Goal: Task Accomplishment & Management: Manage account settings

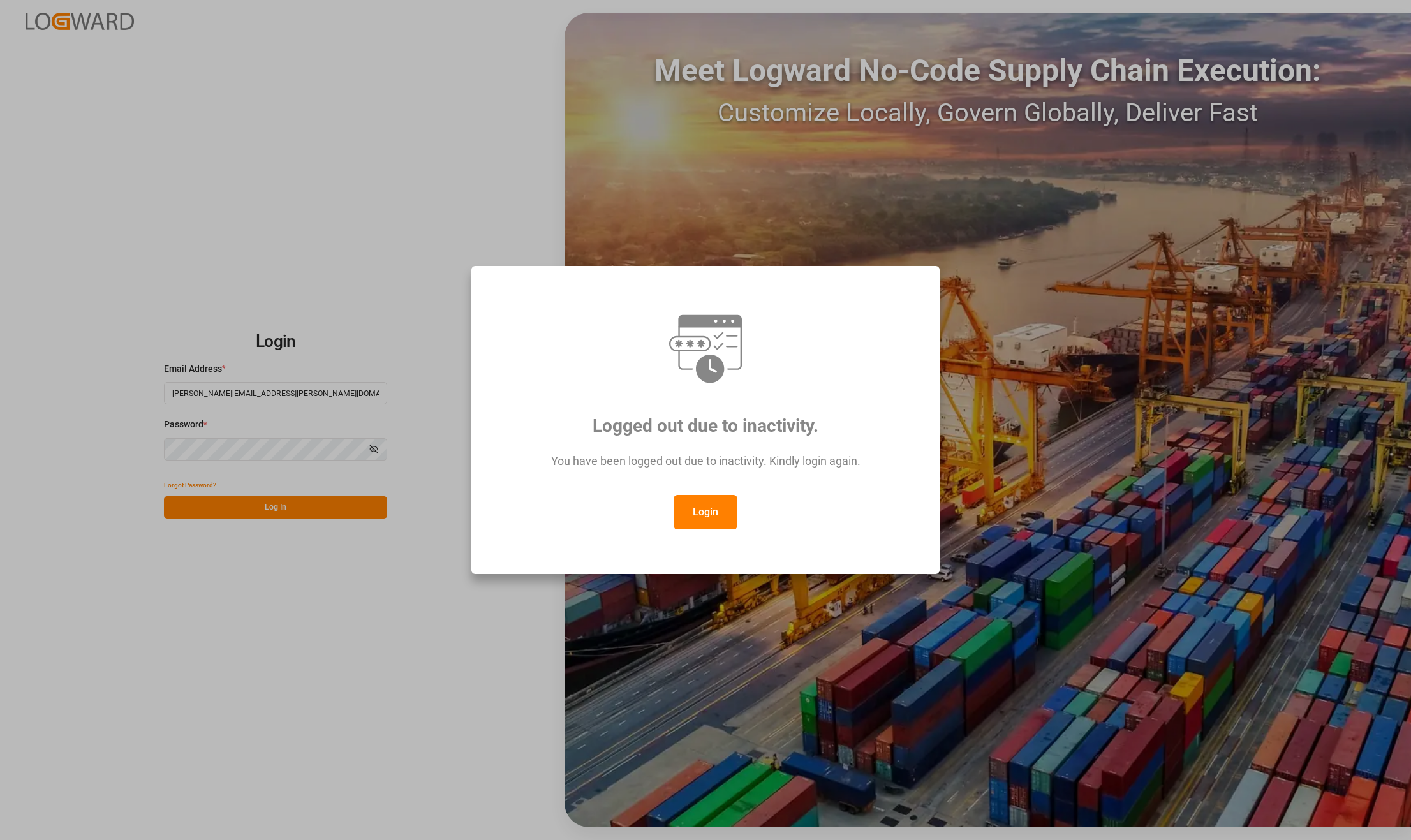
click at [699, 504] on button "Login" at bounding box center [706, 512] width 64 height 35
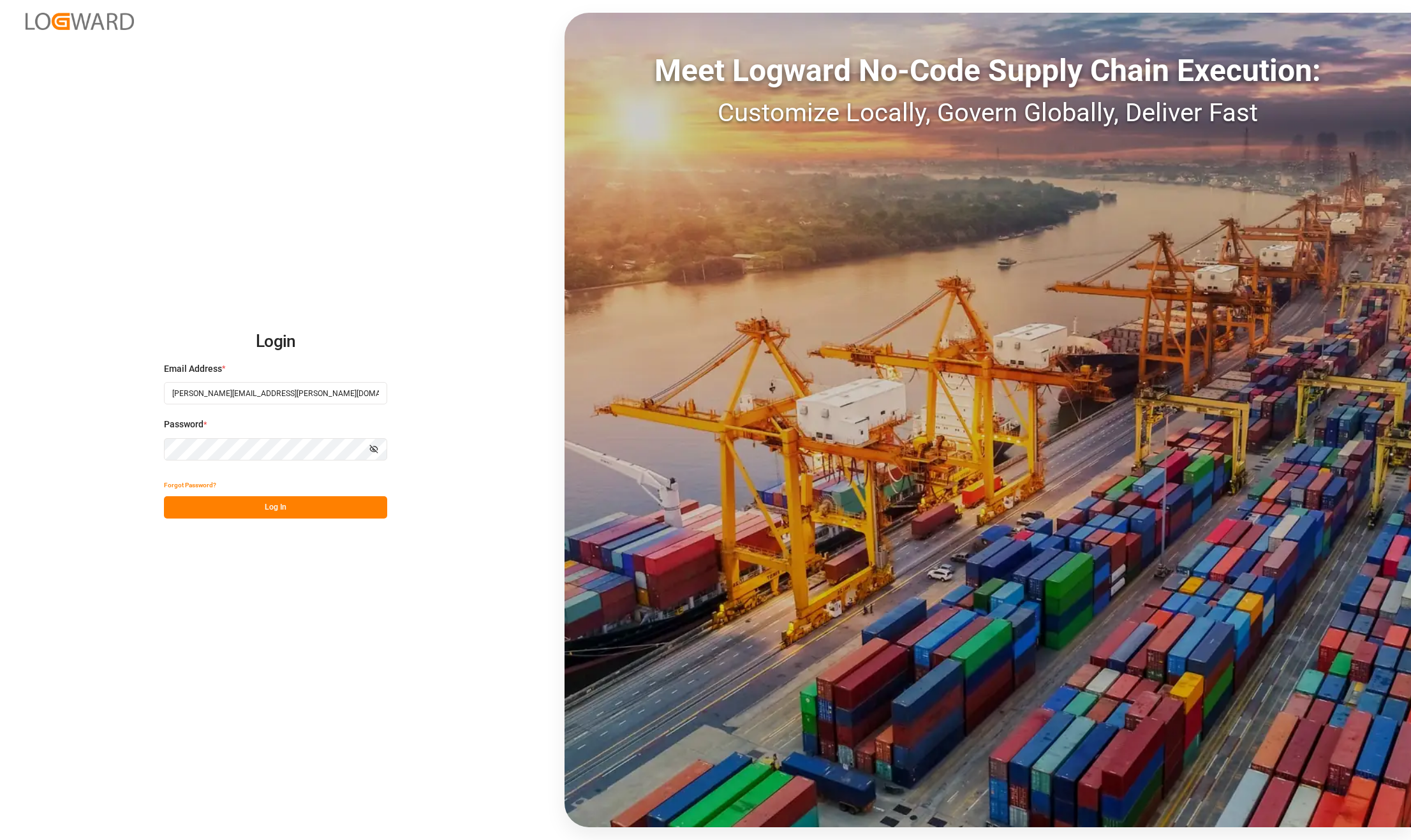
click at [309, 503] on button "Log In" at bounding box center [276, 508] width 224 height 23
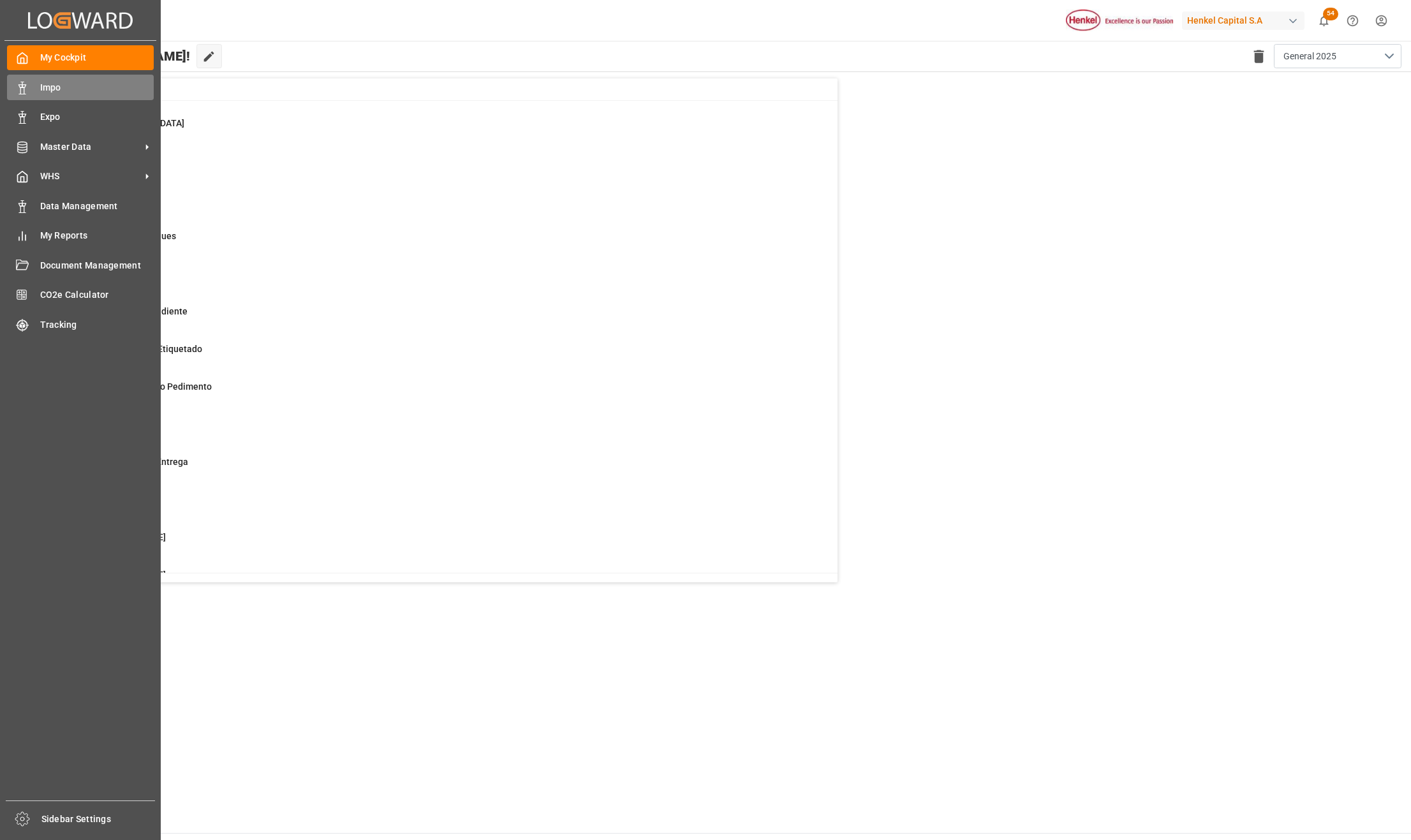
click at [44, 90] on span "Impo" at bounding box center [97, 88] width 114 height 13
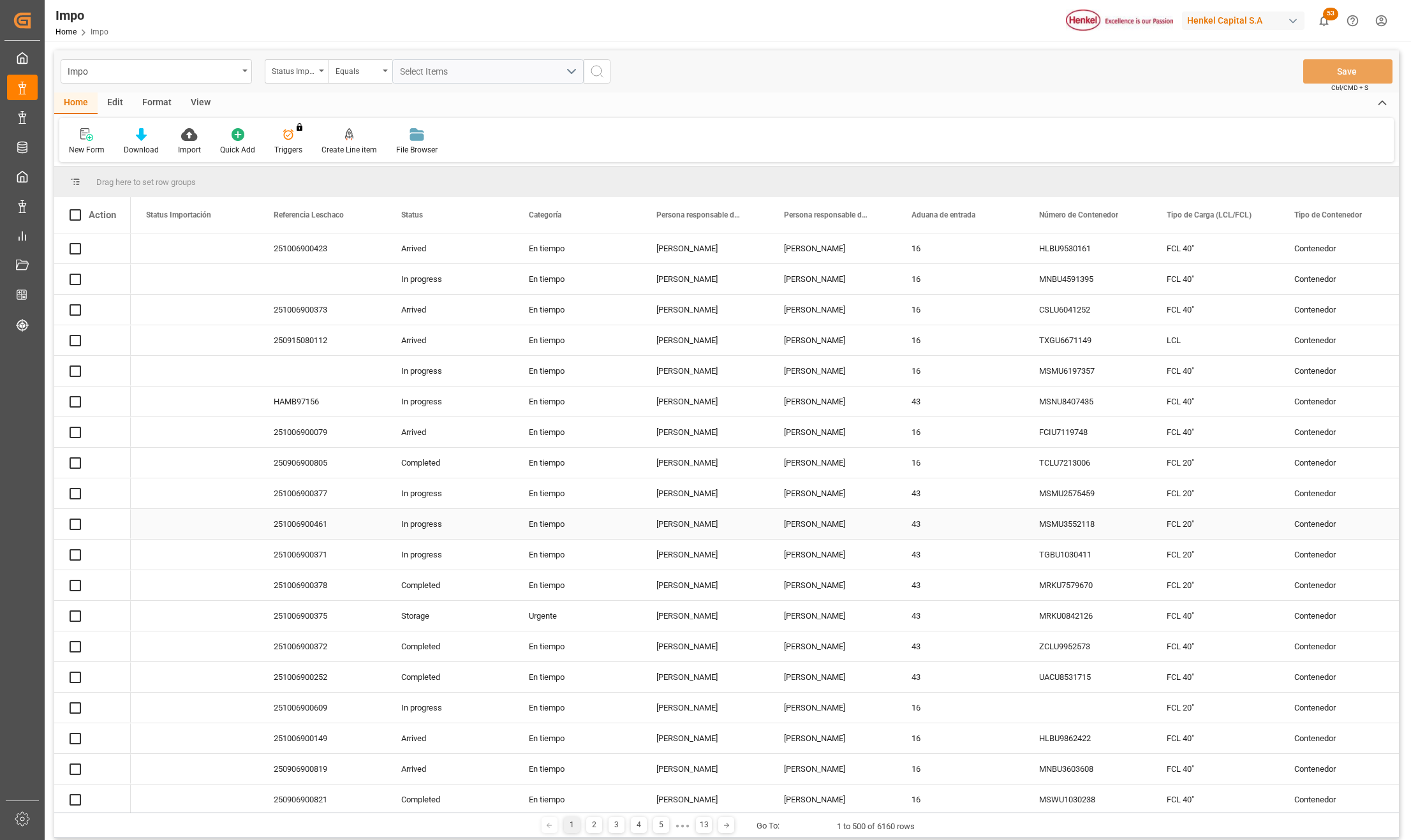
click at [199, 98] on div "View" at bounding box center [200, 103] width 39 height 22
click at [198, 99] on div "View" at bounding box center [200, 103] width 39 height 22
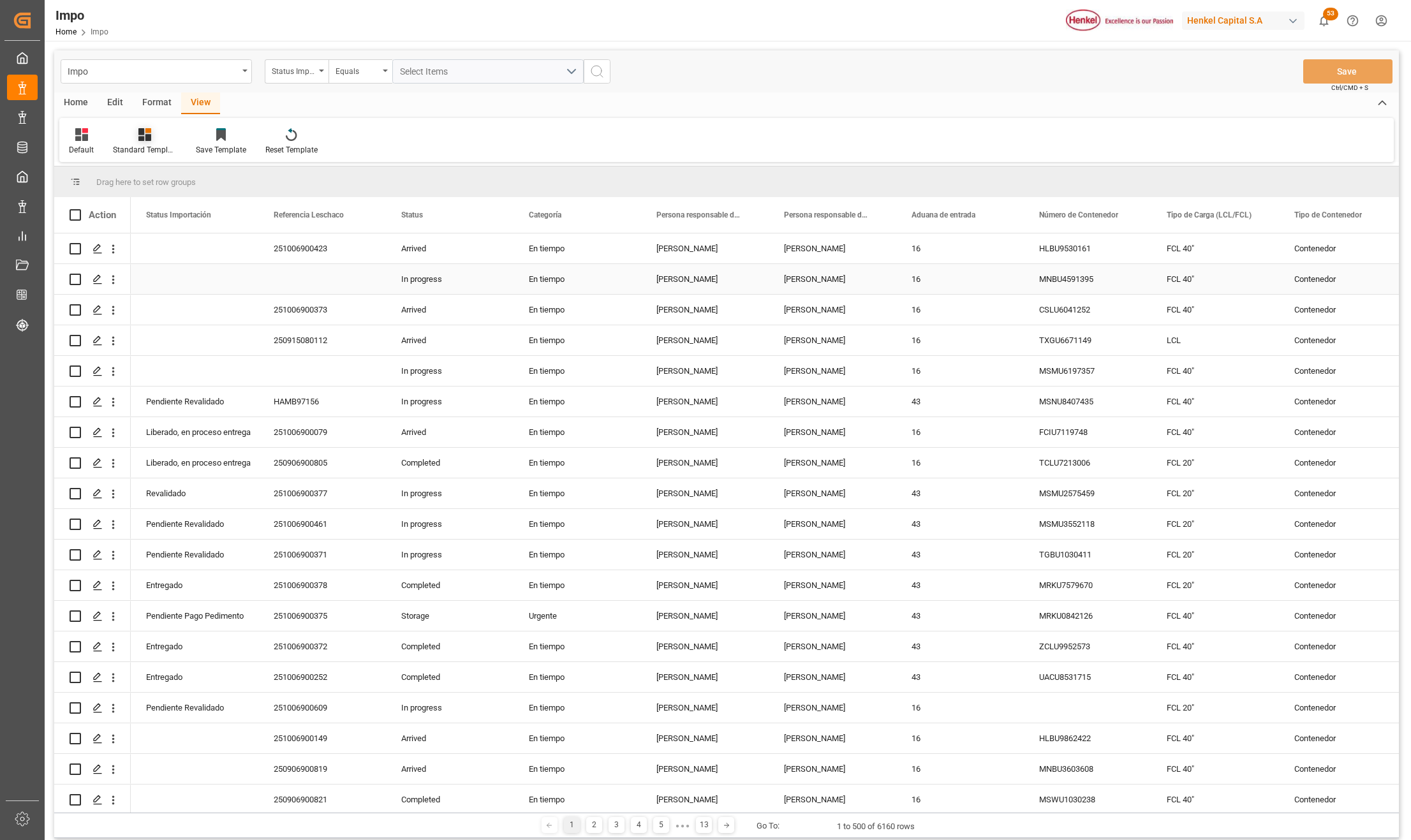
click at [139, 138] on icon at bounding box center [145, 135] width 13 height 13
click at [148, 174] on div "Seguimiento Operativo" at bounding box center [178, 180] width 111 height 13
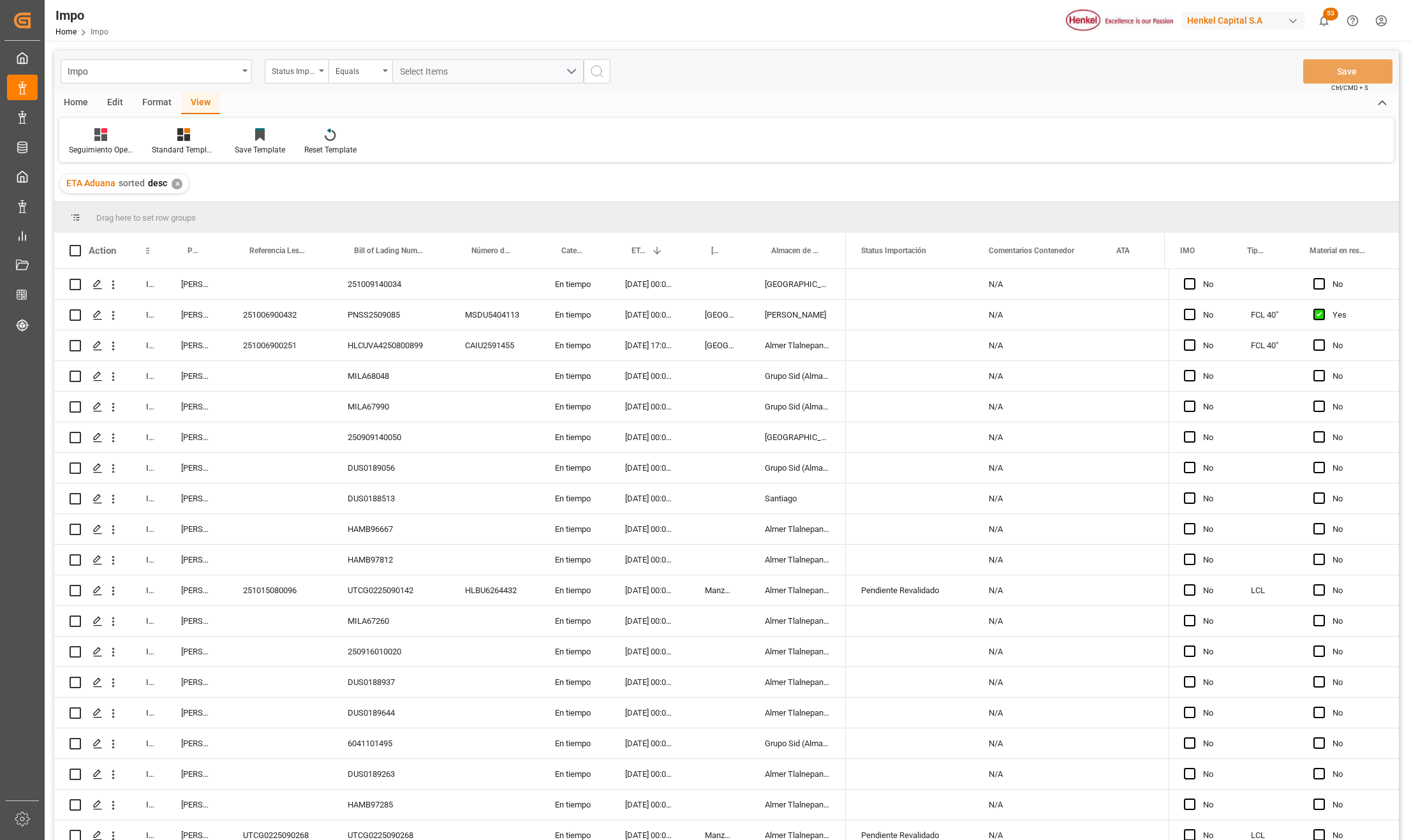
drag, startPoint x: 164, startPoint y: 239, endPoint x: 166, endPoint y: 257, distance: 18.1
click at [168, 244] on div at bounding box center [165, 251] width 5 height 36
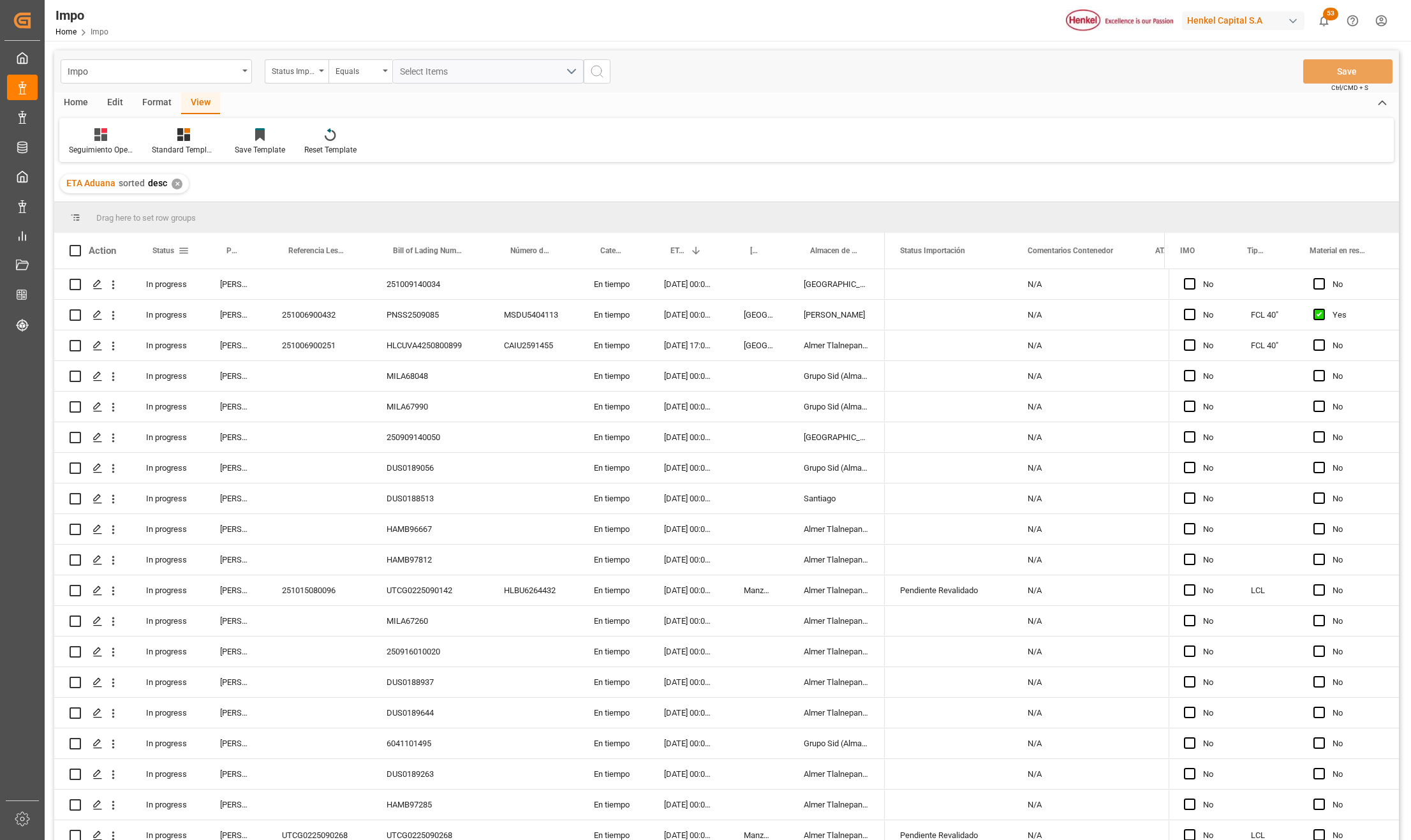
click at [185, 250] on span at bounding box center [184, 251] width 11 height 11
click at [289, 251] on span "columns" at bounding box center [291, 253] width 11 height 11
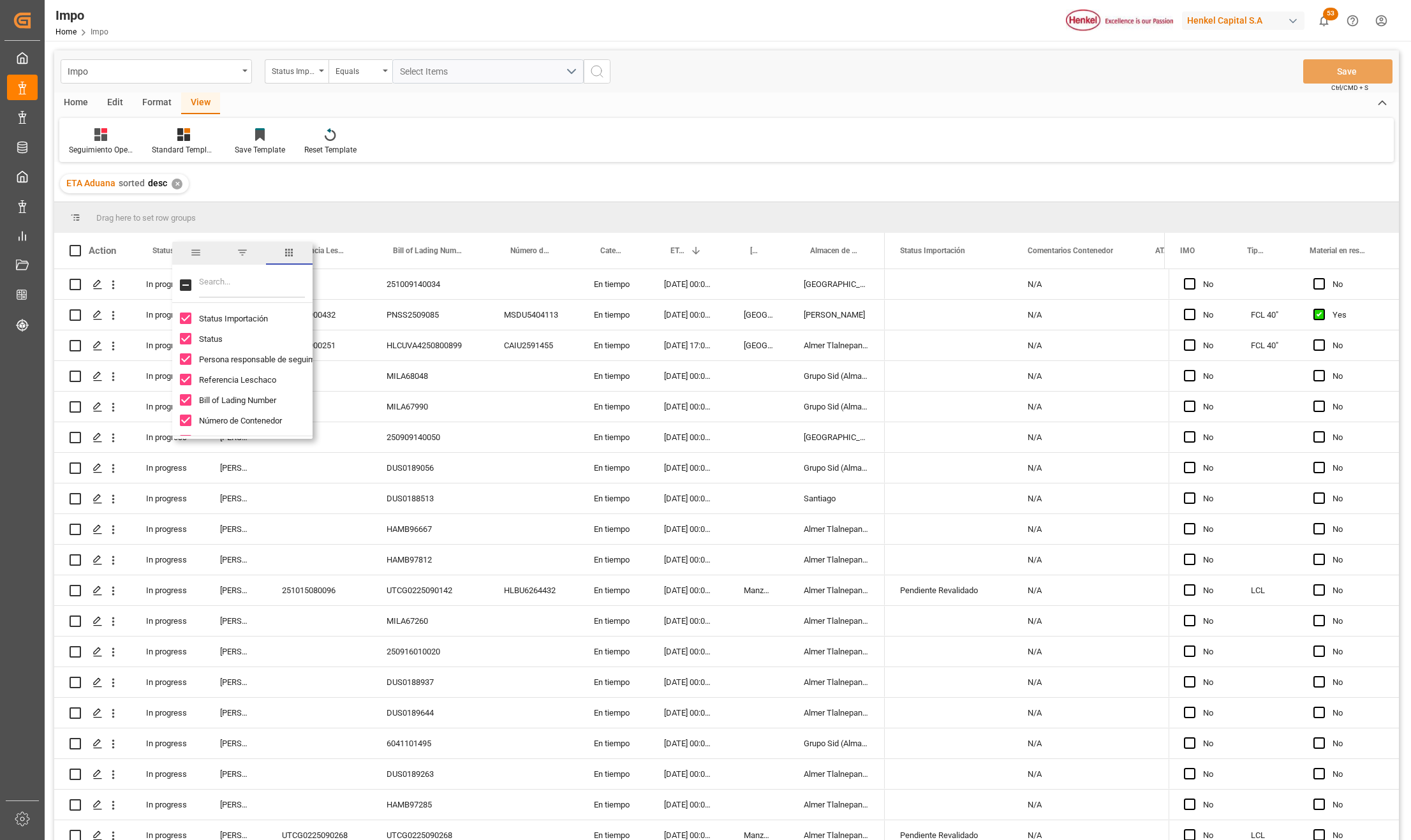
click at [240, 253] on span "filter" at bounding box center [243, 253] width 11 height 11
click at [235, 294] on div "Equals" at bounding box center [243, 288] width 125 height 21
click at [214, 375] on div "Not equal" at bounding box center [243, 370] width 125 height 21
click at [210, 317] on input "Filter Value" at bounding box center [243, 319] width 125 height 25
type input "Completed"
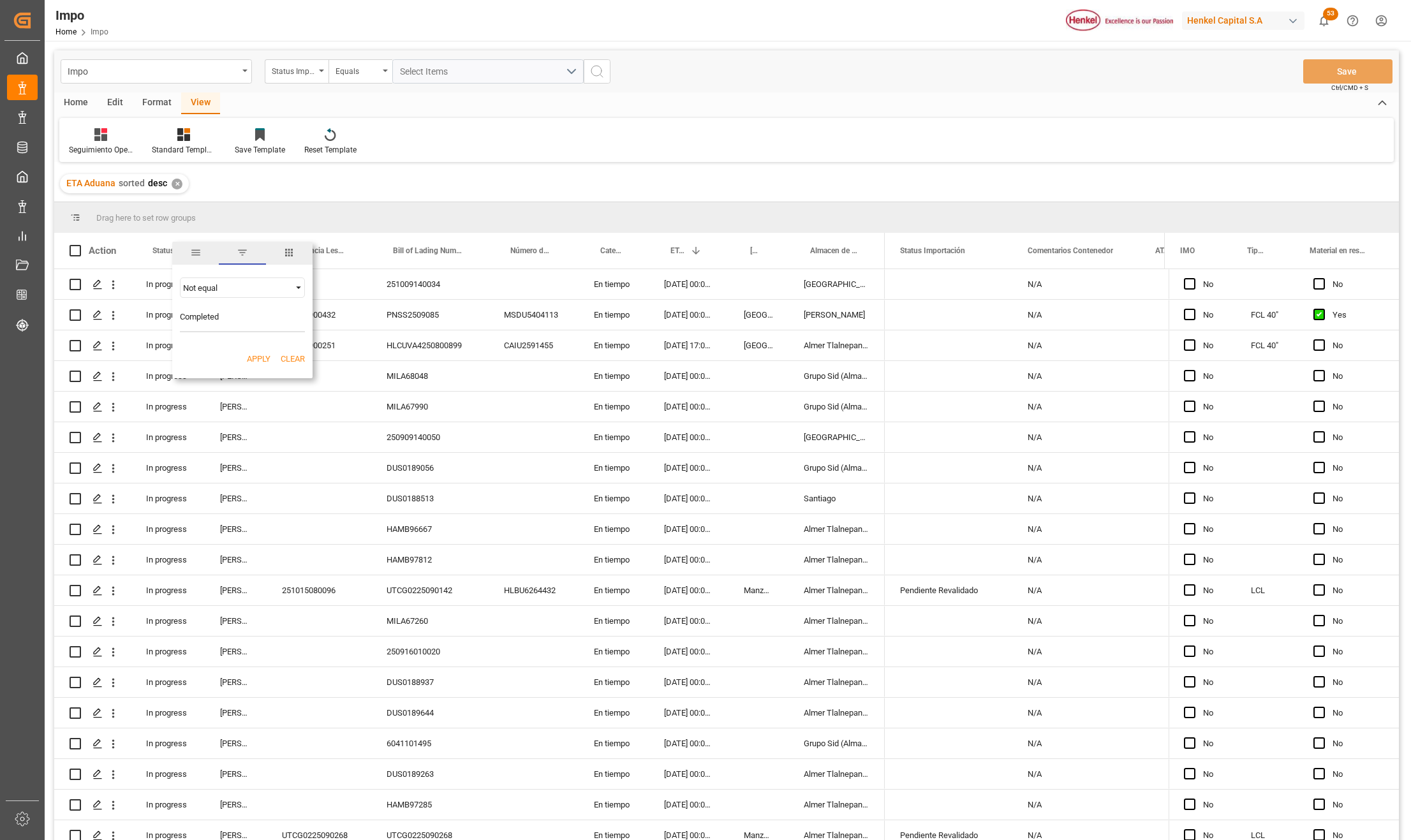
click at [256, 359] on button "Apply" at bounding box center [259, 360] width 24 height 13
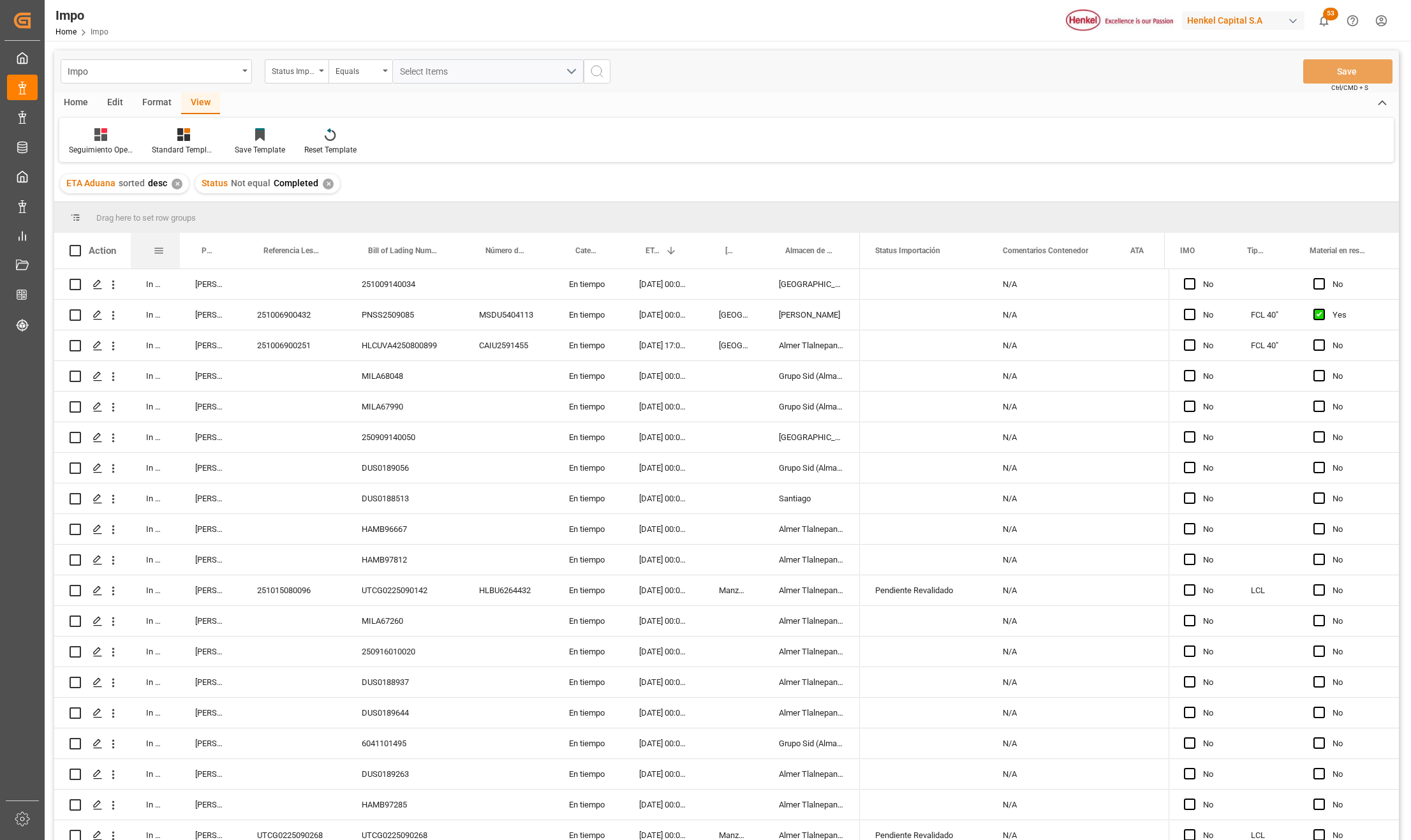
drag, startPoint x: 204, startPoint y: 243, endPoint x: 179, endPoint y: 239, distance: 25.3
click at [179, 239] on div at bounding box center [179, 251] width 5 height 36
click at [221, 251] on span at bounding box center [221, 251] width 11 height 11
click at [260, 291] on div "Equals" at bounding box center [274, 288] width 108 height 9
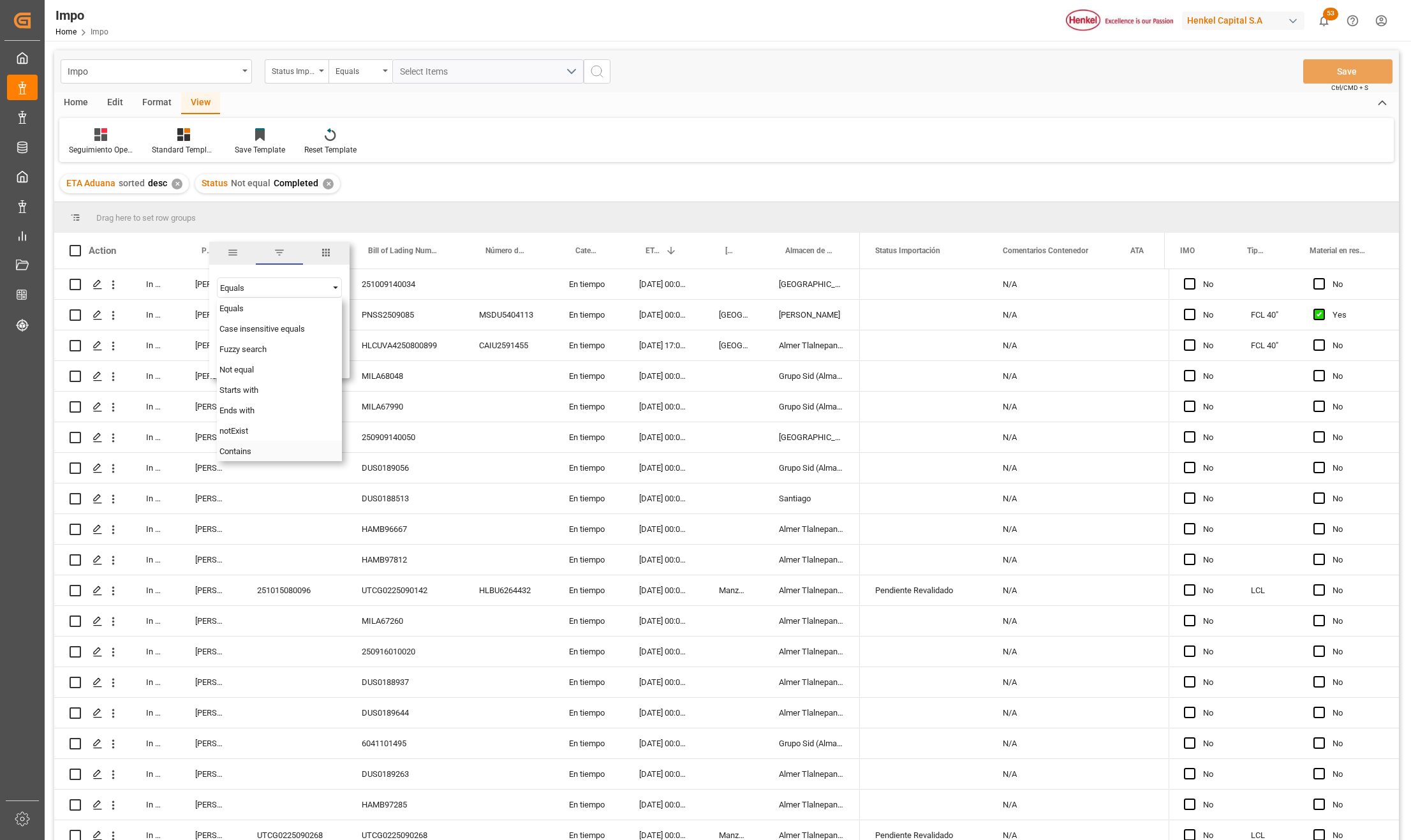
click at [240, 454] on span "Contains" at bounding box center [236, 451] width 32 height 9
click at [226, 322] on input "Filter Value" at bounding box center [279, 319] width 125 height 25
type input "J"
type input "[PERSON_NAME],[PERSON_NAME]"
click at [286, 358] on button "Apply" at bounding box center [295, 360] width 24 height 13
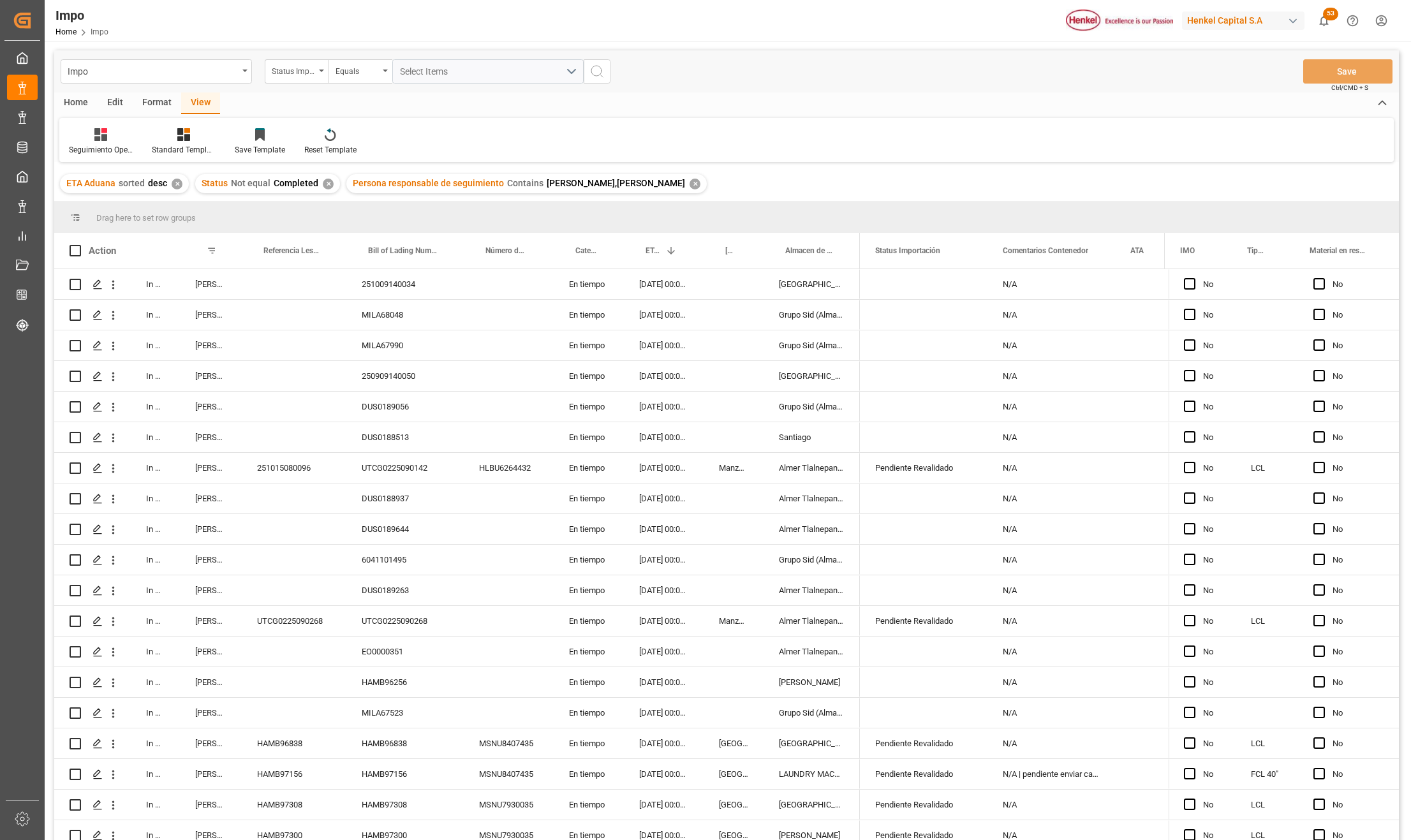
click at [155, 94] on div "Format" at bounding box center [157, 103] width 48 height 22
click at [143, 139] on icon at bounding box center [147, 135] width 13 height 13
click at [141, 208] on div "Urgentes" at bounding box center [152, 207] width 37 height 13
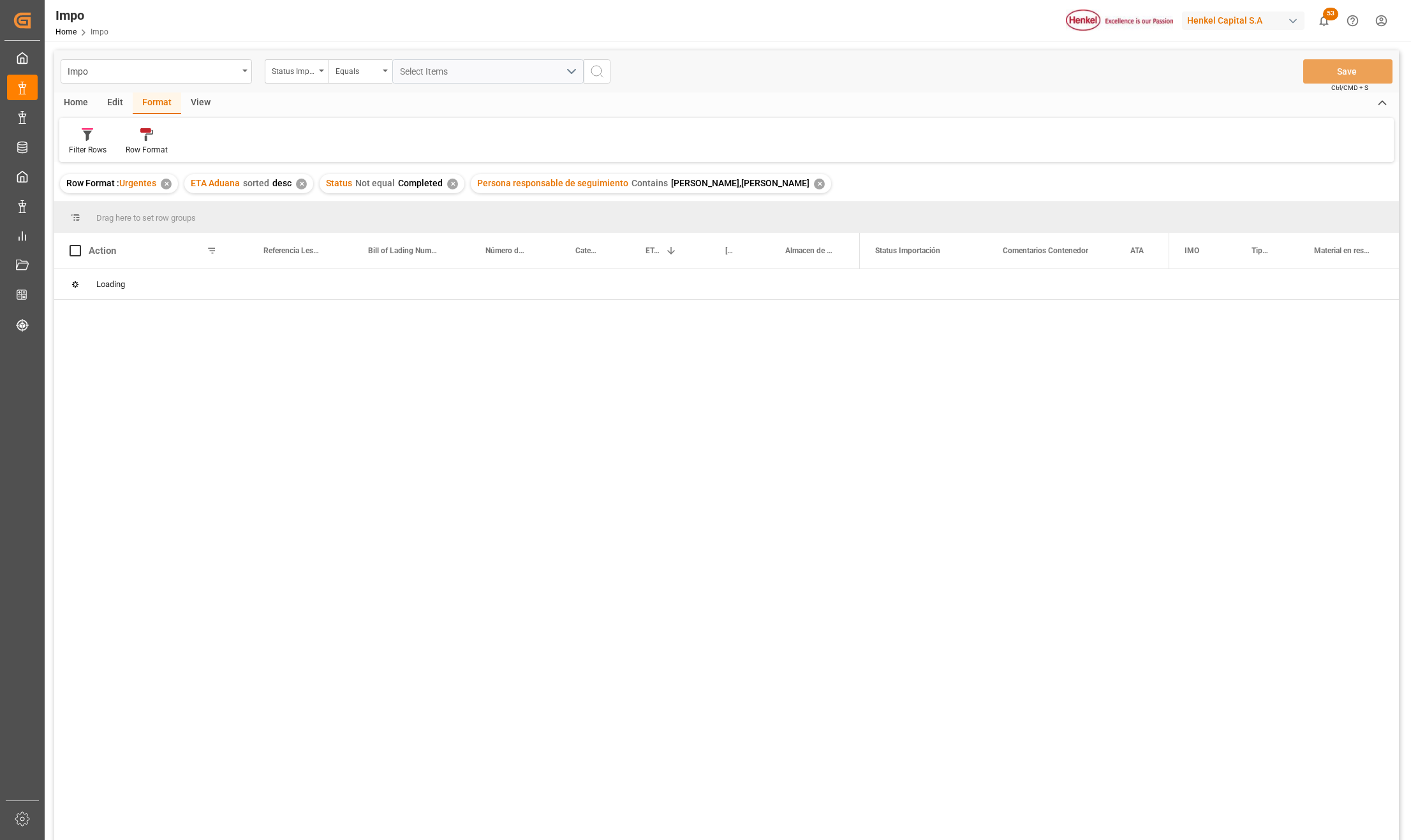
click at [148, 149] on div "Row Format" at bounding box center [146, 150] width 42 height 11
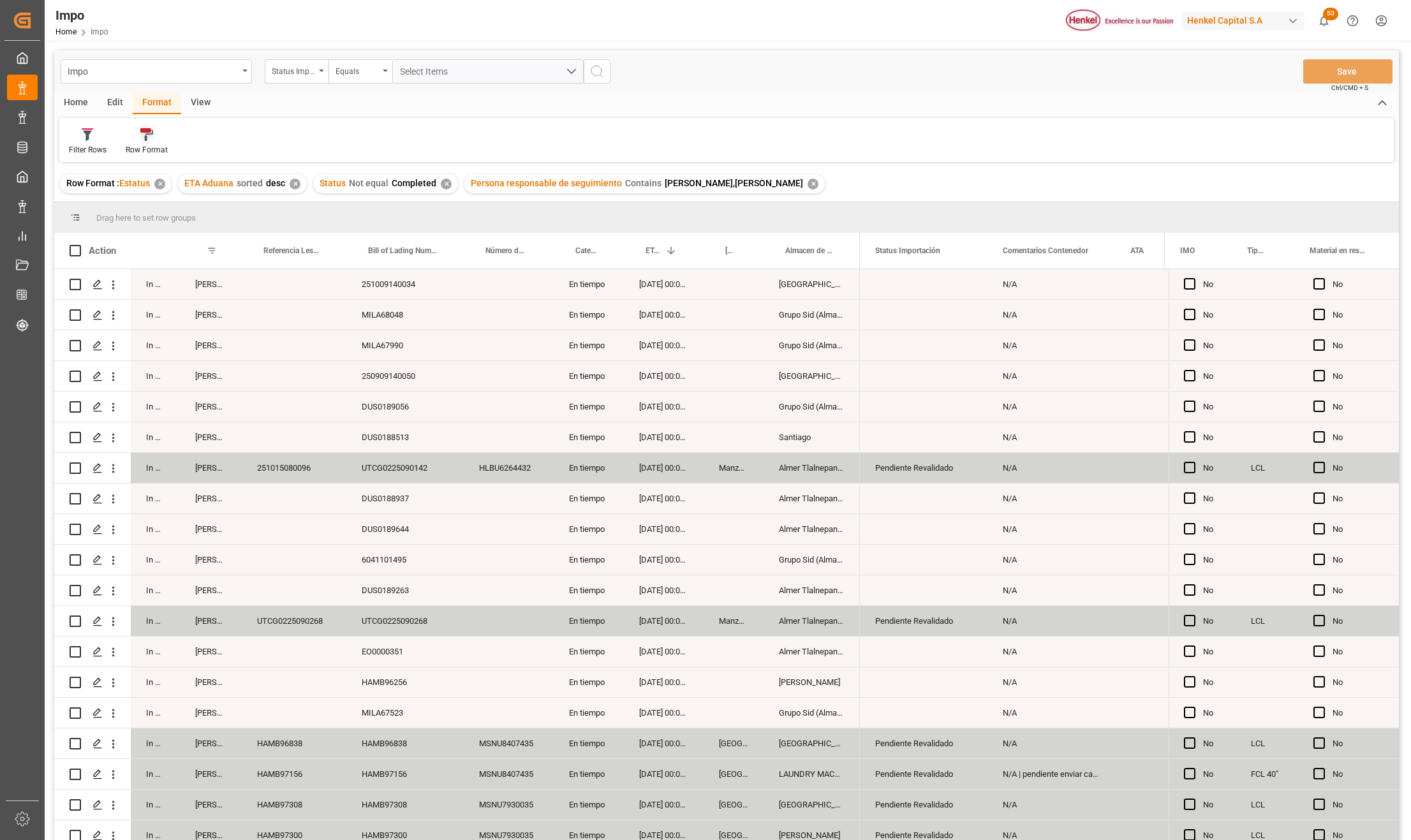
click at [141, 138] on icon at bounding box center [147, 135] width 13 height 13
click at [154, 178] on div "Impo Status Importación Equals Select Items Save Ctrl/CMD + S Home Edit Format …" at bounding box center [726, 462] width 1345 height 824
click at [743, 253] on span at bounding box center [743, 251] width 11 height 11
click at [755, 315] on input "Filter Value" at bounding box center [801, 319] width 125 height 25
type input "[GEOGRAPHIC_DATA]"
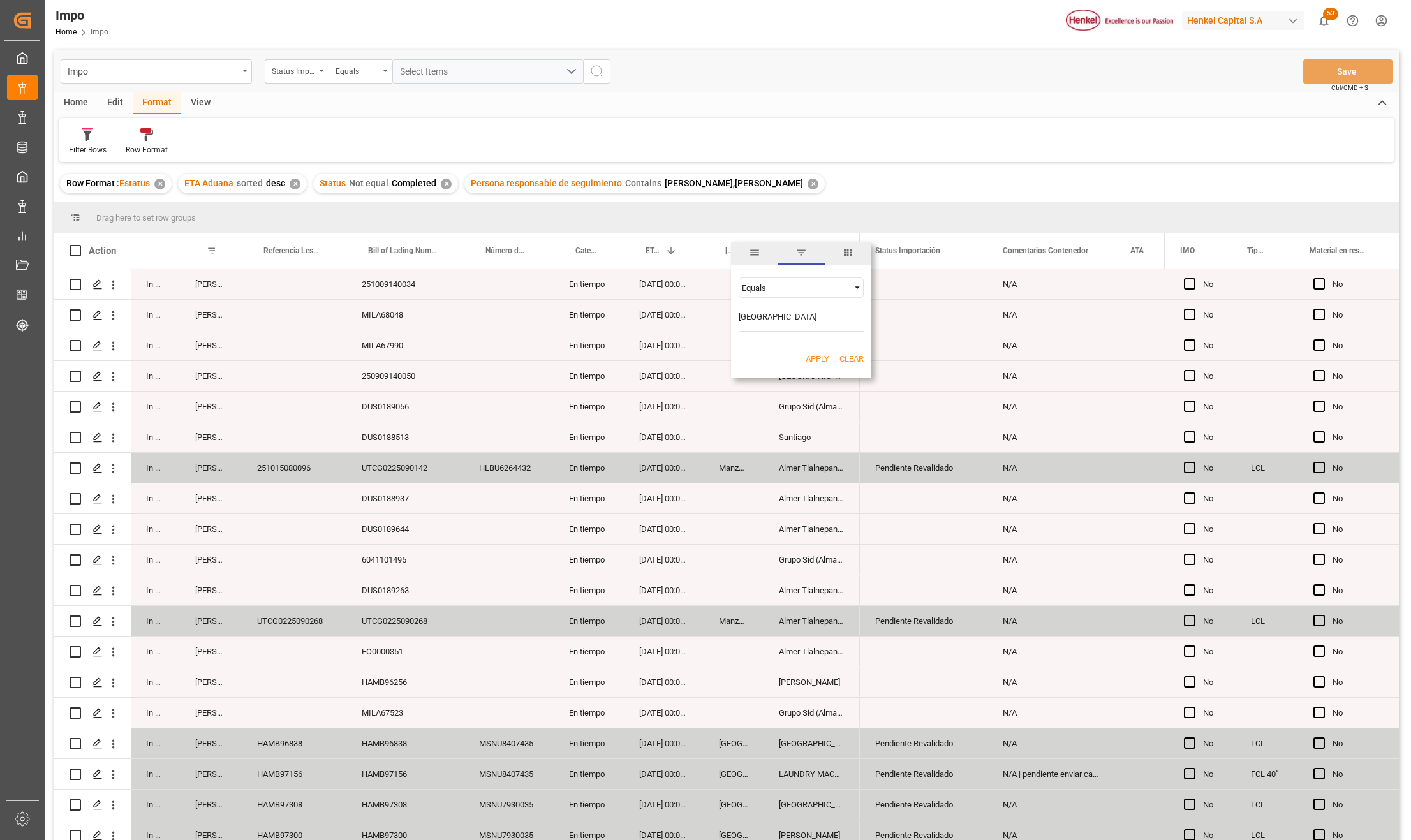
click at [812, 358] on button "Apply" at bounding box center [817, 360] width 24 height 13
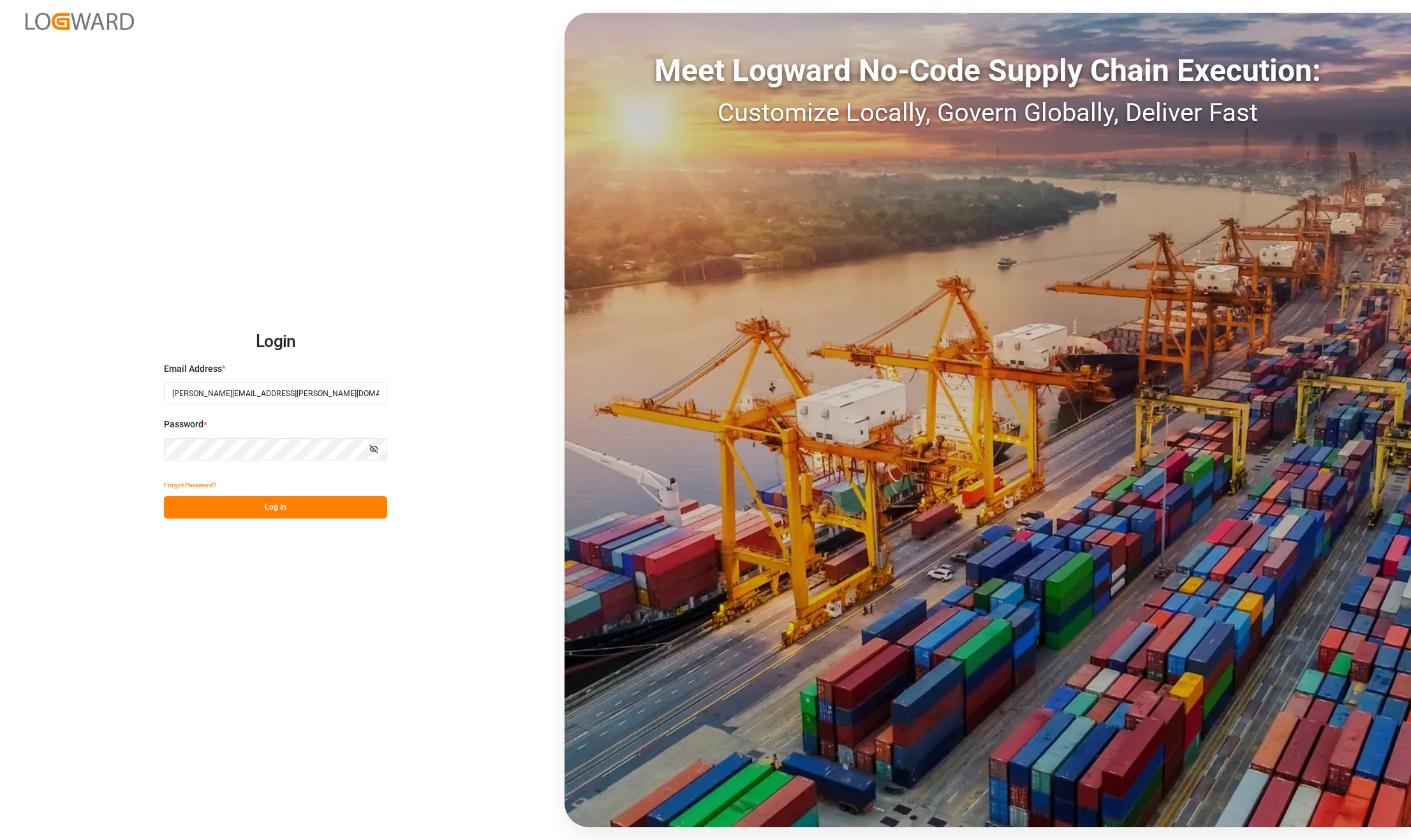
click at [269, 507] on button "Log In" at bounding box center [276, 508] width 224 height 23
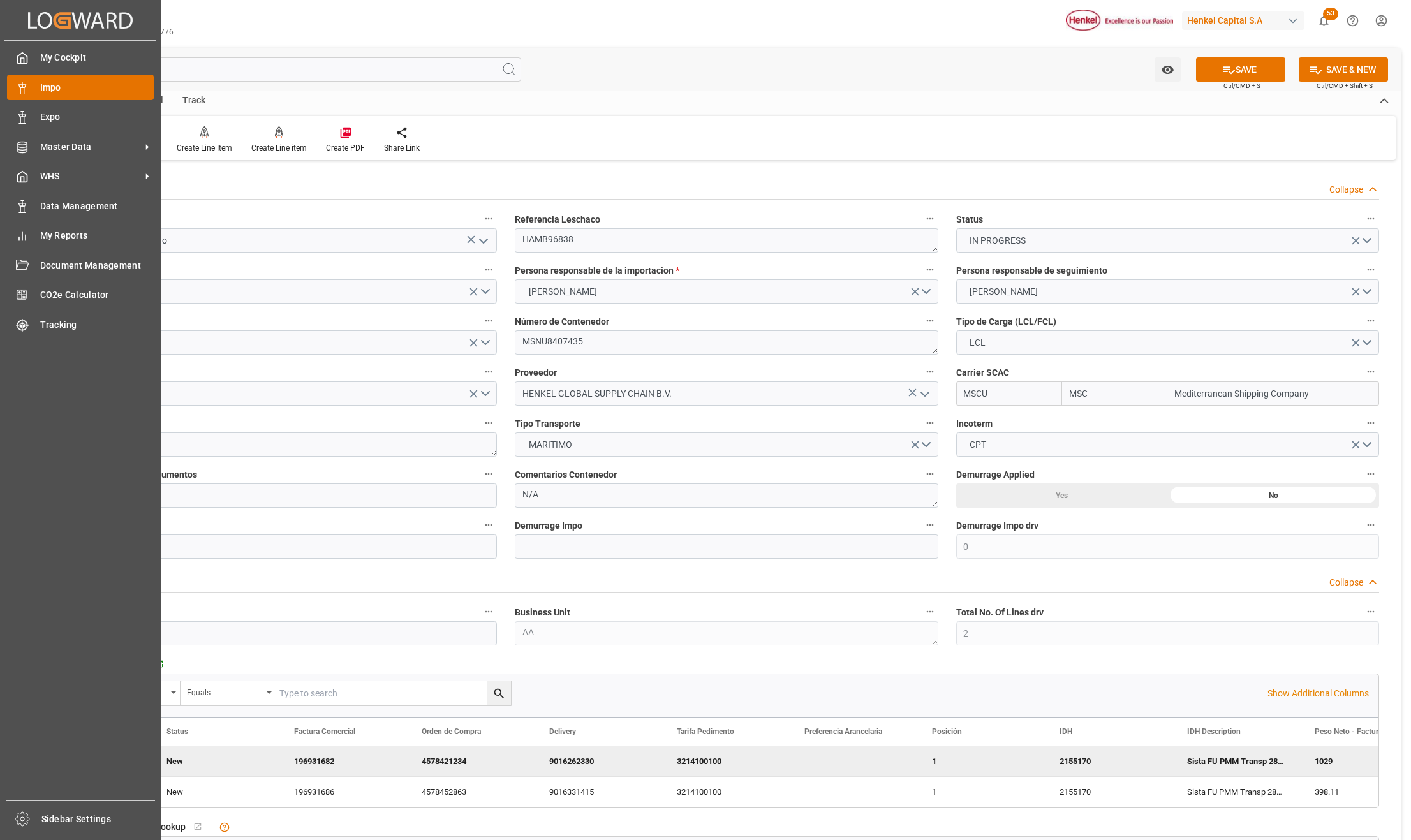
click at [42, 88] on span "Impo" at bounding box center [97, 88] width 114 height 13
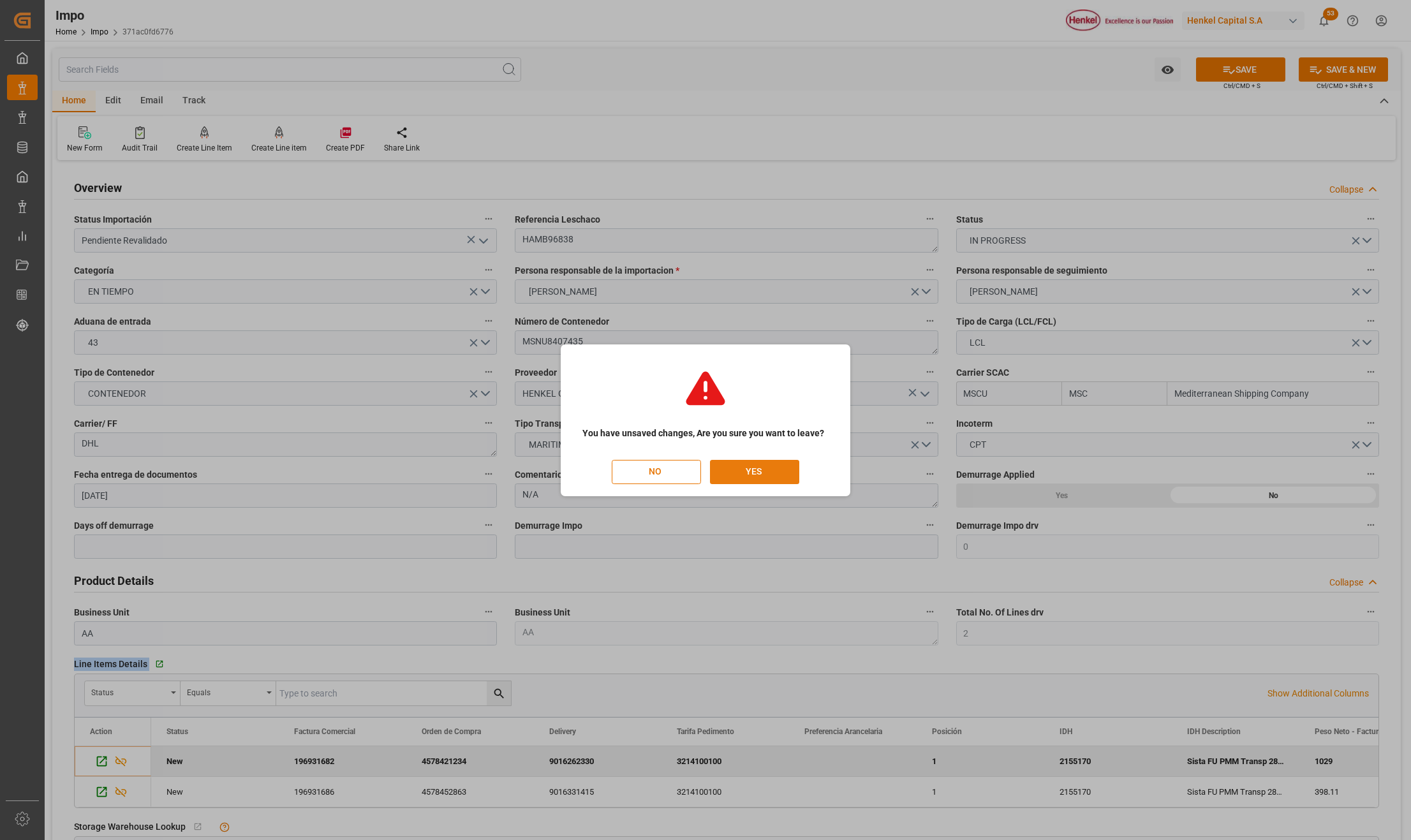
click at [751, 472] on button "YES" at bounding box center [754, 472] width 90 height 25
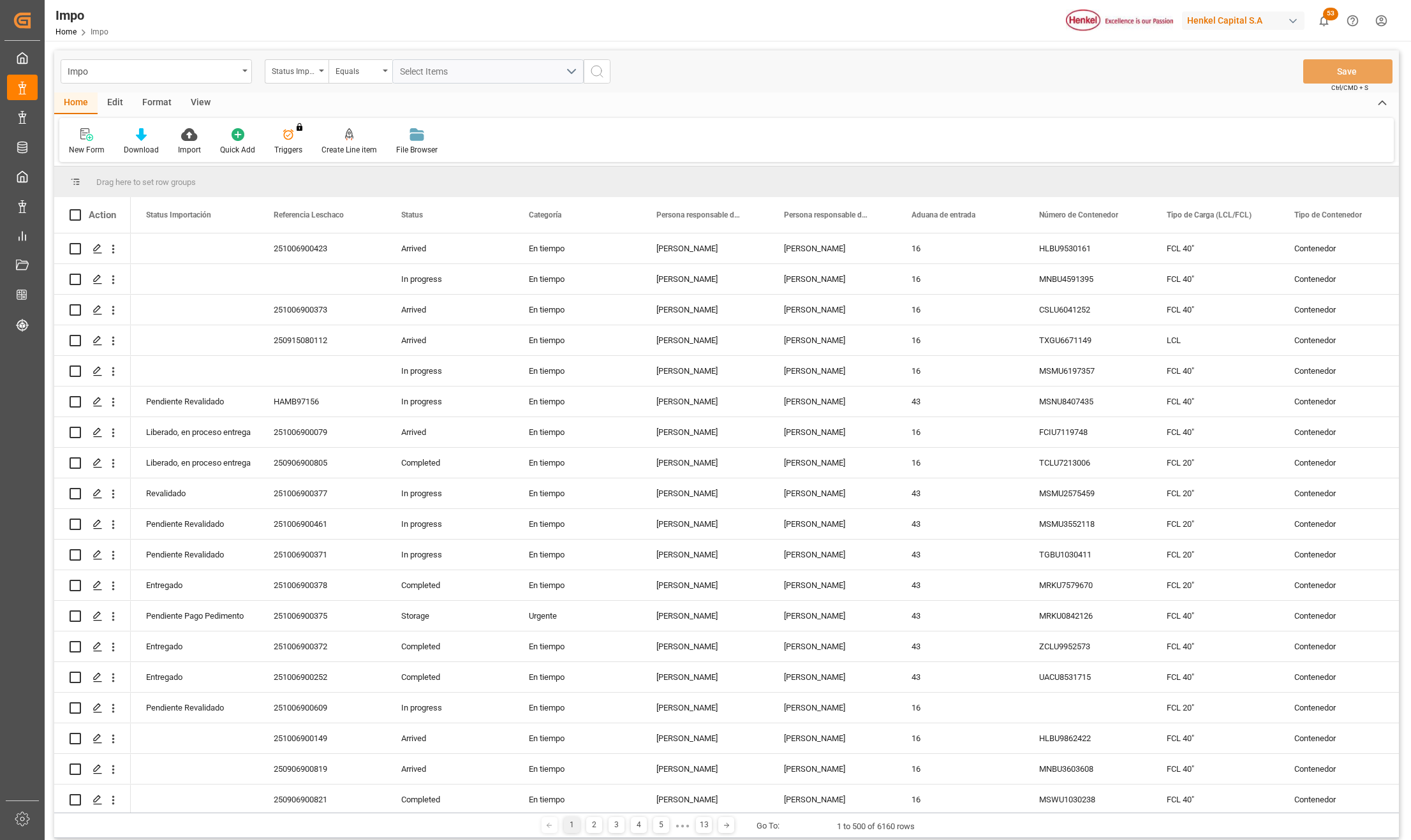
click at [146, 104] on div "Format" at bounding box center [157, 103] width 48 height 22
click at [98, 143] on div "Filter Rows" at bounding box center [88, 142] width 57 height 28
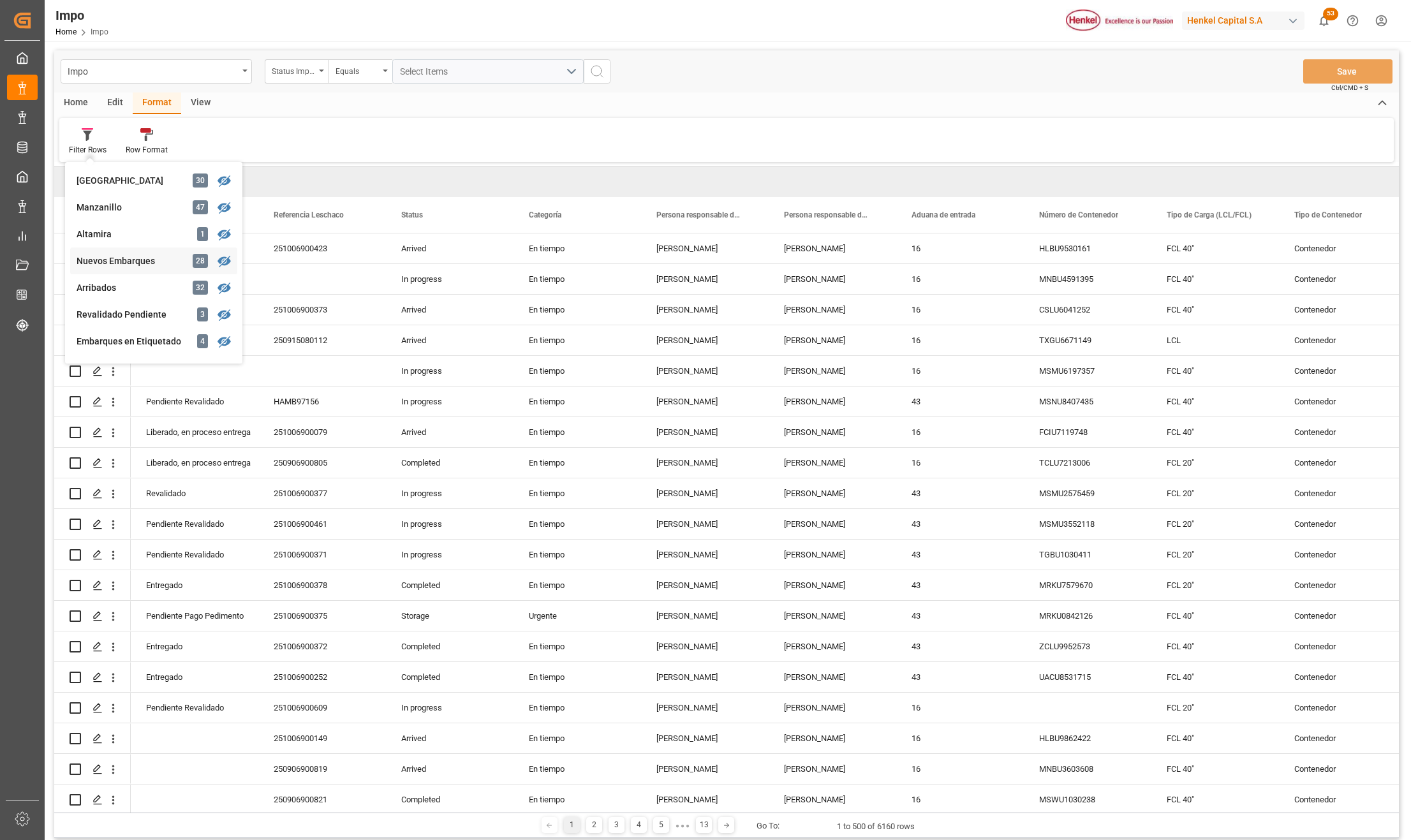
click at [106, 258] on div "Nuevos Embarques" at bounding box center [132, 261] width 111 height 13
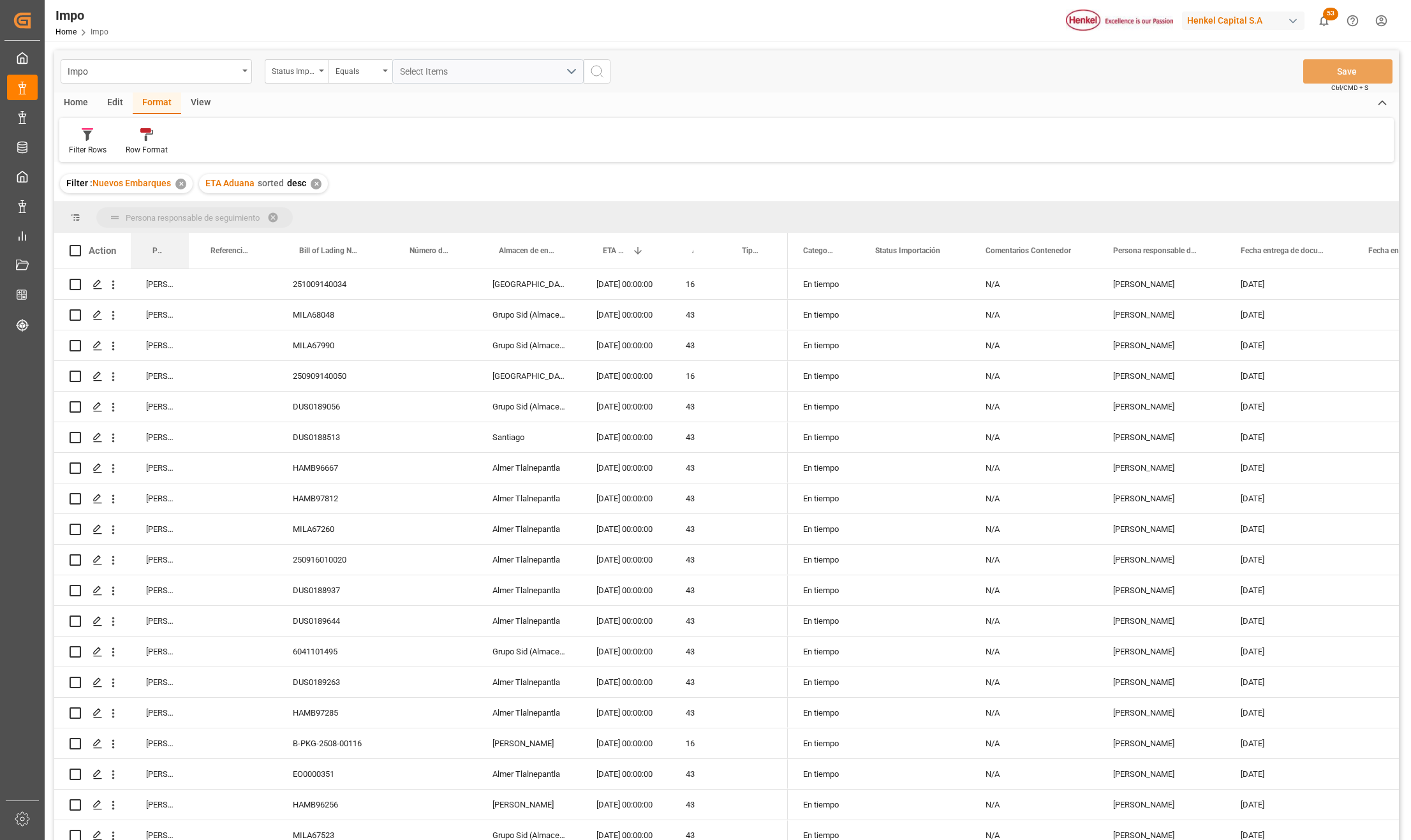
drag, startPoint x: 156, startPoint y: 245, endPoint x: 154, endPoint y: 220, distance: 25.1
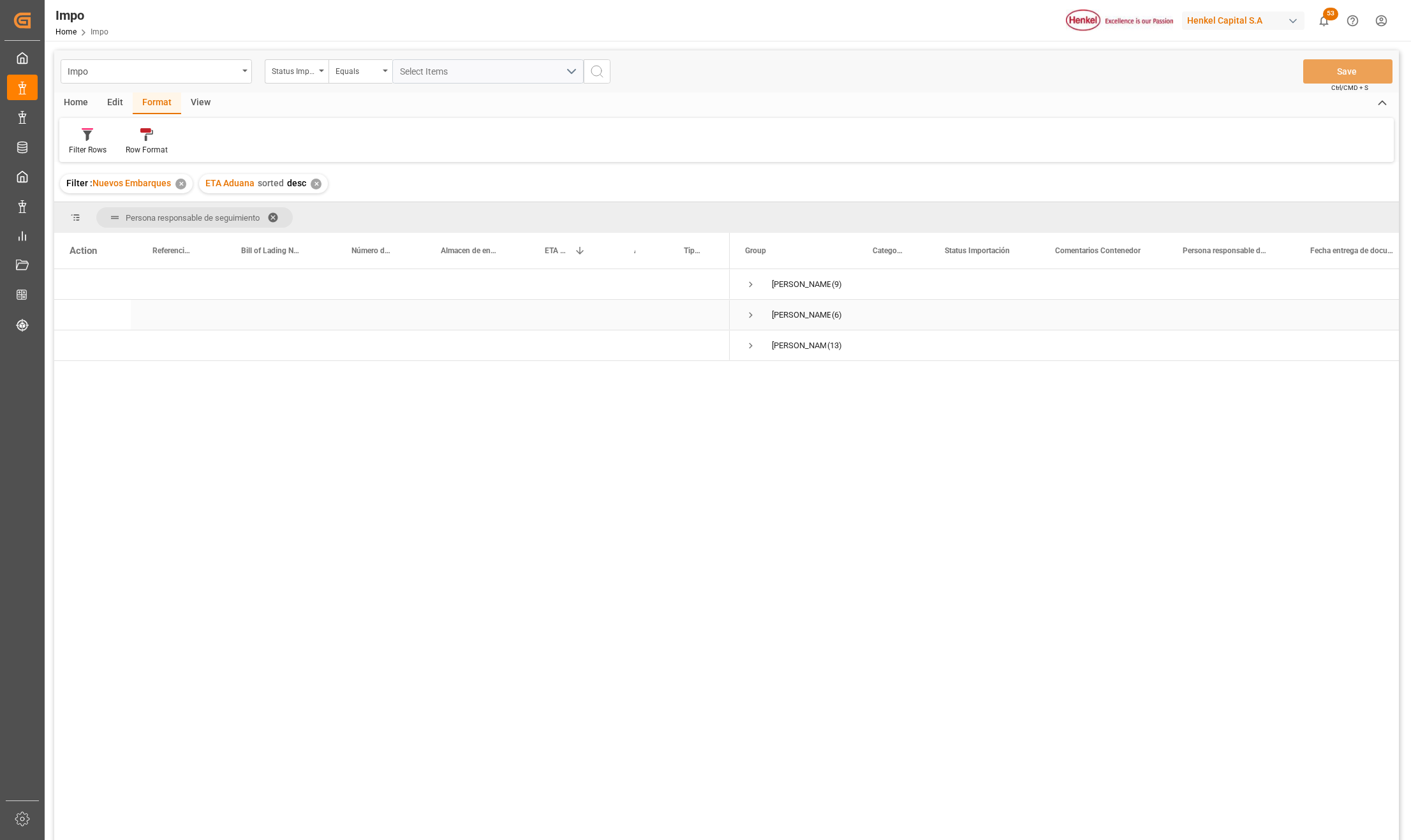
click at [753, 314] on span "Press SPACE to select this row." at bounding box center [750, 315] width 11 height 11
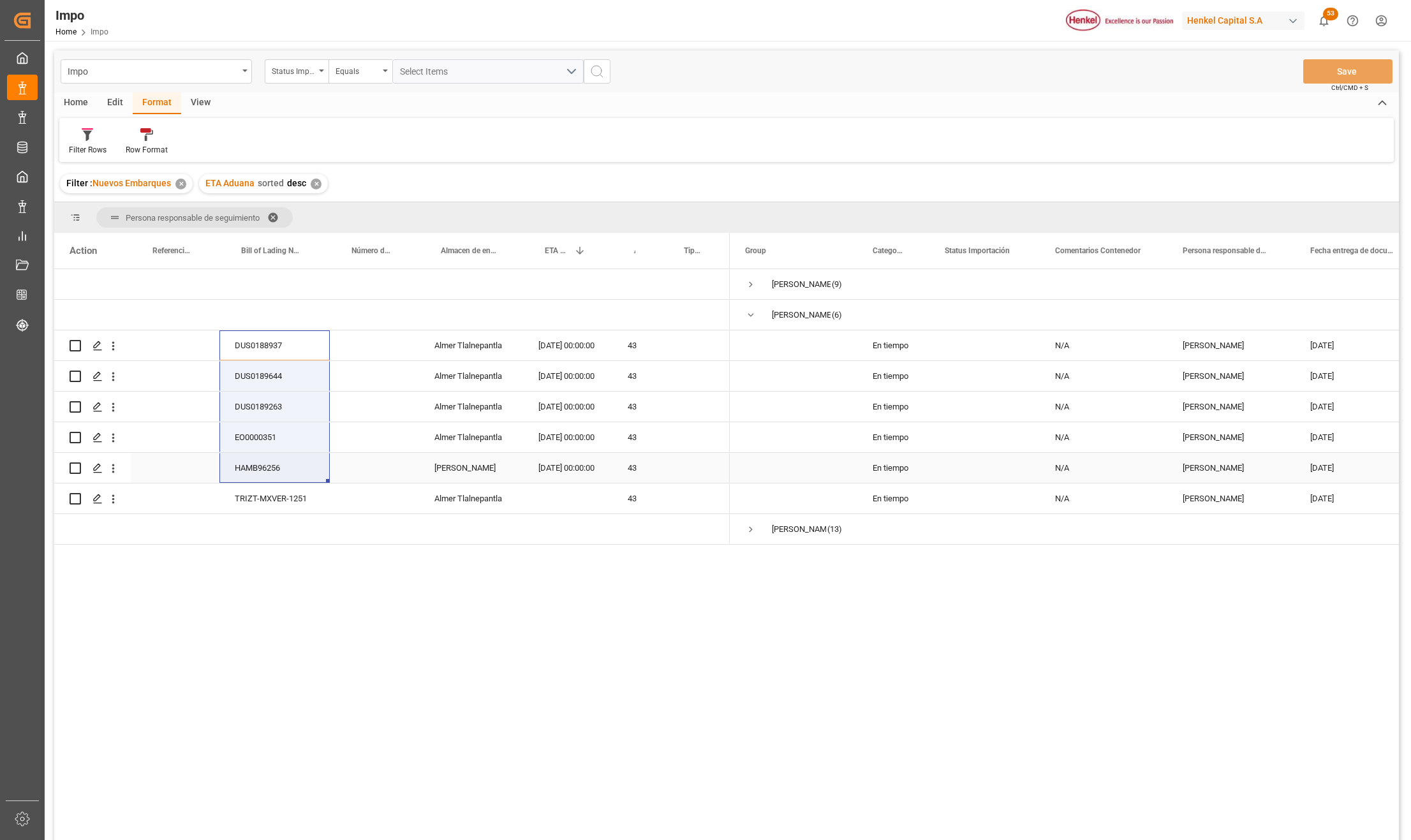
drag, startPoint x: 278, startPoint y: 348, endPoint x: 286, endPoint y: 470, distance: 122.3
click at [286, 470] on div "DUS0188937 Almer Tlalnepantla 15-10-2025 00:00:00 43 DUS0189644 Almer Tlalnepan…" at bounding box center [392, 407] width 676 height 276
click at [239, 74] on div "Impo" at bounding box center [156, 72] width 192 height 25
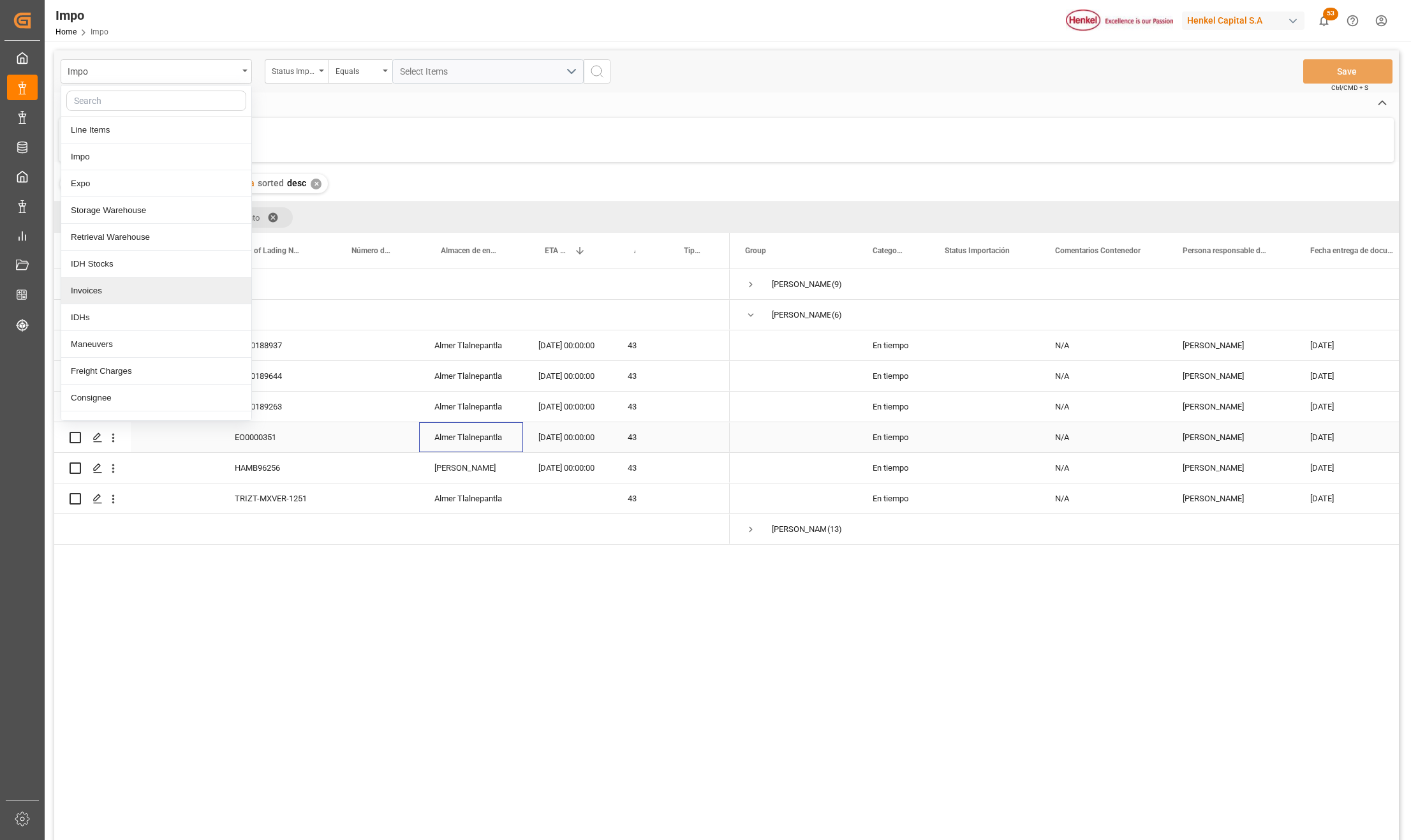
click at [518, 448] on div "Almer Tlalnepantla" at bounding box center [471, 437] width 104 height 30
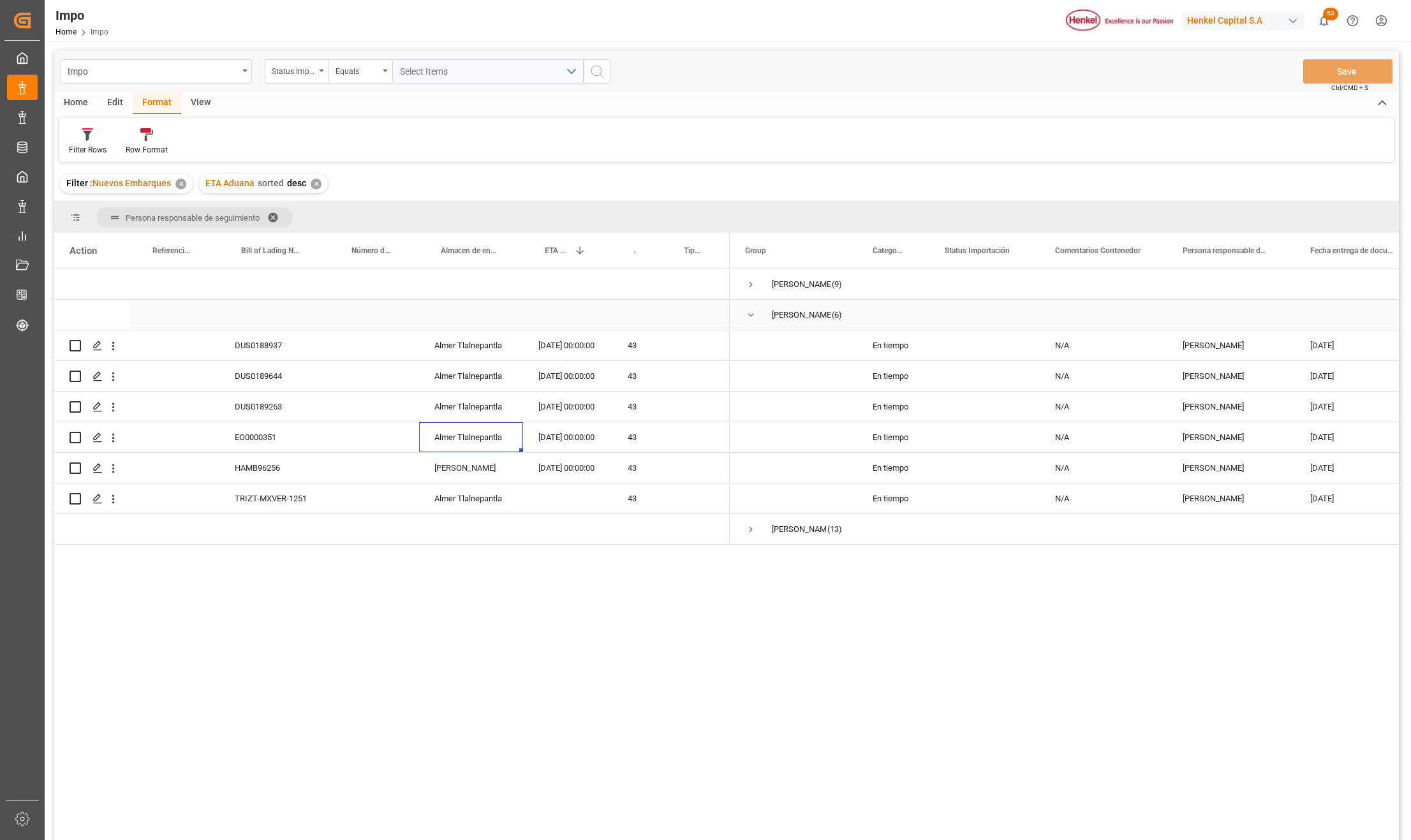
click at [744, 312] on div "Karla Chavez (6)" at bounding box center [793, 315] width 127 height 30
click at [747, 280] on span "Press SPACE to select this row." at bounding box center [750, 284] width 11 height 11
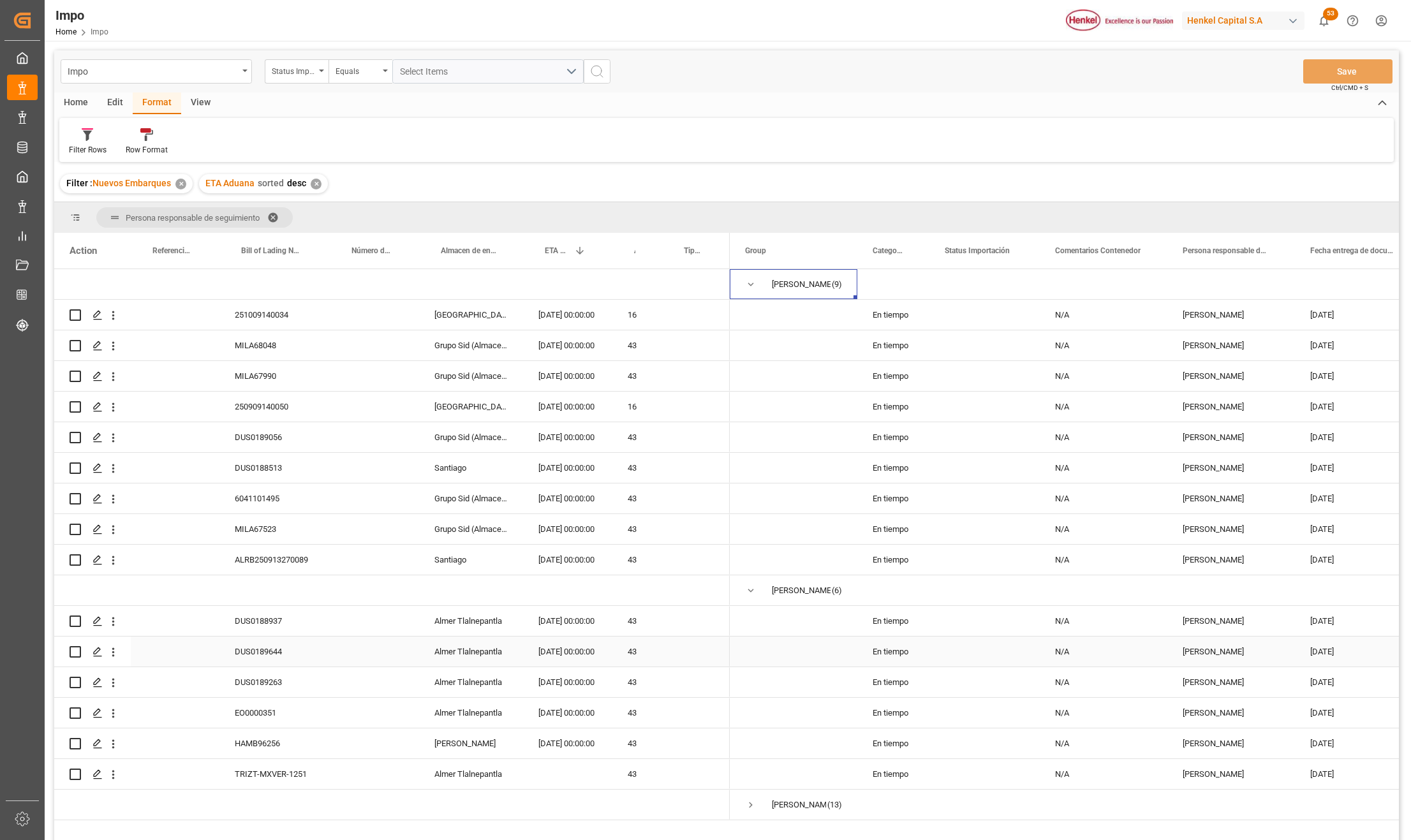
scroll to position [170, 0]
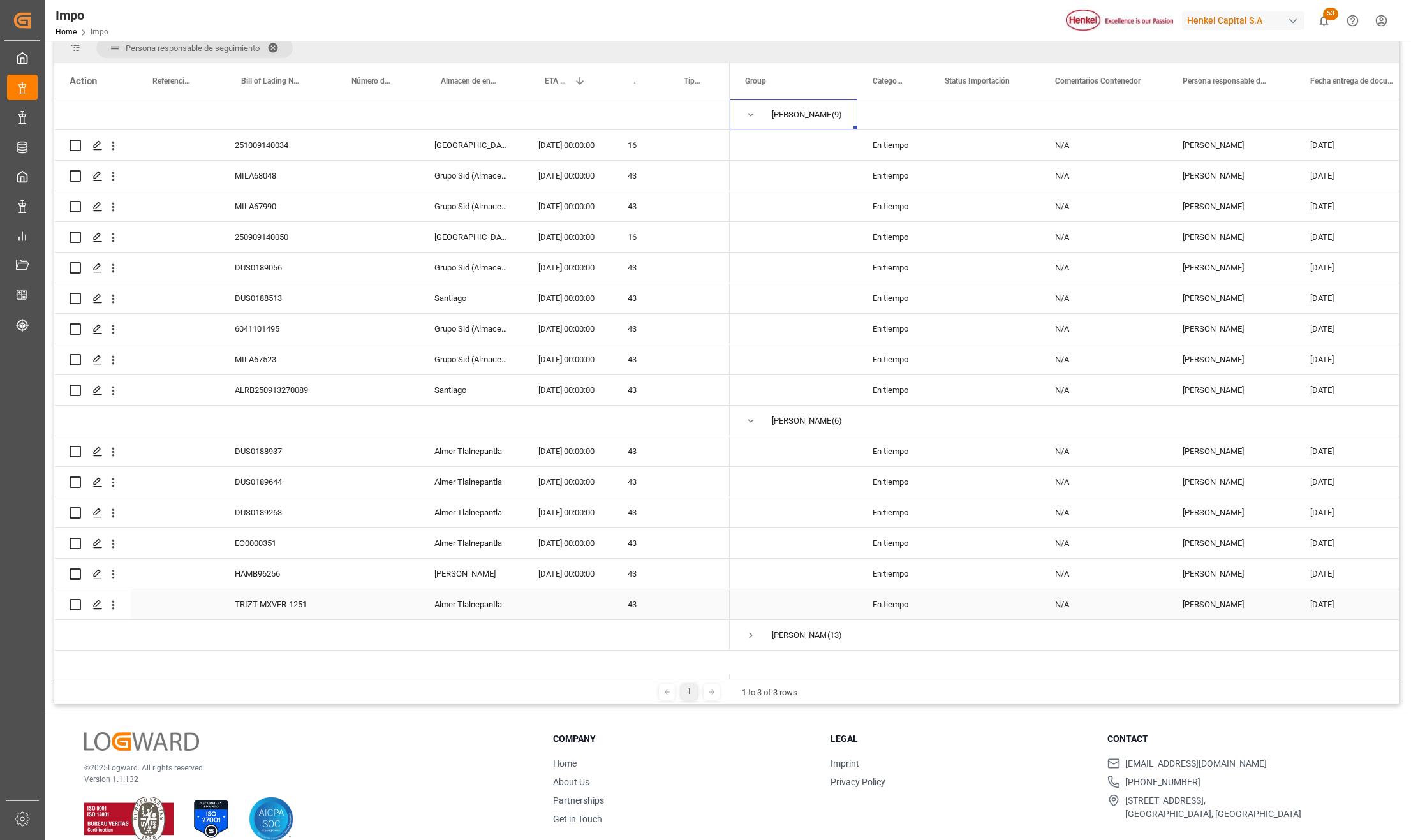
click at [277, 599] on div "TRIZT-MXVER-1251" at bounding box center [275, 605] width 110 height 30
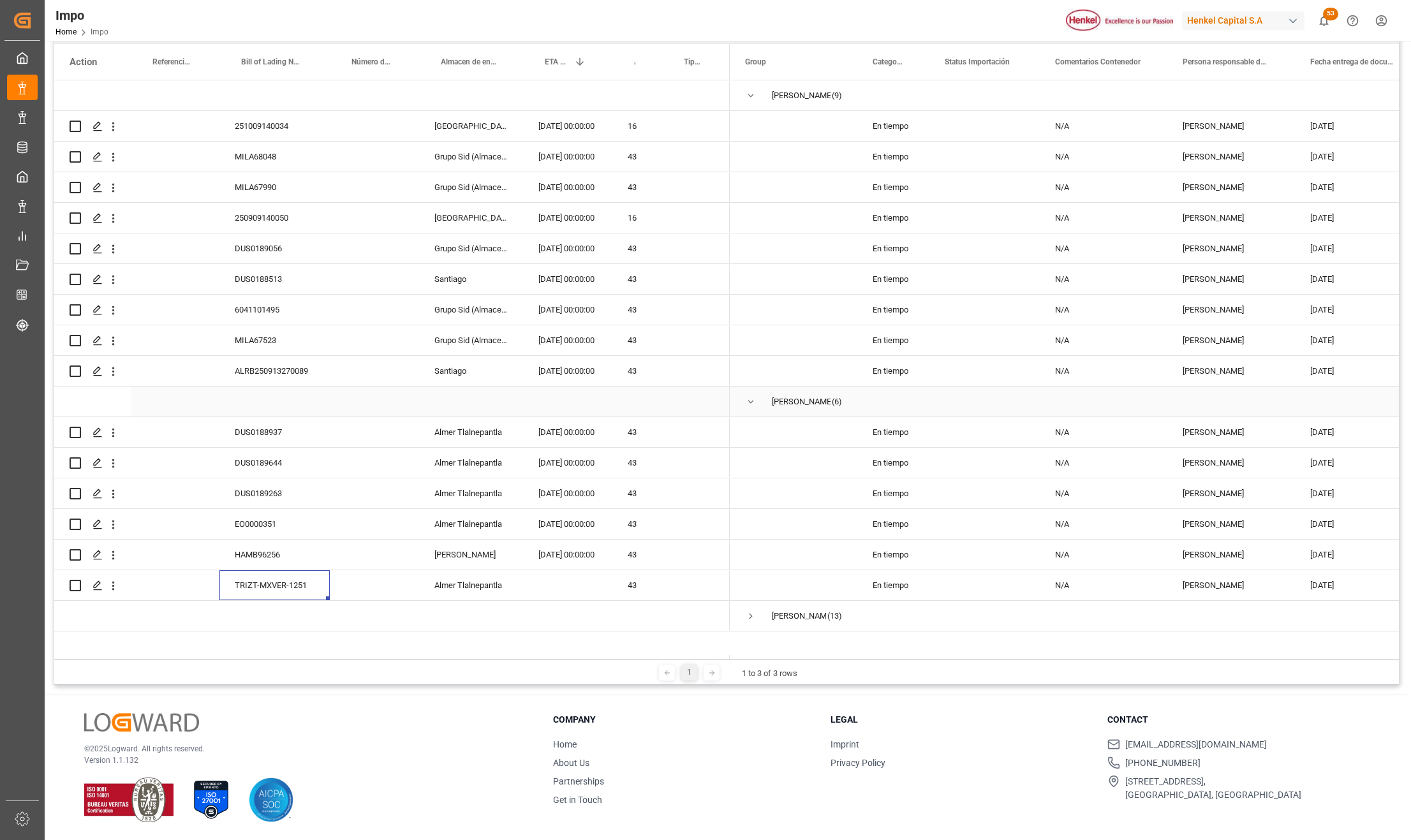
scroll to position [0, 0]
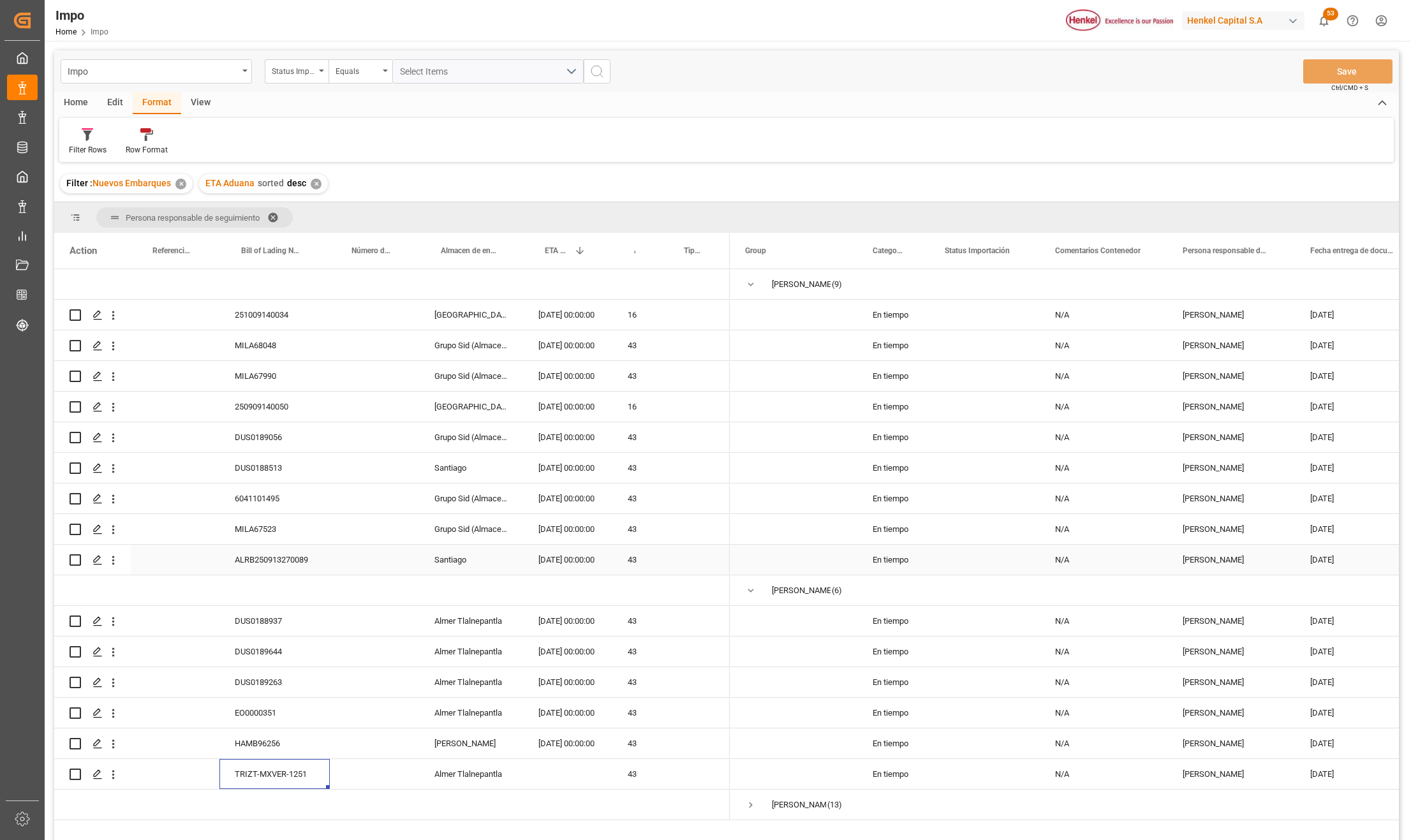
click at [432, 559] on div "Santiago" at bounding box center [471, 560] width 104 height 30
click at [286, 566] on div "ALRB250913270089" at bounding box center [275, 560] width 110 height 30
click at [260, 566] on div "ALRB250913270089" at bounding box center [275, 560] width 110 height 30
click at [302, 560] on div "ALRB250913270089" at bounding box center [275, 560] width 110 height 30
click at [247, 741] on div "HAMB96256" at bounding box center [275, 744] width 110 height 30
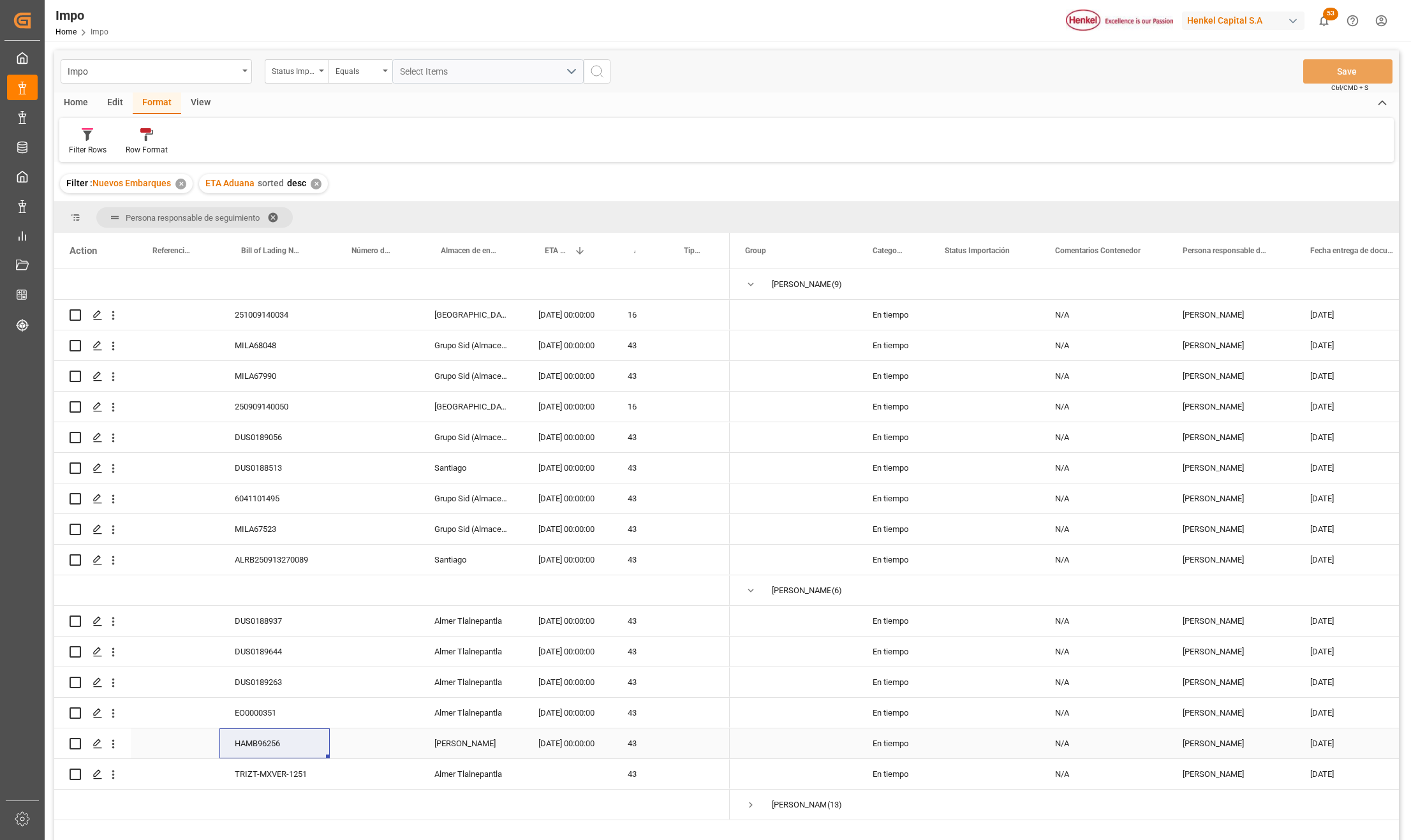
click at [283, 743] on div "HAMB96256" at bounding box center [275, 744] width 110 height 30
click at [117, 741] on icon "open menu" at bounding box center [113, 744] width 13 height 13
click at [176, 776] on span "Open in new tab" at bounding box center [196, 771] width 116 height 13
click at [312, 556] on div "ALRB250913270089" at bounding box center [275, 560] width 110 height 30
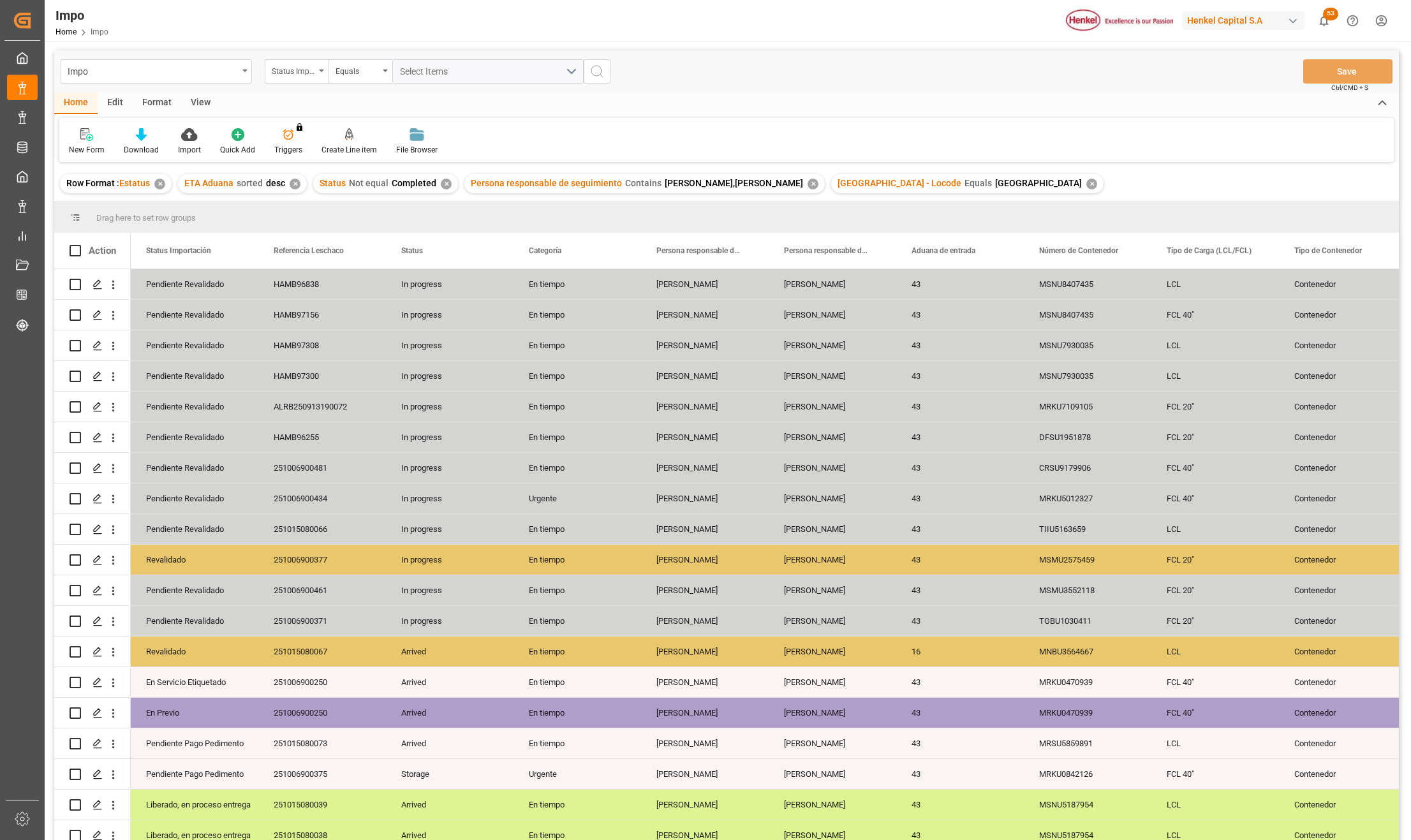
click at [1086, 182] on div "✕" at bounding box center [1091, 183] width 10 height 10
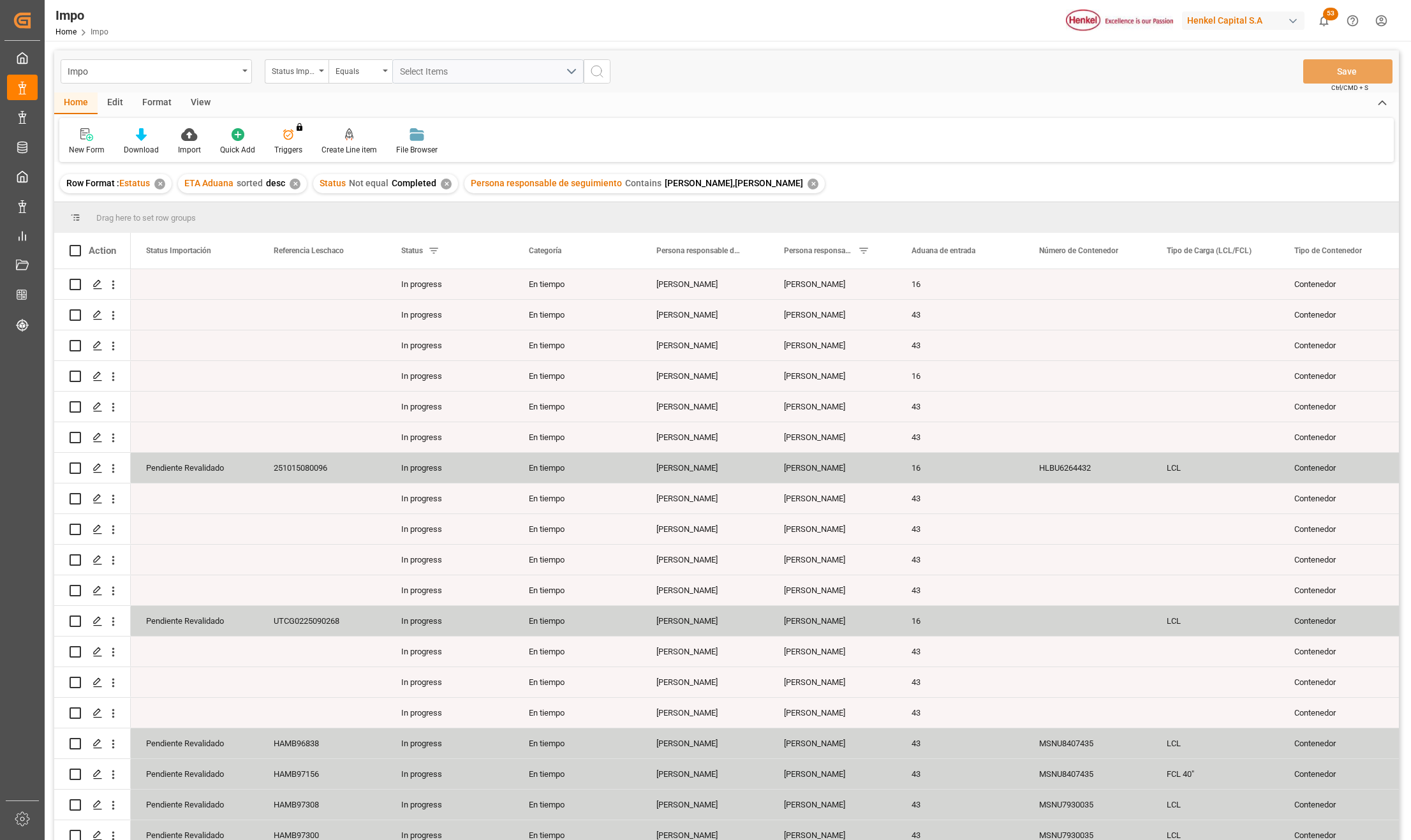
click at [200, 105] on div "View" at bounding box center [200, 103] width 39 height 22
click at [143, 139] on icon at bounding box center [145, 135] width 13 height 13
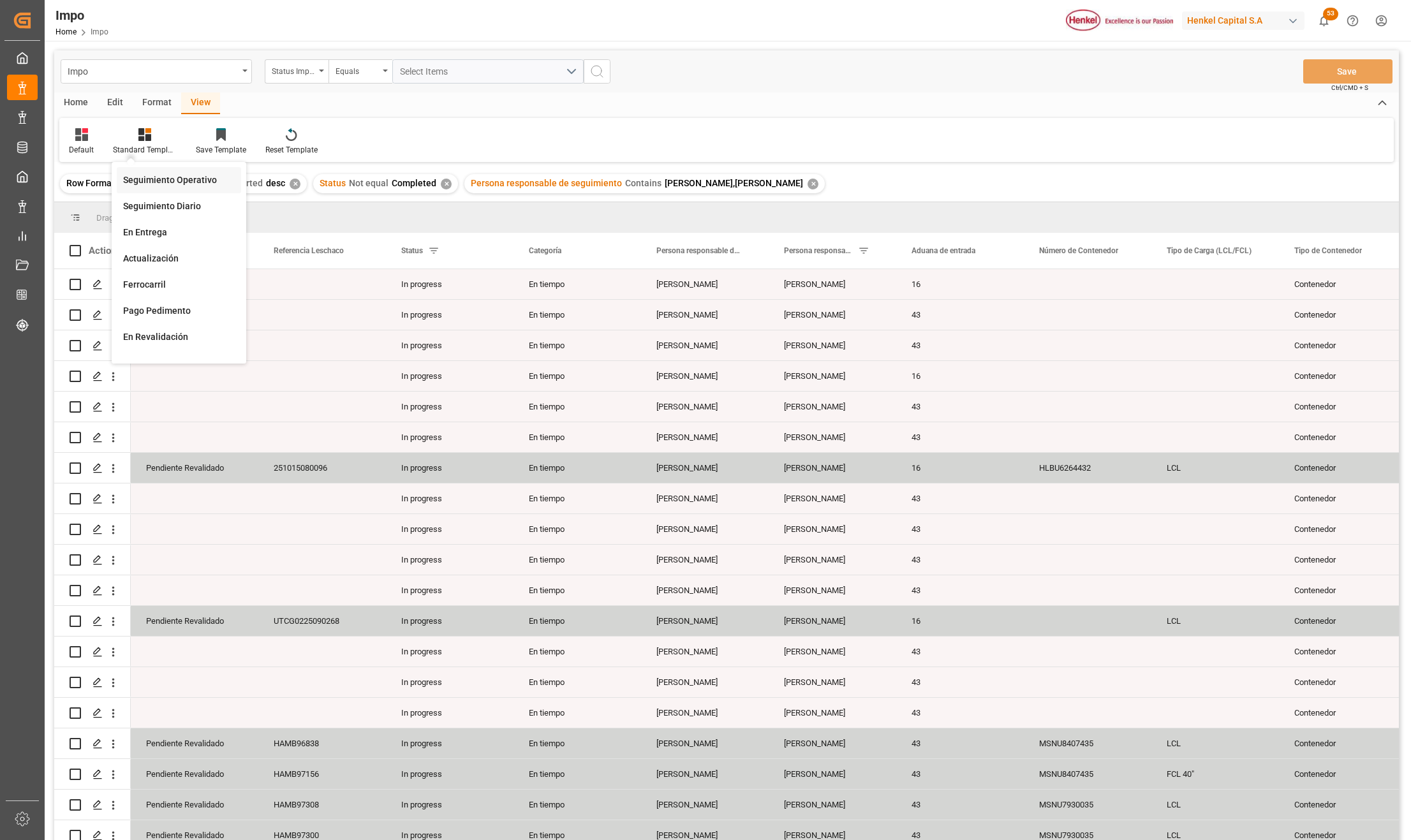
click at [148, 175] on div "Seguimiento Operativo" at bounding box center [178, 180] width 111 height 13
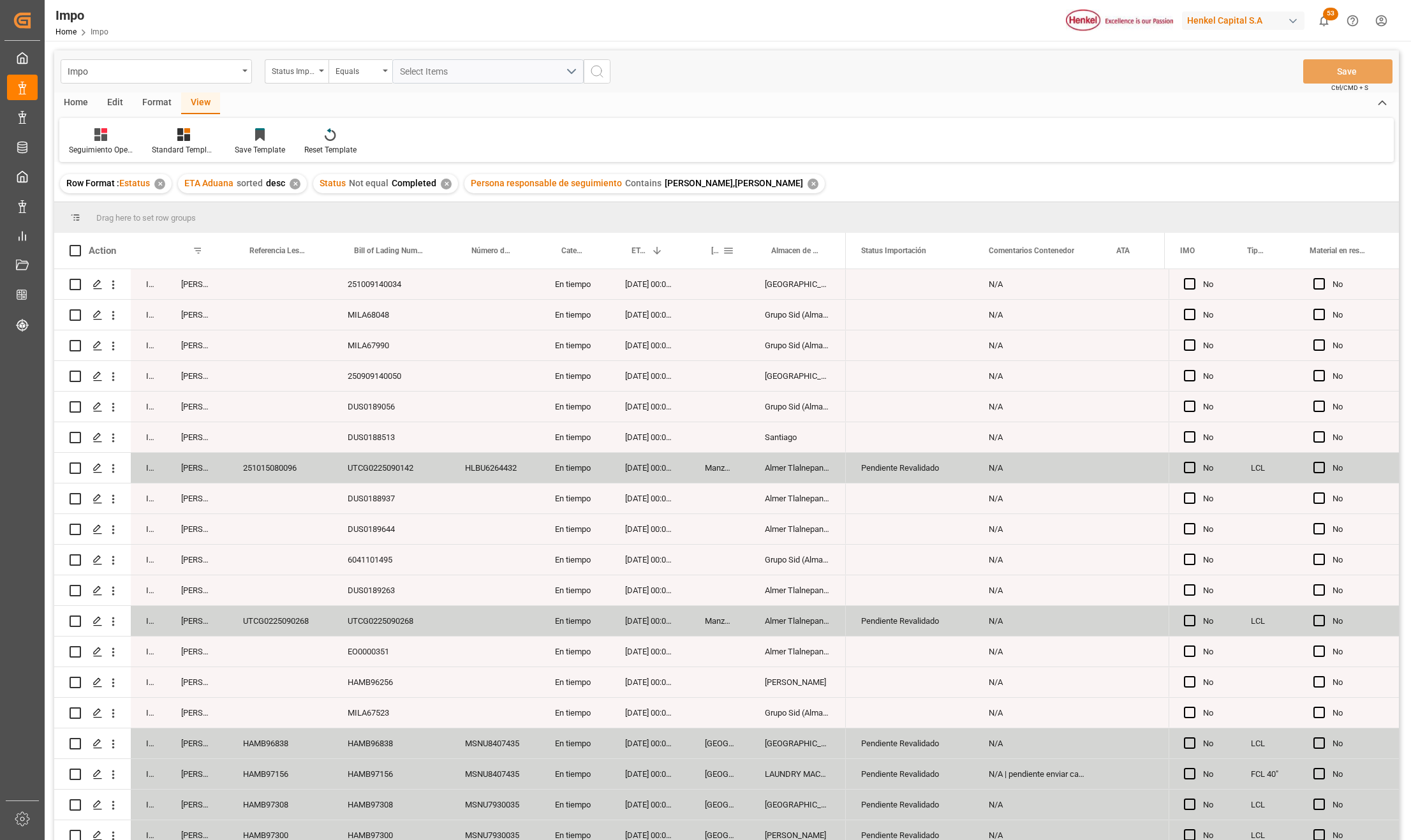
click at [726, 249] on span at bounding box center [729, 251] width 11 height 11
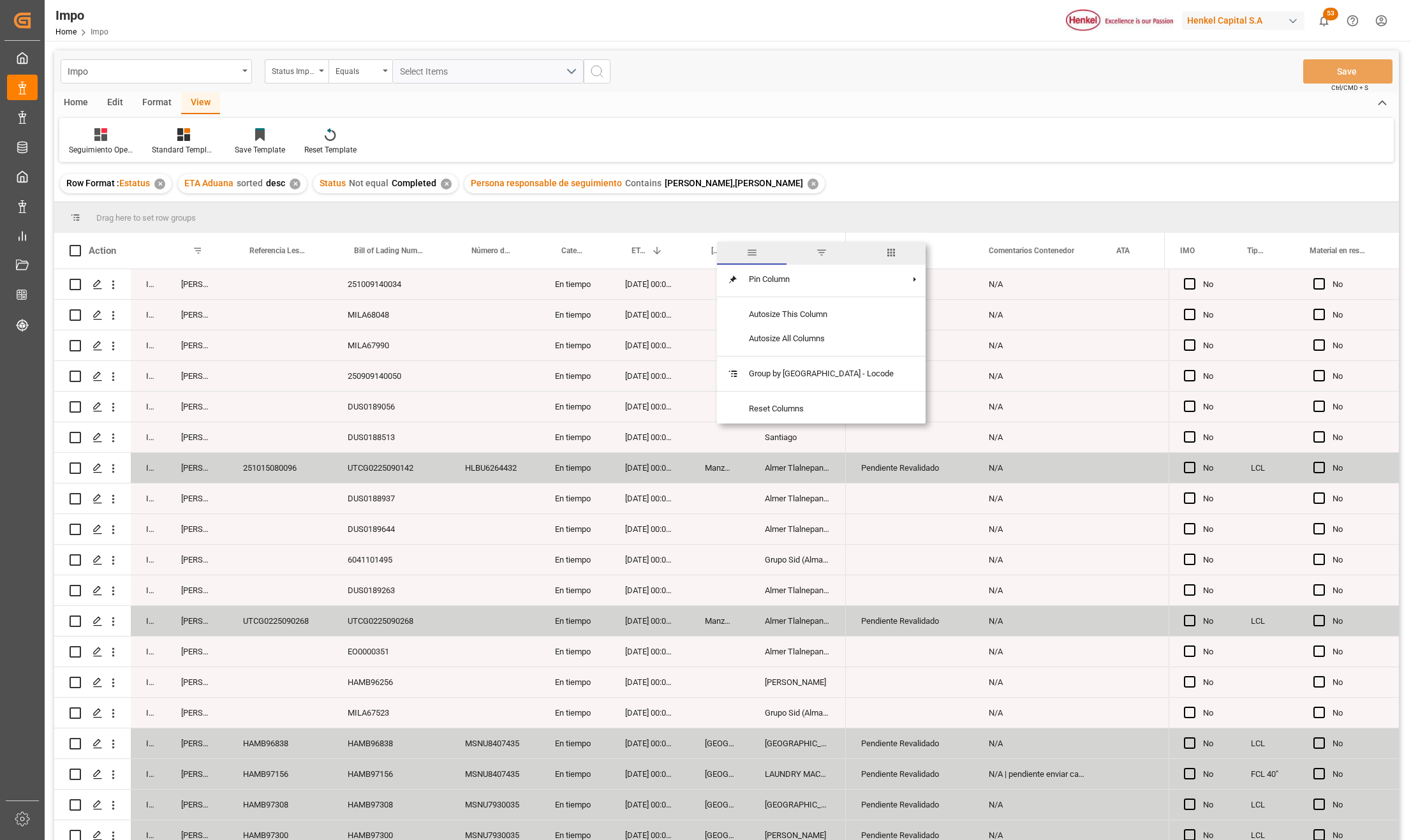
click at [816, 254] on span "filter" at bounding box center [822, 253] width 11 height 11
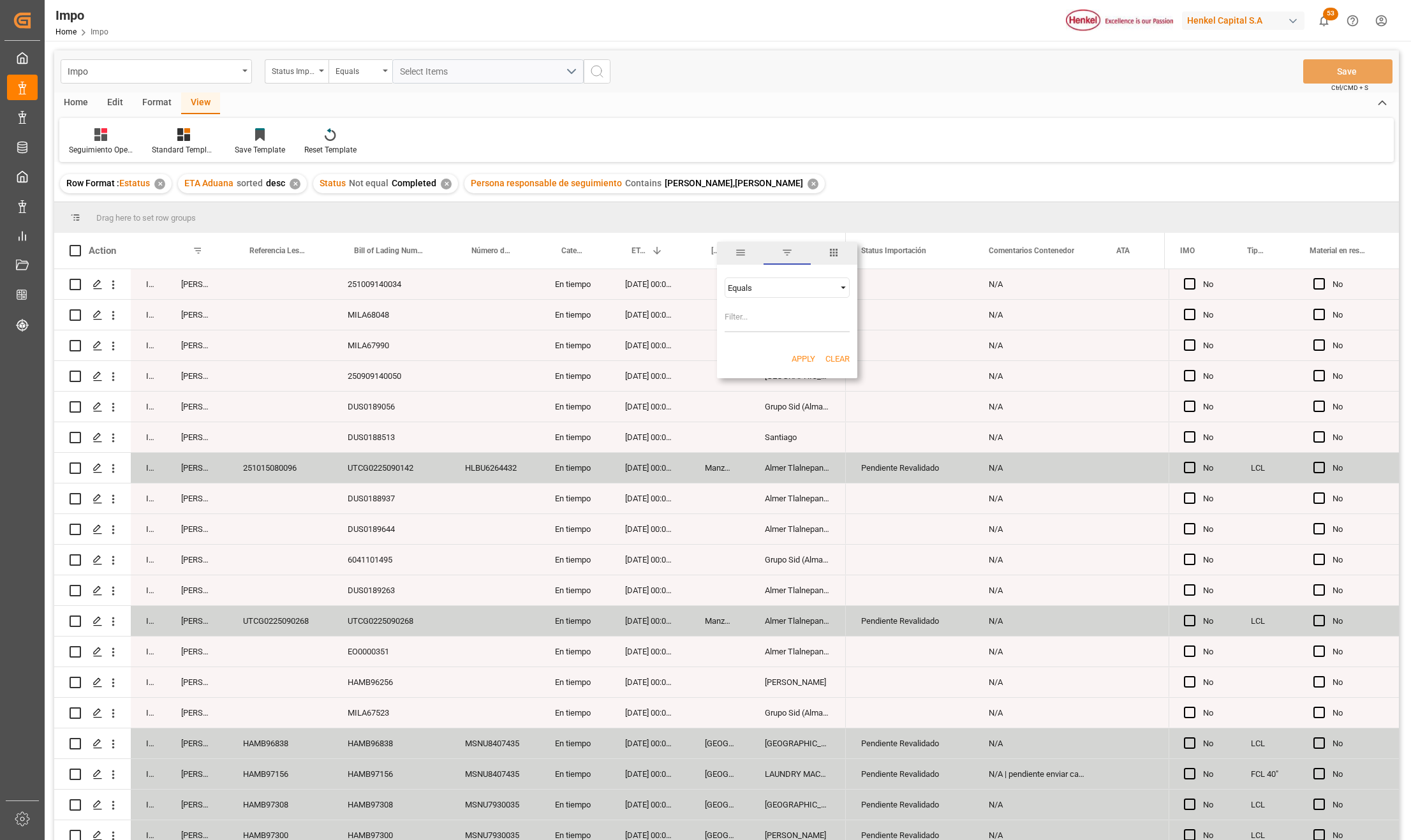
click at [784, 327] on input "Filter Value" at bounding box center [787, 319] width 125 height 25
type input "Manzanillo"
click at [797, 345] on div "Apply Clear" at bounding box center [787, 359] width 141 height 33
click at [797, 351] on div "Apply Clear" at bounding box center [787, 359] width 141 height 33
click at [797, 353] on button "Apply" at bounding box center [803, 360] width 24 height 13
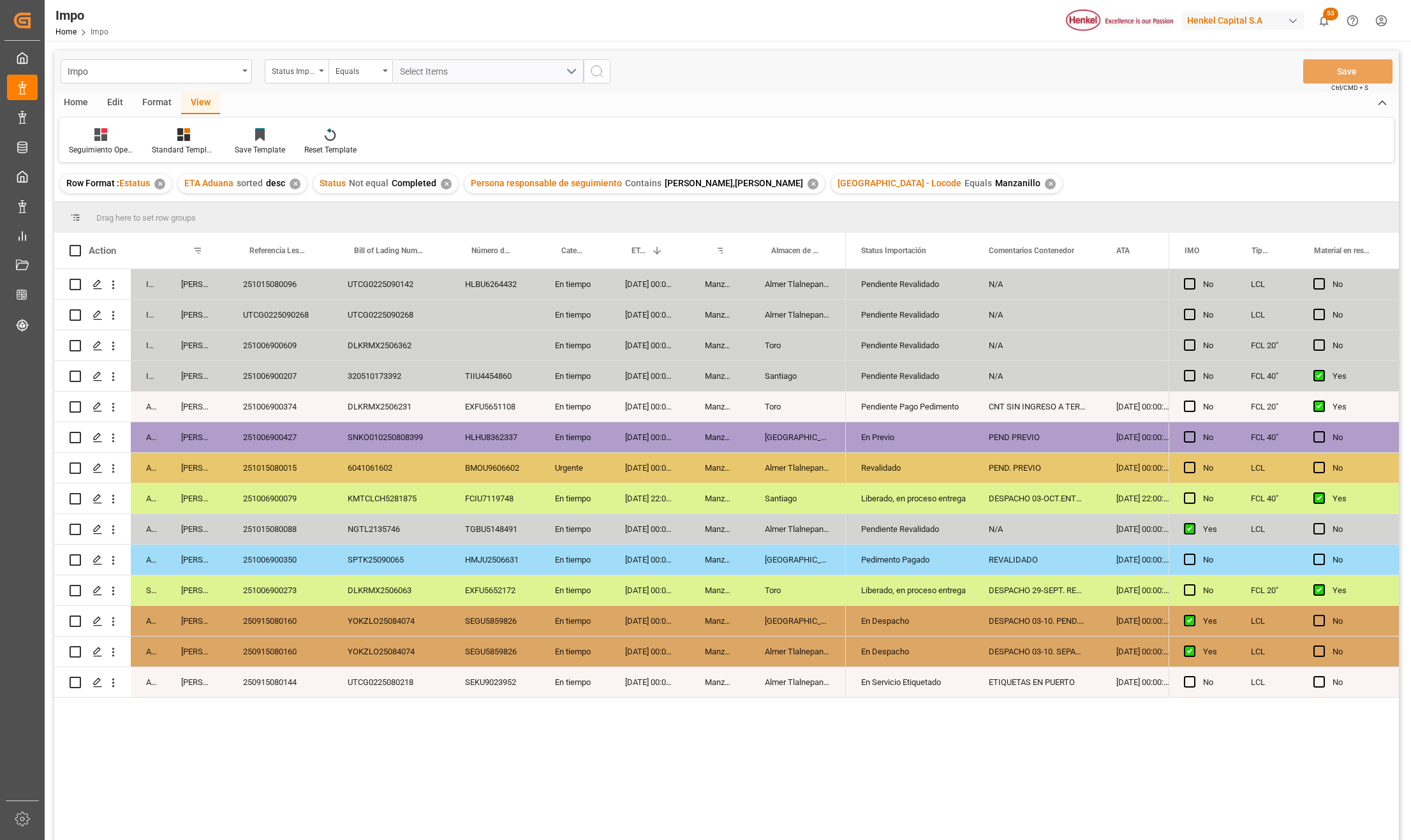
drag, startPoint x: 615, startPoint y: 498, endPoint x: 843, endPoint y: 590, distance: 245.9
click at [615, 498] on div "28-09-2025 22:00:00" at bounding box center [649, 498] width 79 height 30
click at [766, 461] on div "Almer Tlalnepantla" at bounding box center [798, 468] width 96 height 30
click at [864, 478] on div "Revalidado" at bounding box center [910, 468] width 97 height 29
click at [896, 440] on div "En Previo" at bounding box center [910, 437] width 97 height 29
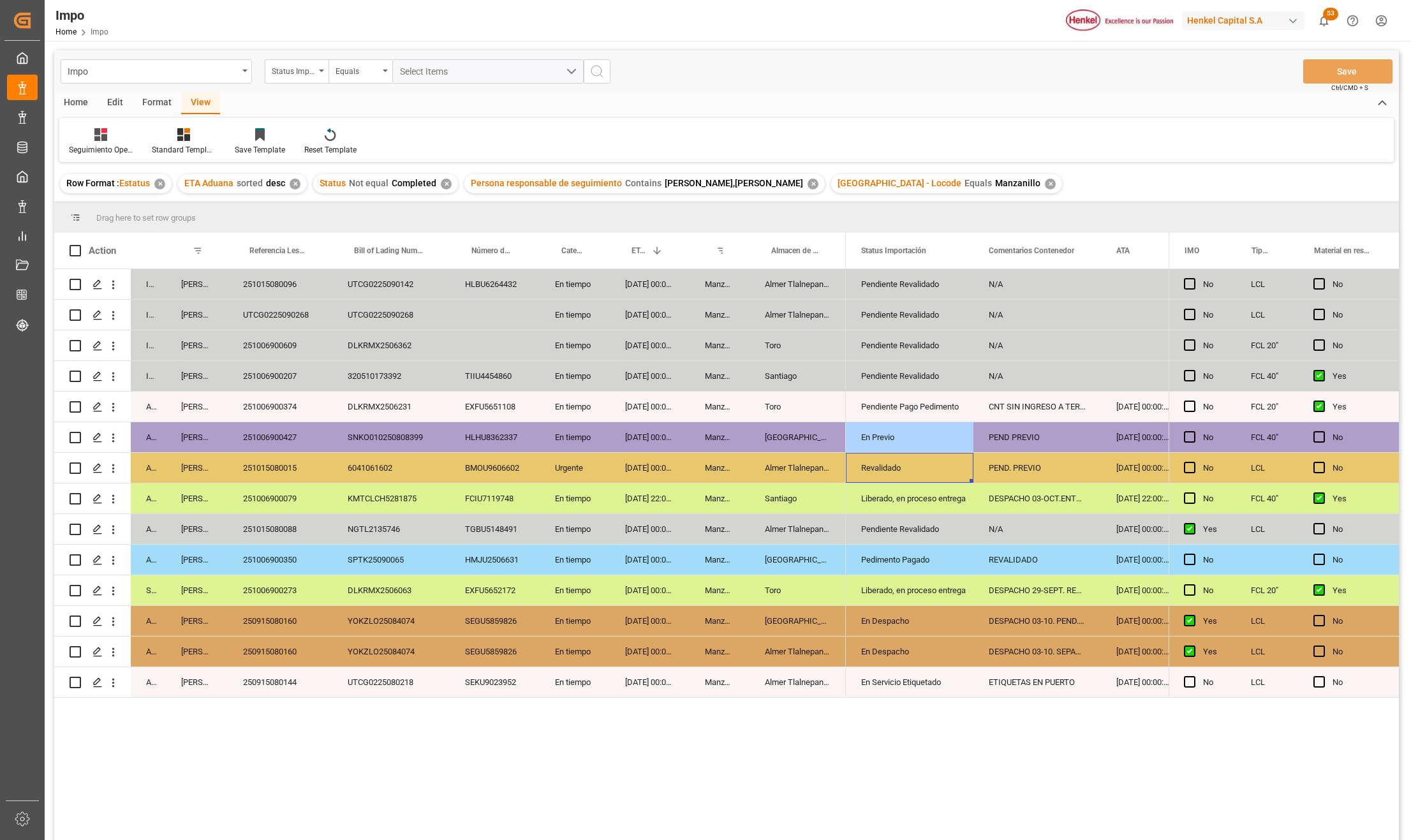
click at [886, 467] on div "Revalidado" at bounding box center [910, 468] width 97 height 29
click at [1009, 468] on div "PEND. PREVIO" at bounding box center [1036, 468] width 127 height 30
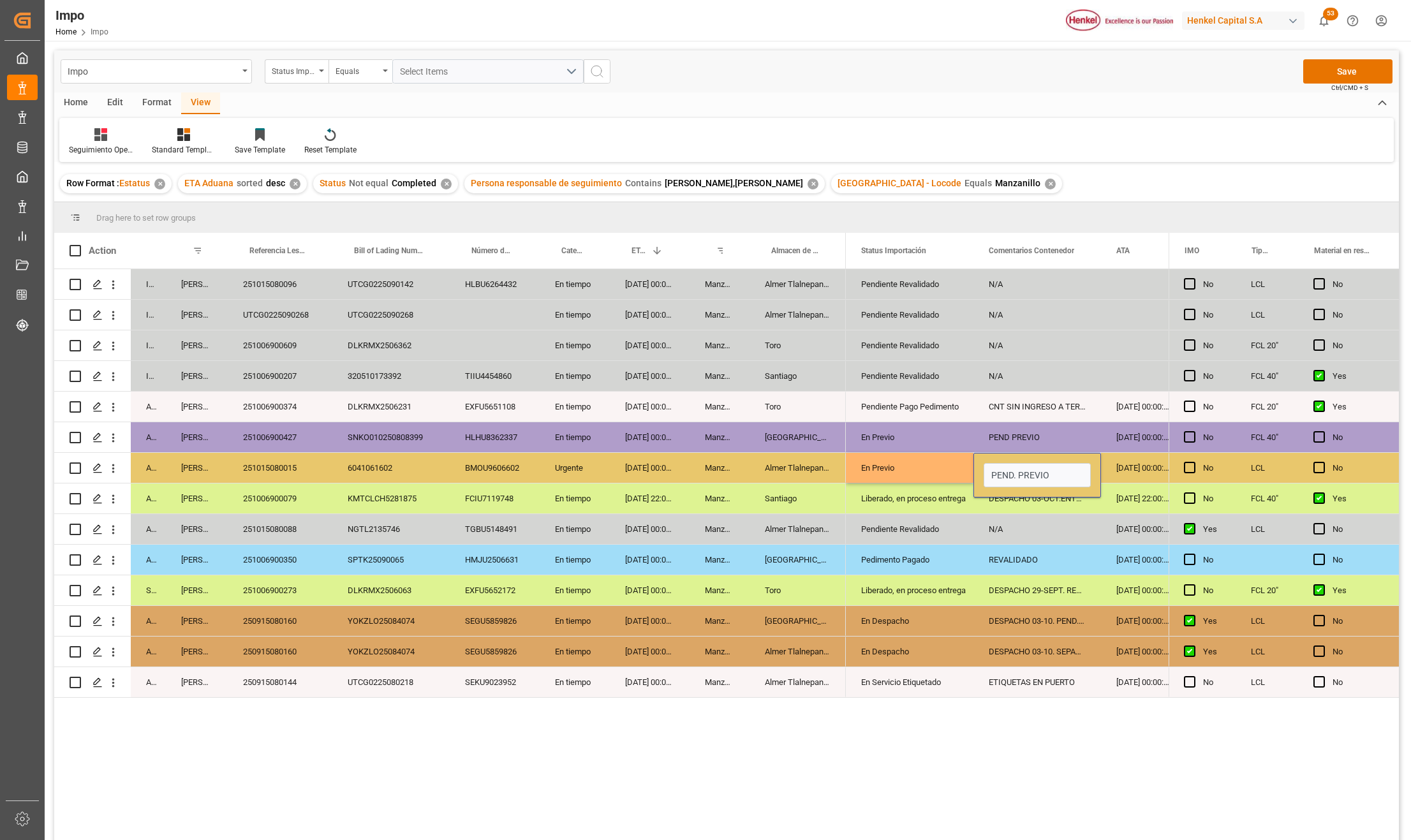
click at [1009, 468] on input "PEND. PREVIO" at bounding box center [1037, 476] width 108 height 25
type input "PREVIO 06-OCT"
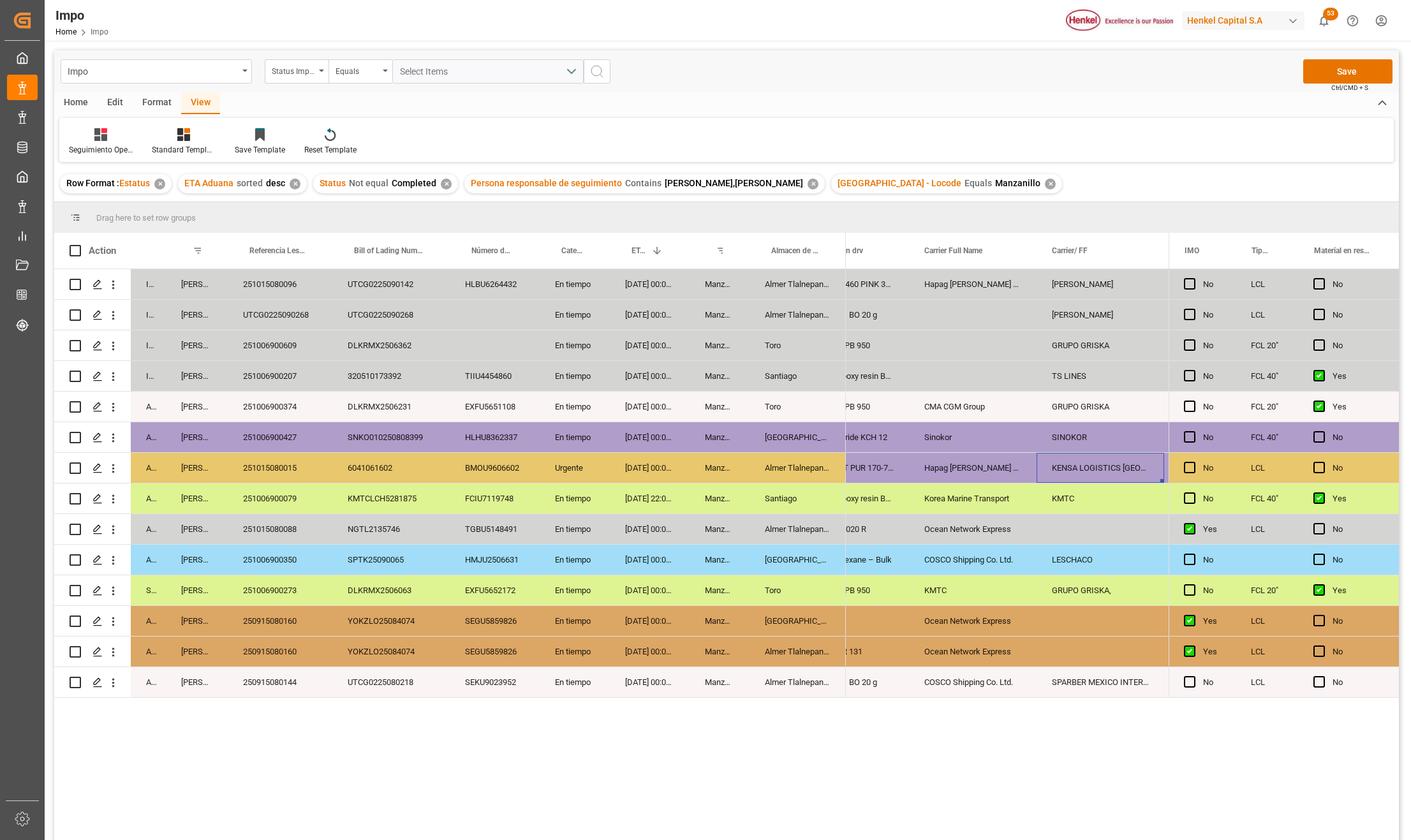
scroll to position [0, 1222]
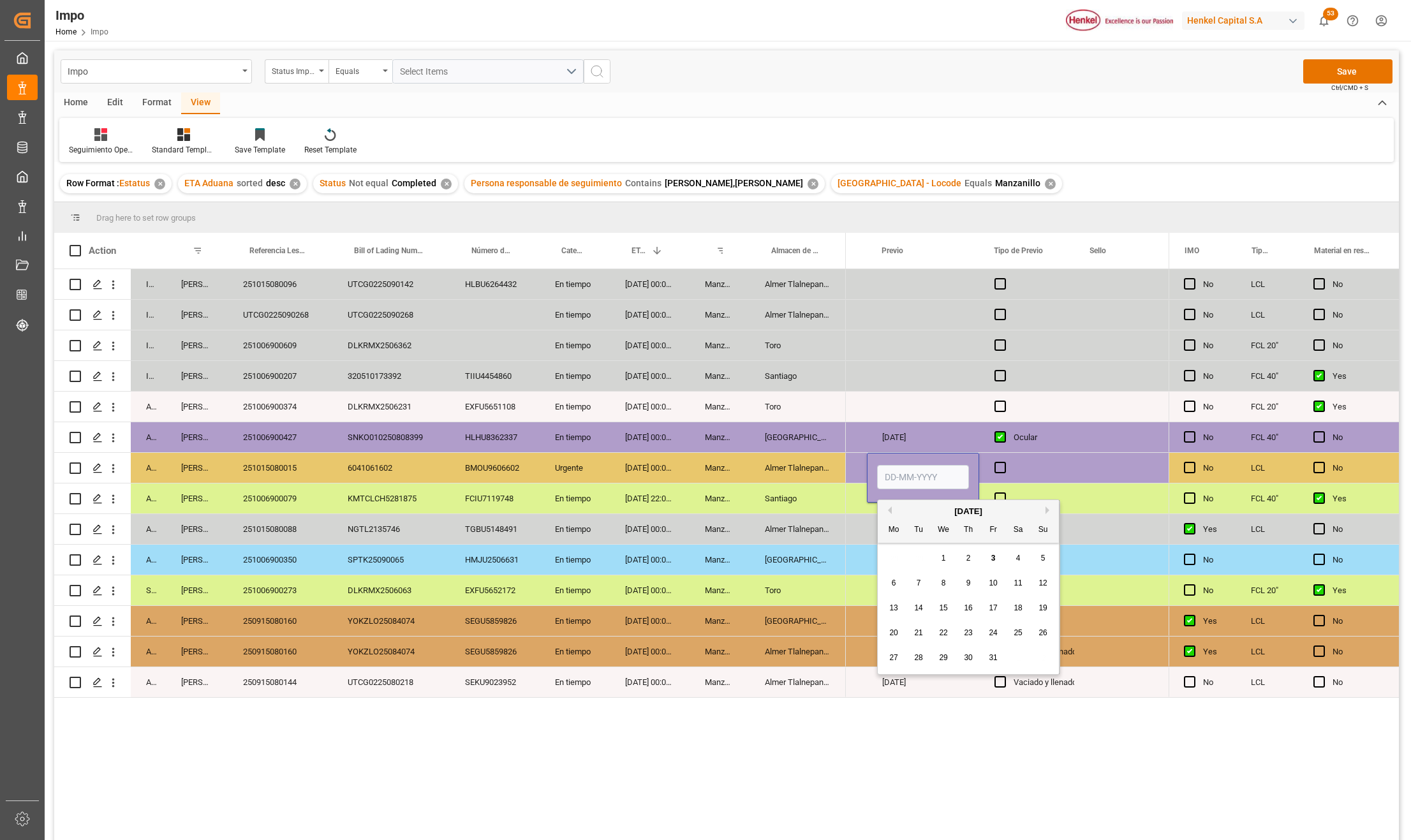
click at [894, 583] on span "6" at bounding box center [894, 582] width 5 height 8
type input "06-10-2025"
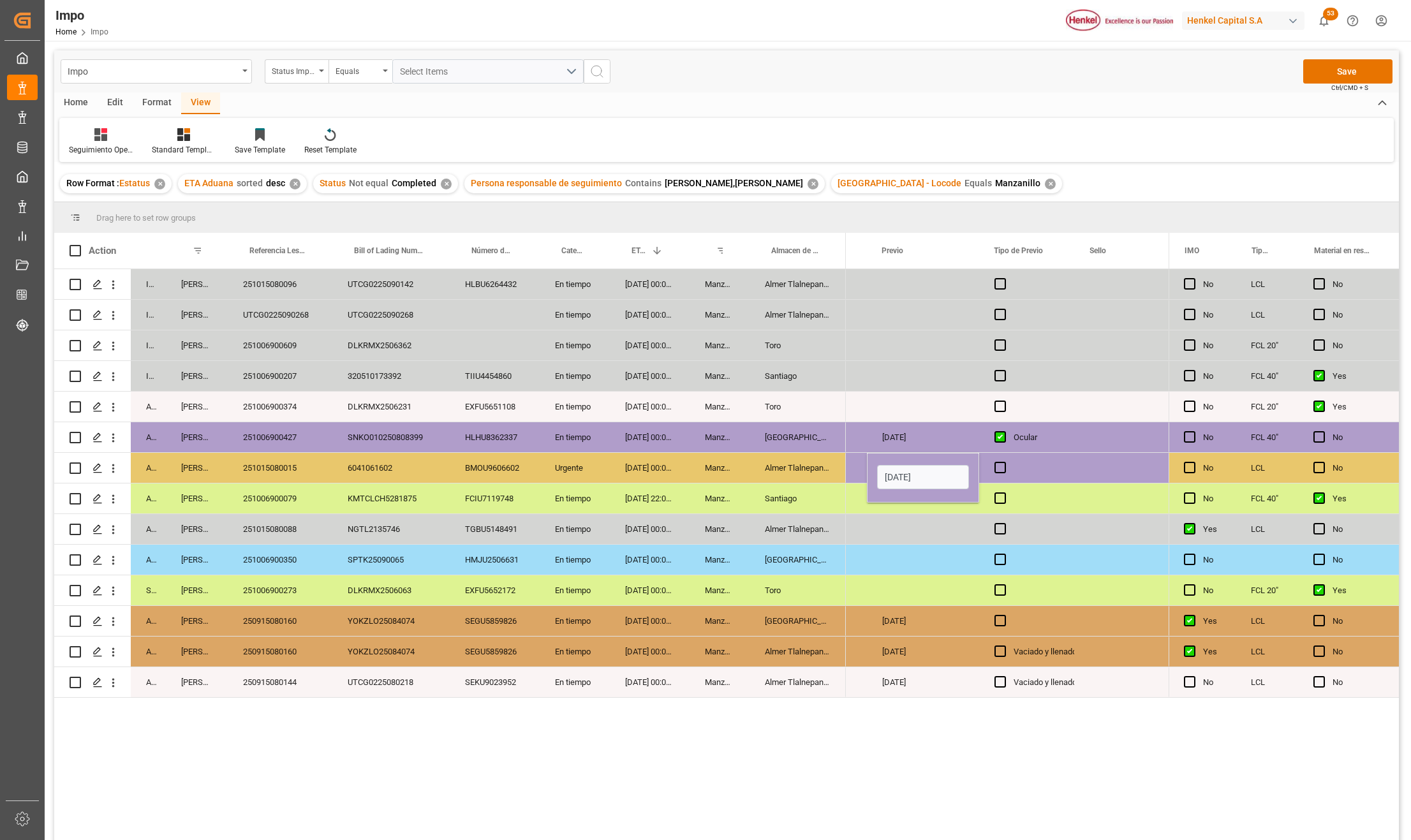
click at [846, 596] on div "24-09-2025" at bounding box center [815, 591] width 104 height 30
click at [1003, 470] on span "Press SPACE to select this row." at bounding box center [1000, 467] width 11 height 11
click at [1004, 462] on input "Press SPACE to select this row." at bounding box center [1004, 462] width 0 height 0
click at [940, 554] on div "Press SPACE to select this row." at bounding box center [923, 560] width 112 height 30
click at [1000, 470] on span "Press SPACE to select this row." at bounding box center [1000, 467] width 11 height 11
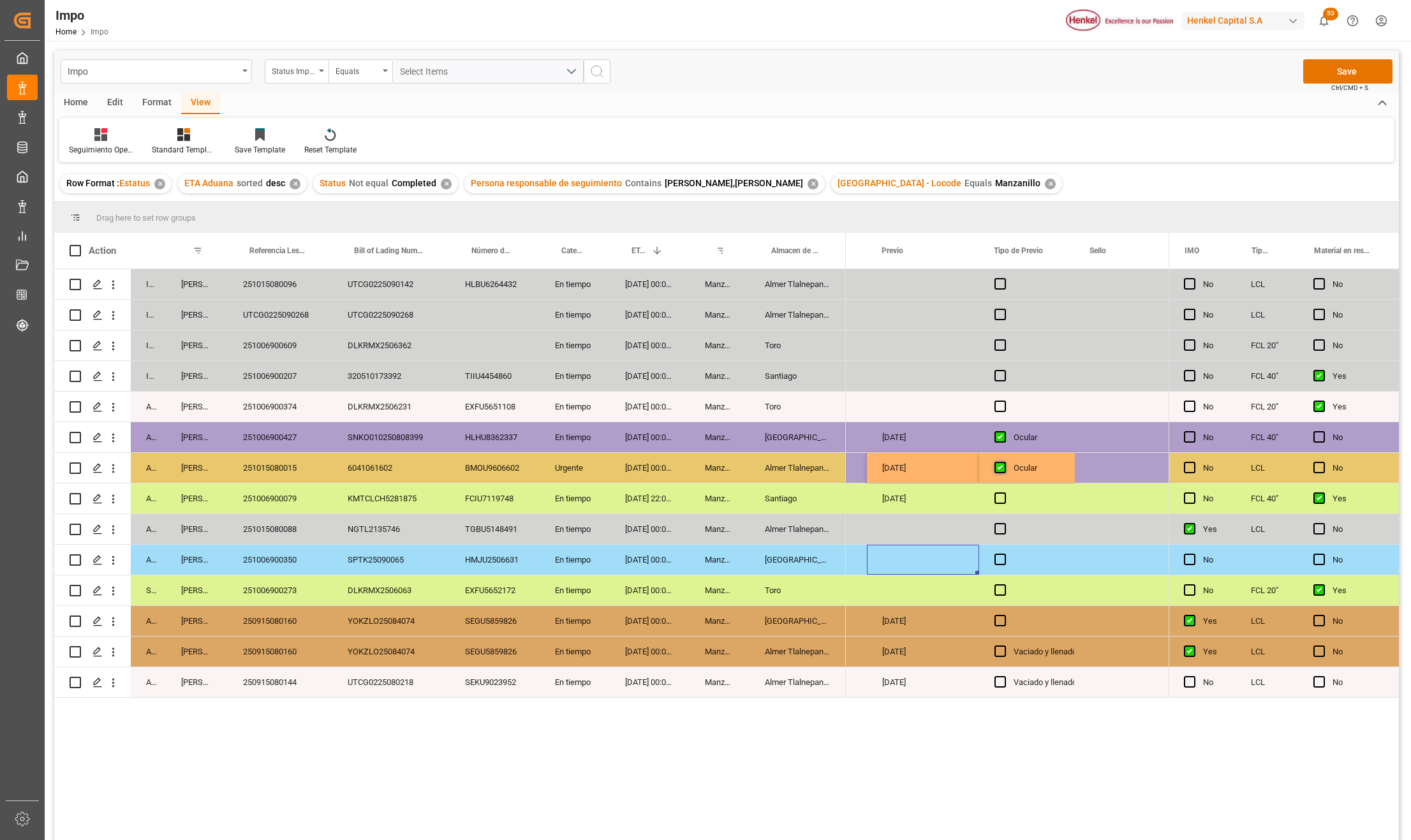
click at [1004, 462] on input "Press SPACE to select this row." at bounding box center [1004, 462] width 0 height 0
click at [1353, 76] on button "Save" at bounding box center [1348, 72] width 90 height 25
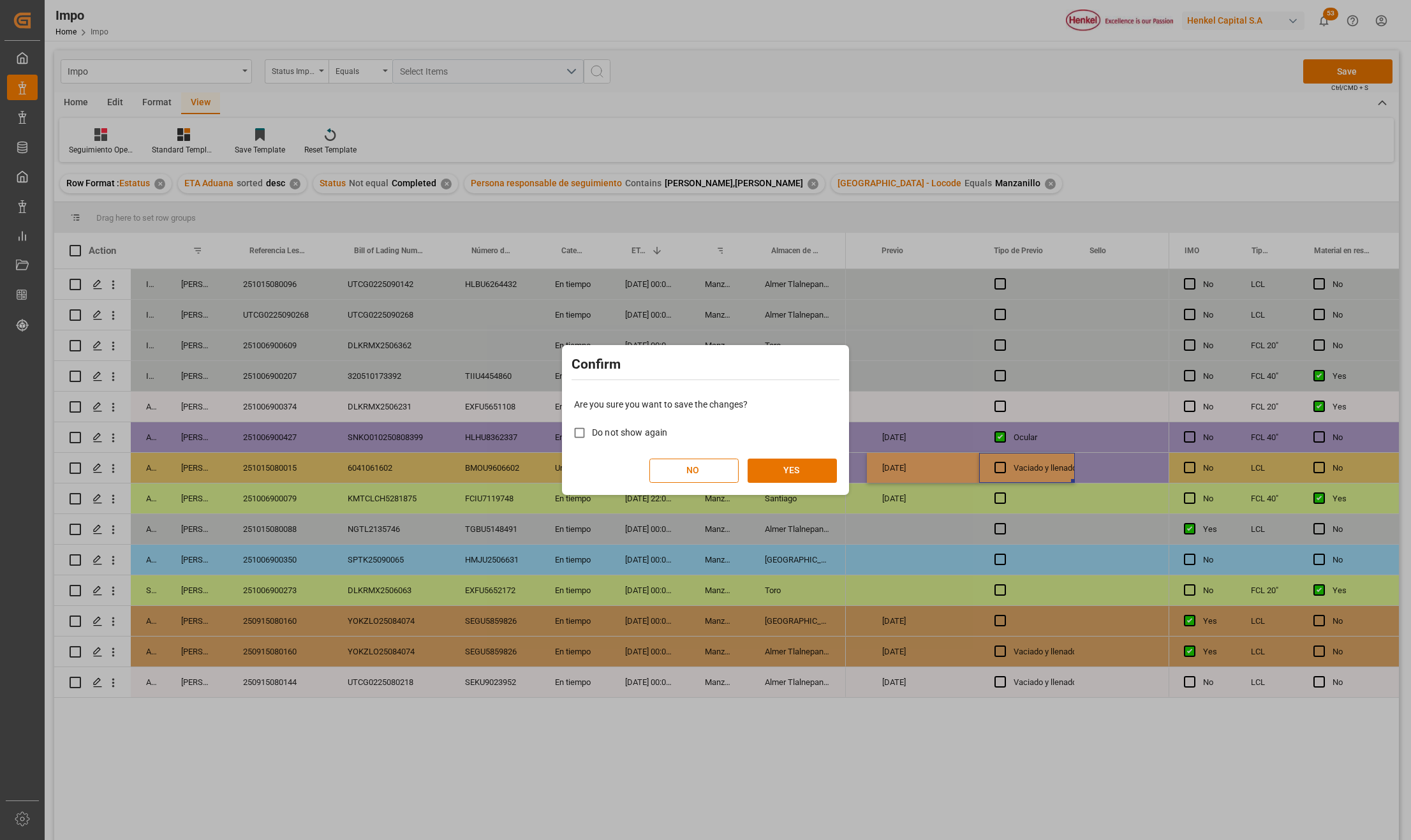
drag, startPoint x: 779, startPoint y: 472, endPoint x: 793, endPoint y: 529, distance: 58.7
click at [780, 472] on button "YES" at bounding box center [792, 471] width 90 height 25
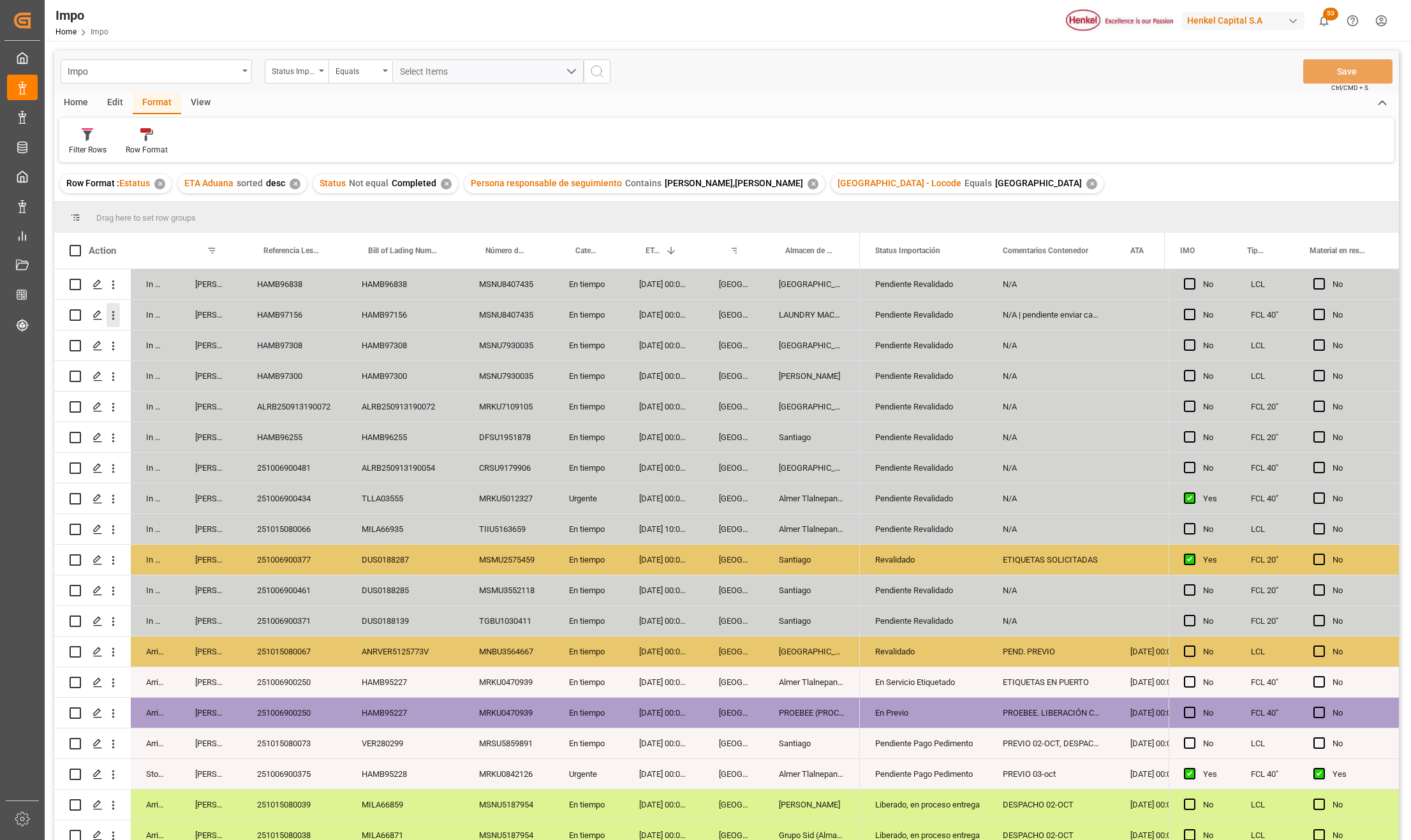
drag, startPoint x: 116, startPoint y: 312, endPoint x: 121, endPoint y: 318, distance: 7.8
click at [116, 312] on icon "open menu" at bounding box center [113, 315] width 13 height 13
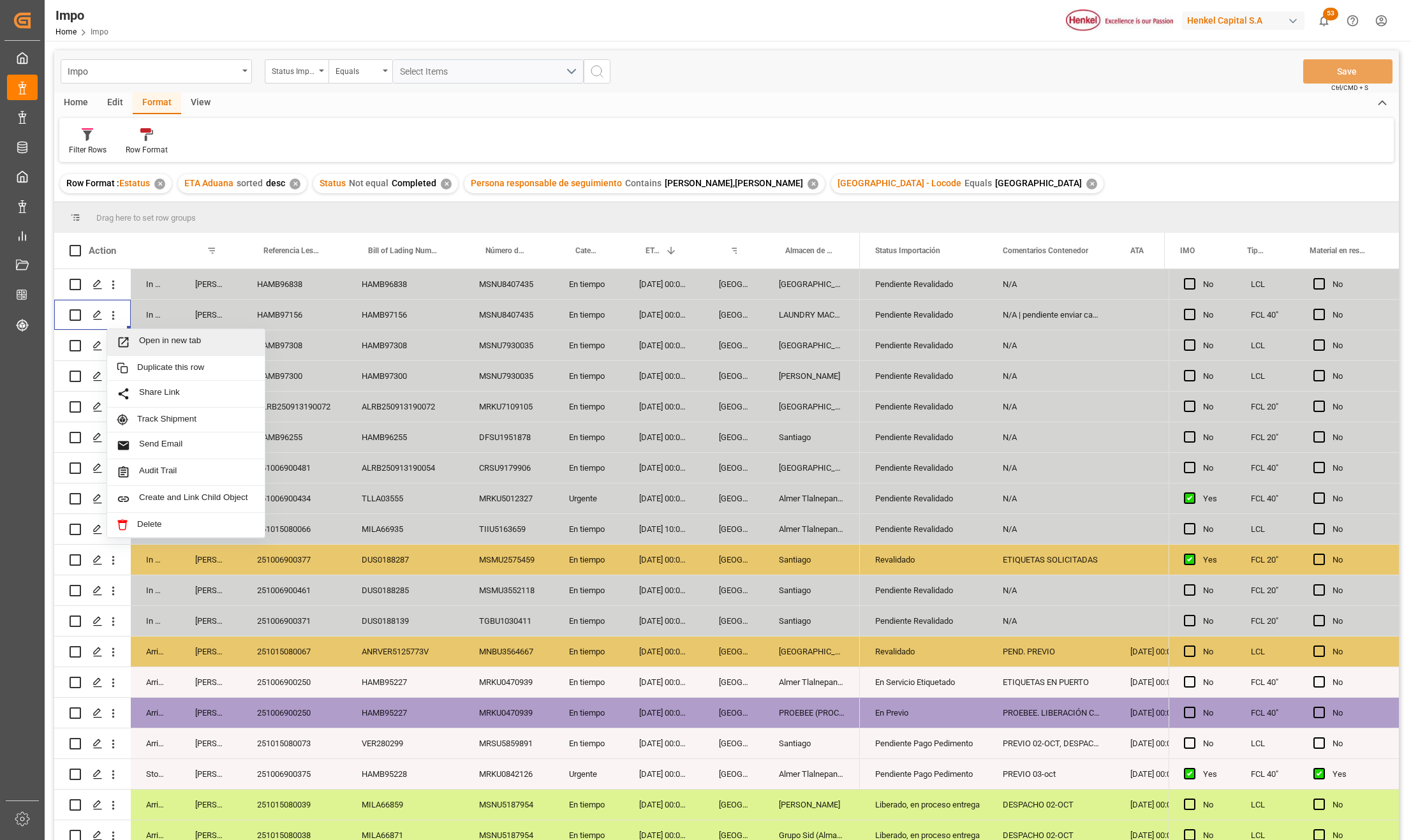
click at [133, 334] on div "Open in new tab" at bounding box center [186, 343] width 158 height 26
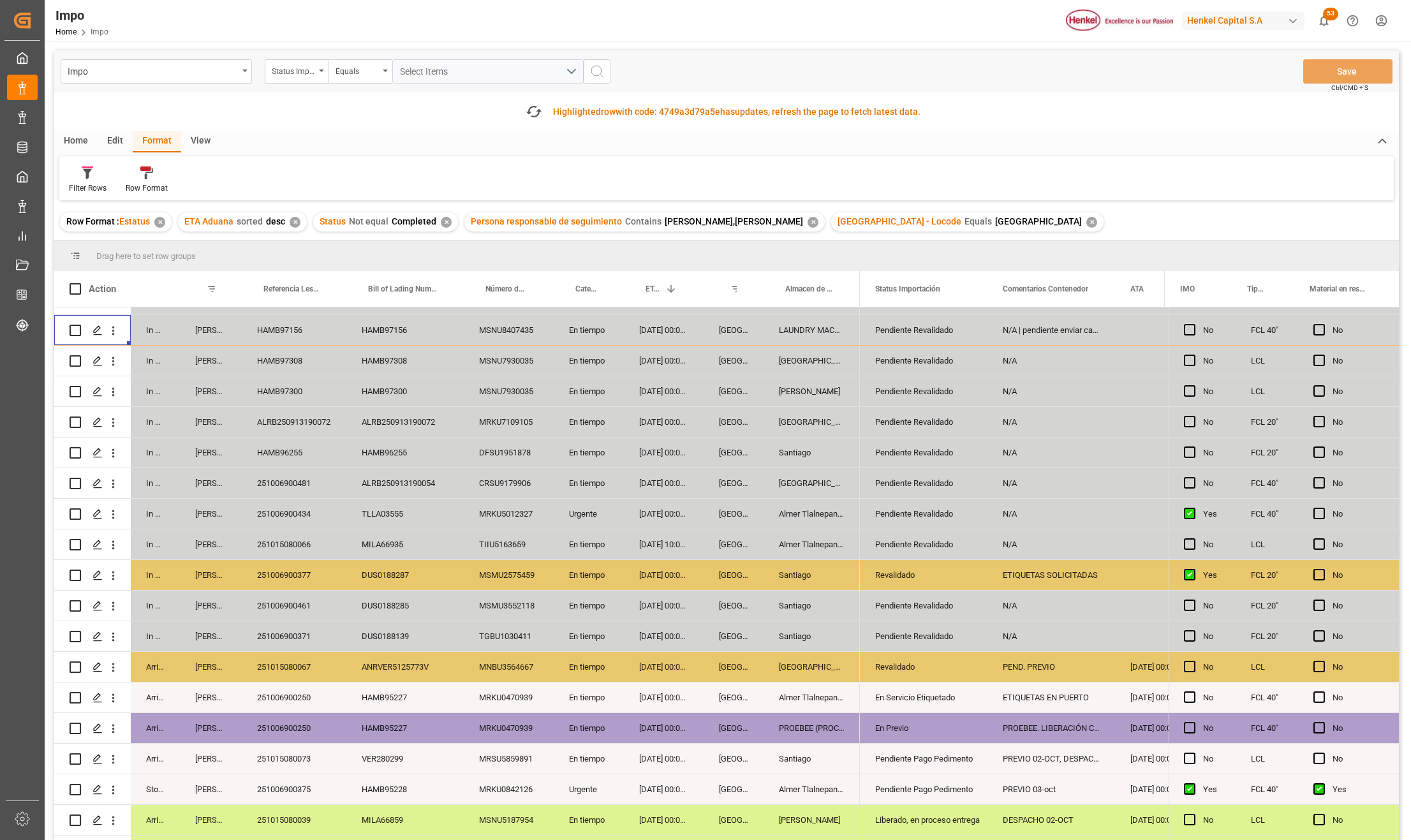
scroll to position [42, 0]
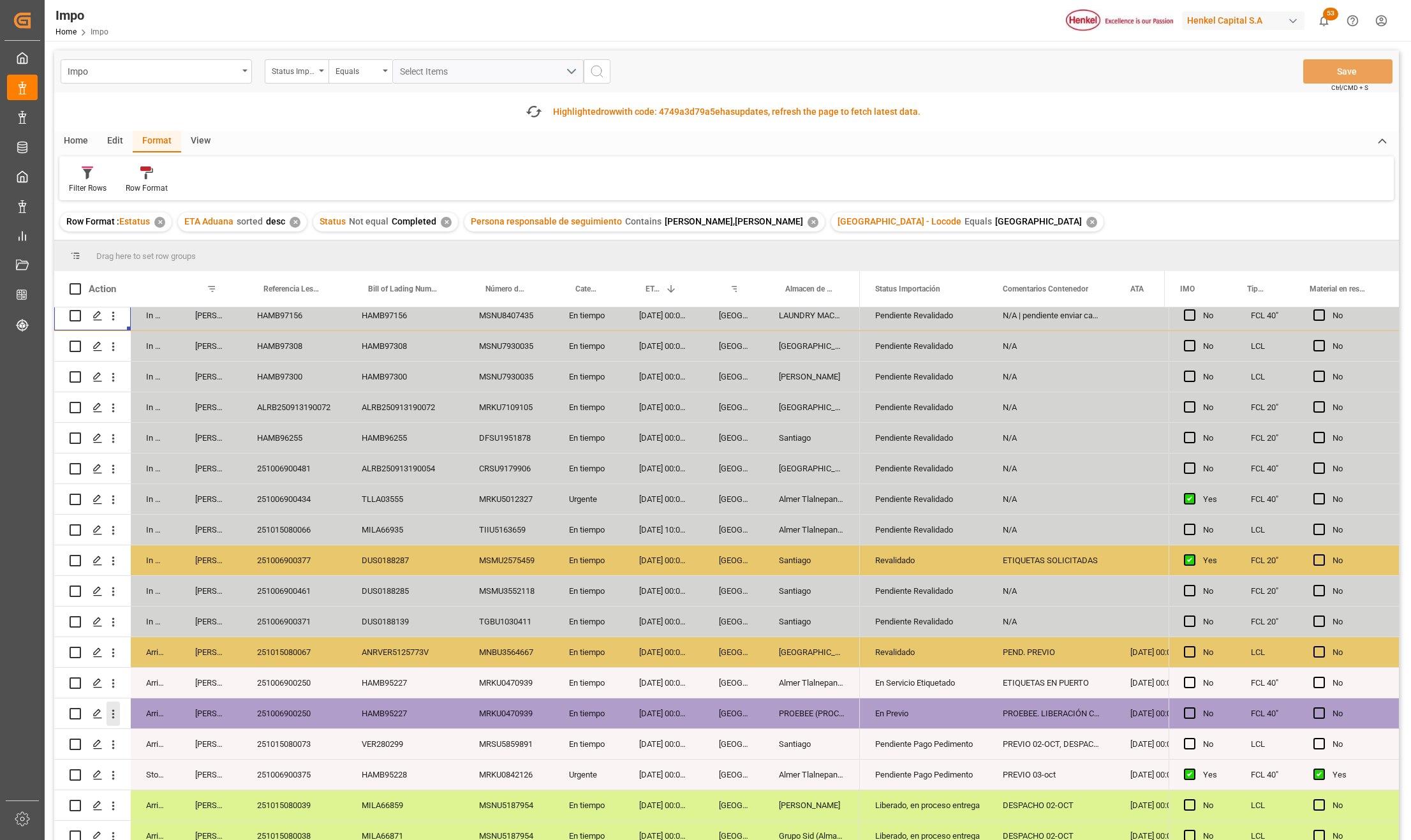
click at [113, 710] on icon "open menu" at bounding box center [113, 714] width 13 height 13
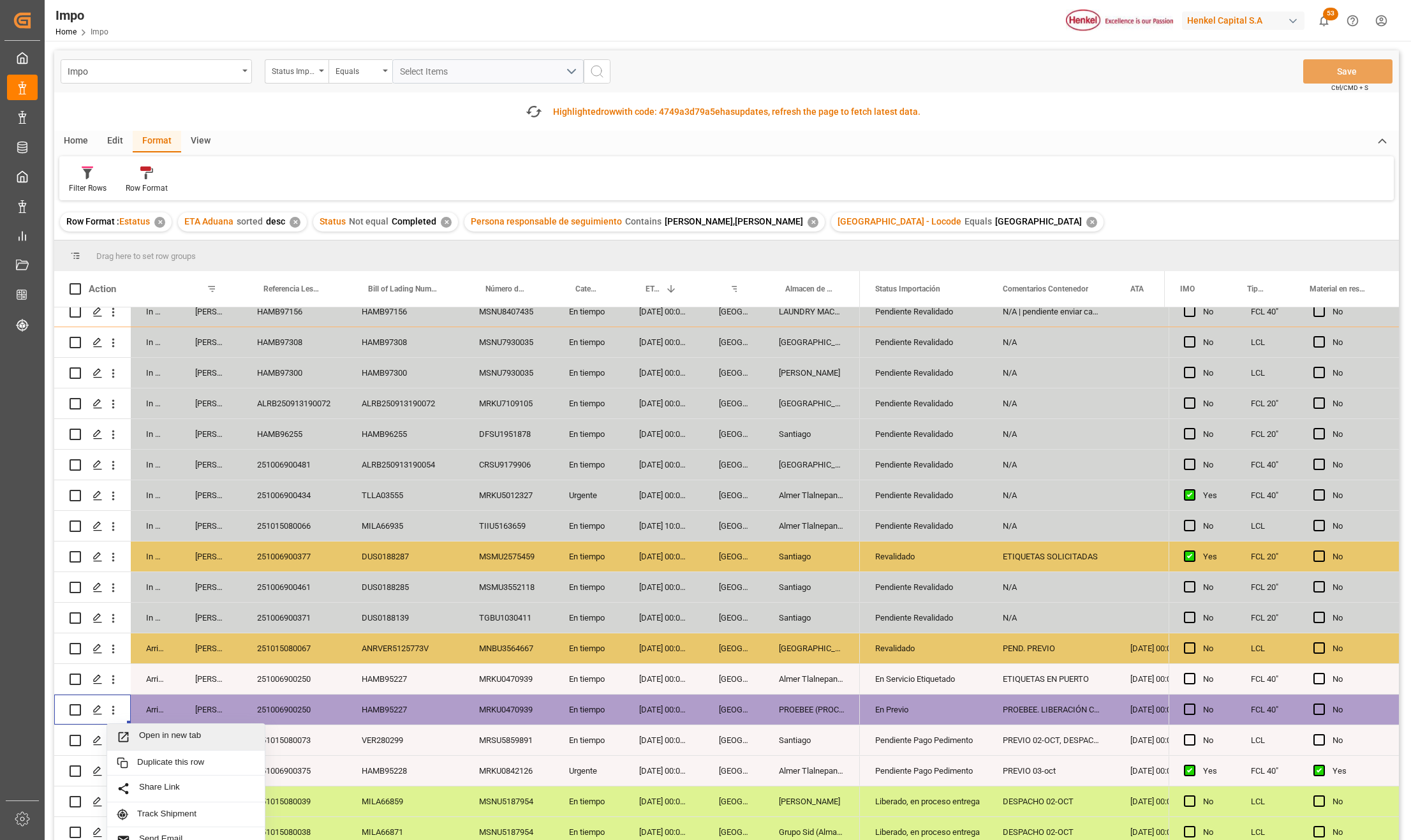
click at [126, 731] on icon "Press SPACE to select this row." at bounding box center [124, 737] width 13 height 13
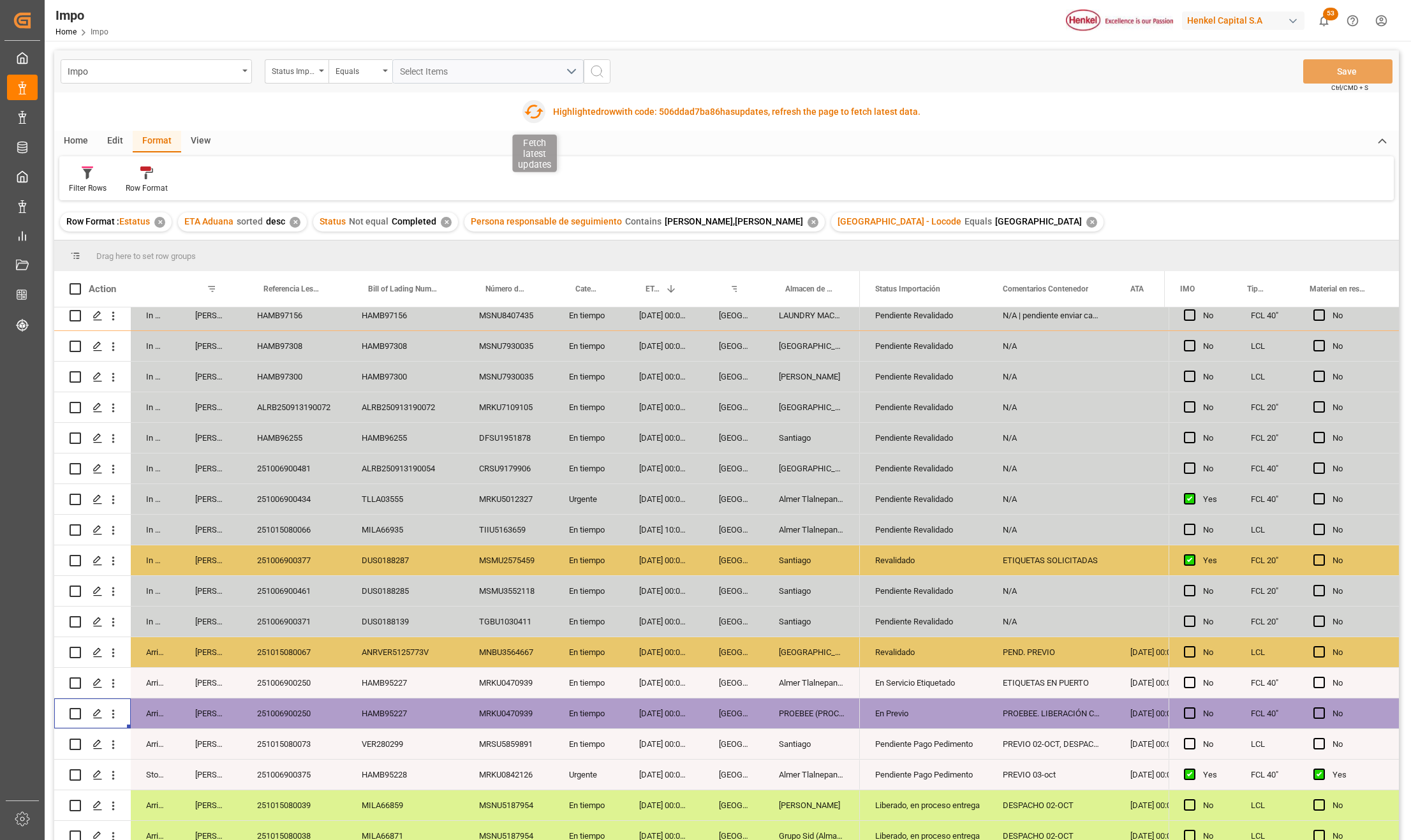
click at [533, 113] on icon "button" at bounding box center [534, 111] width 21 height 21
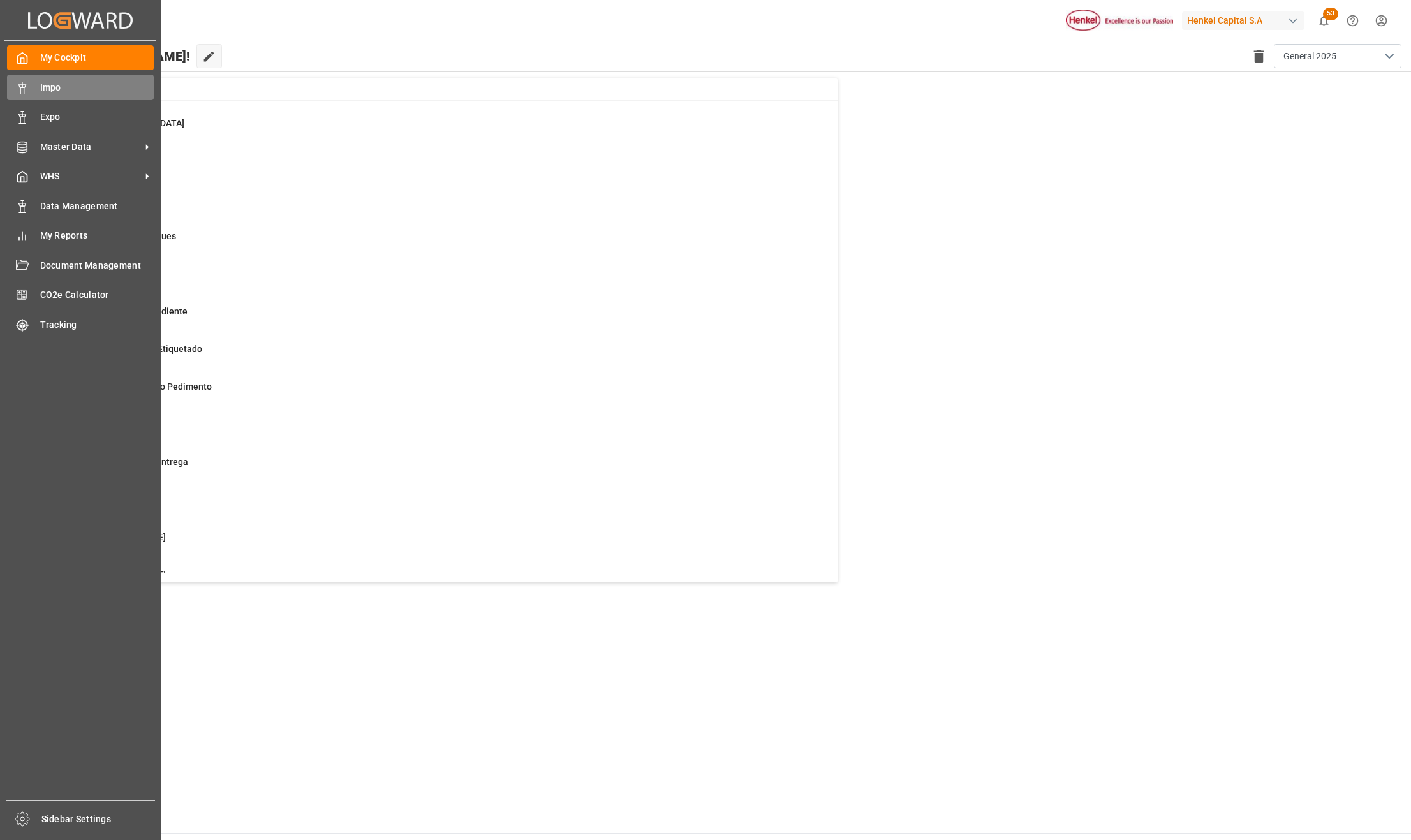
click at [58, 82] on span "Impo" at bounding box center [97, 88] width 114 height 13
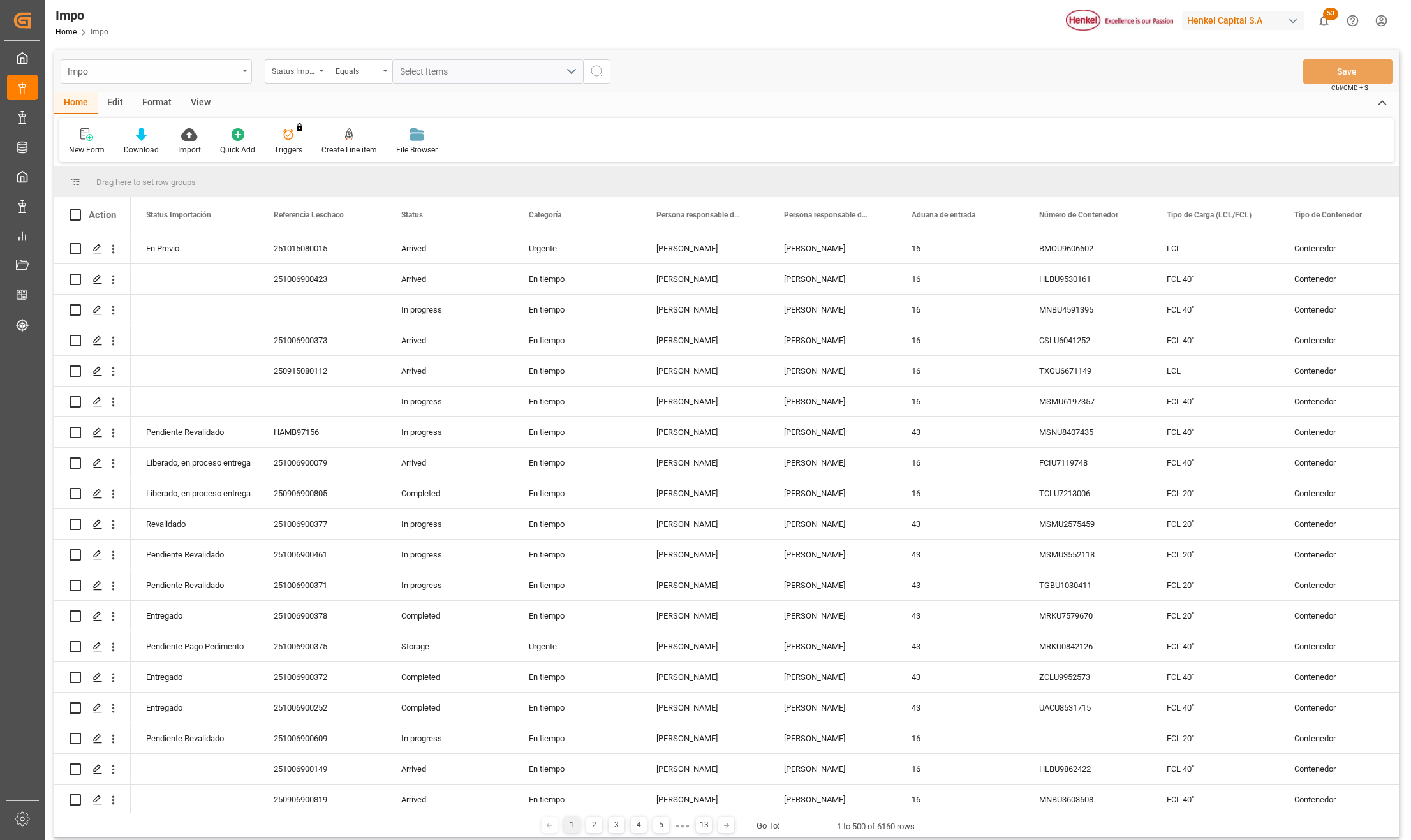
click at [149, 77] on div "Impo" at bounding box center [153, 70] width 170 height 16
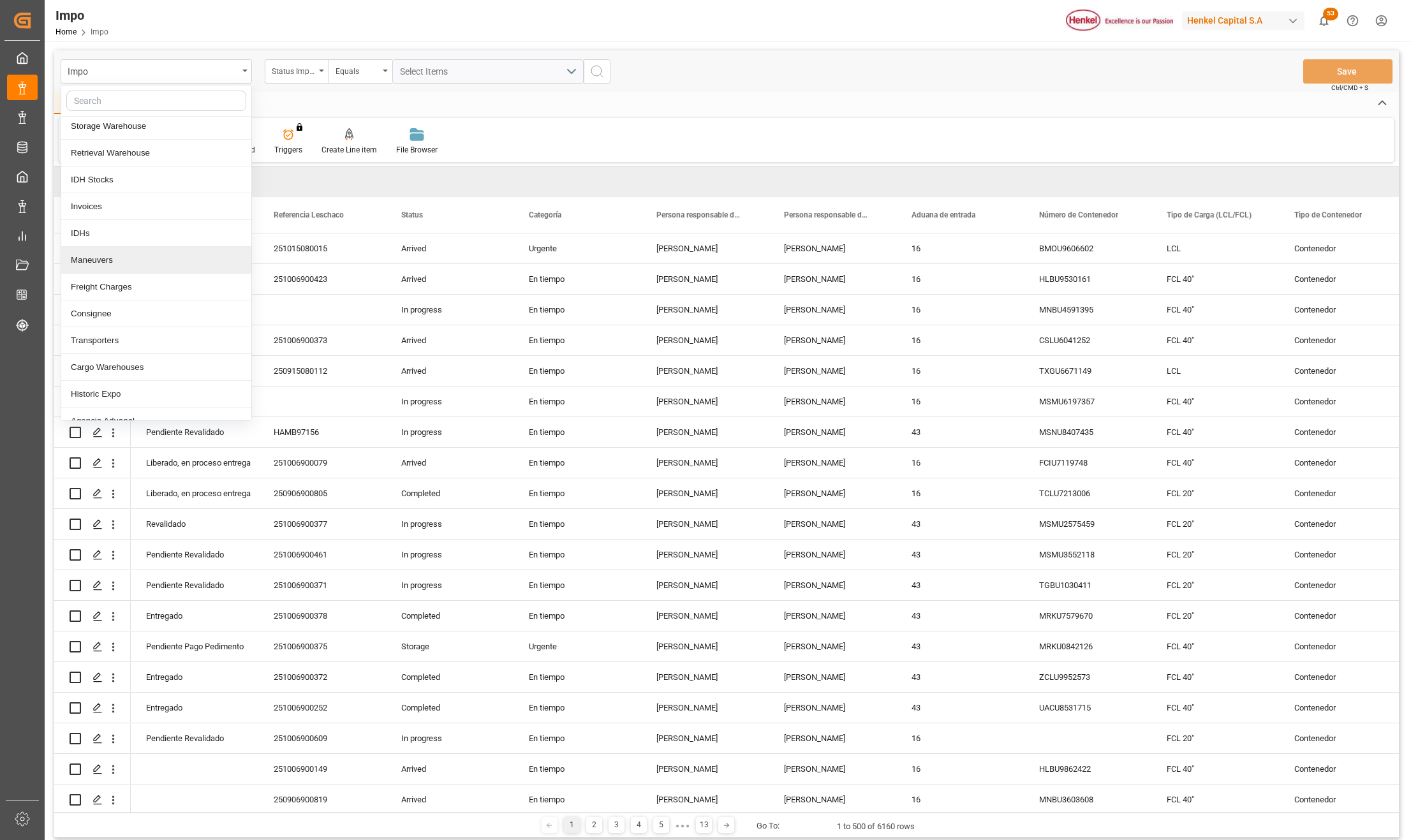
scroll to position [85, 0]
click at [145, 367] on div "Cargo Warehouses" at bounding box center [156, 366] width 190 height 26
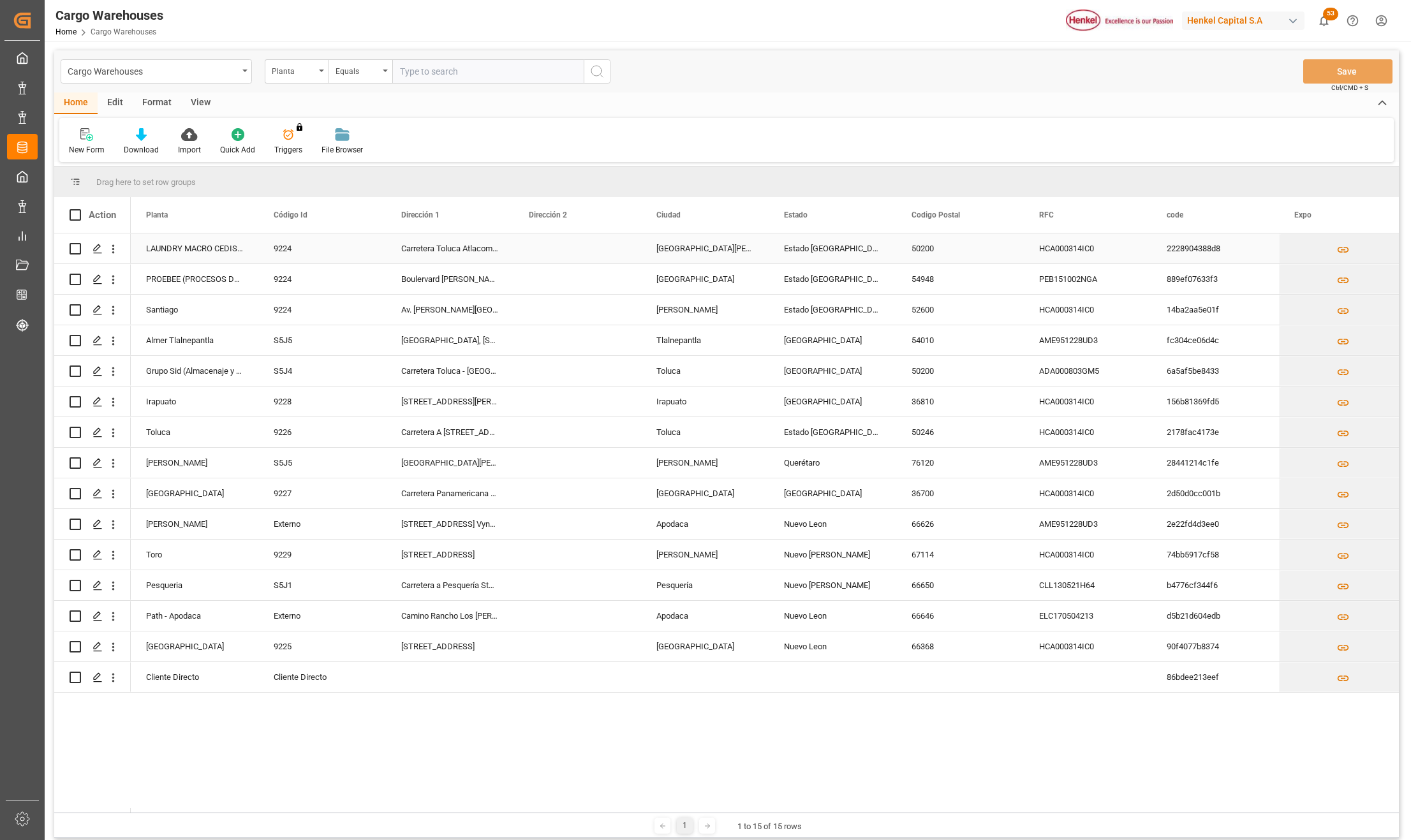
click at [695, 253] on div "[GEOGRAPHIC_DATA][PERSON_NAME]" at bounding box center [704, 248] width 127 height 30
click at [222, 248] on div "LAUNDRY MACRO CEDIS TOLUCA/ ALMACEN DE MATERIA PRIMA" at bounding box center [194, 248] width 127 height 30
click at [468, 278] on div "Boulervard [PERSON_NAME][STREET_ADDRESS]" at bounding box center [449, 279] width 127 height 30
click at [289, 251] on div "9224" at bounding box center [322, 248] width 127 height 30
click at [301, 247] on div "9224" at bounding box center [322, 248] width 127 height 30
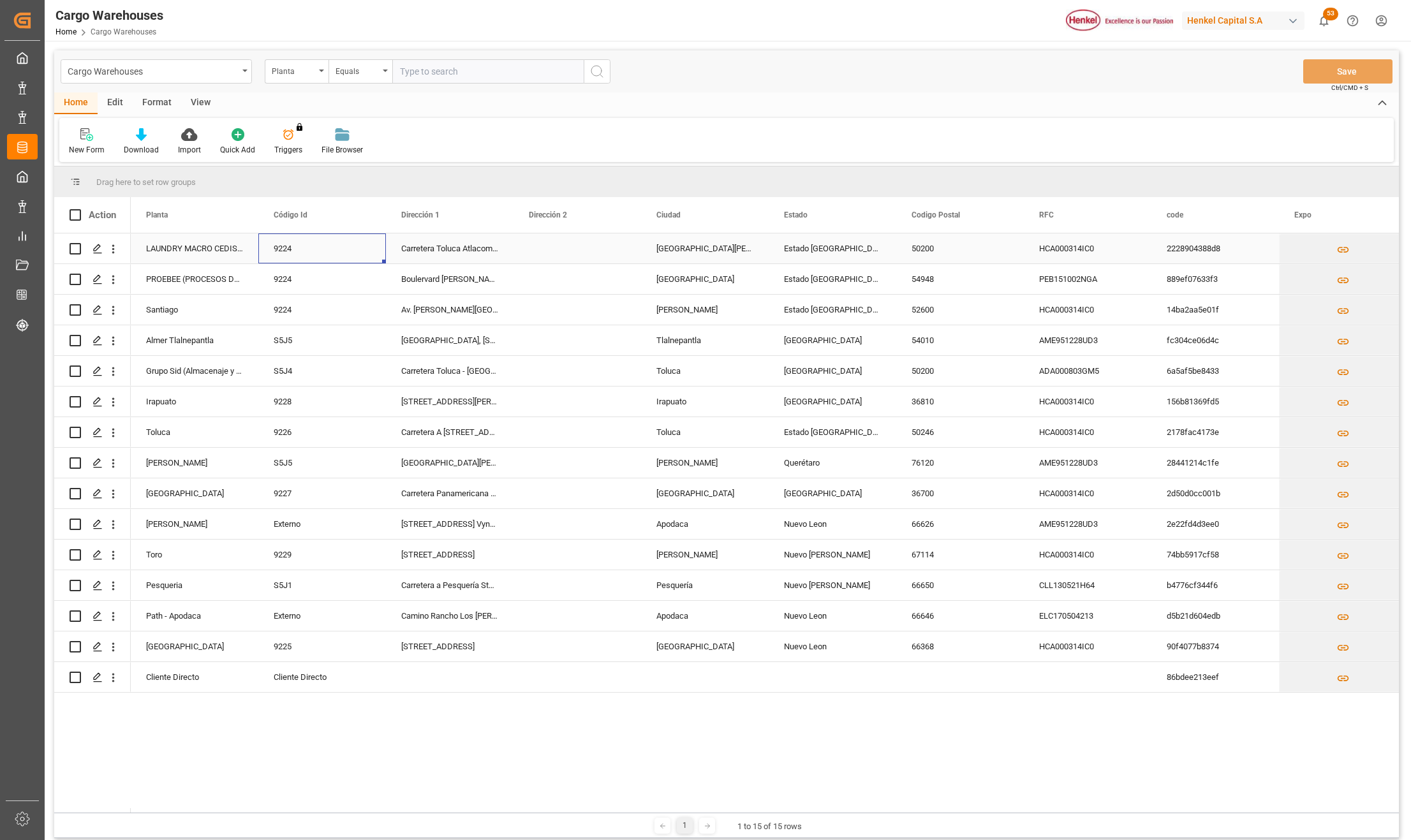
click at [301, 247] on div "9224" at bounding box center [322, 248] width 127 height 30
drag, startPoint x: 316, startPoint y: 253, endPoint x: 254, endPoint y: 247, distance: 62.3
click at [254, 247] on div "LAUNDRY MACRO CEDIS TOLUCA/ ALMACEN DE MATERIA PRIMA 9224 Carretera Toluca Atla…" at bounding box center [897, 248] width 1531 height 30
type input "0023"
click at [329, 361] on div "S5J4" at bounding box center [322, 371] width 127 height 30
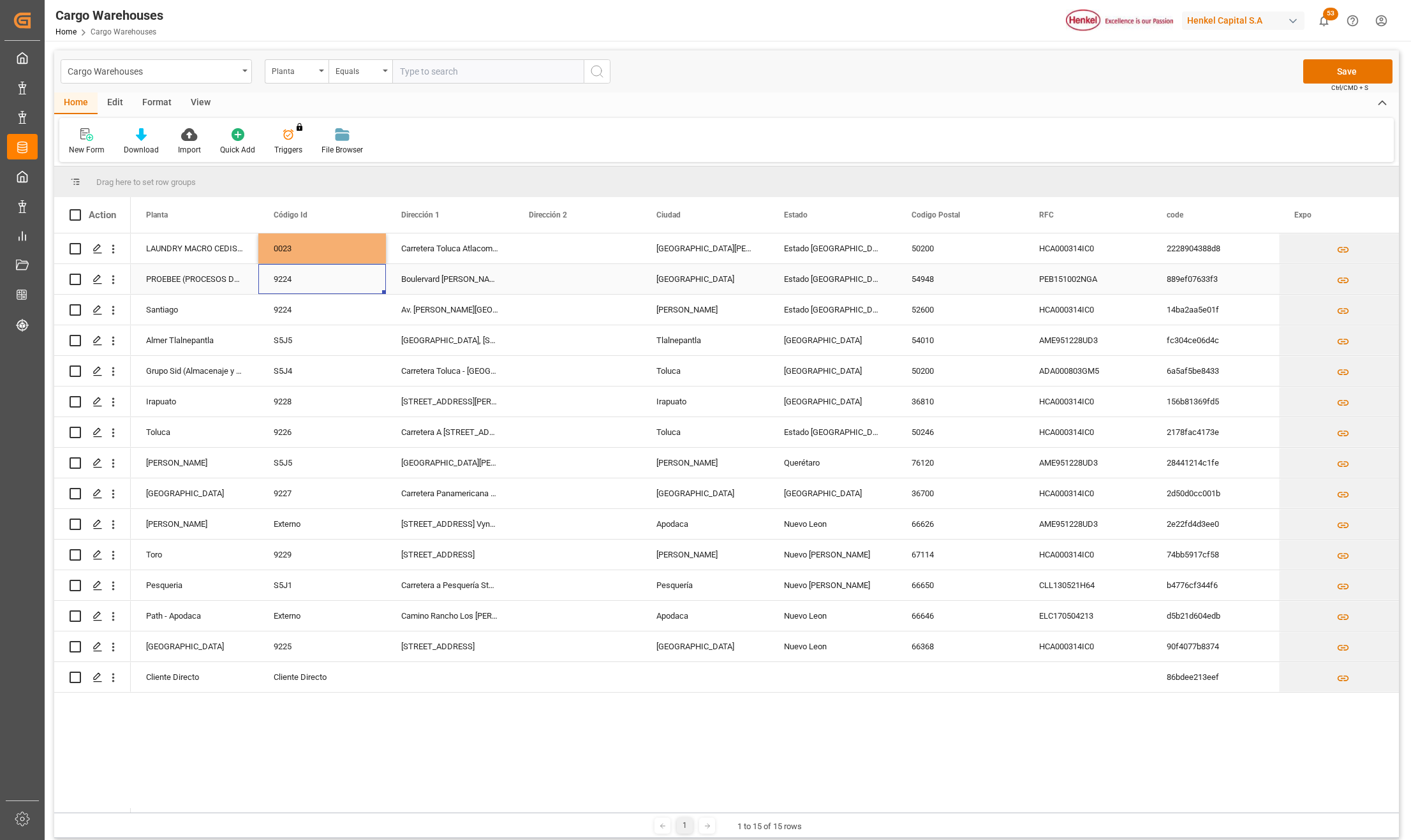
click at [286, 283] on div "9224" at bounding box center [322, 279] width 127 height 30
click at [286, 283] on input "9224" at bounding box center [323, 287] width 108 height 25
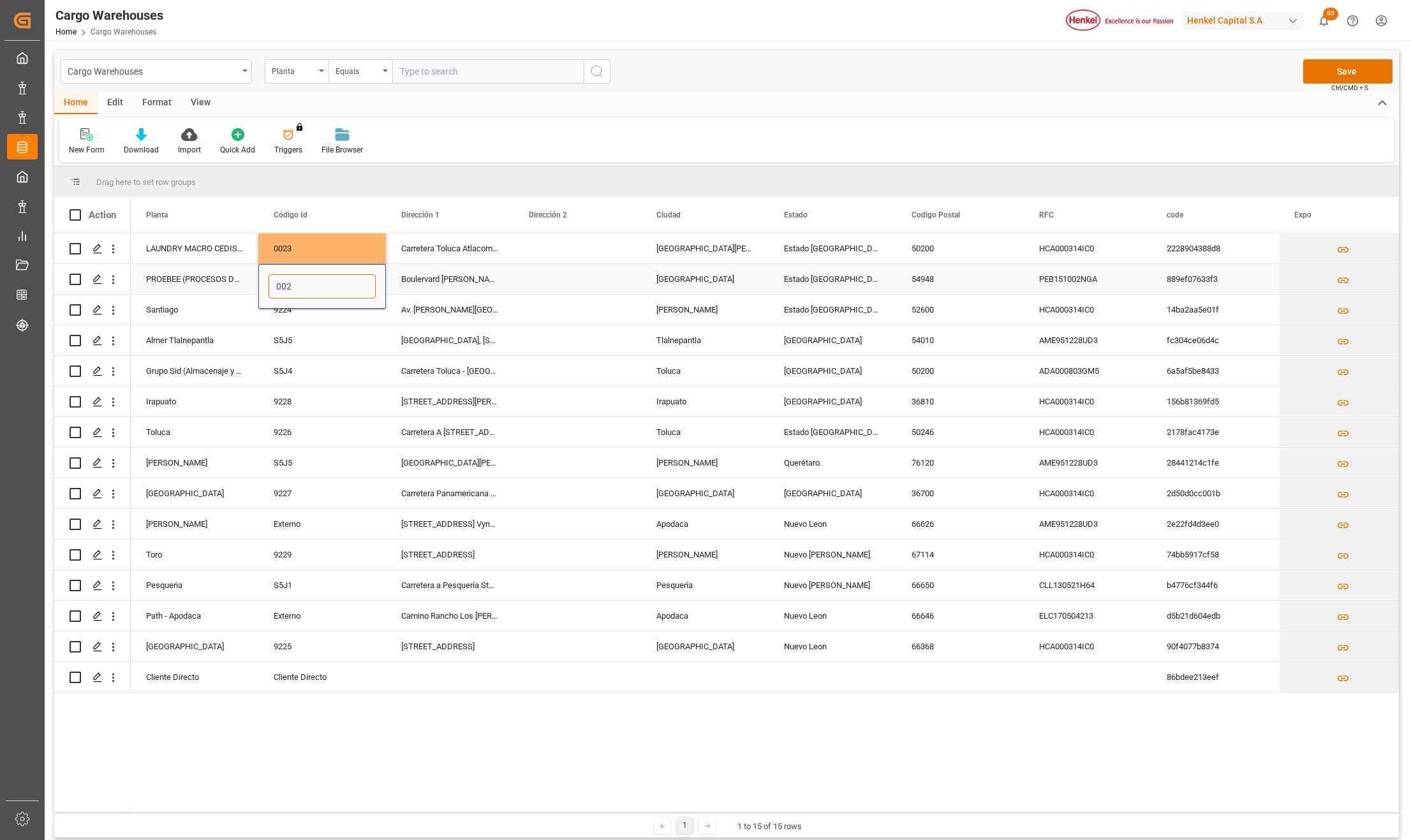
type input "0022"
click at [718, 422] on div "Toluca" at bounding box center [704, 432] width 127 height 30
click at [729, 253] on div "[GEOGRAPHIC_DATA][PERSON_NAME]" at bounding box center [704, 248] width 127 height 30
click at [616, 248] on div "Press SPACE to select this row." at bounding box center [577, 248] width 127 height 30
click at [1320, 69] on button "Save" at bounding box center [1348, 72] width 90 height 25
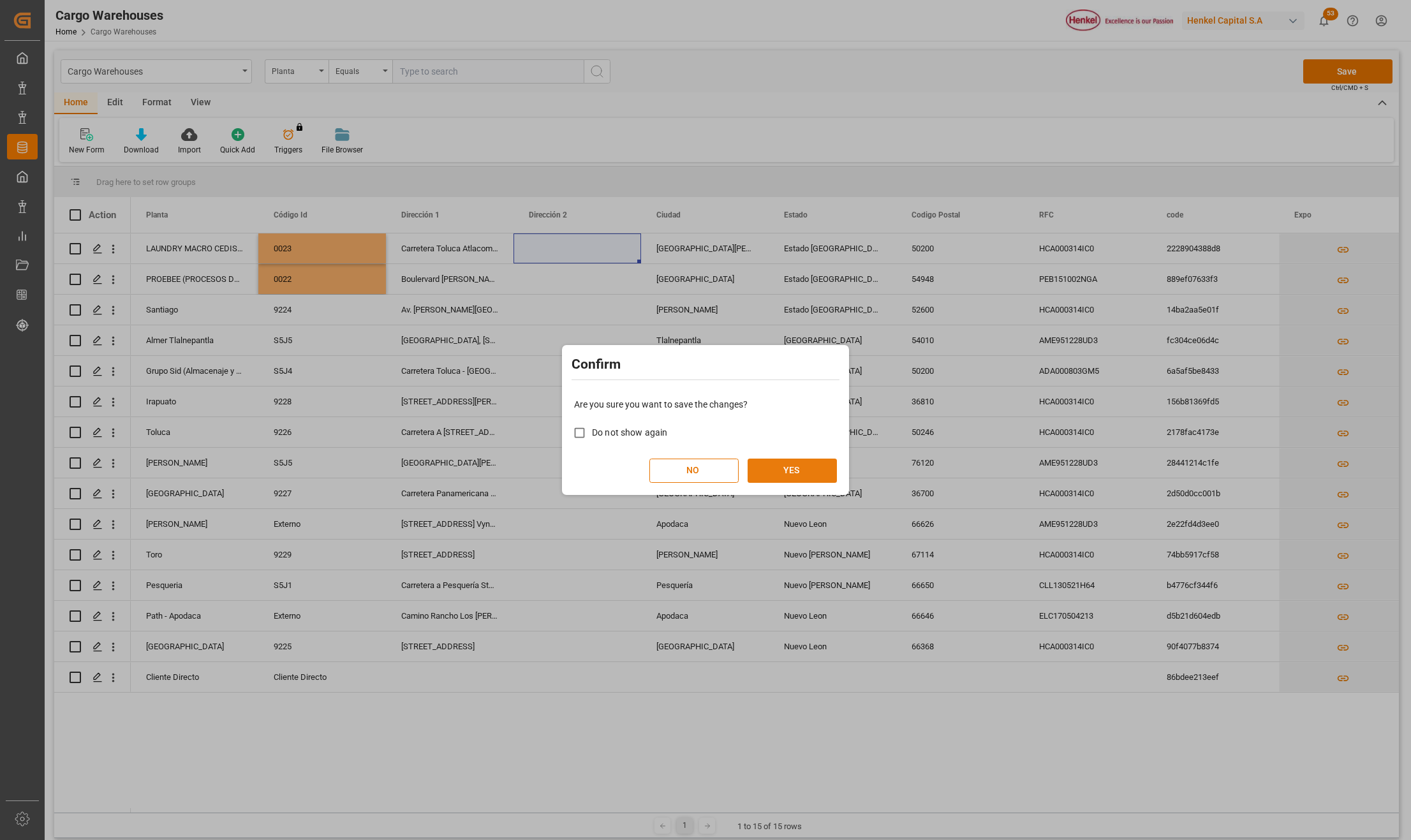
click at [795, 471] on button "YES" at bounding box center [792, 471] width 90 height 25
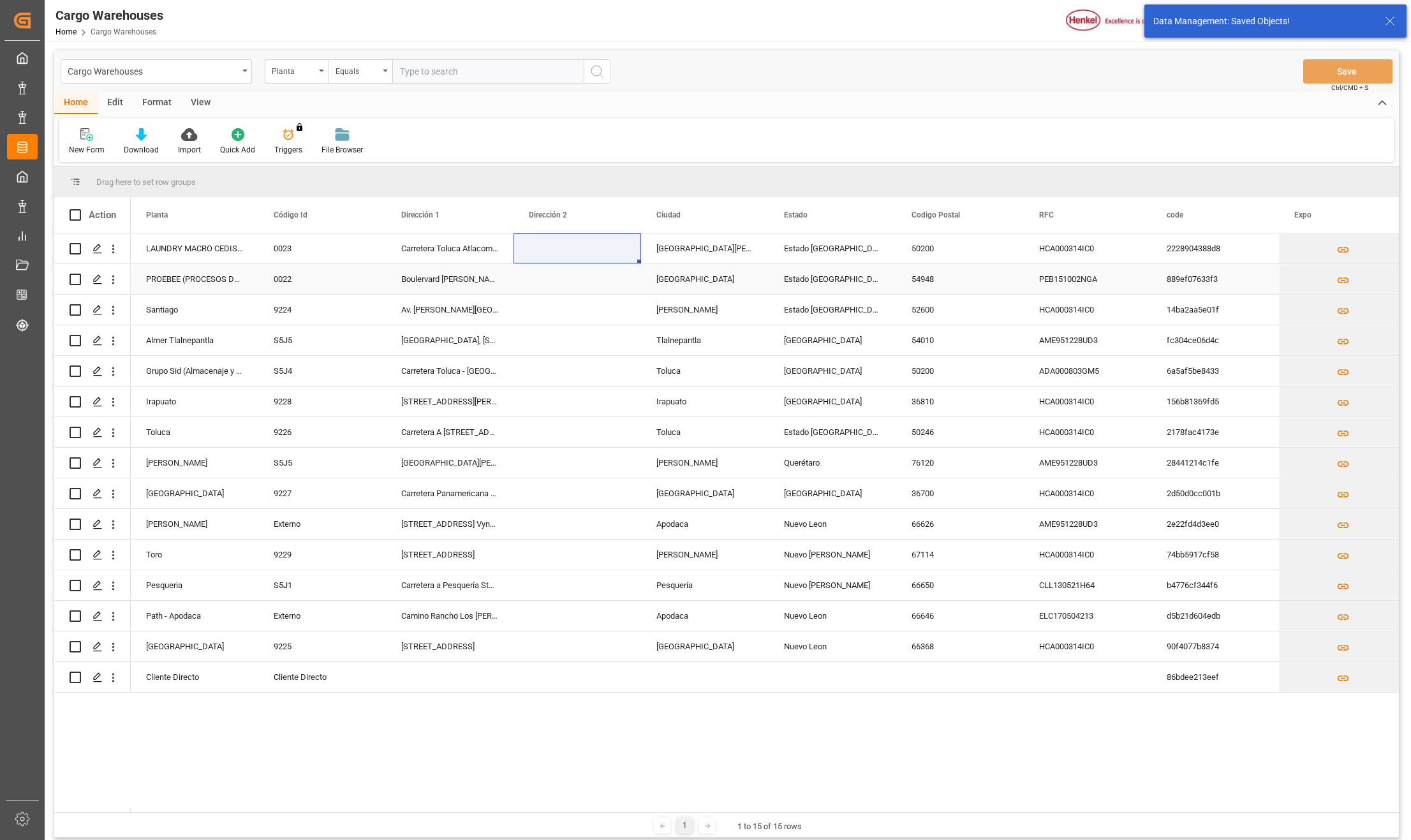
click at [76, 278] on input "Press Space to toggle row selection (unchecked)" at bounding box center [76, 279] width 11 height 11
checkbox input "true"
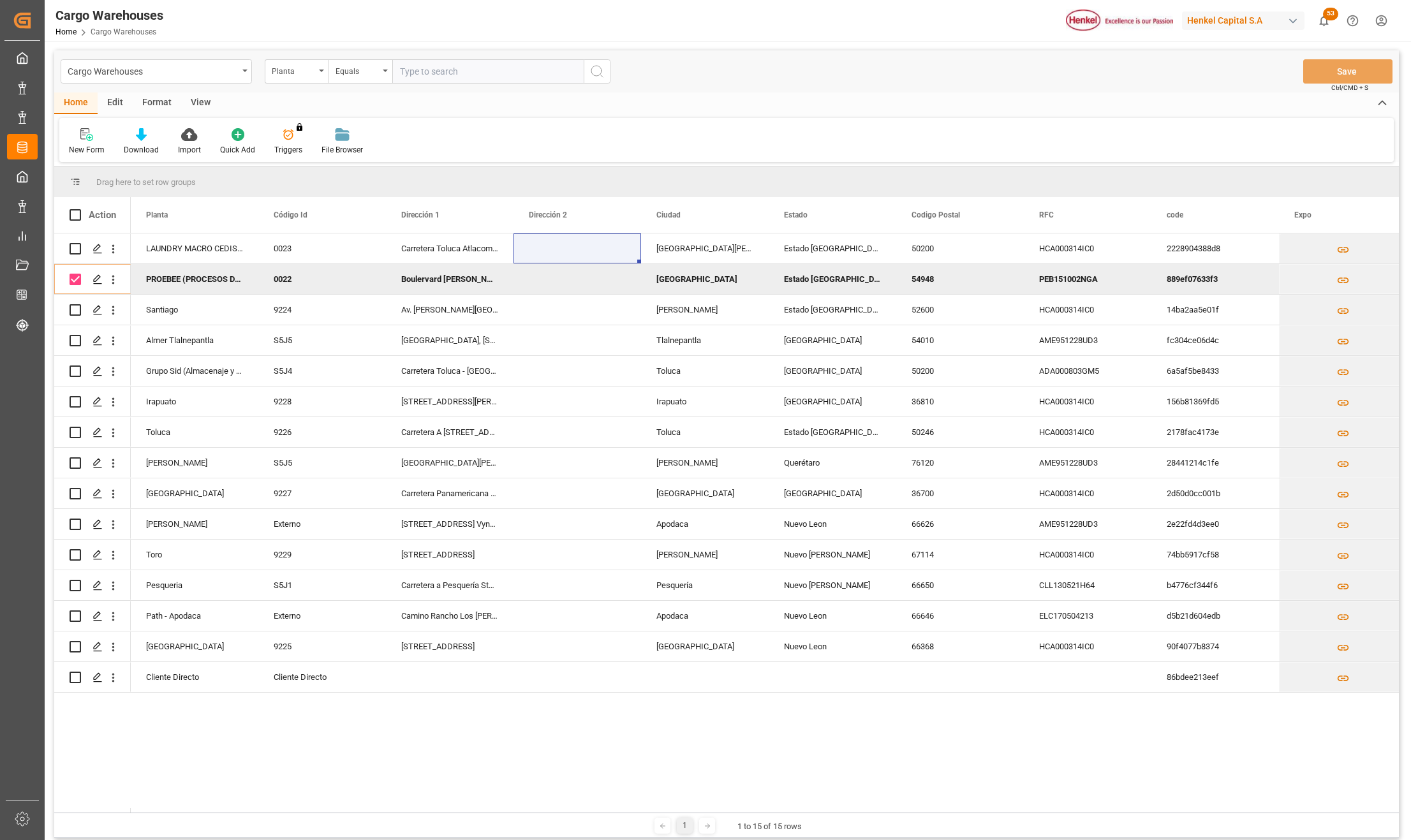
click at [118, 99] on div "Edit" at bounding box center [114, 103] width 35 height 22
click at [91, 142] on div "Bulk Duplicate" at bounding box center [93, 142] width 68 height 28
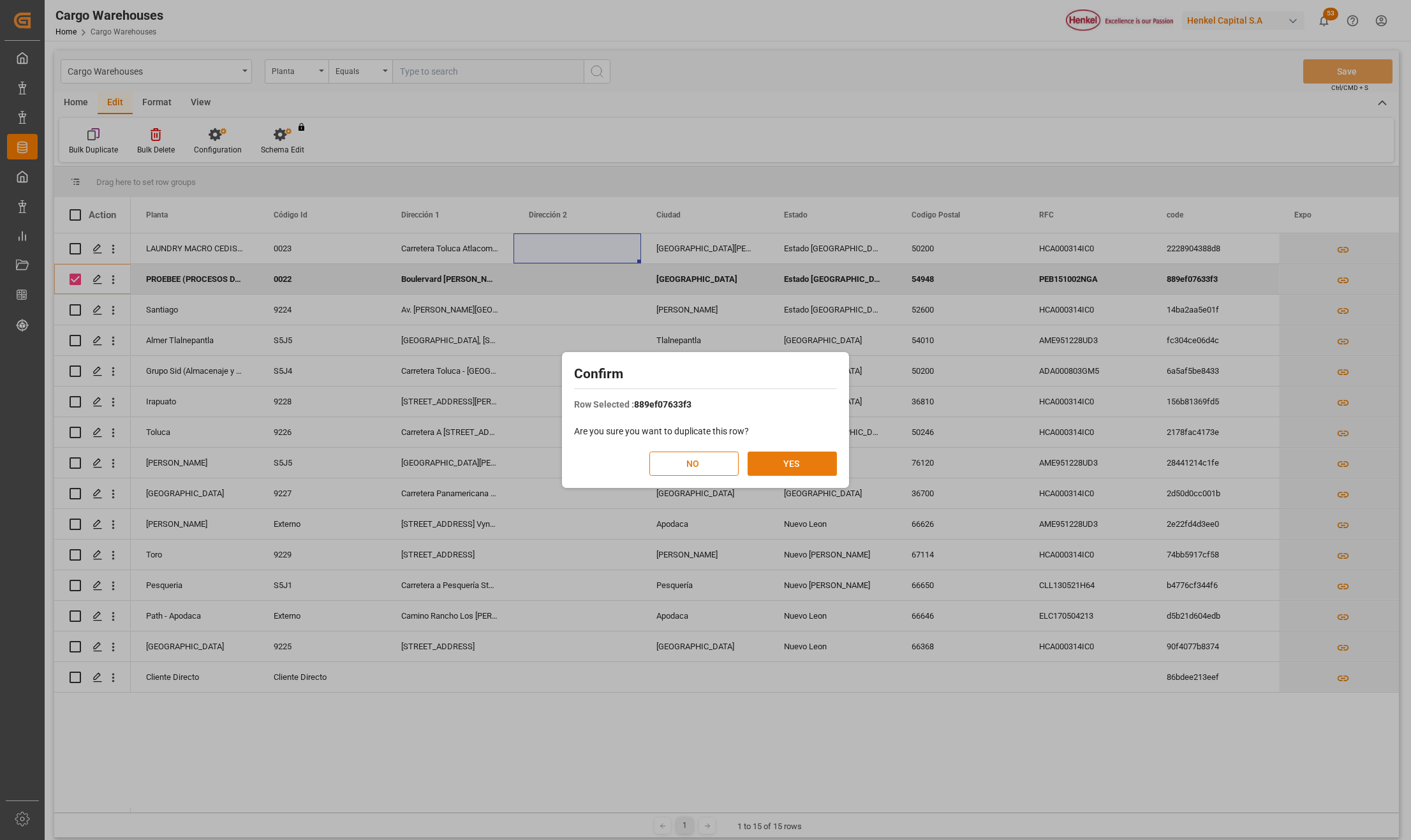
click at [756, 469] on button "YES" at bounding box center [792, 464] width 90 height 25
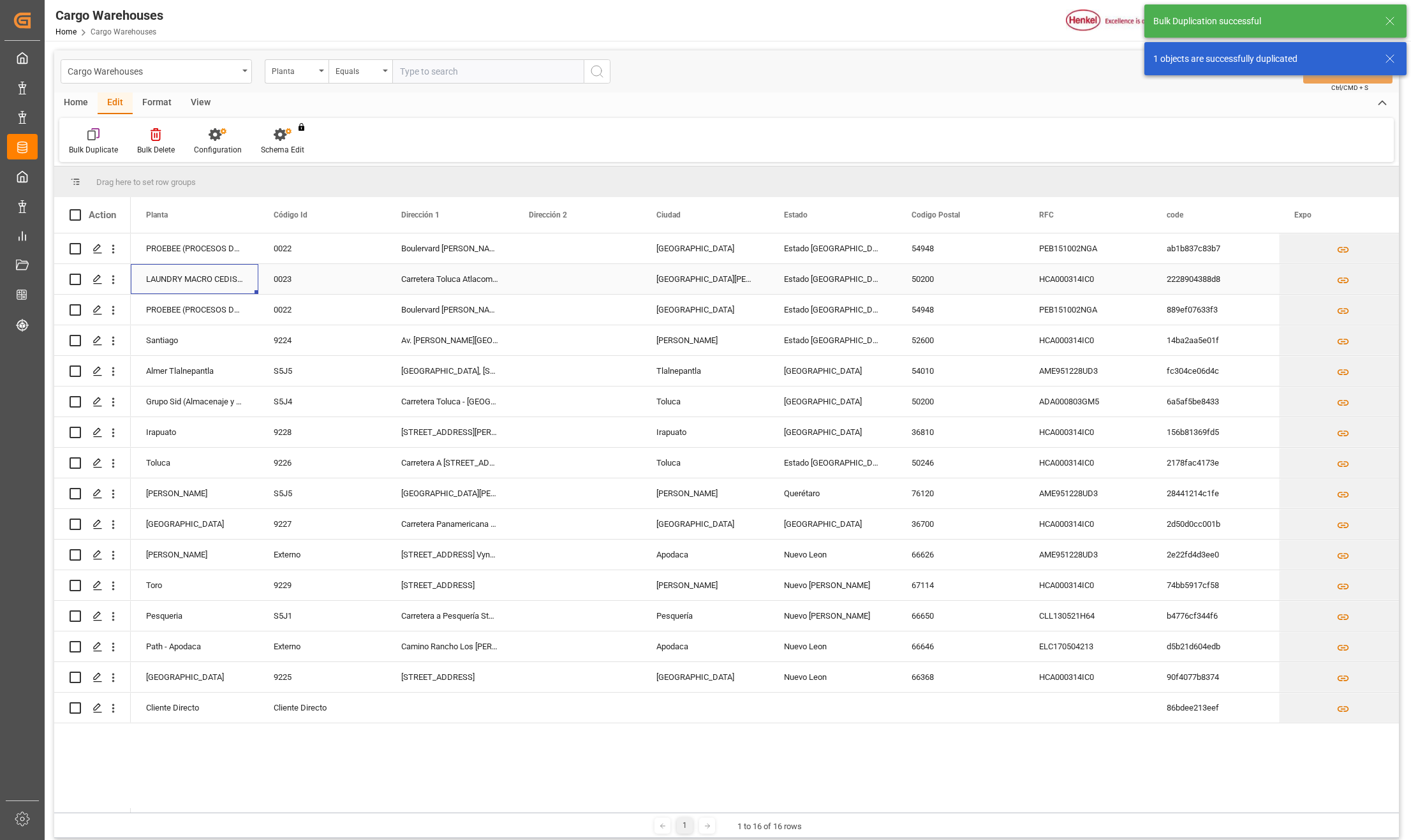
click at [193, 281] on div "LAUNDRY MACRO CEDIS TOLUCA/ ALMACEN DE MATERIA PRIMA" at bounding box center [194, 279] width 127 height 30
click at [197, 255] on div "PROEBEE (PROCESOS DE ENVASADO, BLISTEO Y EMPAQUES ESPECIALES S." at bounding box center [194, 248] width 127 height 30
click at [407, 284] on div "Carretera Toluca Atlacomulco k.m. 1.5, Industrial" at bounding box center [449, 279] width 127 height 30
click at [427, 247] on div "Boulervard [PERSON_NAME][STREET_ADDRESS]" at bounding box center [449, 248] width 127 height 30
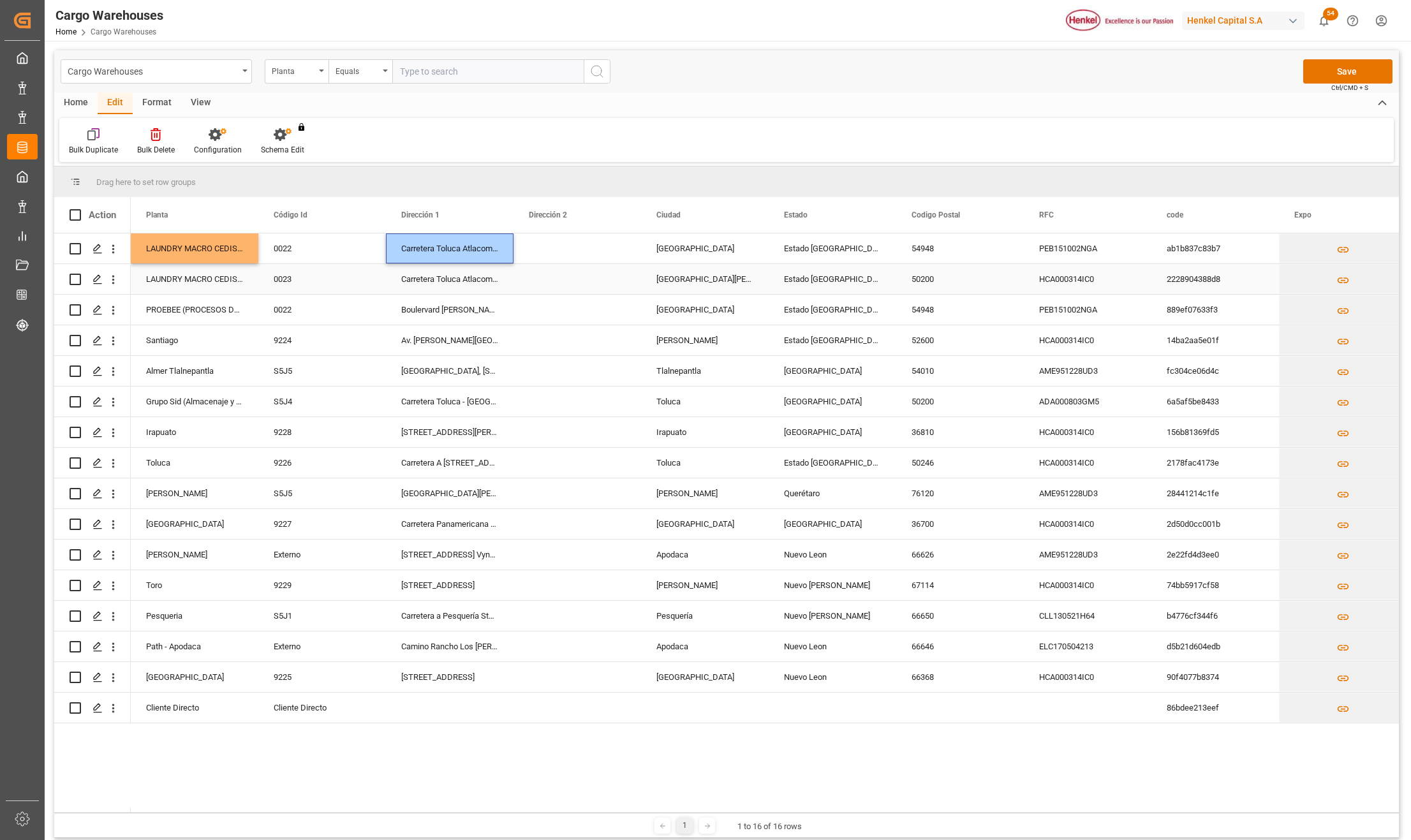
click at [674, 286] on div "[GEOGRAPHIC_DATA][PERSON_NAME]" at bounding box center [704, 279] width 127 height 30
click at [674, 251] on div "[GEOGRAPHIC_DATA]" at bounding box center [704, 248] width 127 height 30
click at [793, 282] on div "Estado [GEOGRAPHIC_DATA]" at bounding box center [831, 279] width 127 height 30
click at [817, 236] on div "Estado [GEOGRAPHIC_DATA]" at bounding box center [831, 248] width 127 height 30
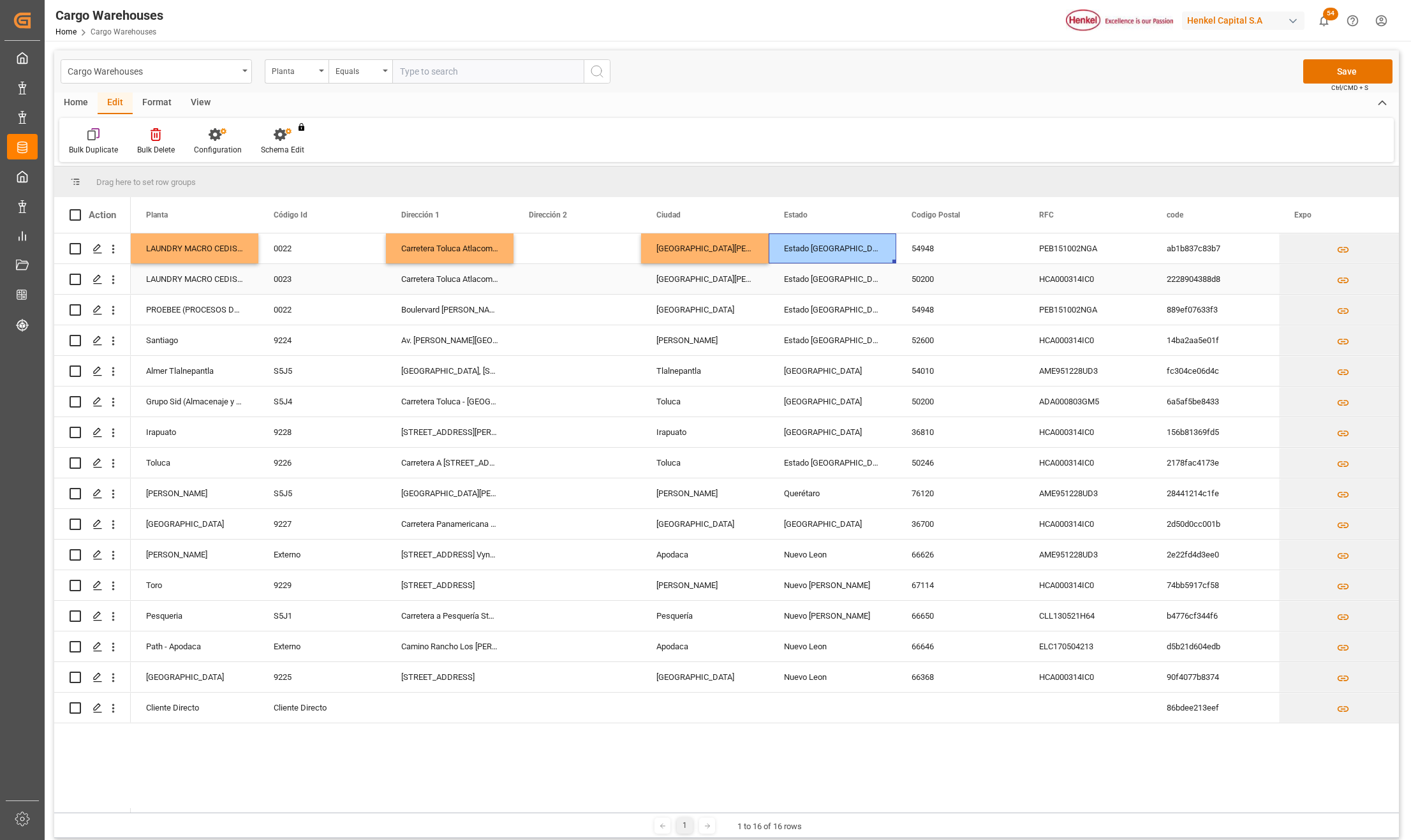
click at [939, 273] on div "50200" at bounding box center [960, 279] width 127 height 30
click at [940, 251] on div "54948" at bounding box center [960, 248] width 127 height 30
click at [1060, 283] on div "HCA000314IC0" at bounding box center [1087, 279] width 127 height 30
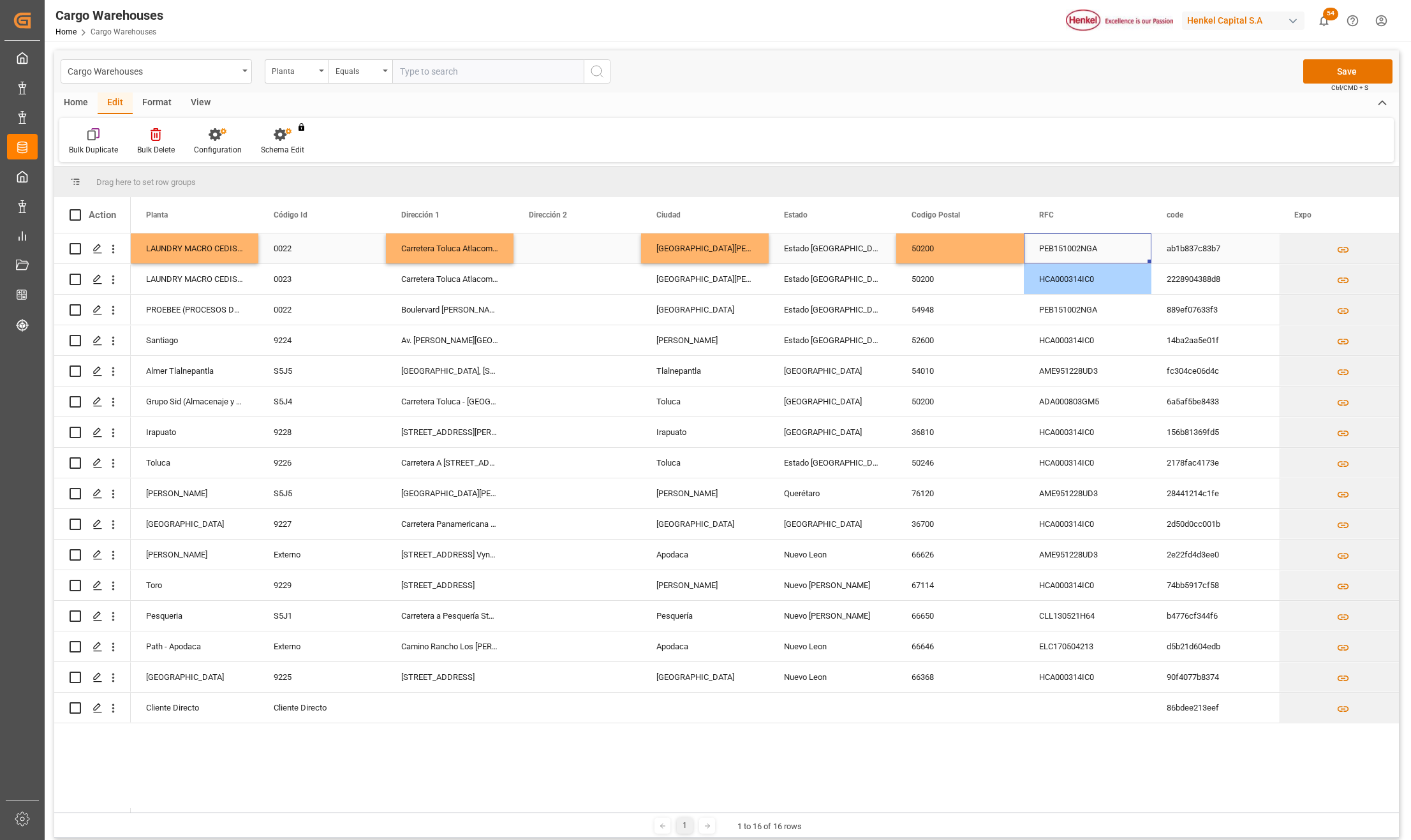
click at [1072, 251] on div "PEB151002NGA" at bounding box center [1087, 248] width 127 height 30
click at [1072, 279] on div "HCA000314IC0" at bounding box center [1087, 279] width 127 height 30
click at [1154, 277] on div "2228904388d8" at bounding box center [1215, 279] width 127 height 30
click at [1361, 75] on button "Save" at bounding box center [1348, 72] width 90 height 25
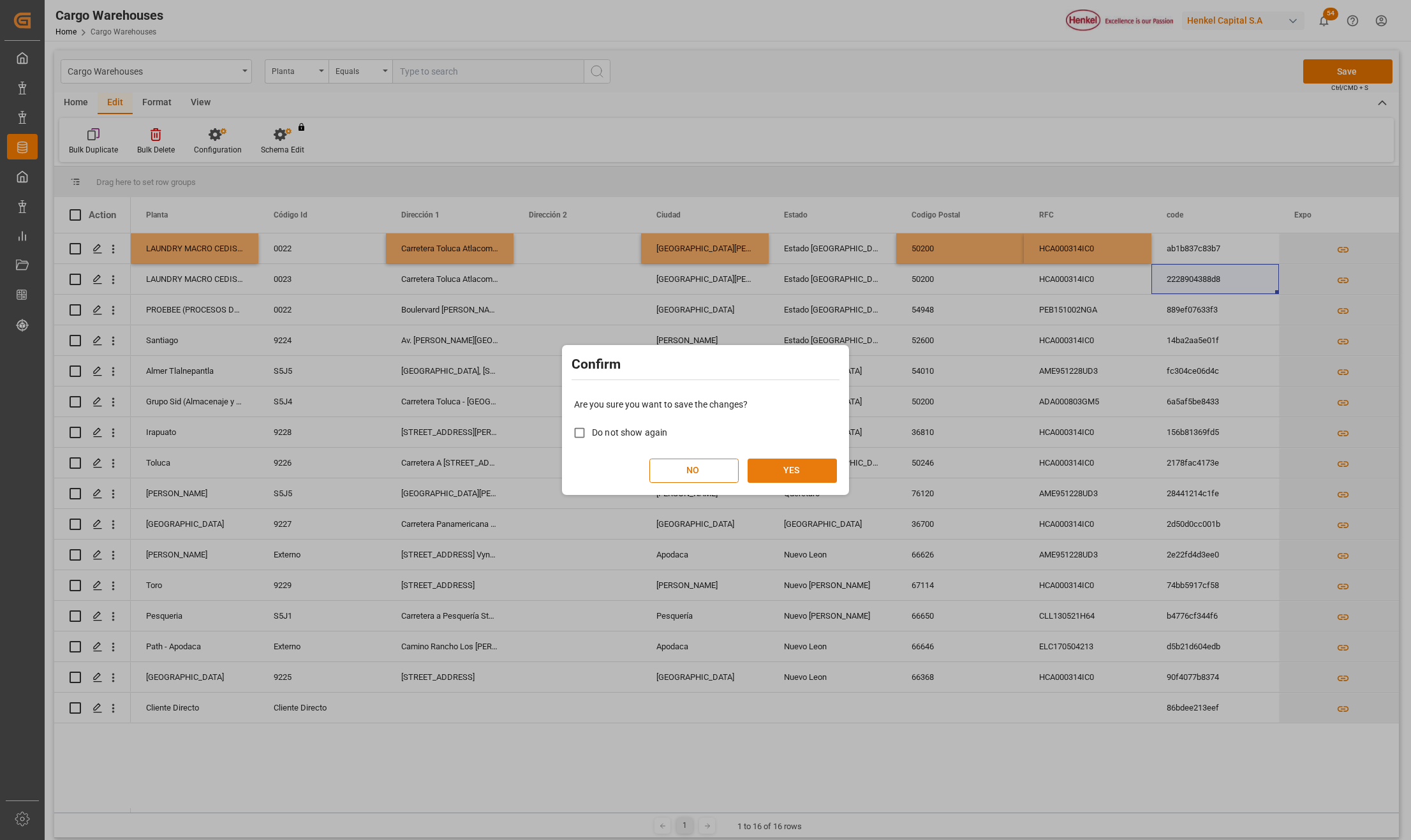
click at [808, 472] on button "YES" at bounding box center [792, 471] width 90 height 25
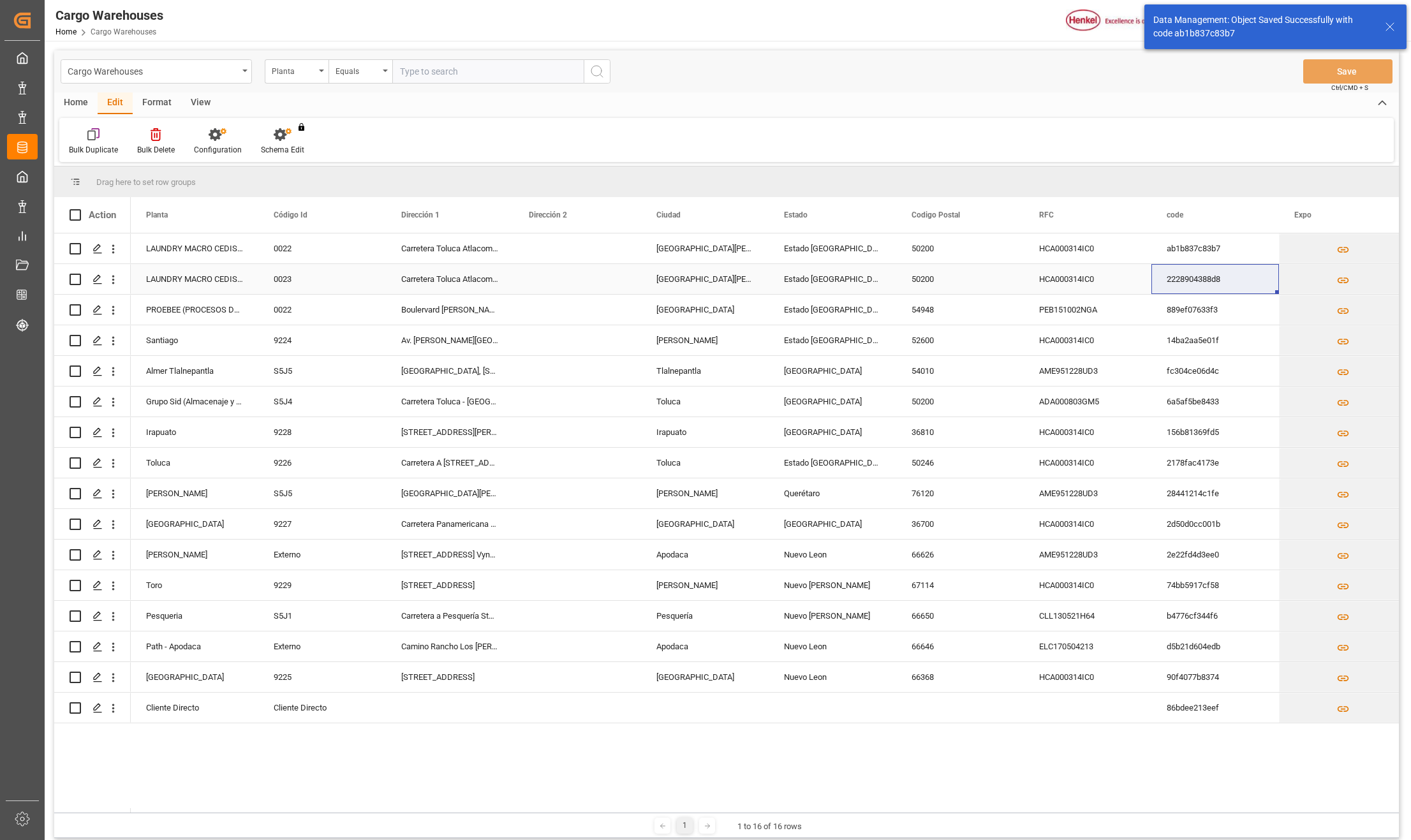
click at [75, 278] on input "Press Space to toggle row selection (unchecked)" at bounding box center [76, 279] width 11 height 11
checkbox input "true"
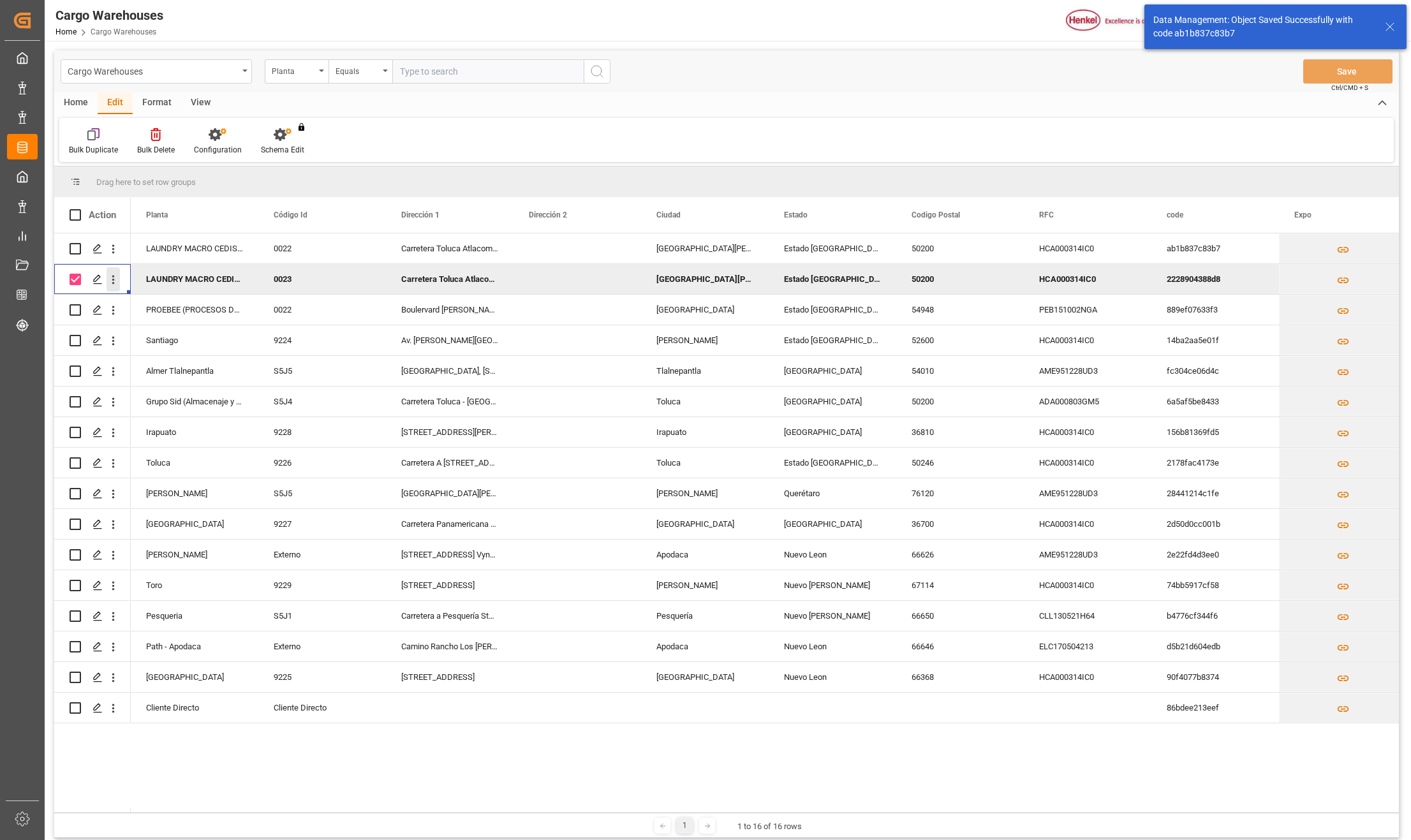
click at [110, 279] on icon "open menu" at bounding box center [113, 279] width 13 height 13
click at [169, 432] on span "Delete" at bounding box center [195, 438] width 118 height 11
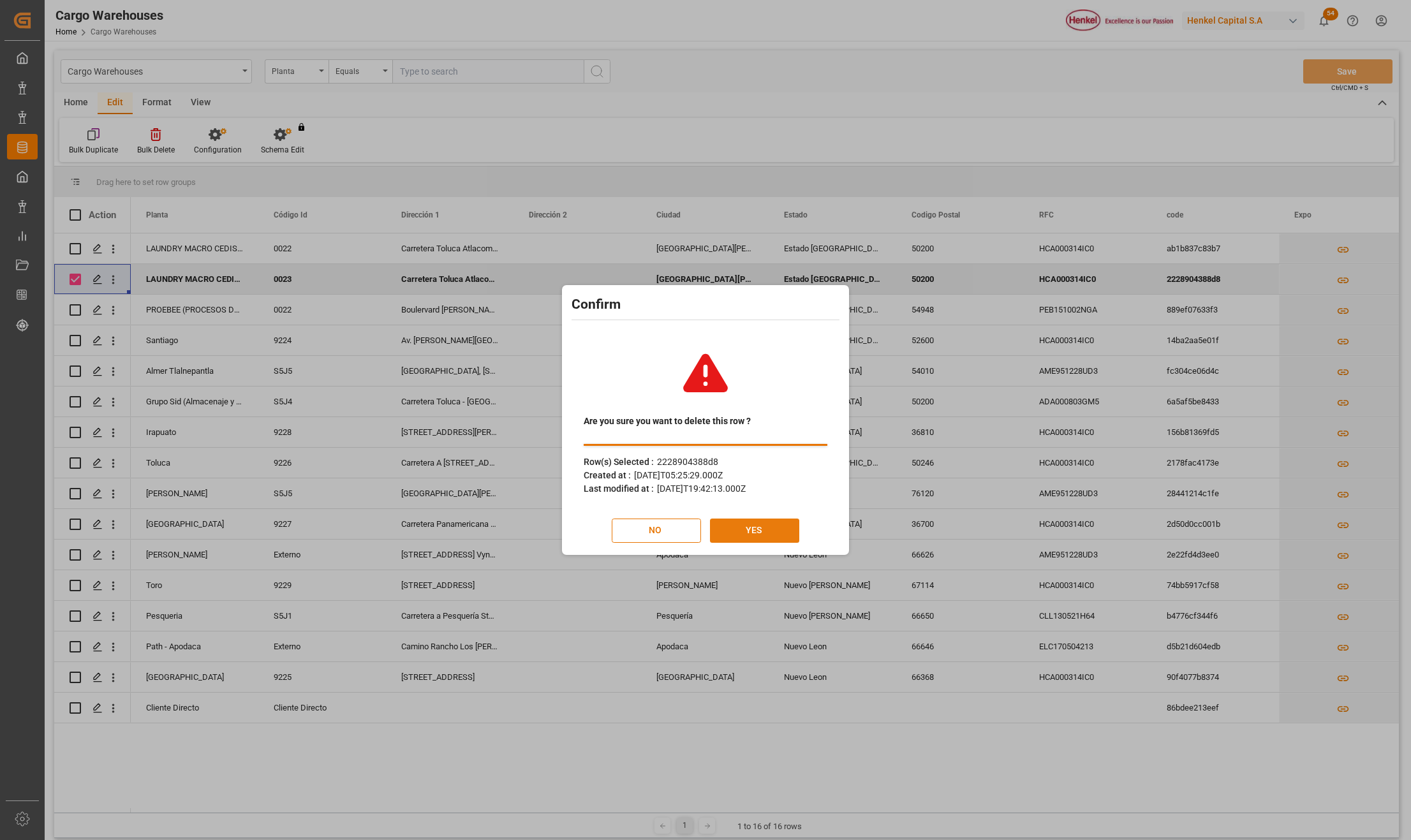
click at [769, 534] on button "YES" at bounding box center [754, 531] width 90 height 25
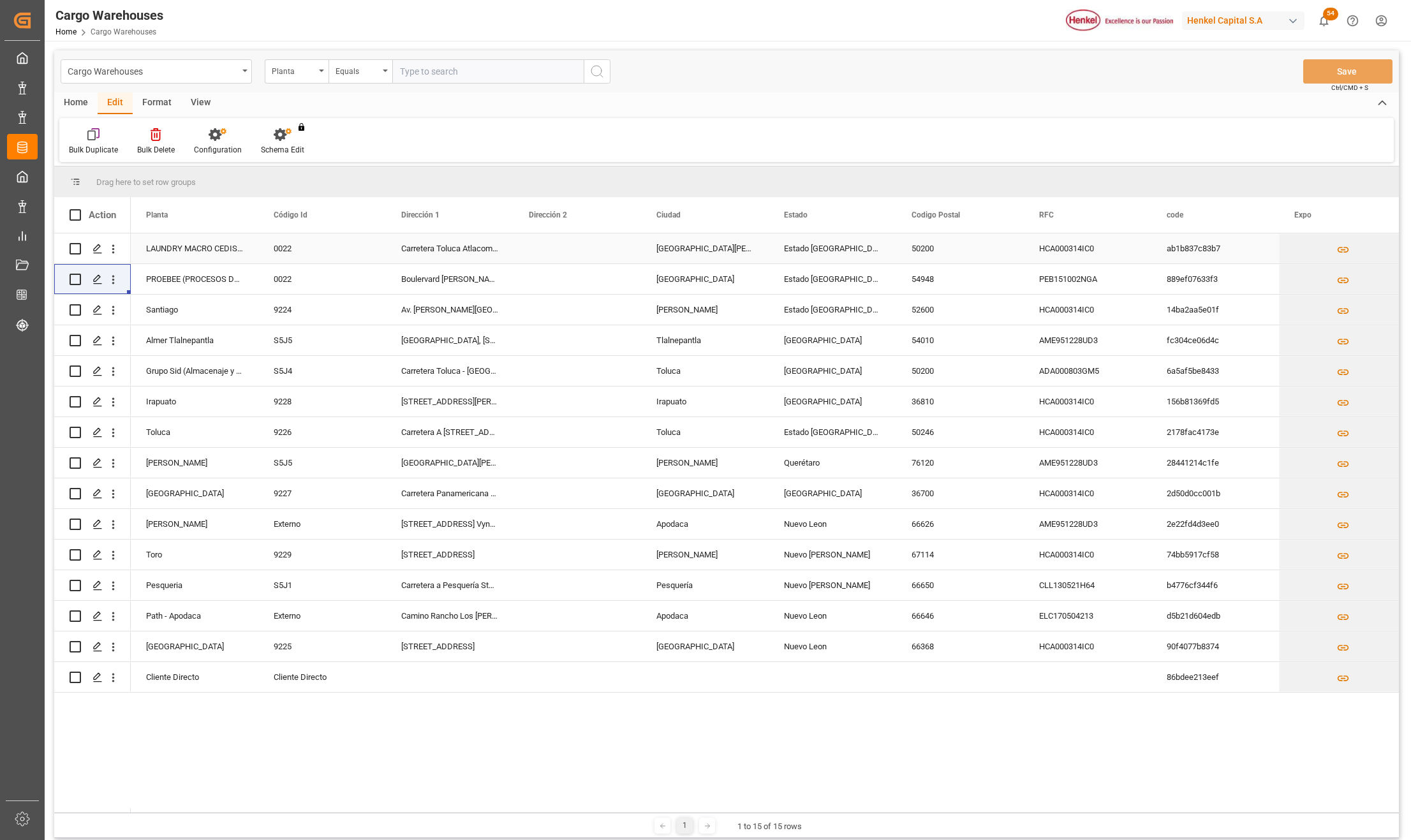
click at [1058, 257] on div "HCA000314IC0" at bounding box center [1087, 248] width 127 height 30
click at [206, 278] on div "PROEBEE (PROCESOS DE ENVASADO, BLISTEO Y EMPAQUES ESPECIALES S." at bounding box center [194, 279] width 127 height 30
click at [212, 258] on div "LAUNDRY MACRO CEDIS TOLUCA/ ALMACEN DE MATERIA PRIMA" at bounding box center [194, 248] width 127 height 30
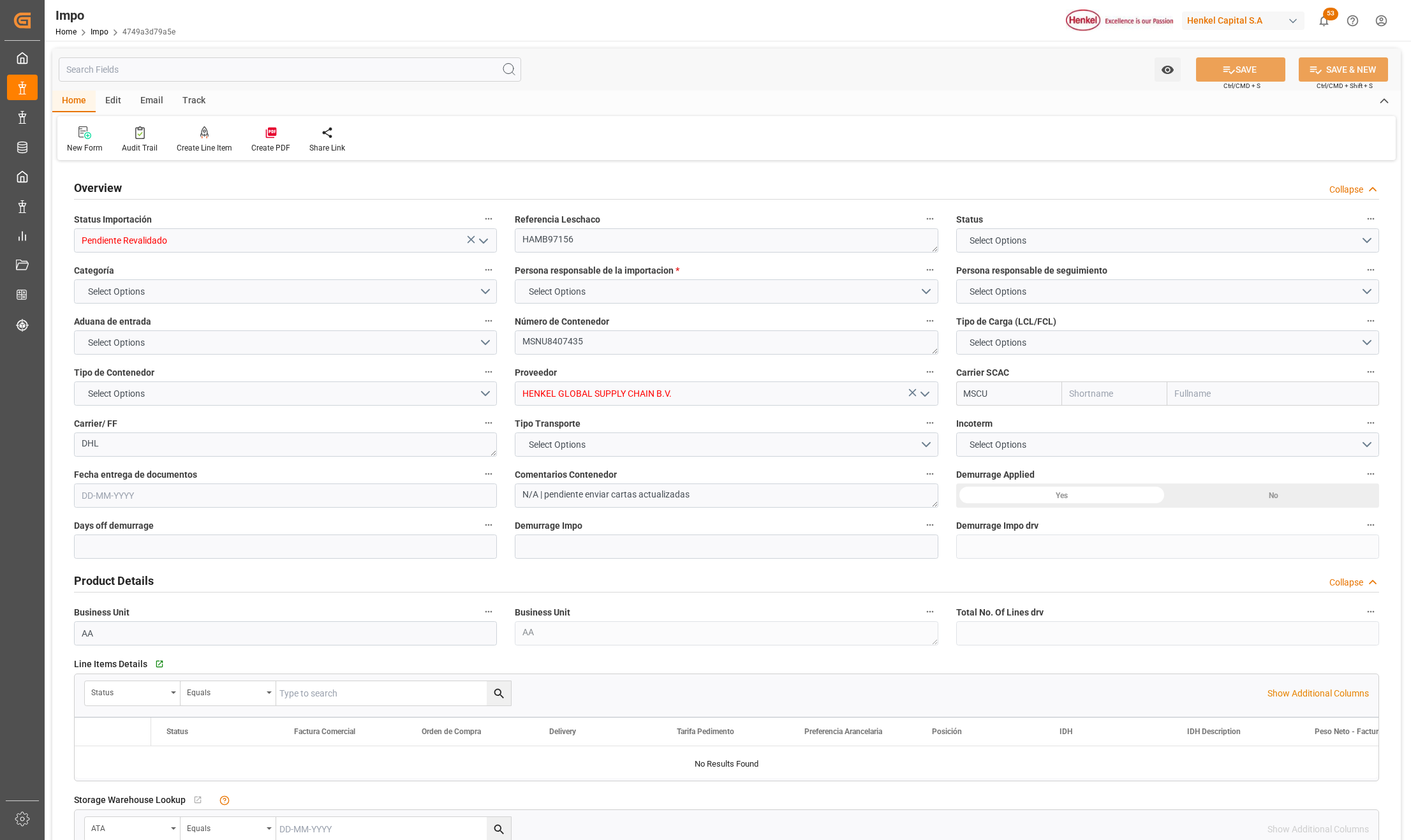
type input "Pendiente Revalidado"
type textarea "HAMB97156"
type textarea "MSNU8407435"
type input "HENKEL GLOBAL SUPPLY CHAIN B.V."
type input "MSCU"
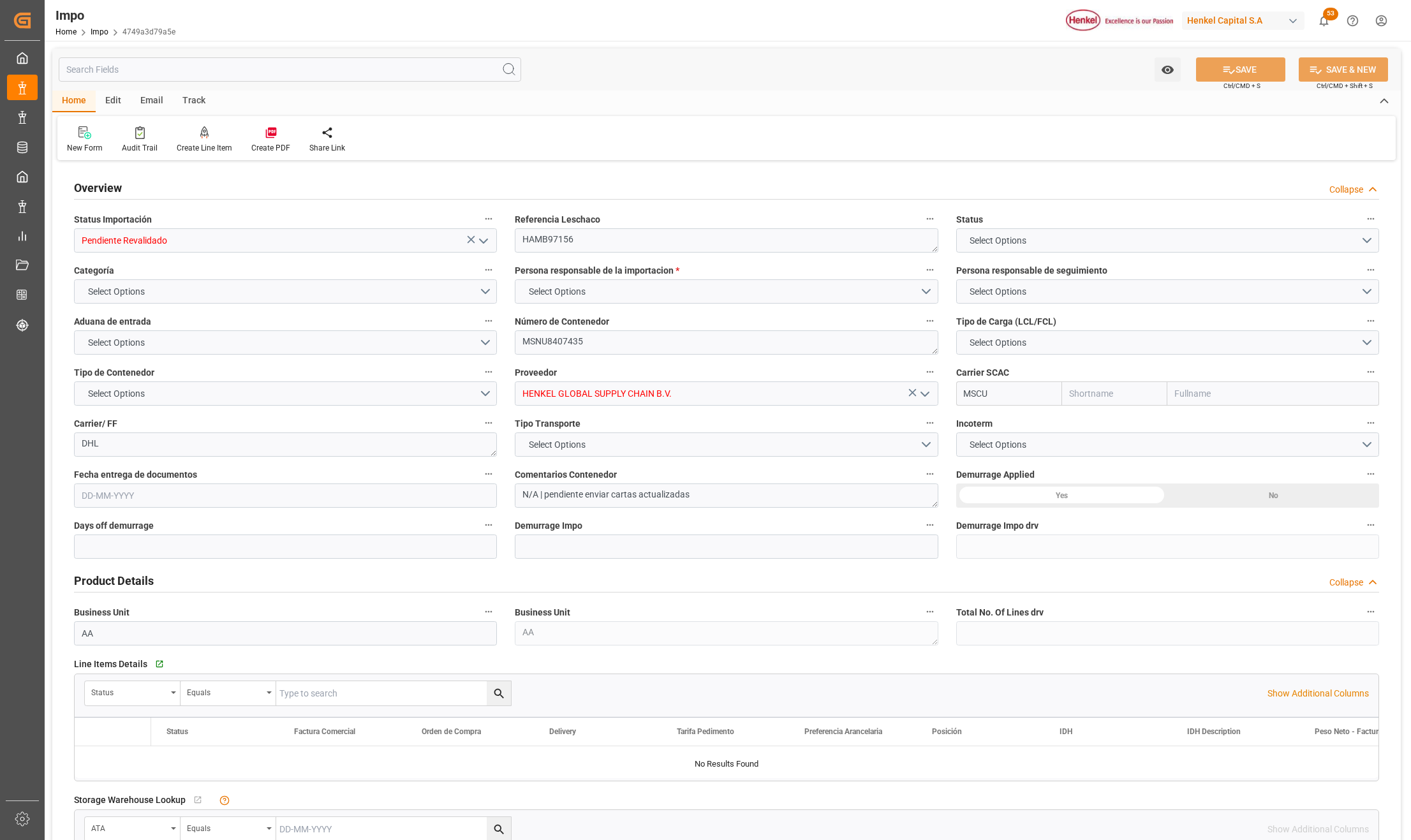
type textarea "DHL"
type textarea "N/A | pendiente enviar cartas actualizadas"
type input "AA"
type textarea "AA"
type textarea "N/A"
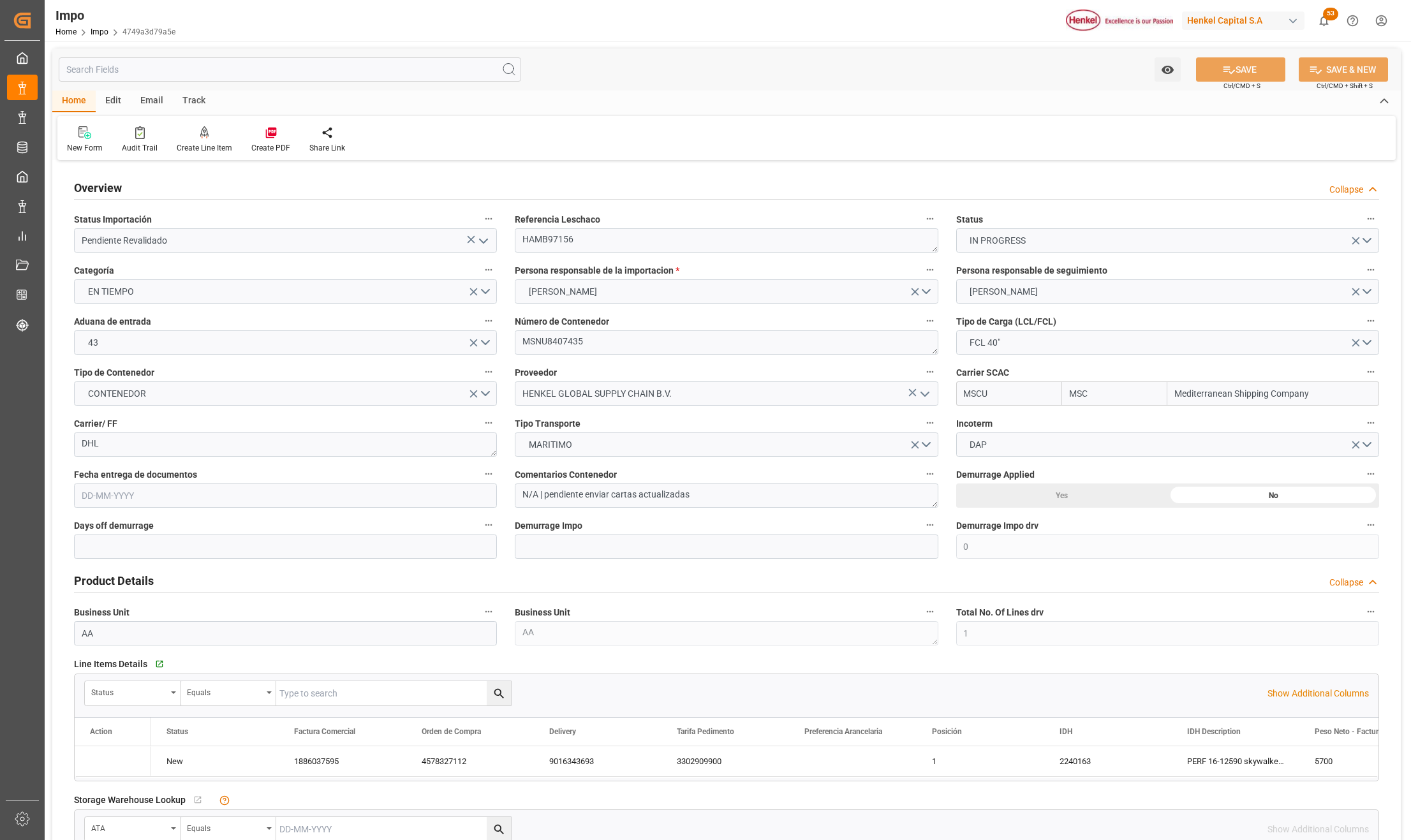
scroll to position [850, 0]
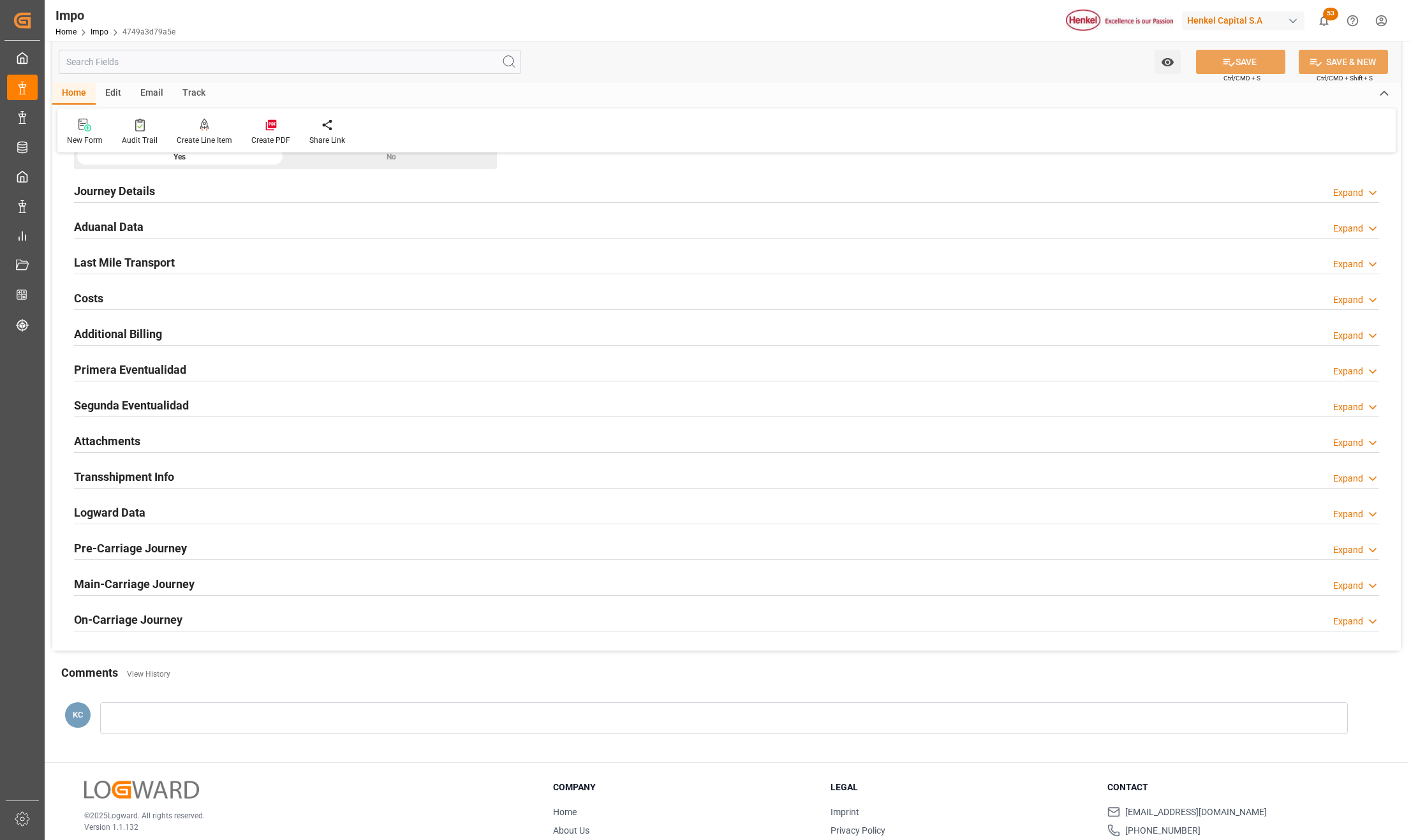
type input "MSC"
type input "Mediterranean Shipping Company"
type input "0"
type input "1"
type input "8.567"
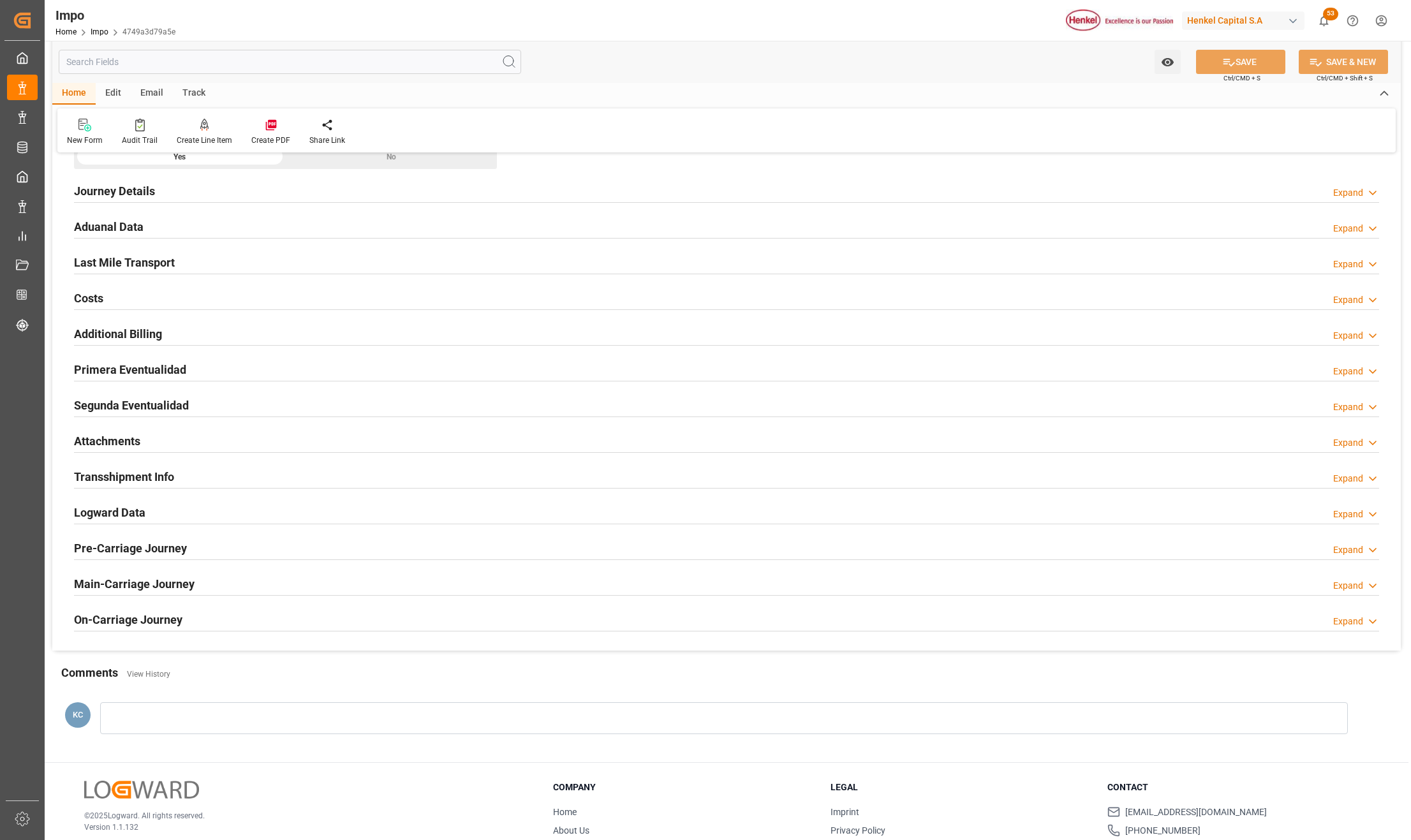
type input "29-09-2025"
click at [90, 366] on h2 "Primera Eventualidad" at bounding box center [129, 370] width 112 height 17
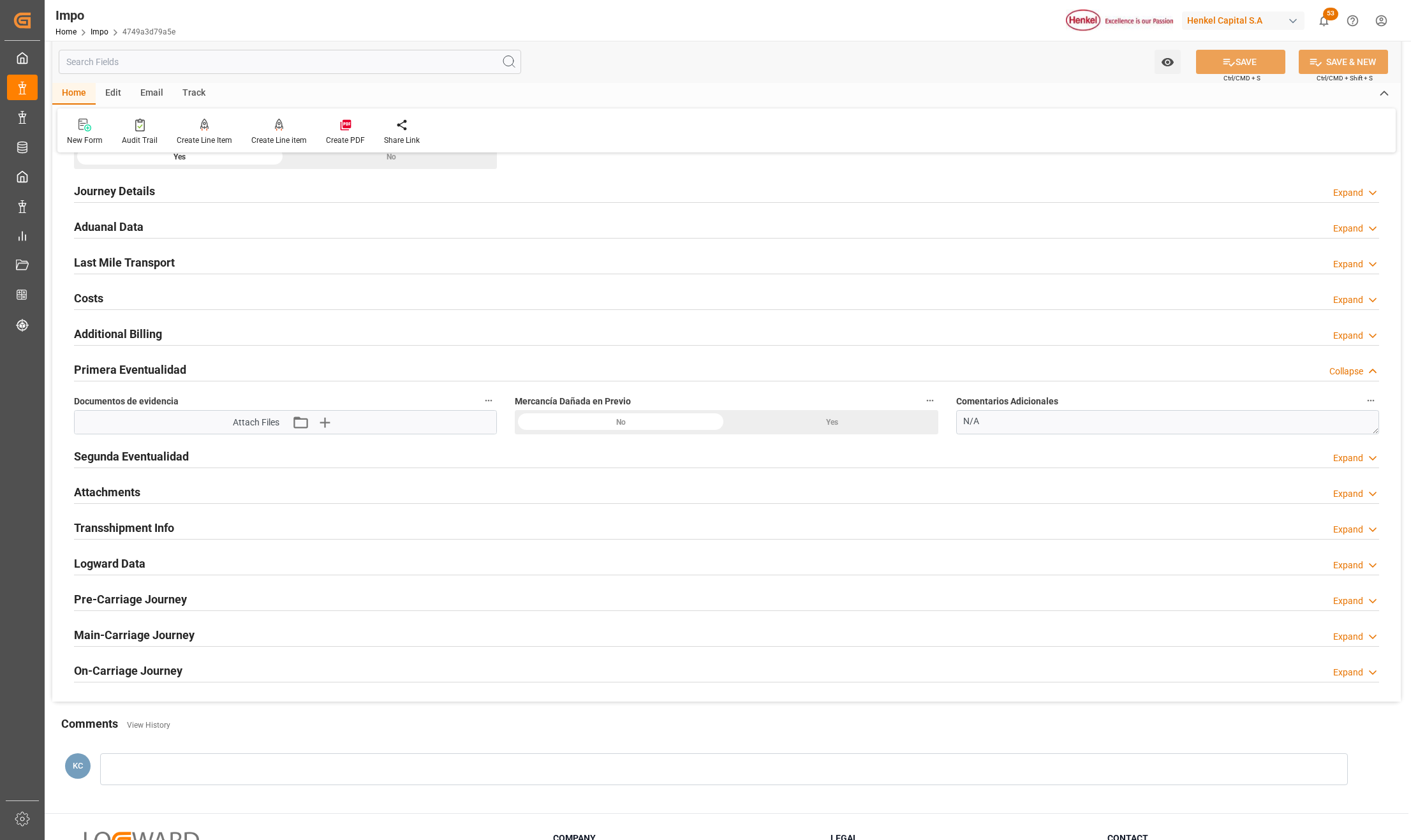
click at [100, 462] on h2 "Segunda Eventualidad" at bounding box center [131, 457] width 115 height 17
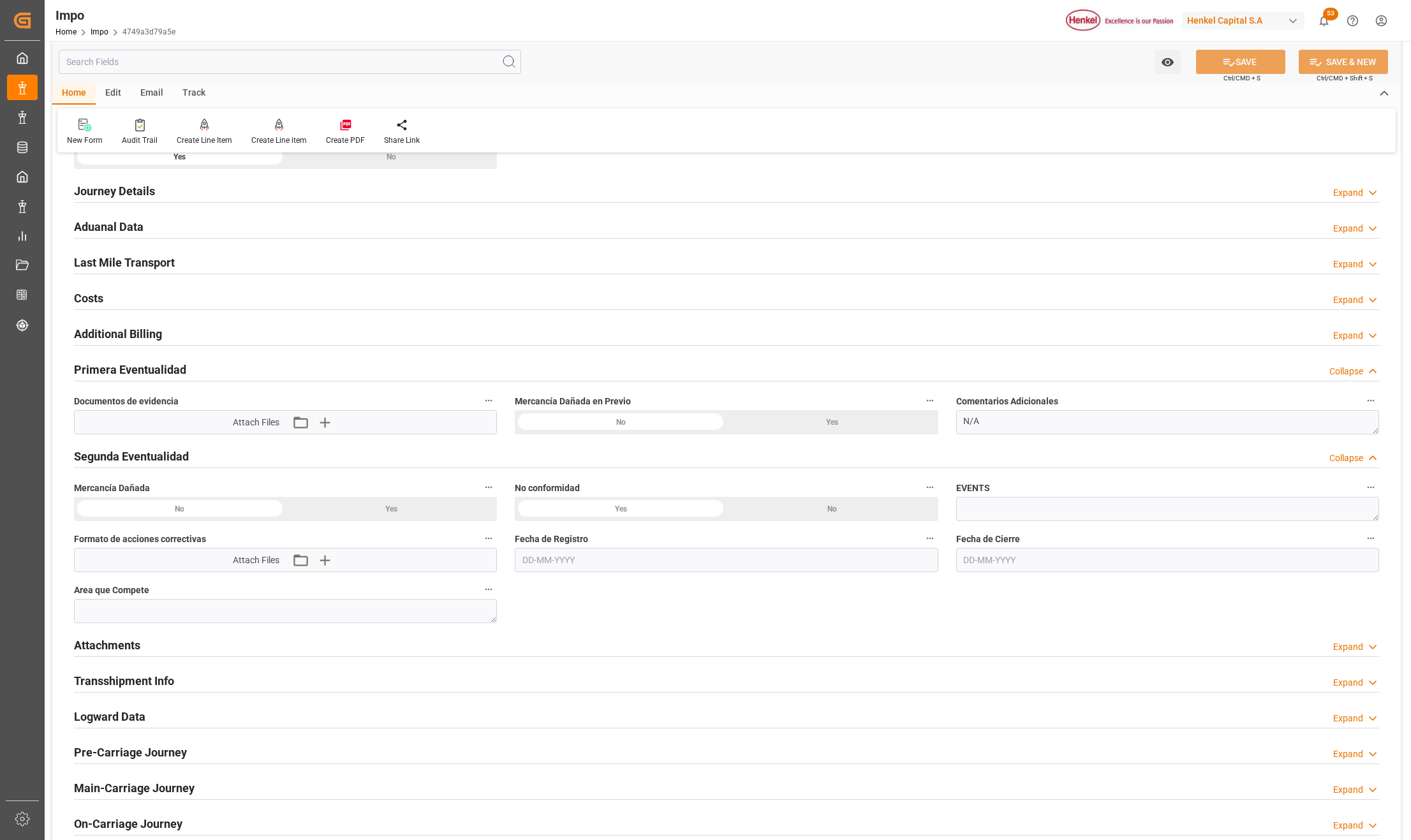
click at [108, 458] on h2 "Segunda Eventualidad" at bounding box center [131, 457] width 115 height 17
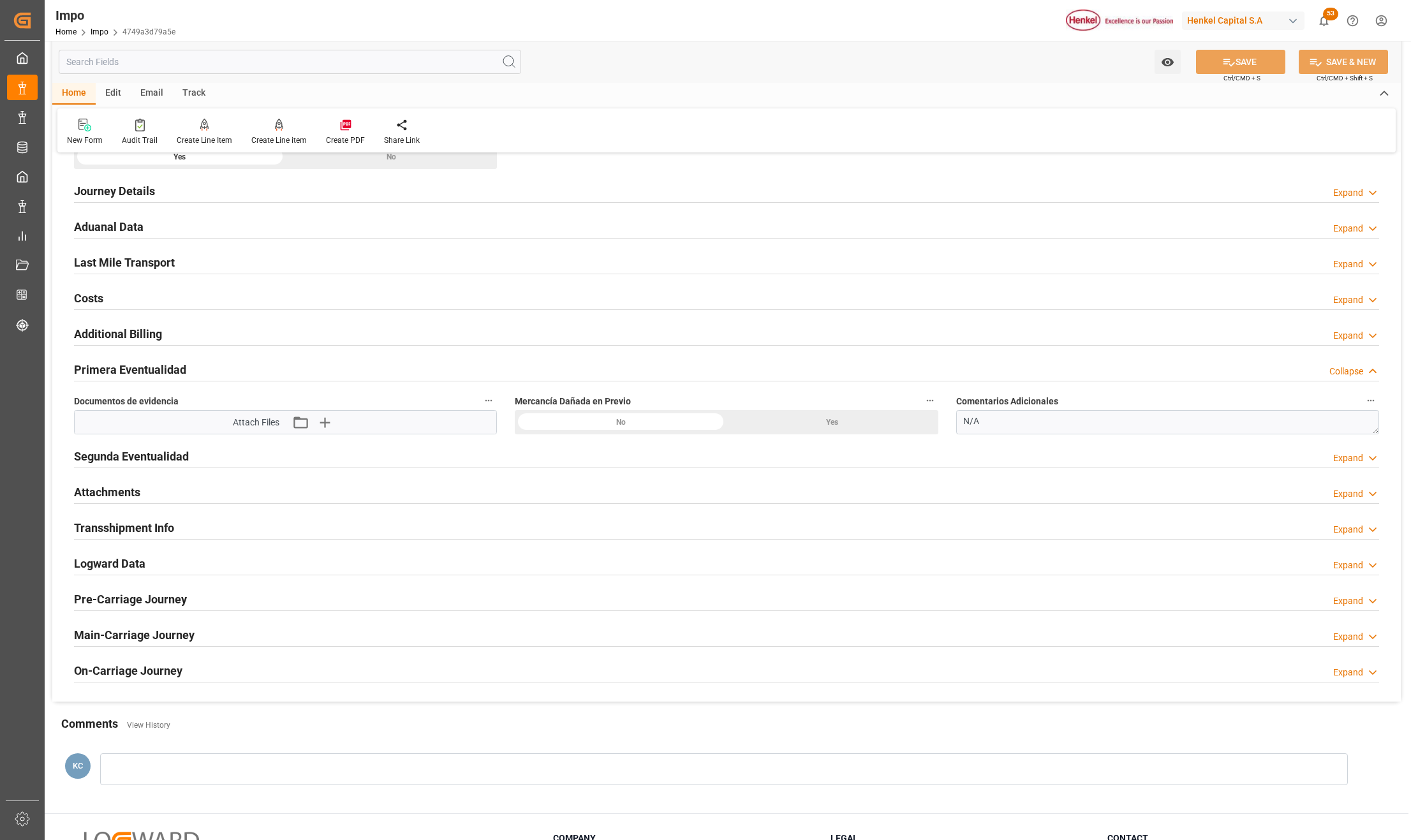
click at [108, 491] on h2 "Attachments" at bounding box center [107, 492] width 66 height 17
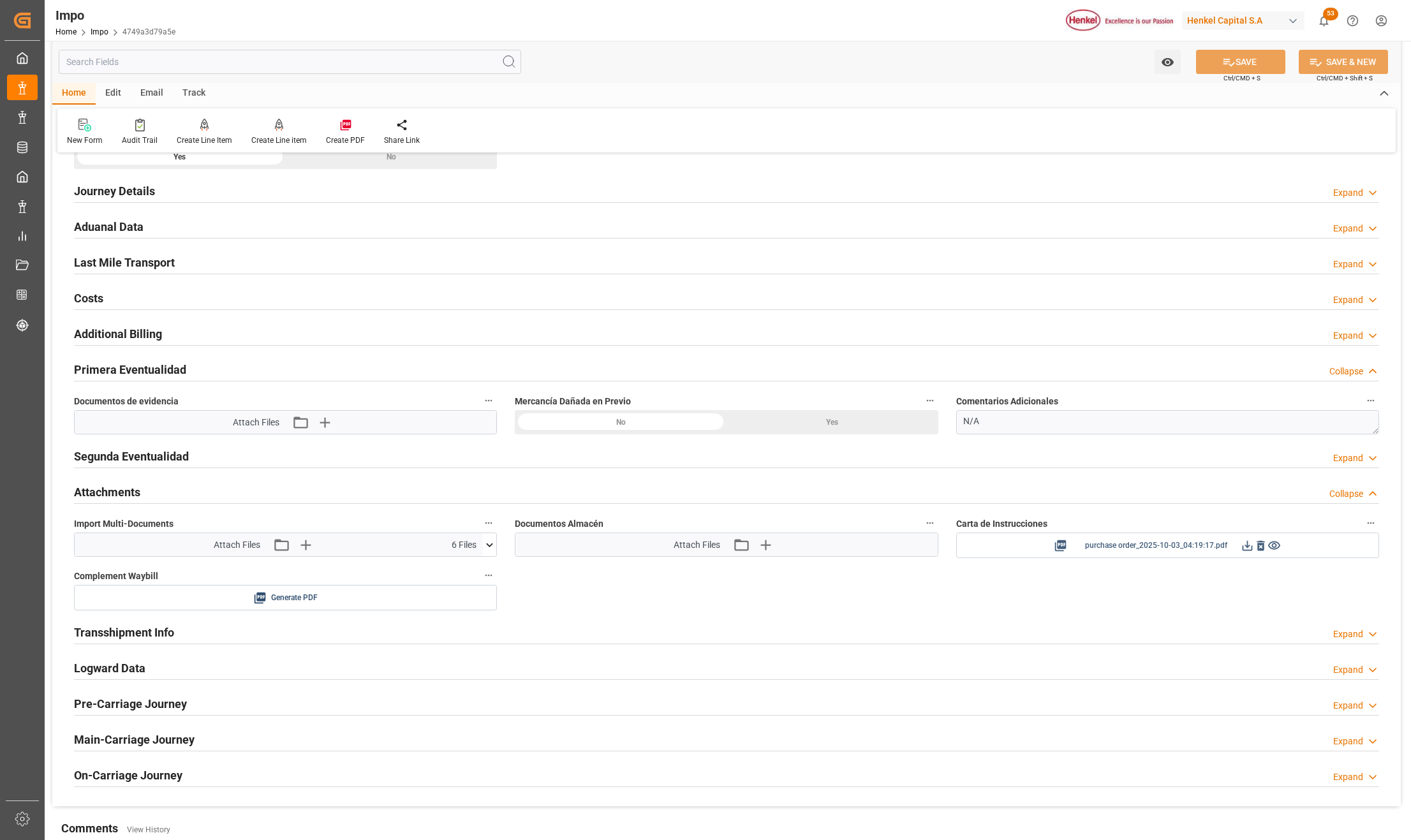
click at [1261, 550] on icon at bounding box center [1261, 546] width 13 height 13
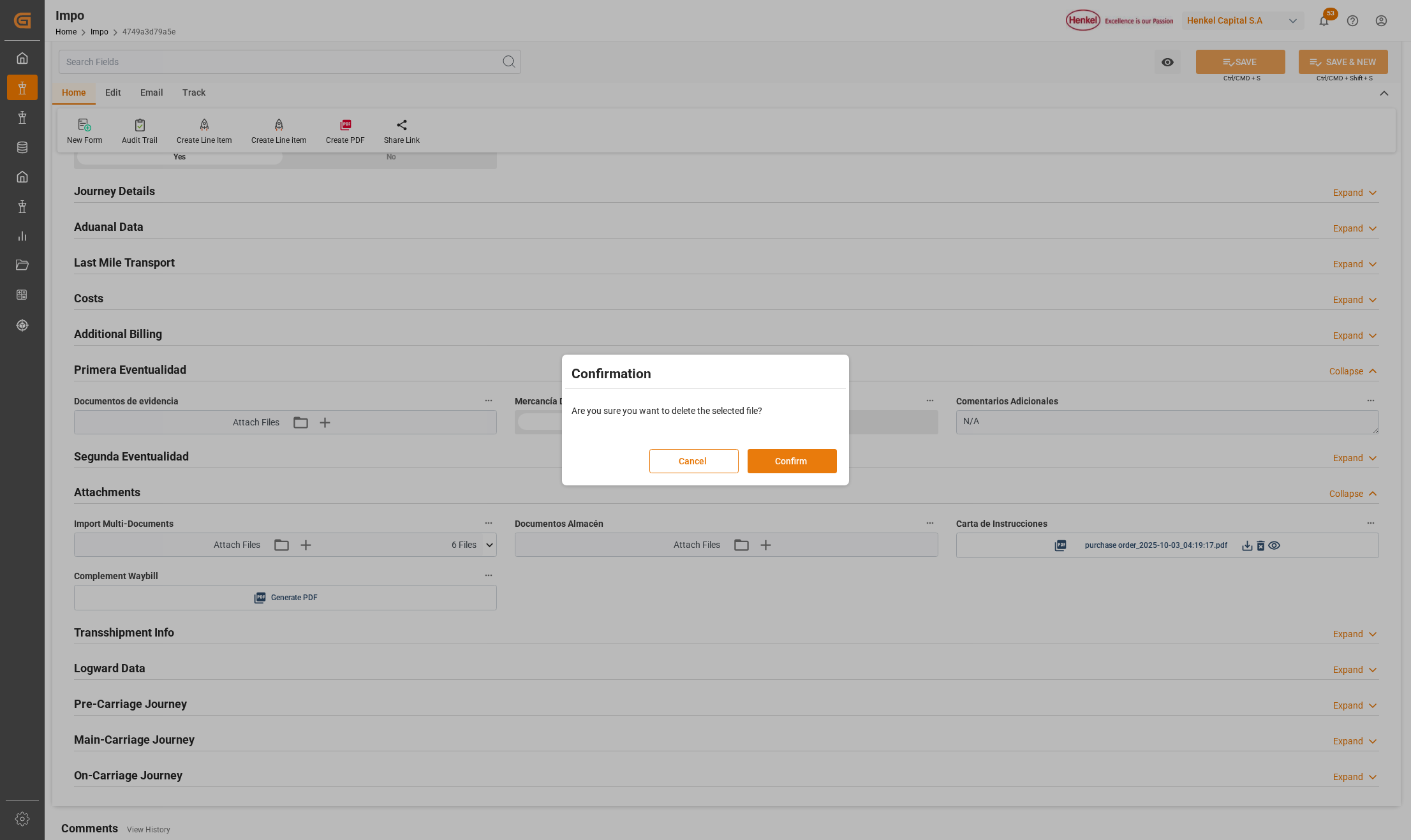
click at [820, 461] on button "Confirm" at bounding box center [792, 462] width 90 height 25
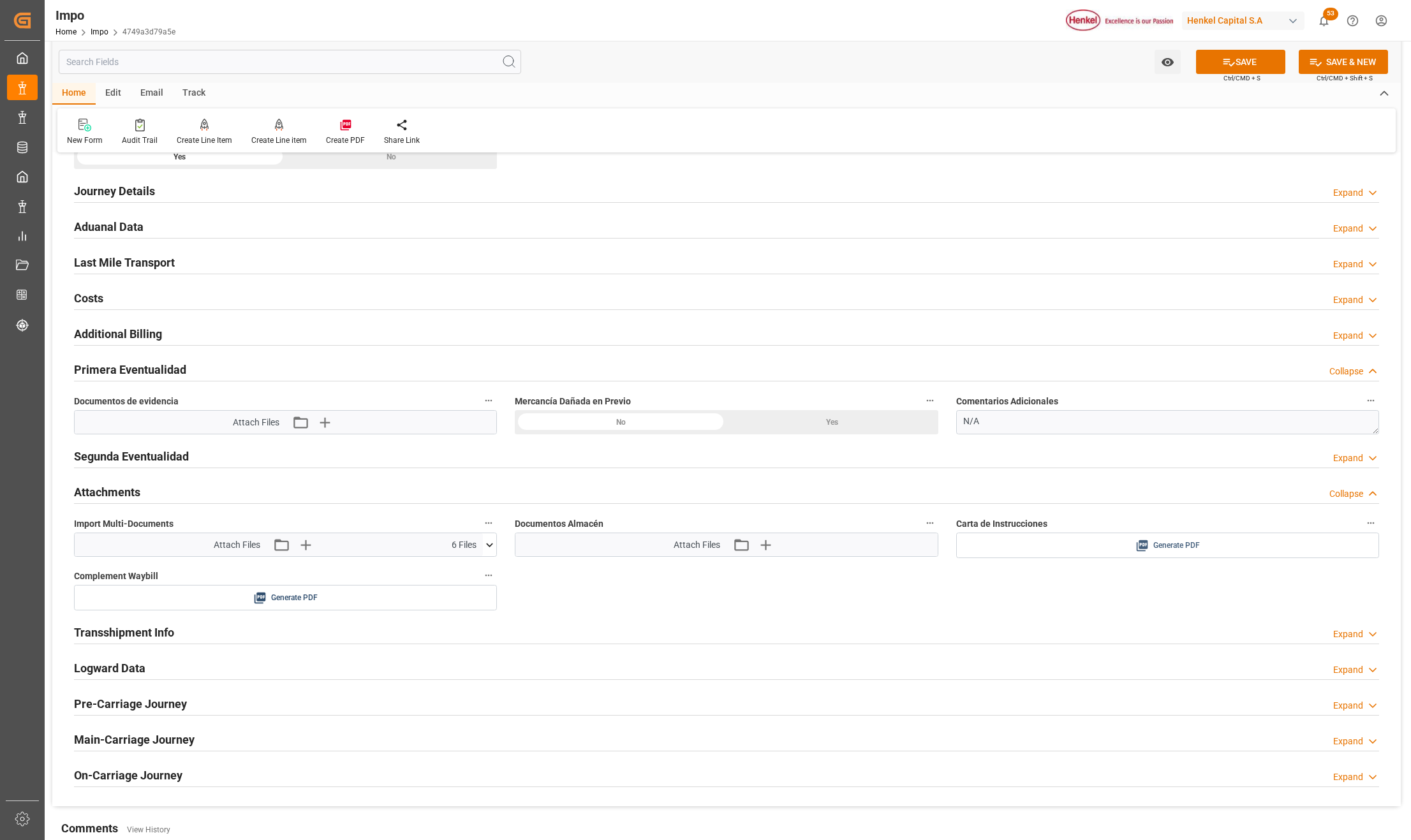
click at [1178, 552] on span "Generate PDF" at bounding box center [1176, 546] width 46 height 16
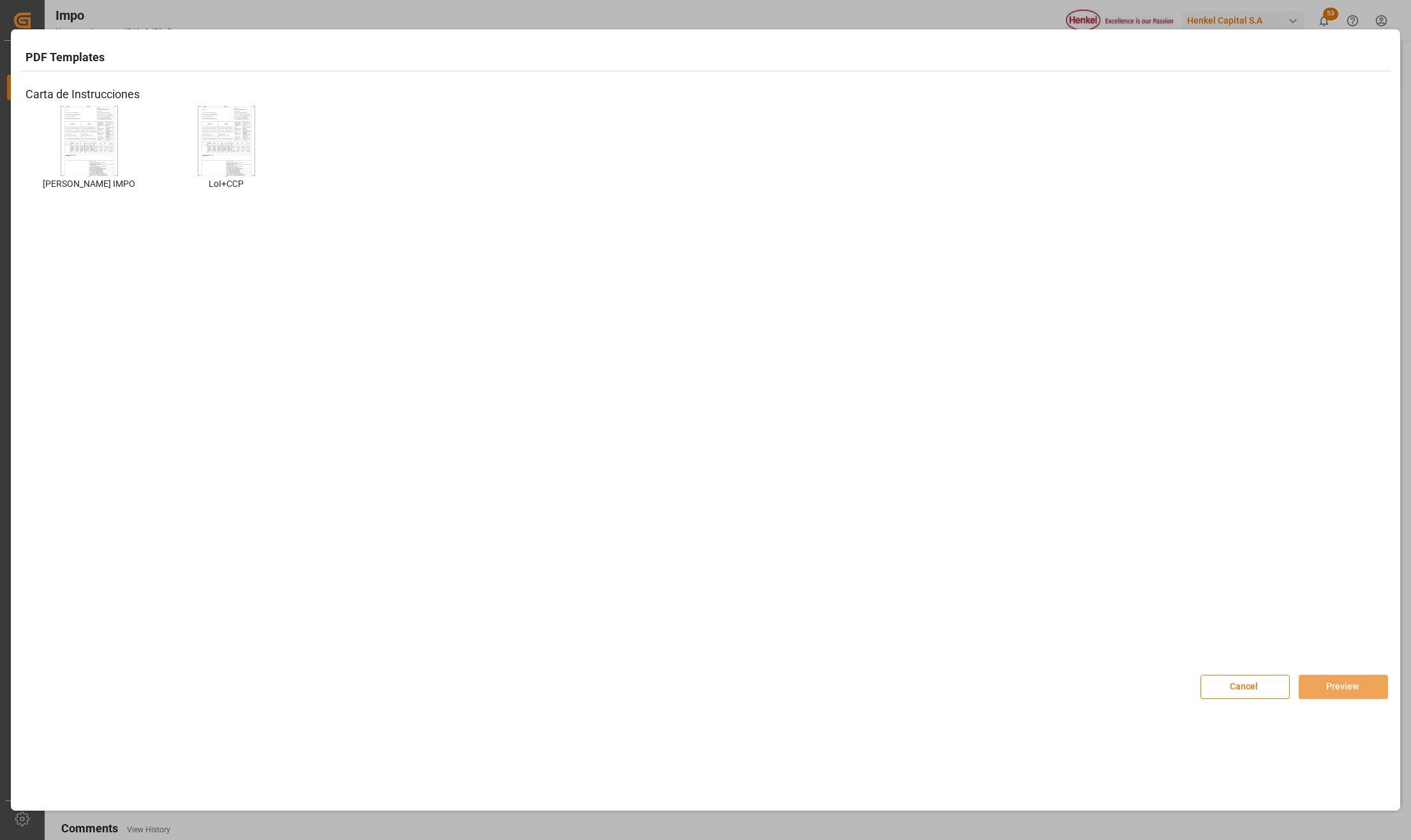
click at [115, 121] on div at bounding box center [89, 141] width 58 height 70
click at [1324, 690] on button "Preview" at bounding box center [1343, 687] width 90 height 25
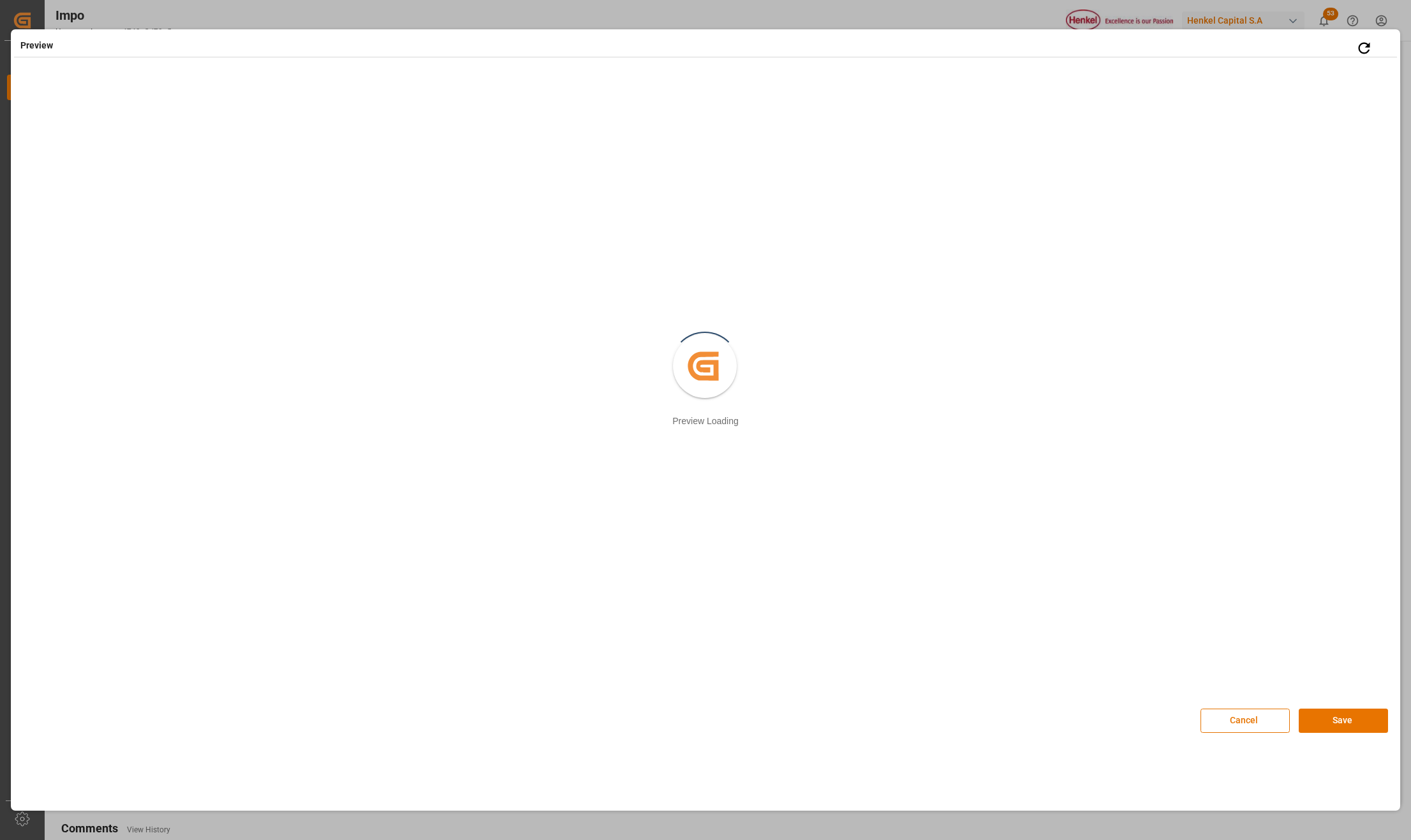
click at [1234, 714] on button "Cancel" at bounding box center [1245, 721] width 90 height 25
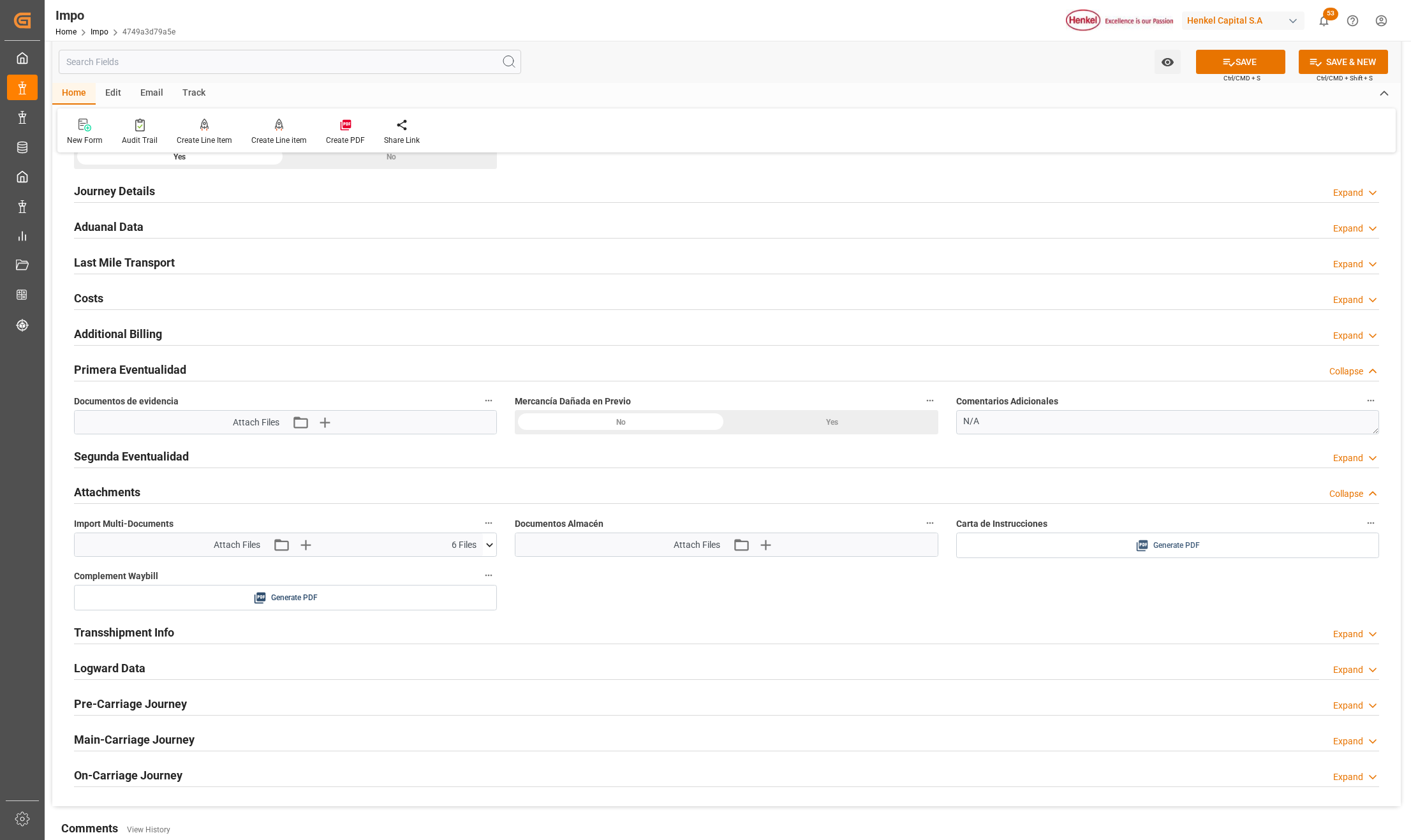
click at [1129, 547] on div "Generate PDF" at bounding box center [1167, 546] width 404 height 16
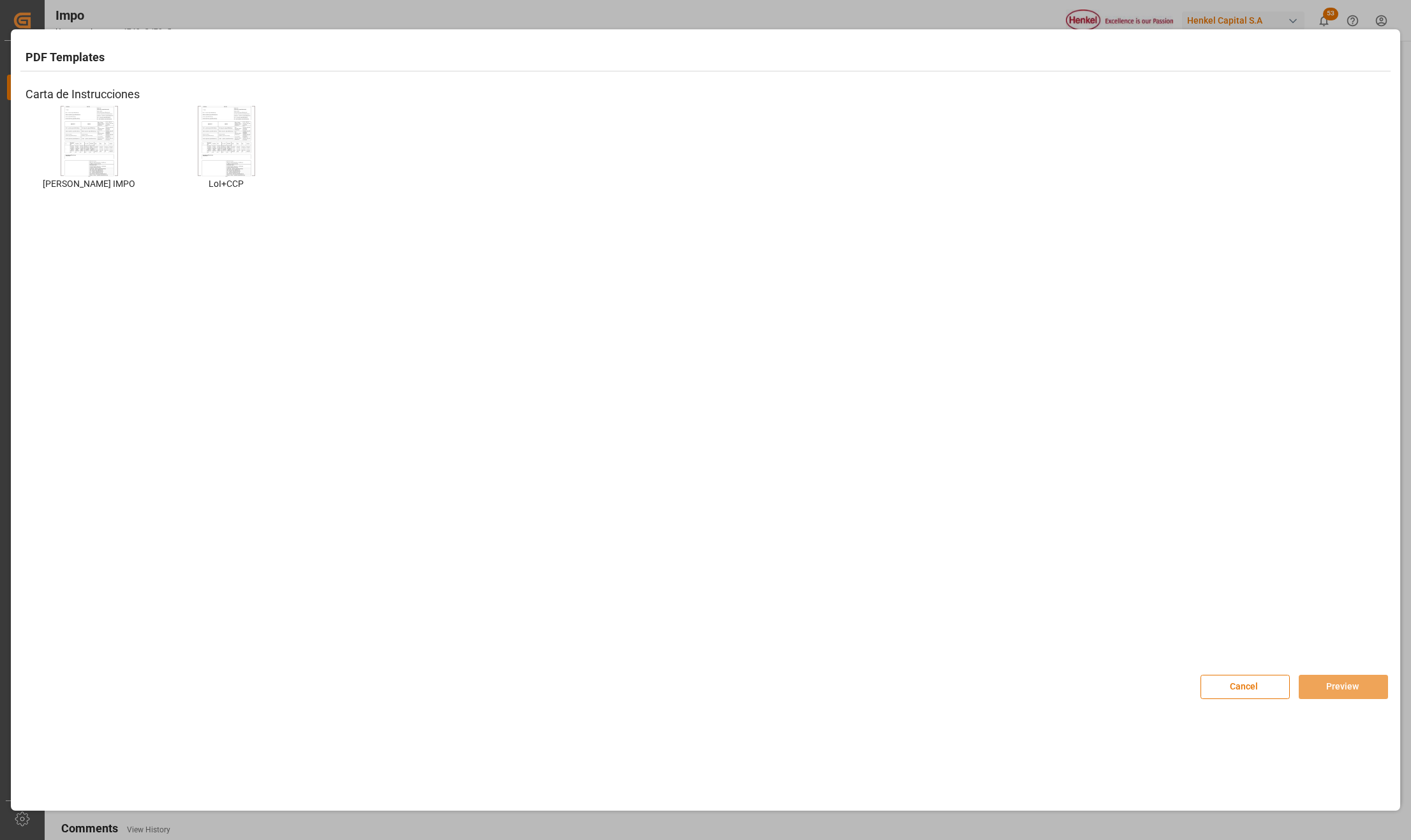
click at [73, 129] on img at bounding box center [90, 142] width 51 height 72
click at [1316, 693] on button "Preview" at bounding box center [1343, 687] width 90 height 25
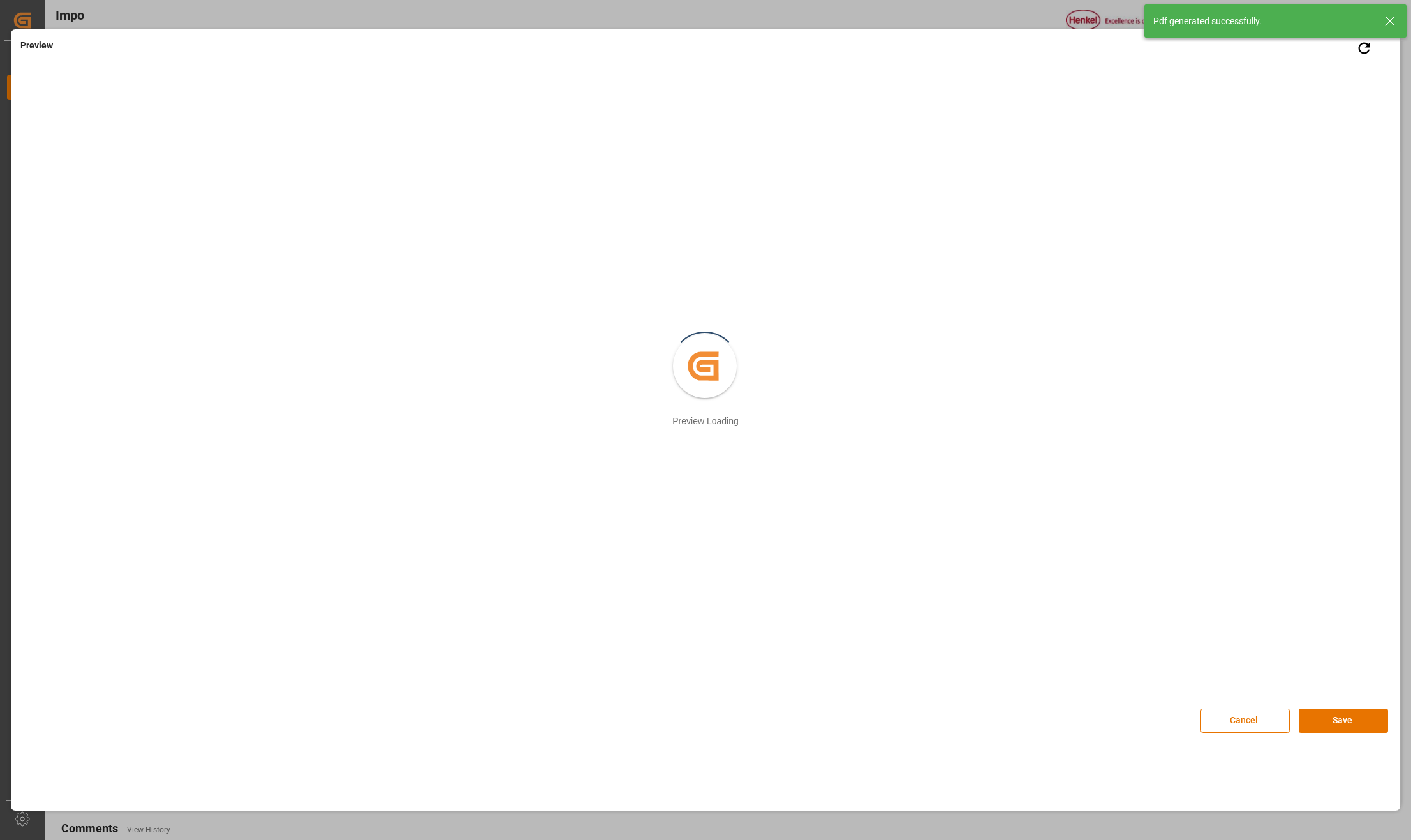
click at [1320, 707] on div "Cancel Save" at bounding box center [1294, 714] width 188 height 38
click at [1327, 714] on button "Save" at bounding box center [1343, 721] width 90 height 25
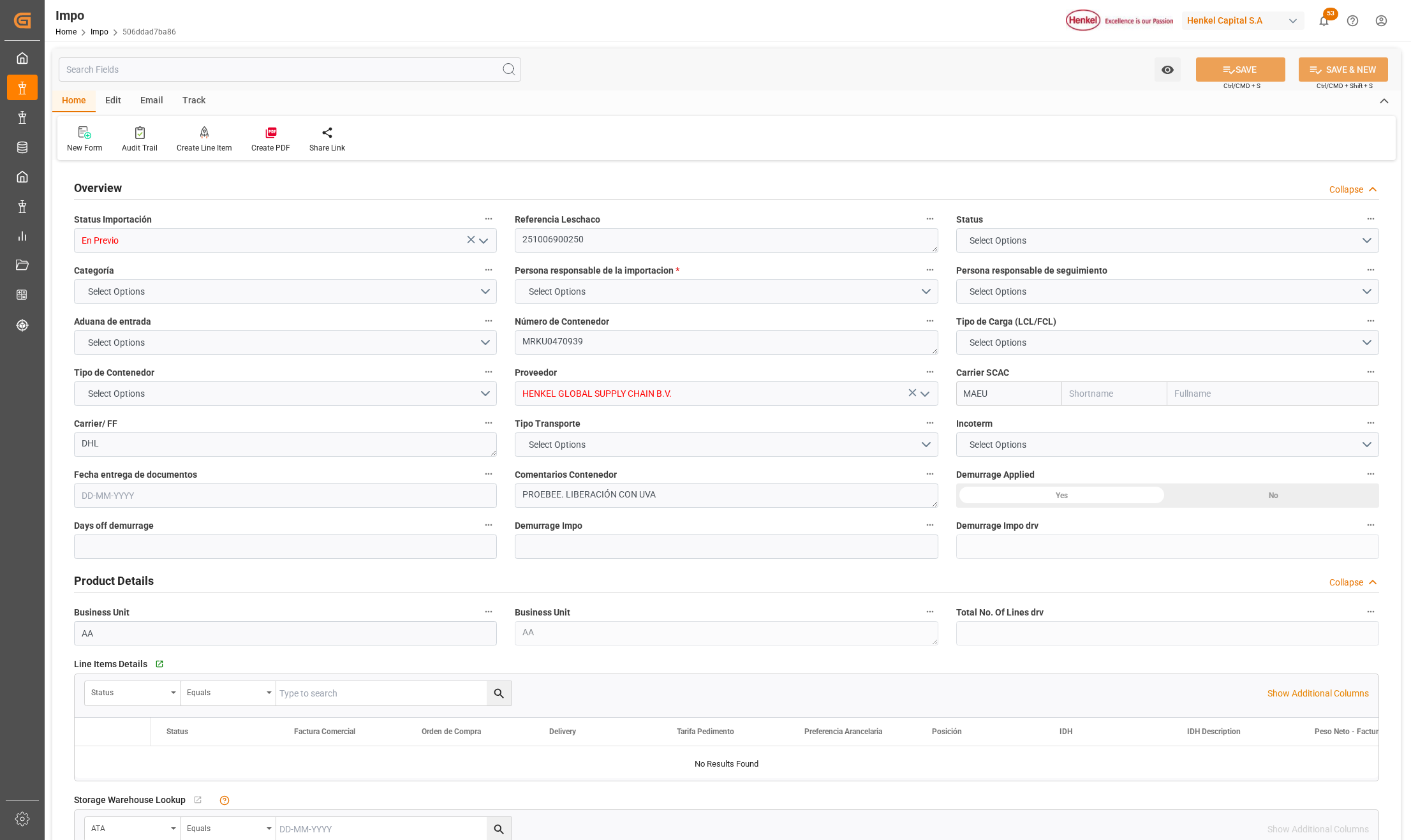
type input "En Previo"
type textarea "251006900250"
type textarea "MRKU0470939"
type input "HENKEL GLOBAL SUPPLY CHAIN B.V."
type input "MAEU"
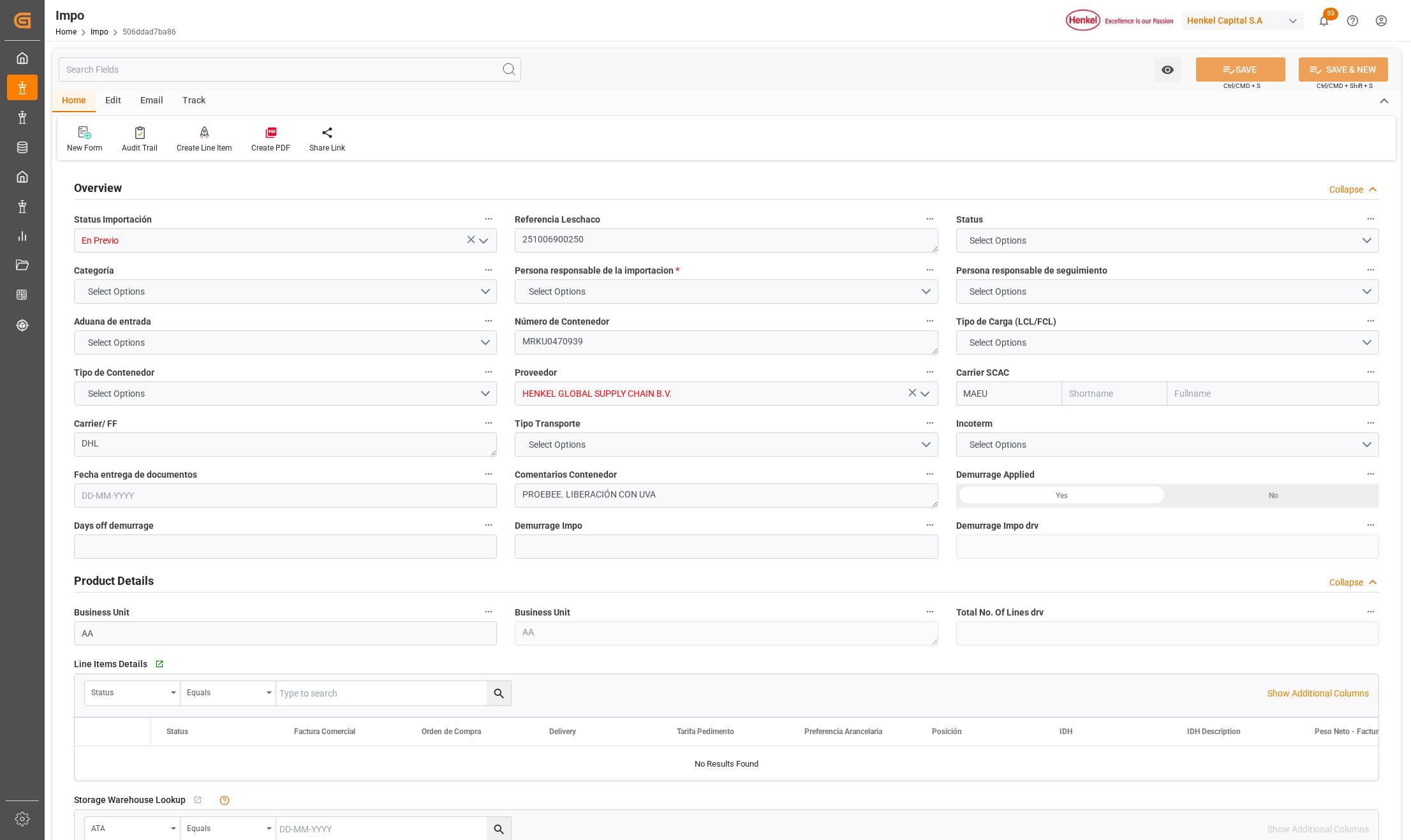
type textarea "DHL"
type textarea "PROEBEE. LIBERACIÓN CON UVA"
type input "AA"
type textarea "AA"
type textarea "N/A"
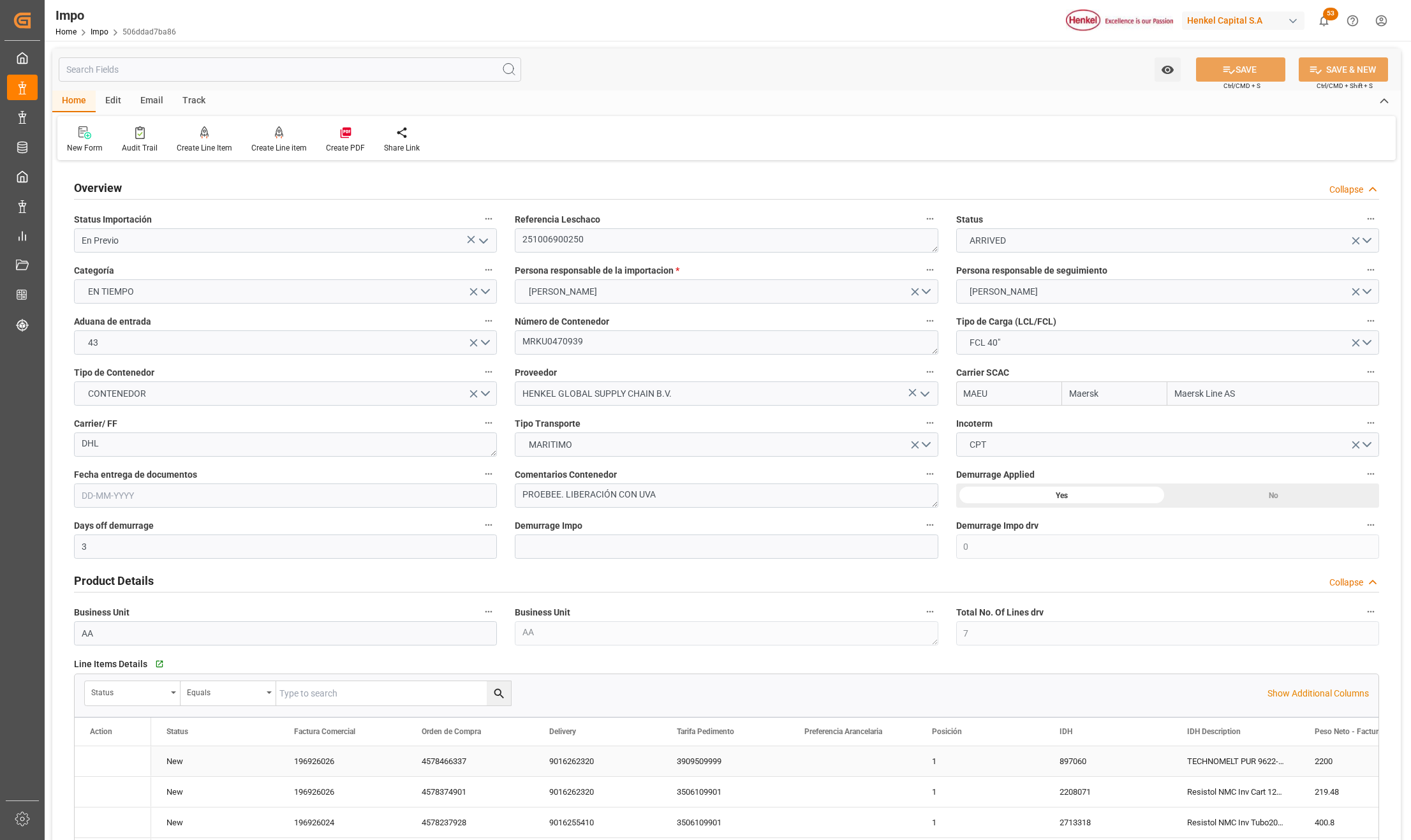
type input "Maersk"
type input "Maersk Line AS"
type input "3"
type input "0"
type input "7"
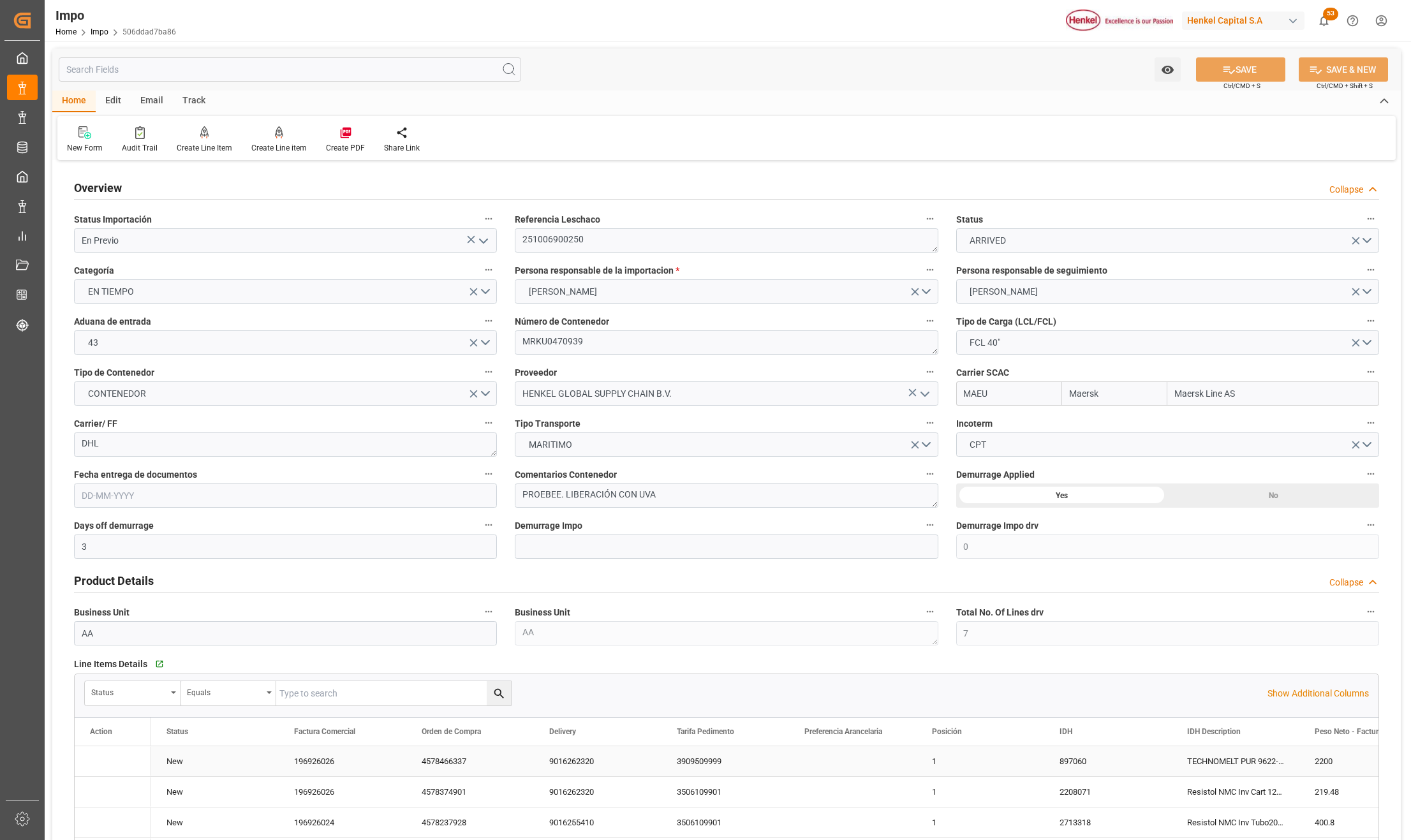
type input "50"
type input "17"
type input "[DATE]"
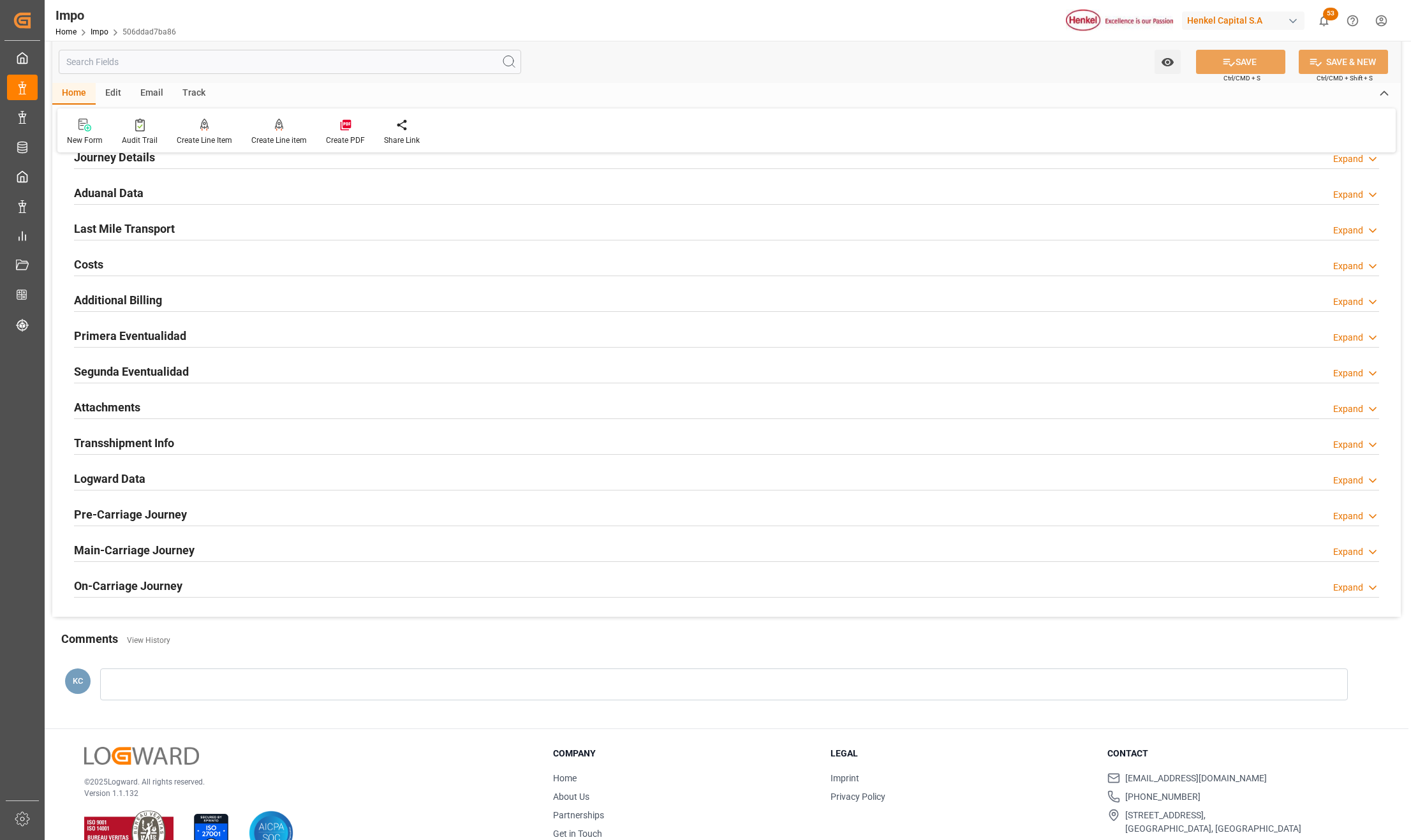
scroll to position [1102, 0]
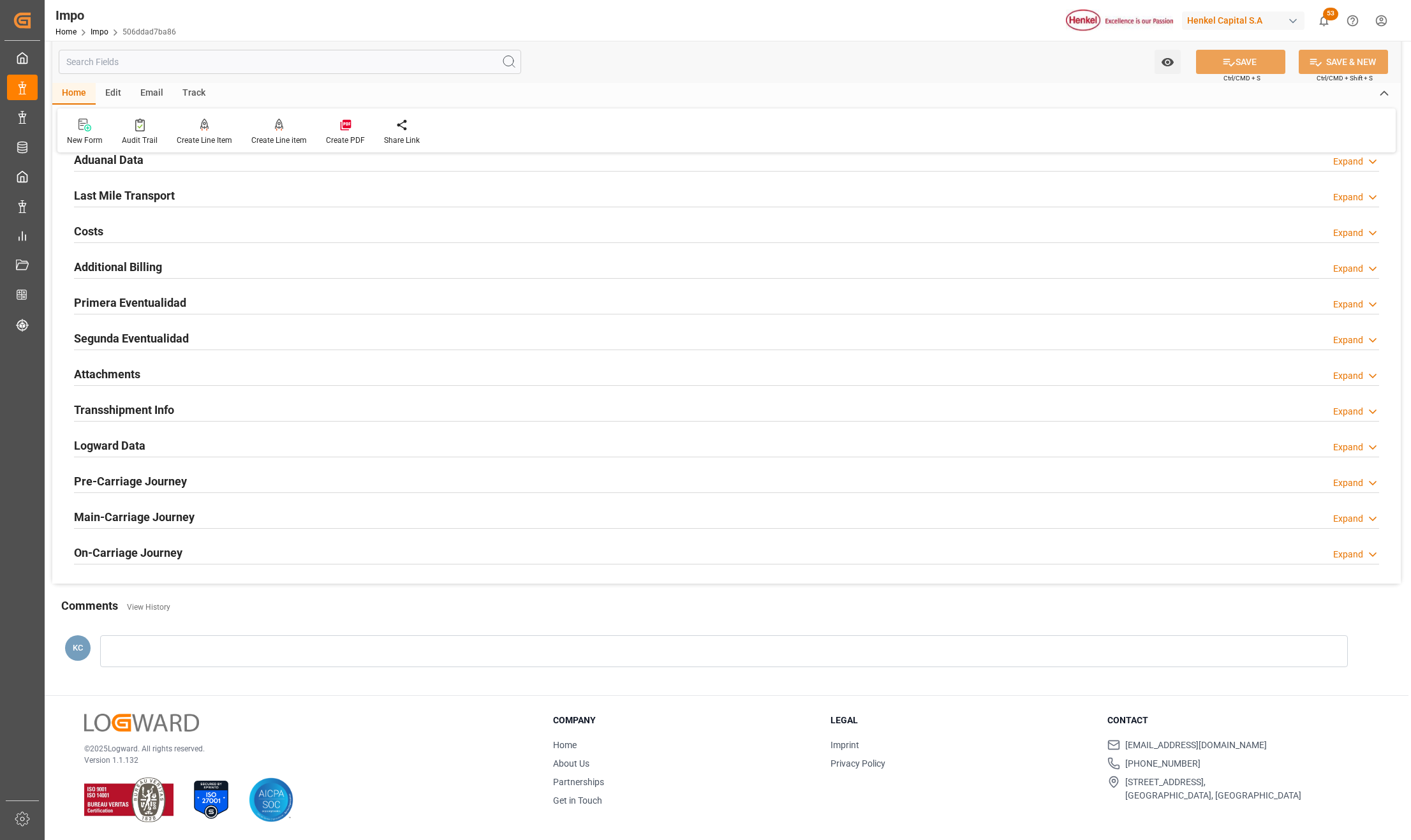
click at [104, 302] on h2 "Primera Eventualidad" at bounding box center [129, 303] width 112 height 17
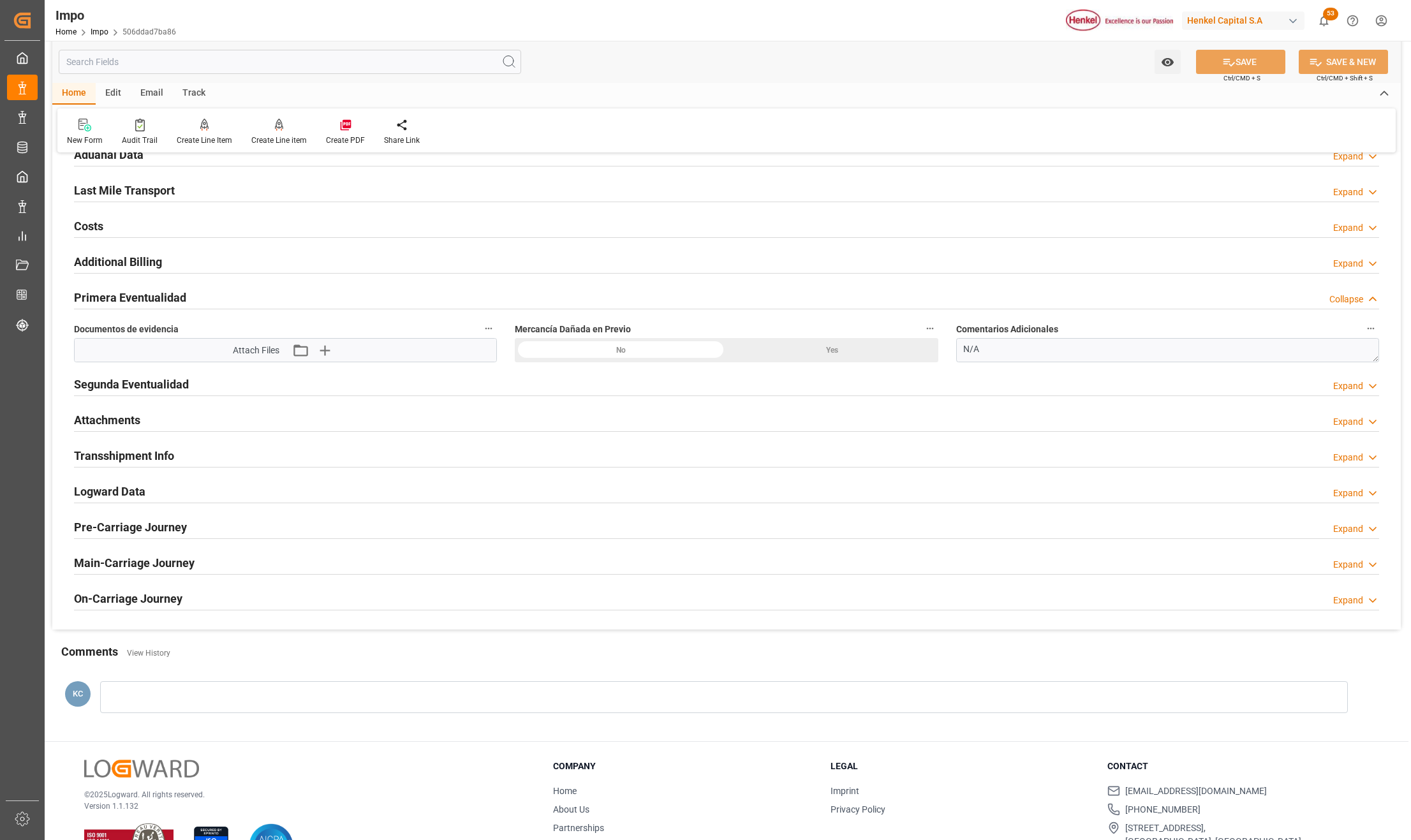
click at [119, 422] on h2 "Attachments" at bounding box center [107, 420] width 66 height 17
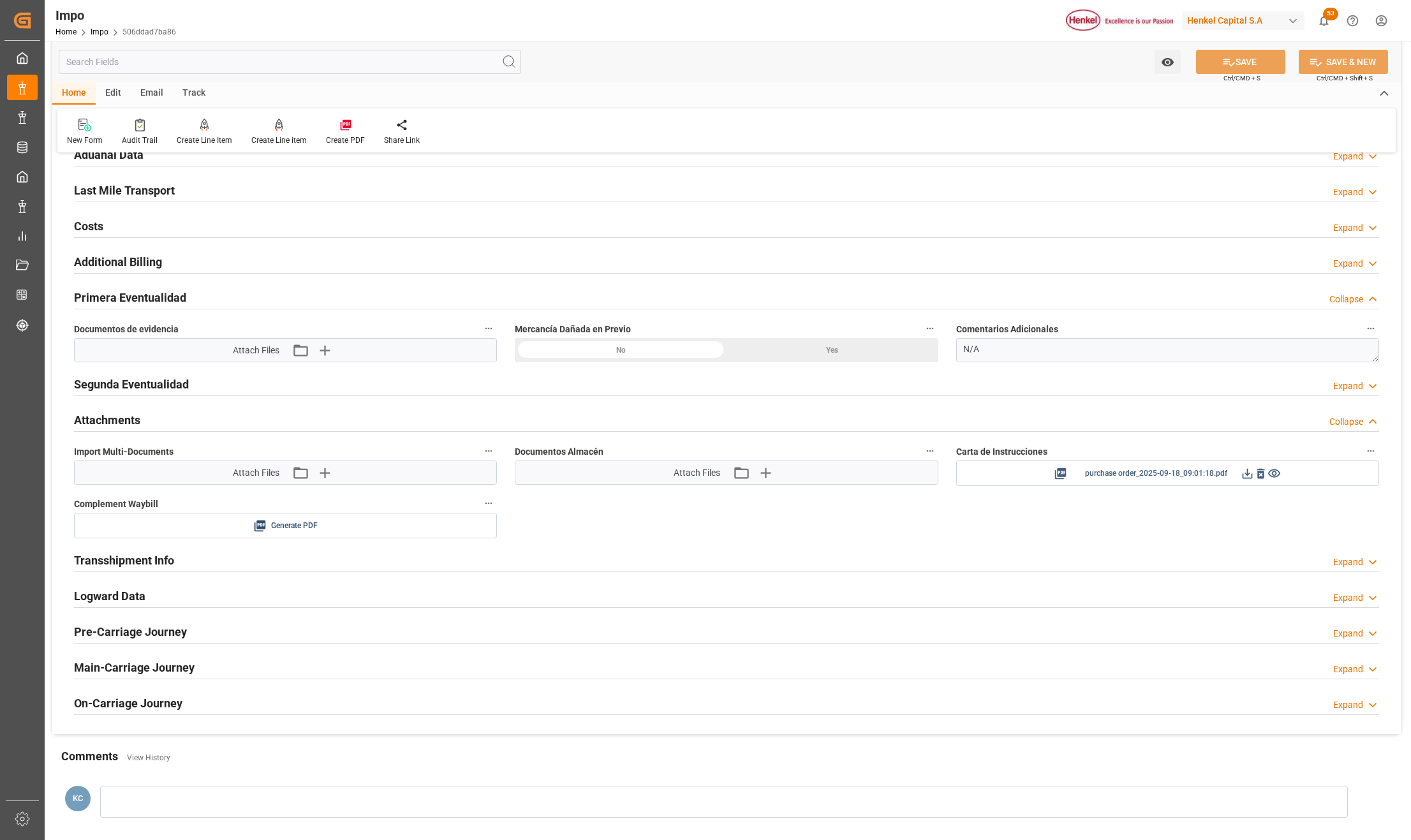
click at [1275, 480] on icon at bounding box center [1274, 474] width 13 height 13
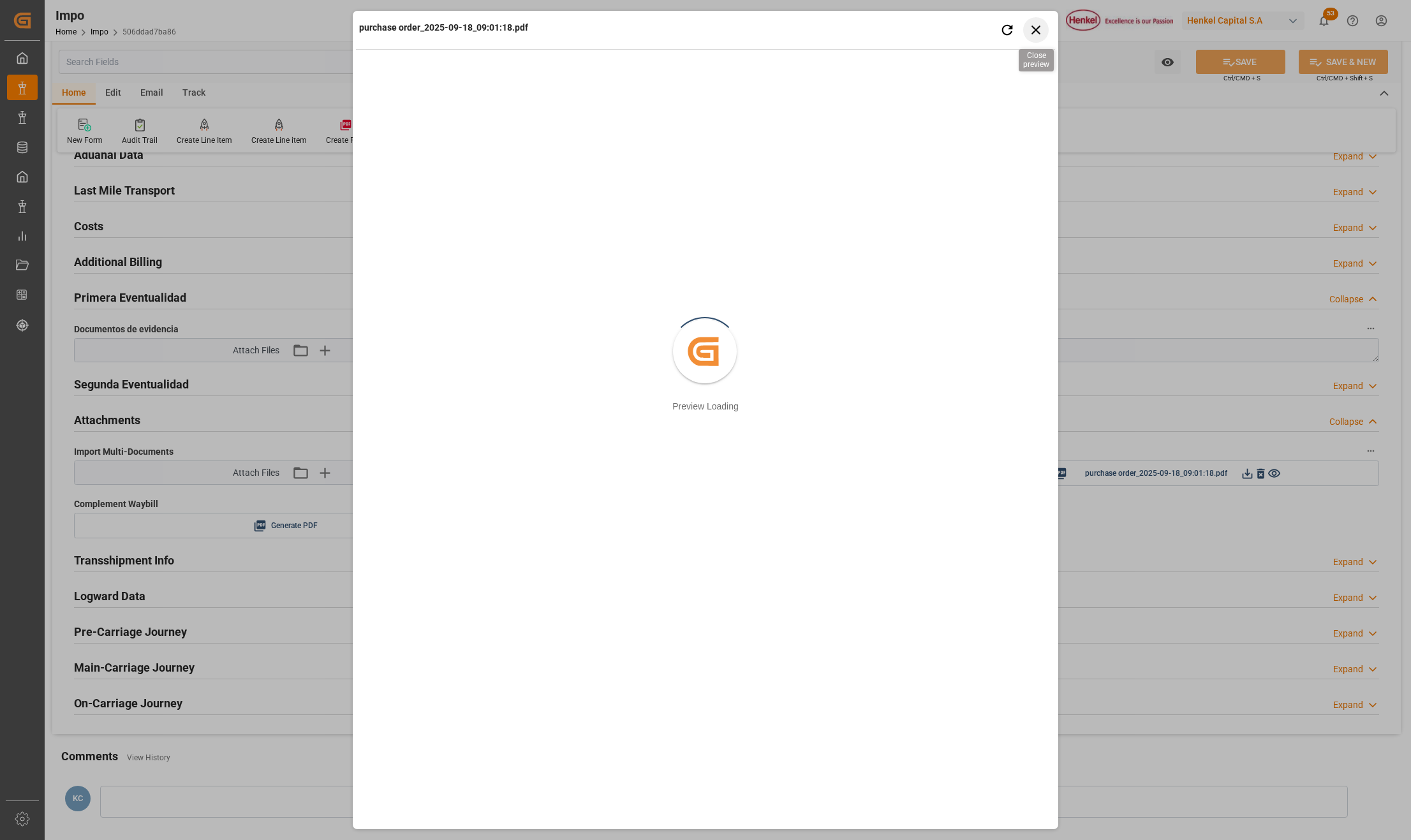
click at [1030, 28] on icon "button" at bounding box center [1036, 29] width 16 height 16
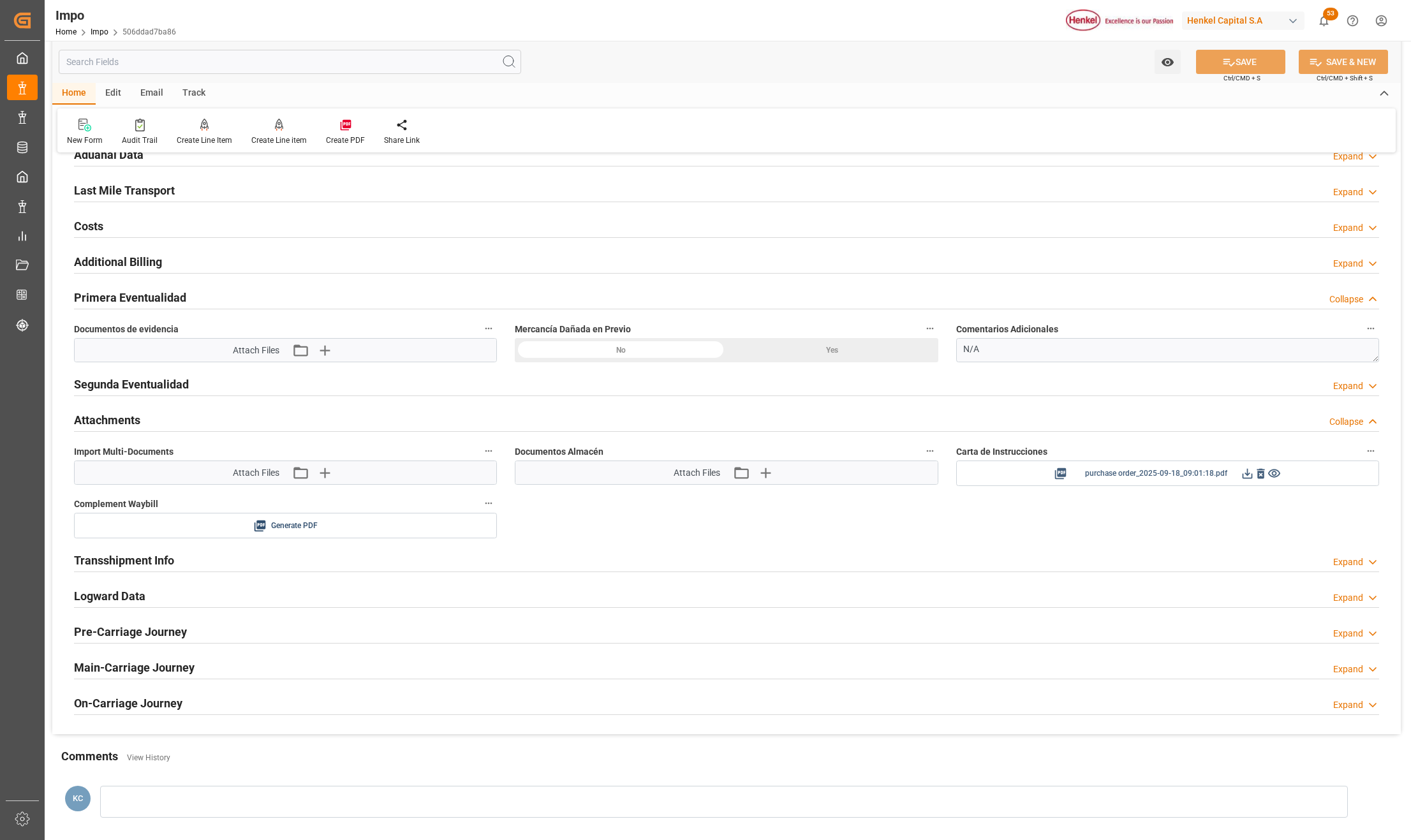
click at [1263, 479] on icon at bounding box center [1261, 474] width 8 height 10
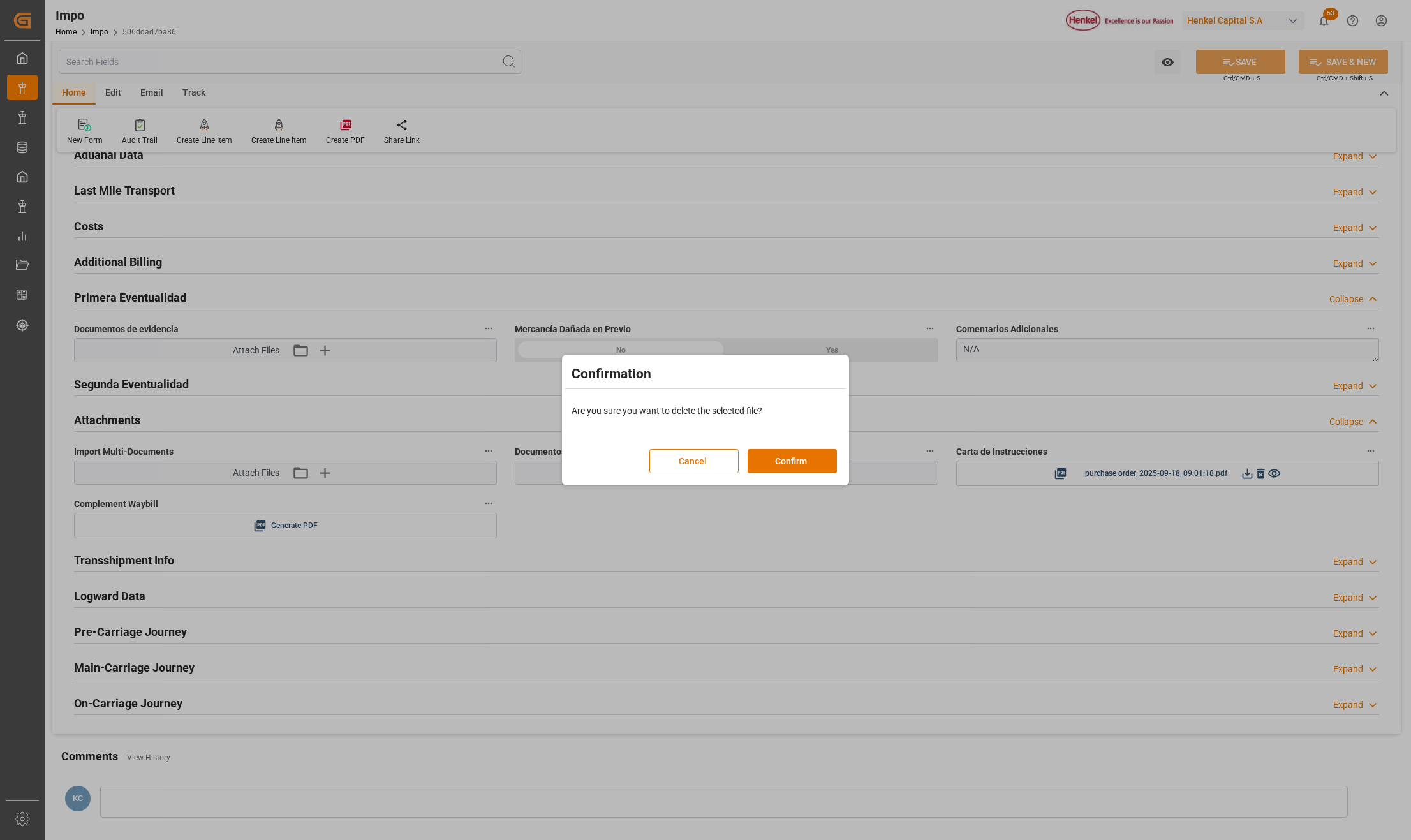
click at [786, 452] on button "Confirm" at bounding box center [792, 462] width 90 height 25
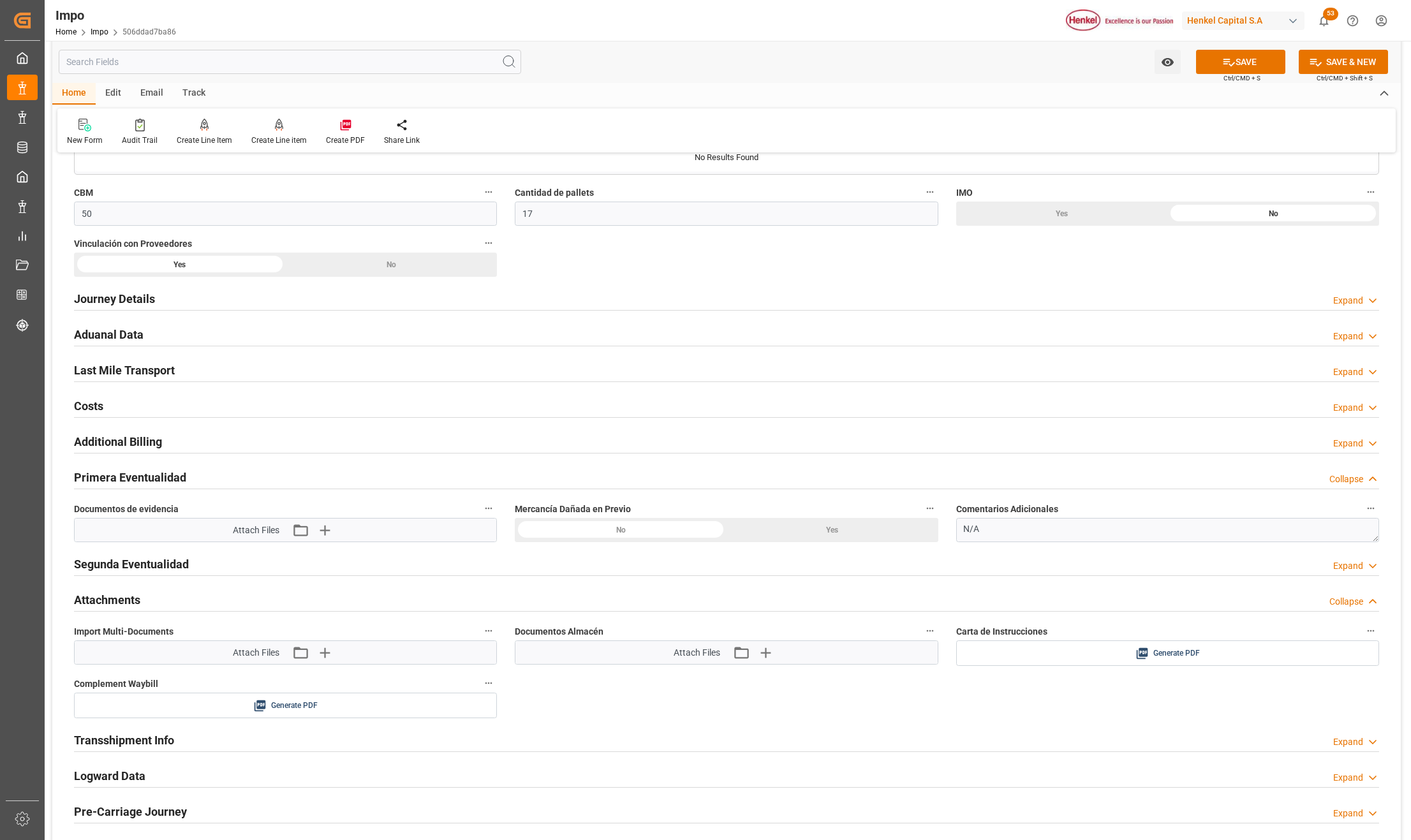
scroll to position [848, 0]
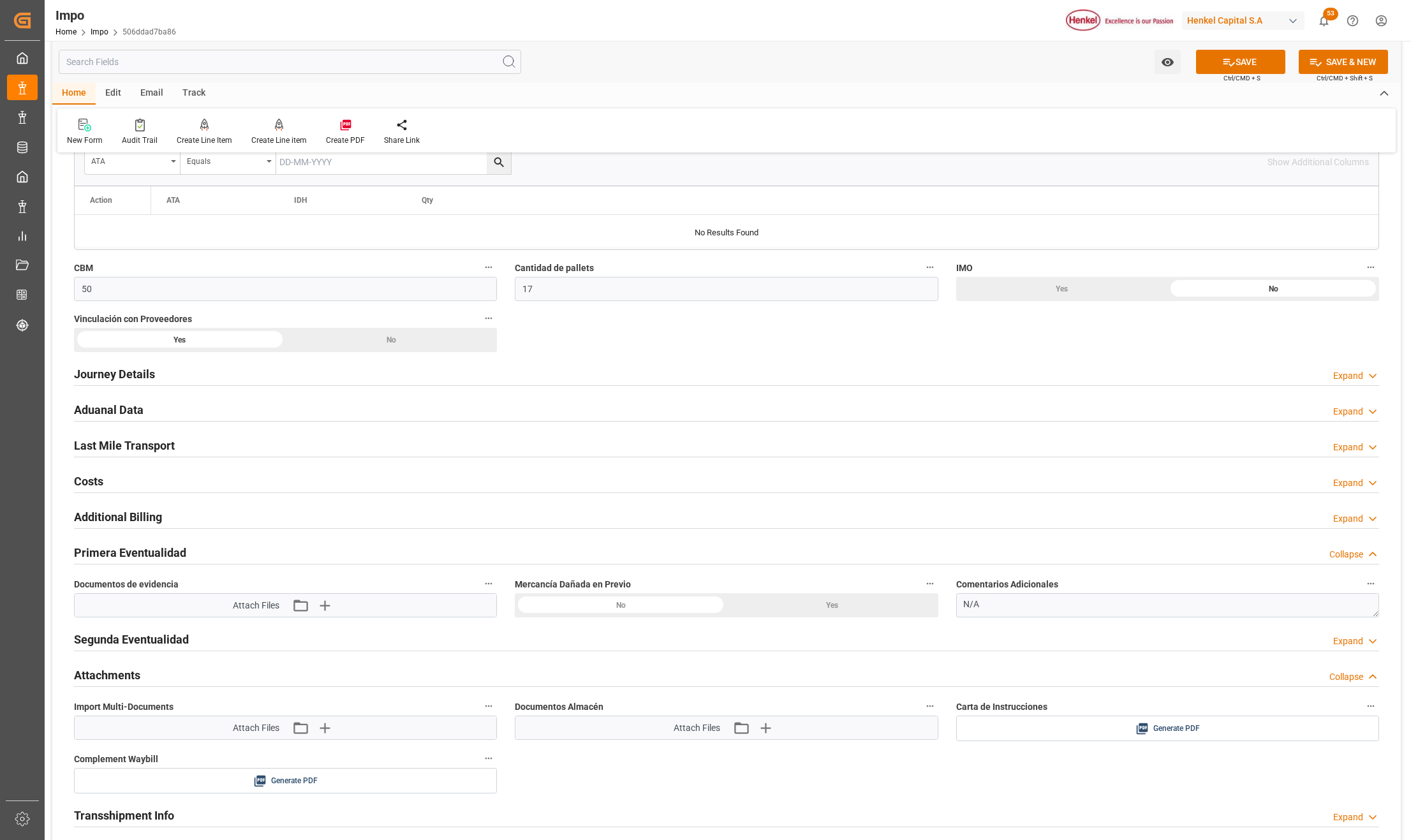
click at [134, 373] on h2 "Journey Details" at bounding box center [114, 374] width 81 height 17
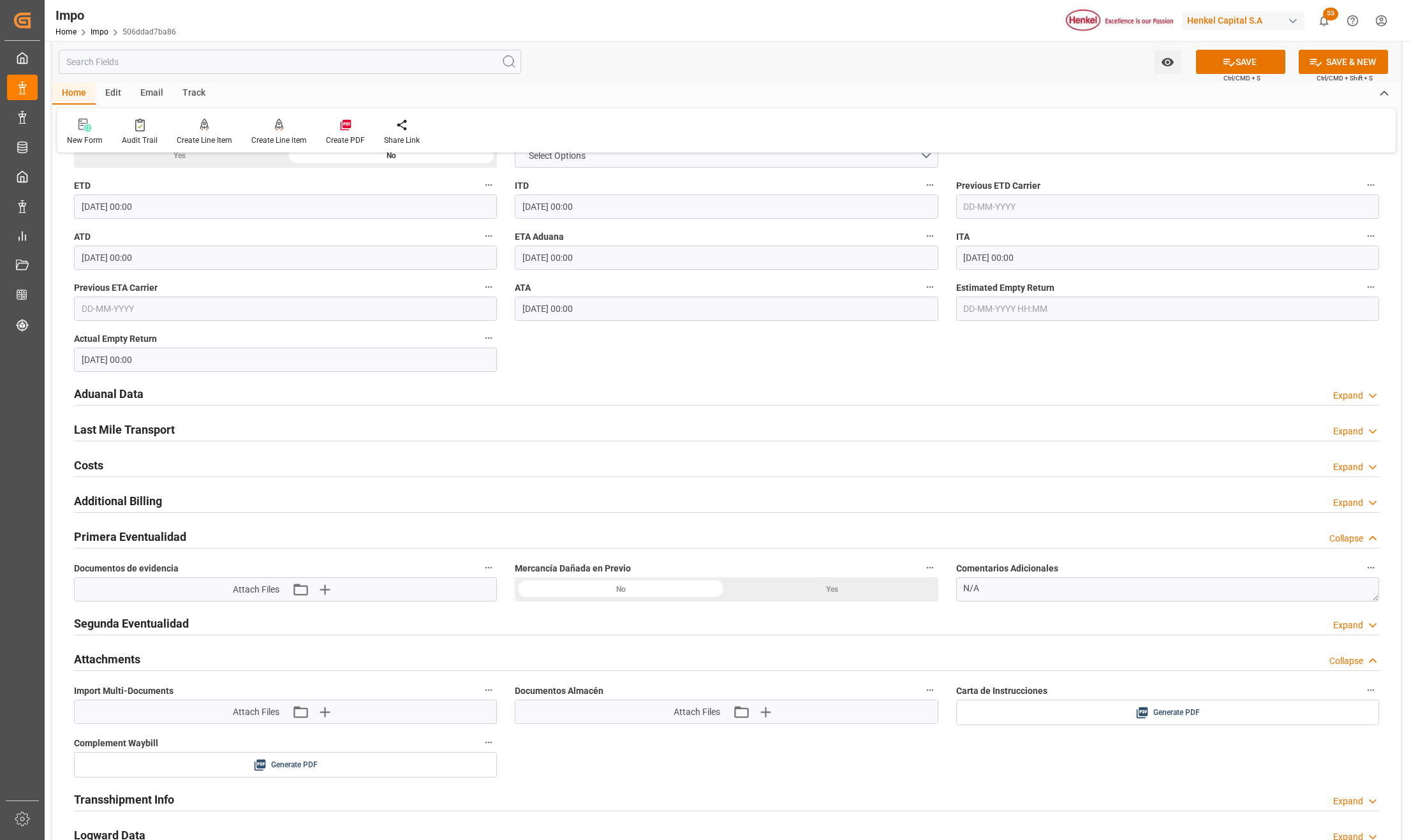
scroll to position [1527, 0]
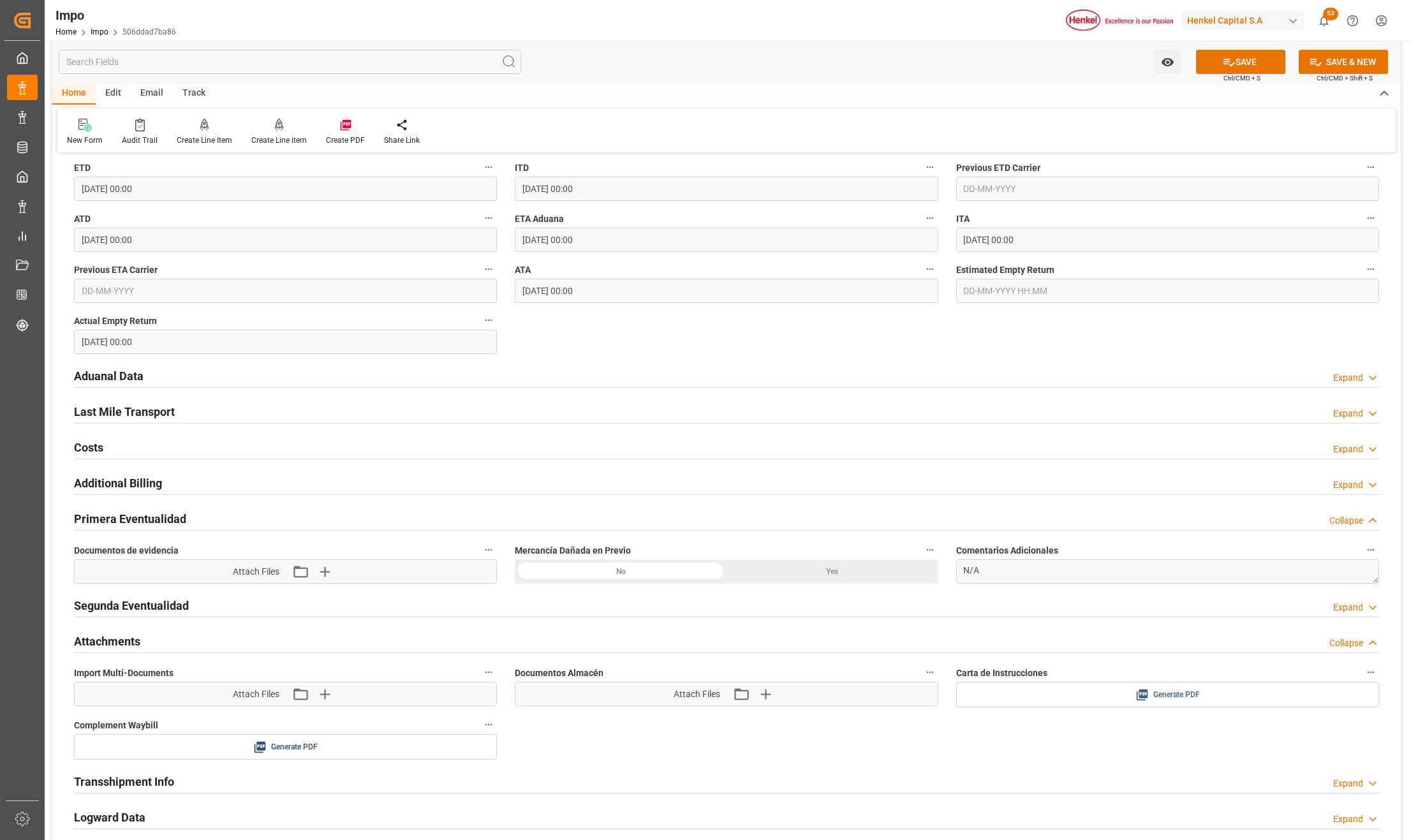
click at [1202, 703] on div "Generate PDF" at bounding box center [1167, 695] width 404 height 16
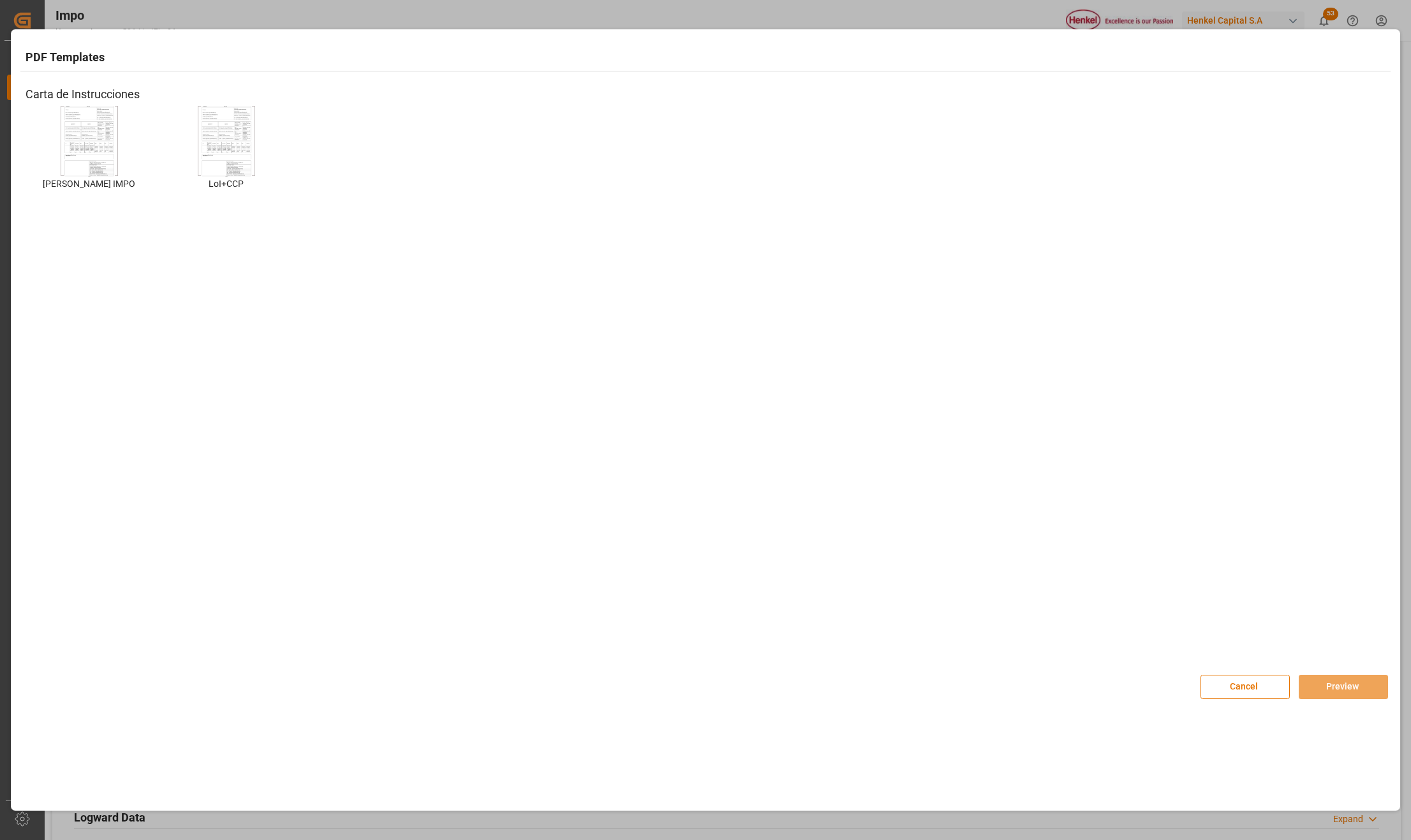
click at [102, 144] on img at bounding box center [90, 142] width 51 height 72
click at [1325, 690] on button "Preview" at bounding box center [1343, 687] width 90 height 25
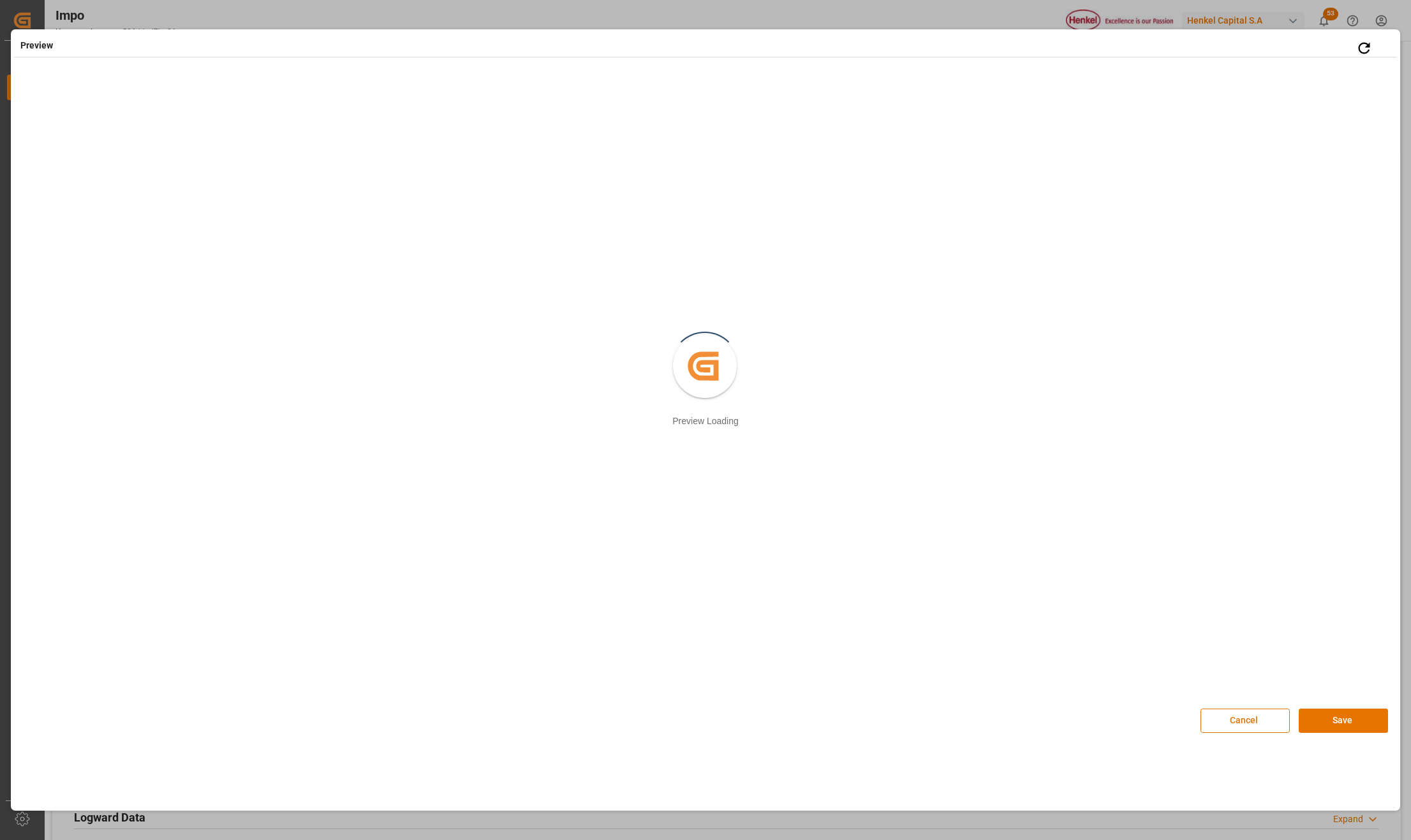
click at [1310, 711] on button "Save" at bounding box center [1343, 721] width 90 height 25
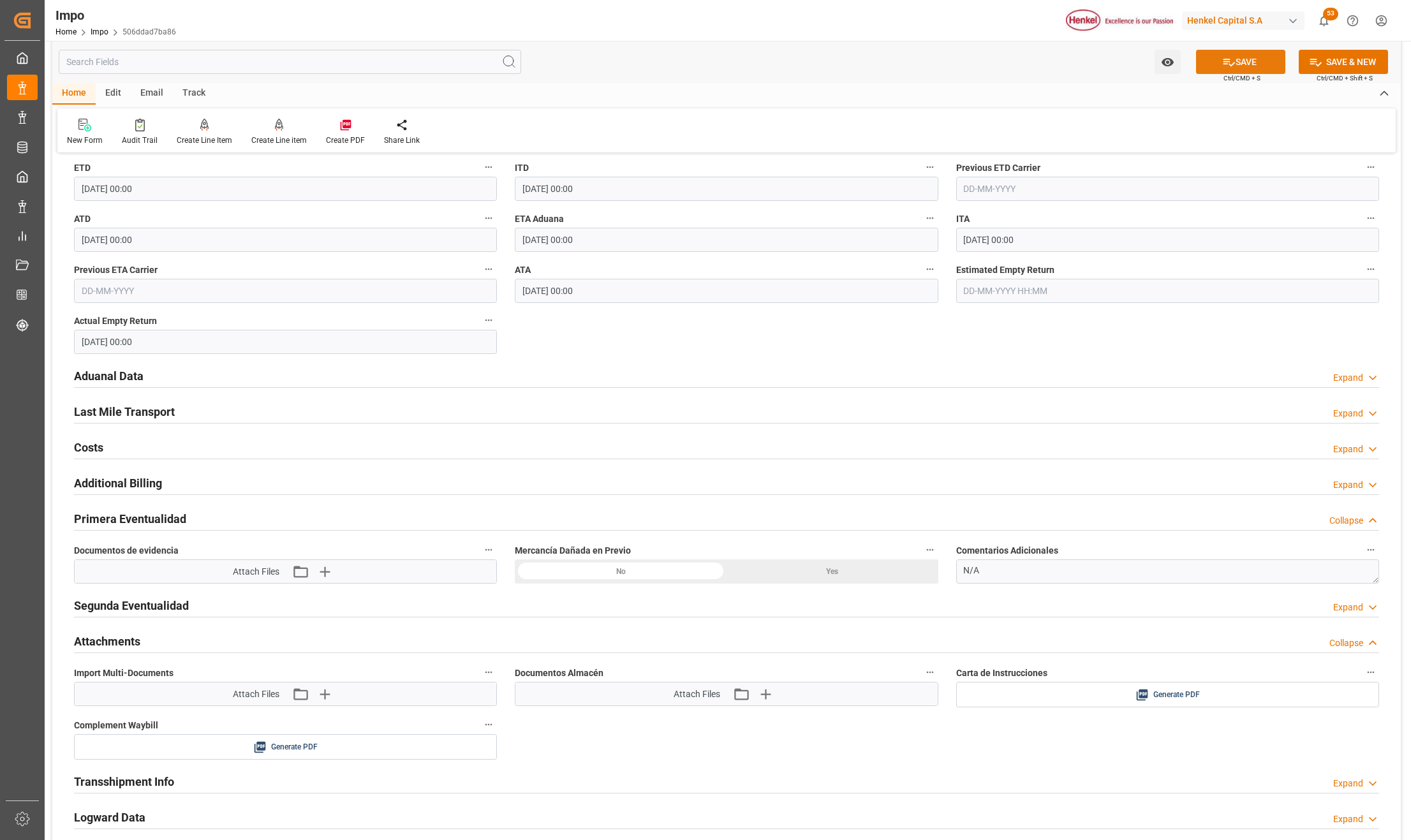
click at [1232, 66] on icon at bounding box center [1229, 62] width 13 height 13
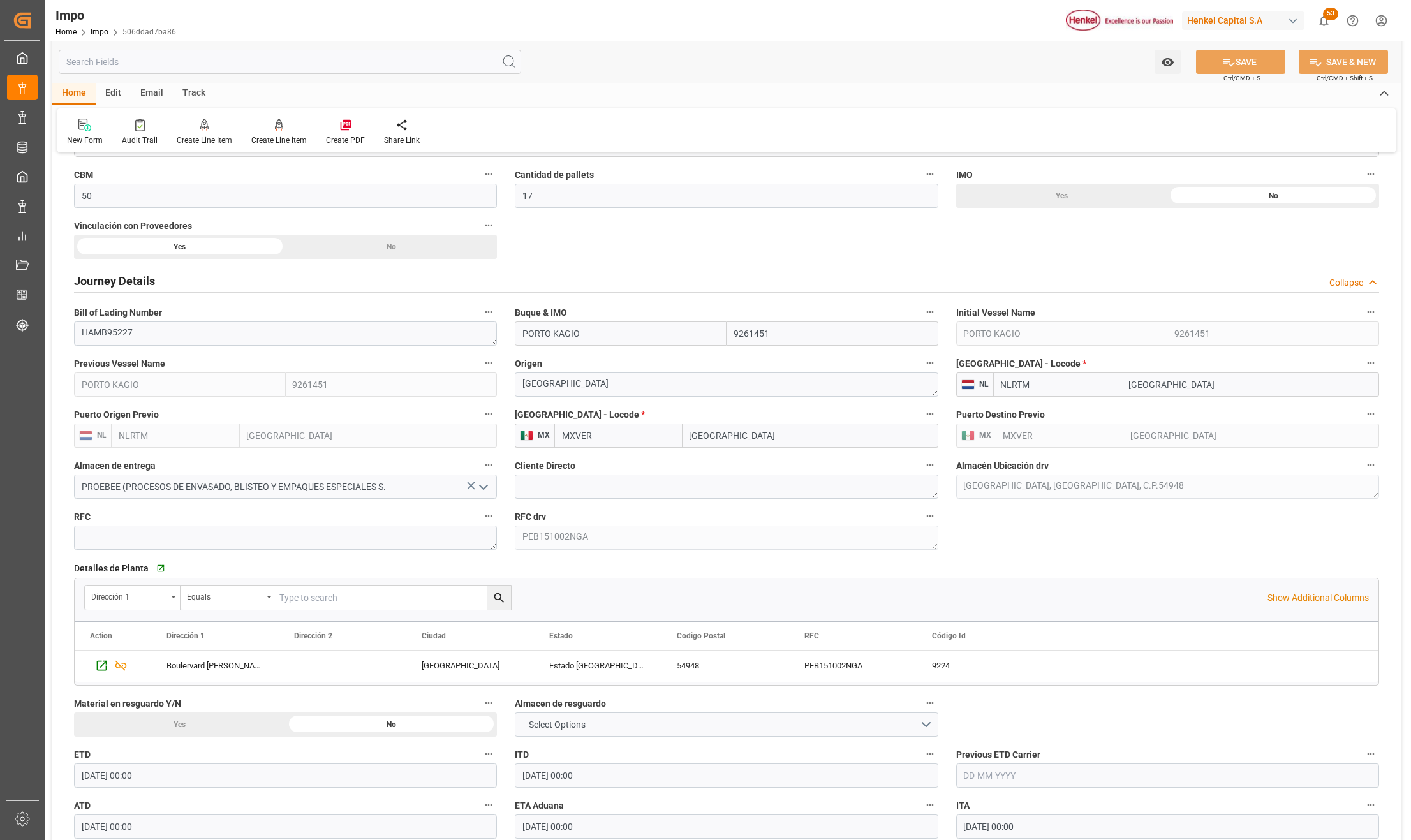
scroll to position [932, 0]
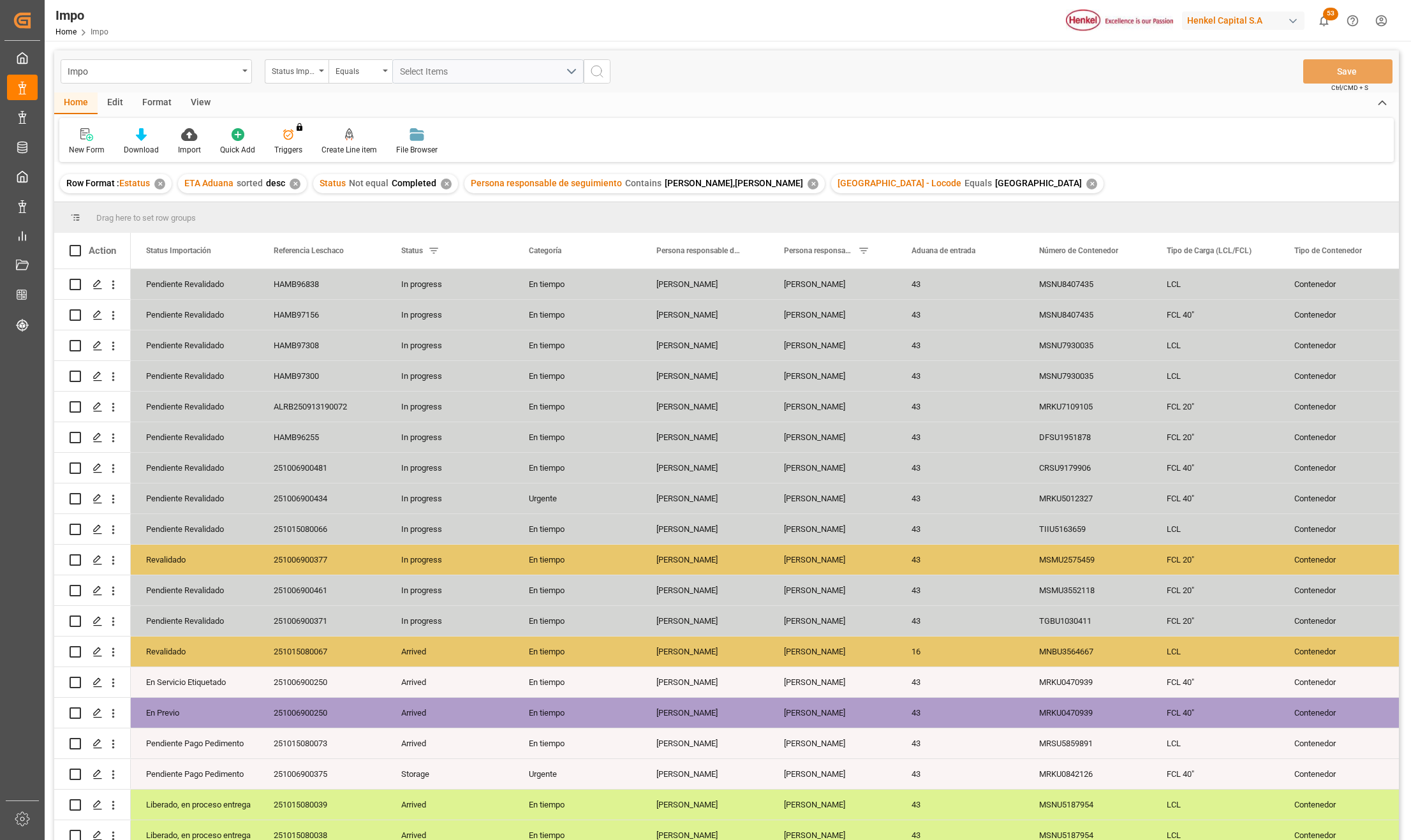
click at [200, 108] on div "View" at bounding box center [200, 103] width 39 height 22
click at [163, 141] on div "Standard Templates" at bounding box center [145, 142] width 83 height 28
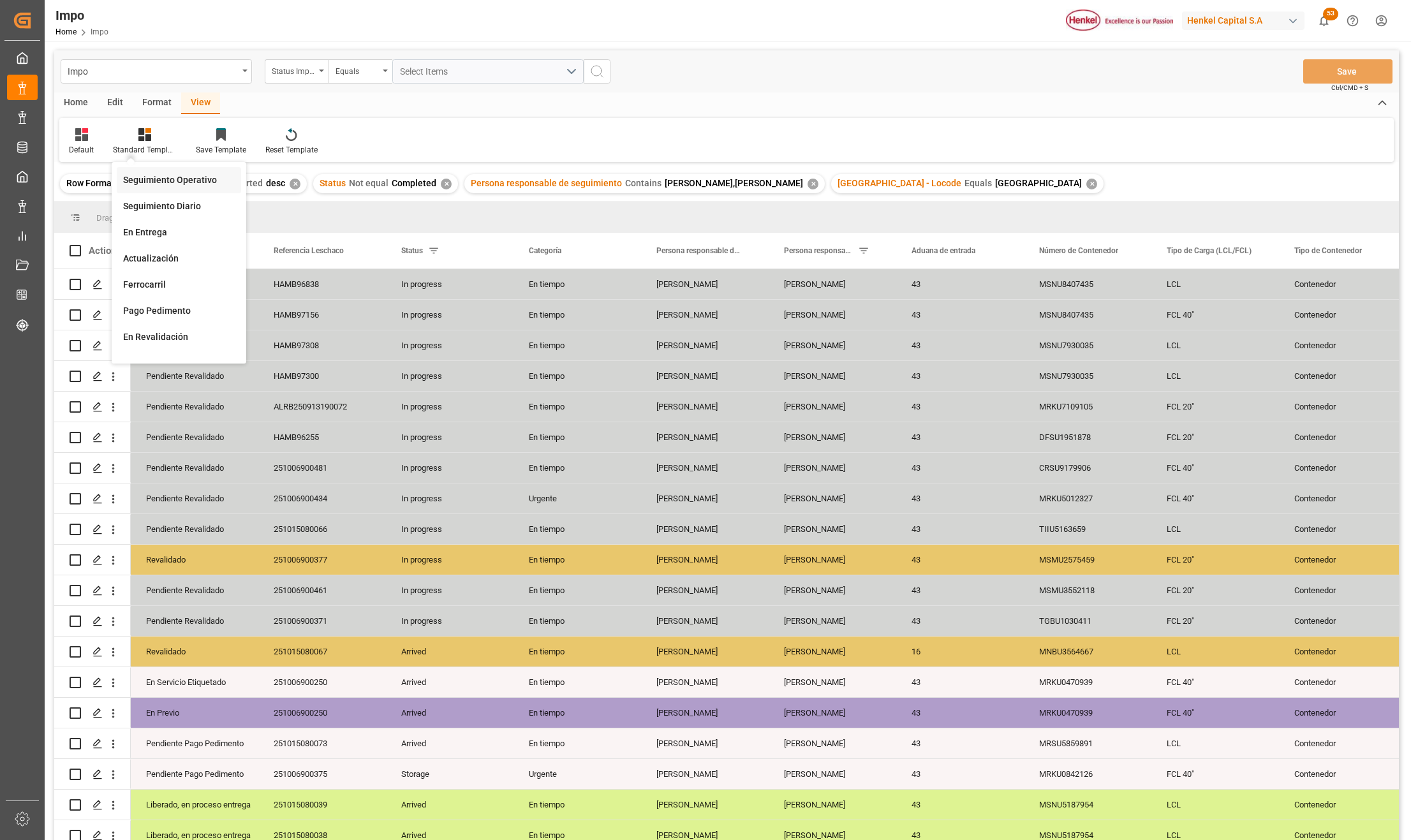
click at [166, 179] on div "Seguimiento Operativo" at bounding box center [178, 180] width 111 height 13
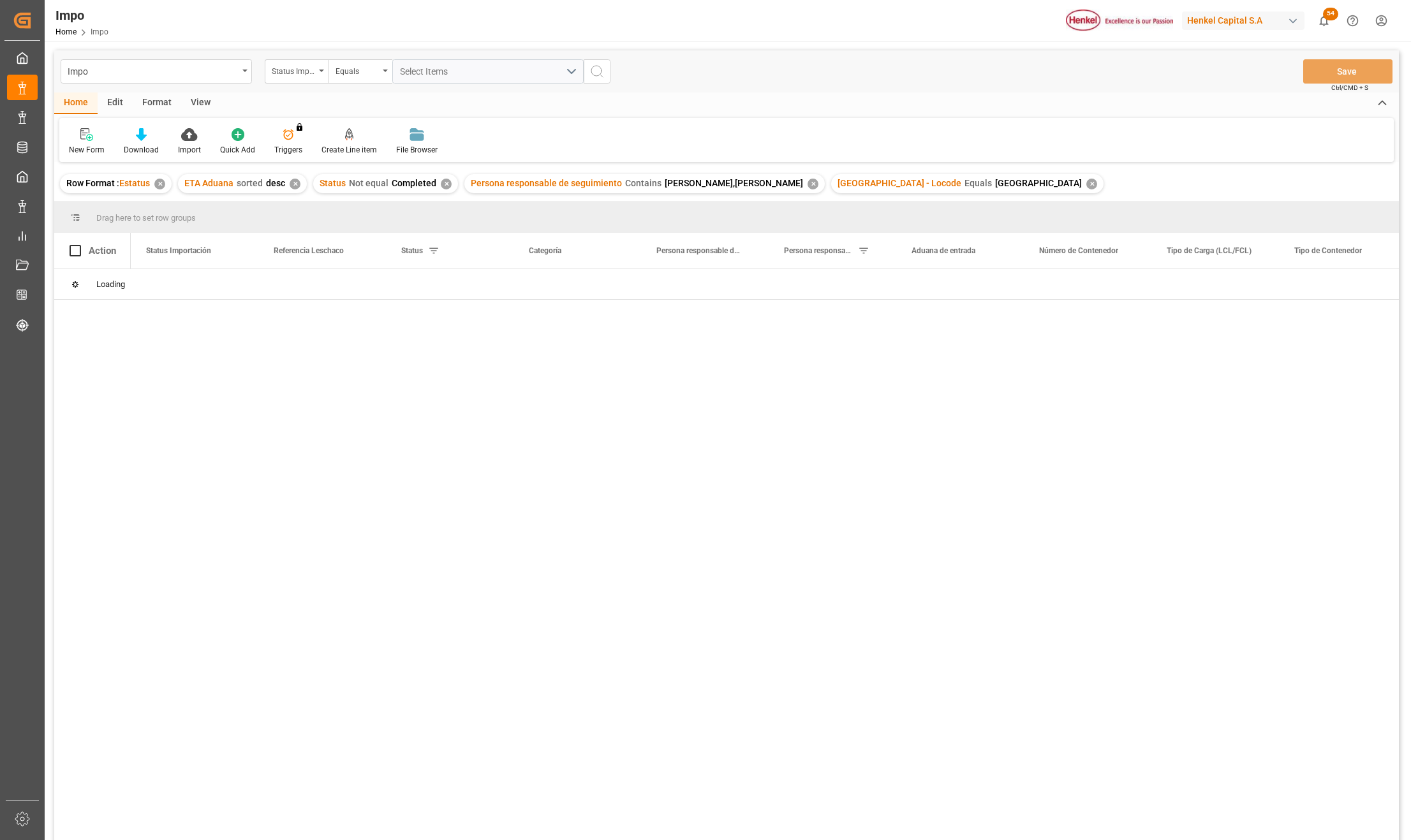
click at [202, 98] on div "View" at bounding box center [200, 103] width 39 height 22
click at [159, 135] on div at bounding box center [145, 134] width 64 height 13
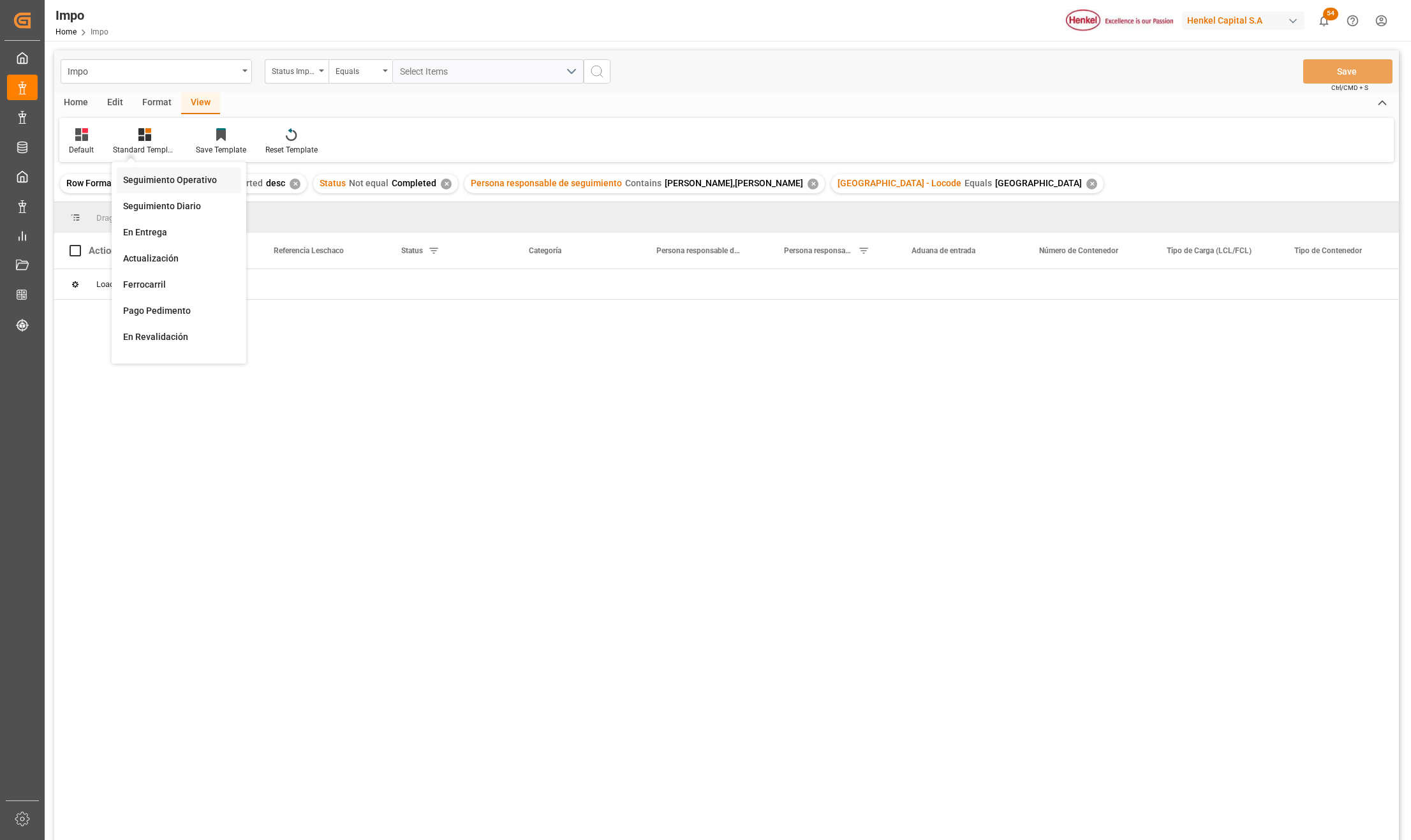
click at [159, 176] on div "Seguimiento Operativo" at bounding box center [178, 180] width 111 height 13
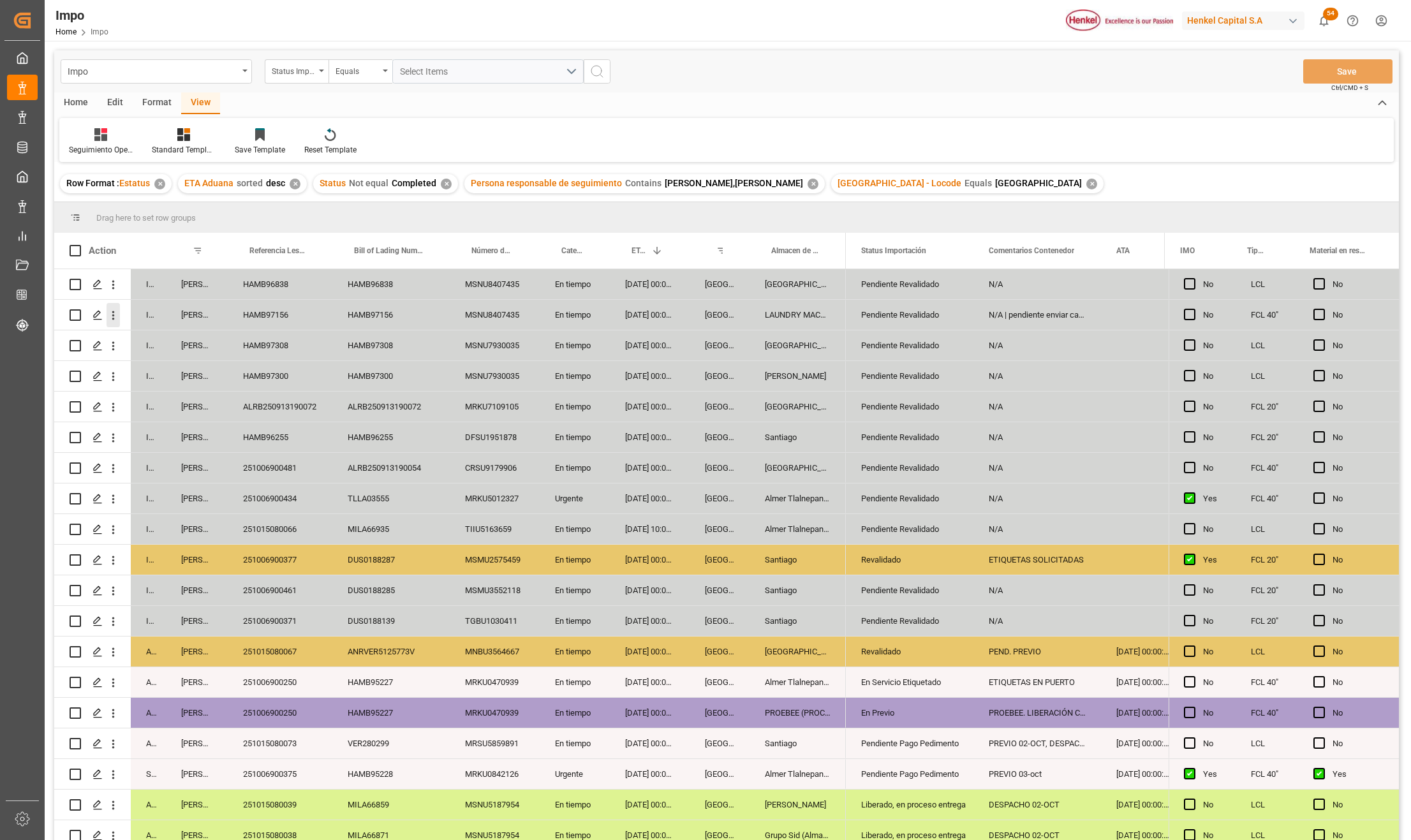
click at [115, 312] on icon "open menu" at bounding box center [113, 315] width 13 height 13
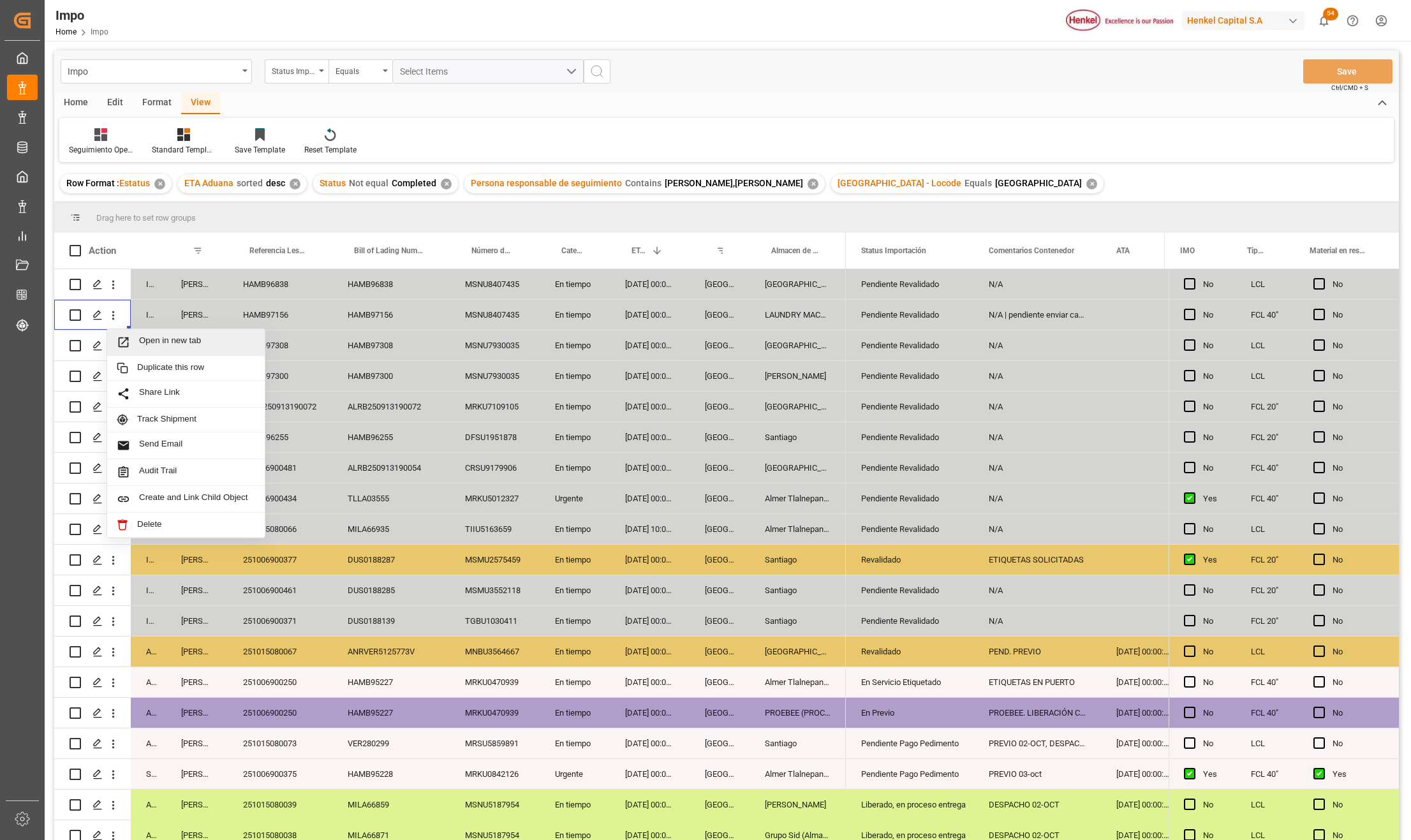
click at [133, 336] on span "Press SPACE to select this row." at bounding box center [128, 343] width 23 height 13
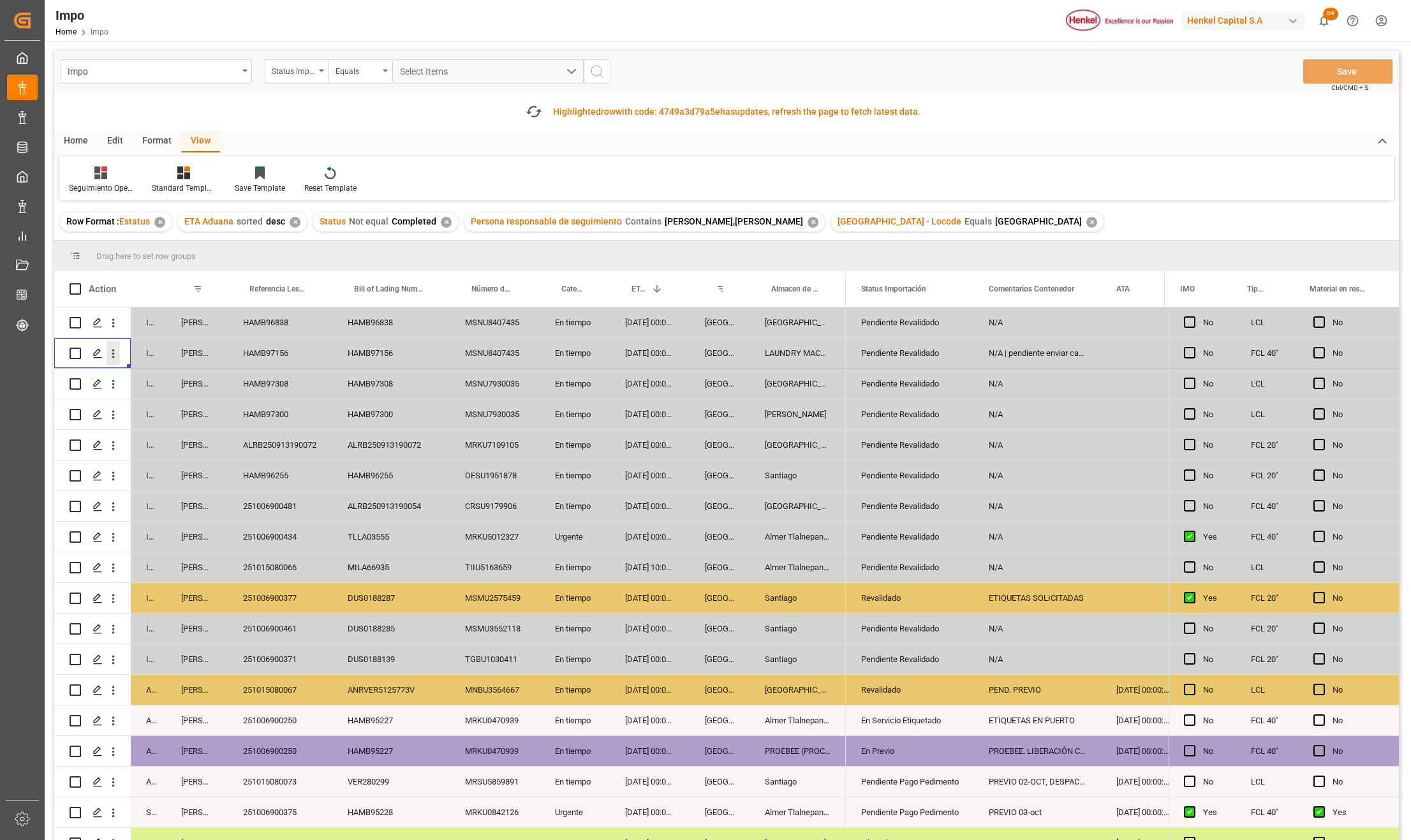
click at [117, 353] on icon "open menu" at bounding box center [113, 354] width 13 height 13
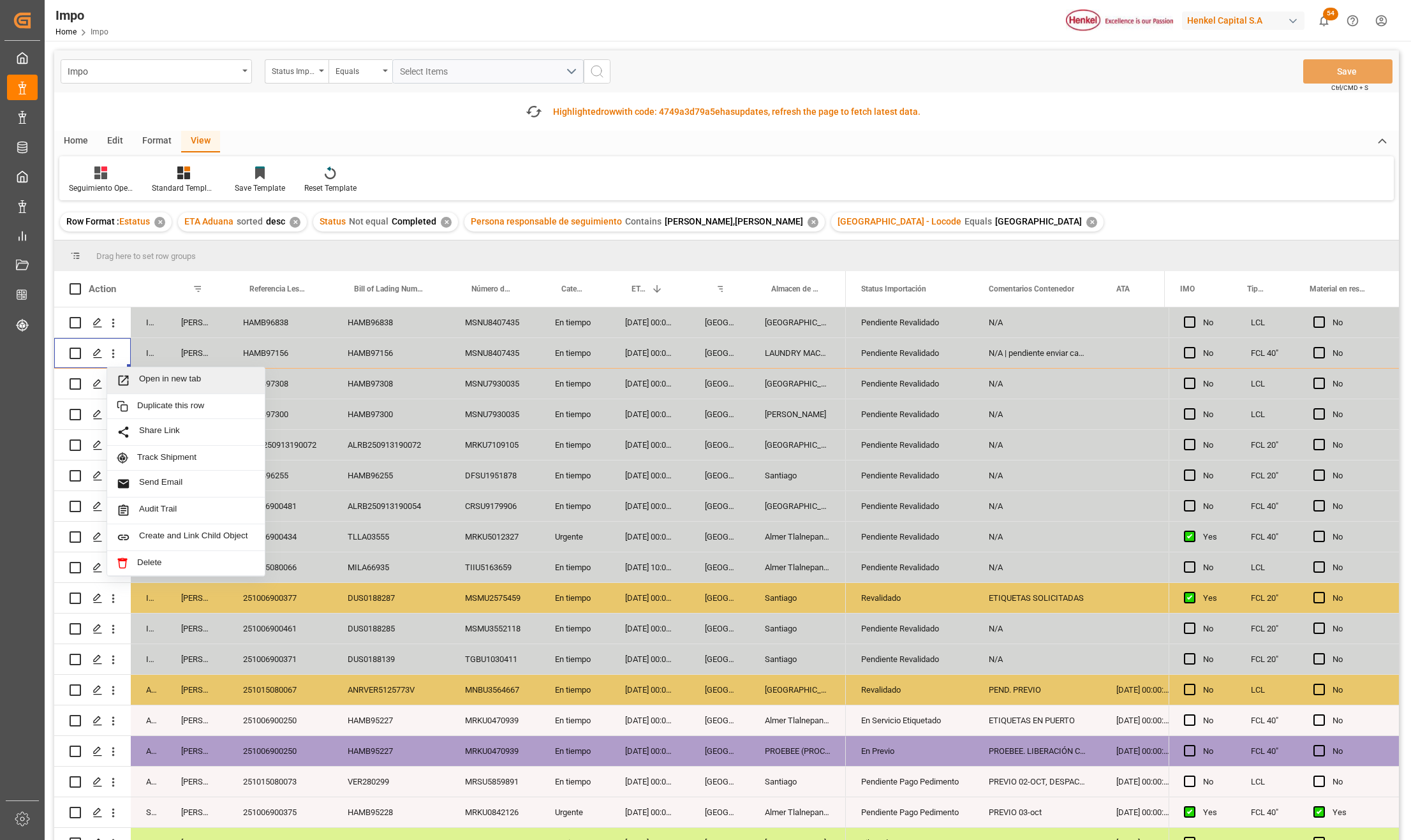
click at [126, 374] on icon "Press SPACE to select this row." at bounding box center [124, 380] width 13 height 13
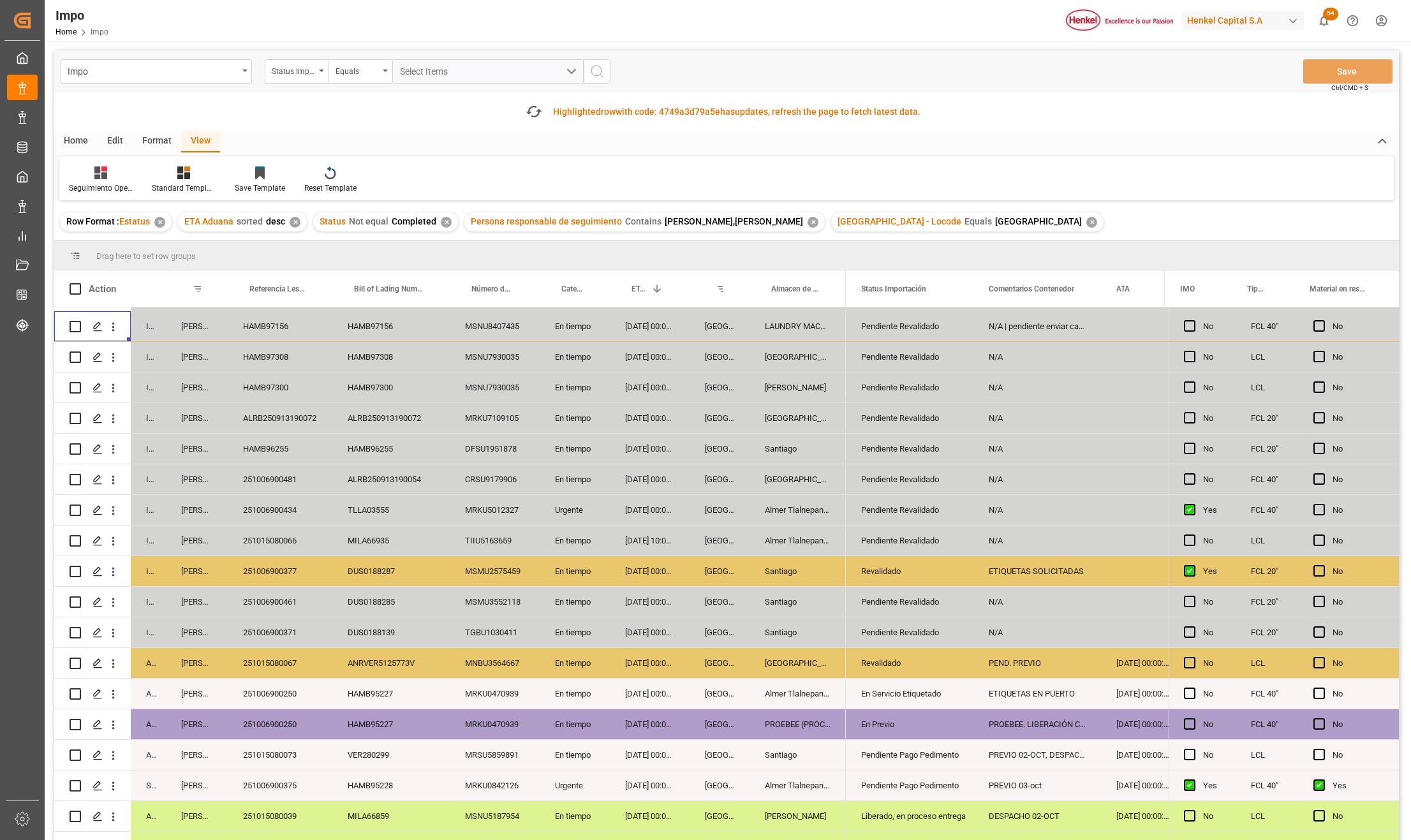
scroll to position [42, 0]
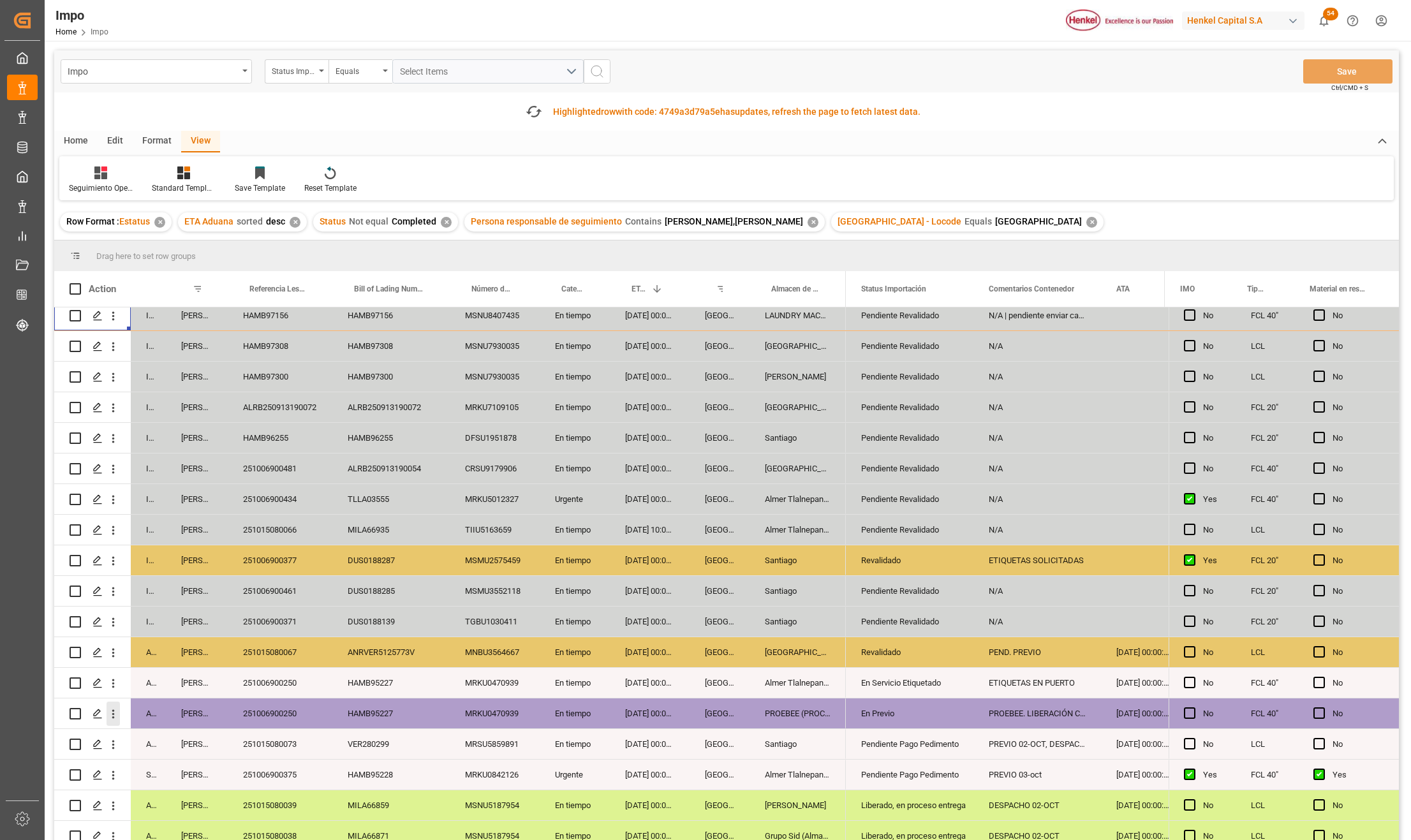
click at [112, 711] on icon "open menu" at bounding box center [113, 714] width 13 height 13
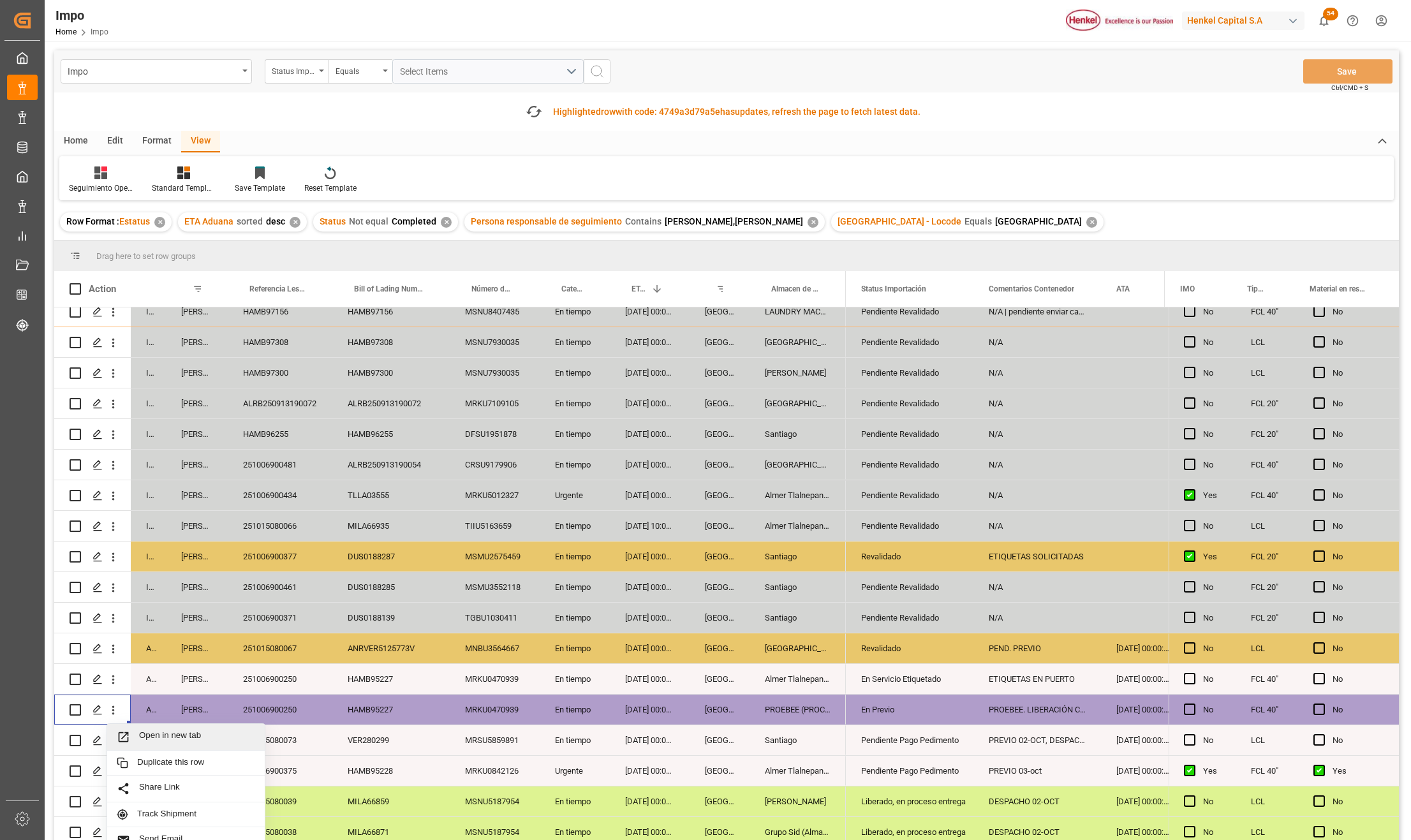
click at [137, 729] on div "Open in new tab" at bounding box center [186, 737] width 158 height 26
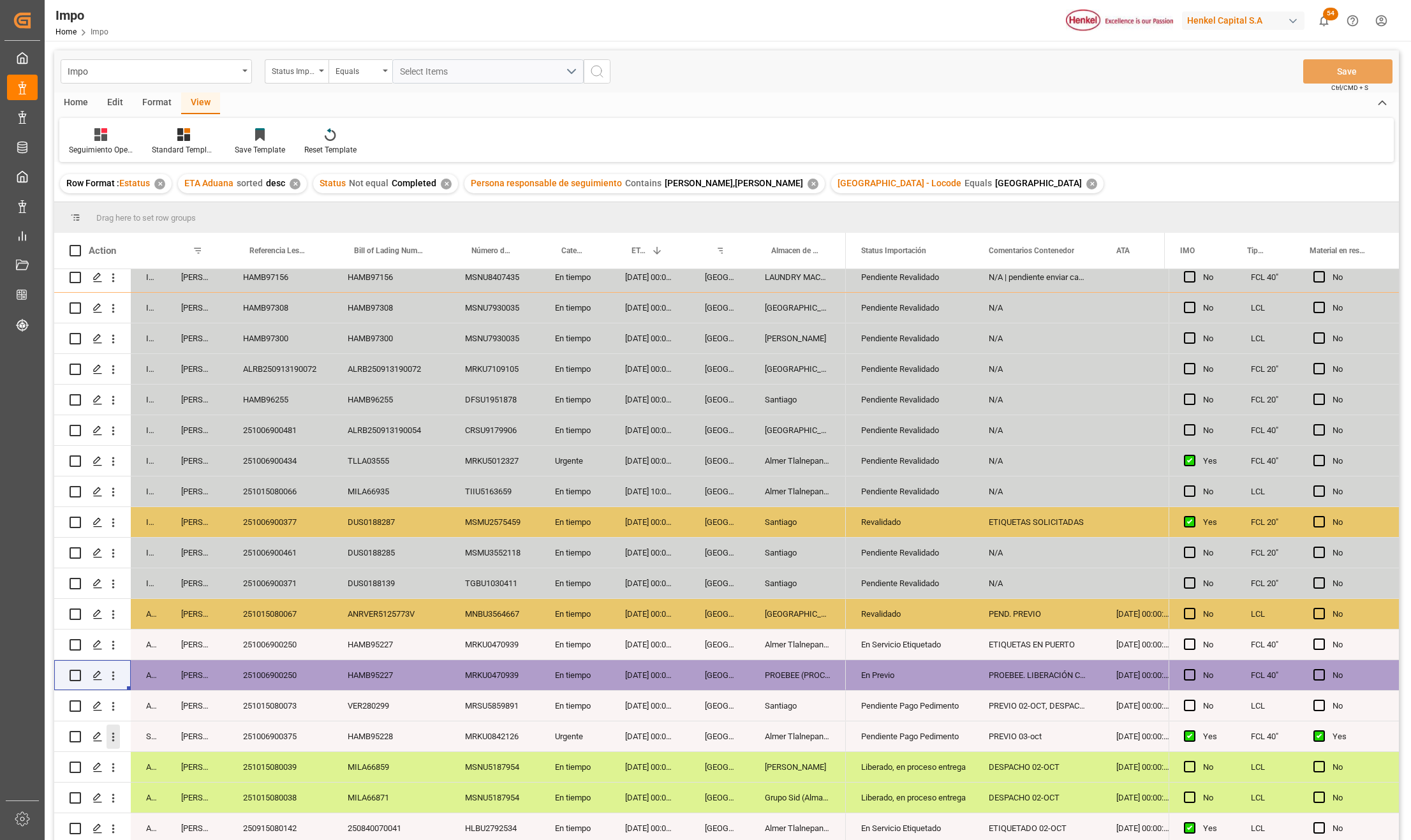
click at [115, 731] on icon "open menu" at bounding box center [113, 737] width 13 height 13
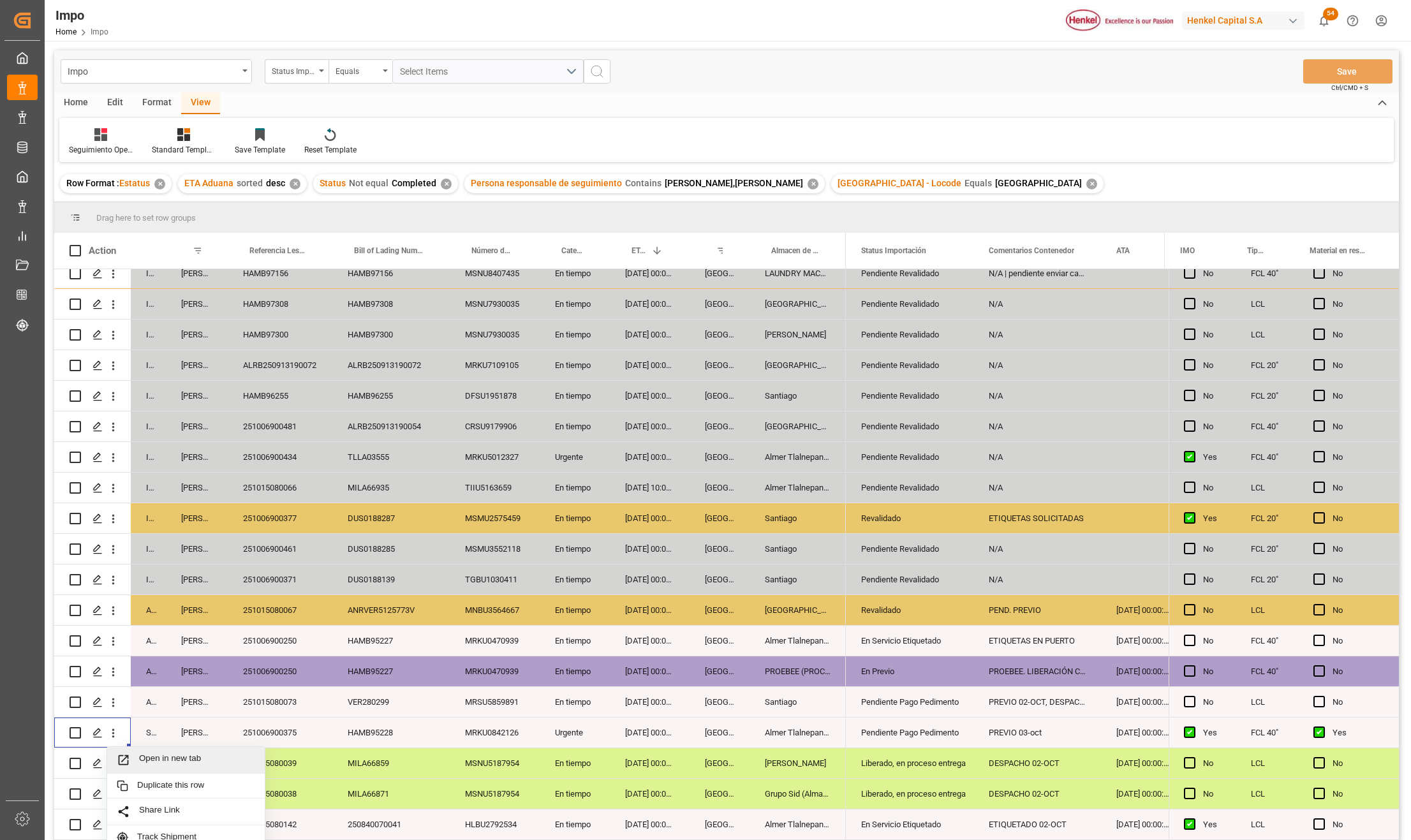
click at [179, 754] on span "Open in new tab" at bounding box center [196, 760] width 116 height 13
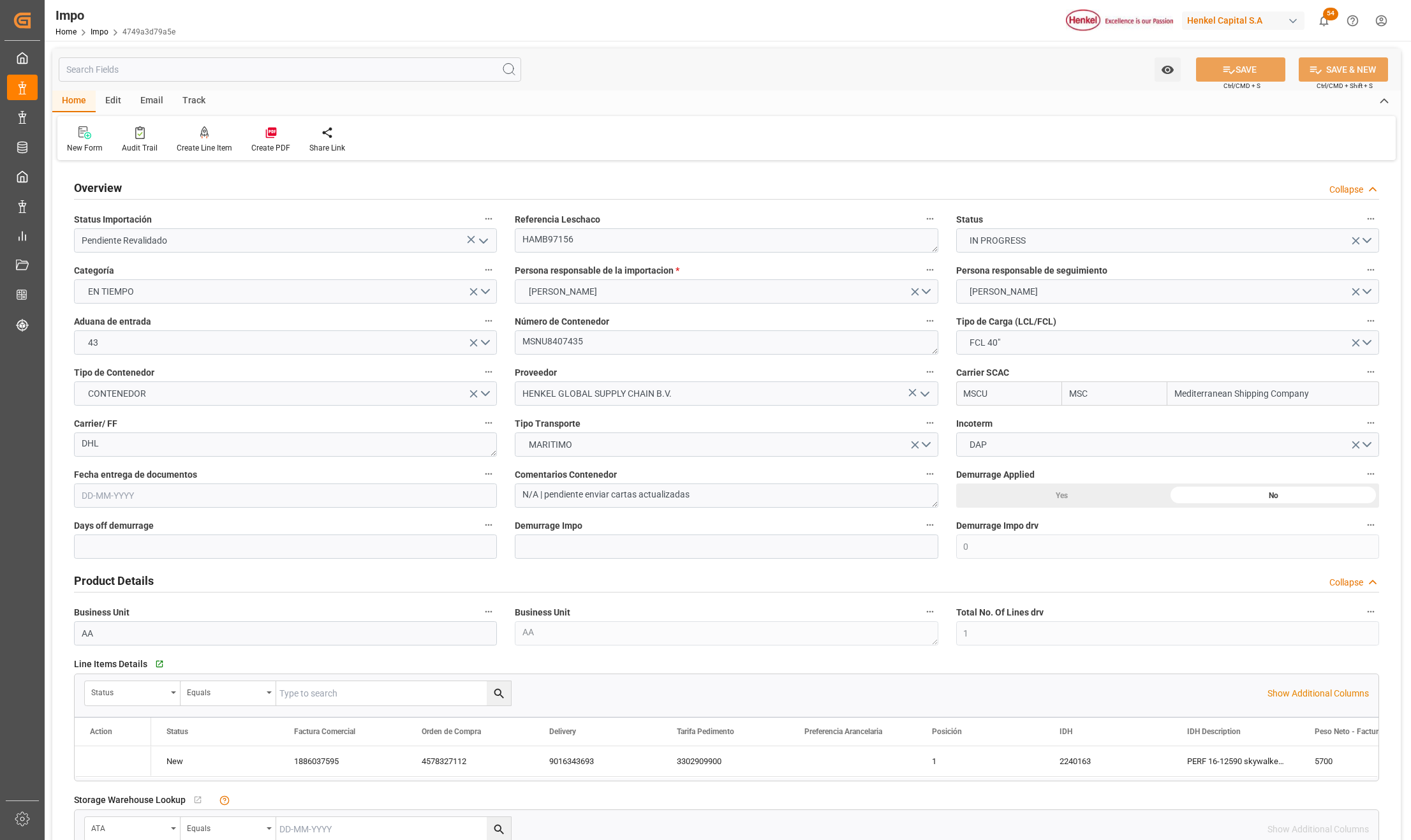
type input "MSC"
type input "Mediterranean Shipping Company"
type input "0"
type input "1"
type input "8.567"
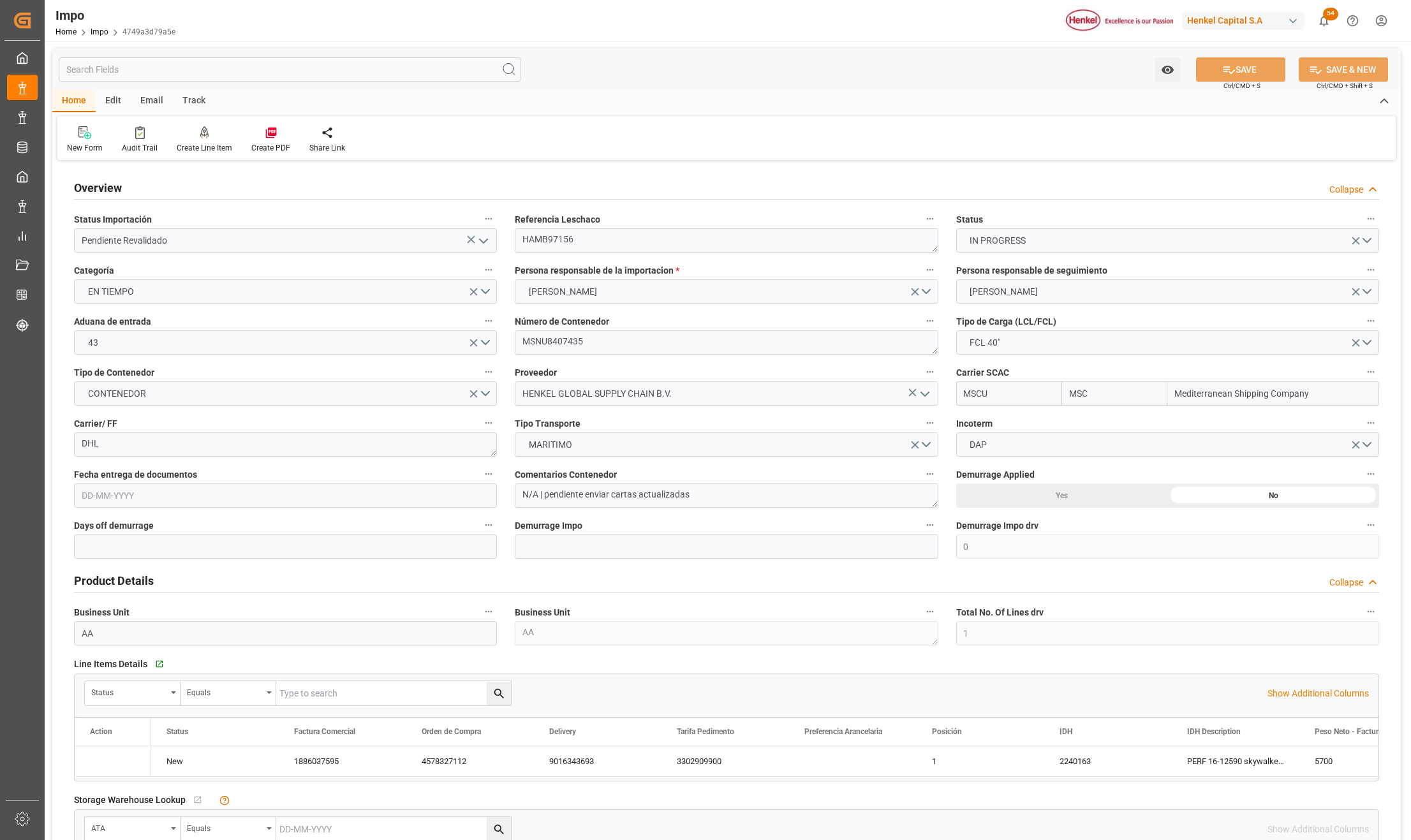
type input "[DATE]"
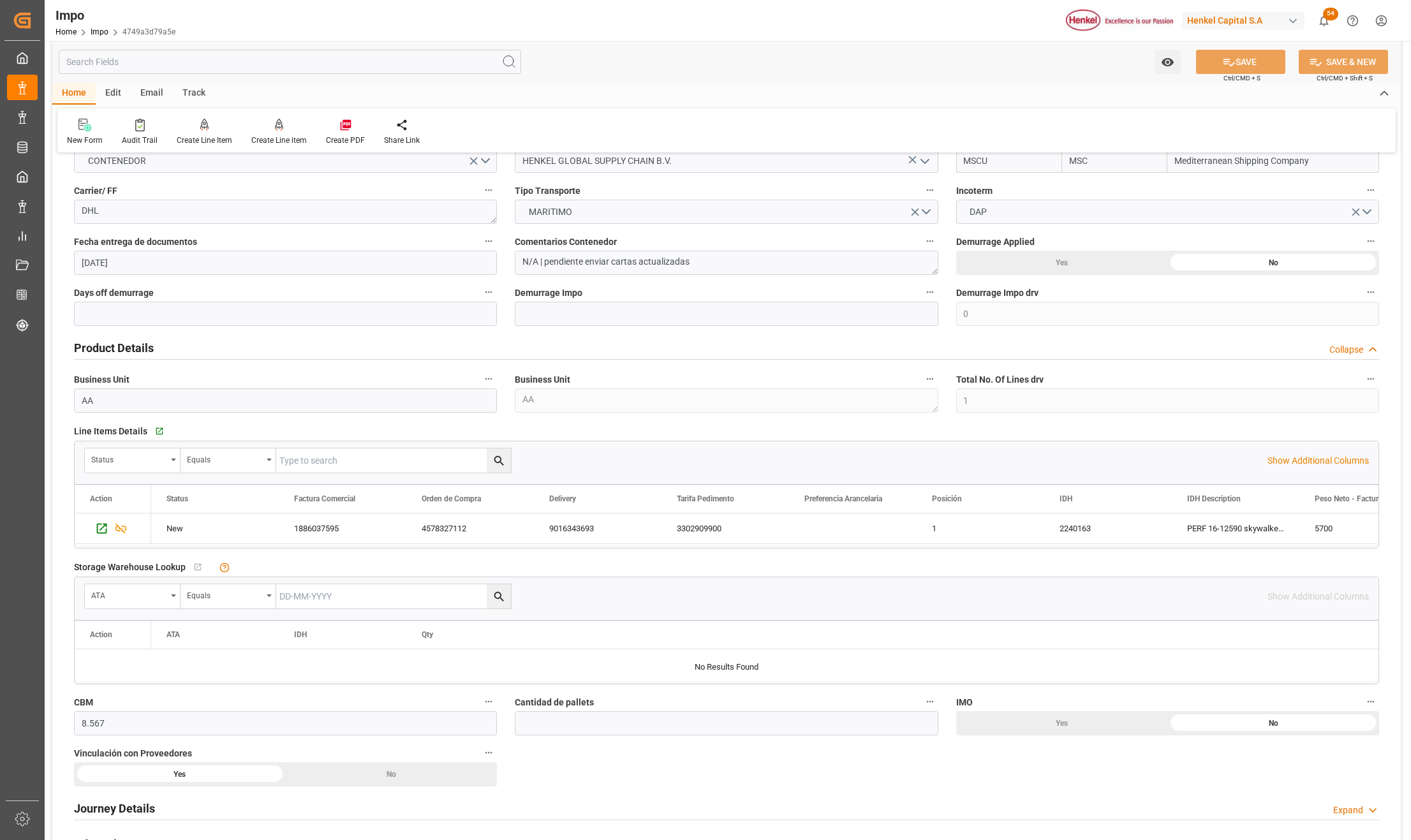
scroll to position [511, 0]
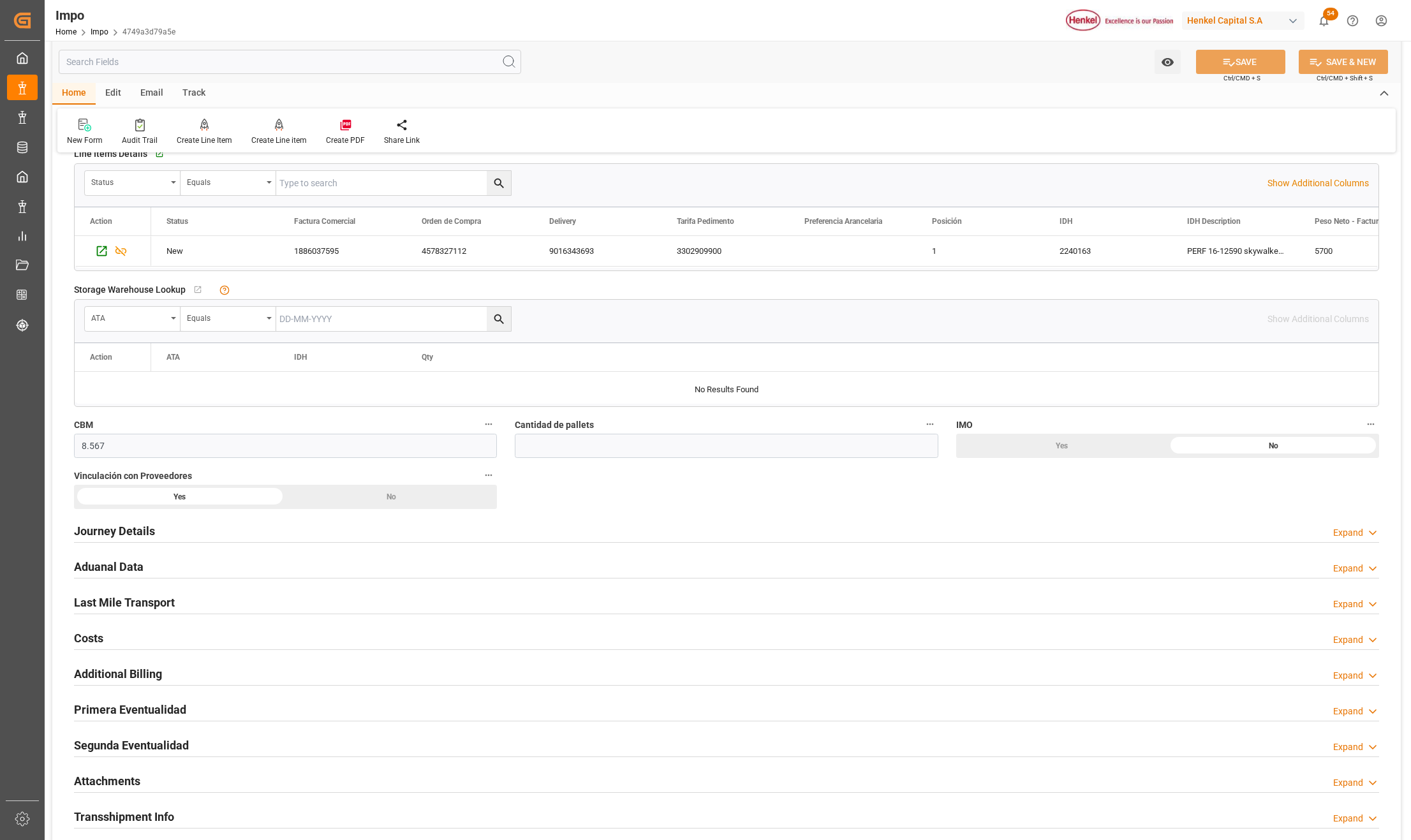
click at [108, 530] on h2 "Journey Details" at bounding box center [114, 531] width 81 height 17
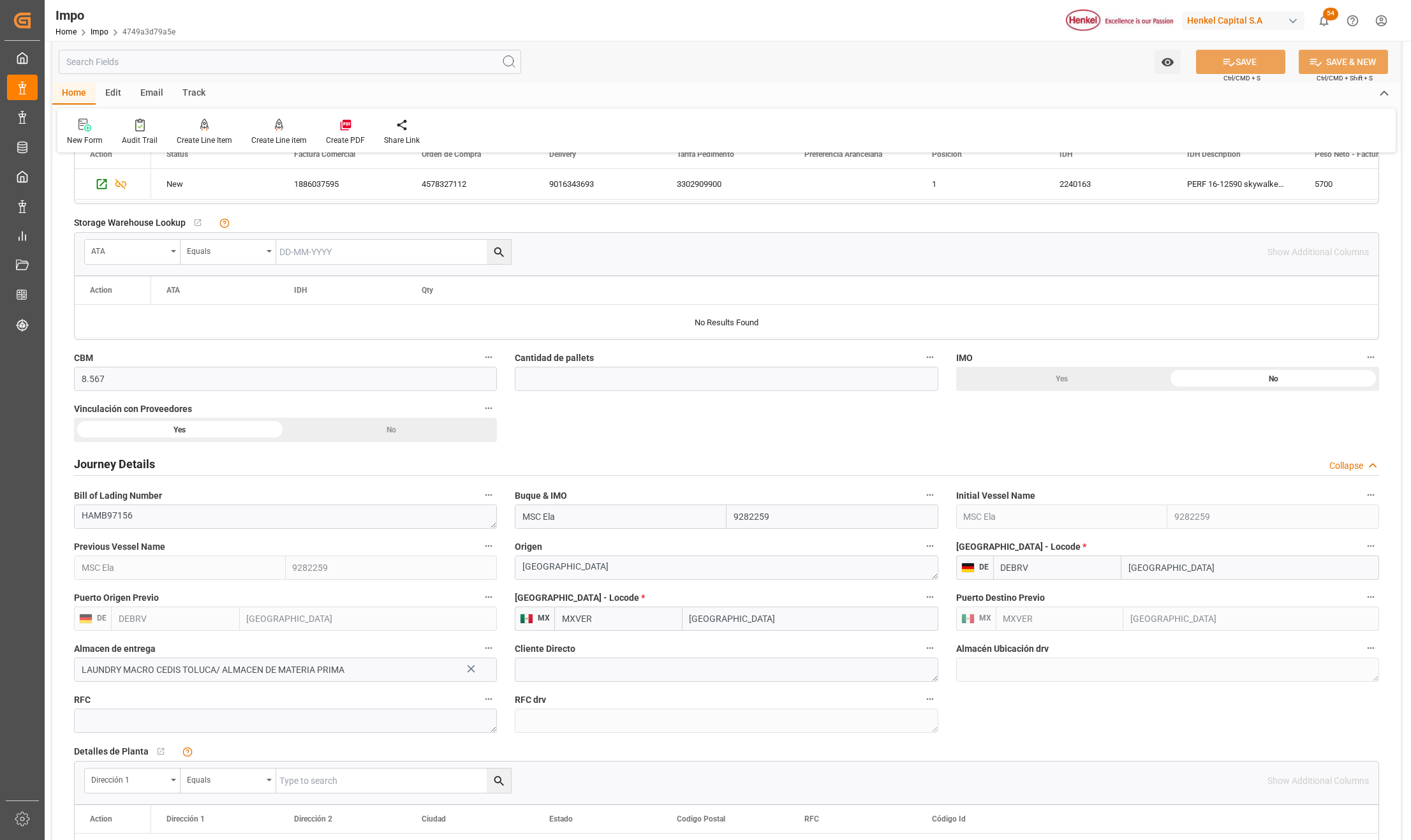
scroll to position [680, 0]
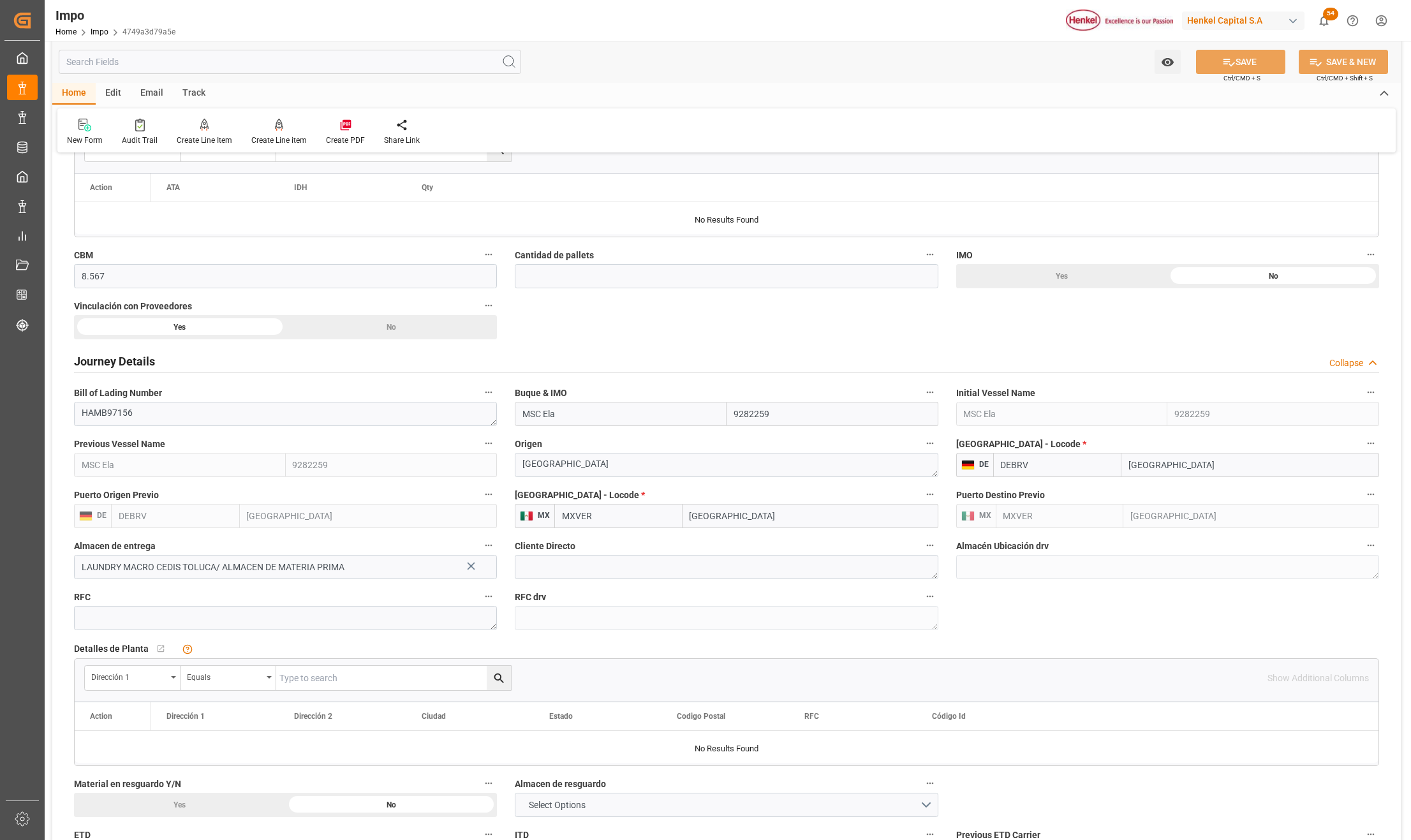
click at [473, 567] on icon at bounding box center [471, 566] width 13 height 13
click at [416, 573] on input at bounding box center [285, 567] width 423 height 25
type input "[PERSON_NAME]"
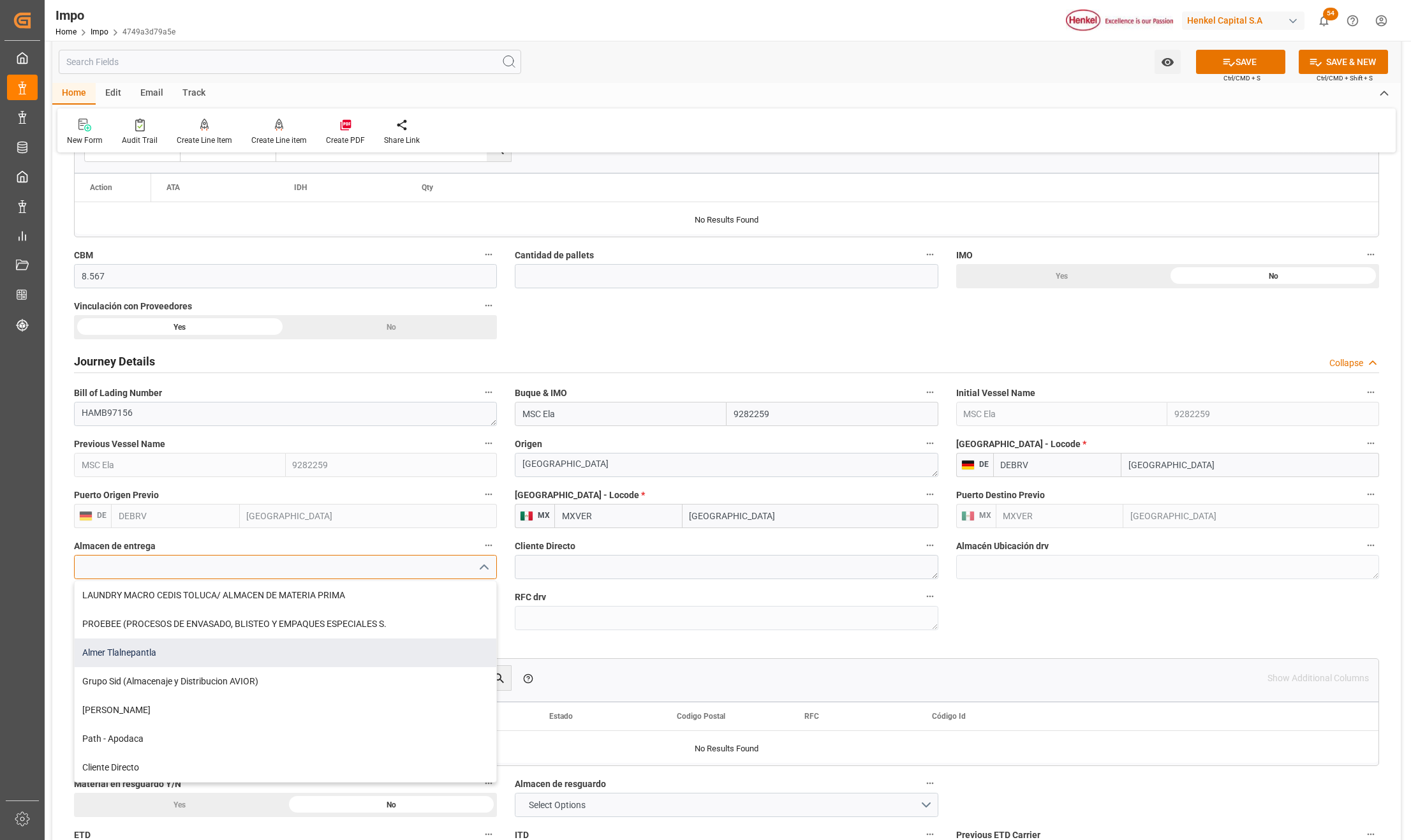
click at [159, 649] on div "Almer Tlalnepantla" at bounding box center [285, 653] width 422 height 28
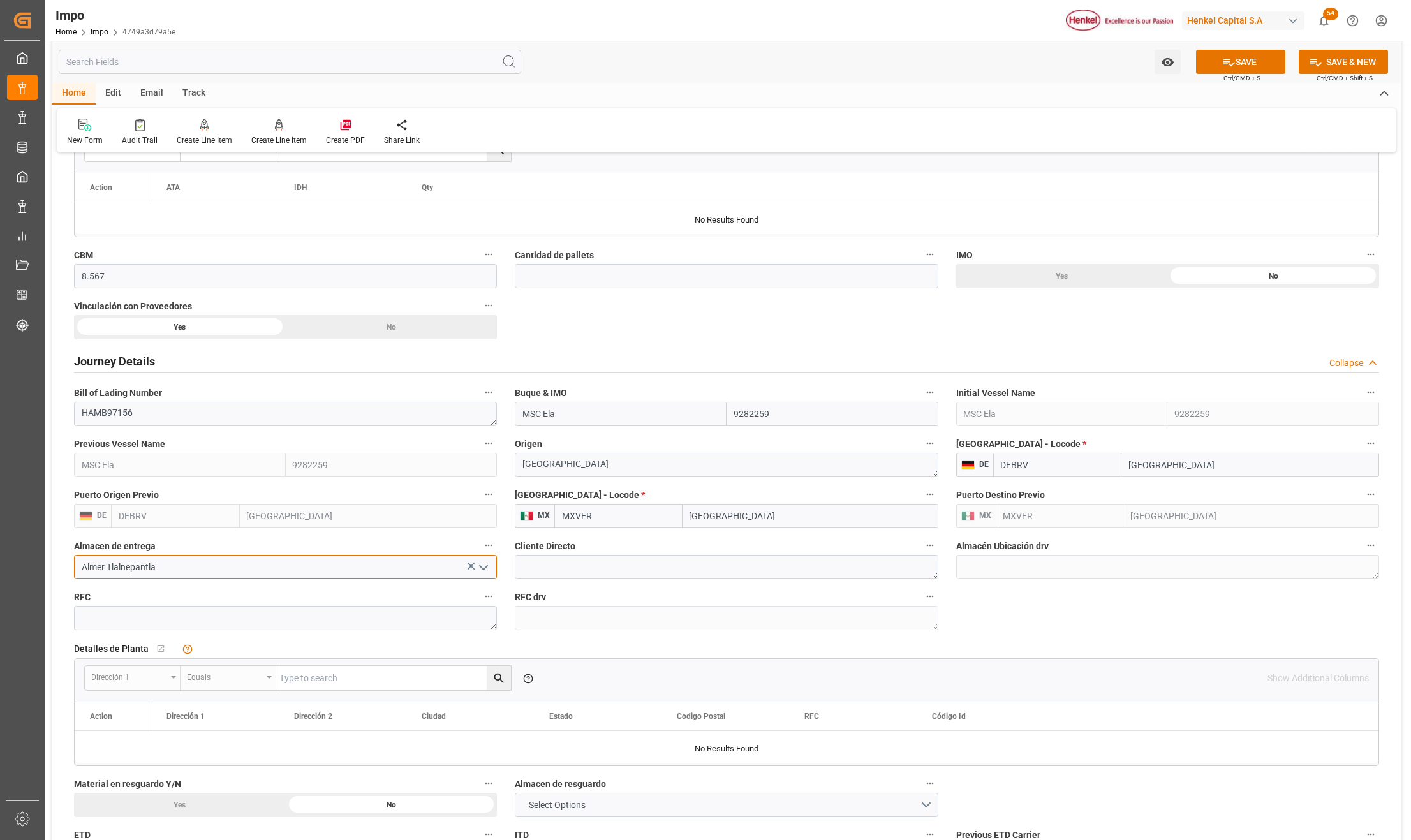
drag, startPoint x: 163, startPoint y: 570, endPoint x: 74, endPoint y: 564, distance: 89.2
click at [74, 564] on input "Almer Tlalnepantla" at bounding box center [285, 567] width 423 height 25
type input "Almer Tlalnepantla"
click at [1234, 67] on button "SAVE" at bounding box center [1240, 62] width 90 height 25
click at [210, 570] on input "Almer Tlalnepantla" at bounding box center [285, 567] width 423 height 25
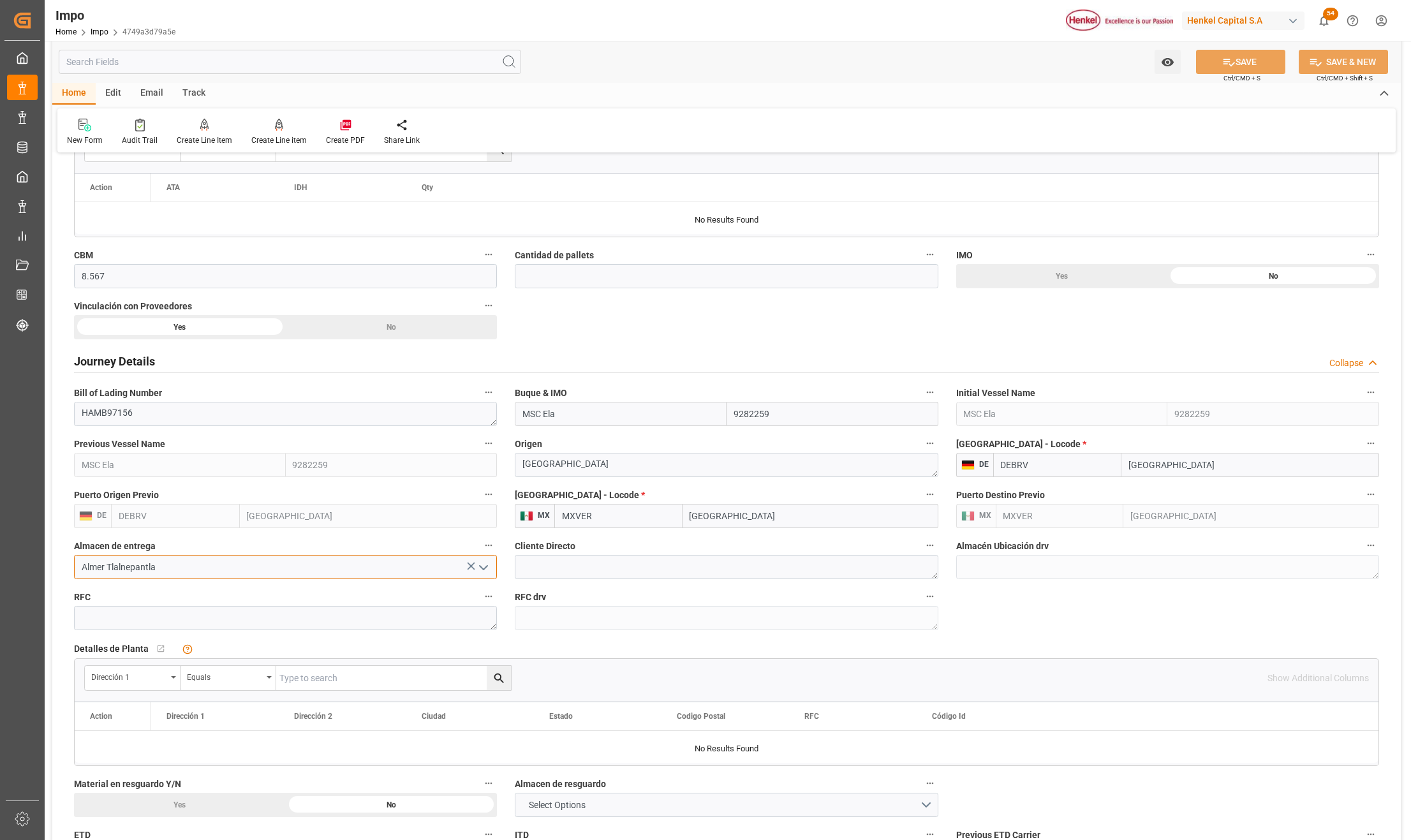
drag, startPoint x: 210, startPoint y: 570, endPoint x: 59, endPoint y: 556, distance: 151.6
click at [59, 556] on div "Overview Collapse Status Importación Pendiente Revalidado Referencia Leschaco H…" at bounding box center [726, 475] width 1349 height 1983
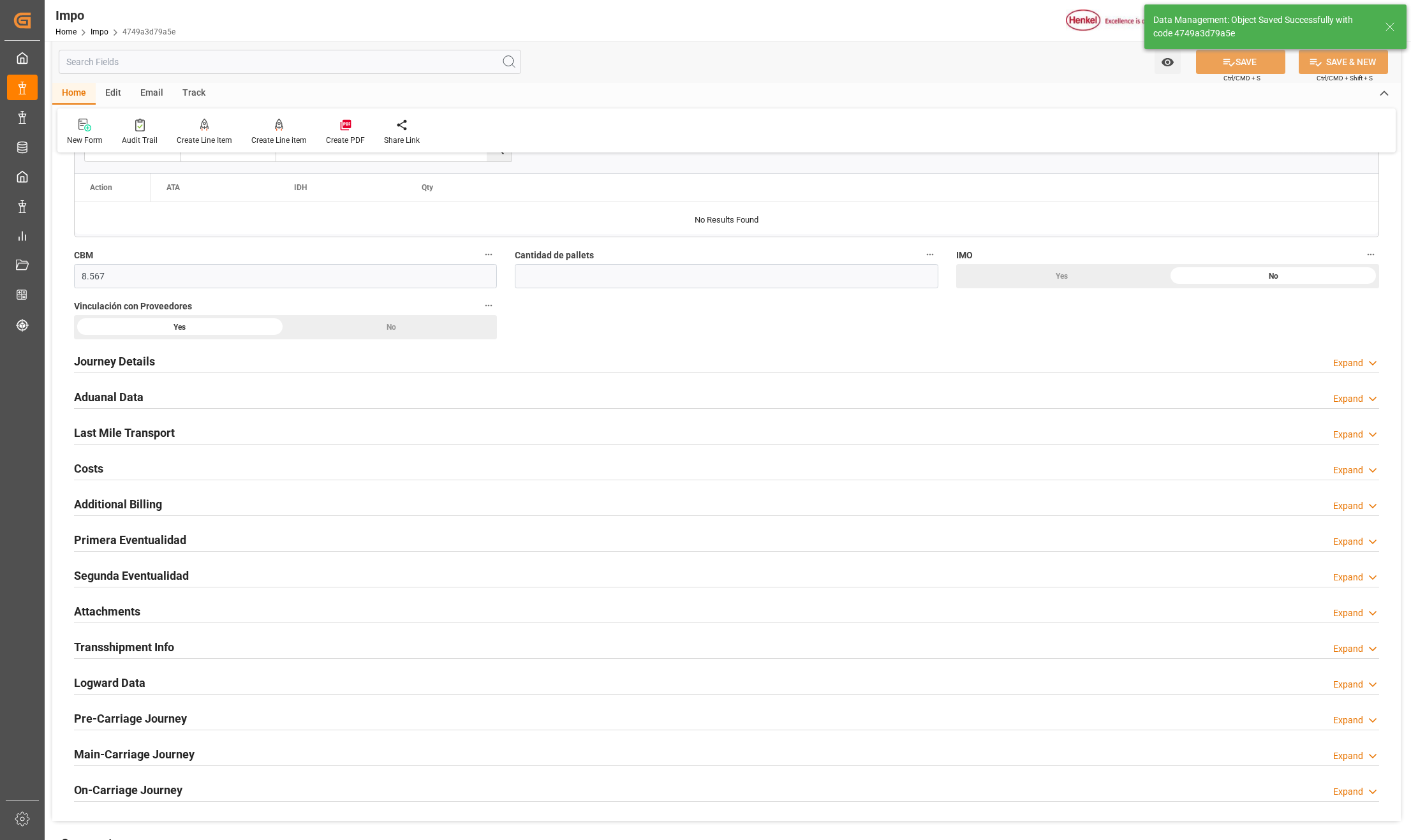
type textarea "Tlalnepantla, Estado de México, C.P.54010"
type textarea "AME951228UD3"
click at [123, 370] on h2 "Journey Details" at bounding box center [114, 361] width 81 height 17
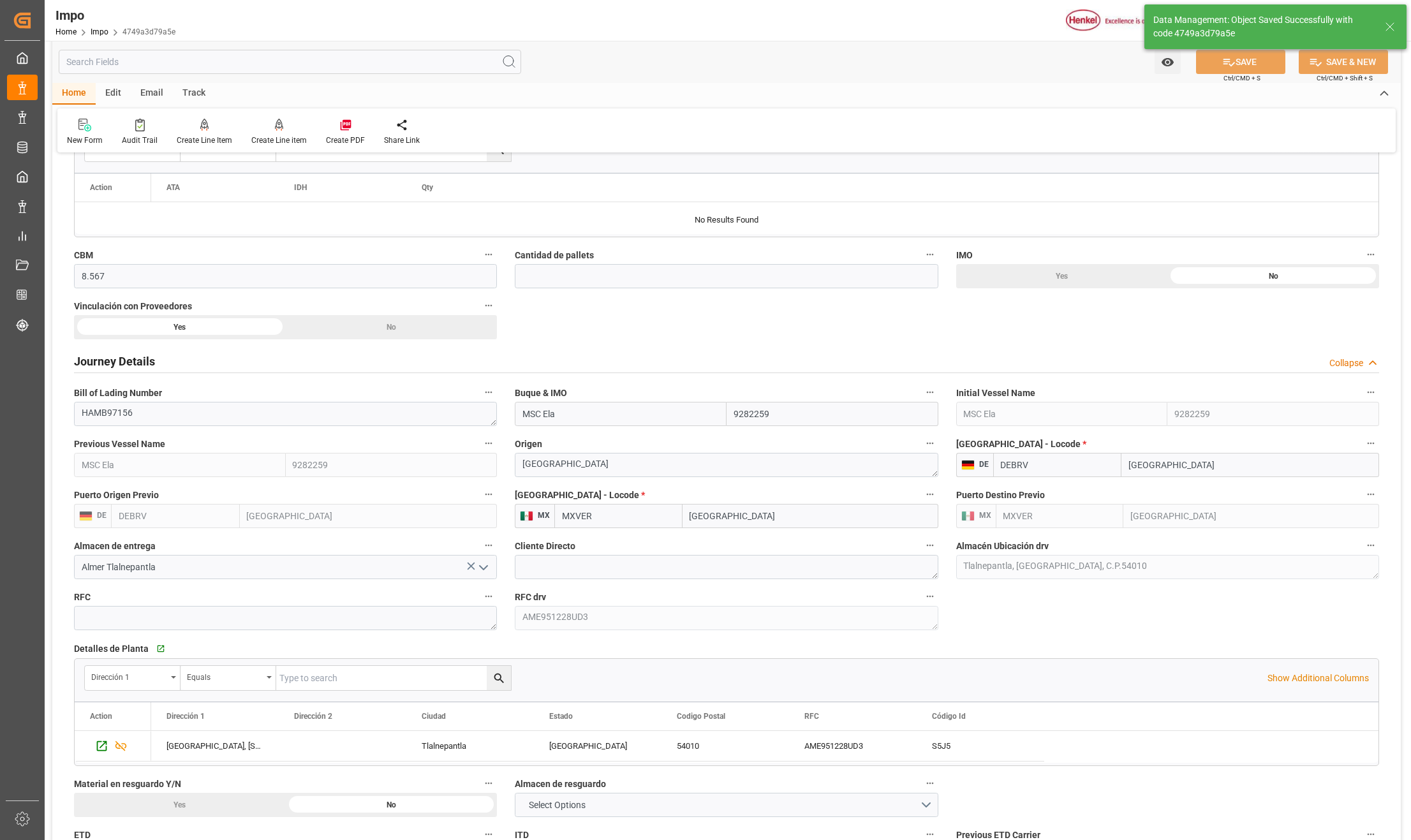
click at [129, 366] on h2 "Journey Details" at bounding box center [114, 361] width 81 height 17
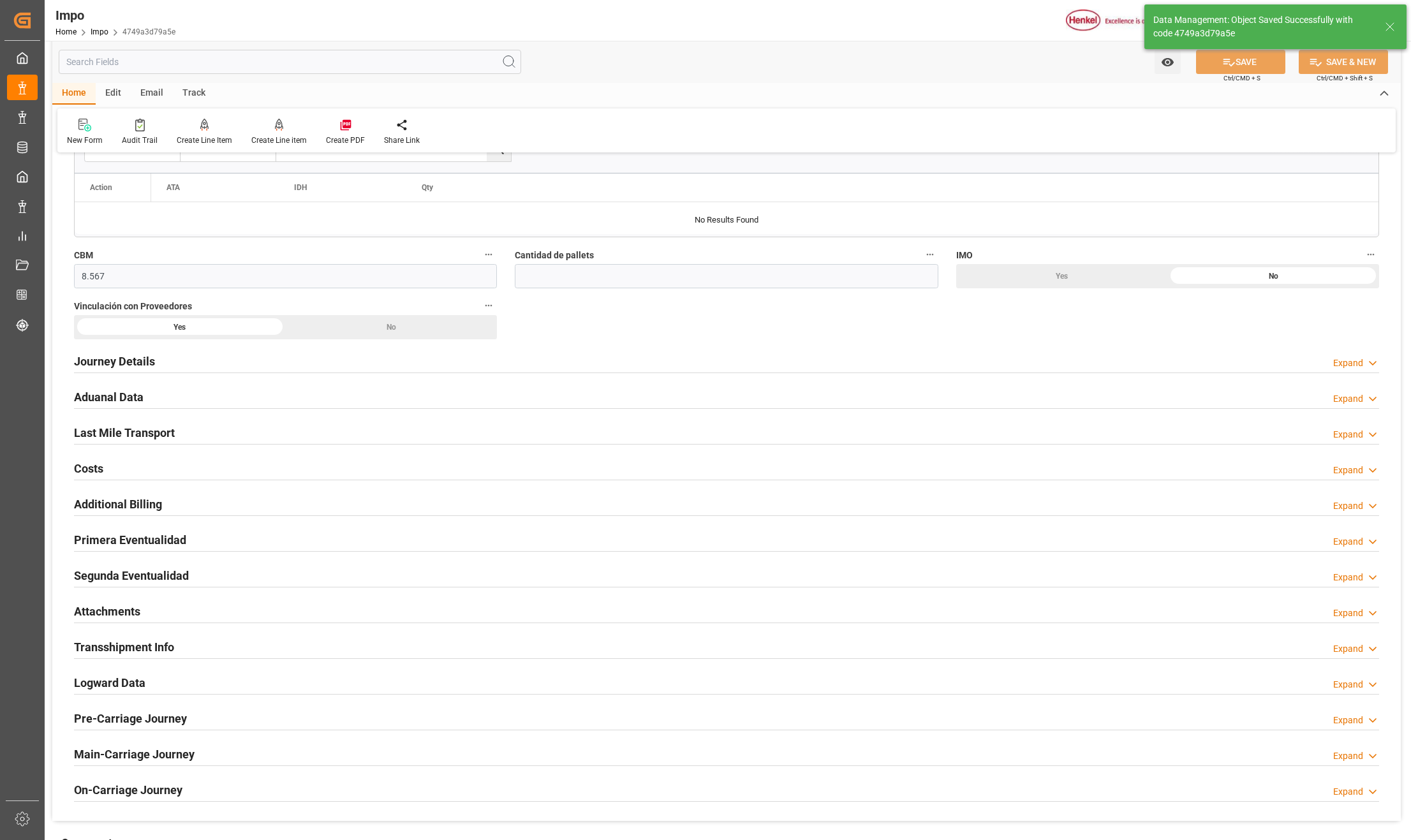
click at [129, 366] on h2 "Journey Details" at bounding box center [114, 361] width 81 height 17
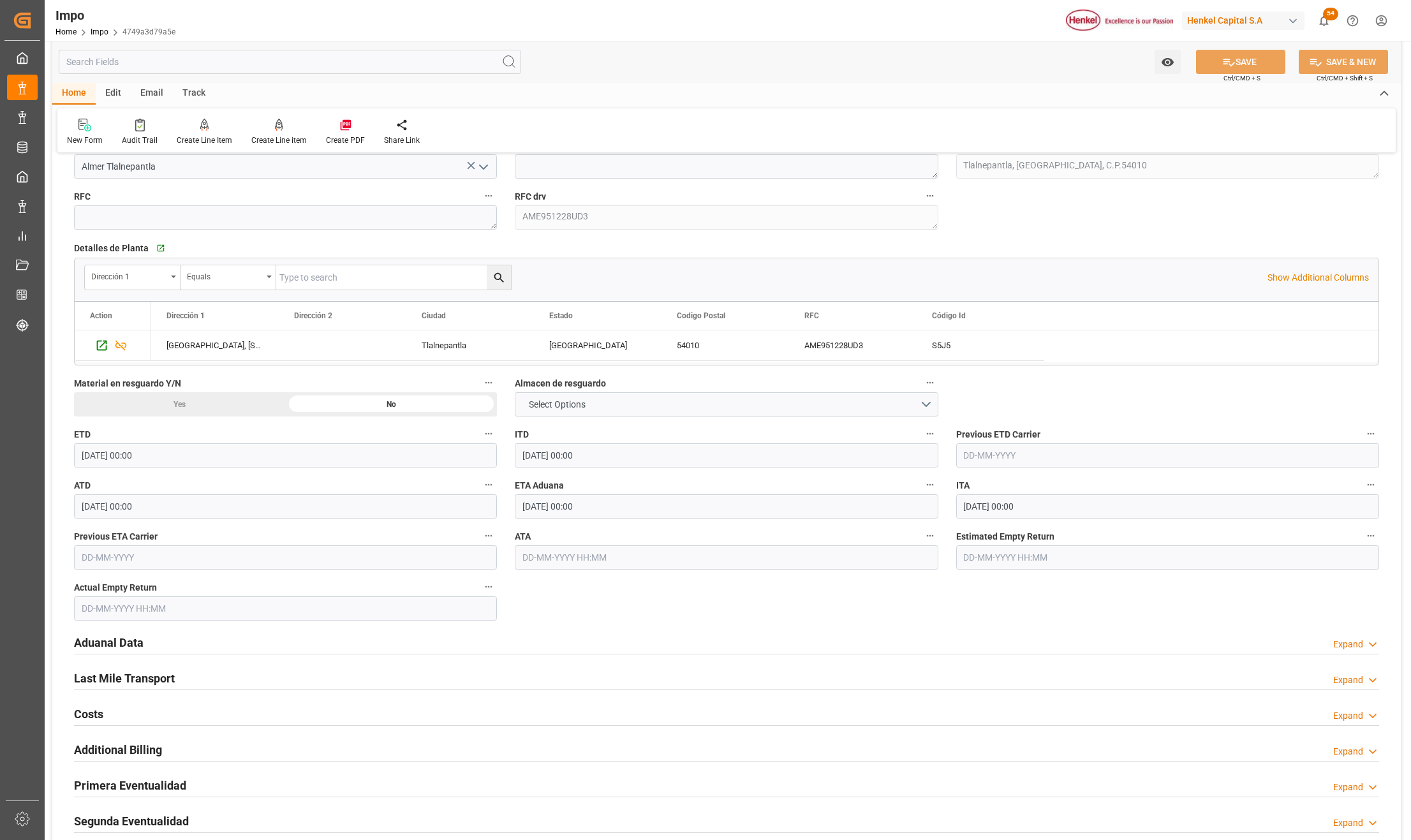
scroll to position [1105, 0]
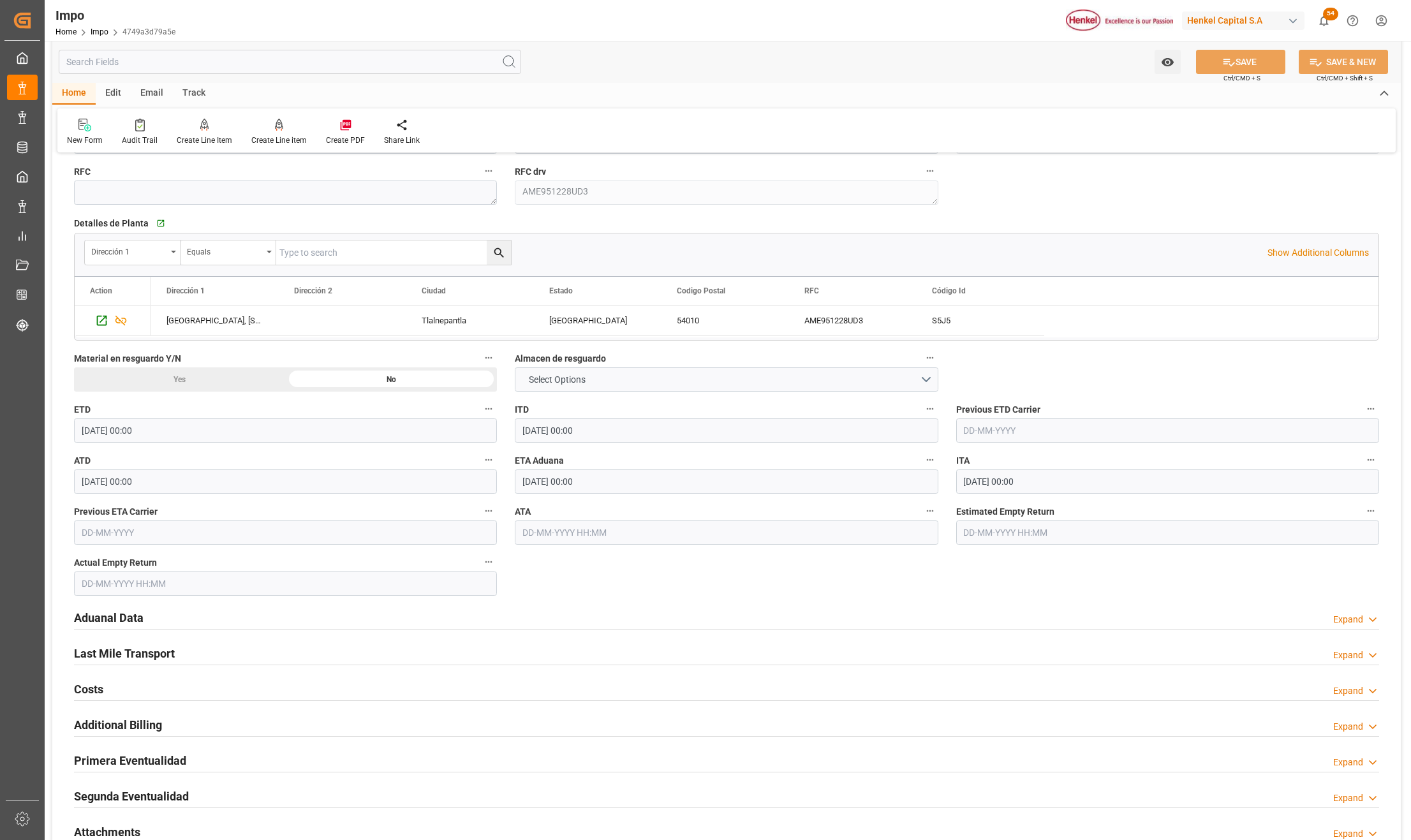
click at [125, 619] on h2 "Aduanal Data" at bounding box center [109, 618] width 70 height 17
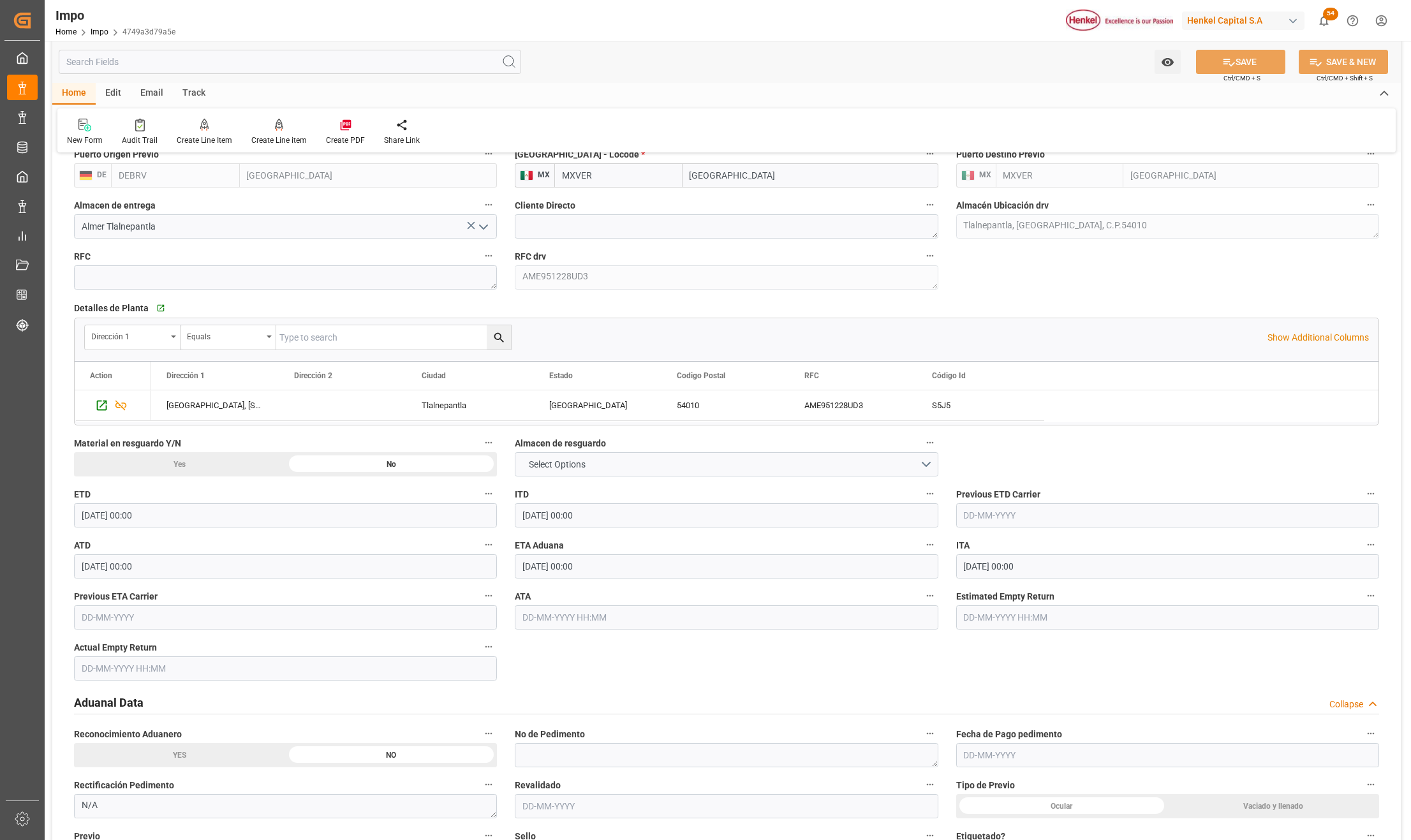
scroll to position [935, 0]
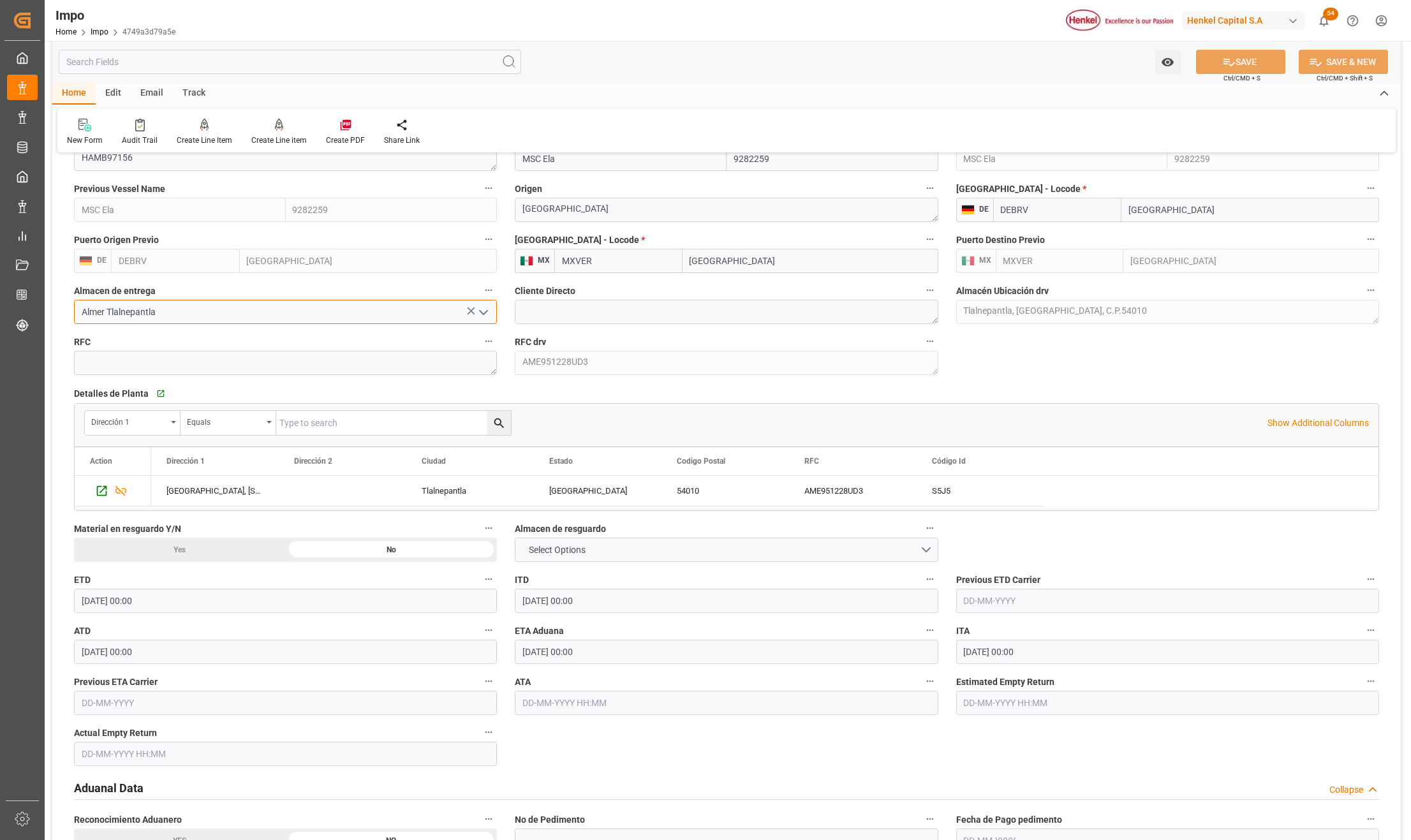
click at [157, 312] on input "Almer Tlalnepantla" at bounding box center [285, 312] width 423 height 25
drag, startPoint x: 170, startPoint y: 314, endPoint x: 42, endPoint y: 312, distance: 128.0
click at [42, 312] on div "Created by potrace 1.15, written by Peter Selinger 2001-2017 Created by potrace…" at bounding box center [705, 420] width 1411 height 840
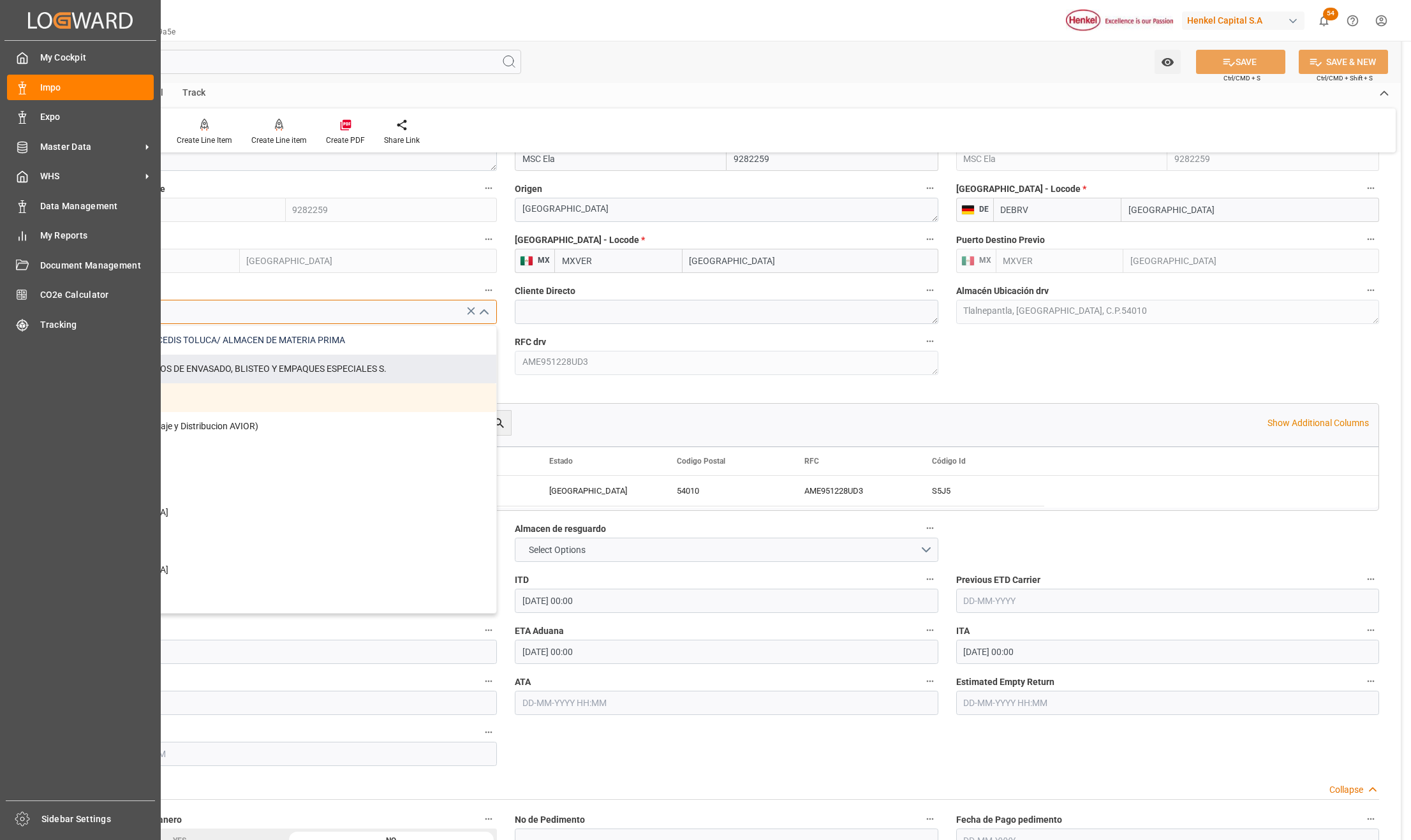
click at [331, 344] on div "LAUNDRY MACRO CEDIS TOLUCA/ ALMACEN DE MATERIA PRIMA" at bounding box center [285, 340] width 422 height 28
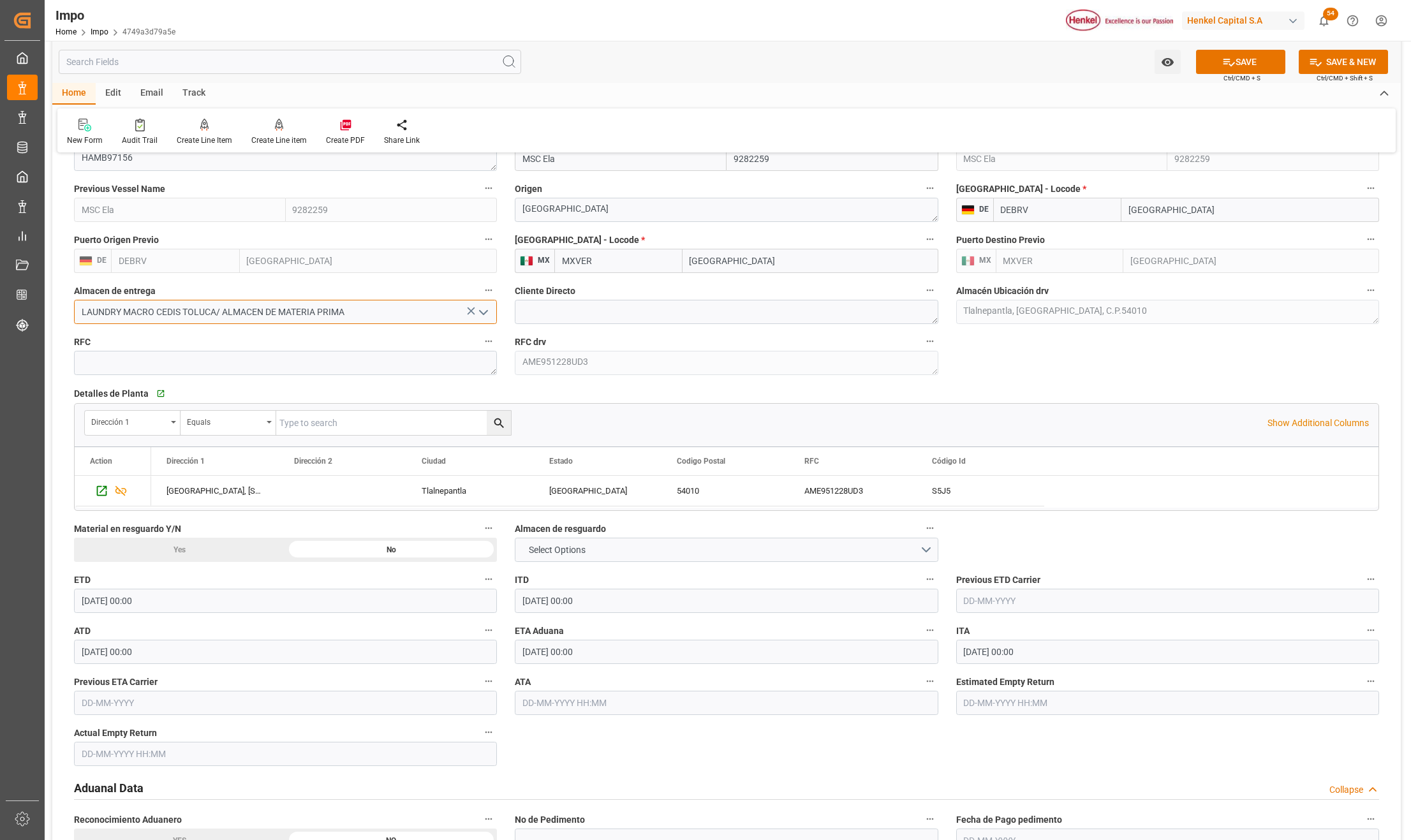
type input "LAUNDRY MACRO CEDIS TOLUCA/ ALMACEN DE MATERIA PRIMA"
click at [1269, 62] on button "SAVE" at bounding box center [1240, 62] width 90 height 25
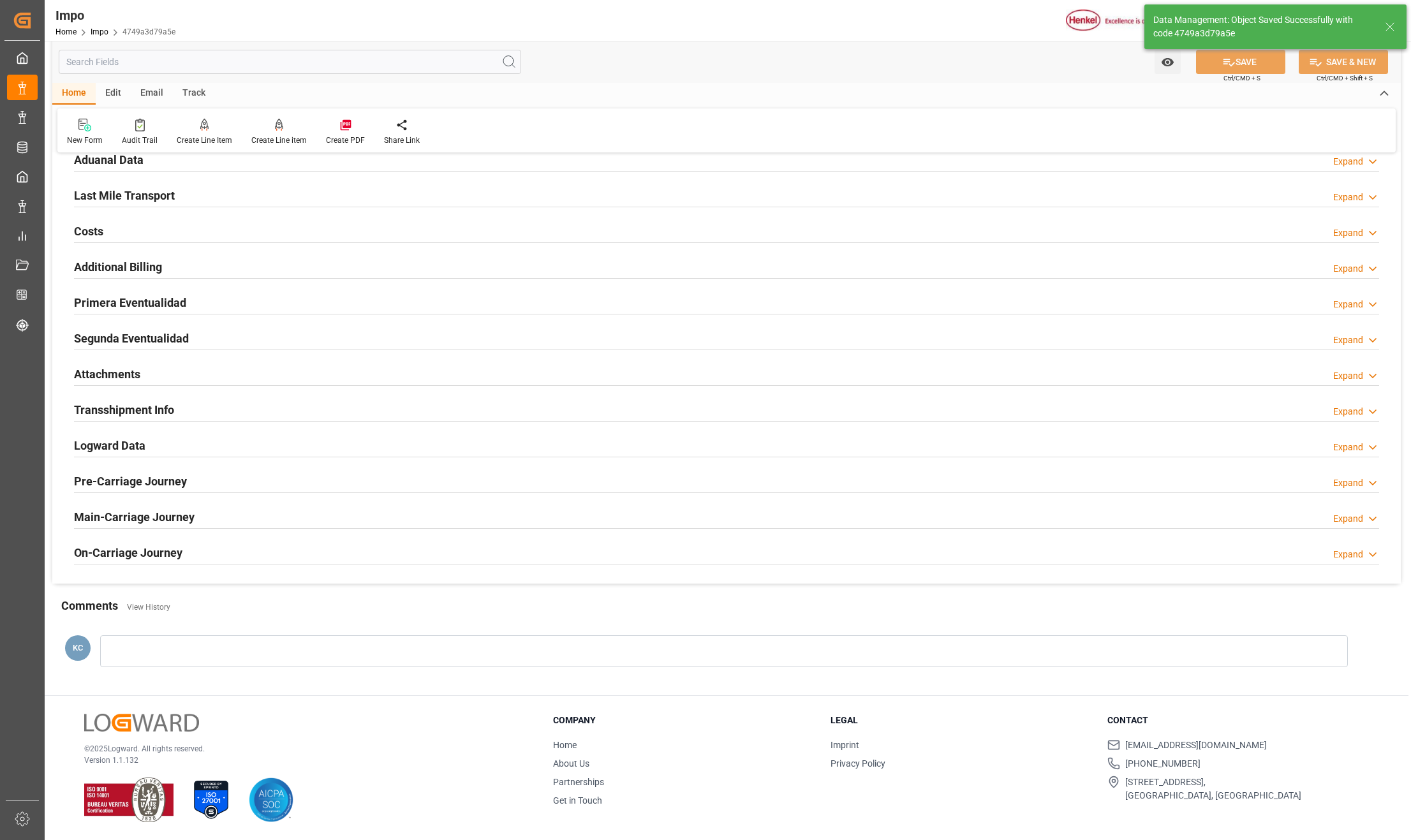
scroll to position [922, 0]
click at [113, 369] on h2 "Attachments" at bounding box center [107, 374] width 66 height 17
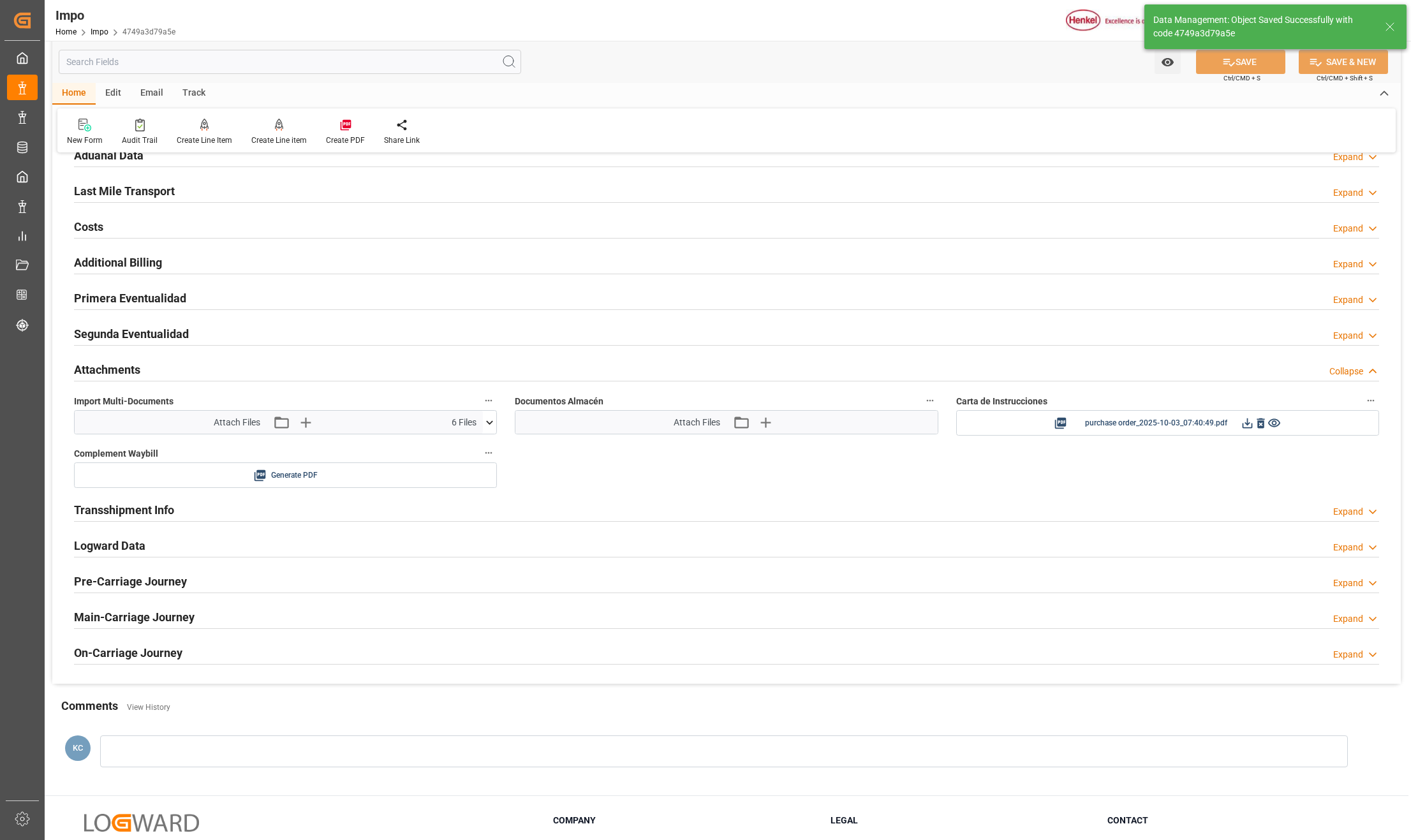
scroll to position [935, 0]
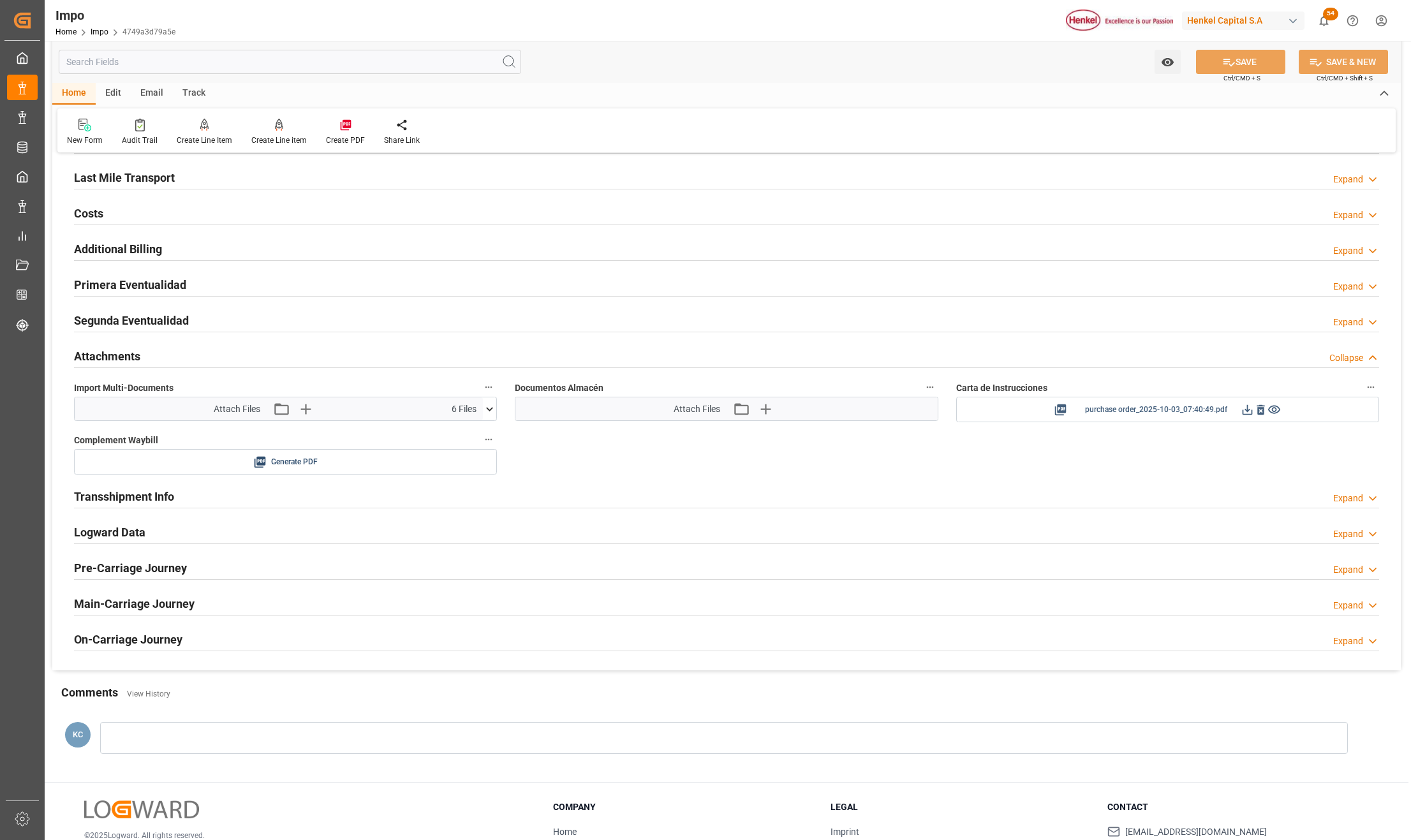
click at [1265, 410] on icon at bounding box center [1261, 410] width 13 height 13
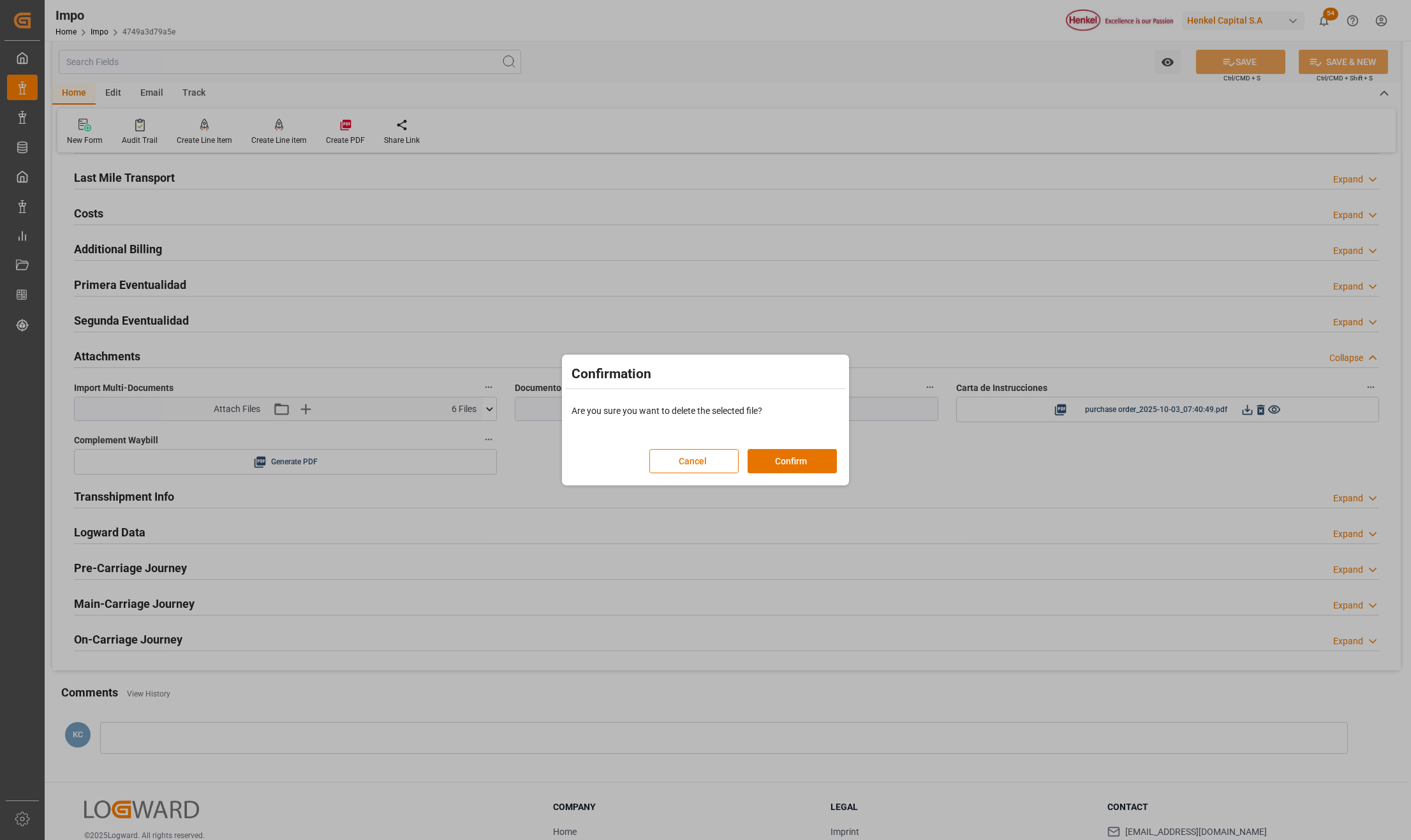
click at [798, 458] on button "Confirm" at bounding box center [792, 462] width 90 height 25
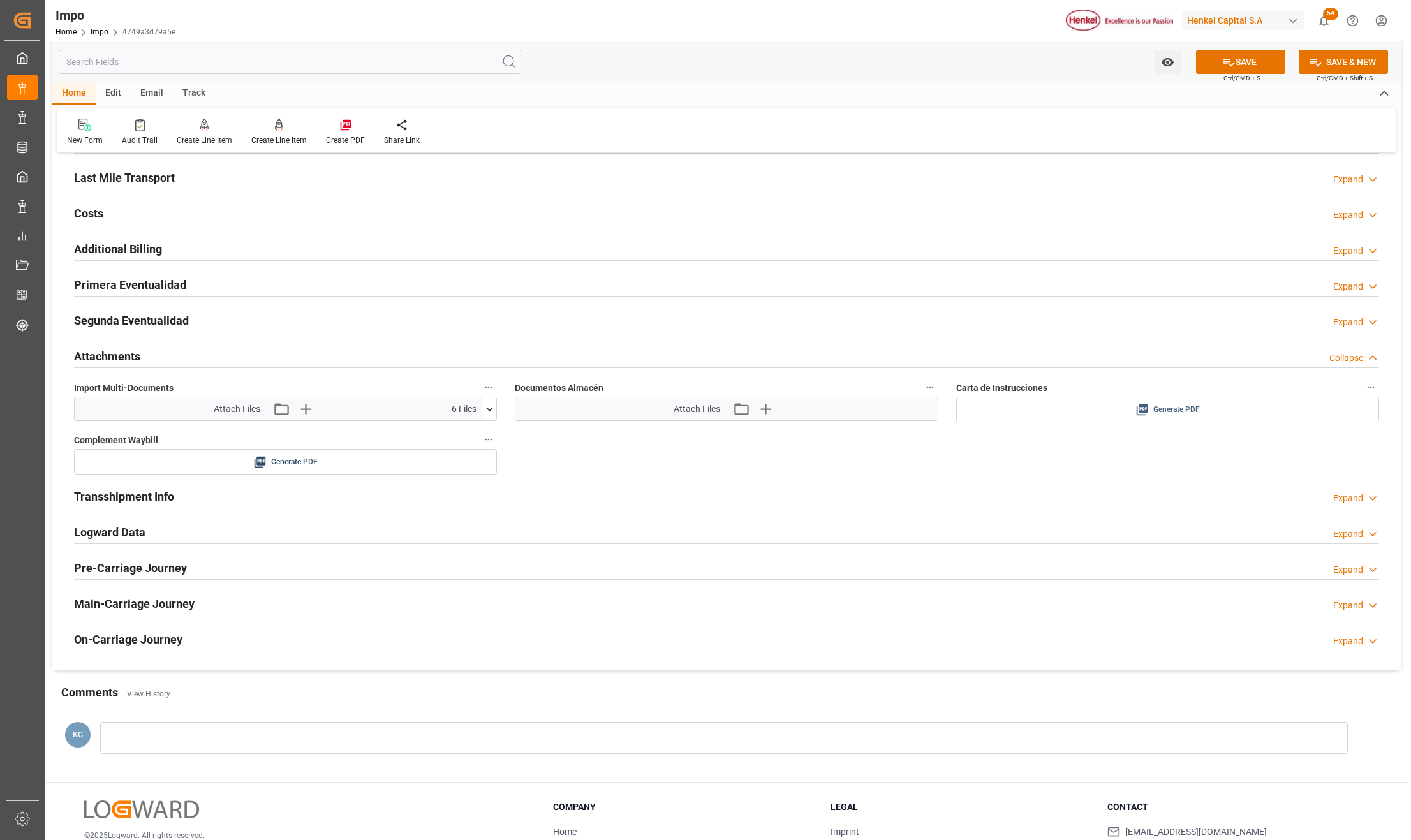
click at [1175, 413] on span "Generate PDF" at bounding box center [1176, 410] width 46 height 16
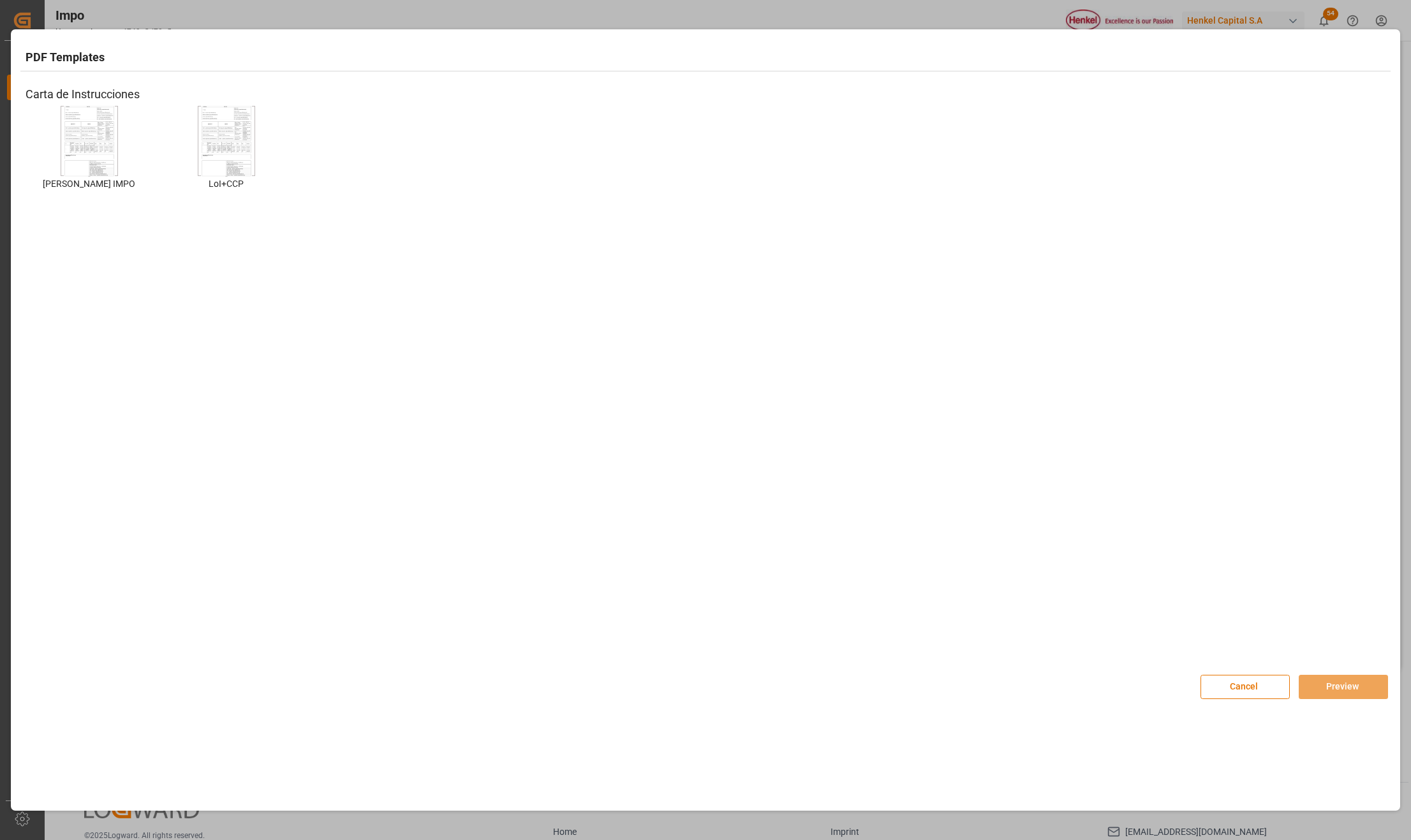
click at [106, 127] on img at bounding box center [90, 142] width 51 height 72
click at [1364, 684] on button "Preview" at bounding box center [1343, 687] width 90 height 25
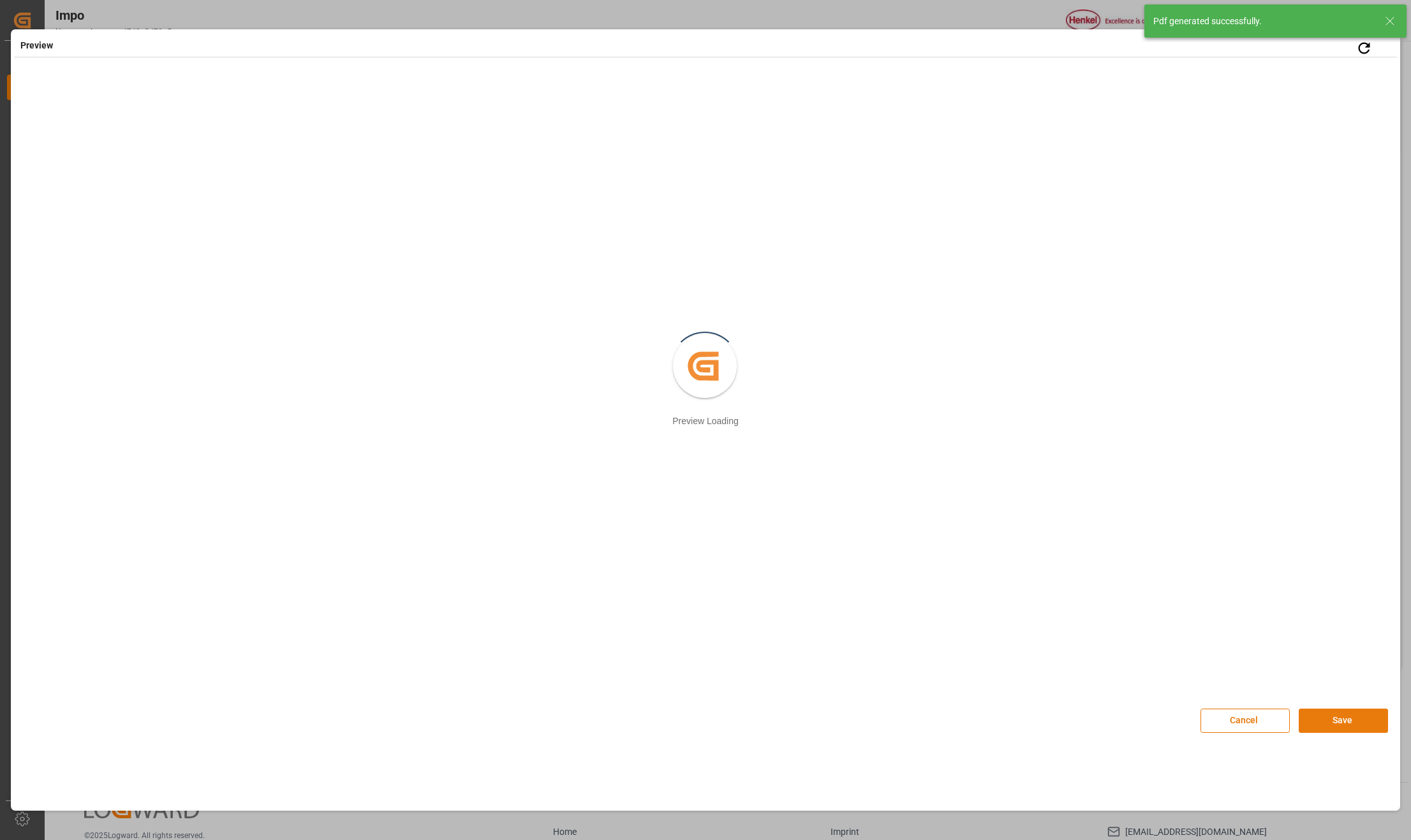
click at [1319, 710] on button "Save" at bounding box center [1343, 721] width 90 height 25
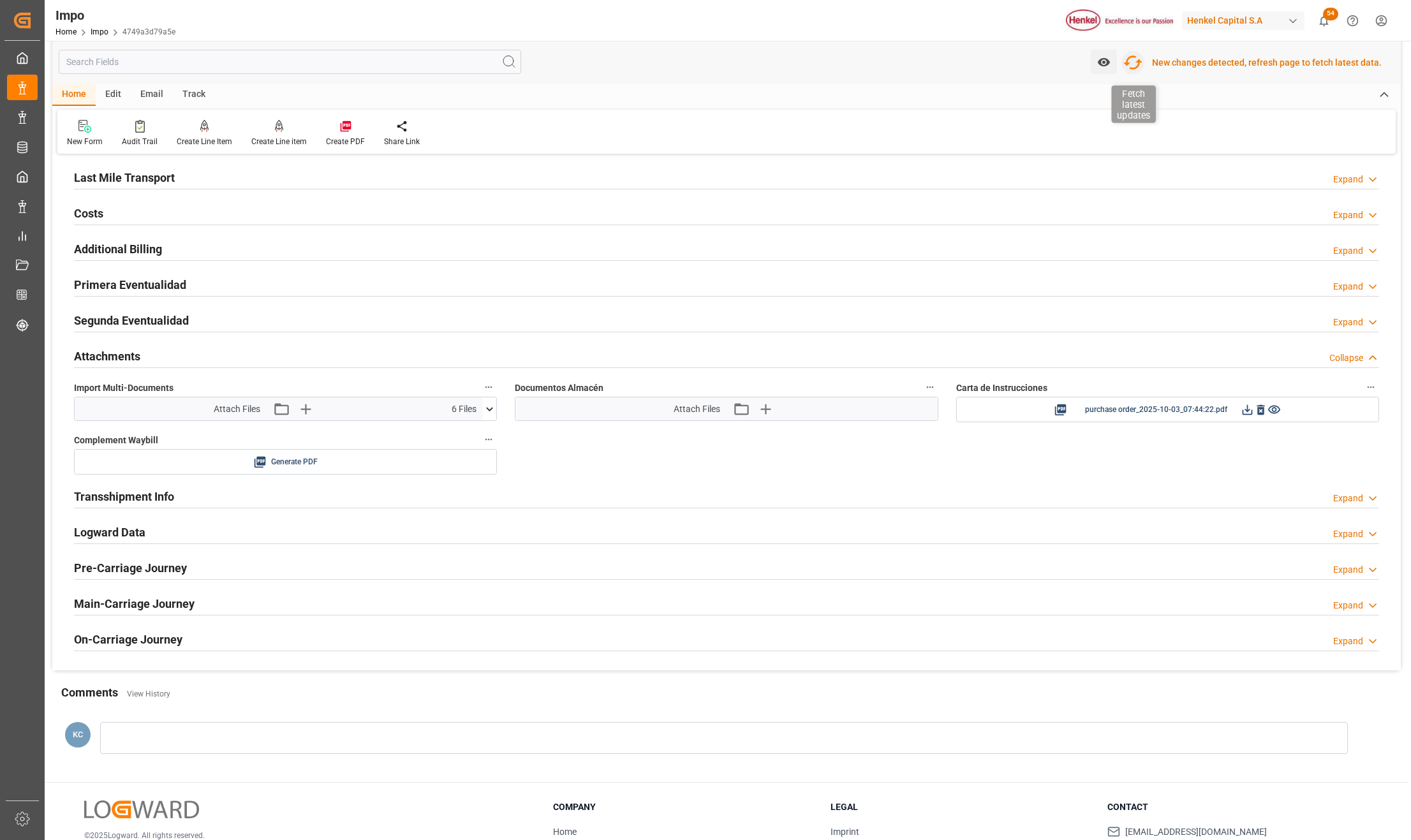
click at [1139, 62] on icon "button" at bounding box center [1134, 62] width 21 height 21
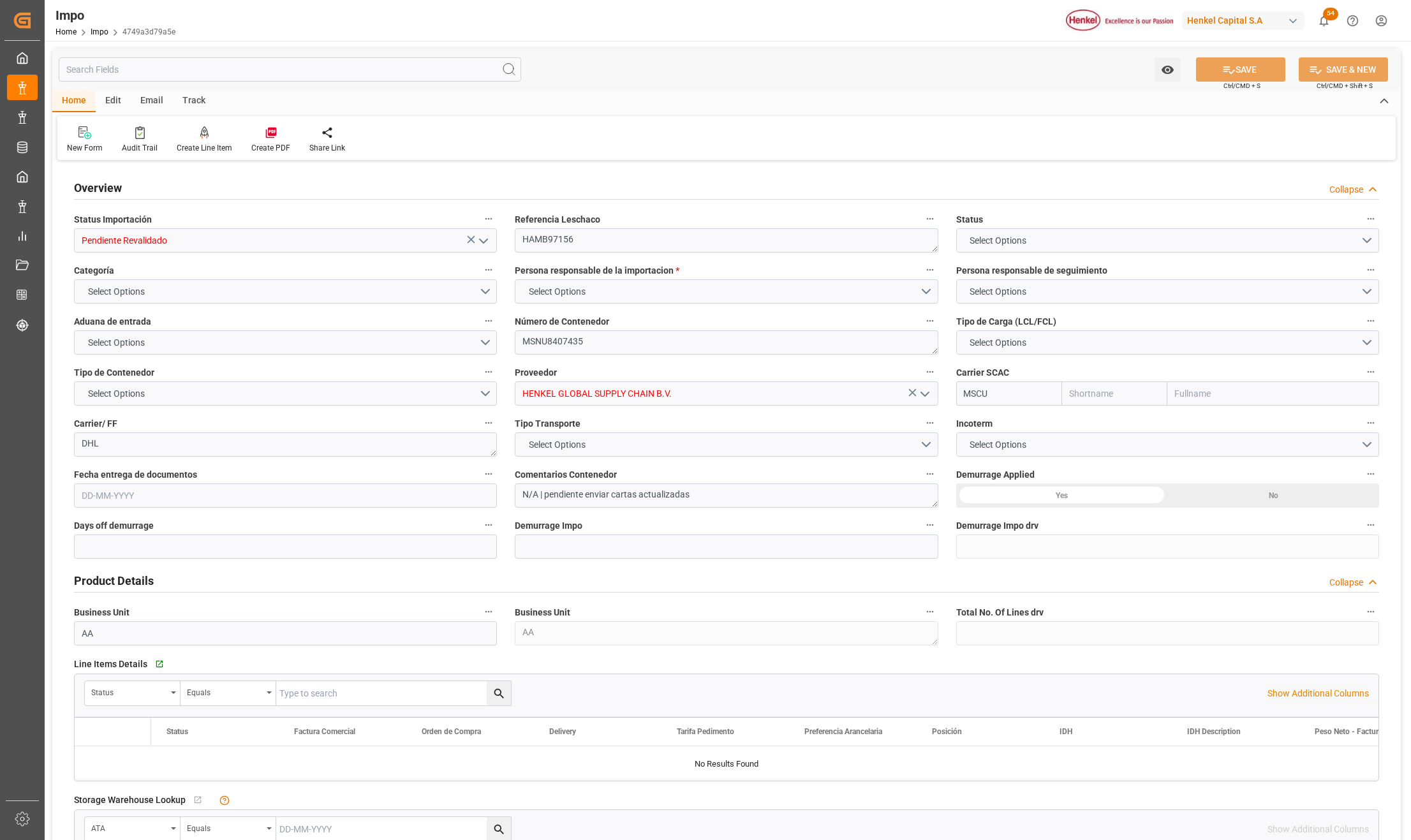
type input "MSC"
type input "Mediterranean Shipping Company"
type input "0"
type input "1"
type input "8.567"
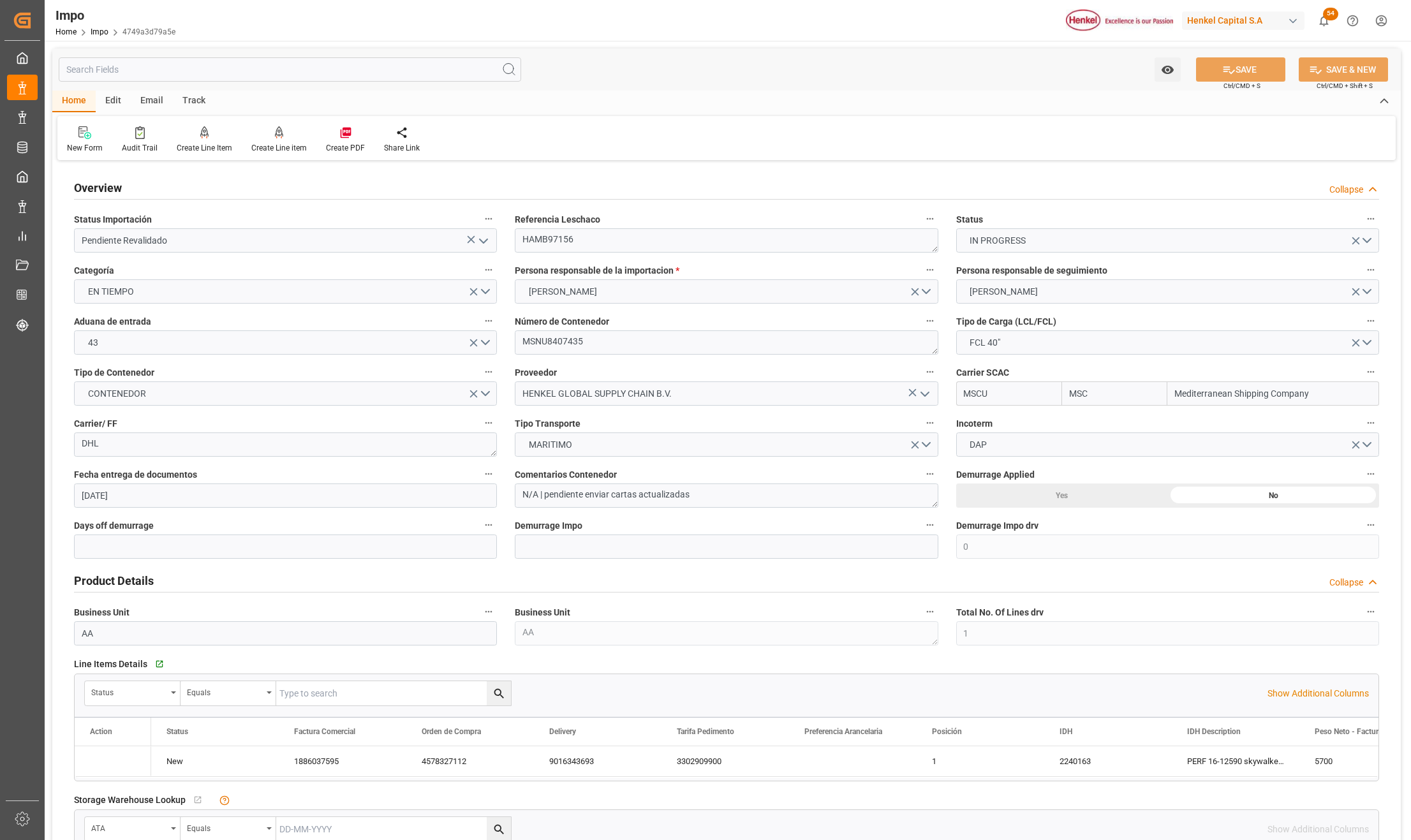
type input "[DATE]"
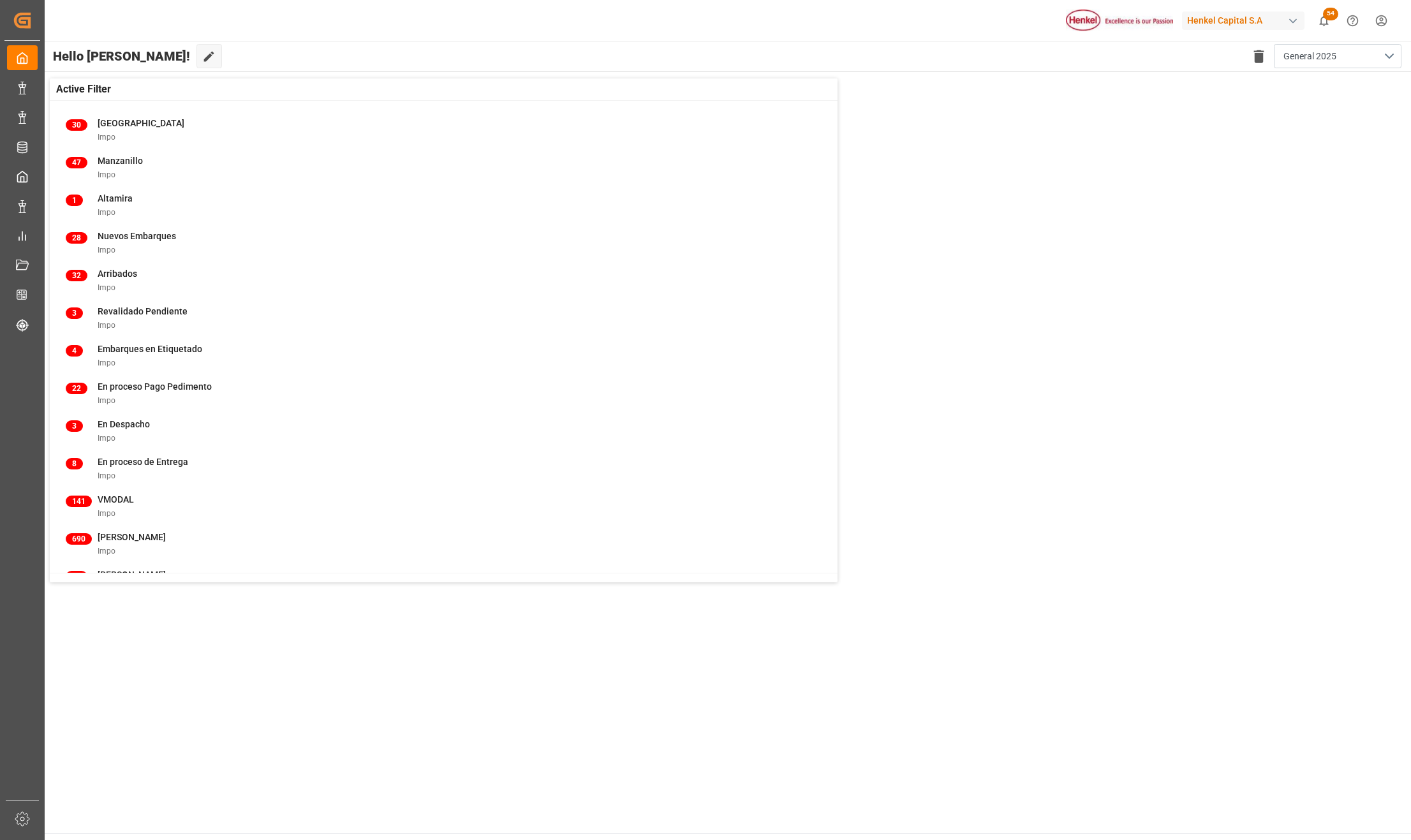
drag, startPoint x: -22, startPoint y: 342, endPoint x: -30, endPoint y: 603, distance: 261.1
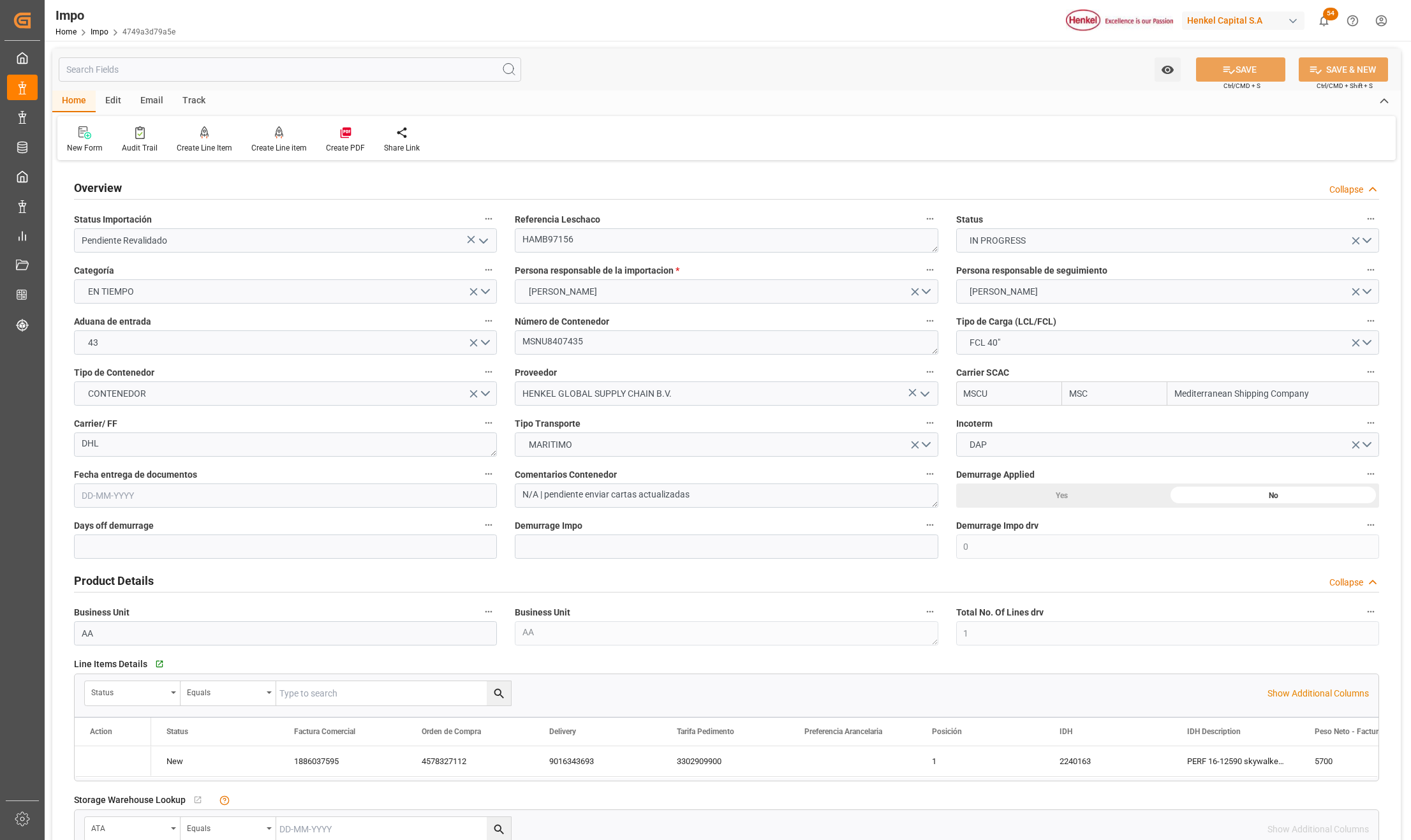
type input "MSC"
type input "Mediterranean Shipping Company"
type input "0"
type input "1"
type input "8.567"
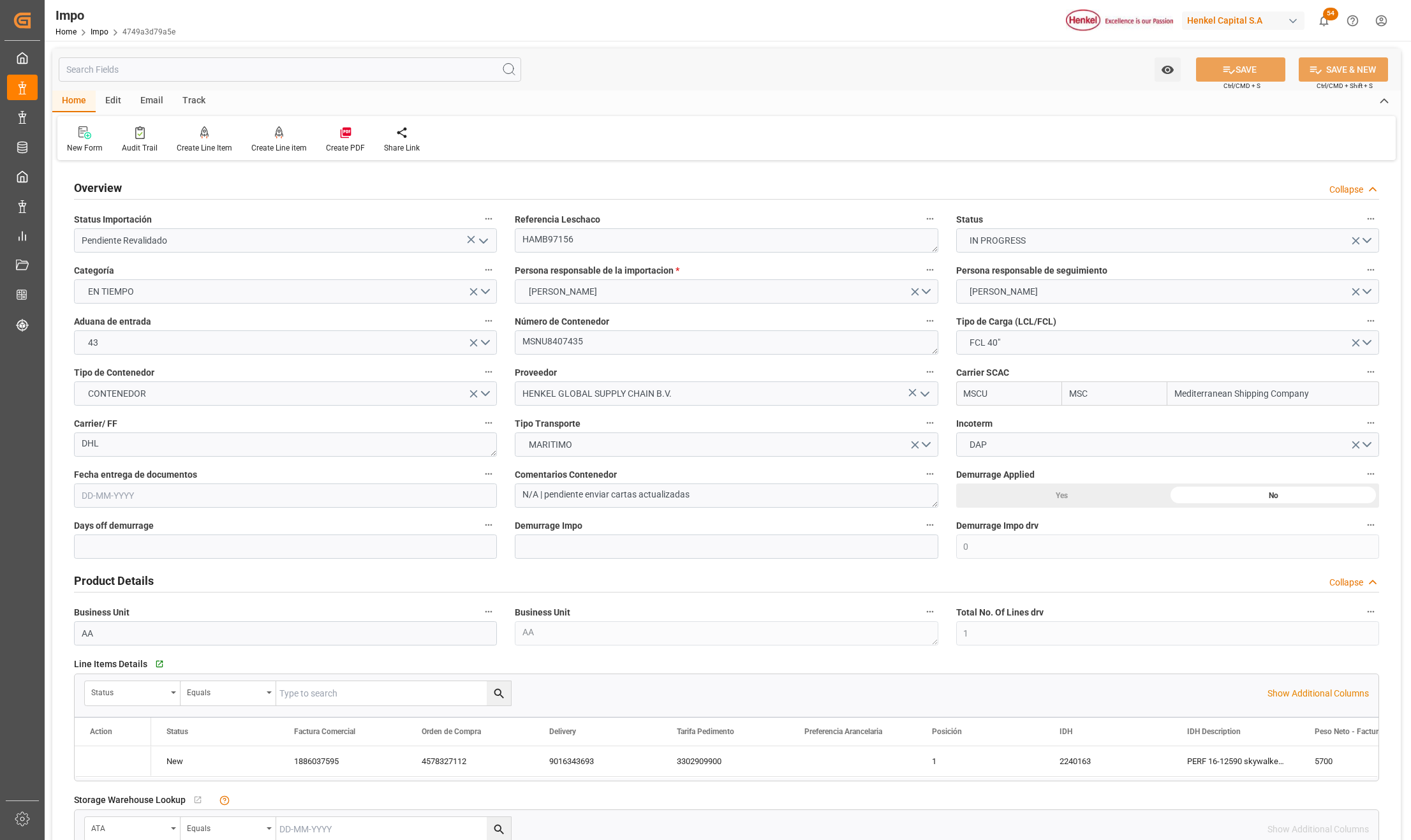
type input "[DATE]"
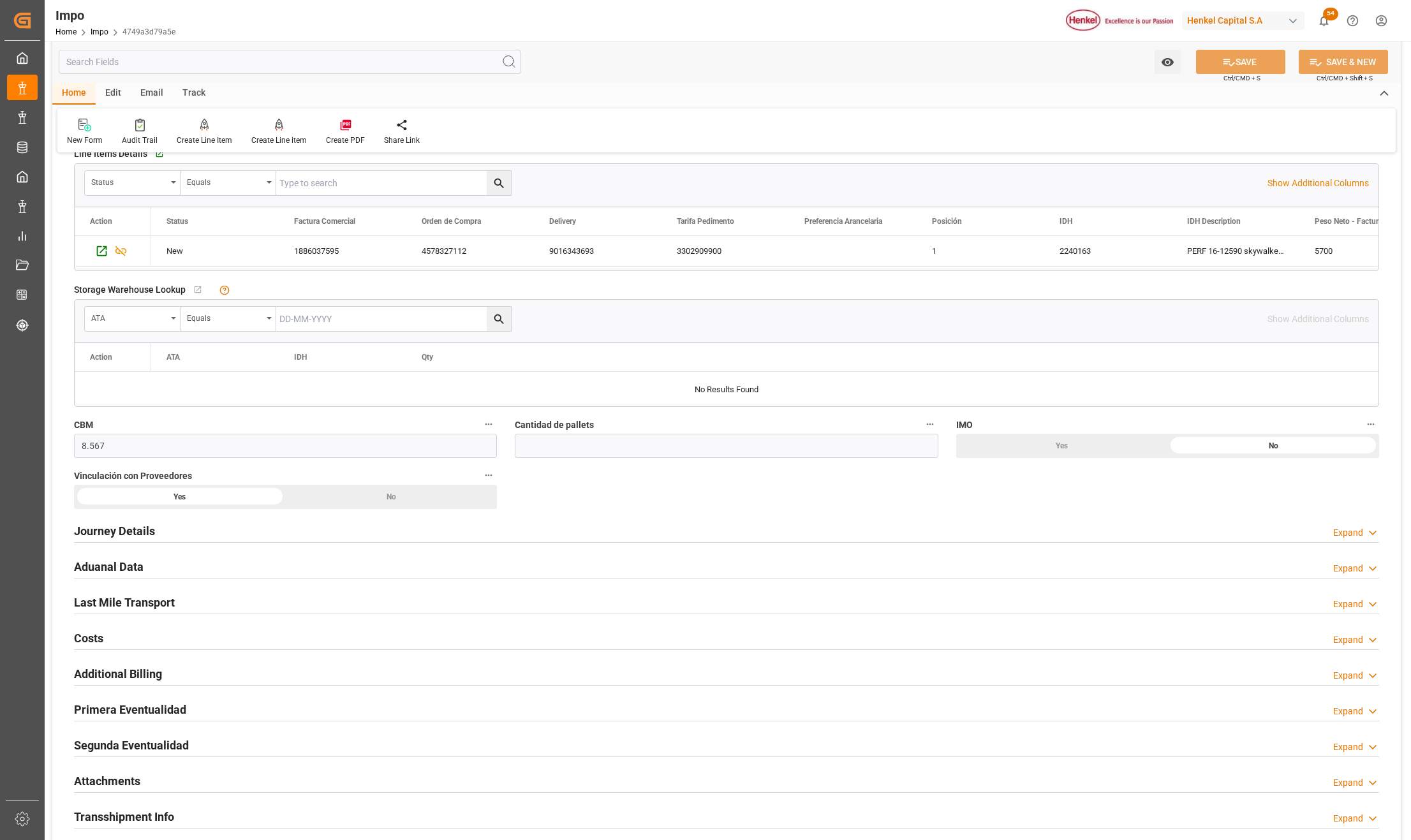
scroll to position [850, 0]
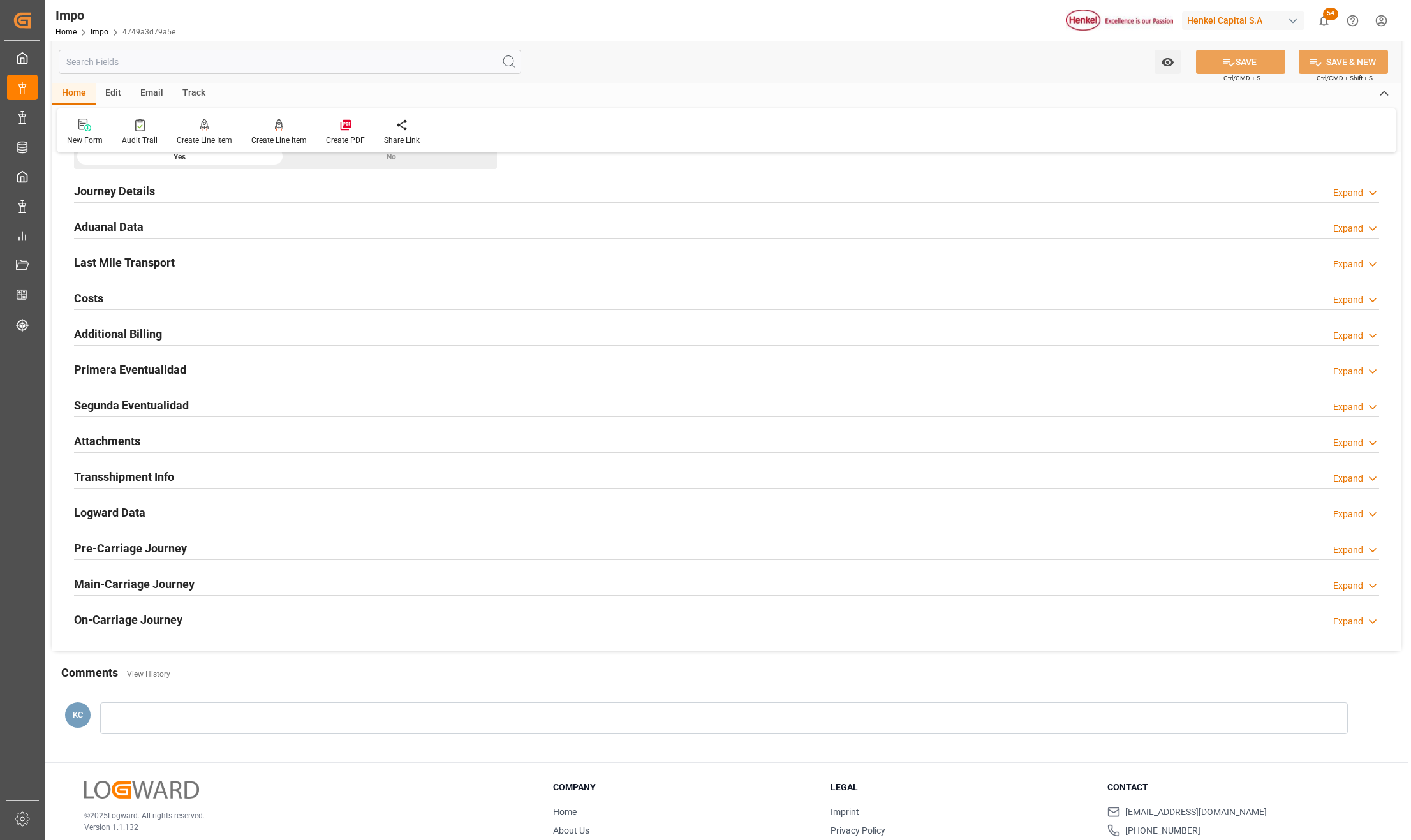
click at [99, 448] on h2 "Attachments" at bounding box center [107, 441] width 66 height 17
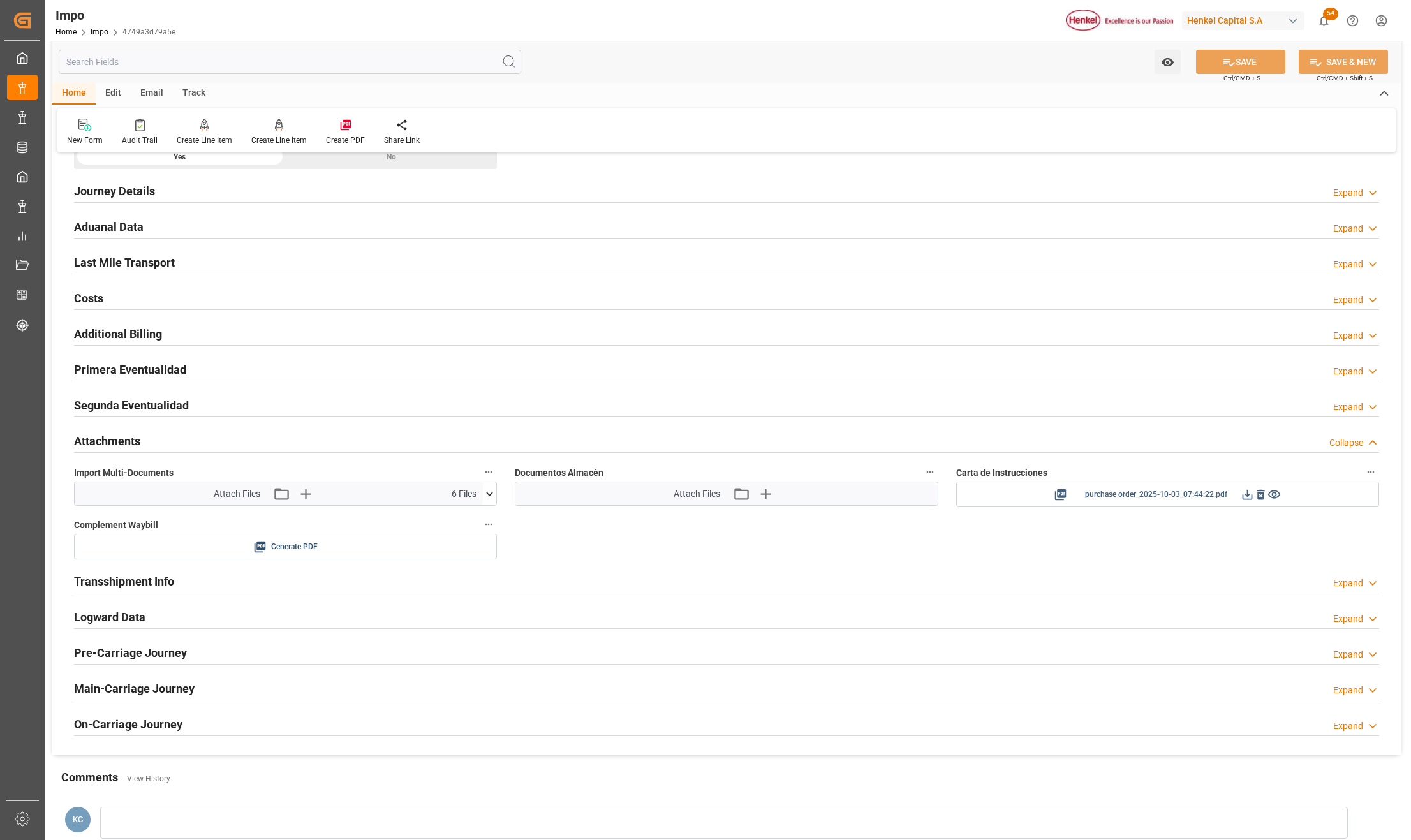
click at [1249, 496] on icon at bounding box center [1248, 495] width 13 height 13
click at [1247, 496] on icon at bounding box center [1248, 495] width 10 height 10
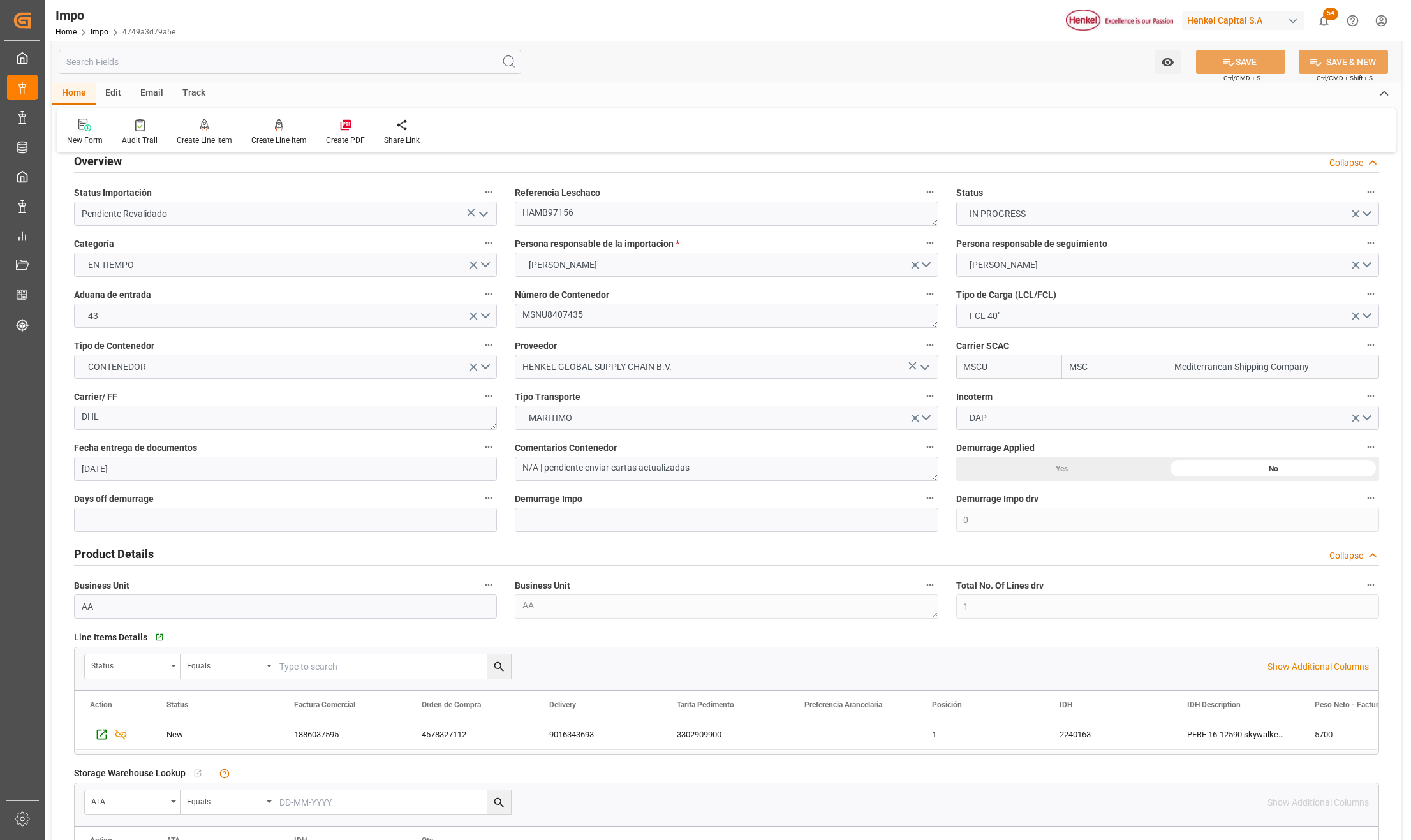
scroll to position [0, 0]
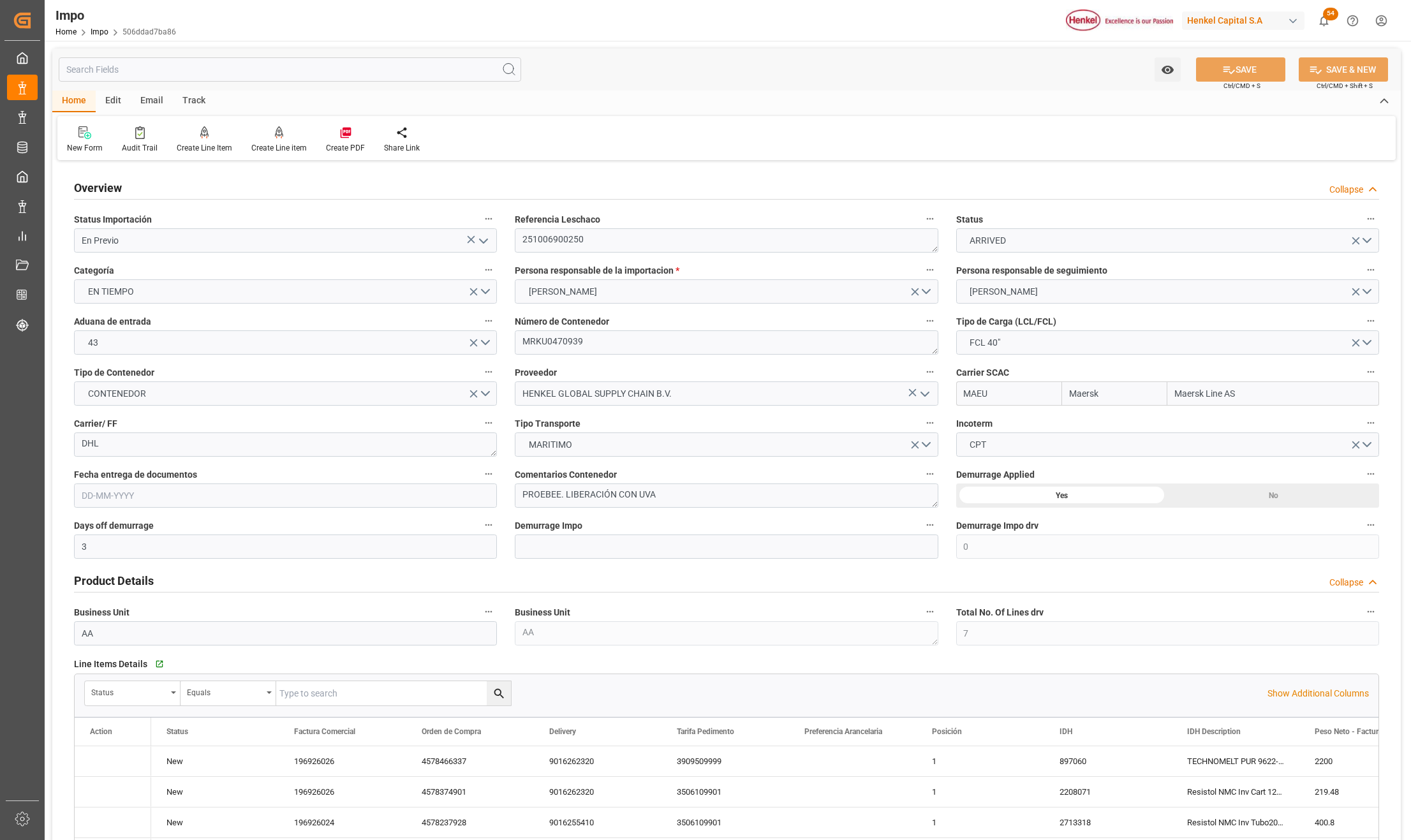
type input "Maersk"
type input "Maersk Line AS"
type input "3"
type input "0"
type input "7"
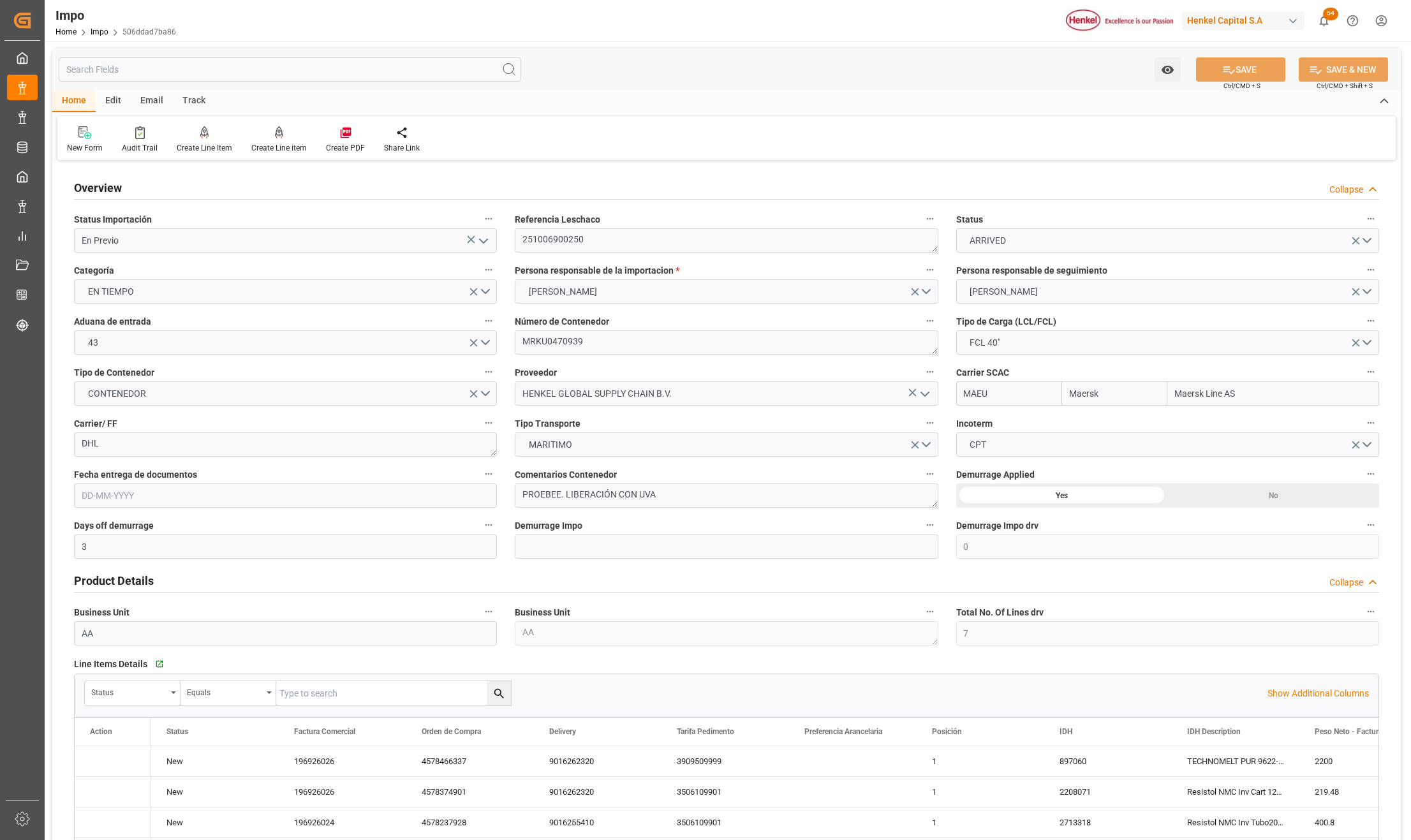
type input "50"
type input "17"
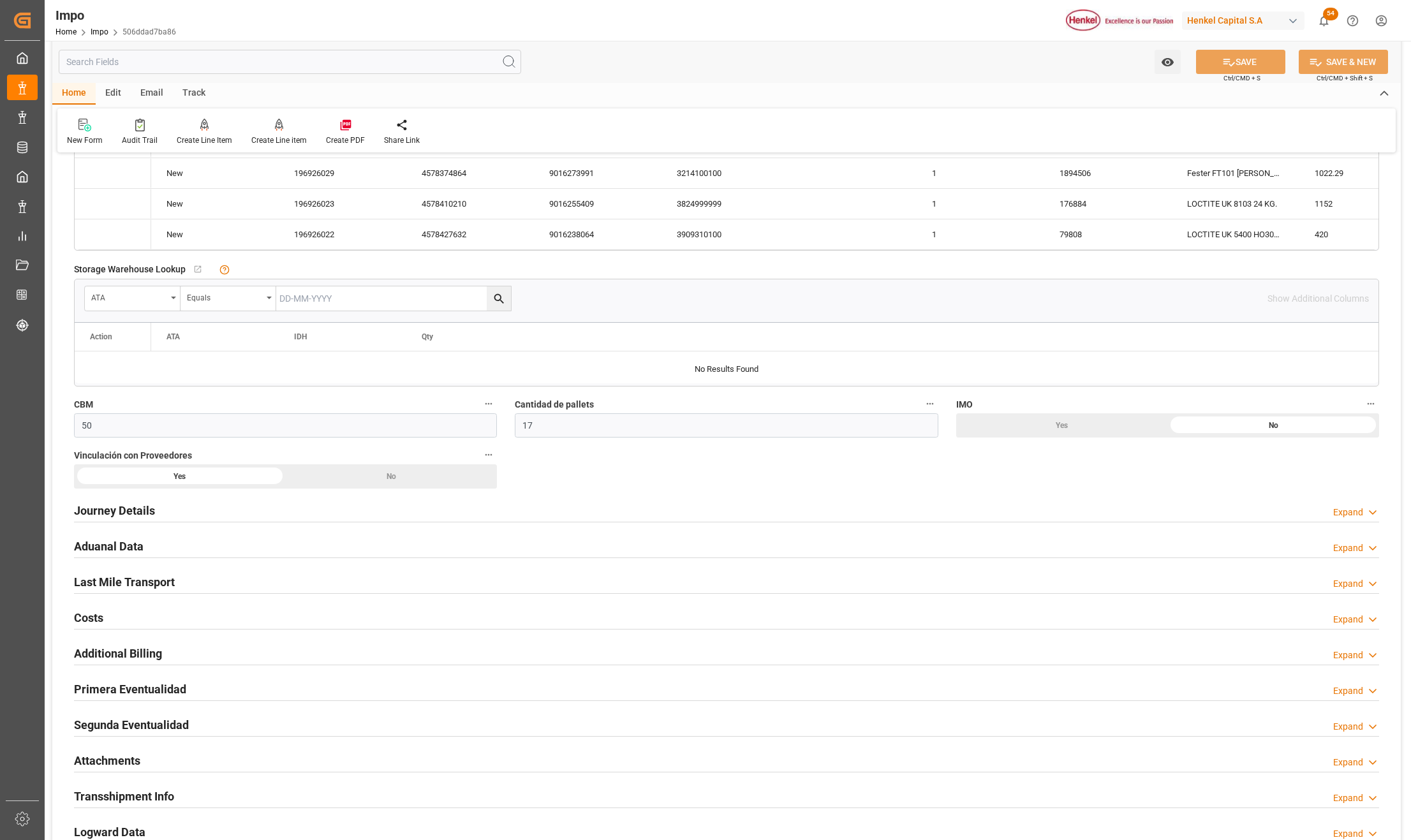
type input "[DATE]"
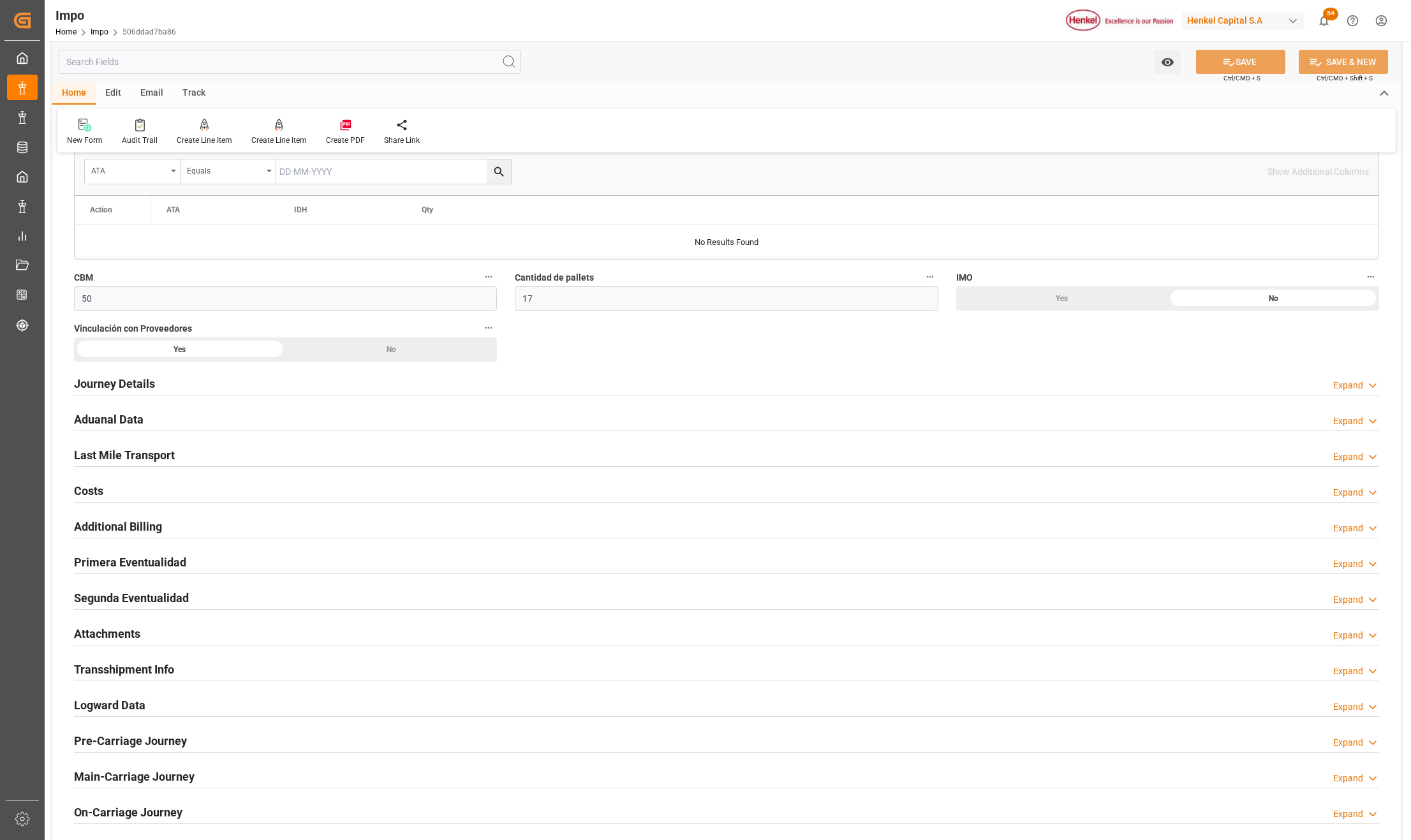
scroll to position [875, 0]
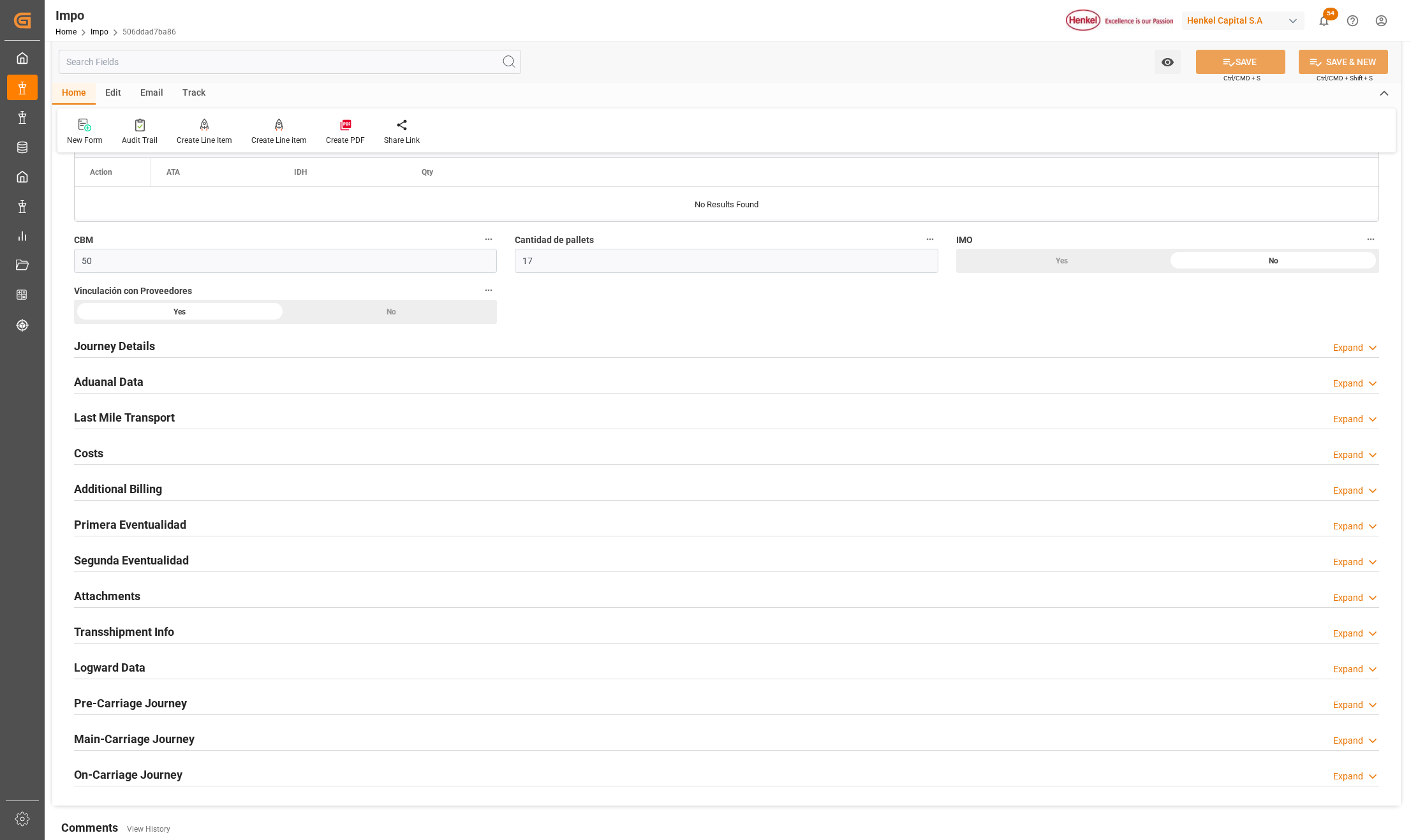
drag, startPoint x: 112, startPoint y: 593, endPoint x: 1193, endPoint y: 666, distance: 1083.5
click at [112, 593] on h2 "Attachments" at bounding box center [107, 596] width 66 height 17
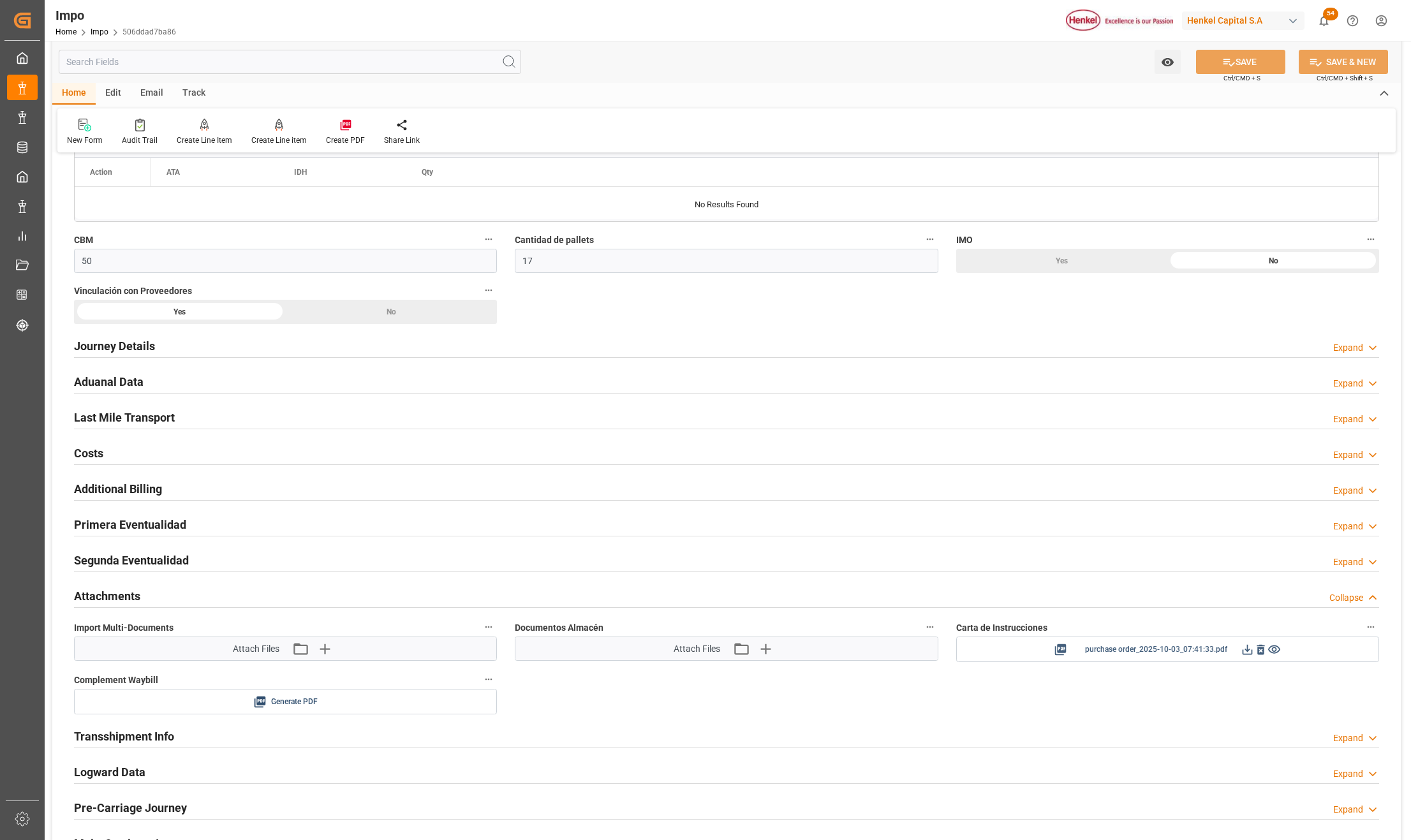
click at [1246, 654] on icon at bounding box center [1248, 649] width 10 height 10
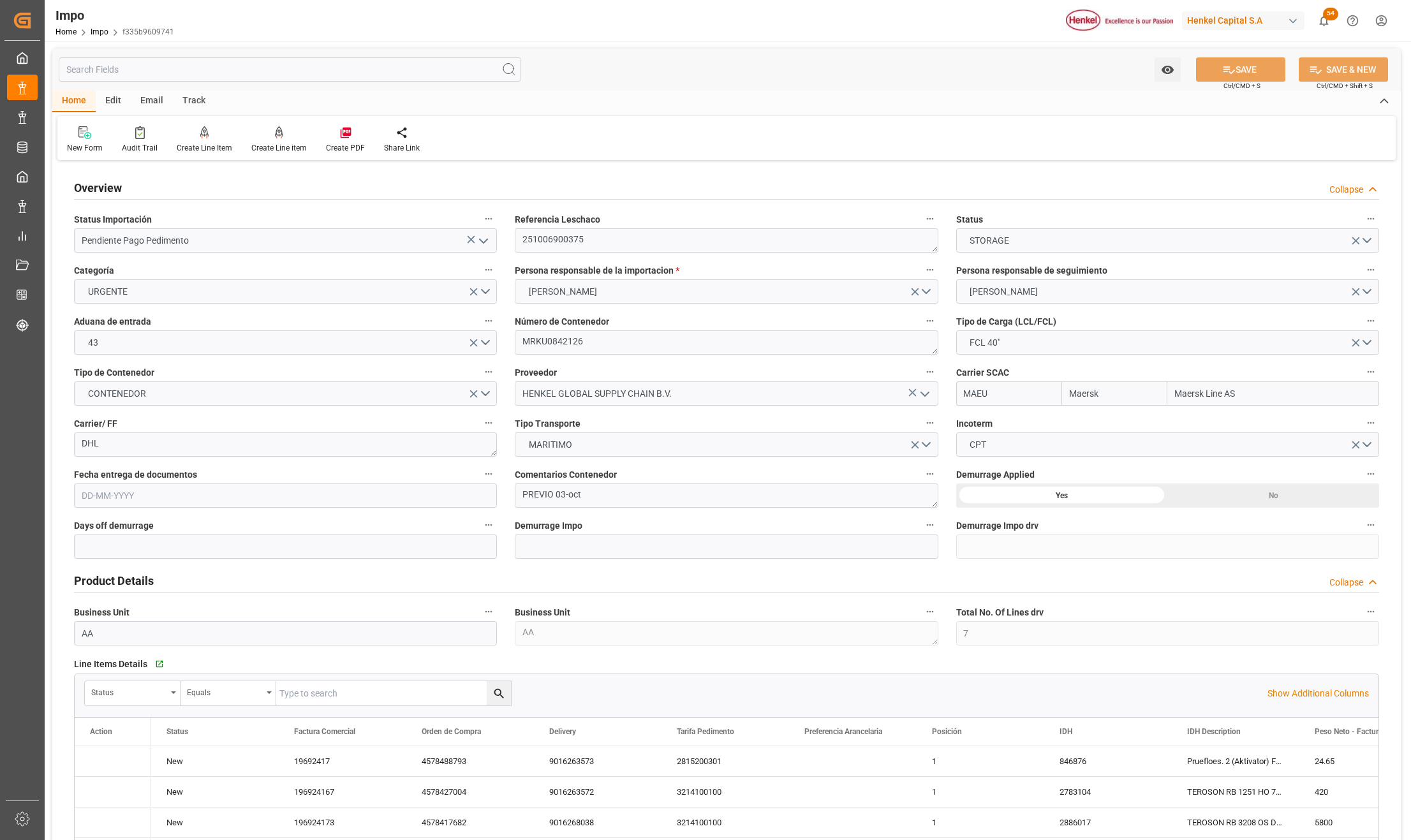
type input "Maersk"
type input "Maersk Line AS"
type input "7"
type input "50"
type input "22"
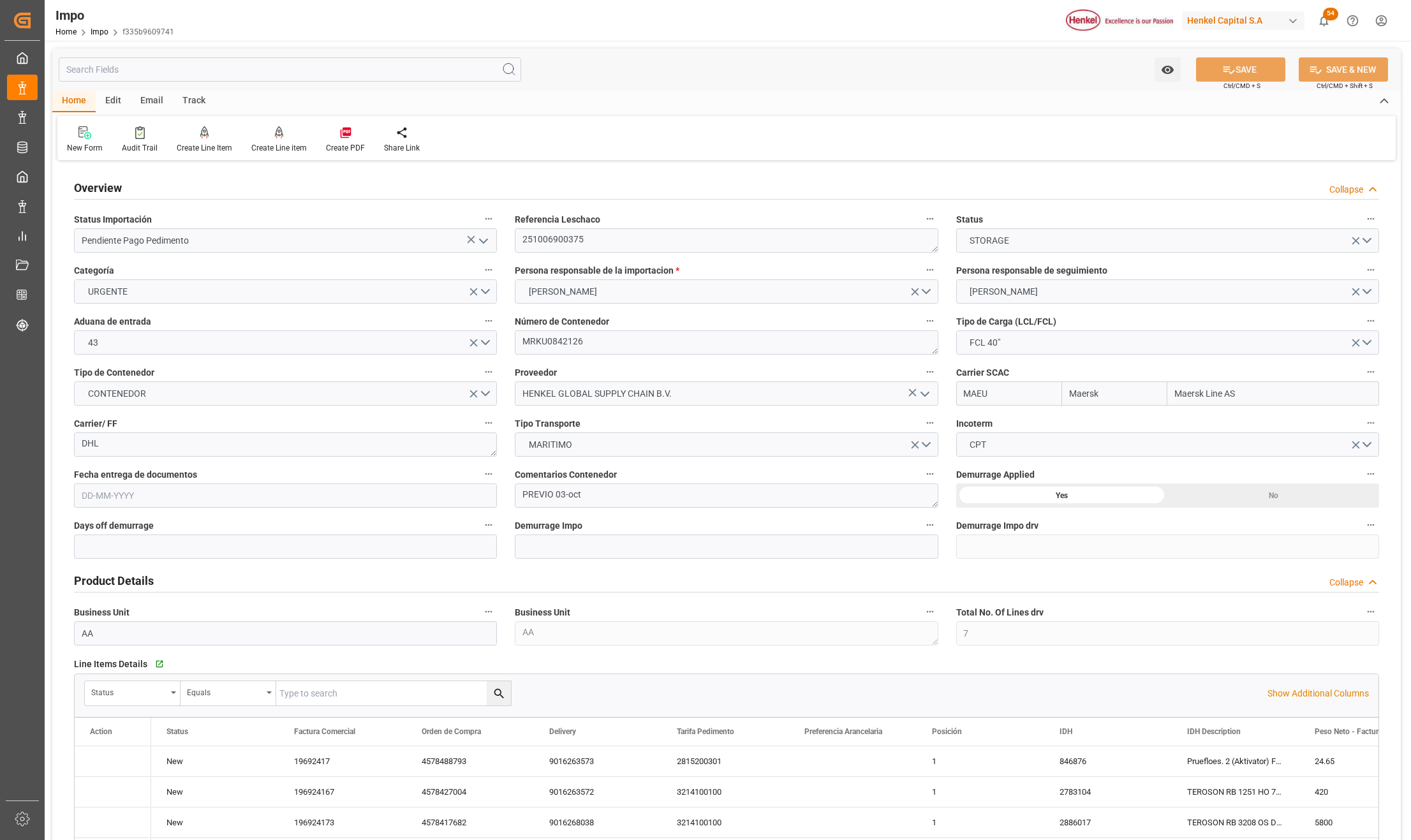
type input "[DATE]"
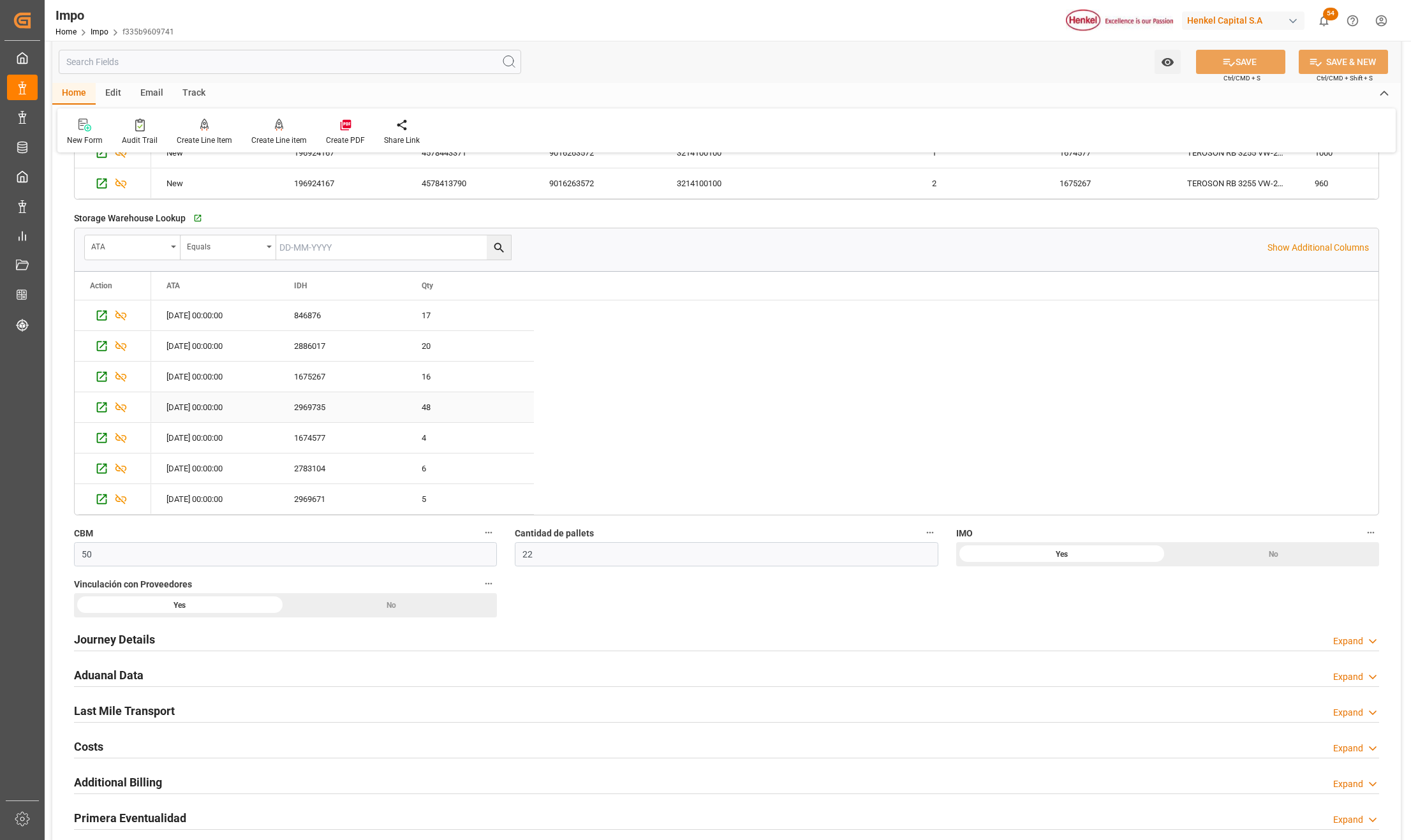
scroll to position [850, 0]
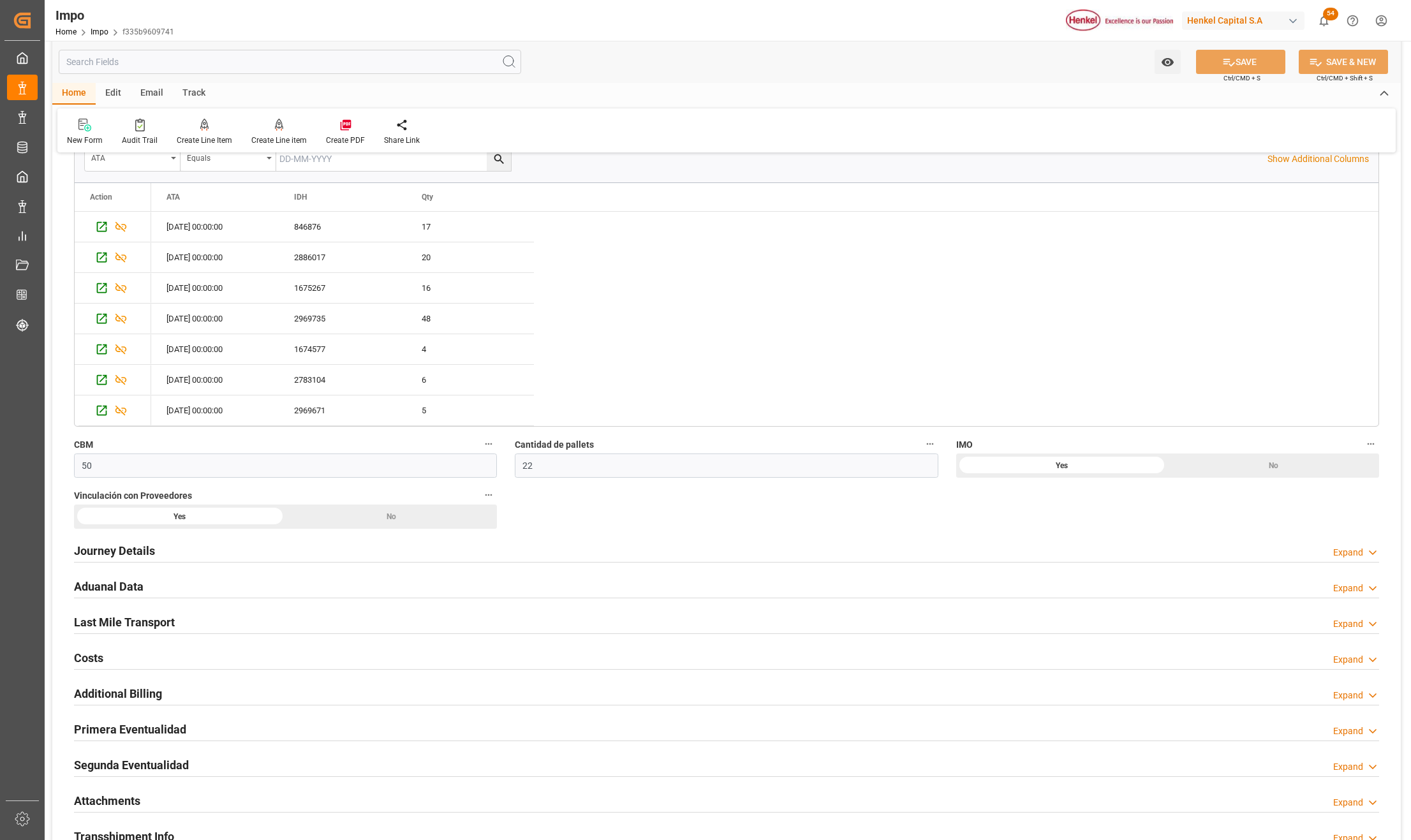
click at [115, 590] on h2 "Aduanal Data" at bounding box center [109, 586] width 70 height 17
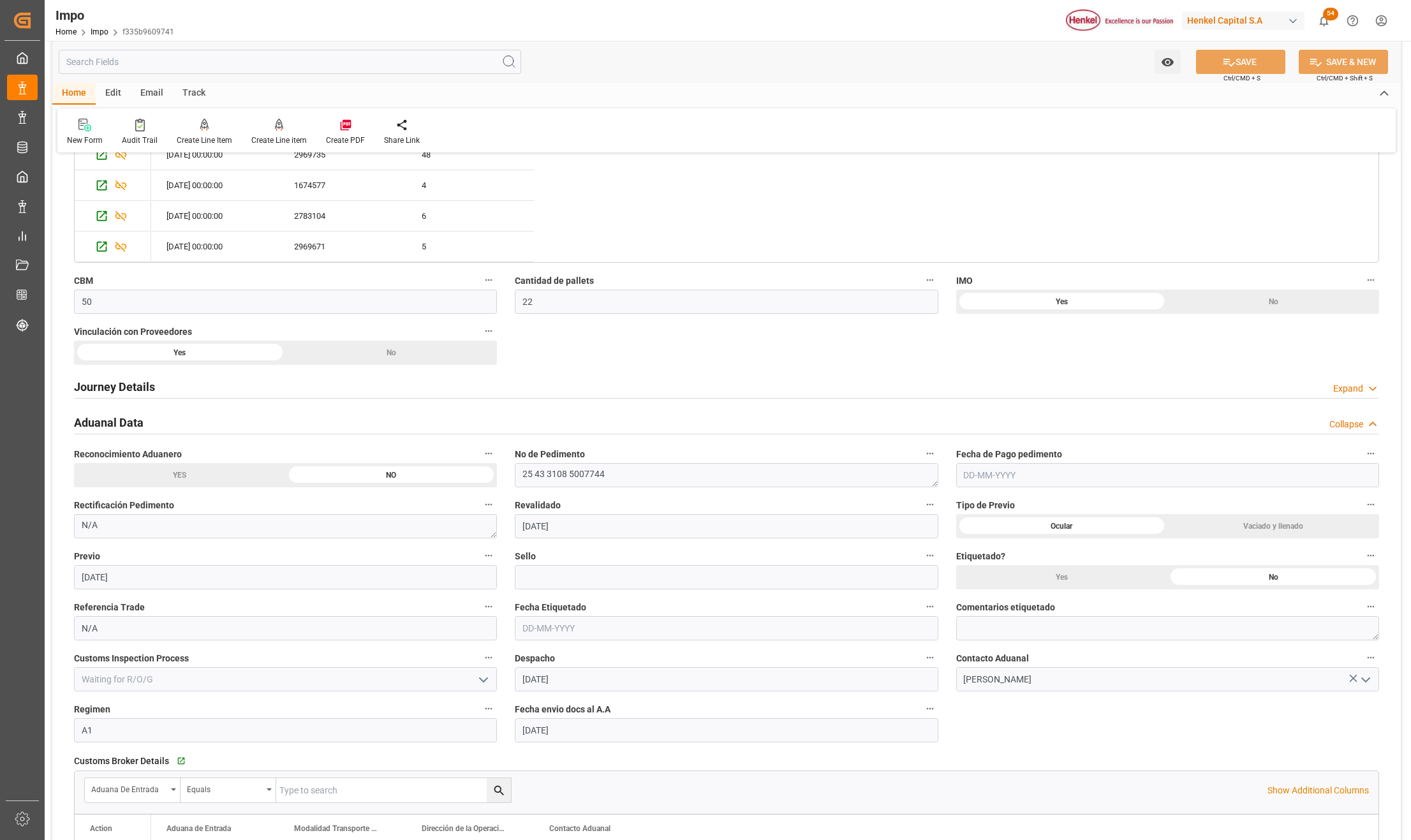
scroll to position [1020, 0]
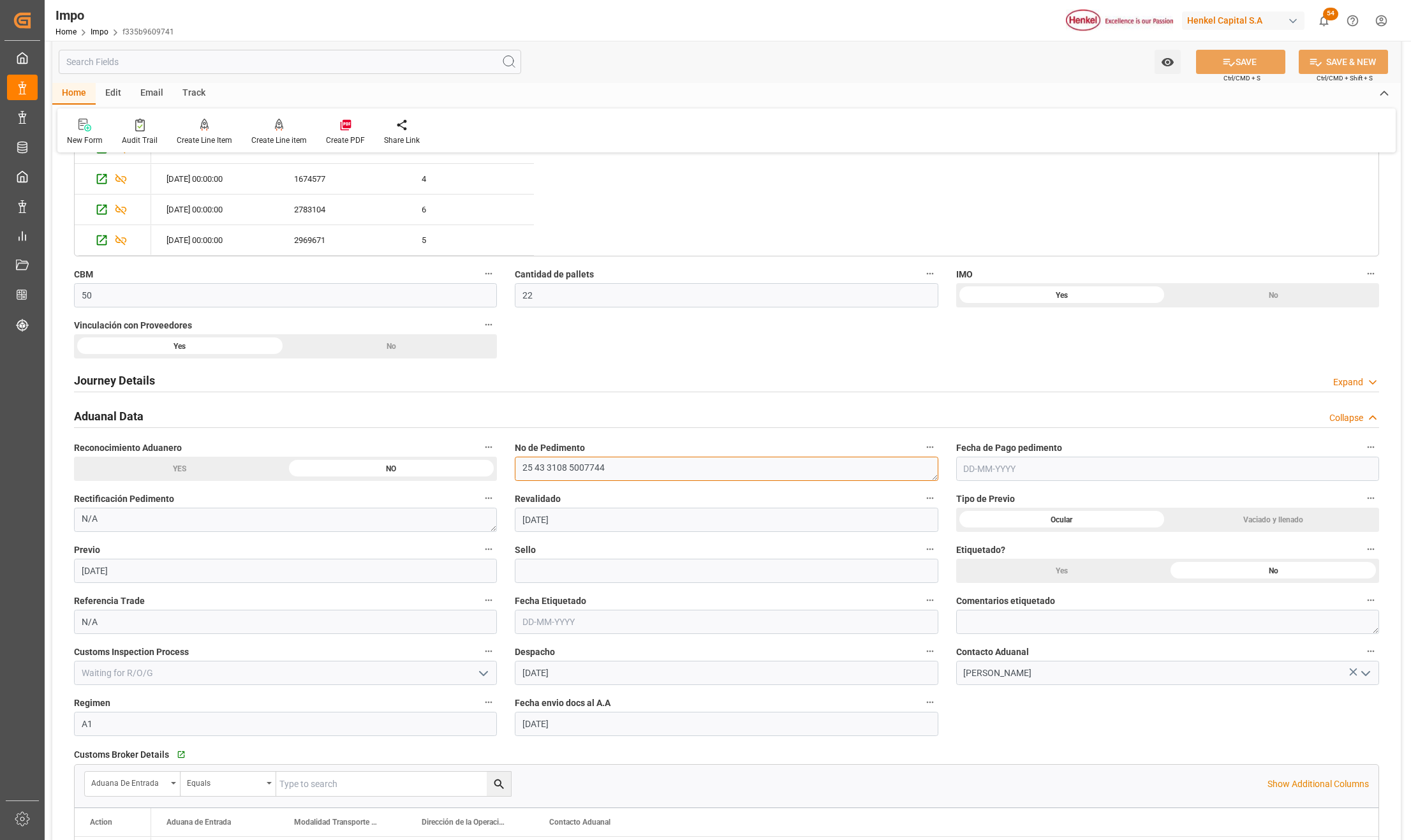
click at [593, 465] on textarea "25 43 3108 5007744" at bounding box center [726, 469] width 423 height 25
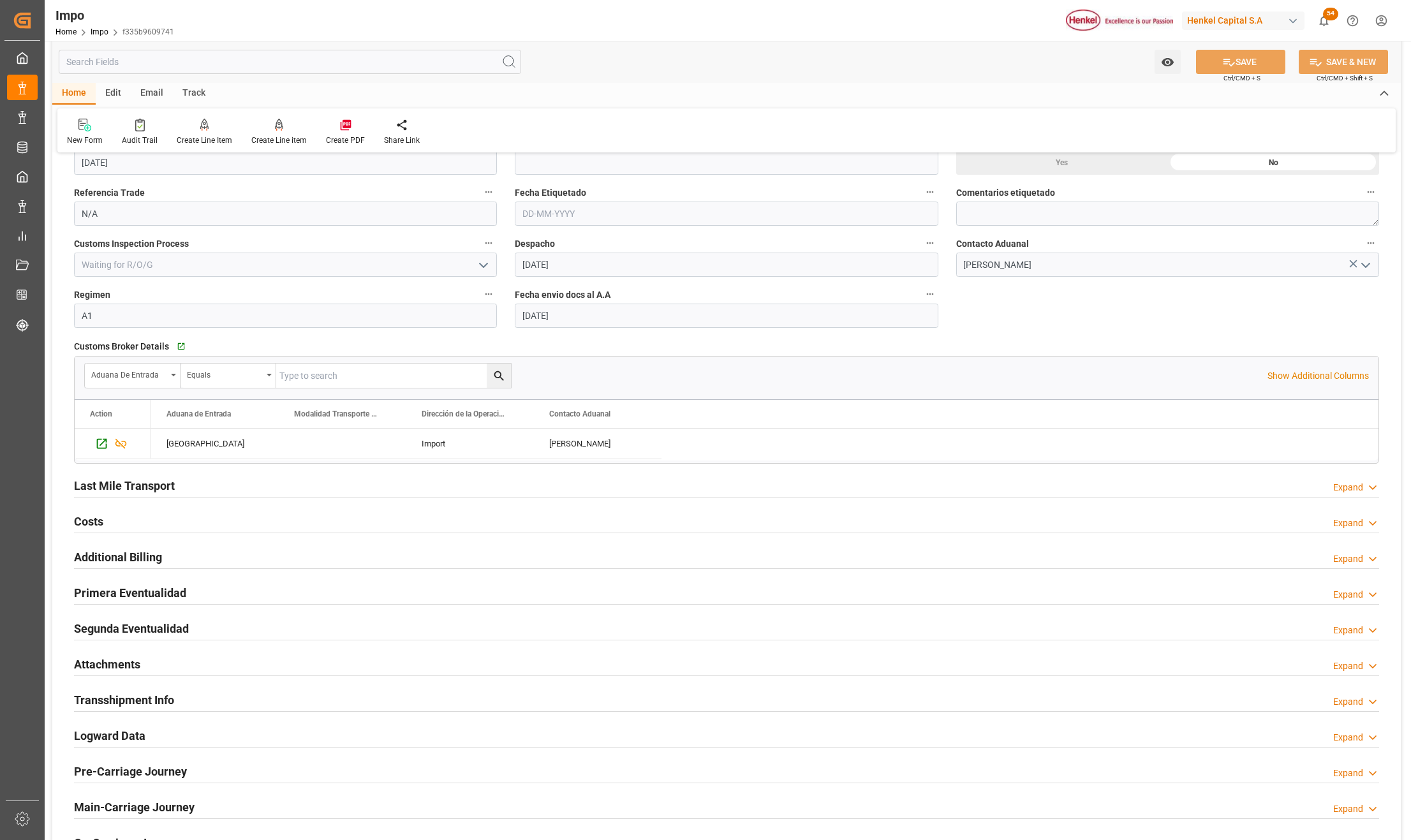
scroll to position [1446, 0]
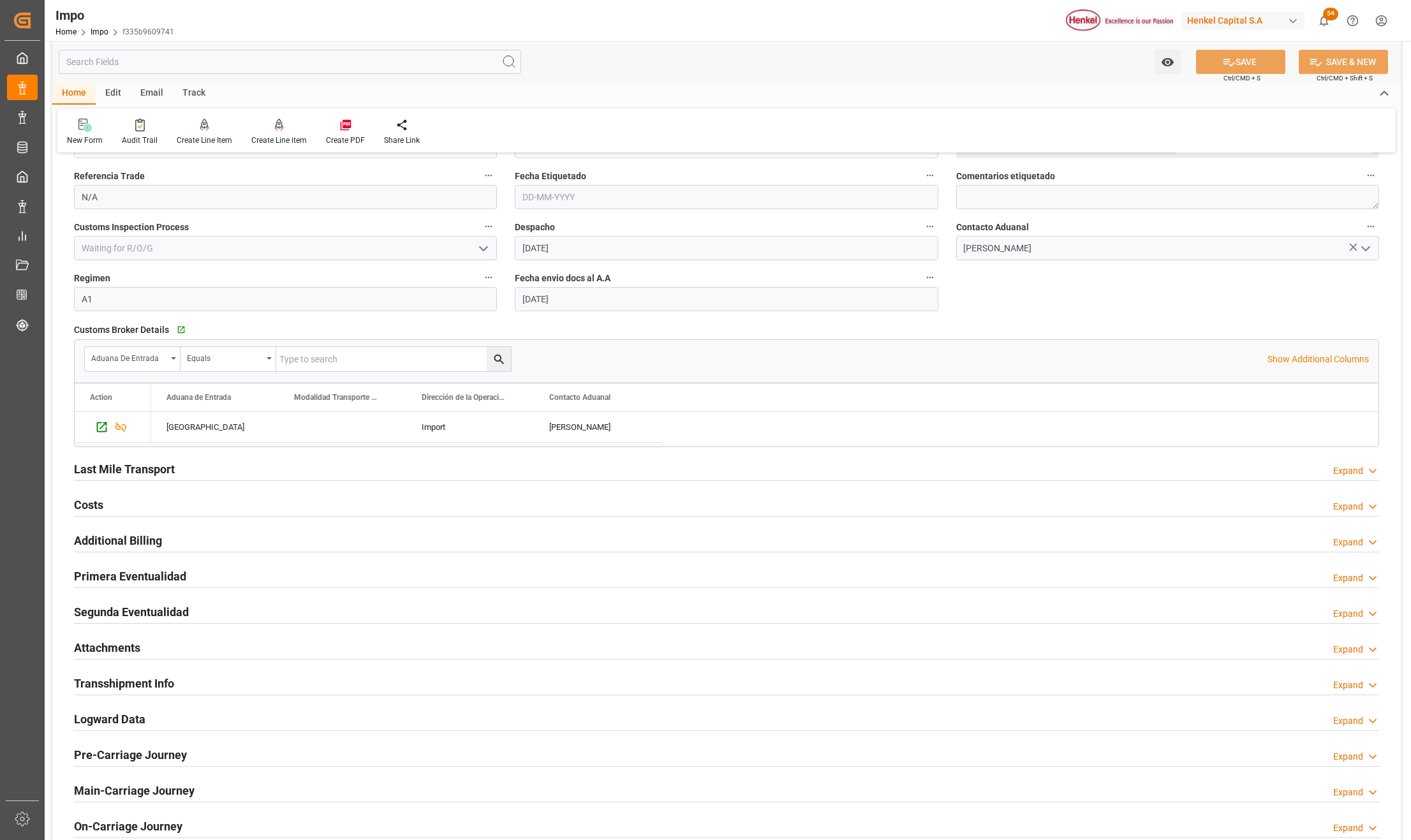
click at [115, 649] on h2 "Attachments" at bounding box center [107, 647] width 66 height 17
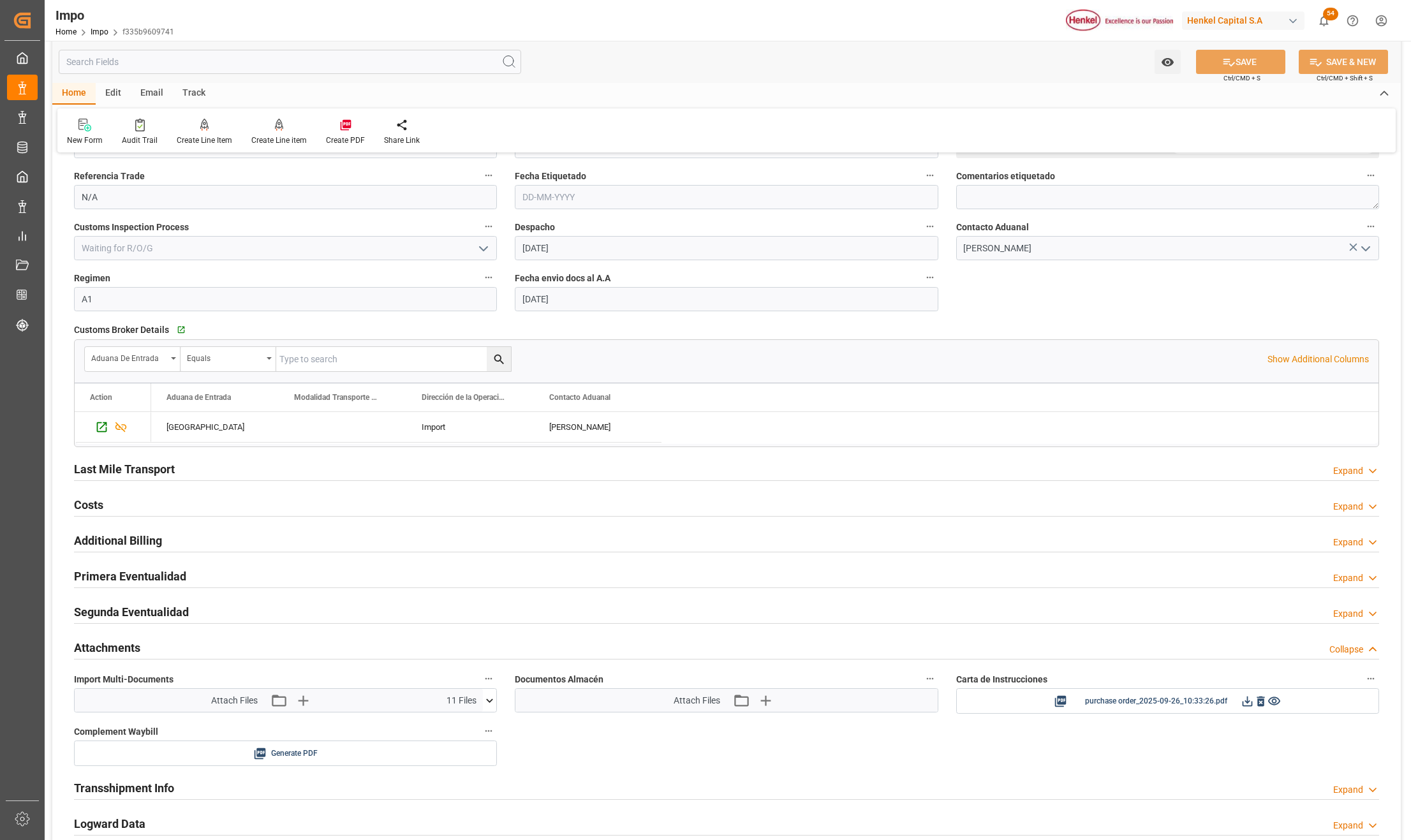
click at [489, 705] on icon at bounding box center [490, 700] width 13 height 13
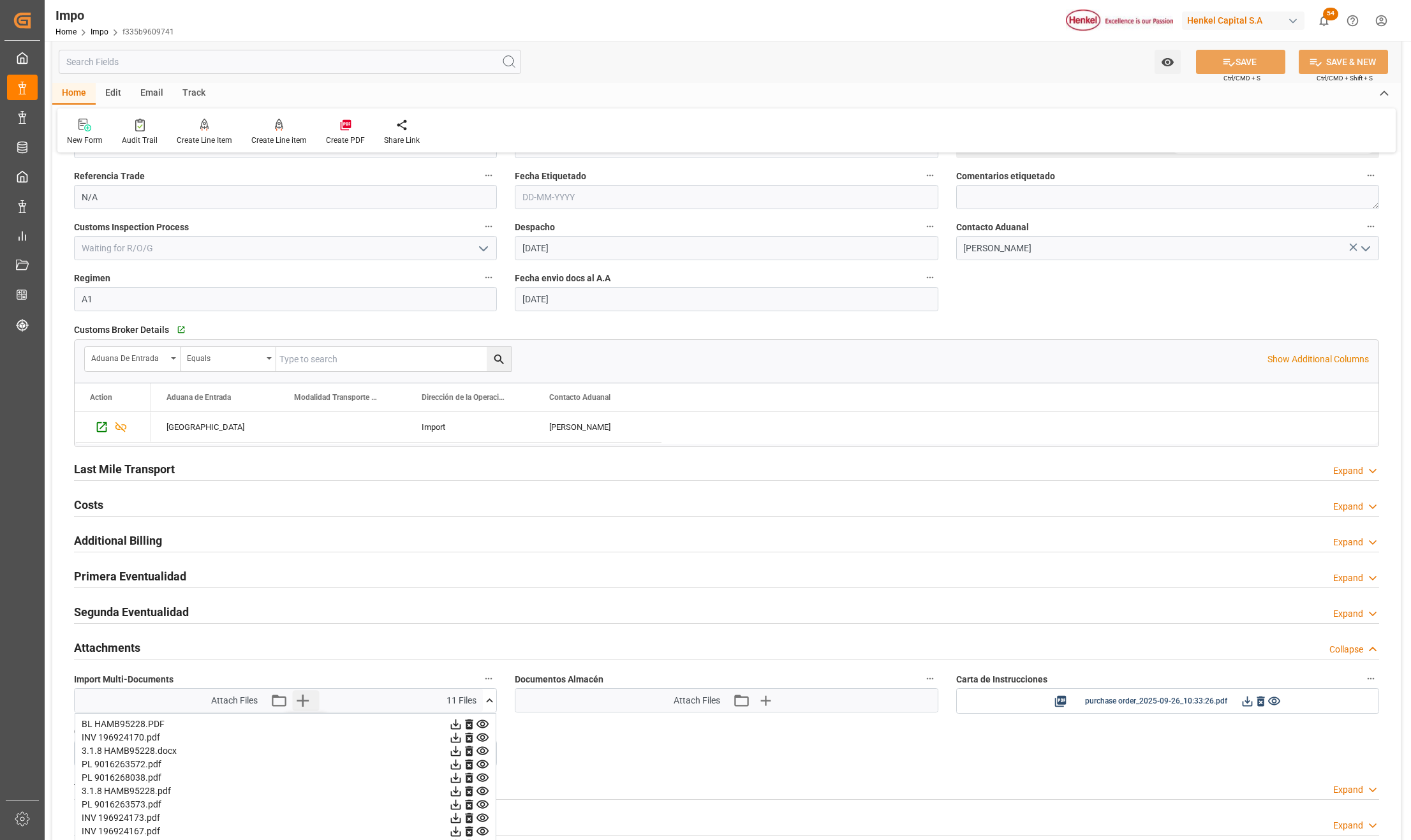
click at [297, 705] on icon "button" at bounding box center [302, 700] width 12 height 12
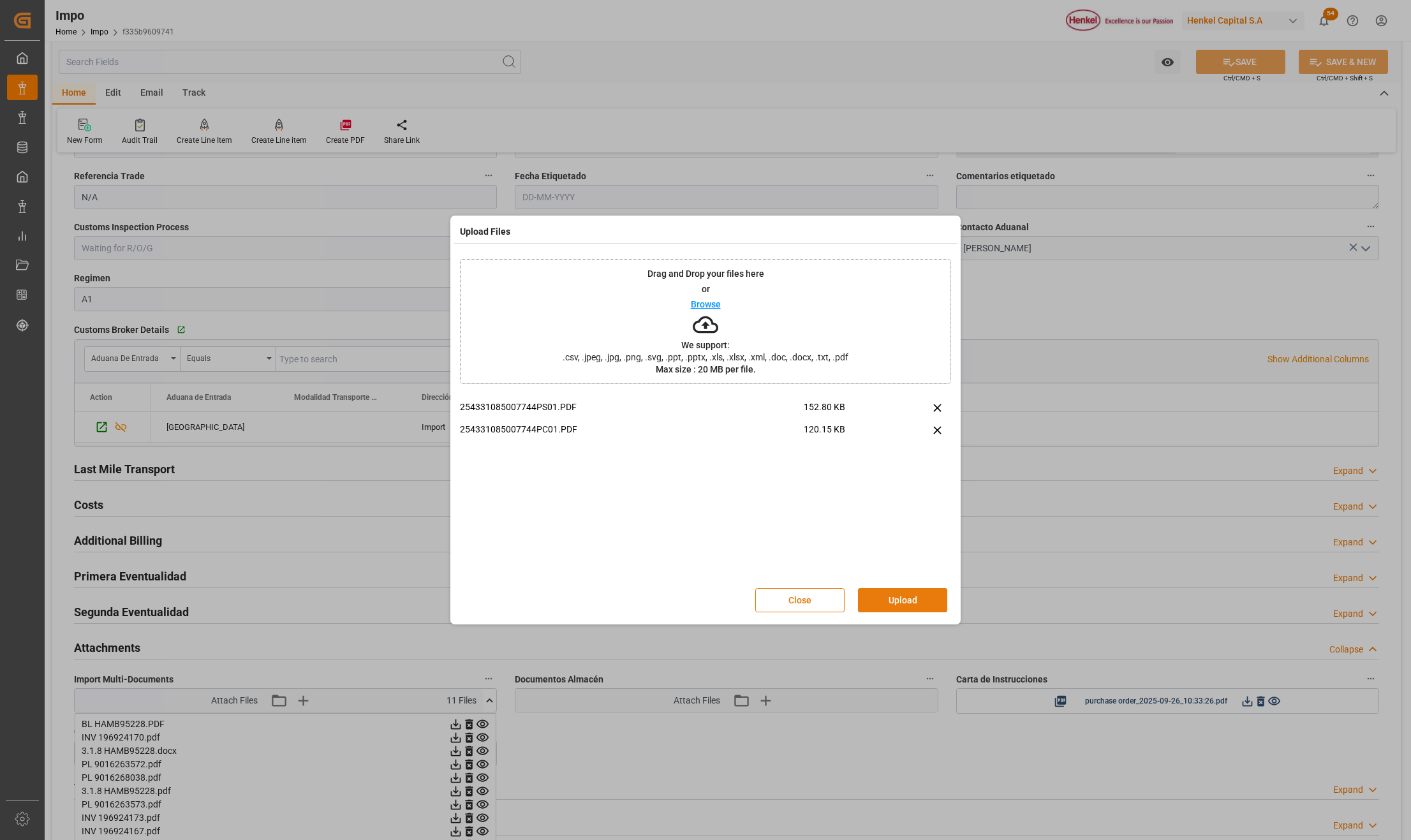
click at [870, 601] on button "Upload" at bounding box center [902, 600] width 90 height 25
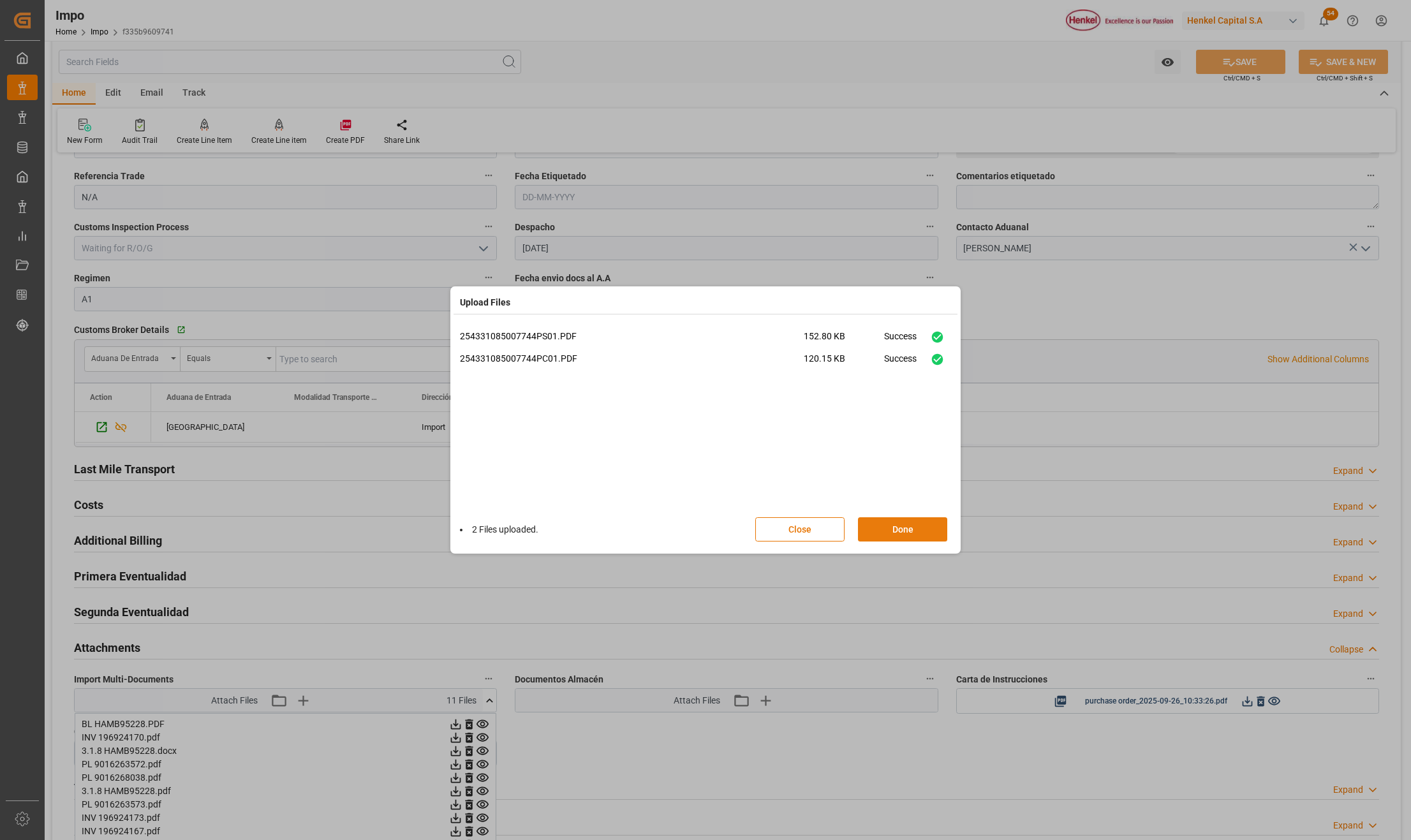
click at [925, 533] on button "Done" at bounding box center [902, 529] width 90 height 25
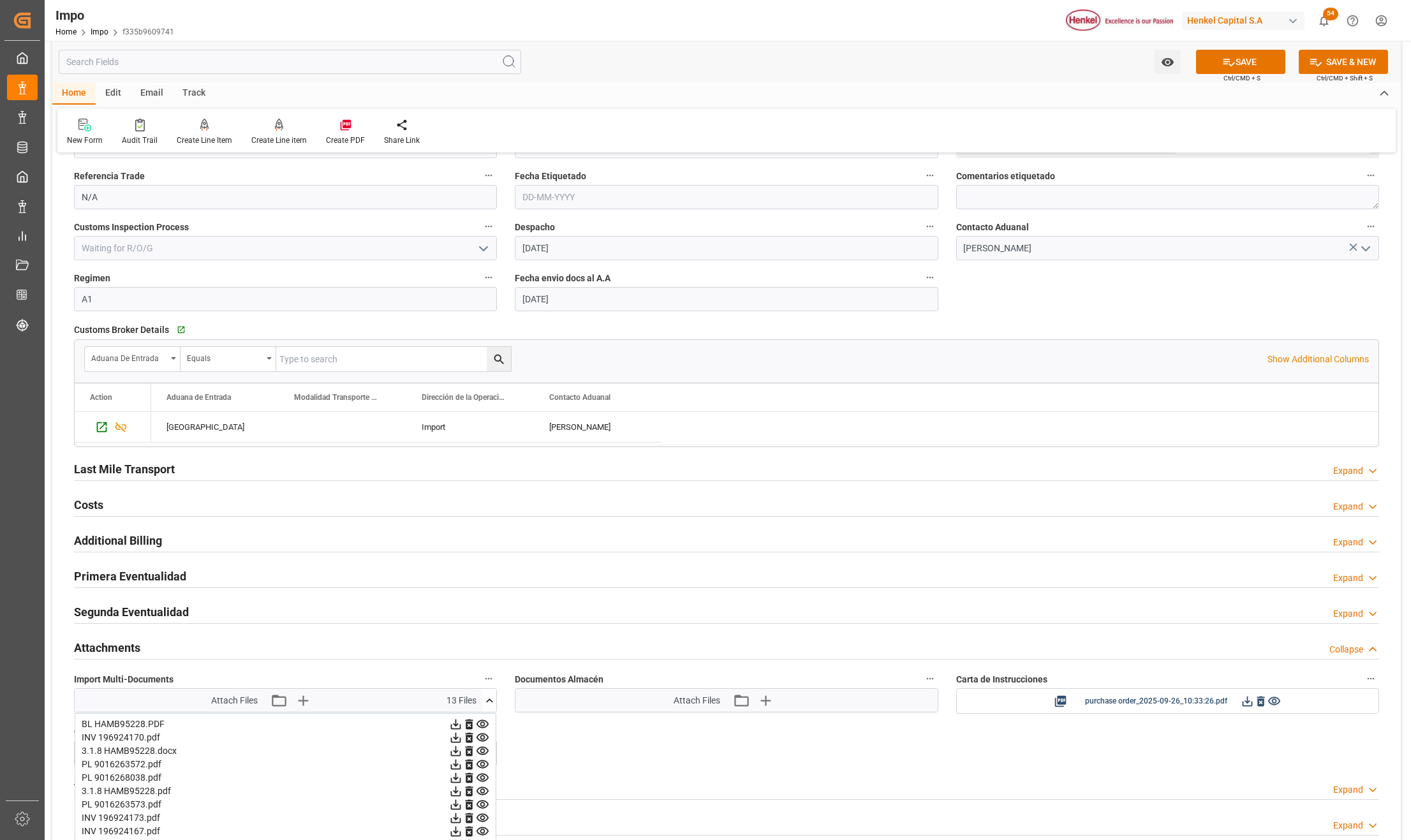
click at [1234, 59] on button "SAVE" at bounding box center [1240, 62] width 90 height 25
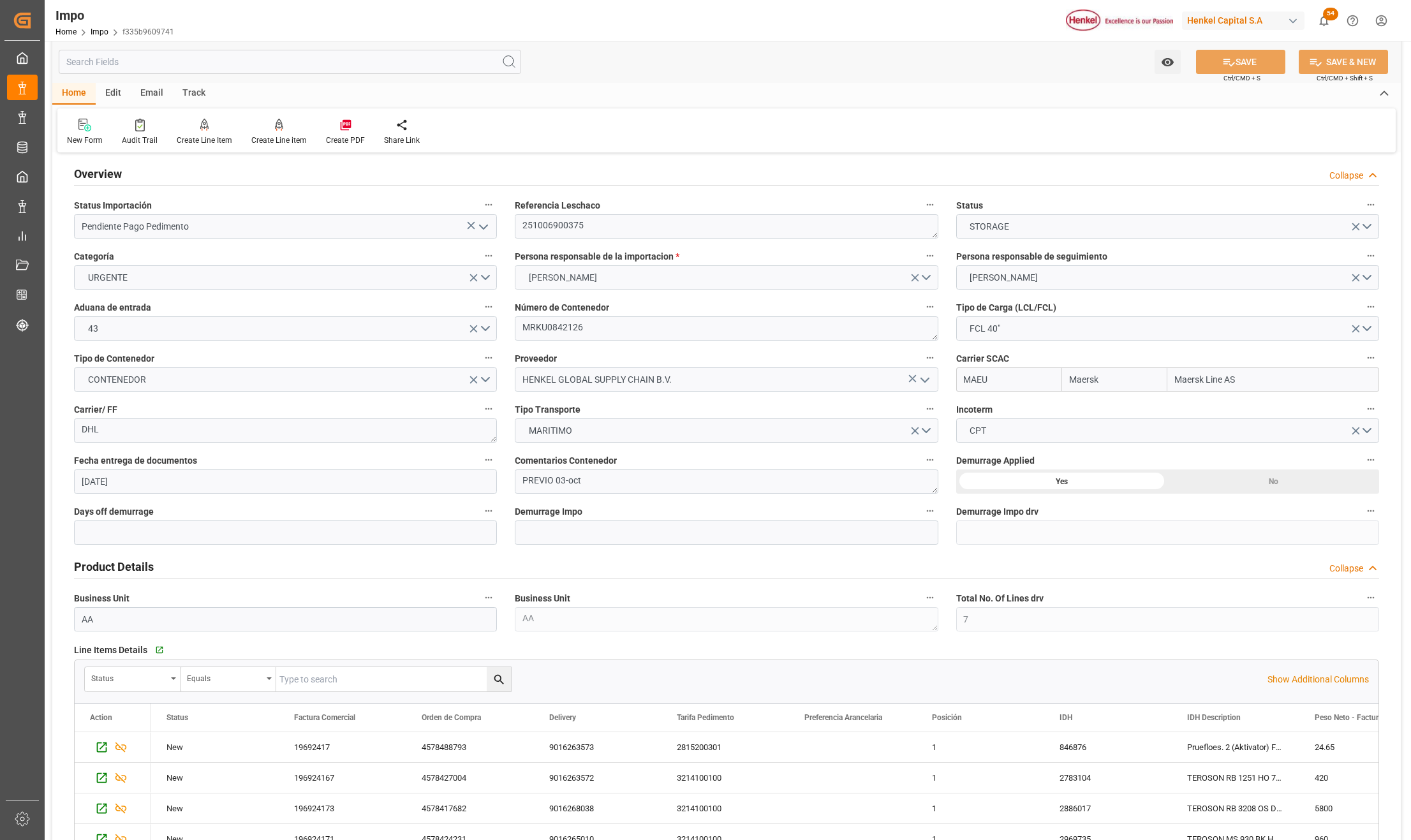
scroll to position [0, 0]
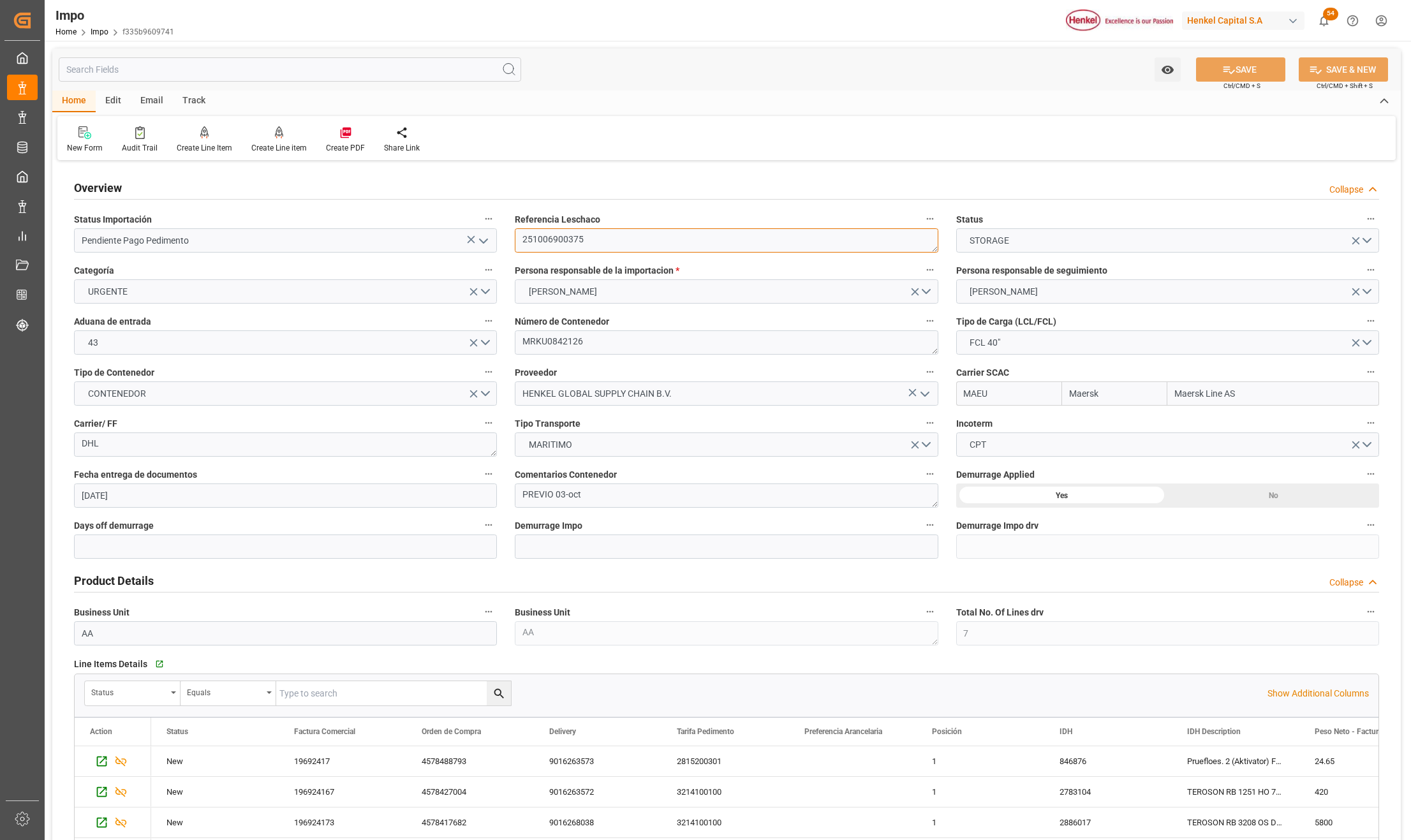
click at [546, 243] on textarea "251006900375" at bounding box center [726, 241] width 423 height 25
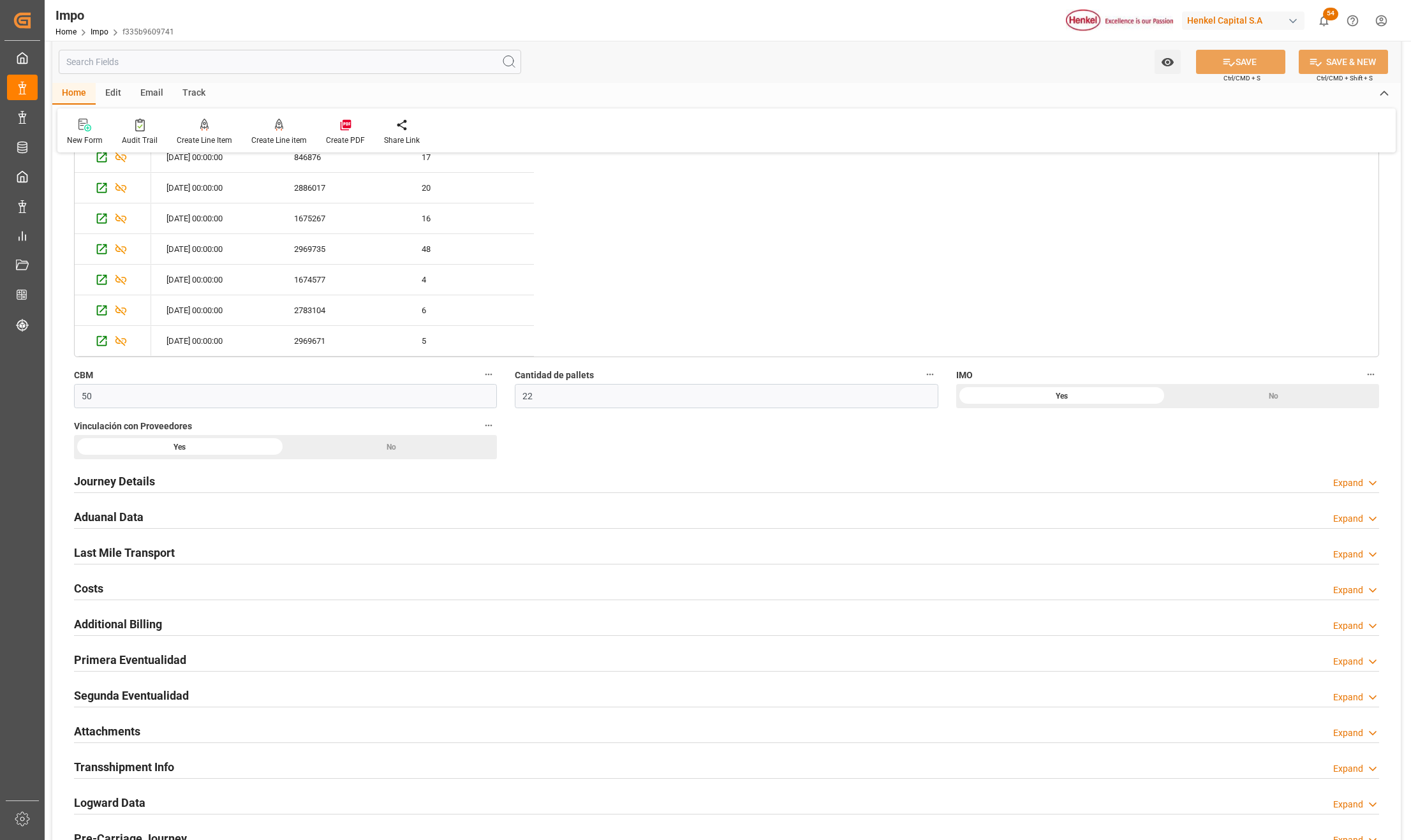
scroll to position [935, 0]
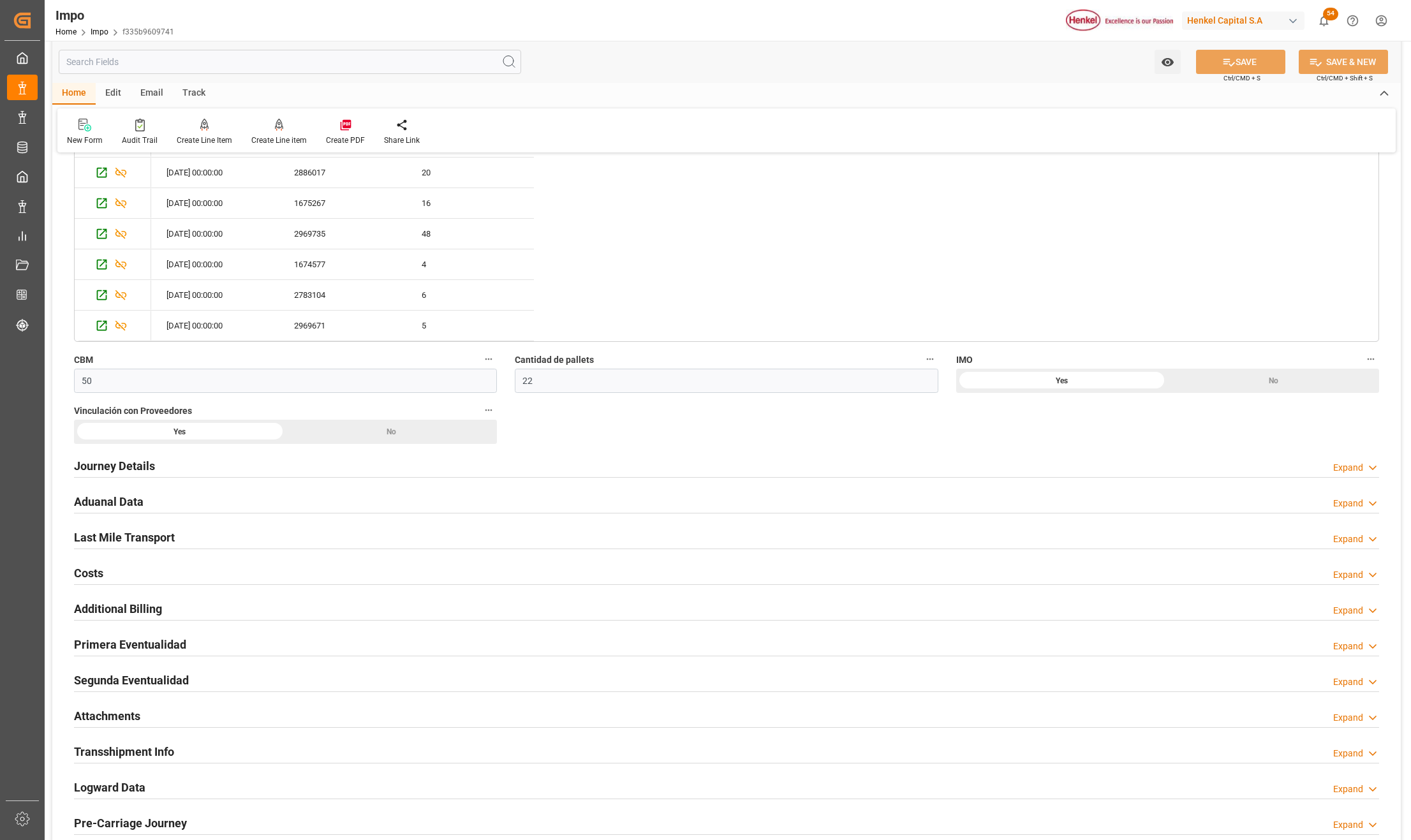
click at [121, 714] on h2 "Attachments" at bounding box center [107, 716] width 66 height 17
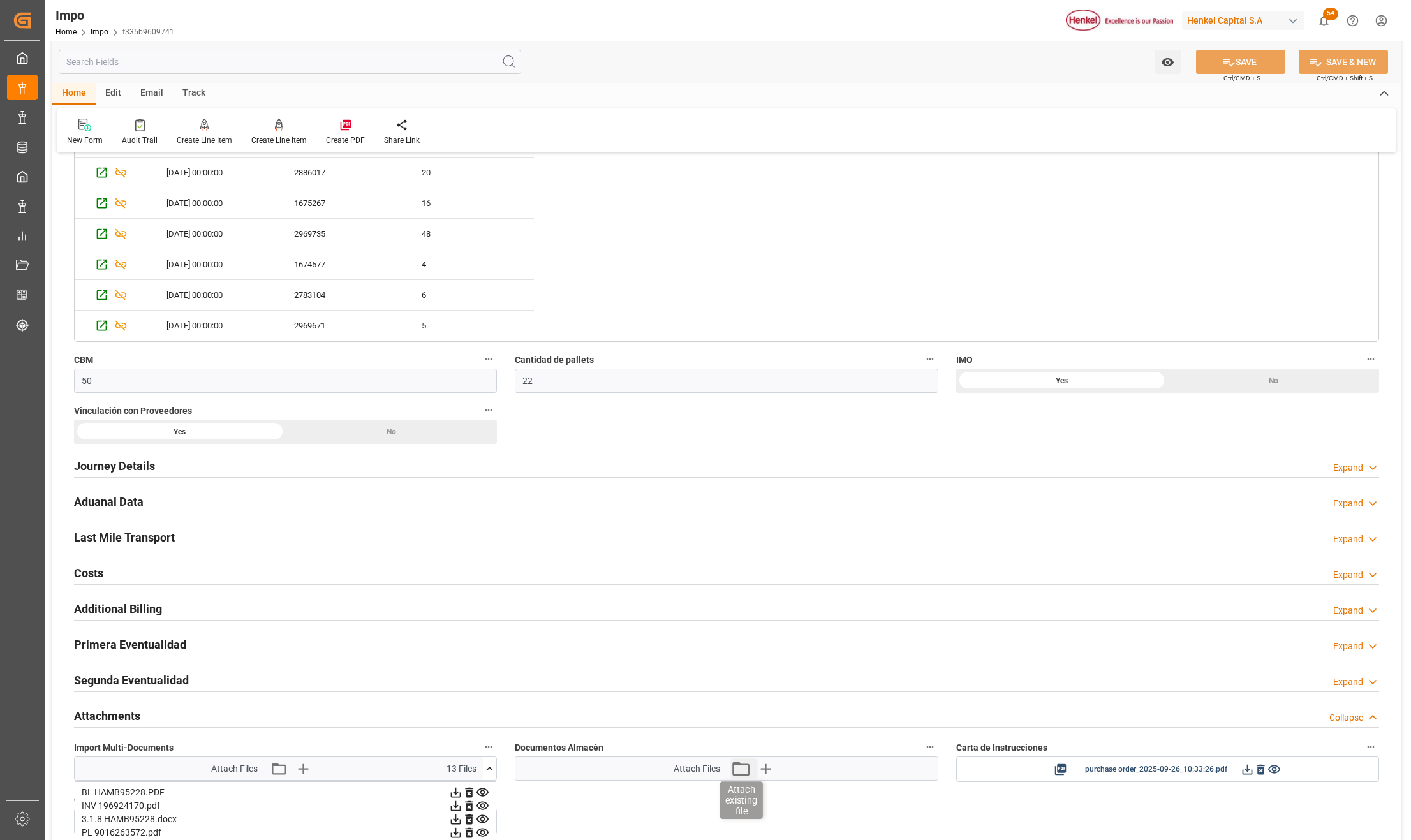
click at [745, 769] on icon "button" at bounding box center [741, 769] width 21 height 21
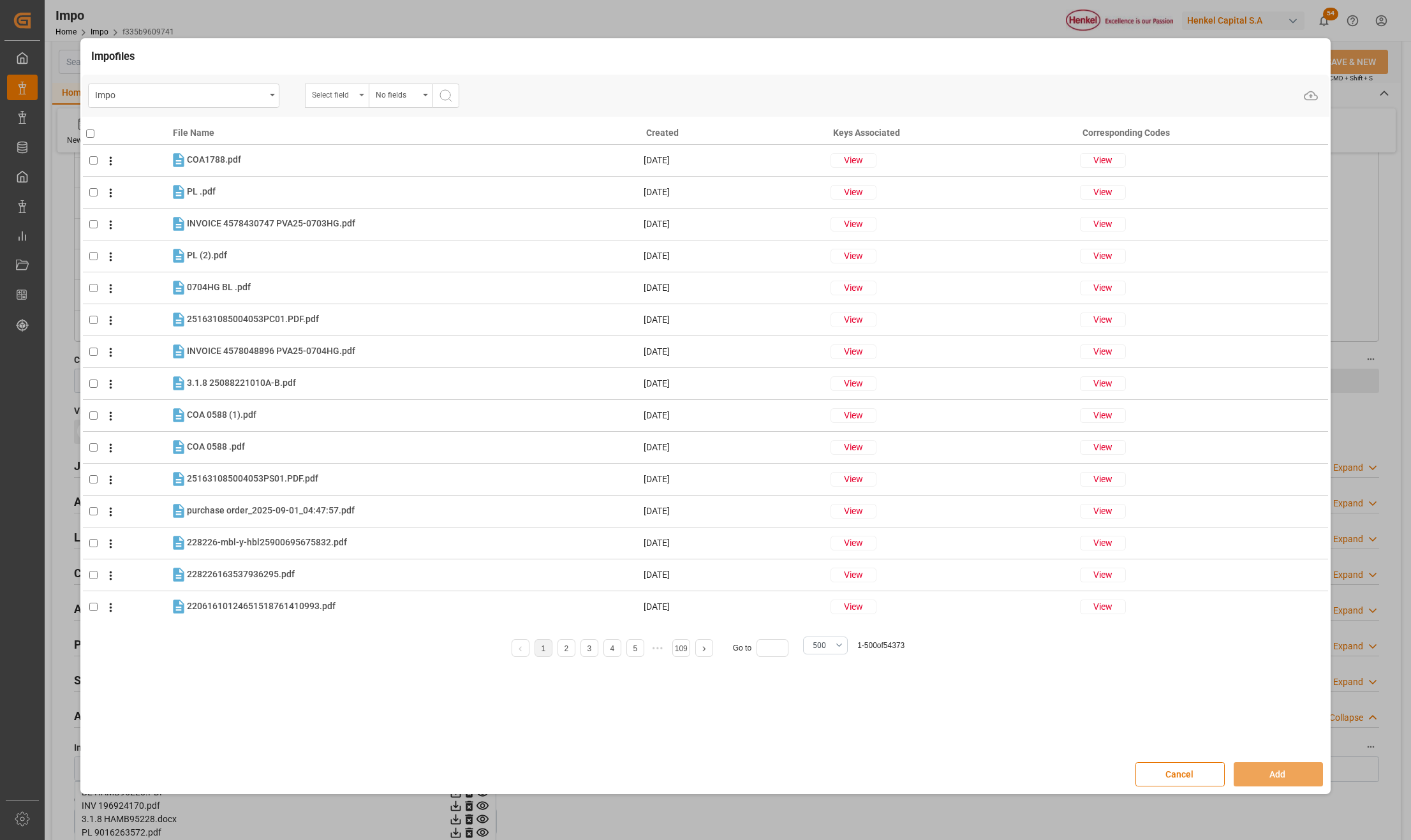
click at [362, 97] on div "Select field" at bounding box center [337, 96] width 64 height 25
click at [362, 97] on div "Status Importación" at bounding box center [337, 96] width 64 height 25
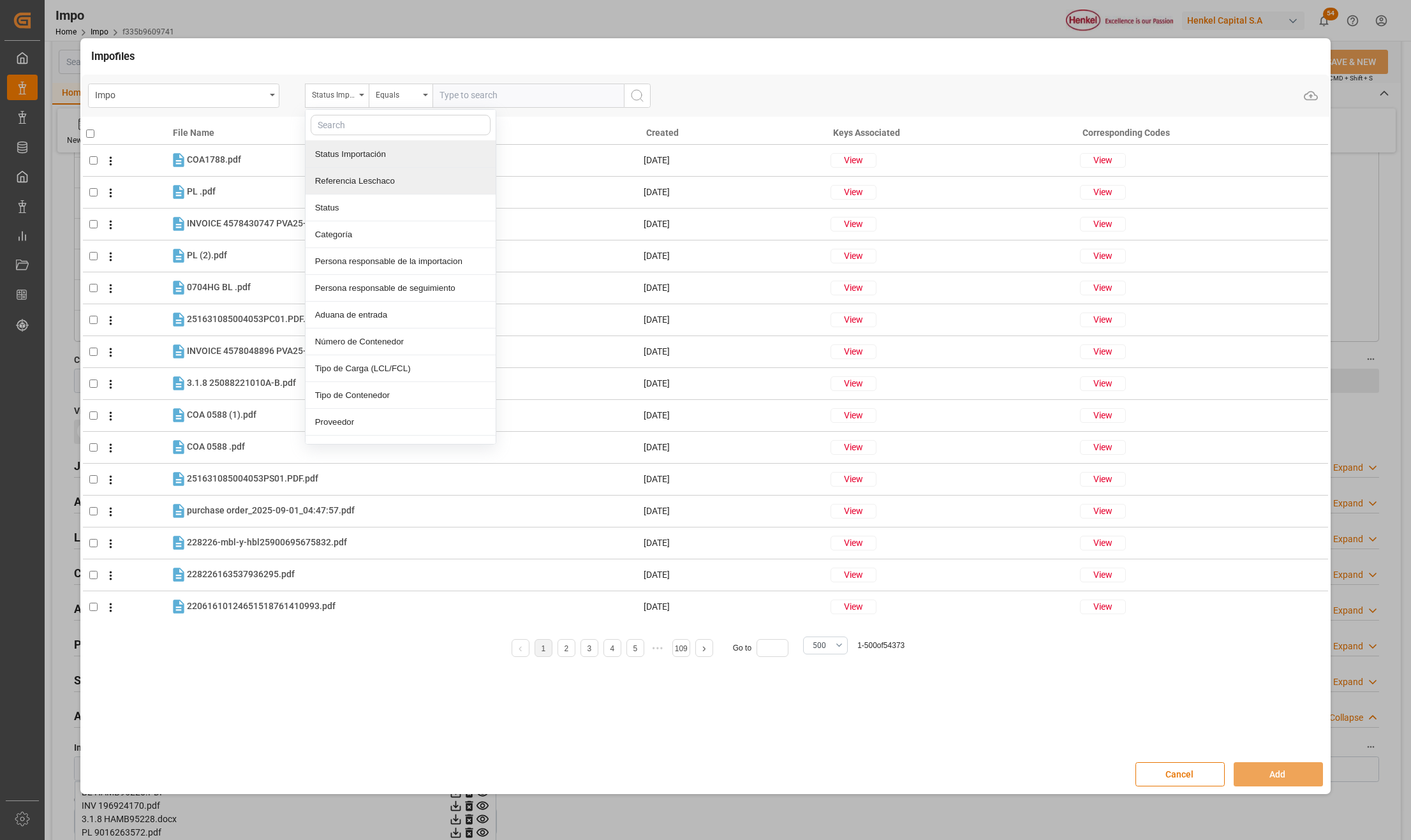
click at [348, 185] on div "Referencia Leschaco" at bounding box center [400, 181] width 190 height 26
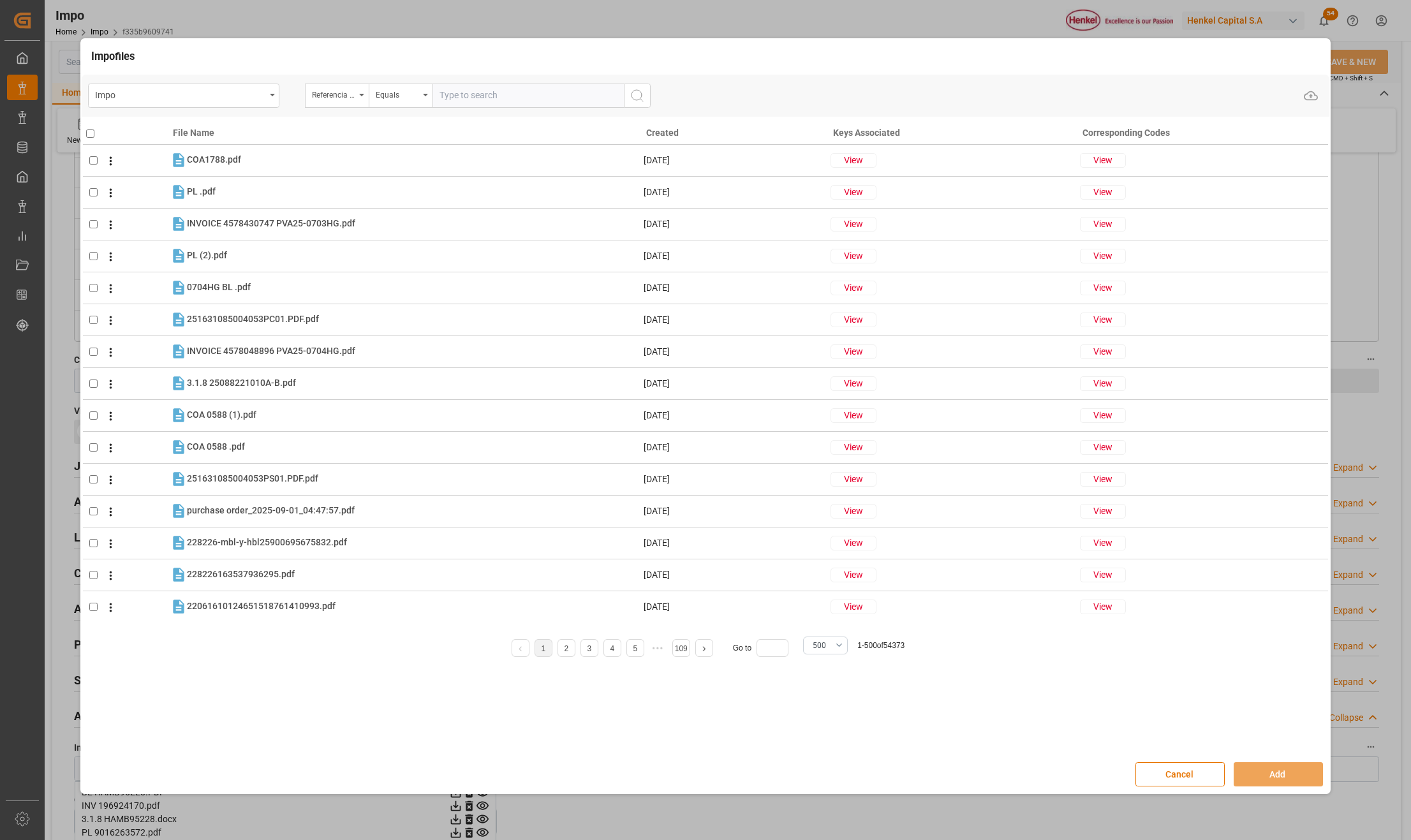
click at [483, 102] on input "text" at bounding box center [528, 96] width 192 height 25
paste input "251006900375"
type input "251006900375"
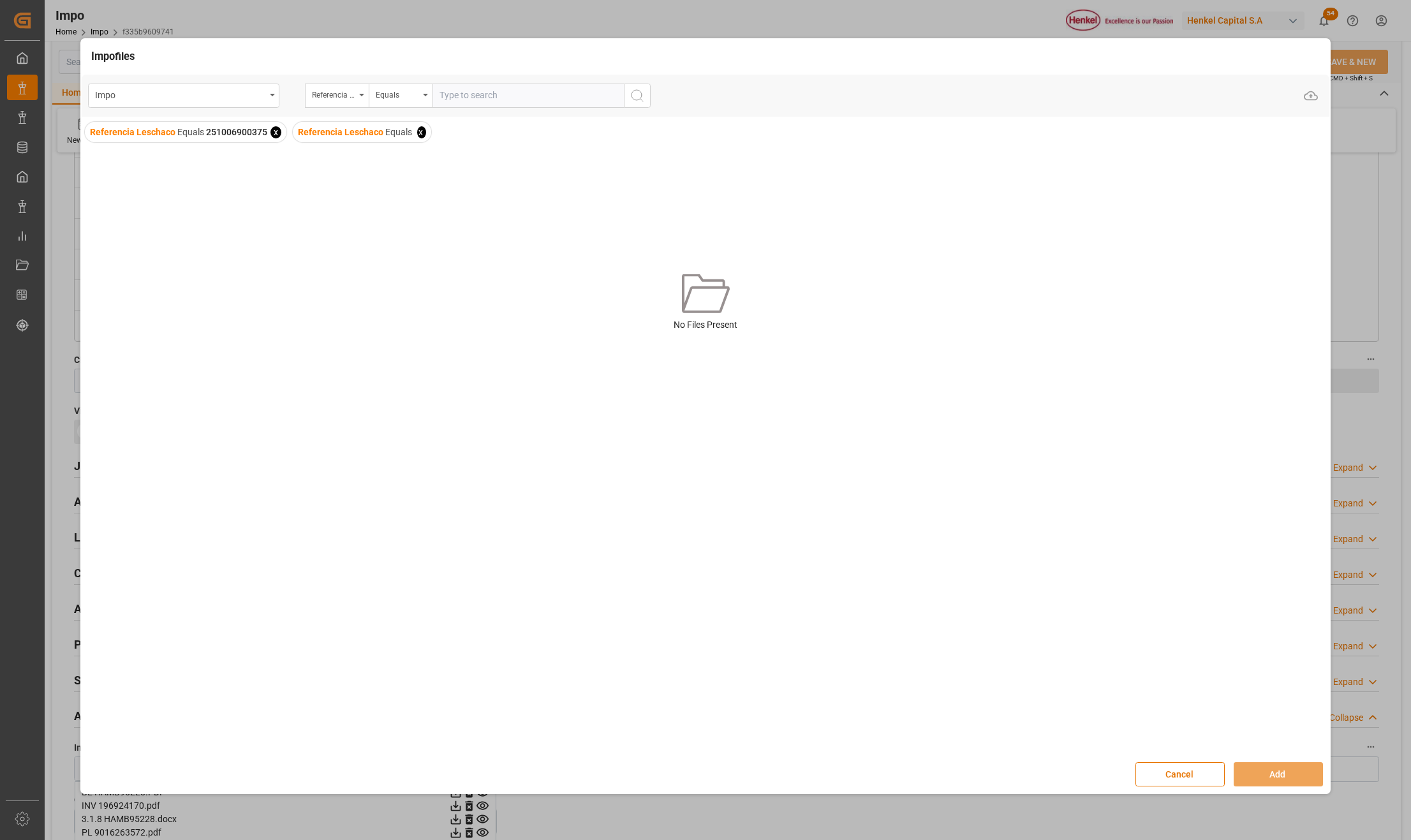
click at [417, 127] on span "x" at bounding box center [421, 132] width 8 height 12
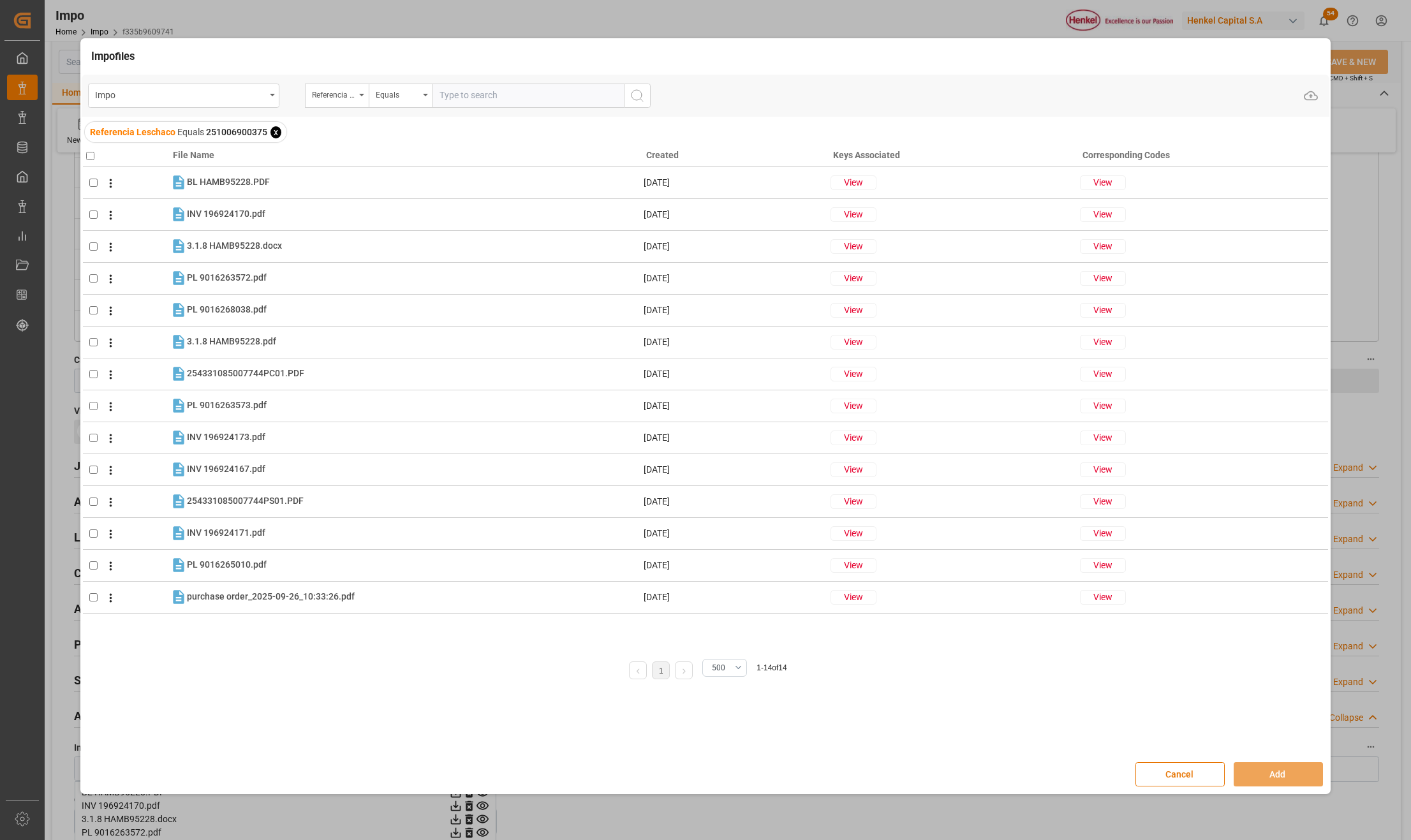
click at [435, 90] on input "text" at bounding box center [528, 96] width 192 height 25
paste input "251006900375"
type input "251006900375"
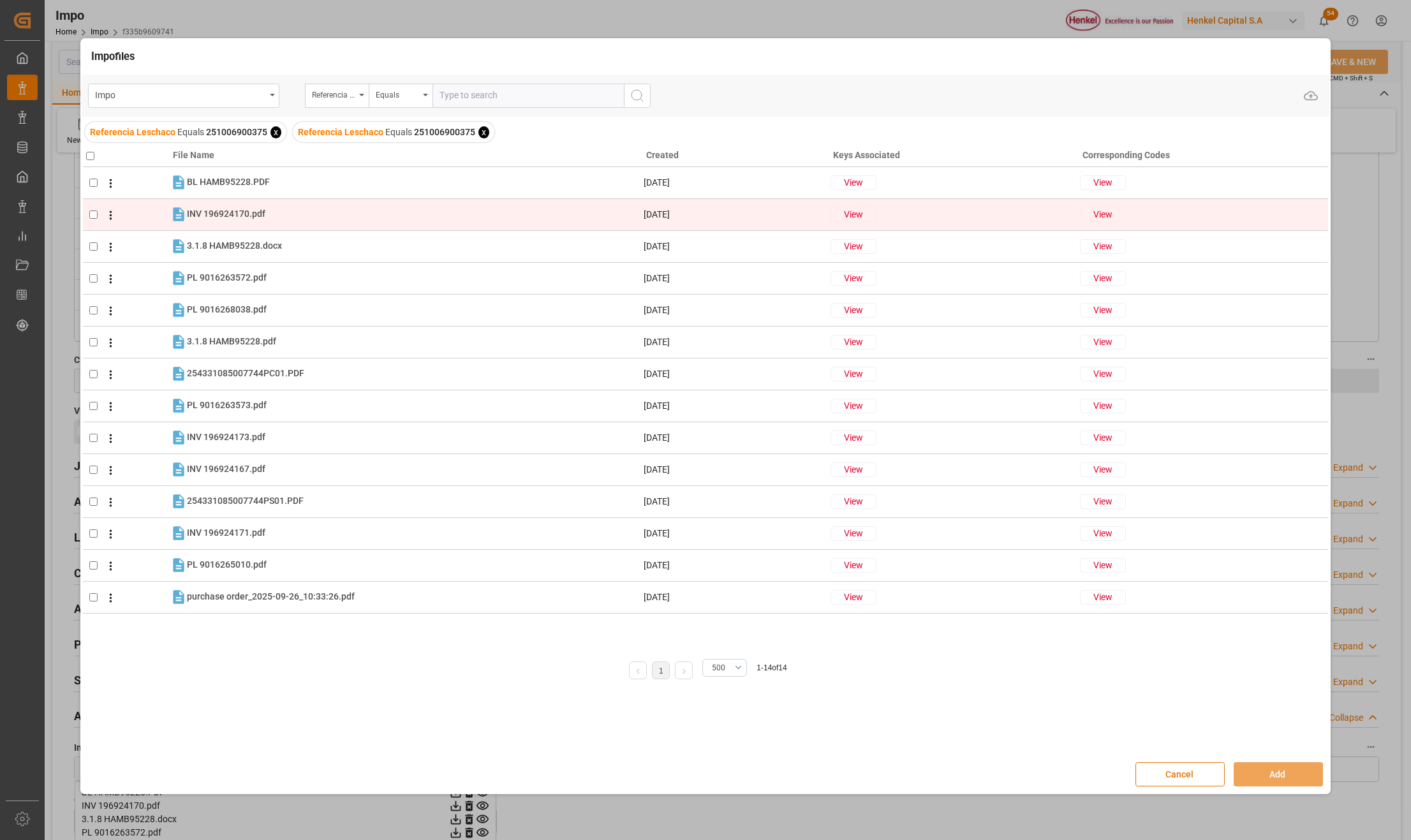
click at [92, 215] on input "checkbox" at bounding box center [93, 214] width 8 height 8
checkbox input "true"
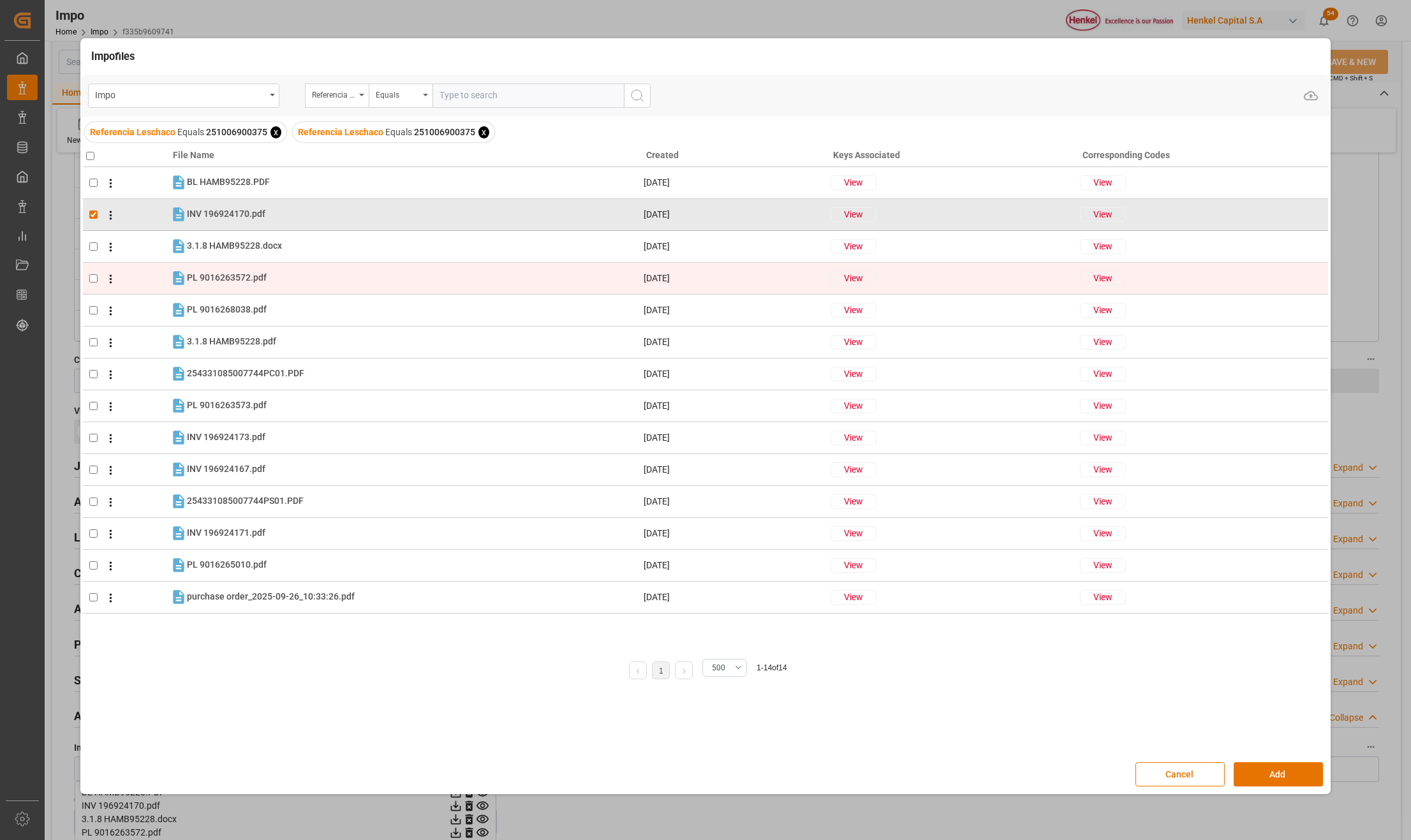
click at [92, 283] on td at bounding box center [126, 278] width 88 height 32
checkbox input "true"
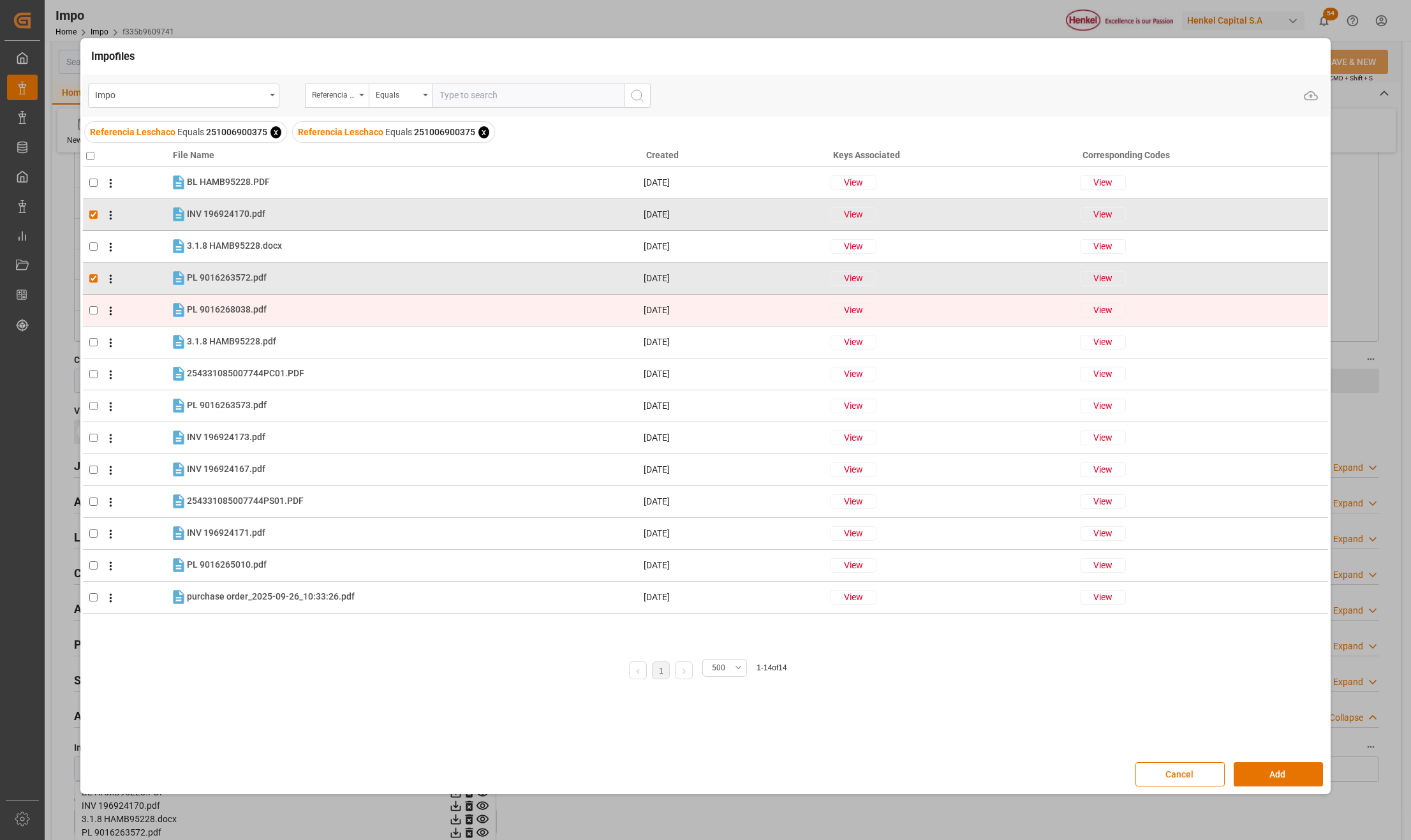
click at [93, 312] on input "checkbox" at bounding box center [93, 310] width 8 height 8
checkbox input "true"
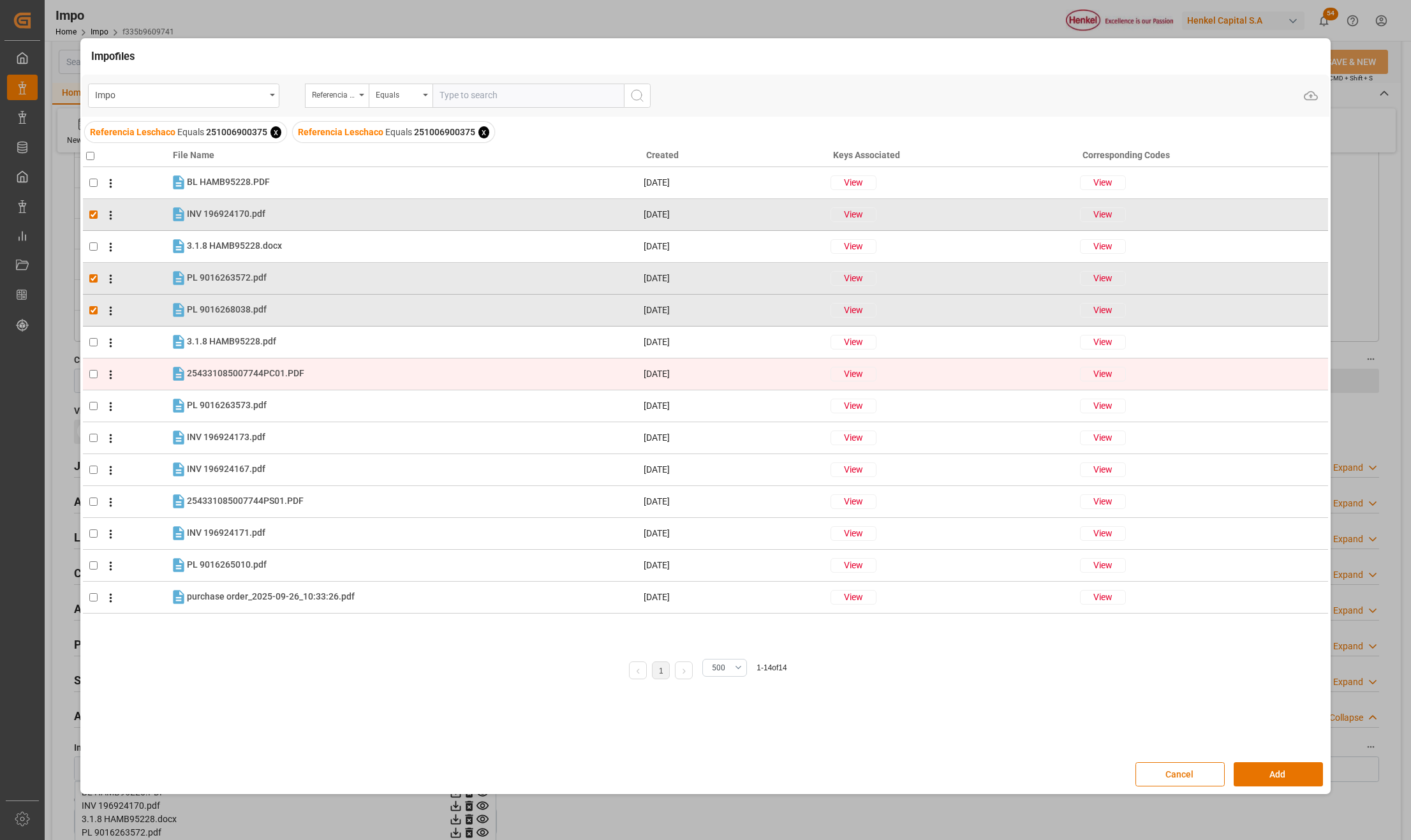
click at [97, 373] on input "checkbox" at bounding box center [93, 374] width 8 height 8
checkbox input "true"
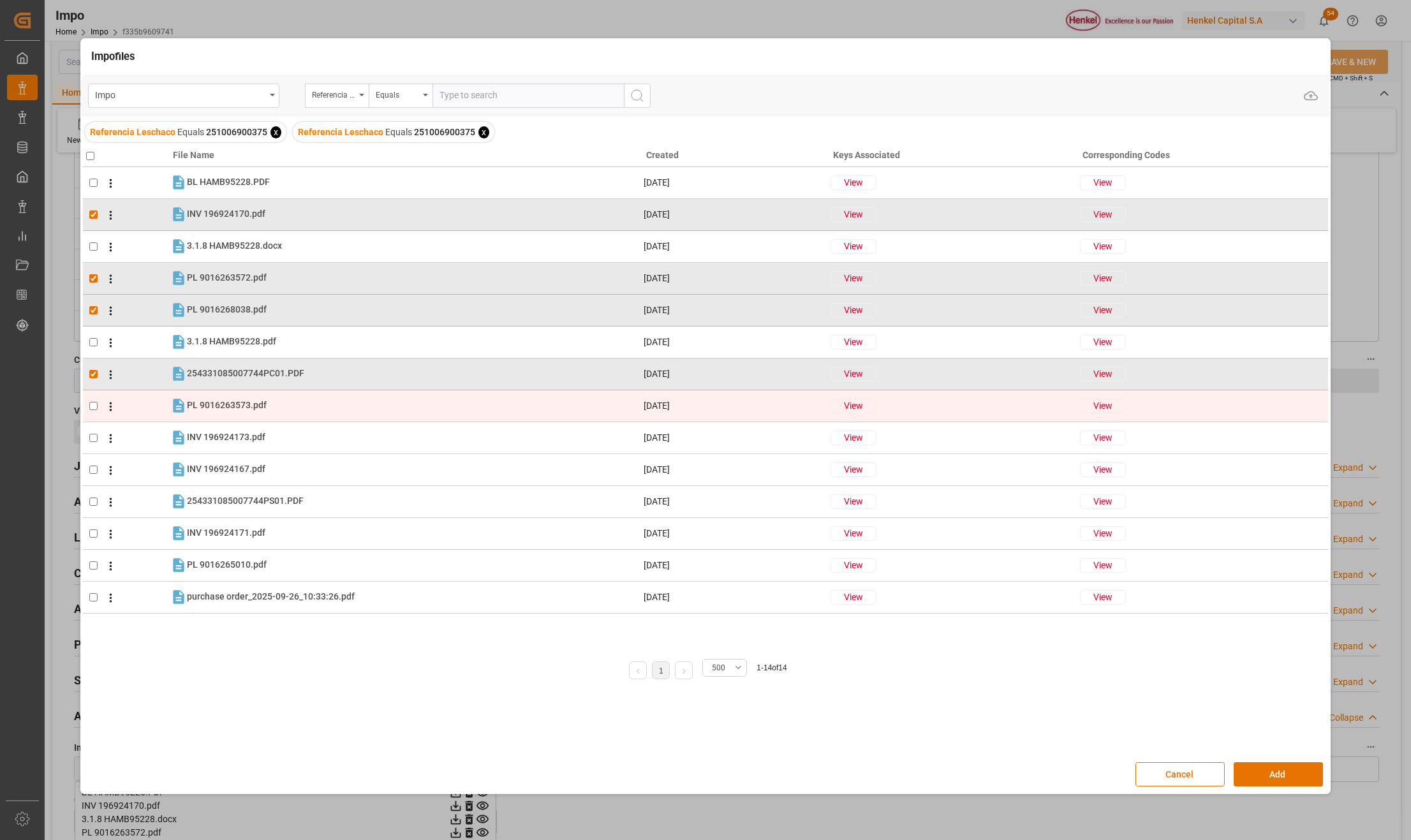
click at [95, 404] on input "checkbox" at bounding box center [93, 406] width 8 height 8
checkbox input "true"
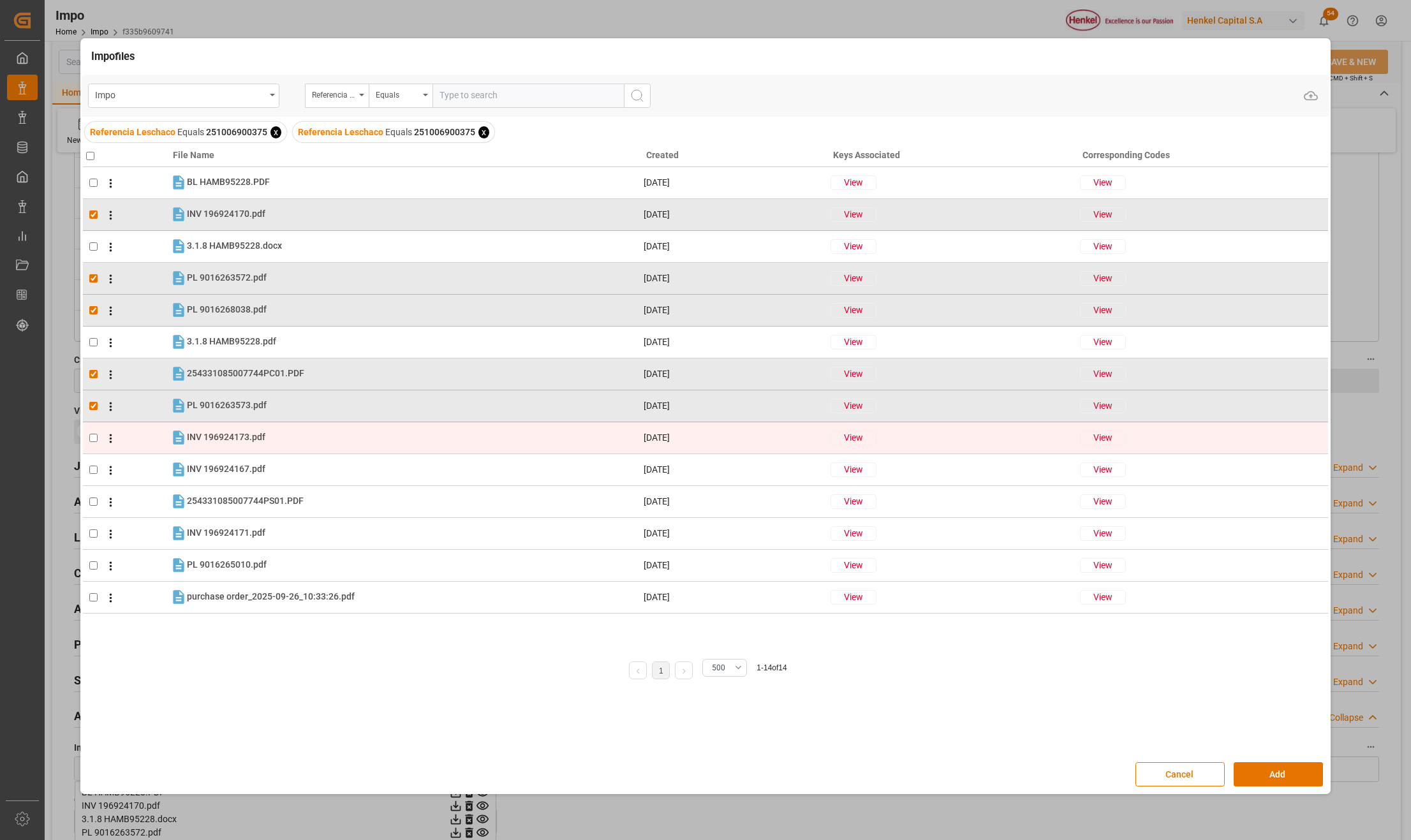
click at [94, 432] on td at bounding box center [126, 438] width 88 height 32
checkbox input "true"
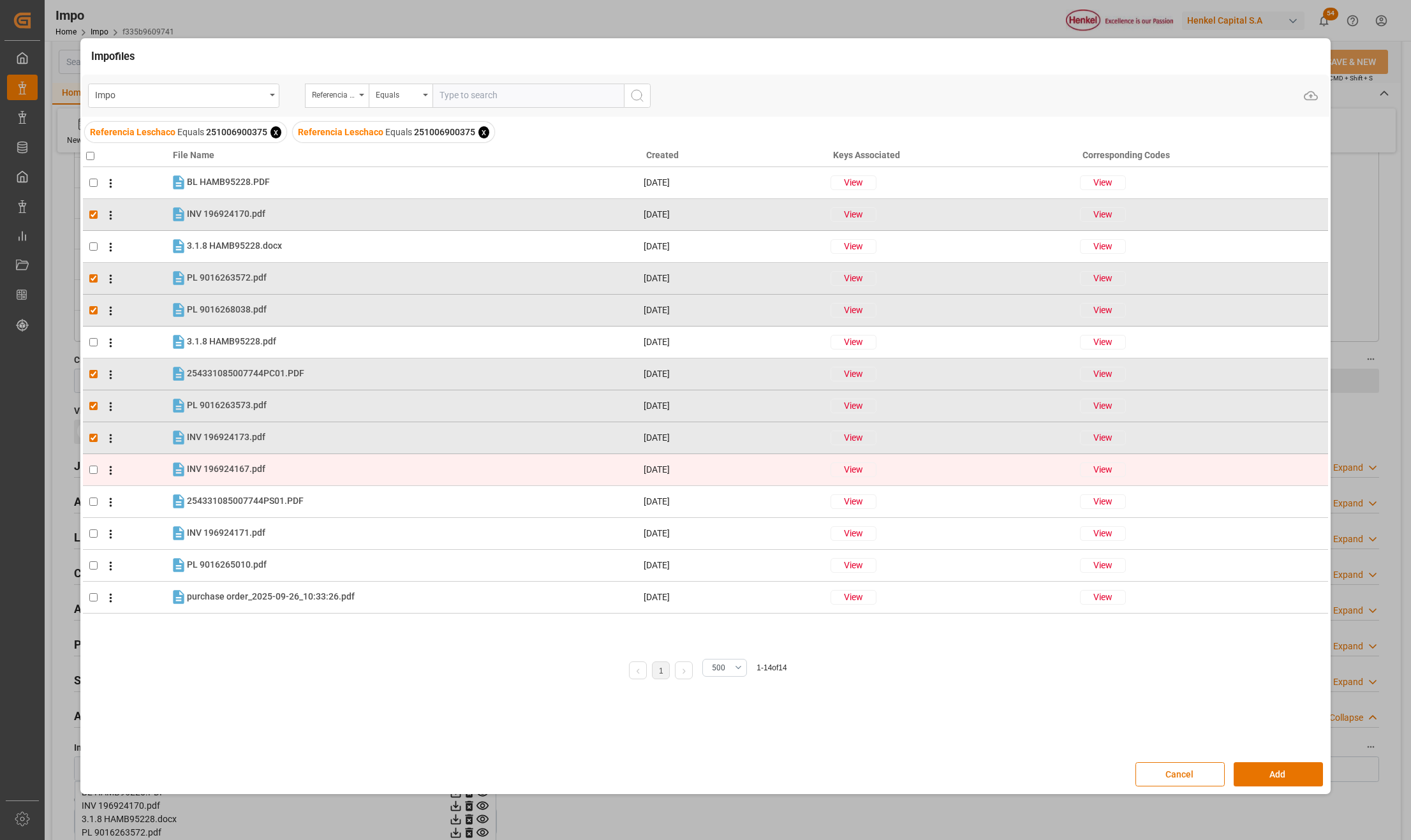
click at [98, 465] on span at bounding box center [107, 469] width 20 height 15
checkbox input "true"
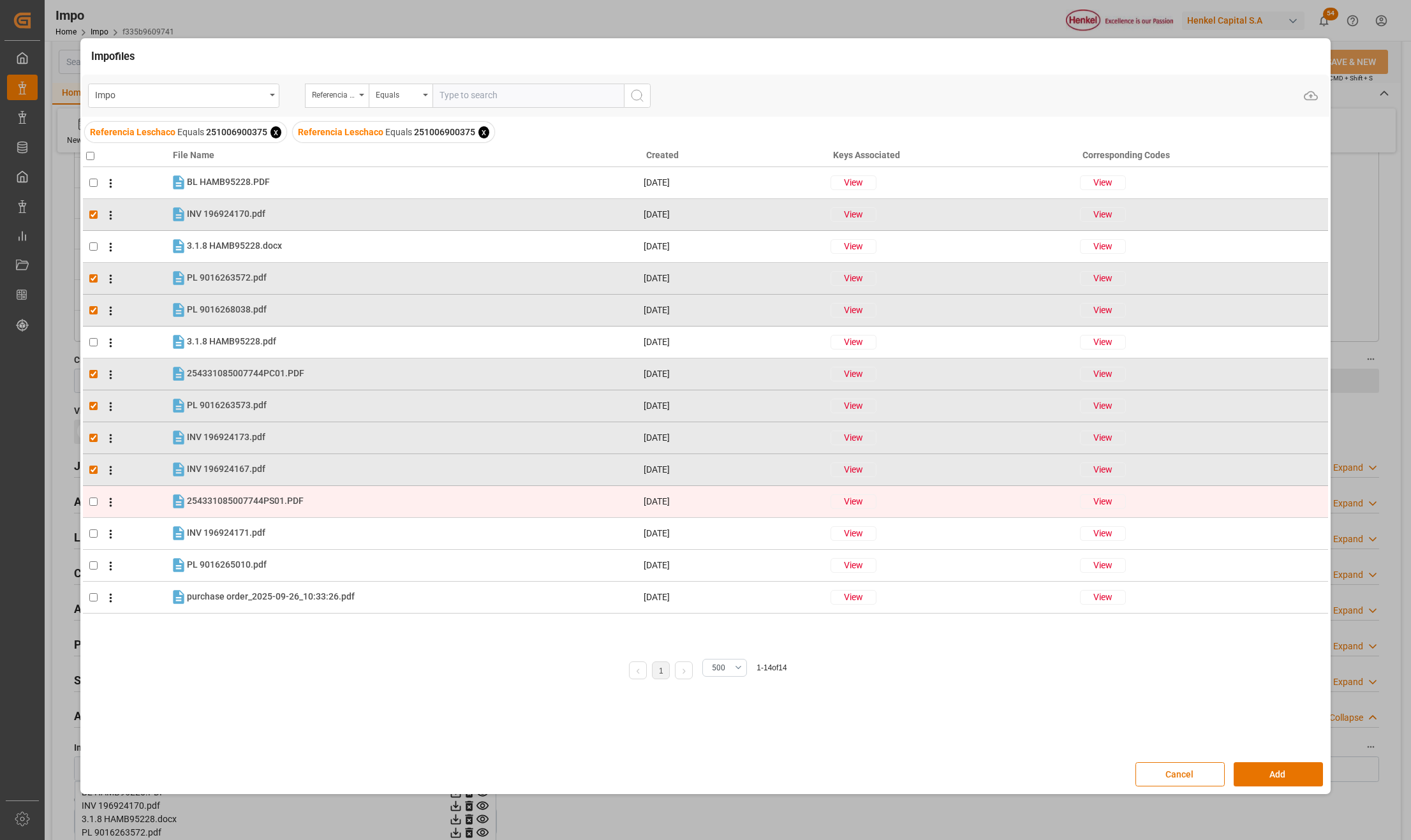
click at [95, 498] on input "checkbox" at bounding box center [93, 501] width 8 height 8
checkbox input "true"
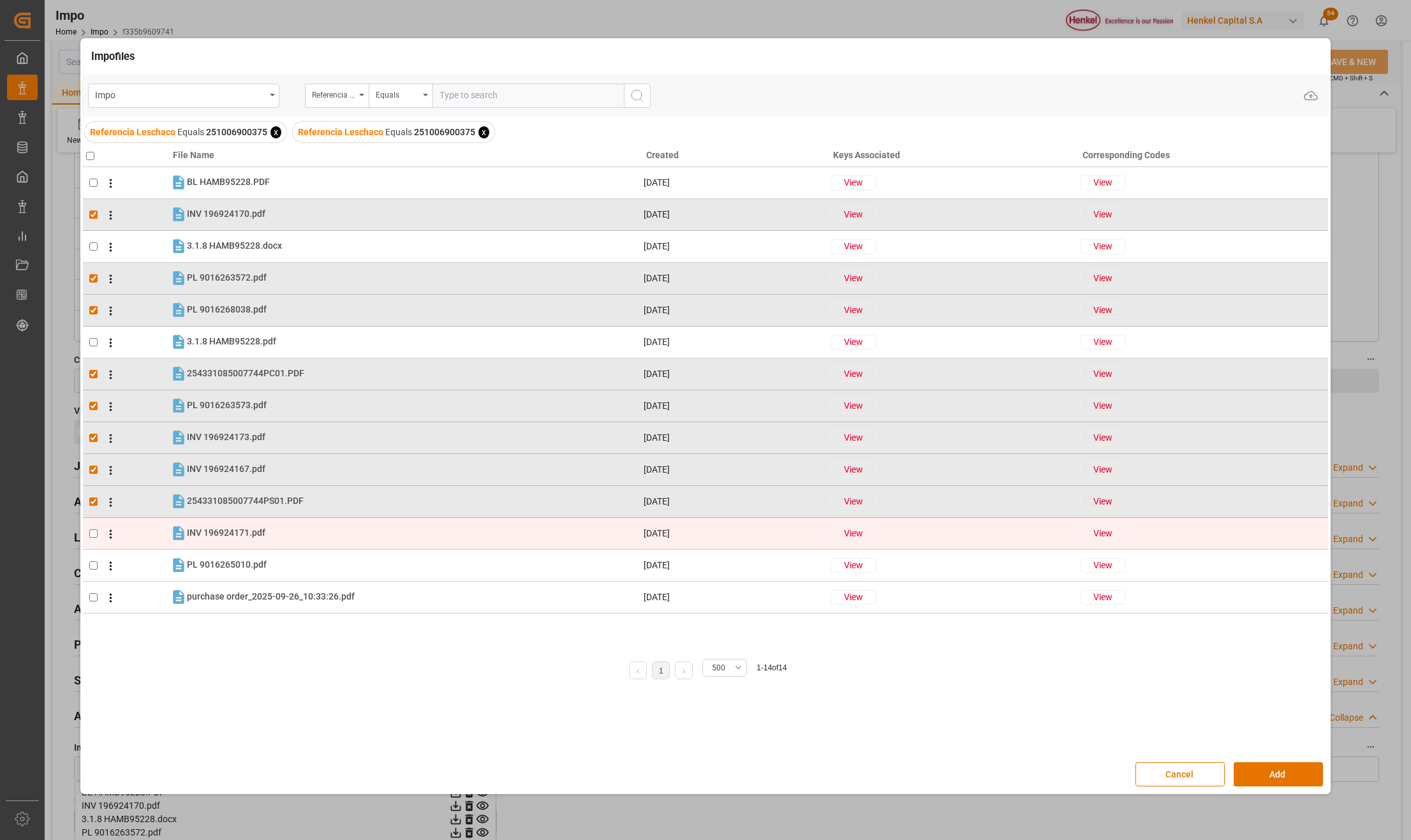
click at [92, 533] on input "checkbox" at bounding box center [93, 533] width 8 height 8
checkbox input "true"
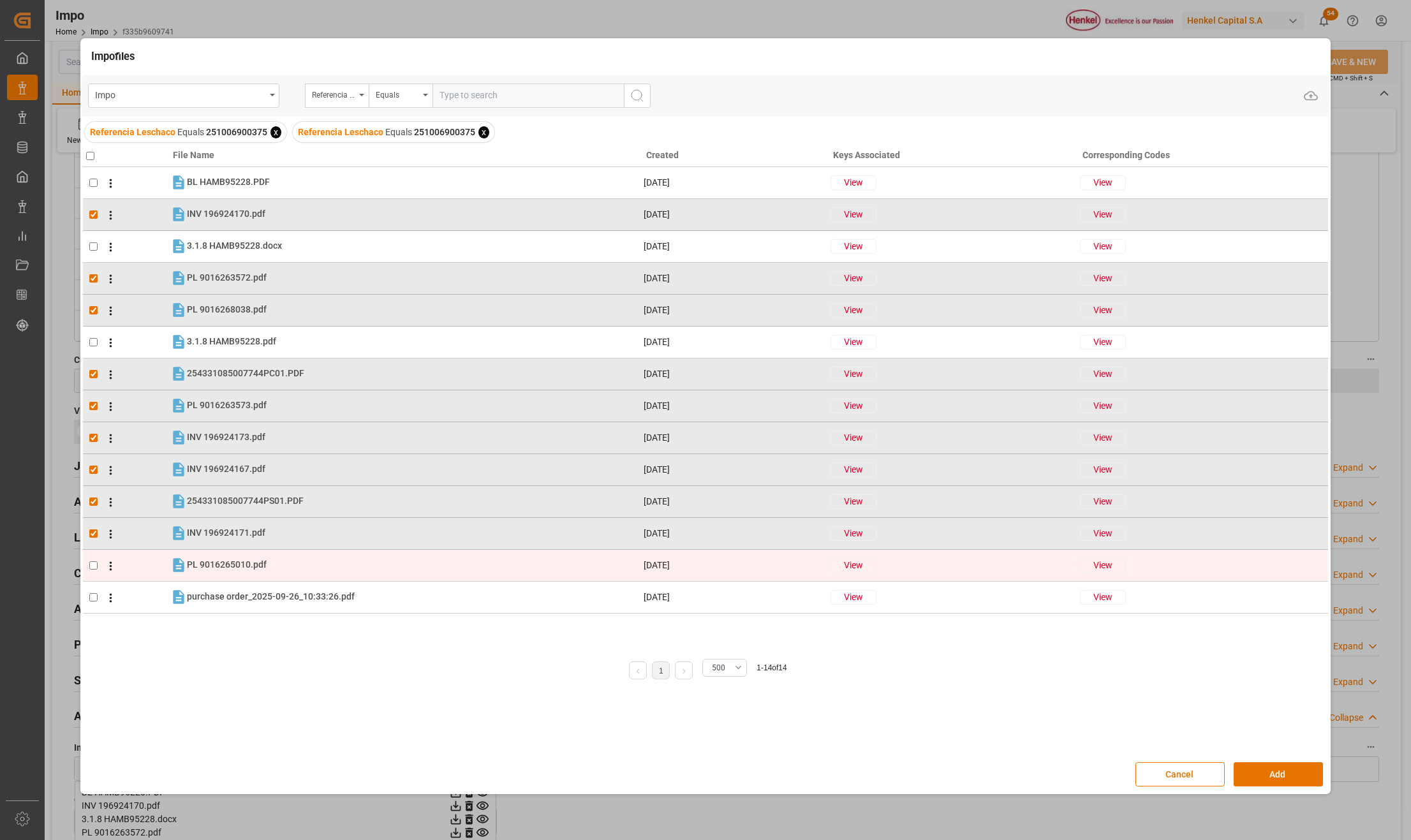
click at [90, 566] on input "checkbox" at bounding box center [93, 565] width 8 height 8
checkbox input "true"
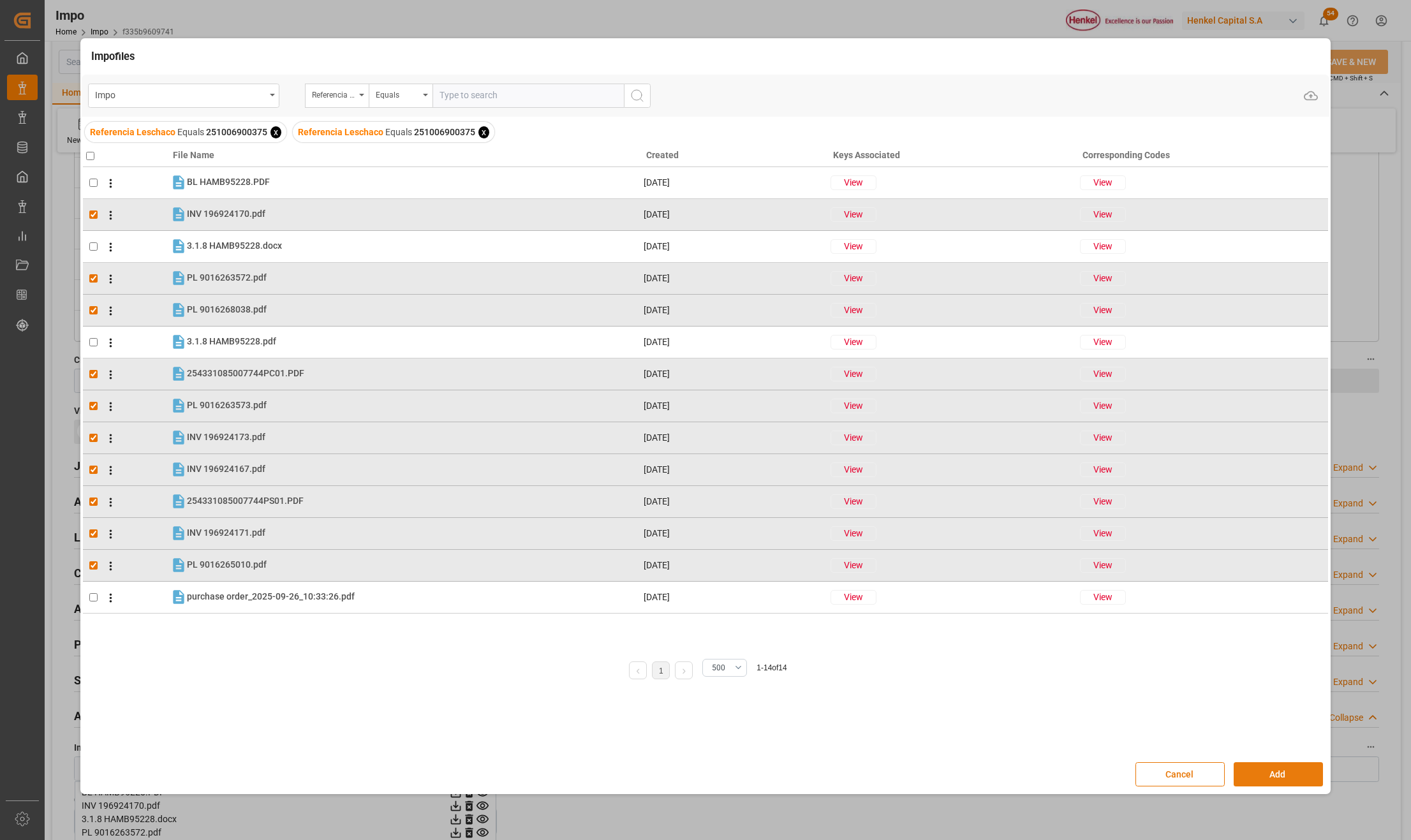
click at [1299, 773] on button "Add" at bounding box center [1278, 775] width 90 height 25
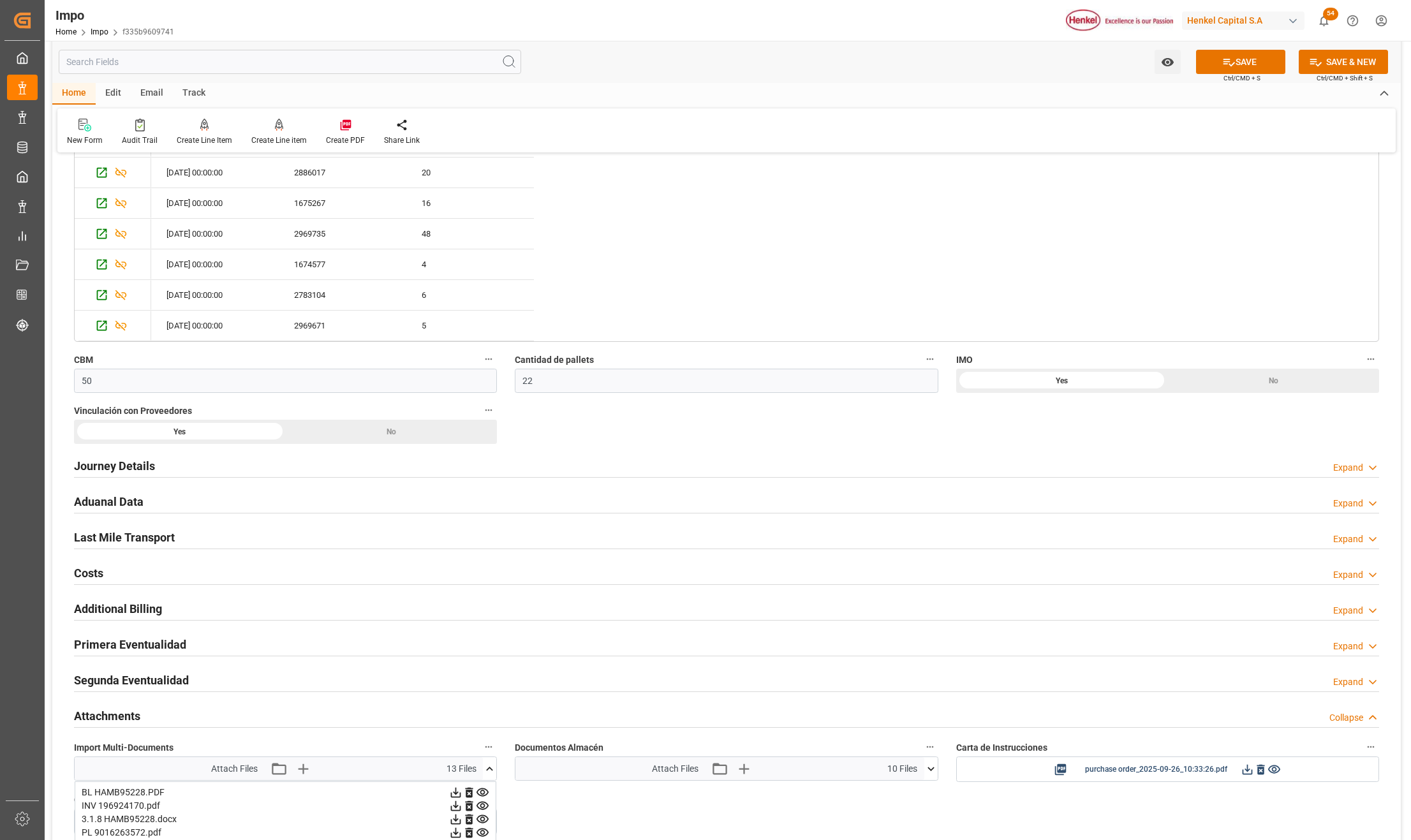
click at [1263, 68] on button "SAVE" at bounding box center [1240, 62] width 90 height 25
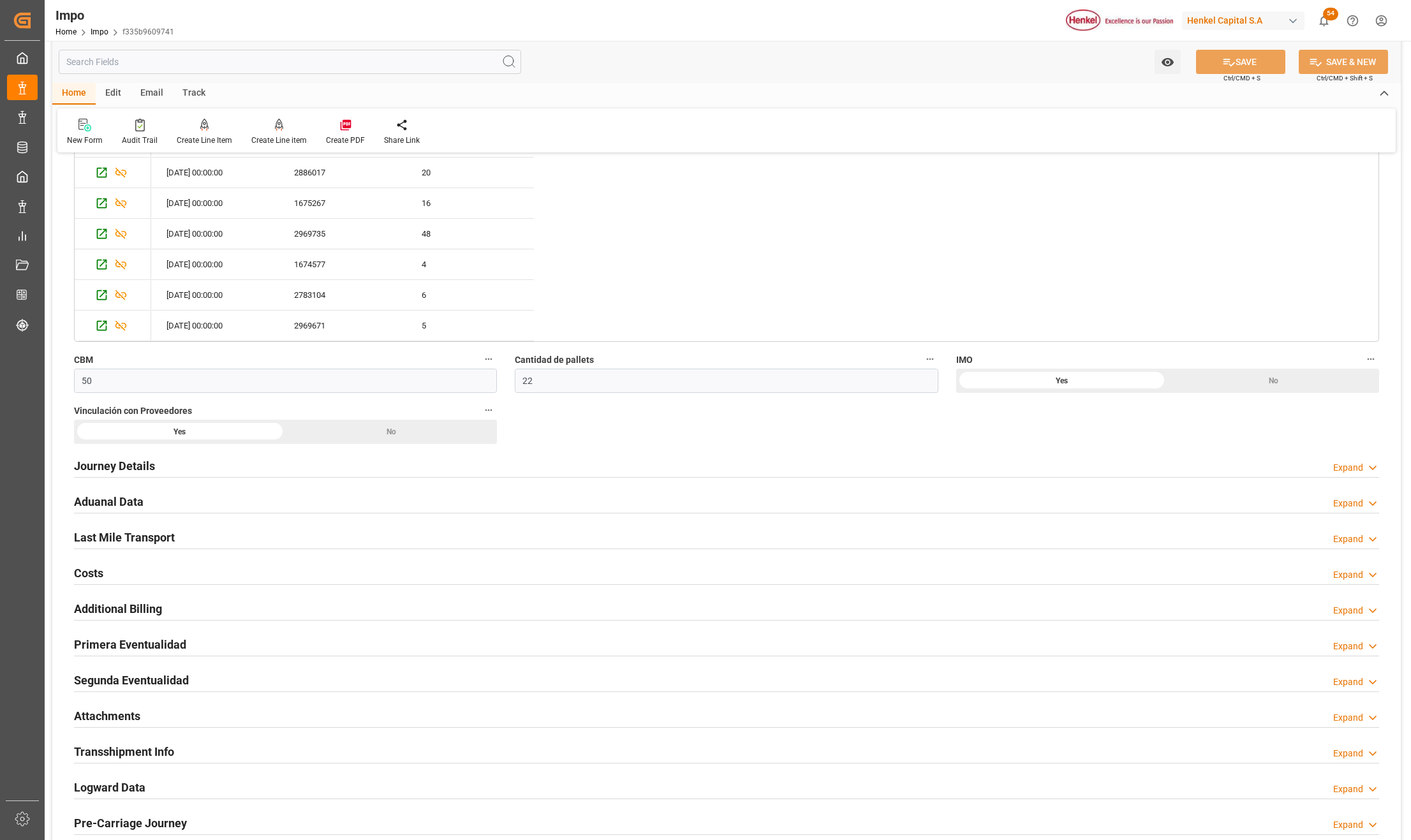
click at [106, 639] on h2 "Primera Eventualidad" at bounding box center [129, 645] width 112 height 17
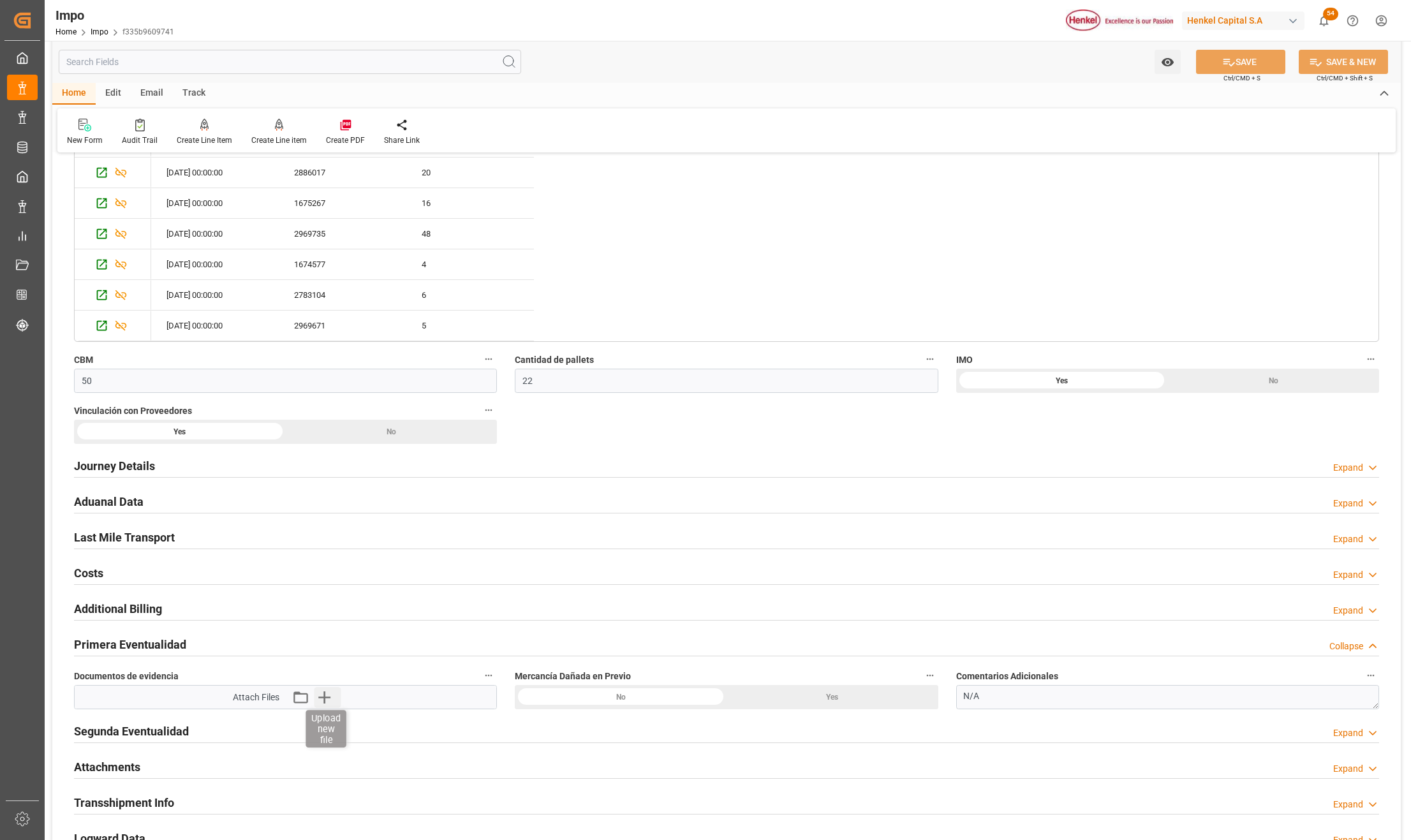
click at [328, 697] on icon "button" at bounding box center [325, 697] width 21 height 21
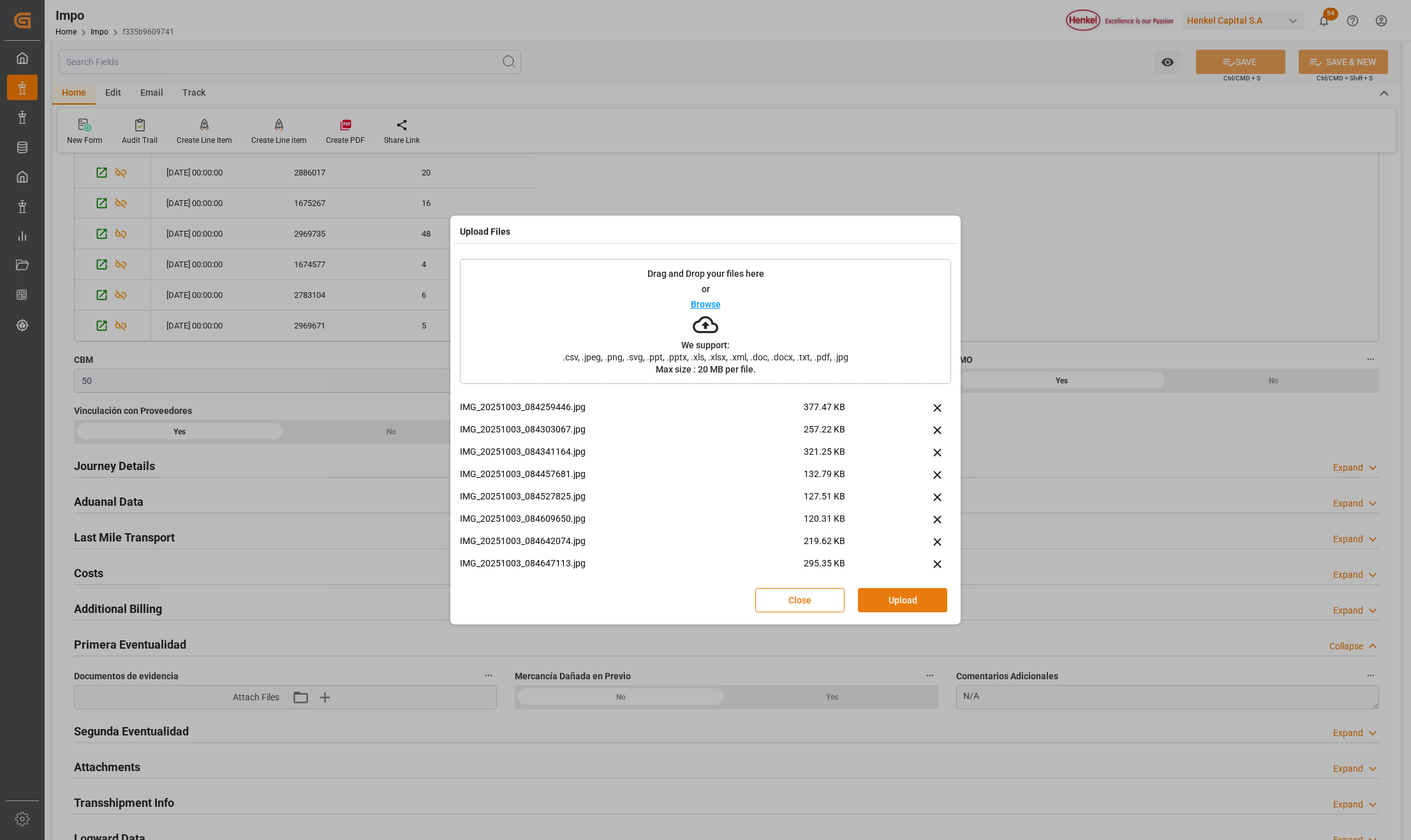
click at [912, 600] on button "Upload" at bounding box center [902, 600] width 90 height 25
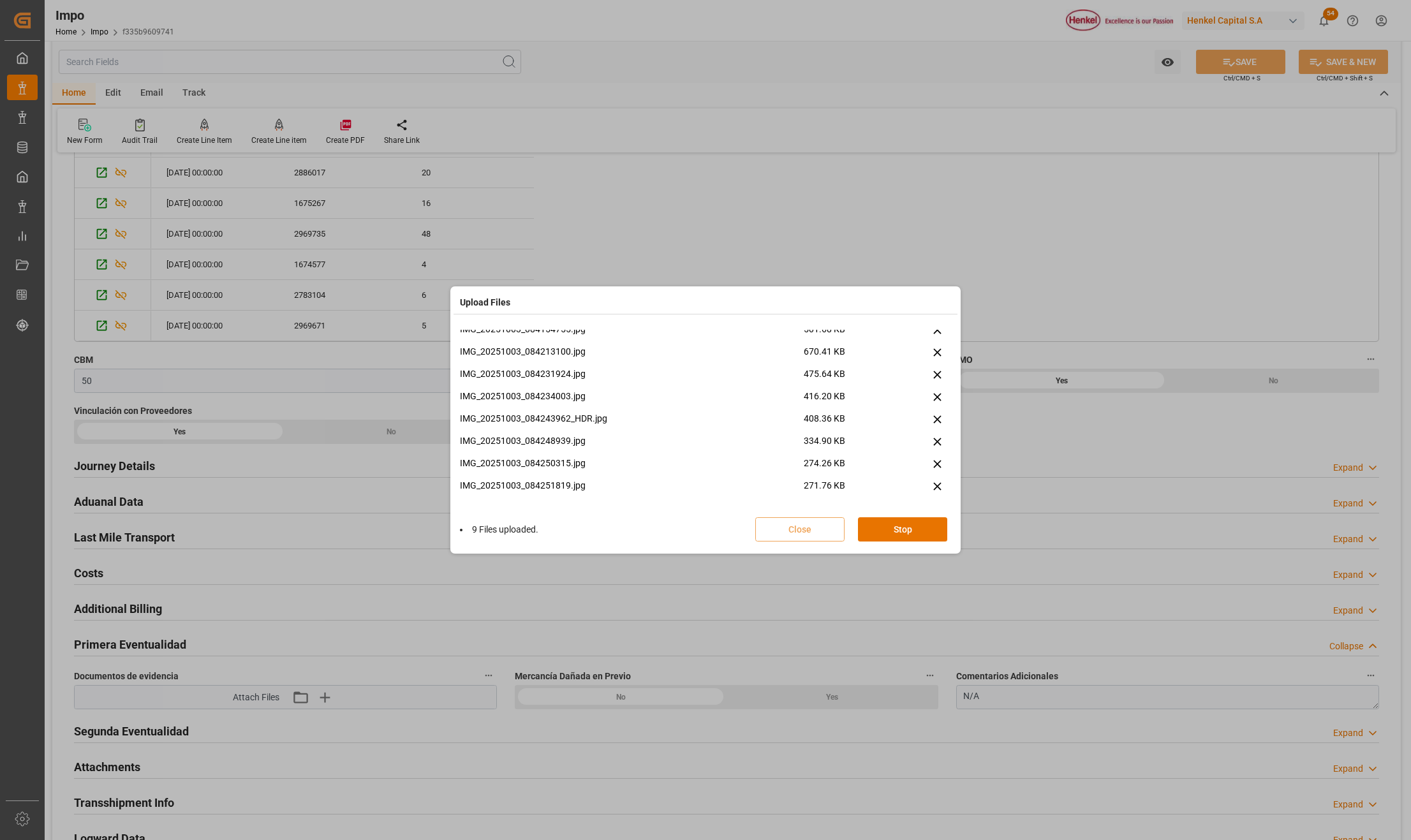
scroll to position [1192, 0]
drag, startPoint x: 883, startPoint y: 529, endPoint x: 637, endPoint y: 700, distance: 299.6
click at [883, 529] on button "Done" at bounding box center [902, 529] width 90 height 25
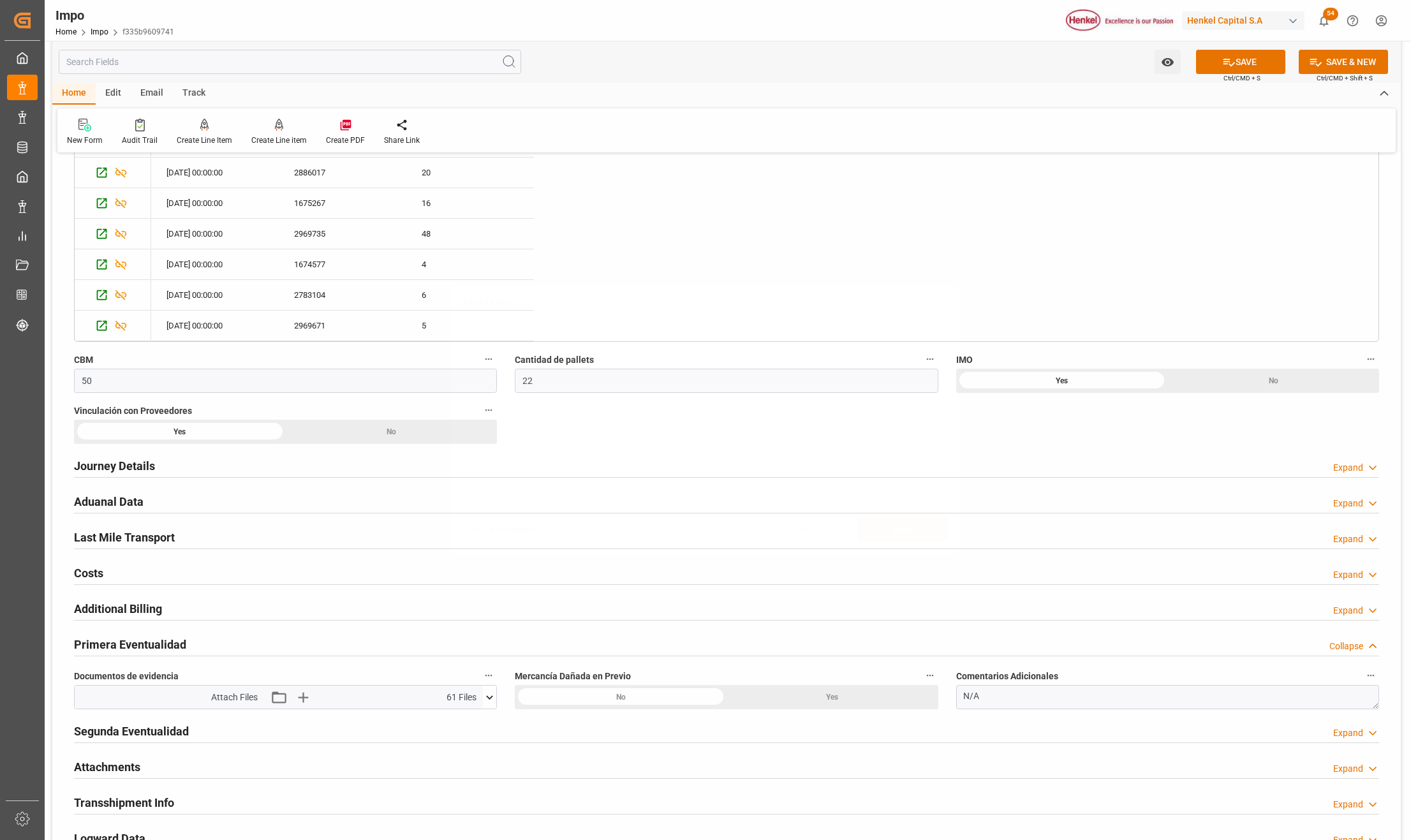
scroll to position [0, 0]
click at [802, 696] on div "Yes" at bounding box center [832, 697] width 211 height 25
click at [928, 695] on div "Overview Collapse Status Importación Pendiente Pago Pedimento Referencia Lescha…" at bounding box center [726, 103] width 1349 height 1748
paste textarea "TAMBORES LIGERAMENTE RASPADOS"
type textarea "TAMBORES LIGERAMENTE RASPADOS"
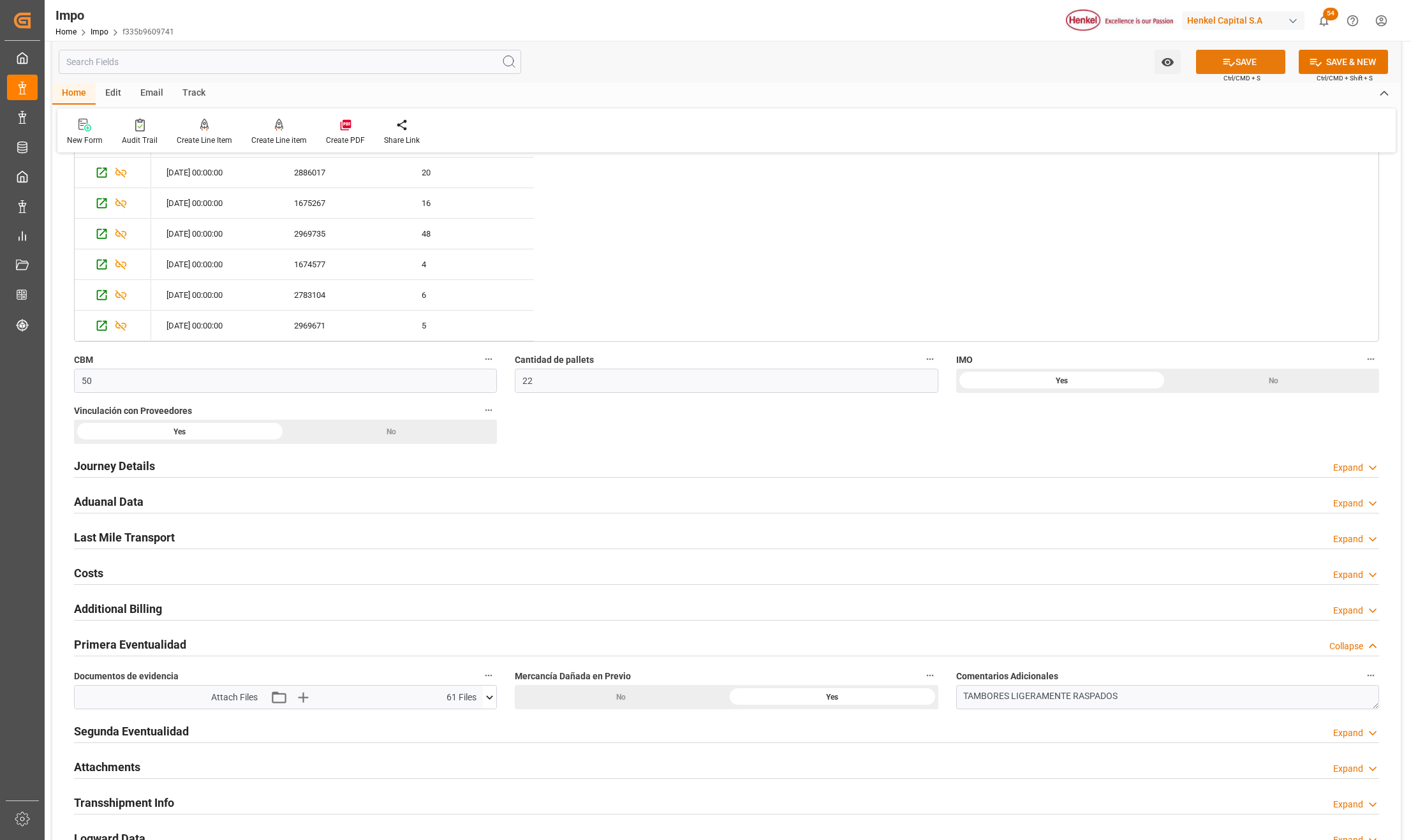
click at [1263, 64] on button "SAVE" at bounding box center [1240, 62] width 90 height 25
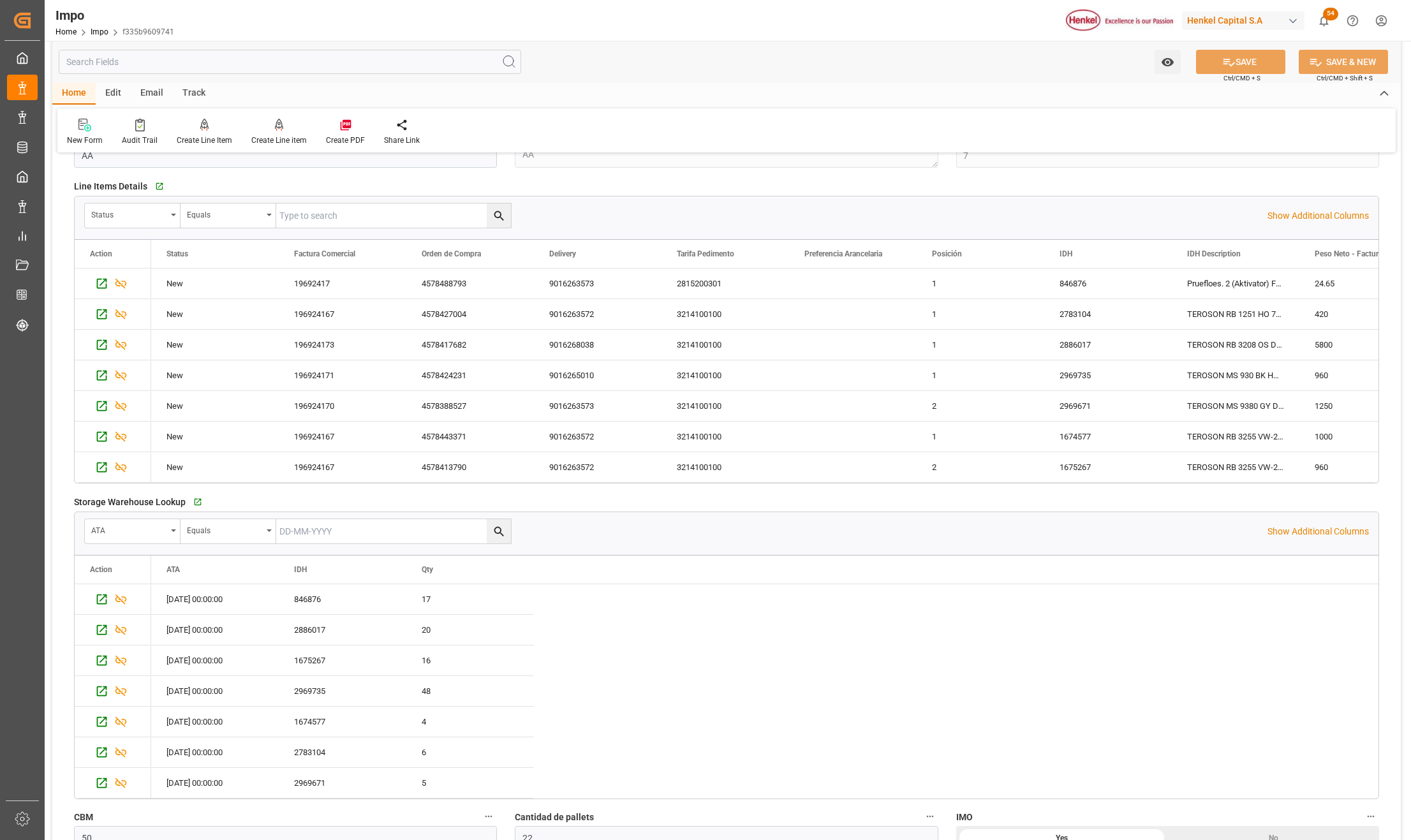
scroll to position [425, 0]
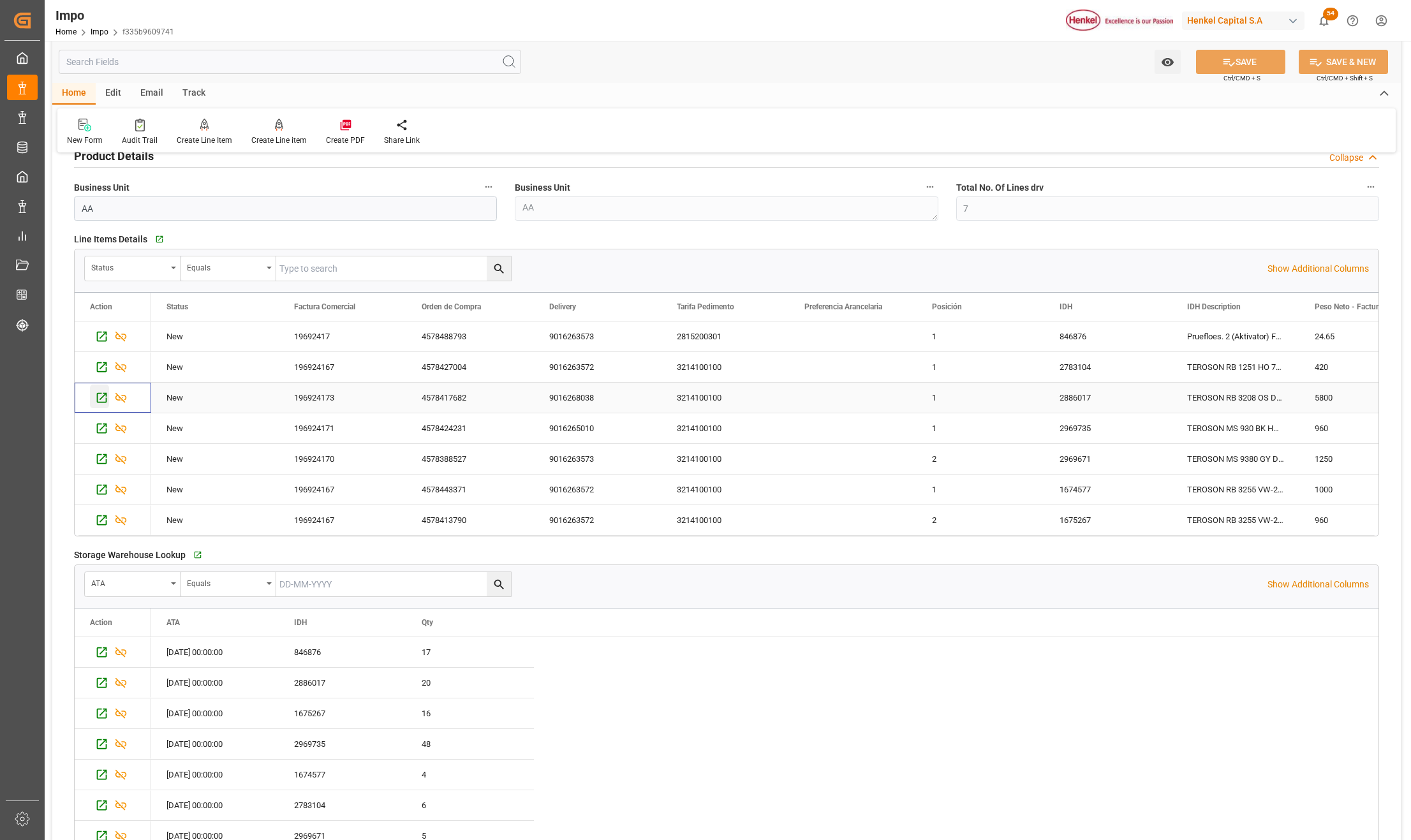
click at [99, 396] on icon "Press SPACE to select this row." at bounding box center [102, 397] width 13 height 13
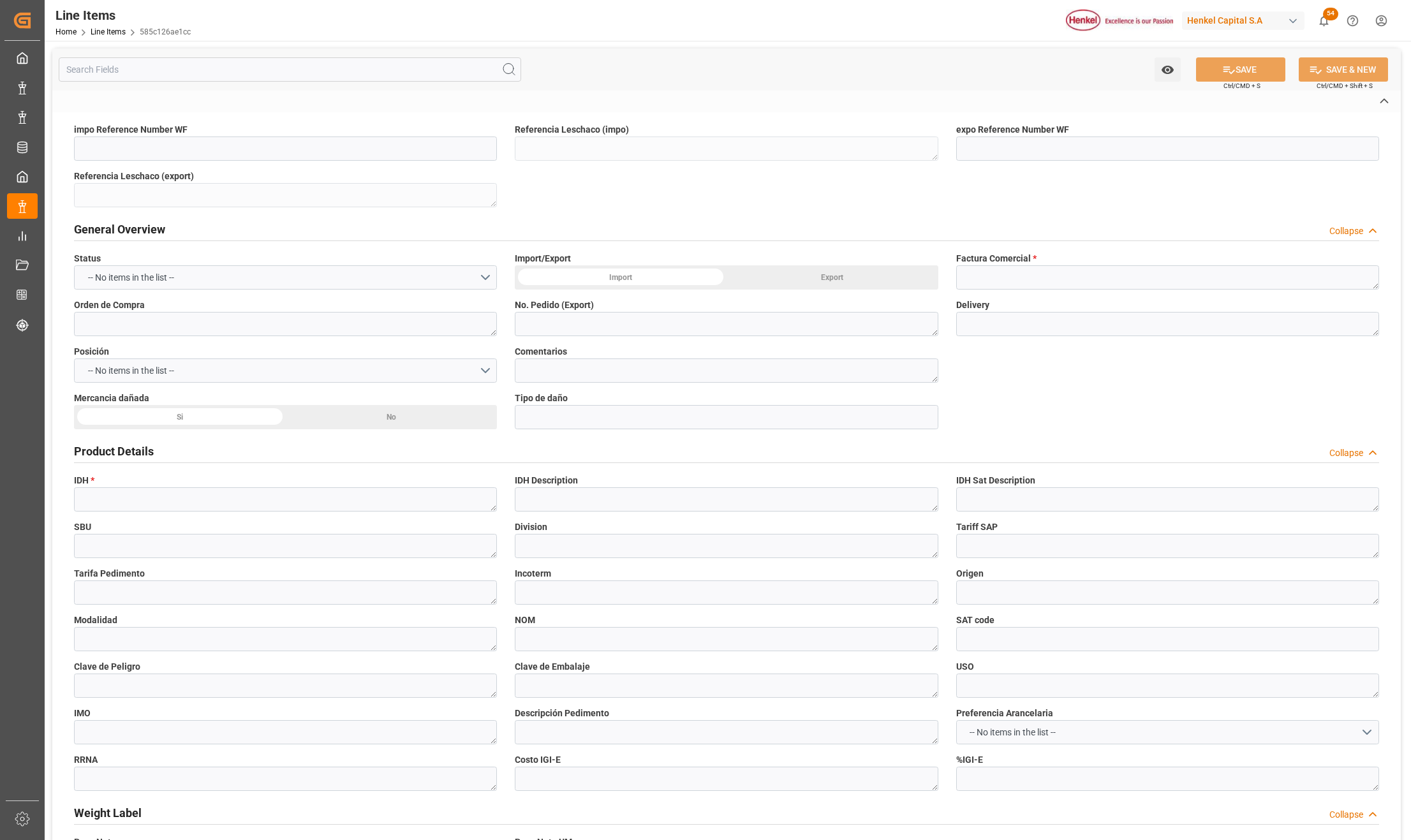
type textarea "251006900375"
type textarea "196924173"
type textarea "4578417682"
type textarea "9016268038"
type textarea "HAMB95228"
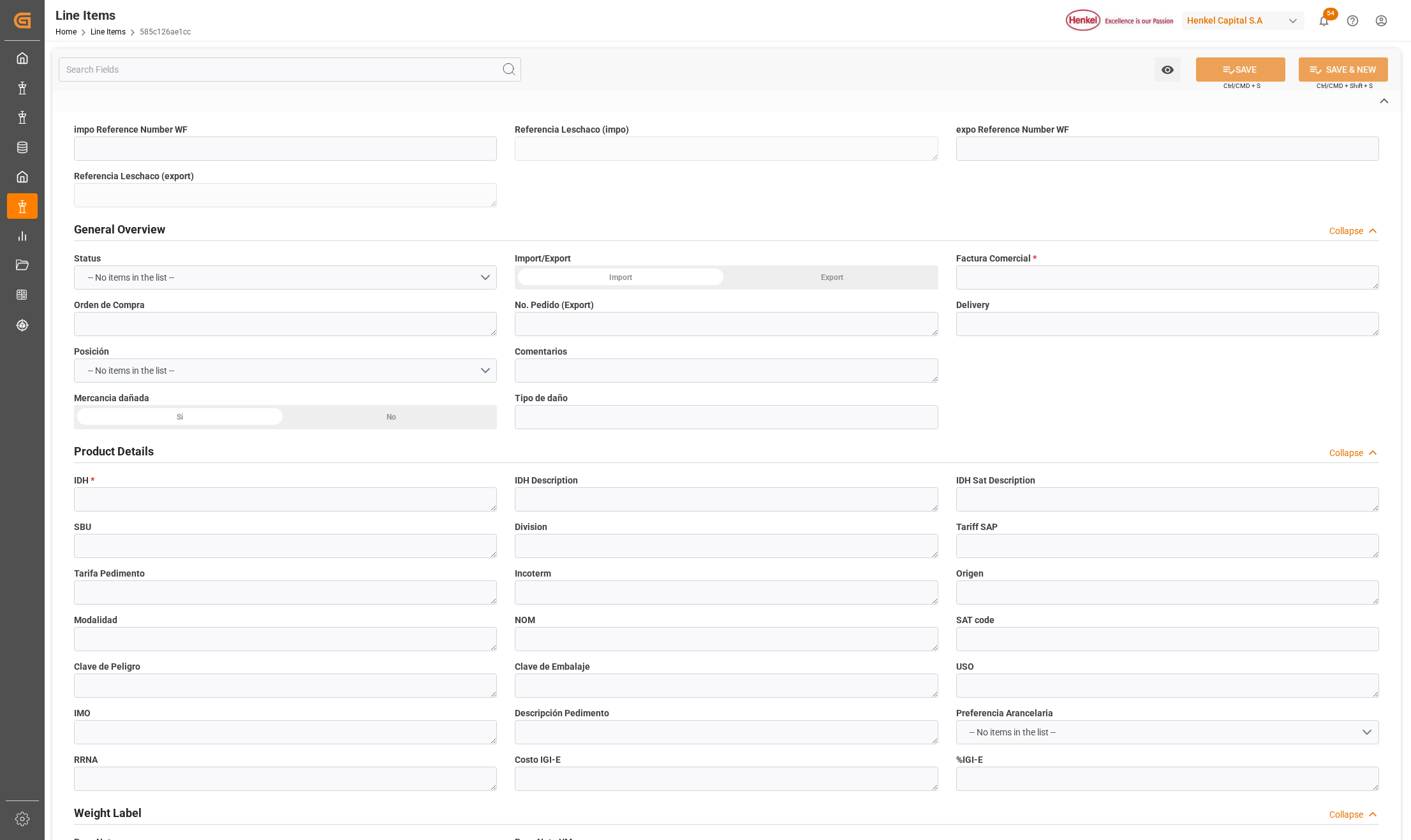
type textarea "2886017"
type textarea "TEROSON RB 3208 OS DR290KG"
type textarea "AI"
type textarea "Finished goods"
type textarea "3214100100"
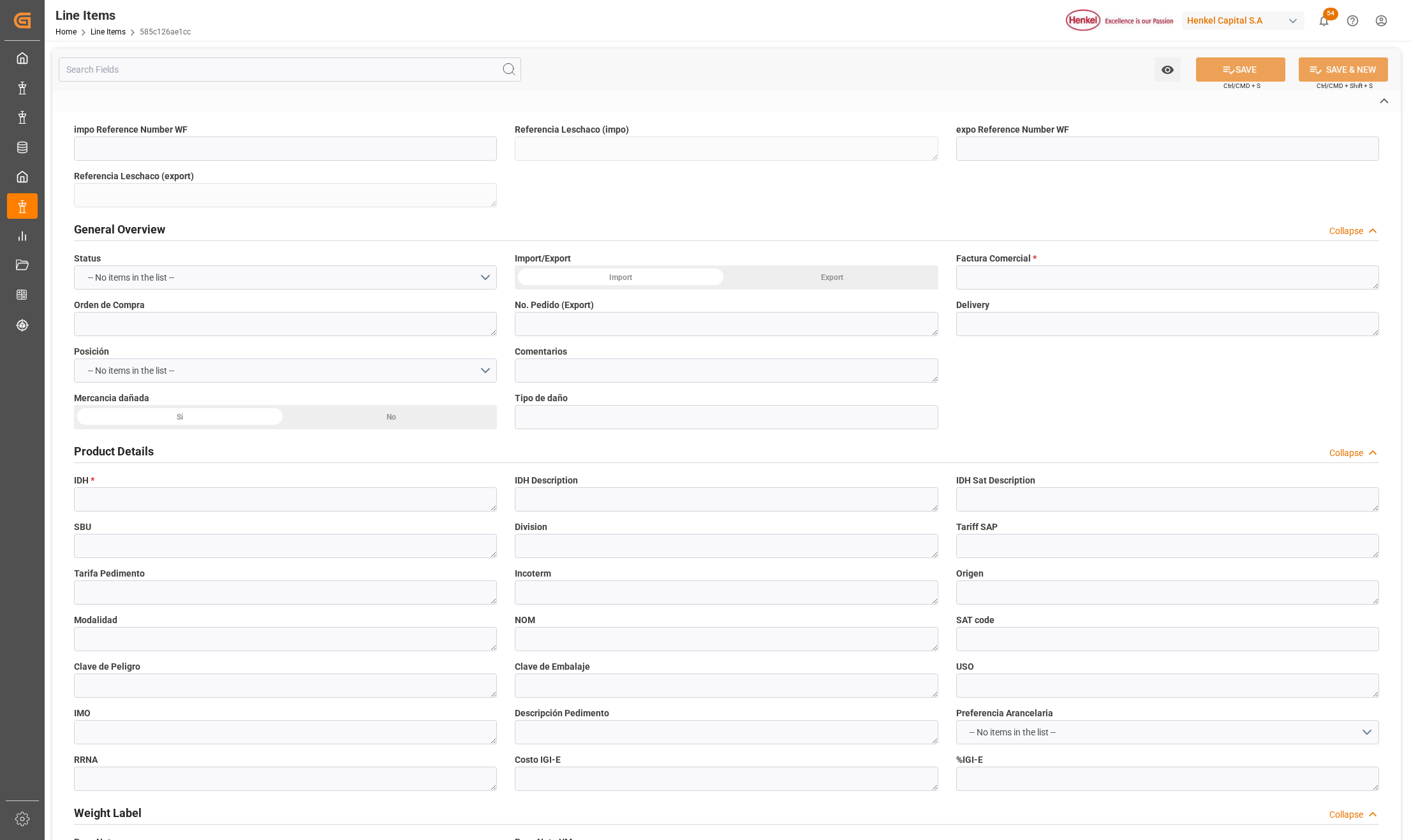
type textarea "3214100100"
type textarea "CPT"
type textarea "[GEOGRAPHIC_DATA]"
type input "31201600"
type textarea "1A2"
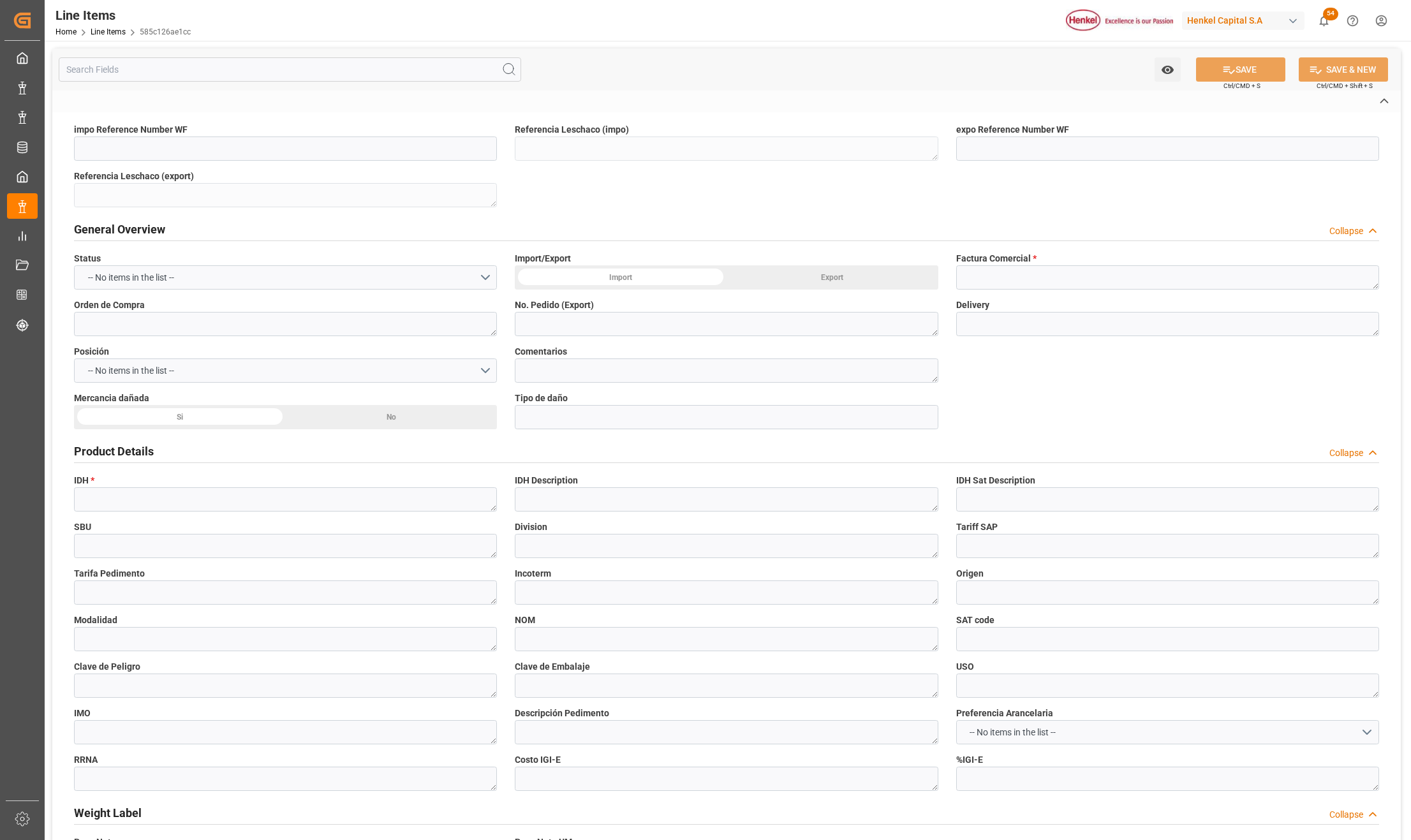
type textarea "5800"
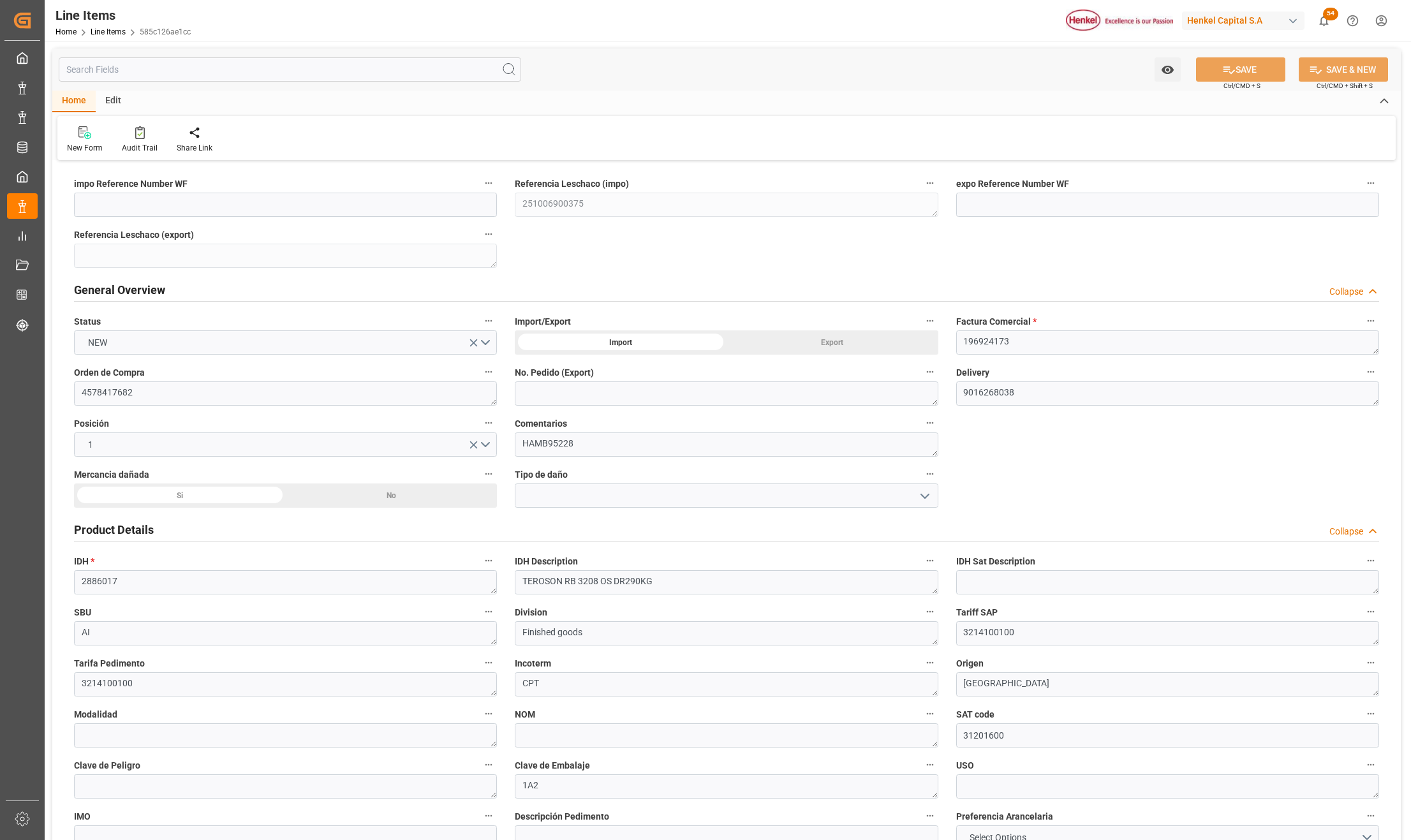
type input "6409.8"
type input "20"
click at [193, 498] on div "Si" at bounding box center [179, 496] width 211 height 25
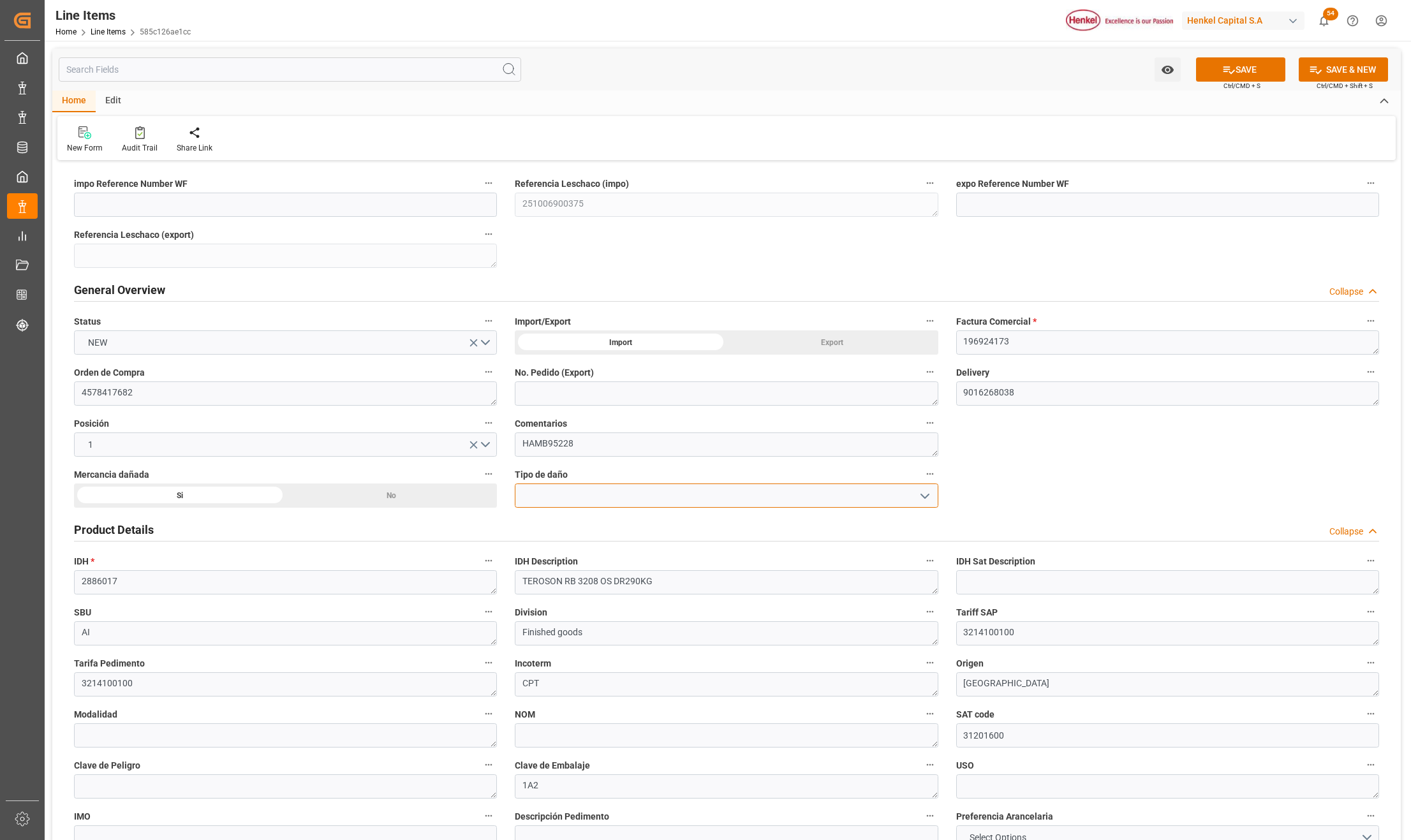
click at [594, 507] on input at bounding box center [726, 496] width 423 height 25
click at [924, 493] on icon "open menu" at bounding box center [925, 496] width 15 height 15
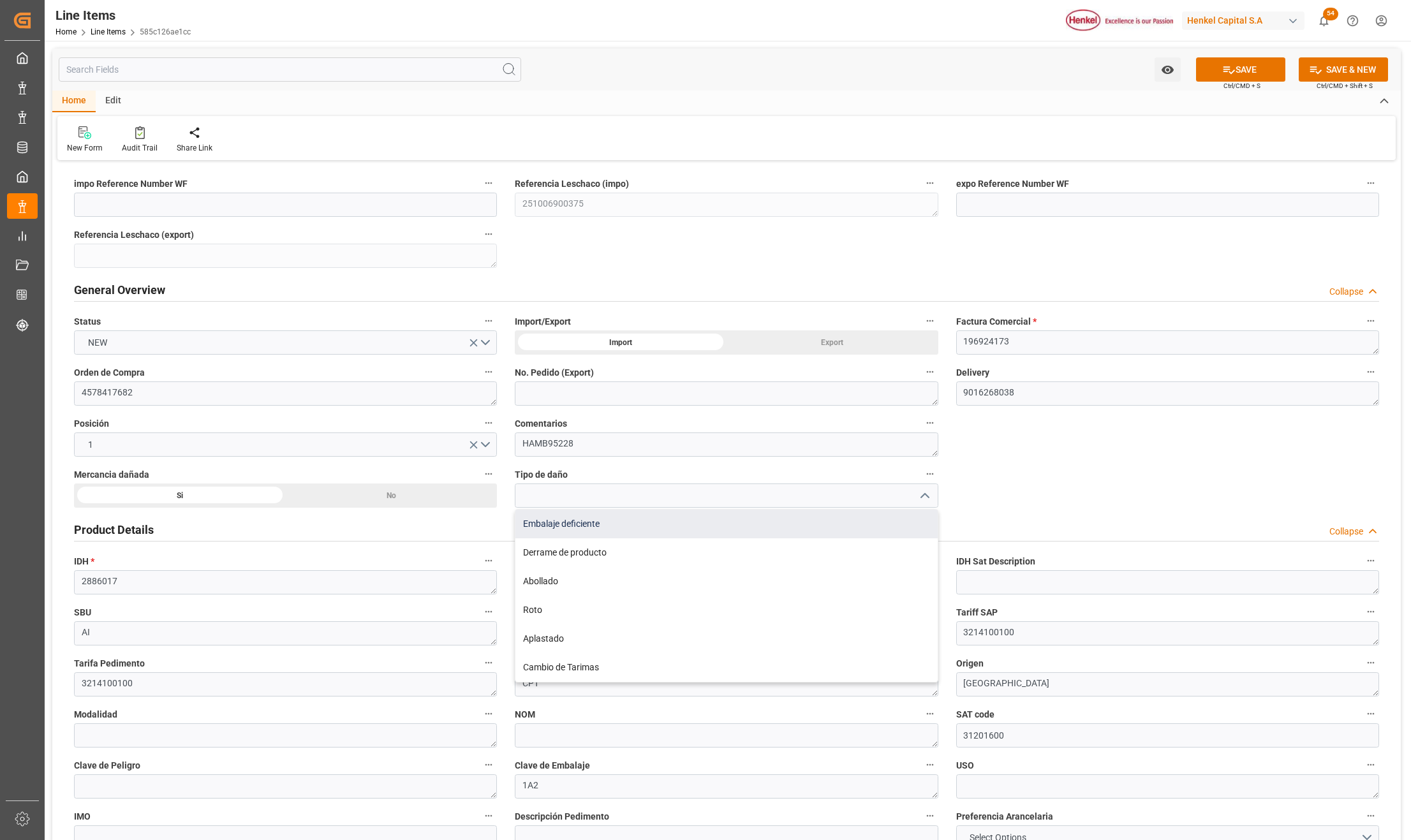
click at [586, 529] on div "Embalaje deficiente" at bounding box center [726, 524] width 422 height 28
type input "Embalaje deficiente"
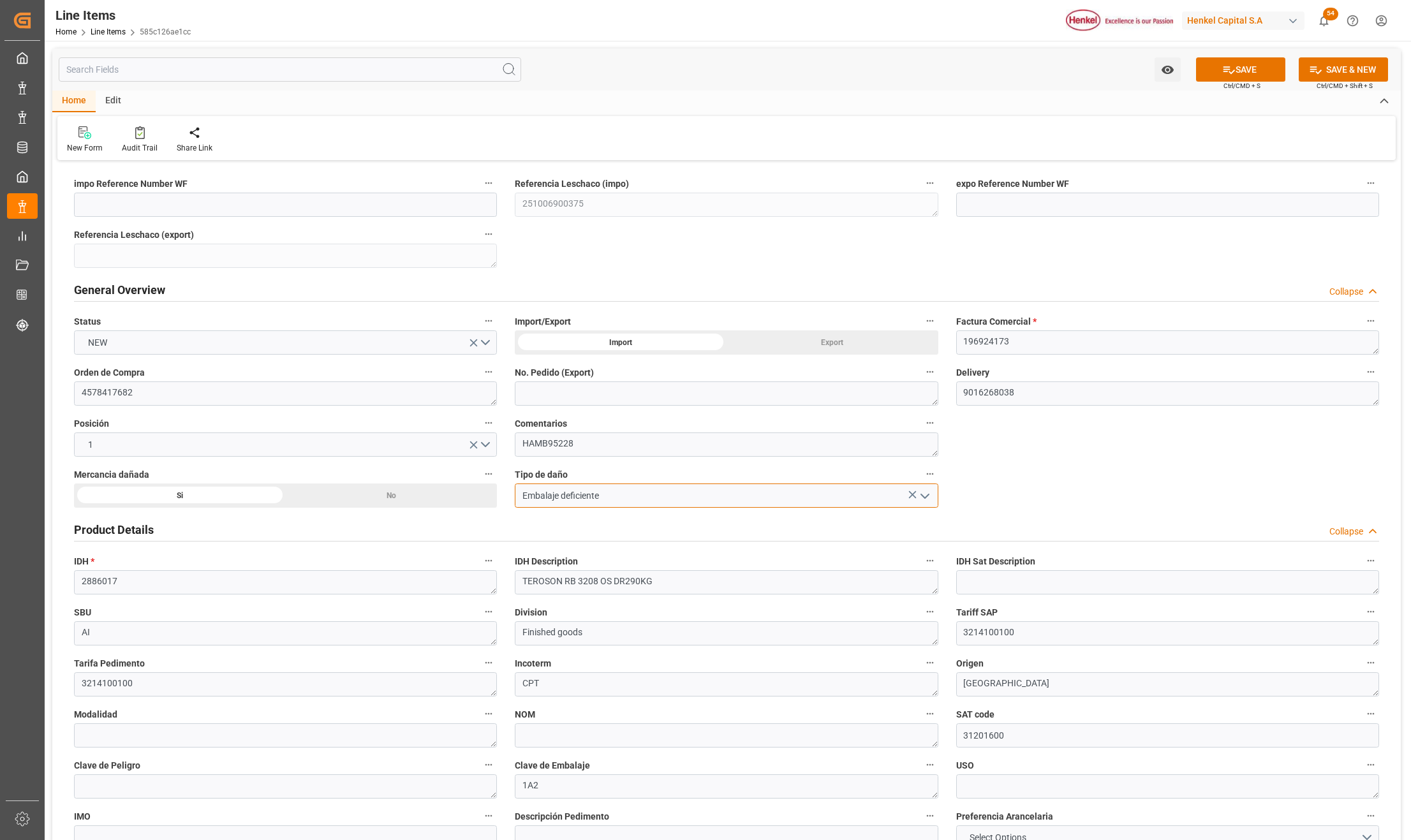
click at [609, 497] on input "Embalaje deficiente" at bounding box center [726, 496] width 423 height 25
click at [934, 496] on input "Embalaje deficiente" at bounding box center [726, 496] width 423 height 25
click at [928, 493] on icon "open menu" at bounding box center [925, 496] width 15 height 15
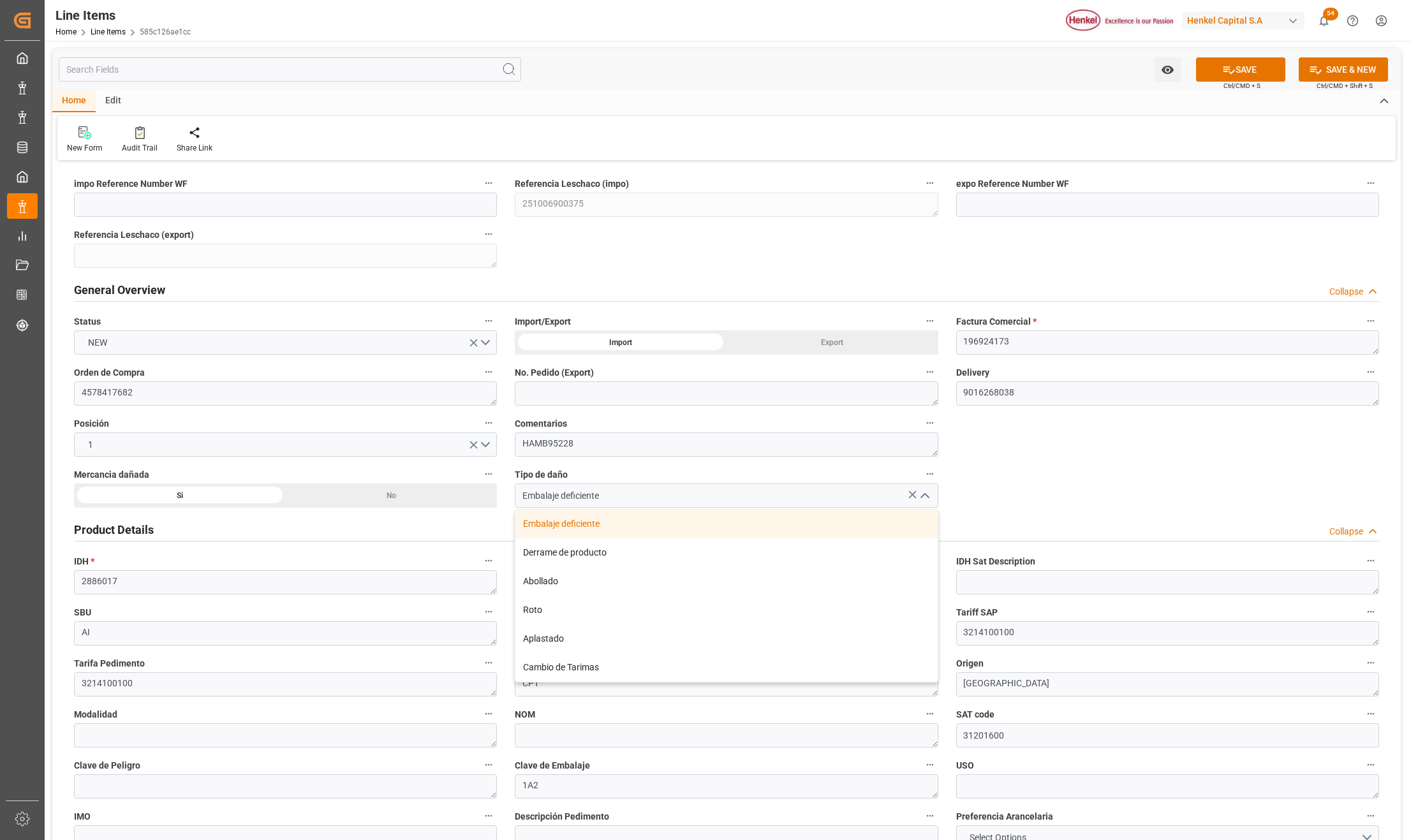
click at [584, 526] on div "Embalaje deficiente" at bounding box center [726, 524] width 422 height 28
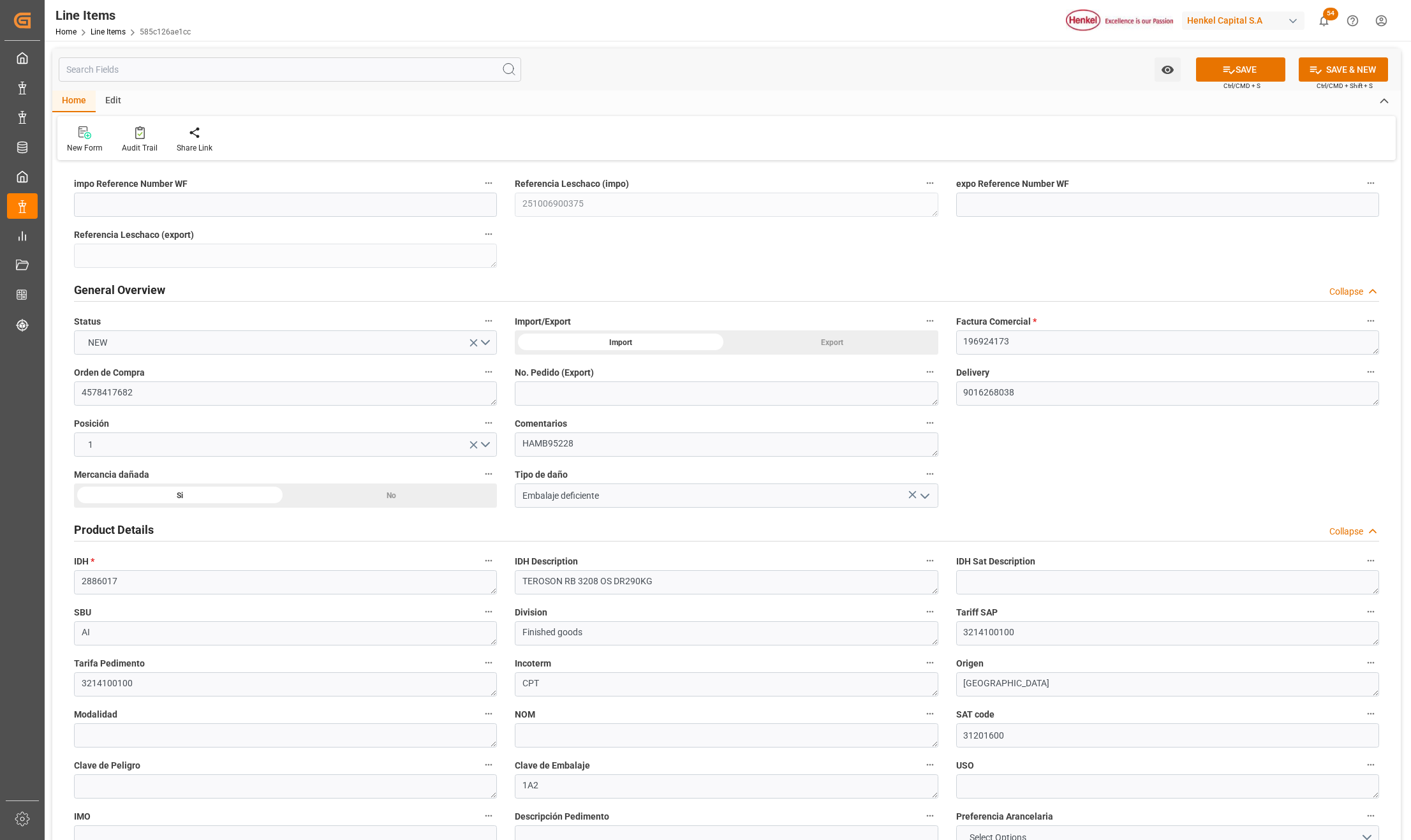
click at [1216, 58] on div "SAVE Ctrl/CMD + S" at bounding box center [1240, 70] width 116 height 25
click at [597, 501] on input "Embalaje deficiente" at bounding box center [726, 496] width 423 height 25
click at [623, 501] on input "Embalaje deficiente" at bounding box center [726, 496] width 423 height 25
click at [1251, 56] on div "Watch Option SAVE Ctrl/CMD + S SAVE & NEW Ctrl/CMD + Shift + S" at bounding box center [726, 69] width 1349 height 42
click at [1254, 64] on button "SAVE" at bounding box center [1240, 70] width 90 height 25
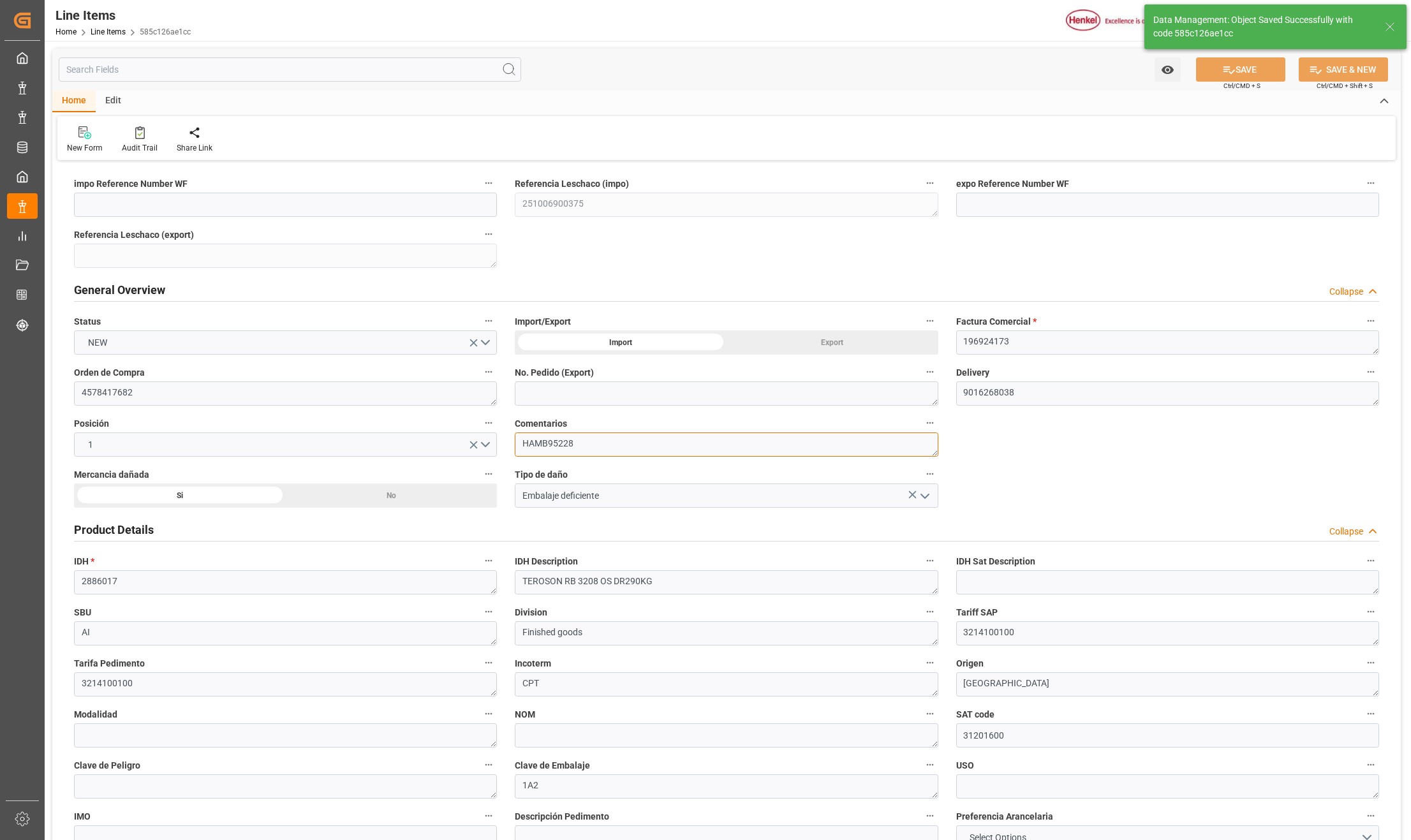
click at [597, 438] on textarea "HAMB95228" at bounding box center [726, 445] width 423 height 25
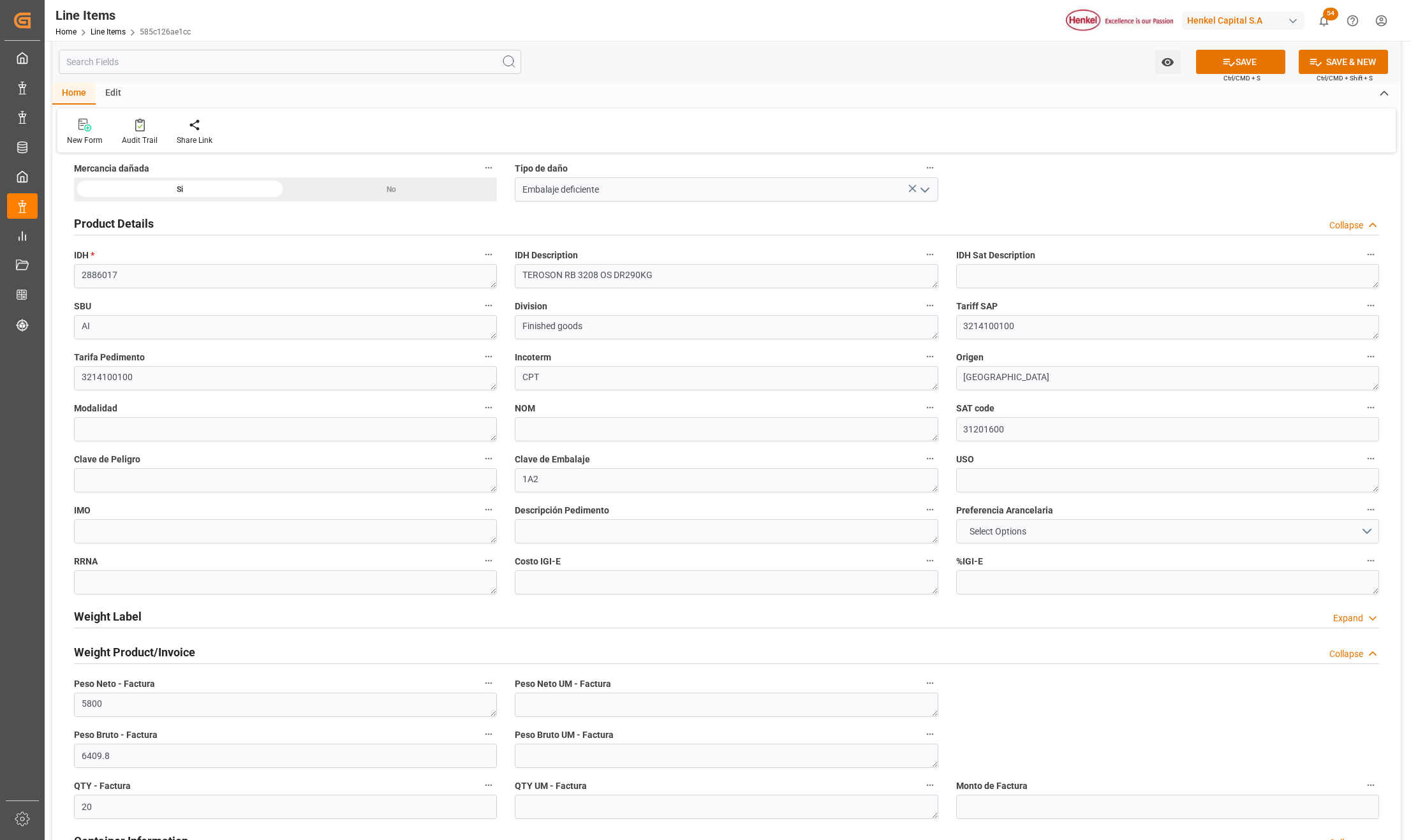
scroll to position [340, 0]
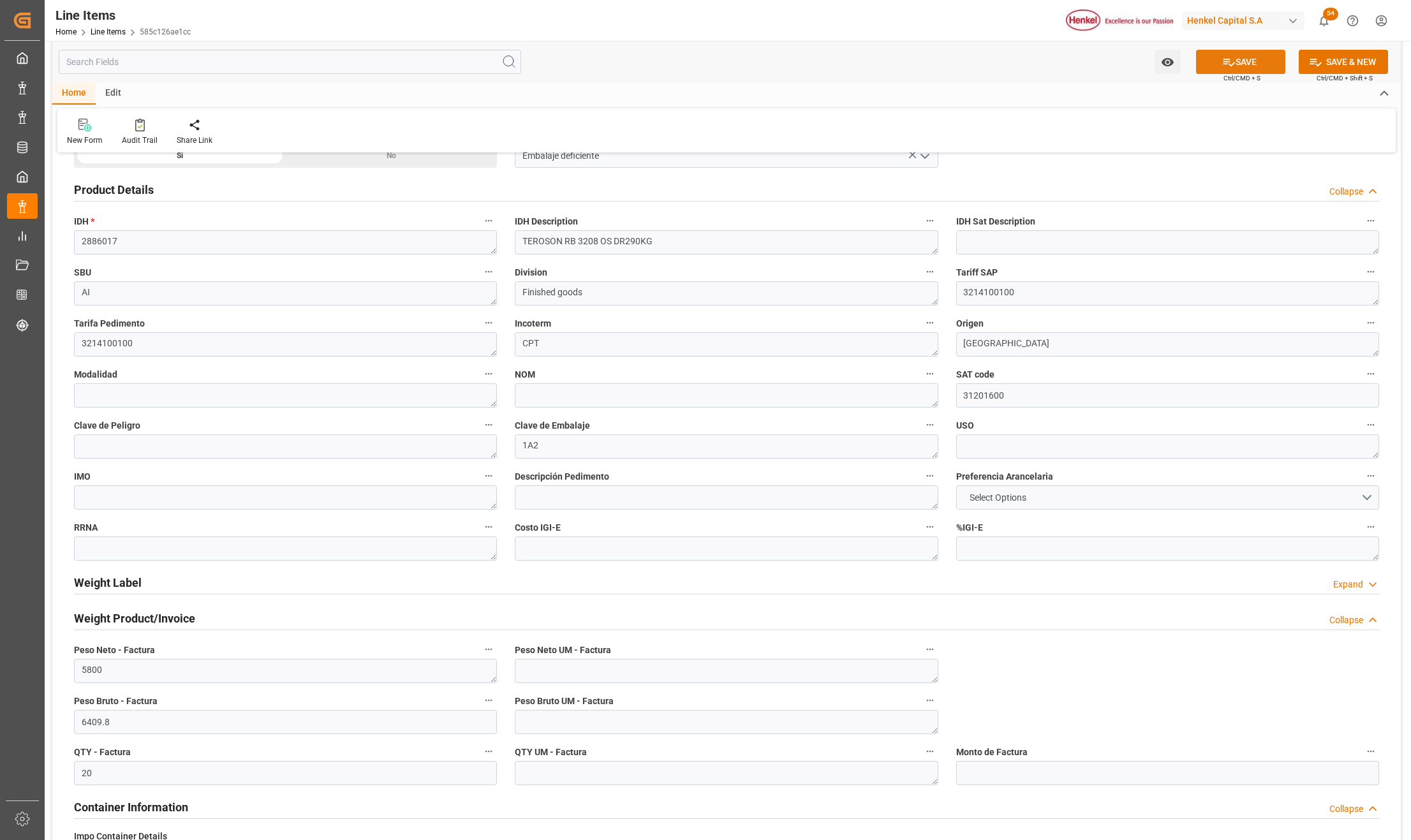
type textarea "HAMB95228 Tambores Raspados"
click at [1235, 58] on button "SAVE" at bounding box center [1240, 62] width 90 height 25
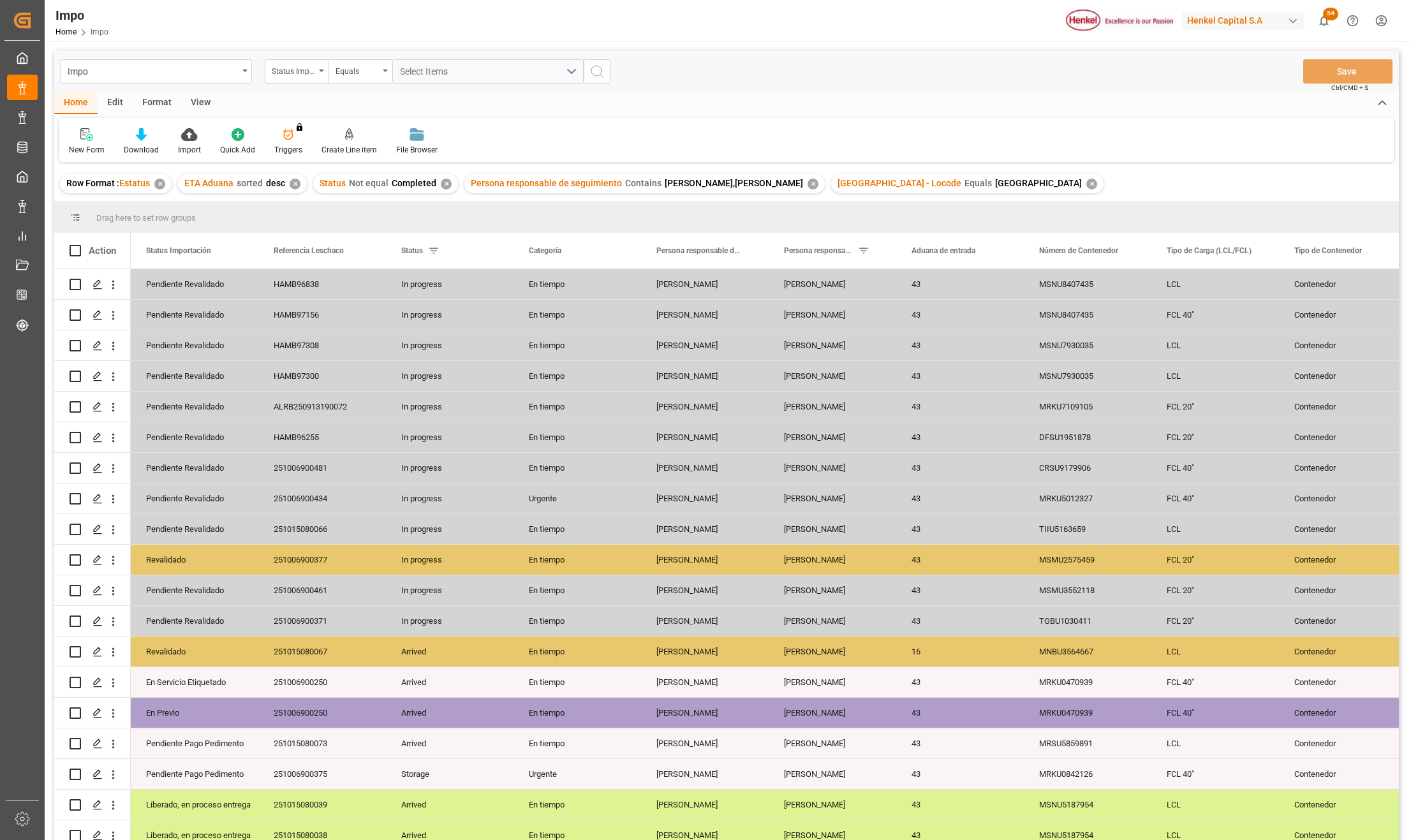
click at [190, 98] on div "View" at bounding box center [200, 103] width 39 height 22
click at [160, 130] on div at bounding box center [145, 134] width 64 height 13
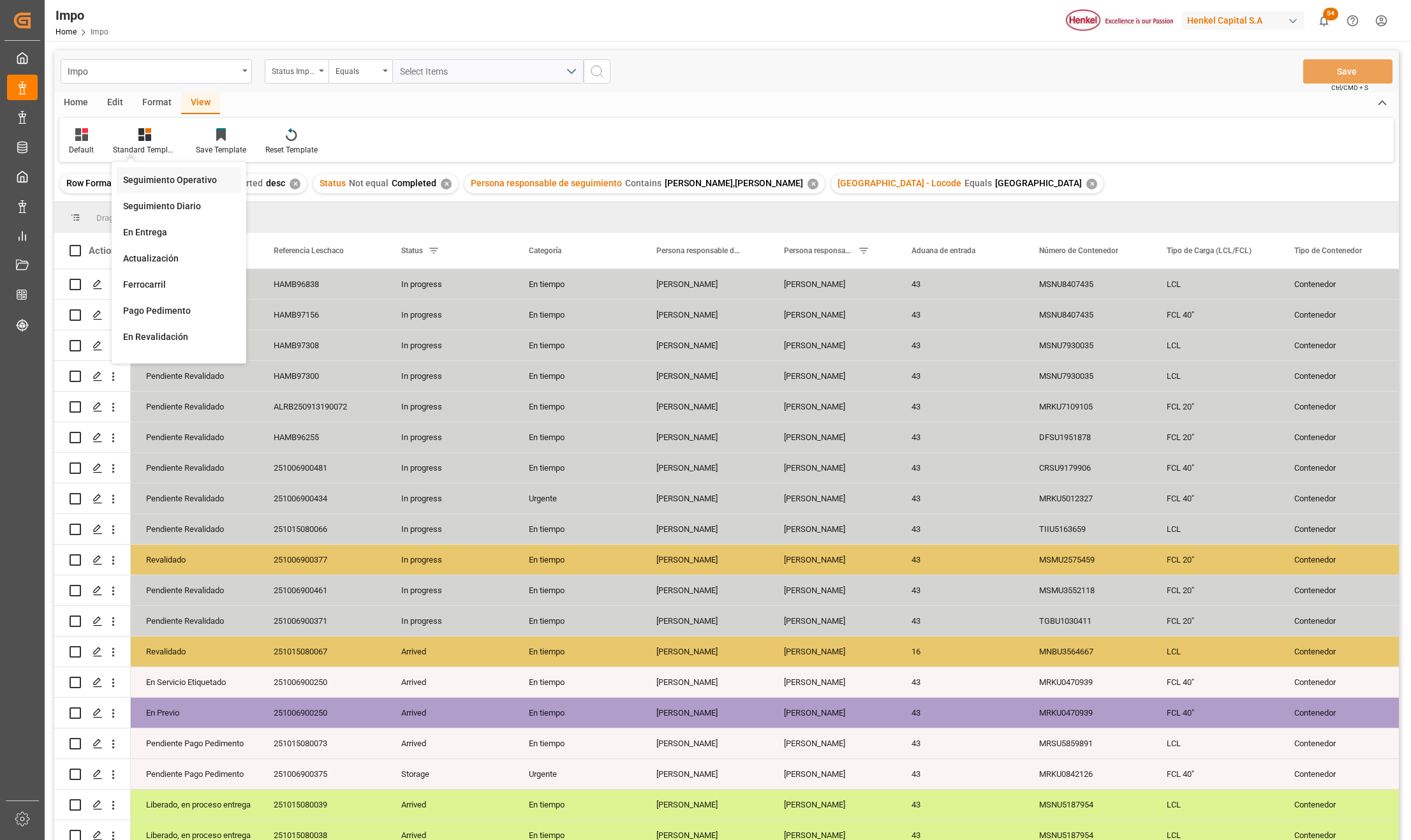
click at [146, 179] on div "Seguimiento Operativo" at bounding box center [178, 180] width 111 height 13
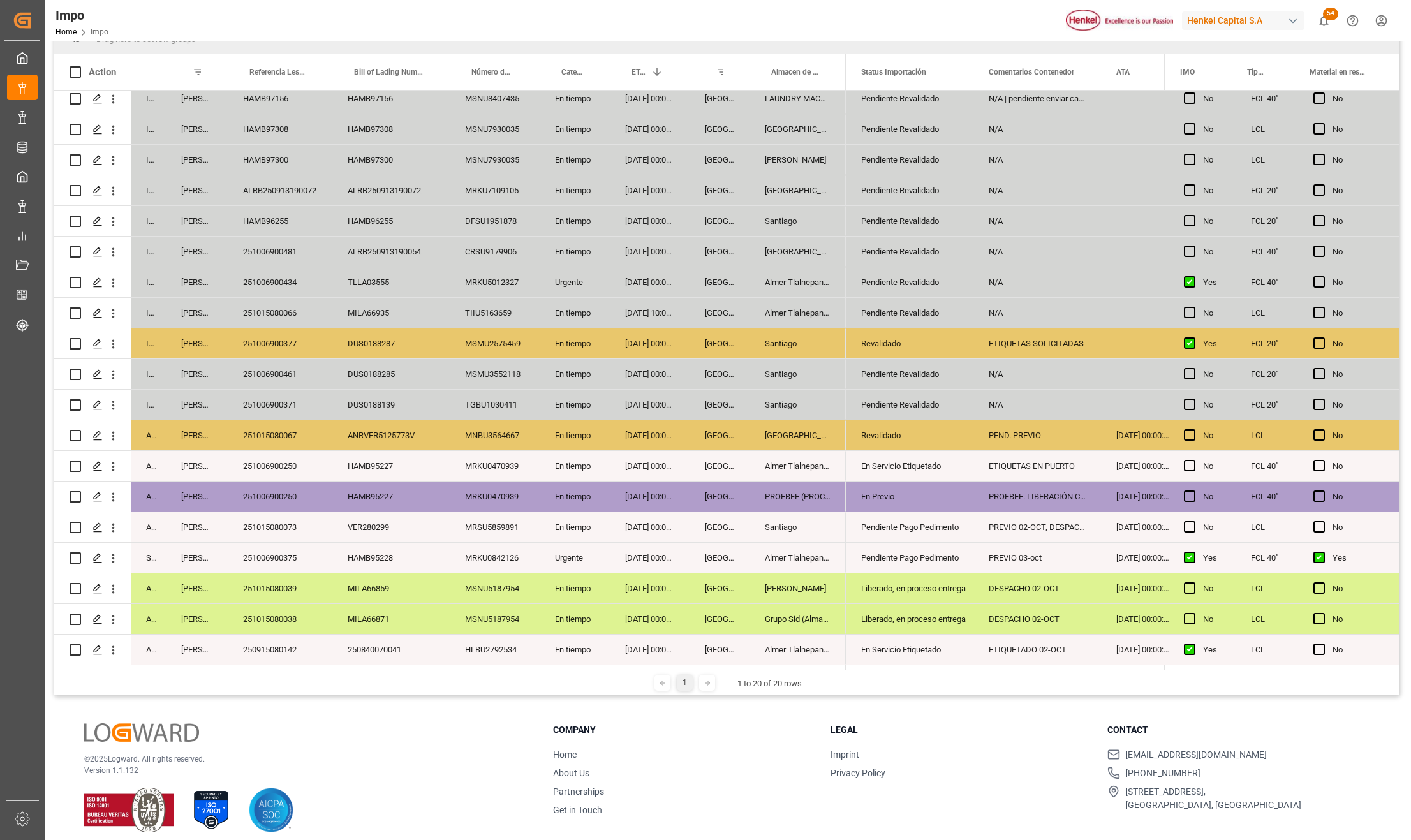
scroll to position [189, 0]
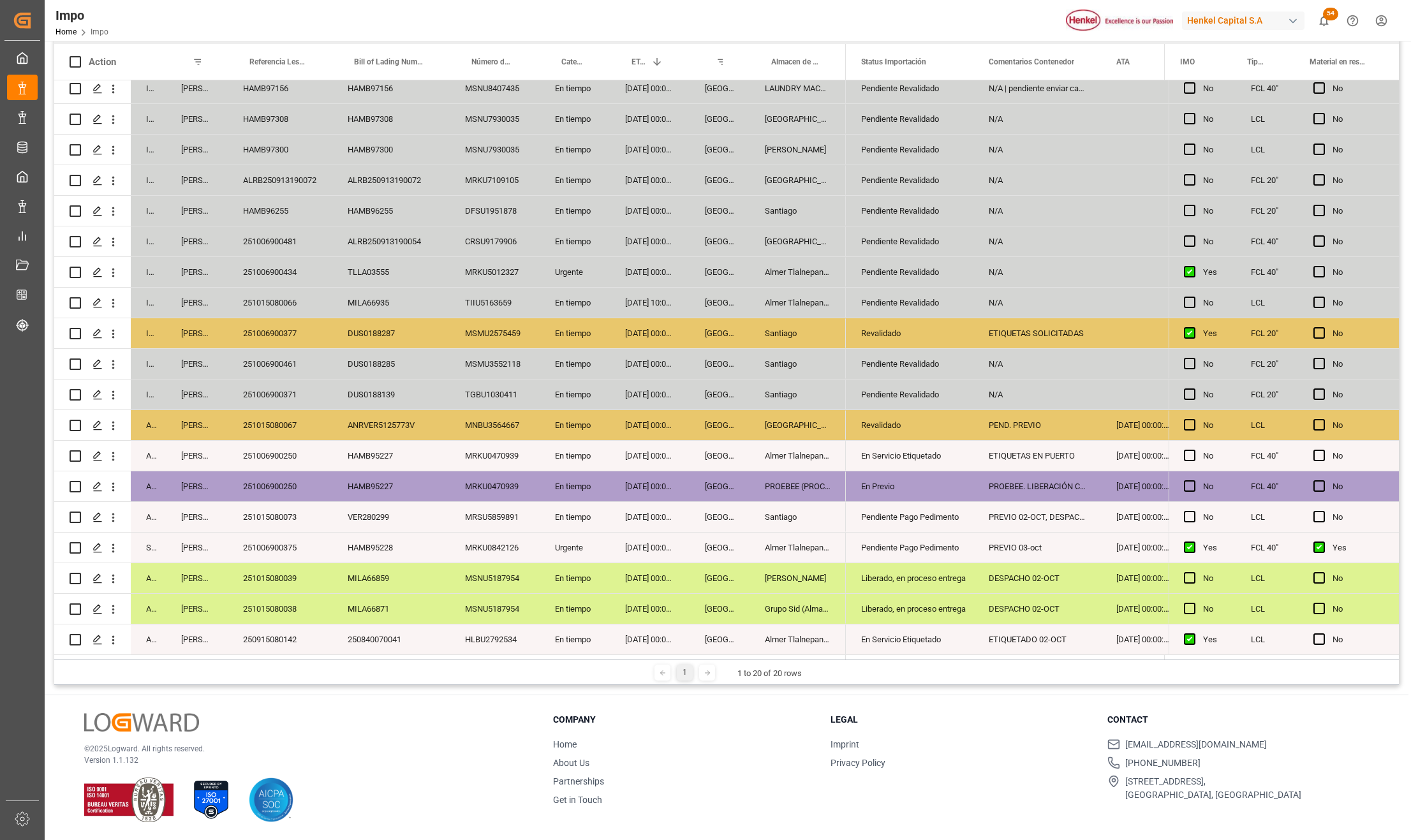
click at [795, 639] on div "Almer Tlalnepantla" at bounding box center [798, 640] width 96 height 30
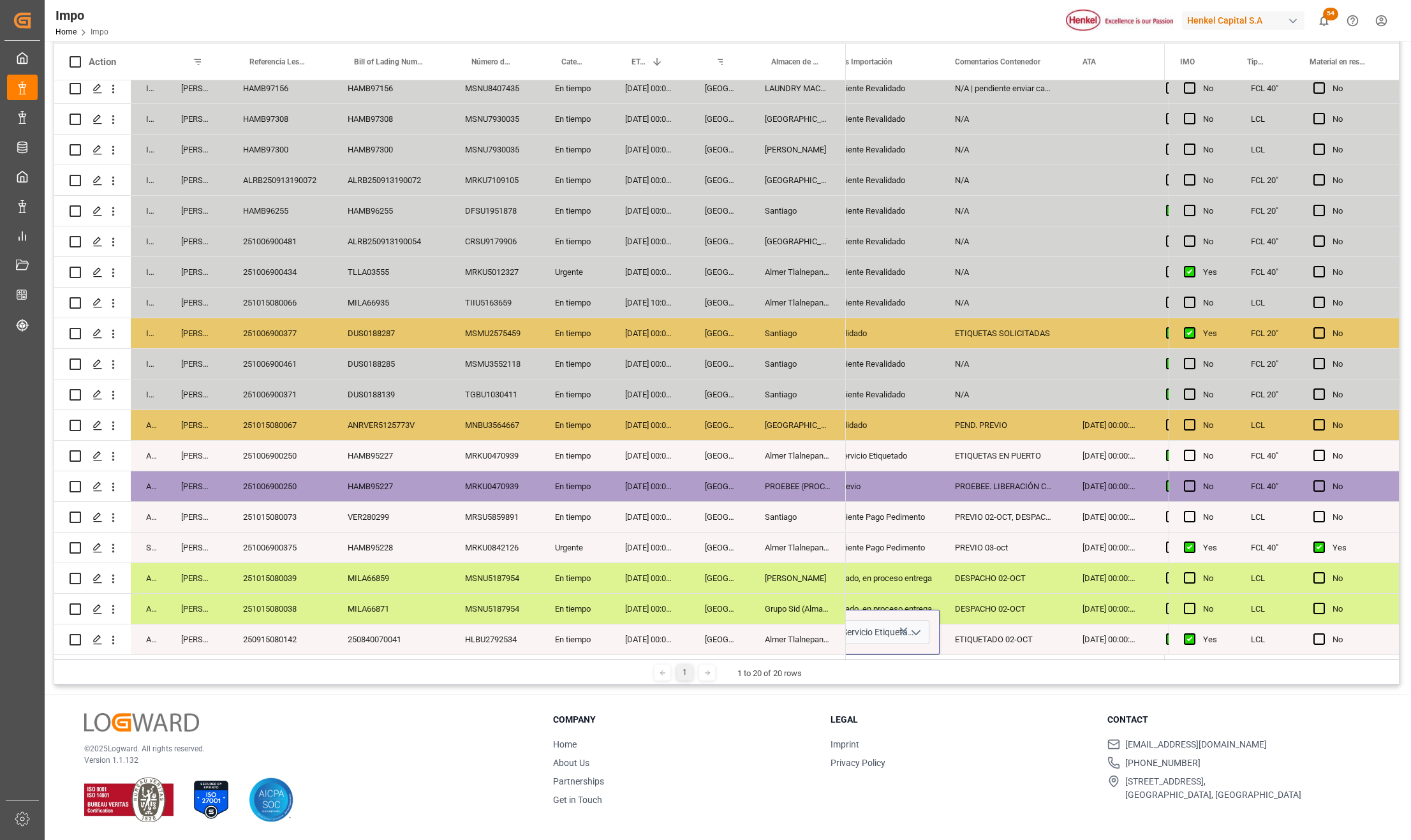
click at [915, 625] on icon "open menu" at bounding box center [916, 632] width 15 height 15
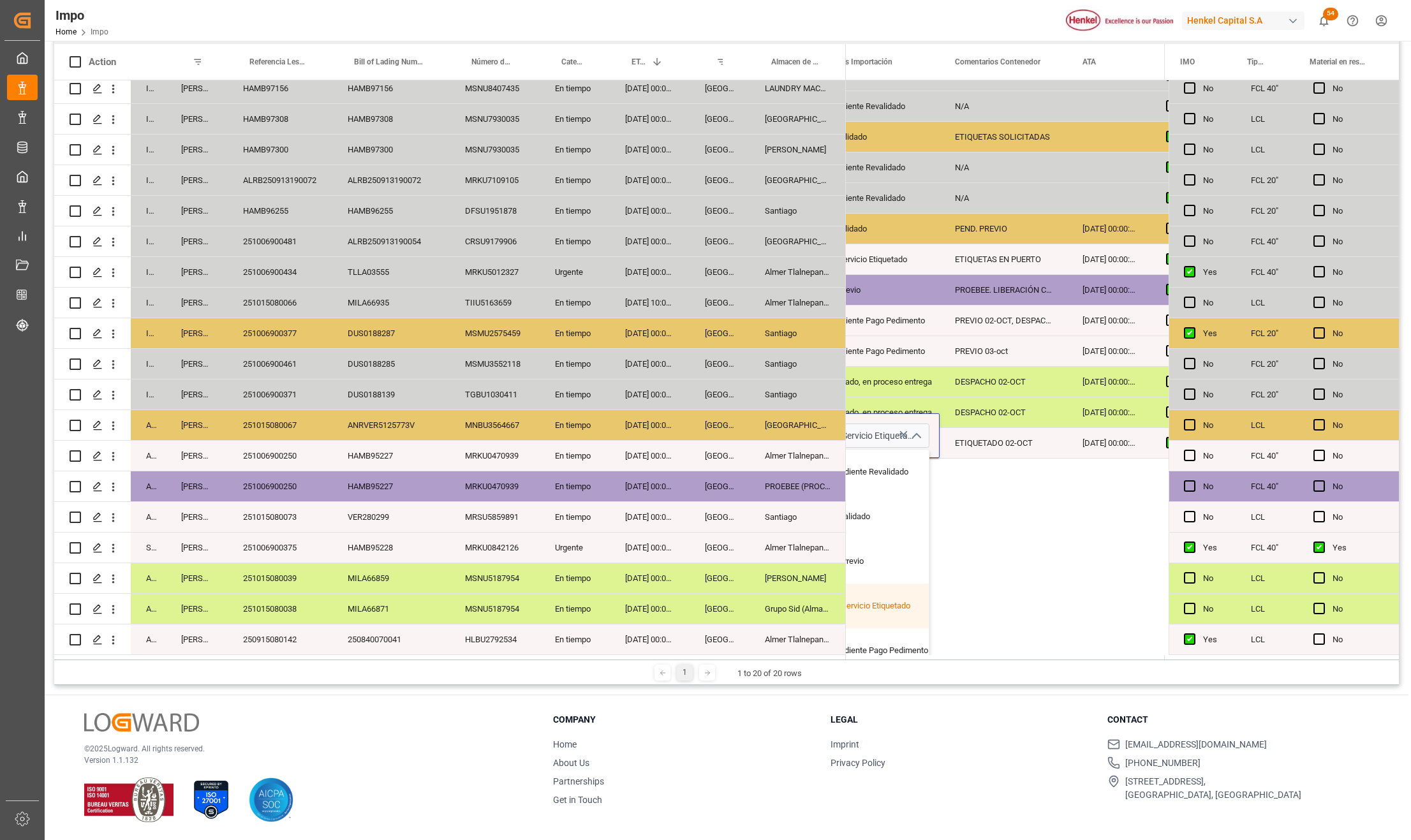
scroll to position [255, 34]
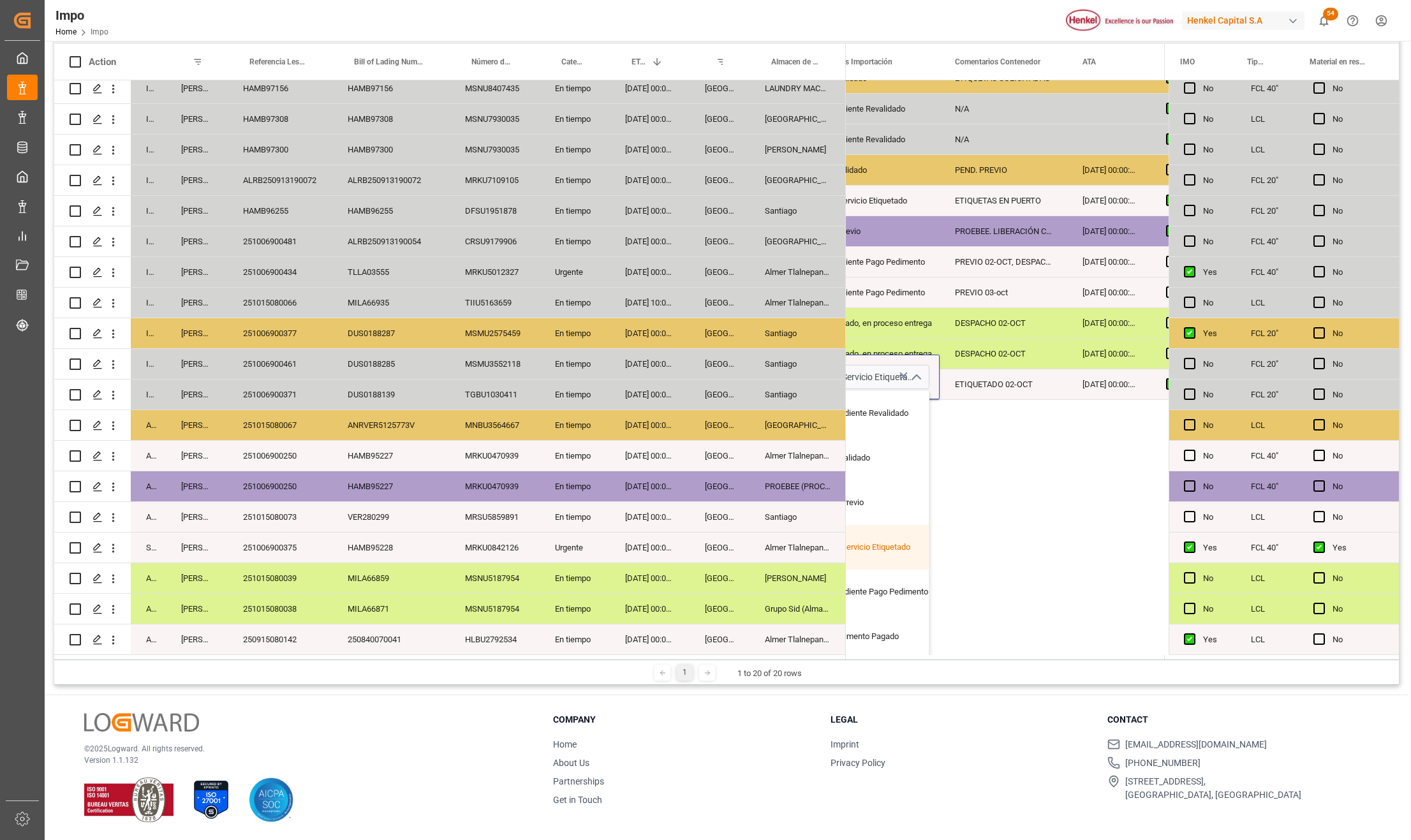
click at [769, 637] on div "Almer Tlalnepantla" at bounding box center [798, 640] width 96 height 30
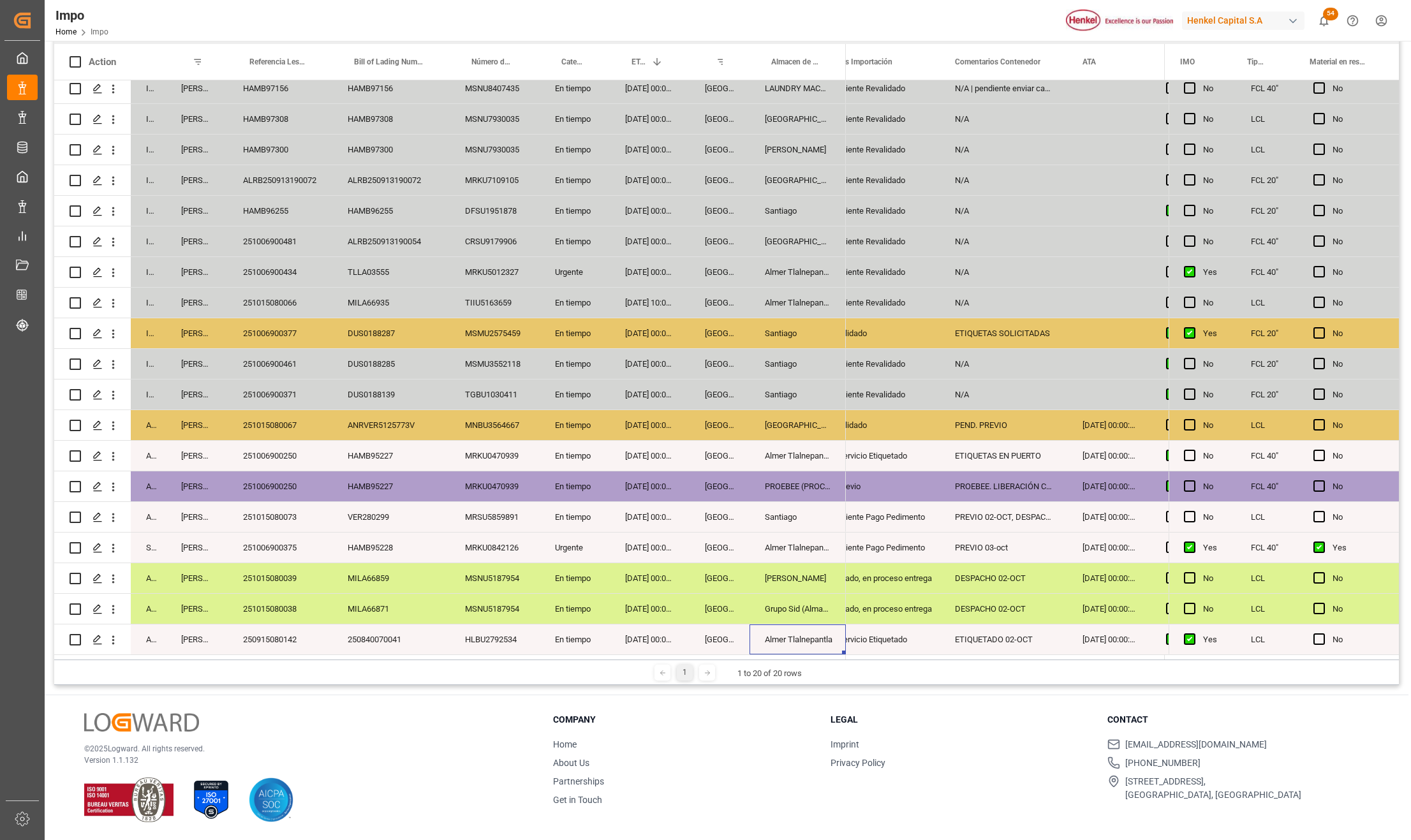
scroll to position [0, 0]
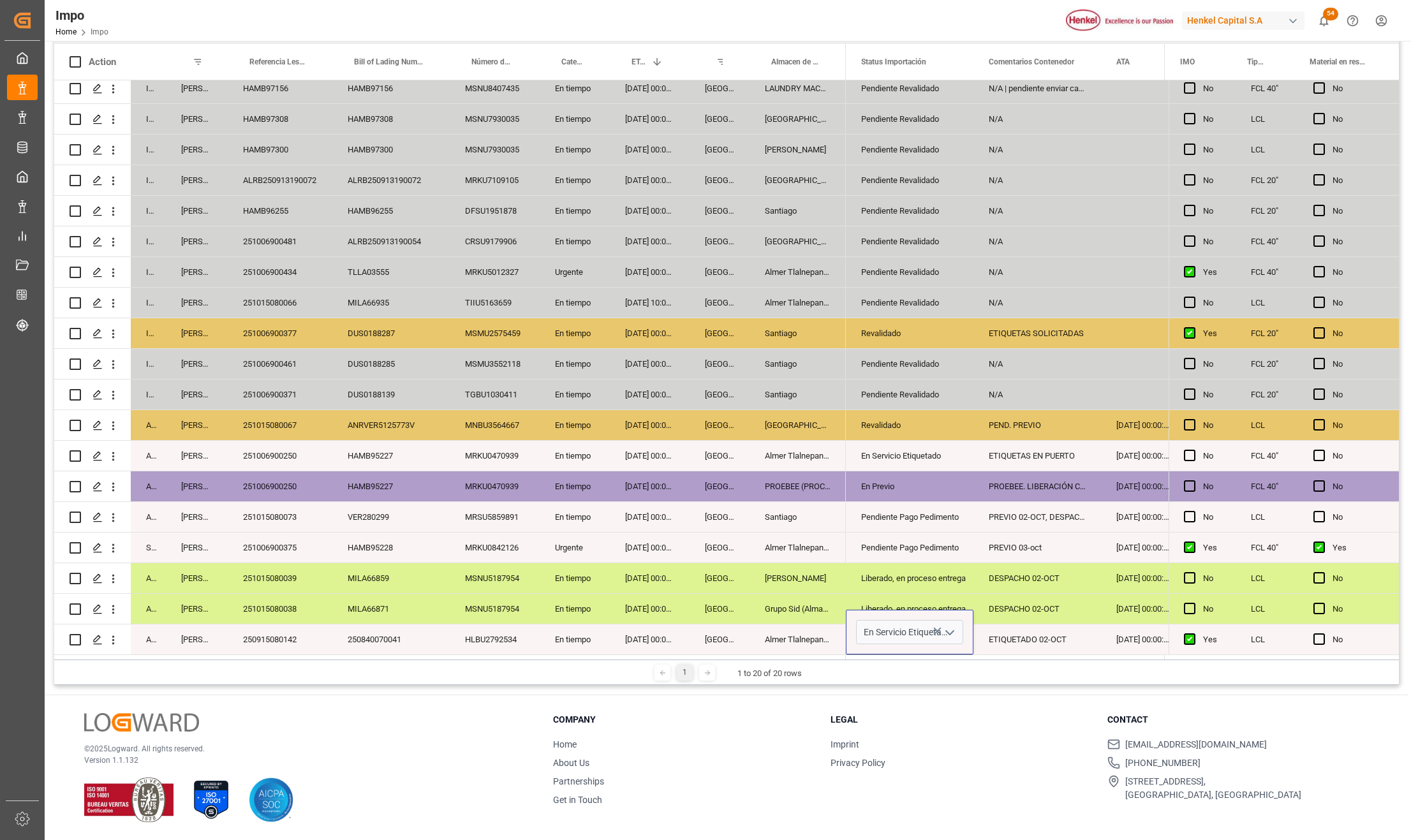
click at [942, 628] on icon "open menu" at bounding box center [949, 632] width 15 height 15
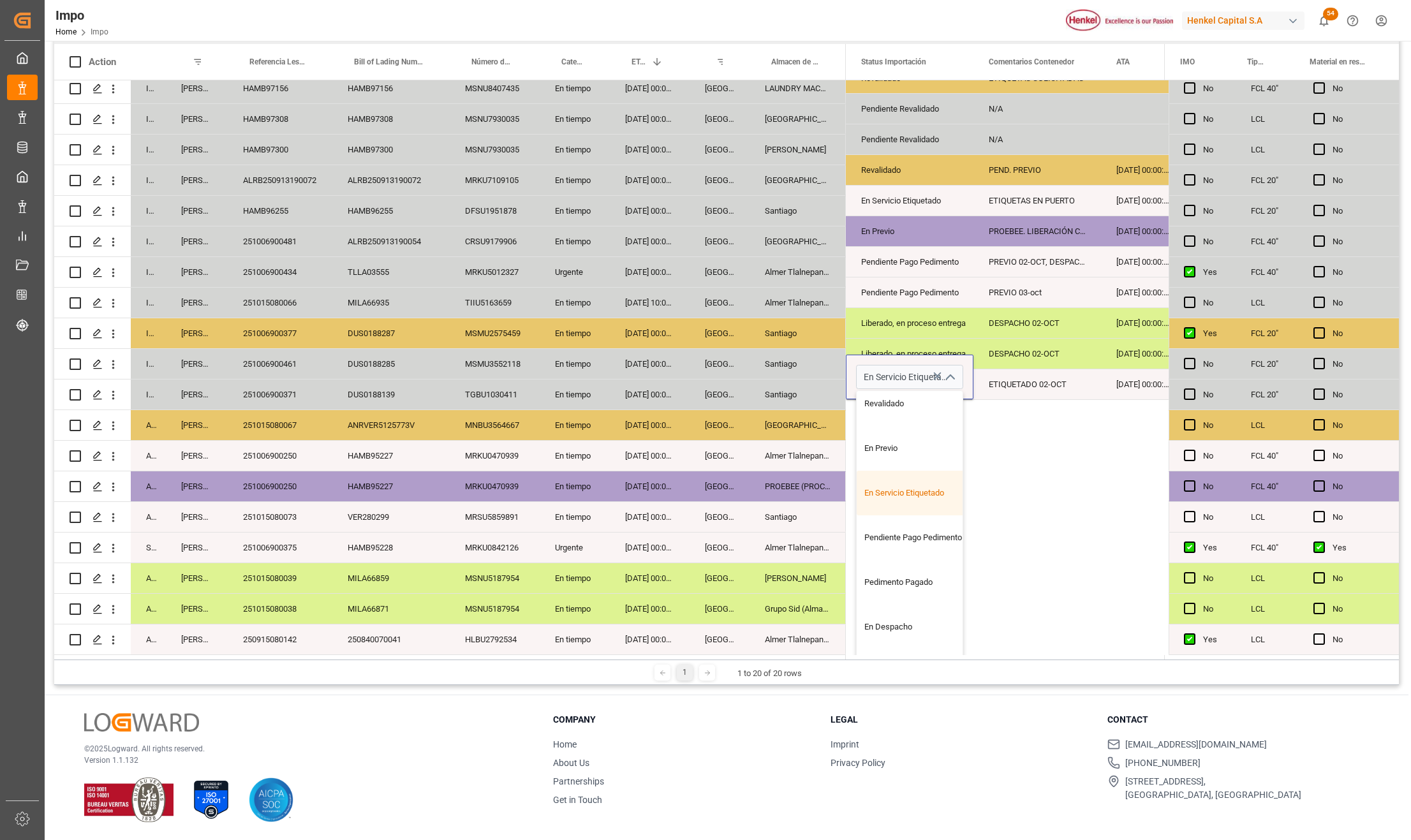
scroll to position [116, 0]
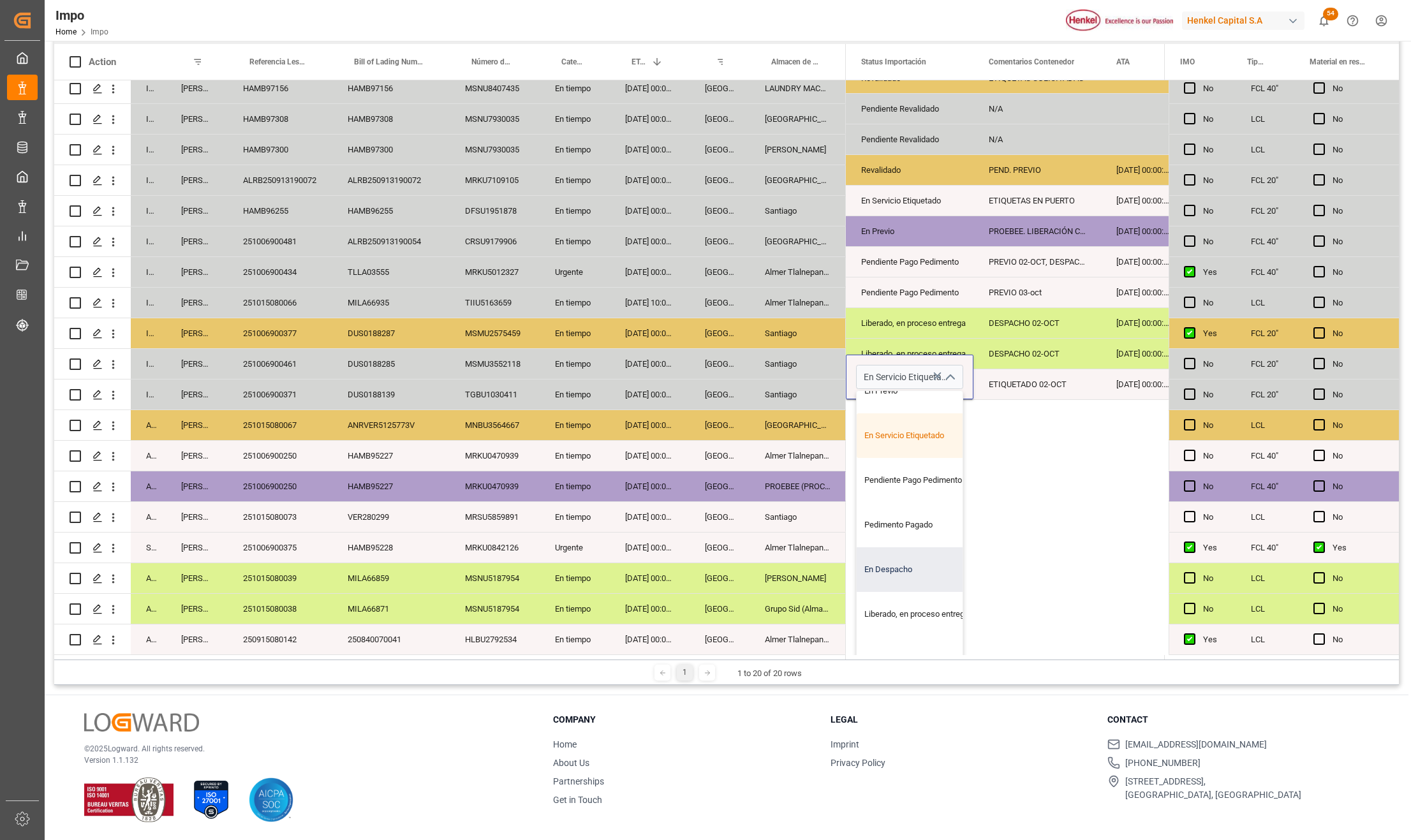
click at [899, 566] on div "En Despacho" at bounding box center [916, 569] width 120 height 44
type input "En Despacho"
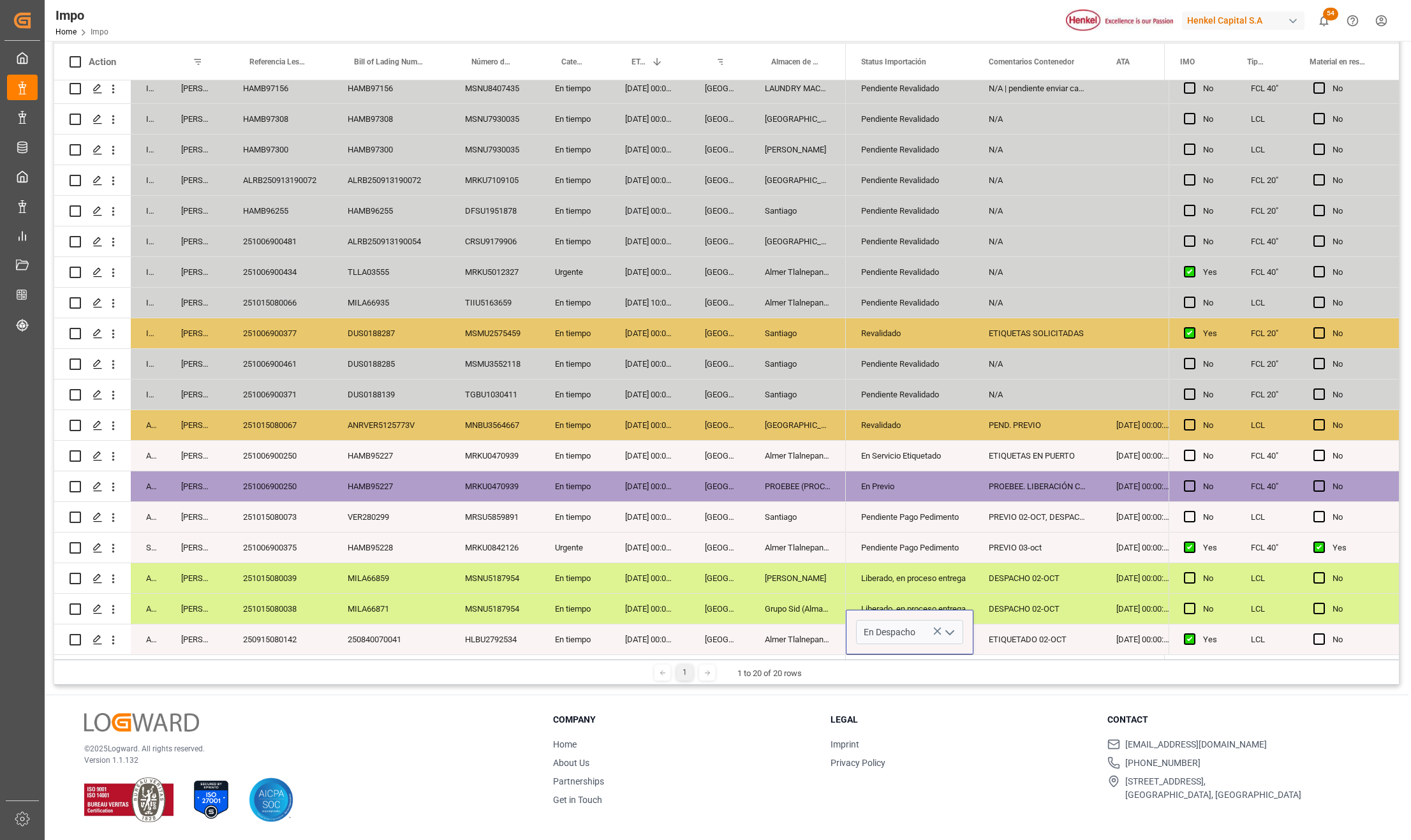
scroll to position [0, 0]
click at [728, 625] on div "Veracruz" at bounding box center [720, 640] width 60 height 30
click at [883, 638] on div "En Despacho" at bounding box center [910, 639] width 97 height 29
click at [1008, 639] on div "ETIQUETADO 02-OCT" at bounding box center [1036, 640] width 127 height 30
click at [1319, 641] on div "Press SPACE to select this row." at bounding box center [1323, 639] width 19 height 29
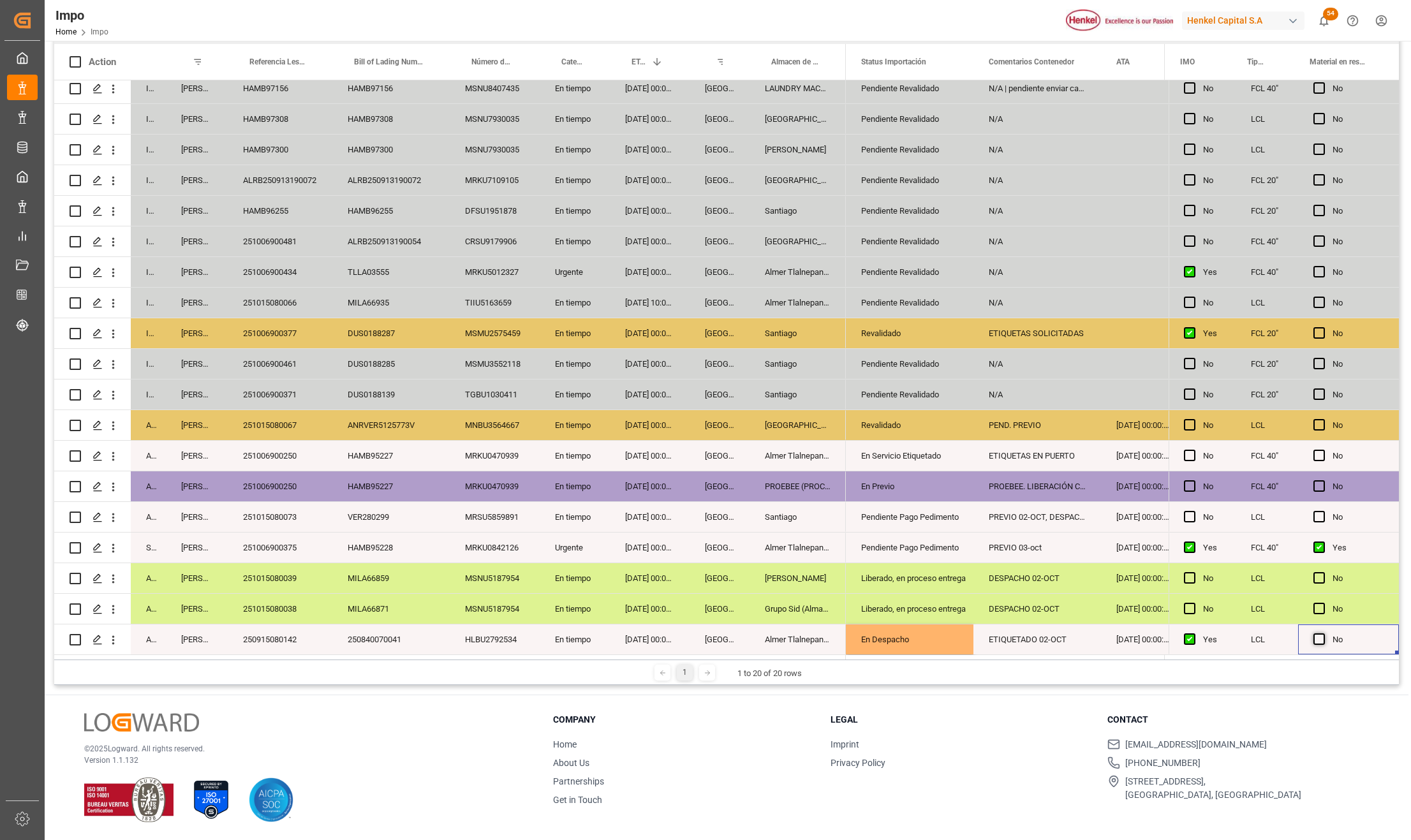
click at [1316, 639] on span "Press SPACE to select this row." at bounding box center [1319, 639] width 11 height 11
click at [1323, 633] on input "Press SPACE to select this row." at bounding box center [1323, 633] width 0 height 0
click at [1054, 633] on div "ETIQUETADO 02-OCT" at bounding box center [1036, 640] width 127 height 30
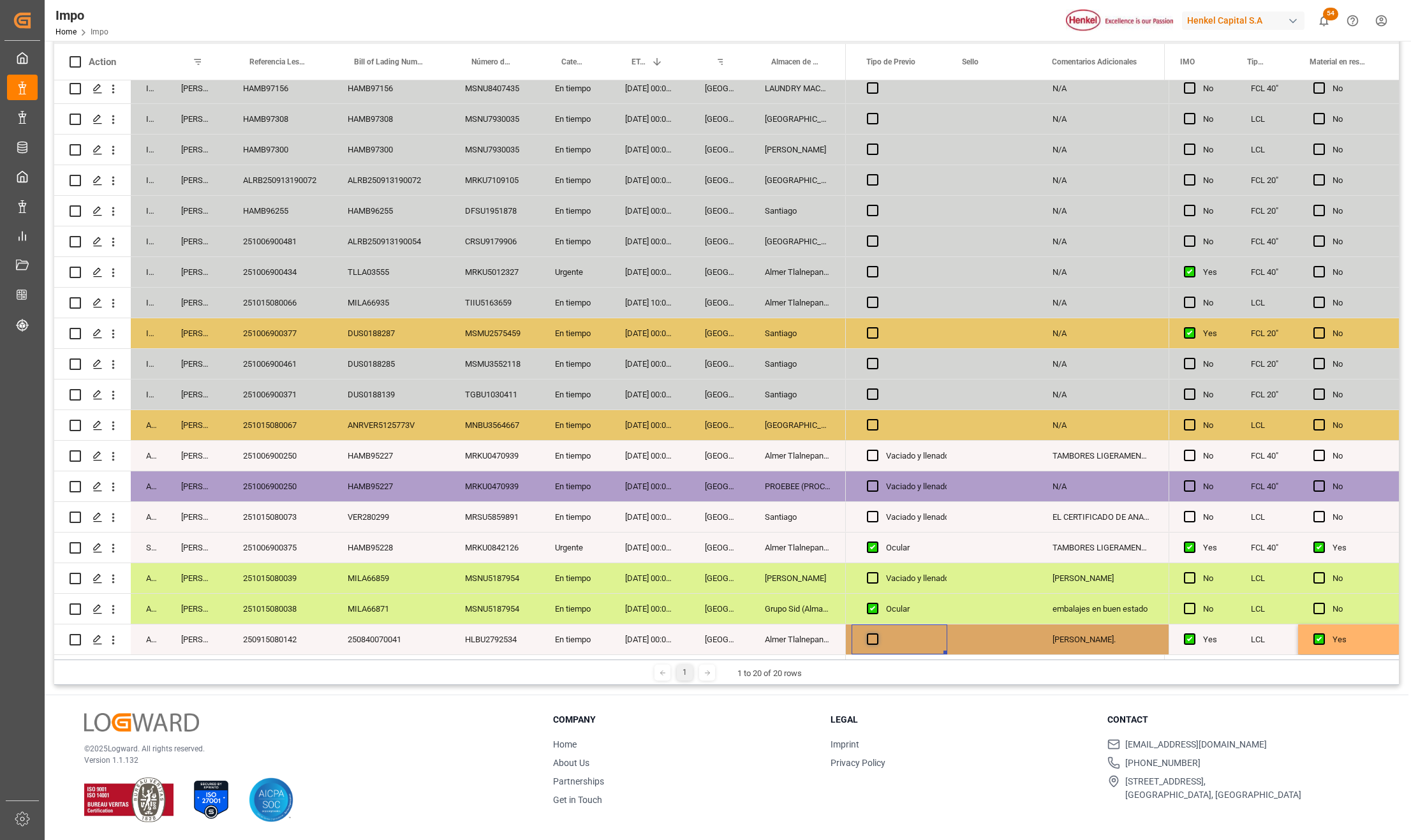
click at [878, 637] on div "Press SPACE to select this row." at bounding box center [899, 640] width 95 height 30
click at [876, 637] on span "Press SPACE to select this row." at bounding box center [873, 639] width 11 height 11
click at [877, 633] on input "Press SPACE to select this row." at bounding box center [877, 633] width 0 height 0
click at [876, 637] on span "Press SPACE to select this row." at bounding box center [873, 639] width 11 height 11
click at [877, 633] on input "Press SPACE to select this row." at bounding box center [877, 633] width 0 height 0
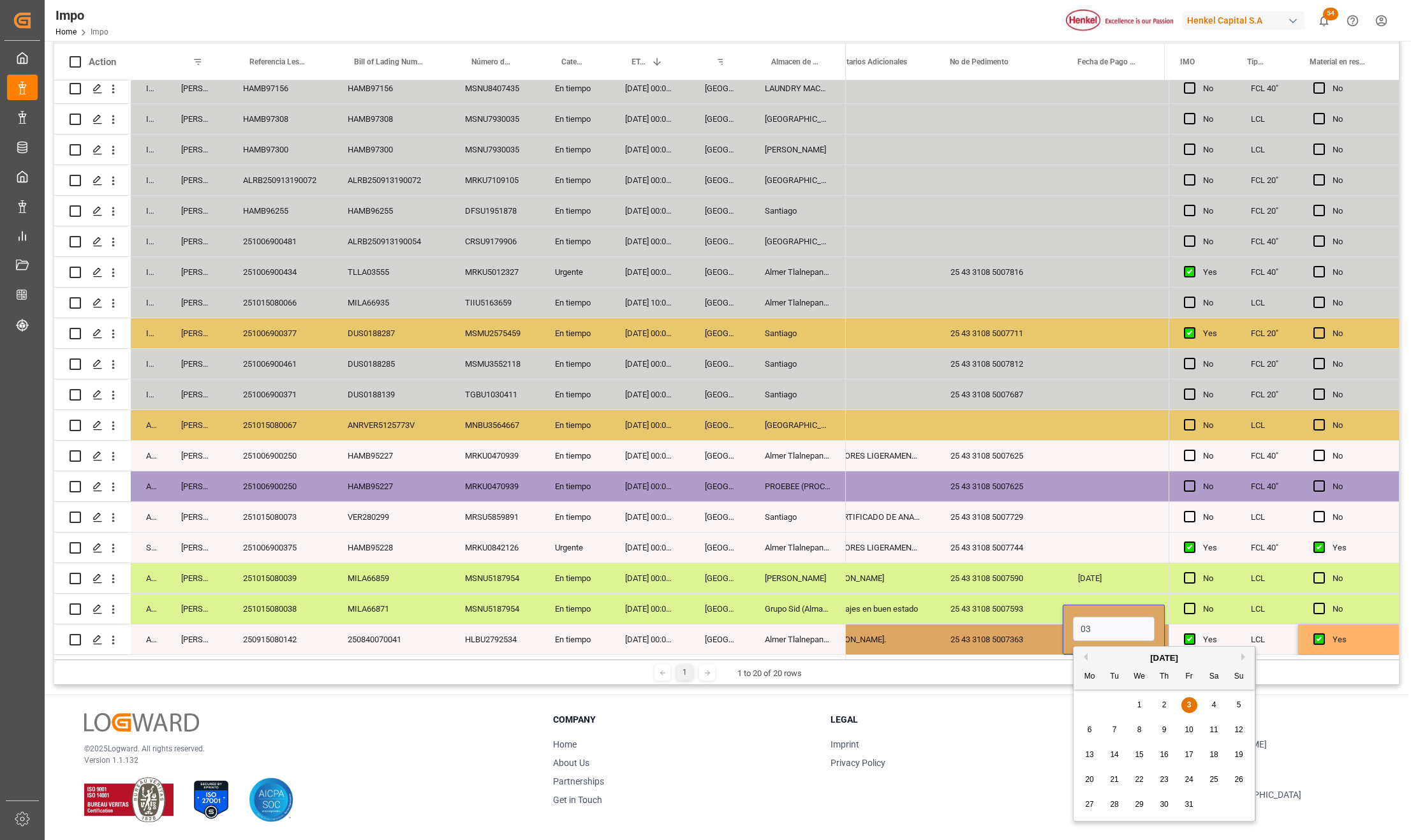
type input "0"
type input "[DATE]"
click at [966, 636] on div "25 43 3108 5007363" at bounding box center [999, 640] width 127 height 30
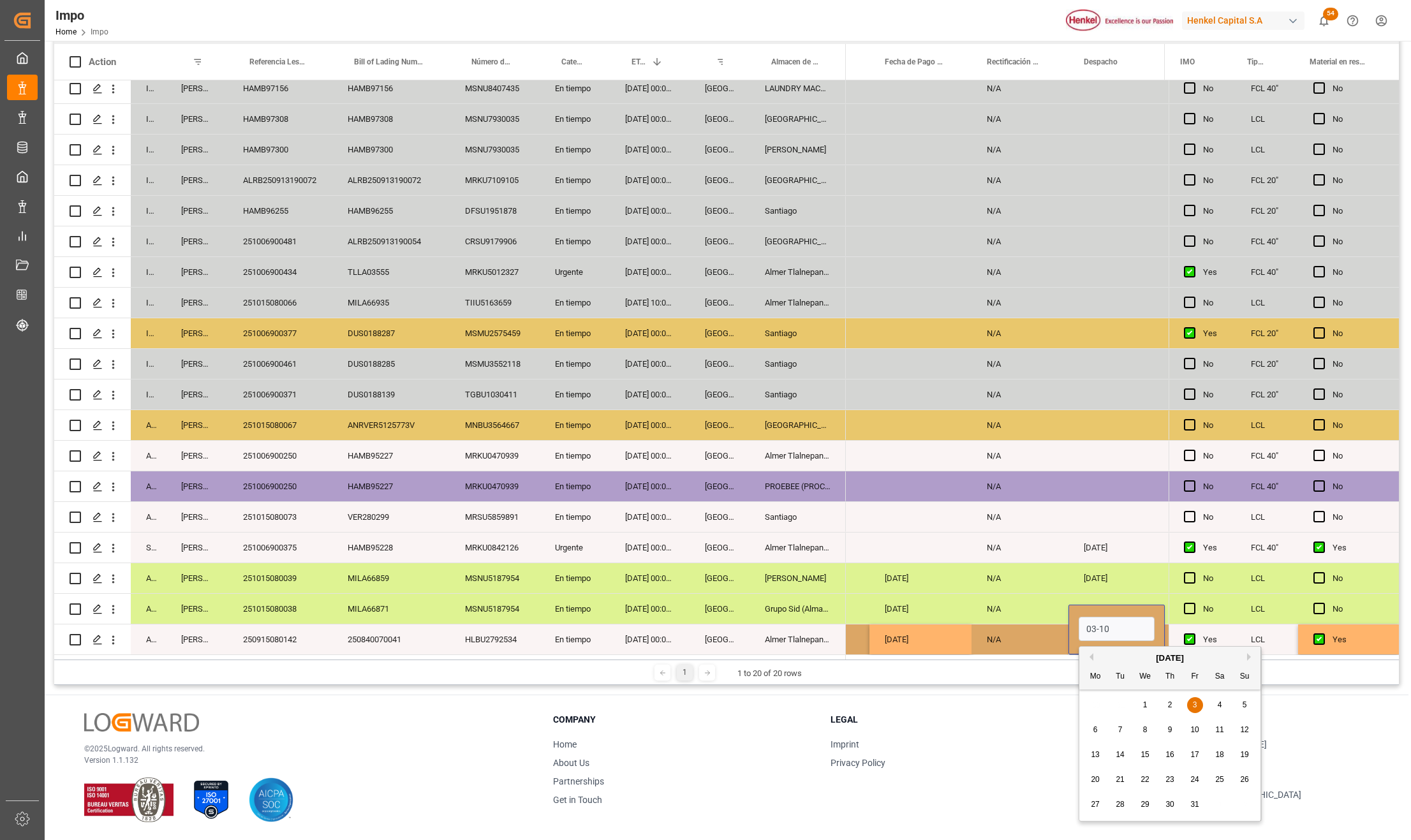
type input "[DATE]"
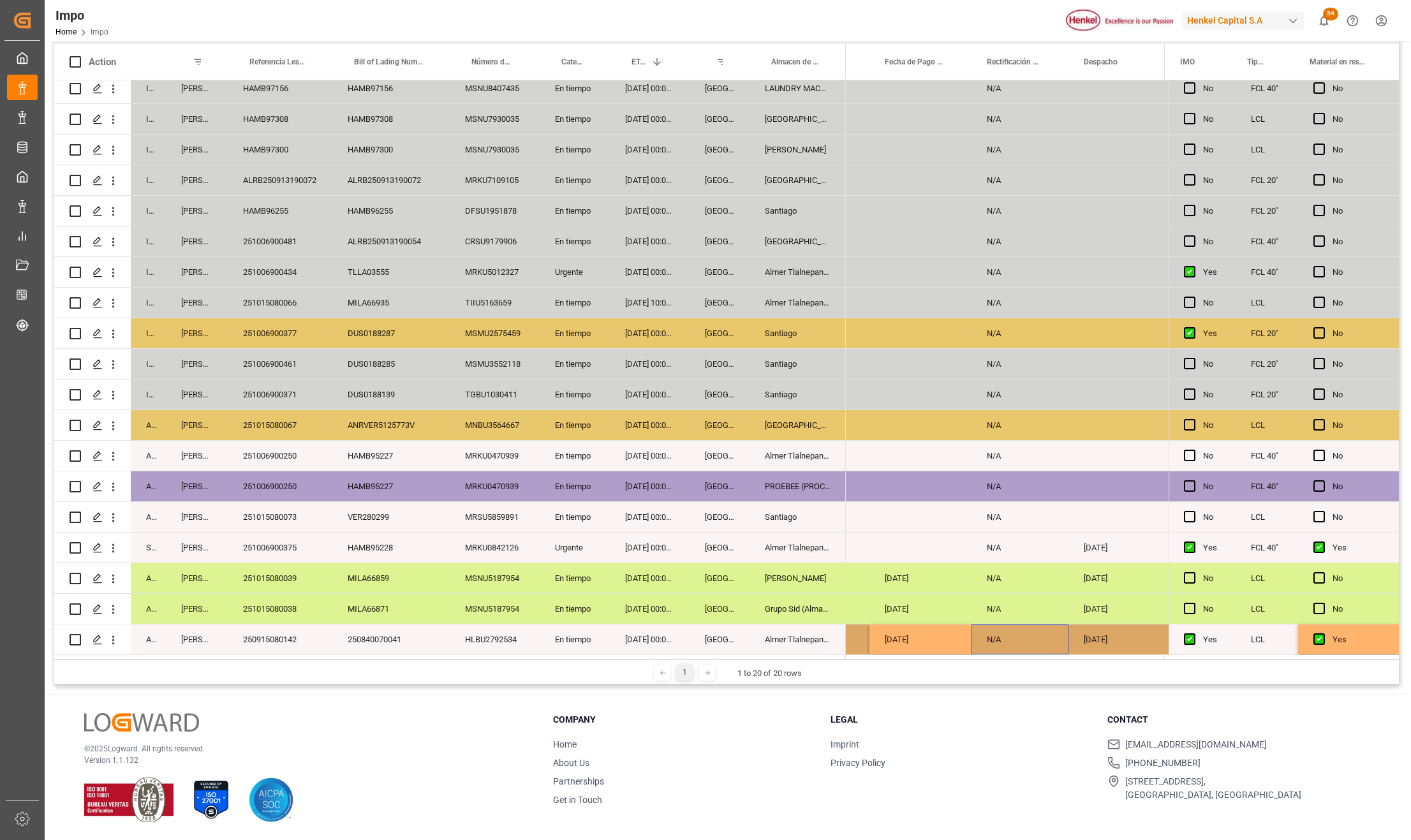
click at [1008, 649] on div "N/A" at bounding box center [1019, 640] width 97 height 30
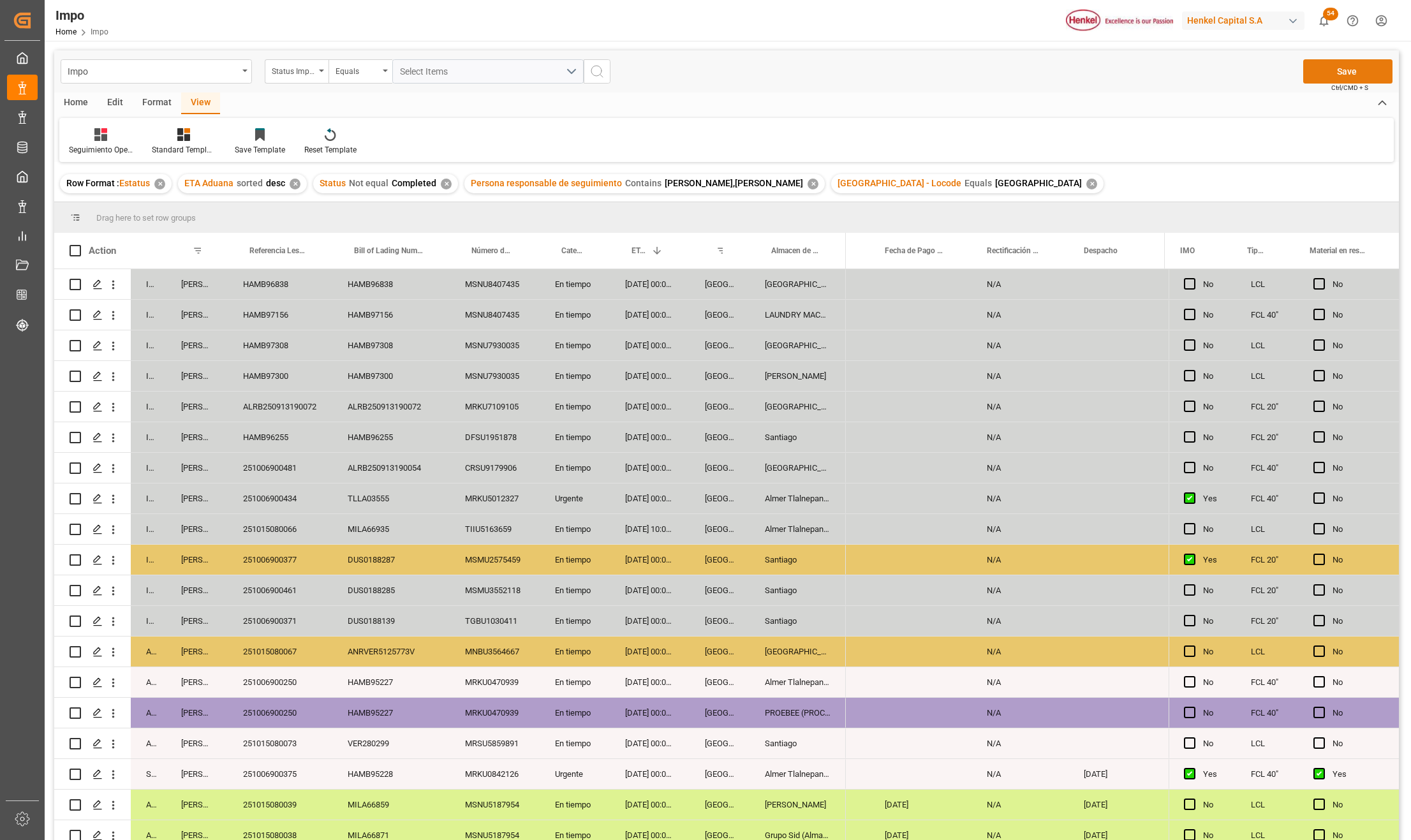
click at [1326, 64] on button "Save" at bounding box center [1348, 72] width 90 height 25
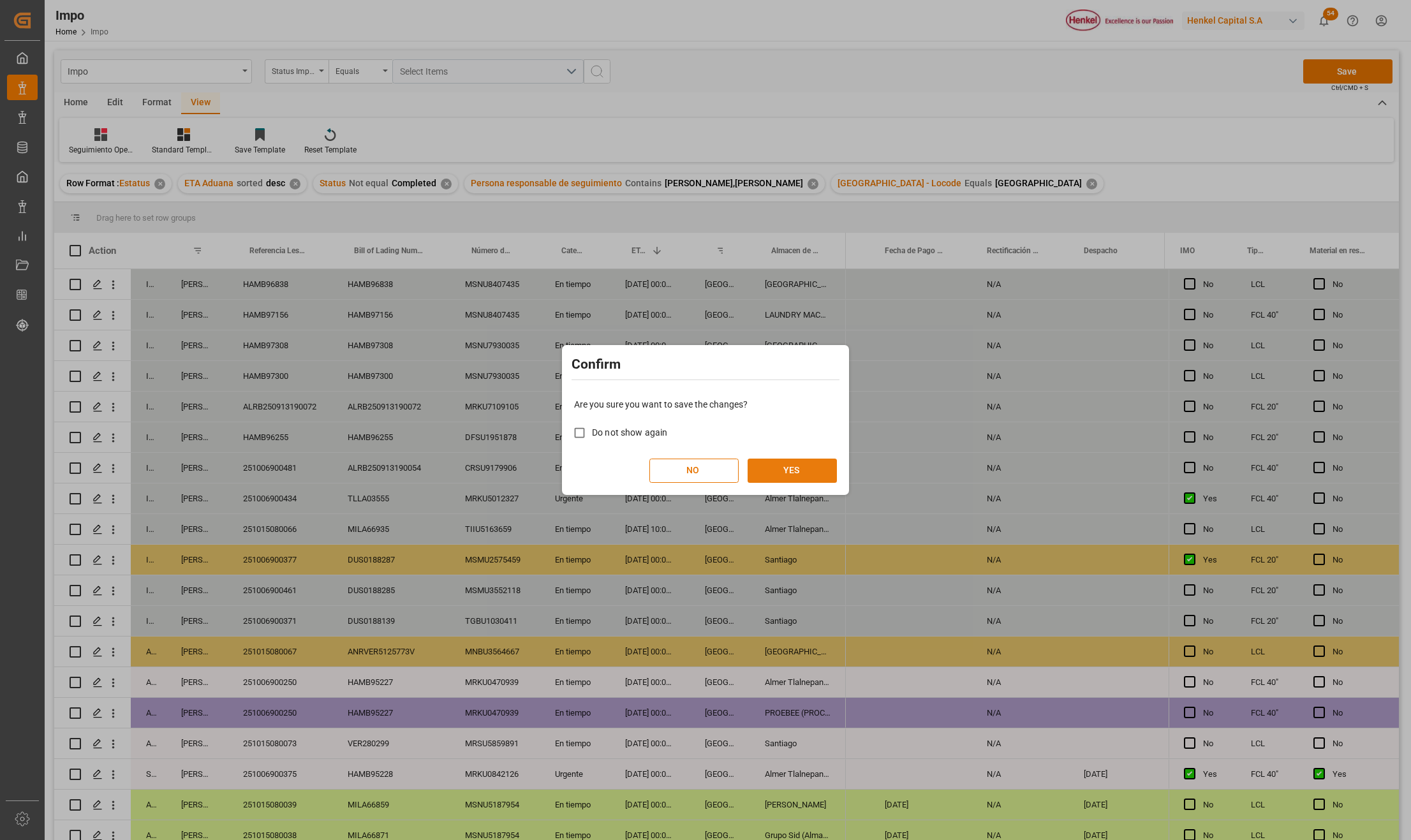
click at [815, 471] on button "YES" at bounding box center [792, 471] width 90 height 25
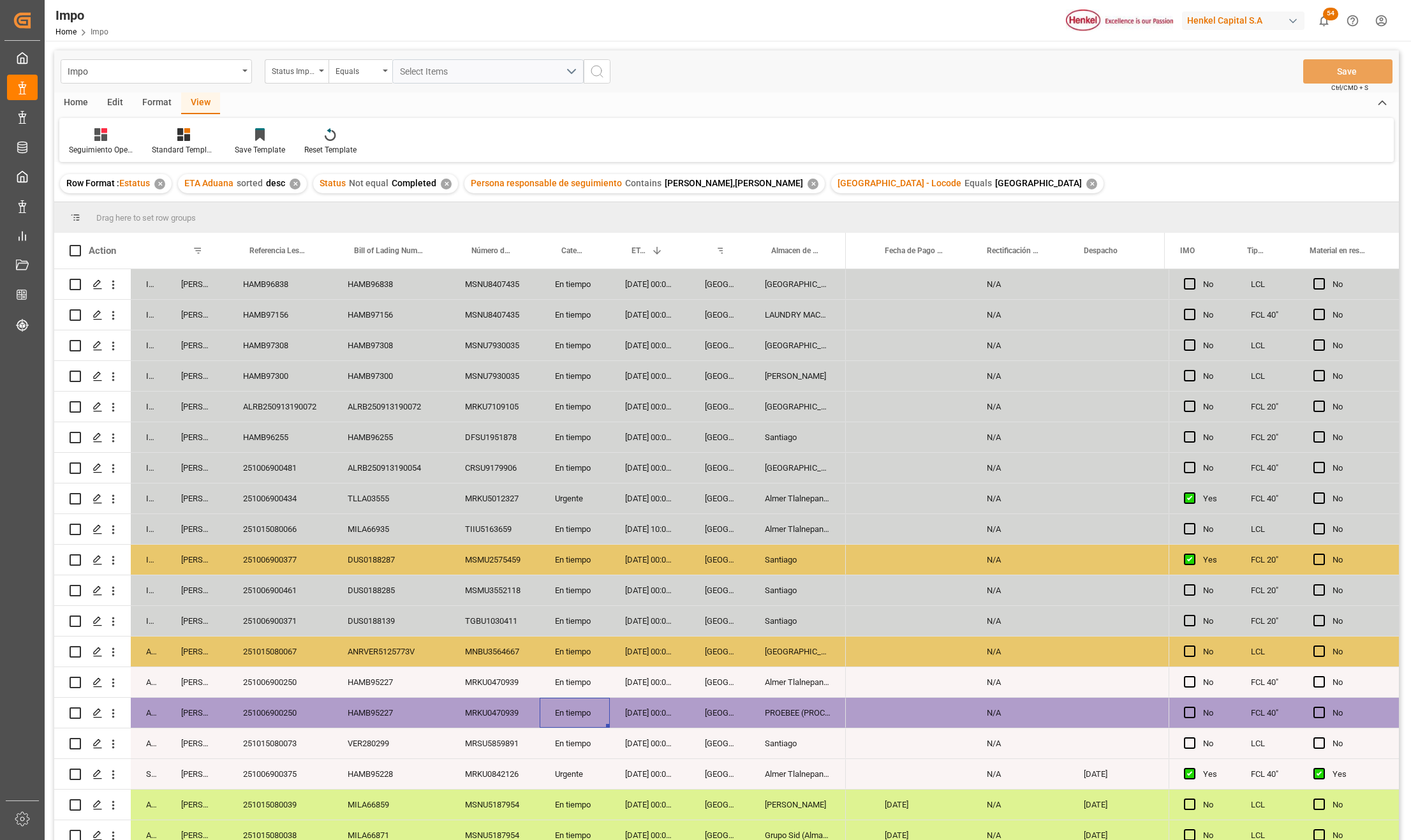
click at [577, 717] on div "En tiempo" at bounding box center [575, 713] width 70 height 30
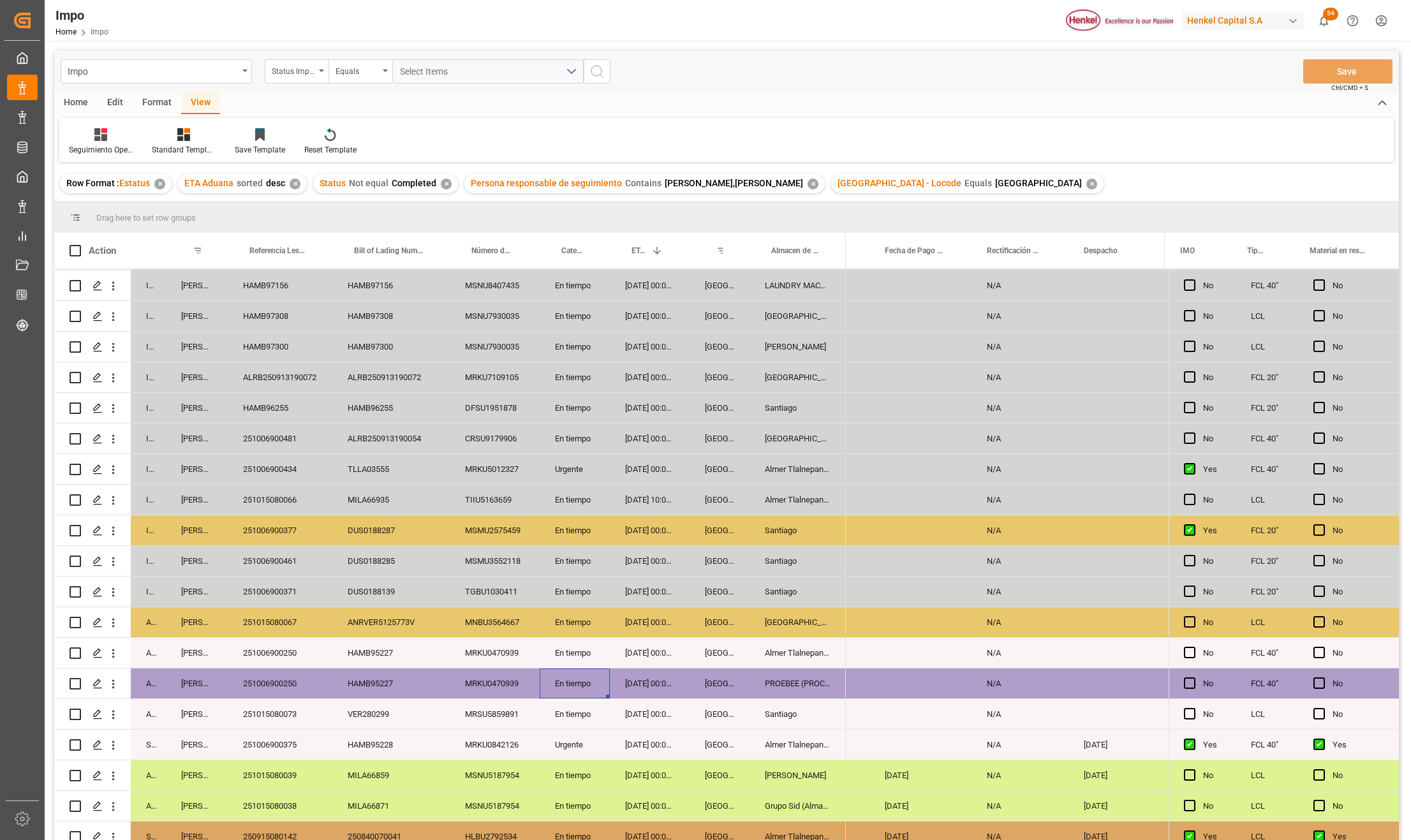
scroll to position [42, 0]
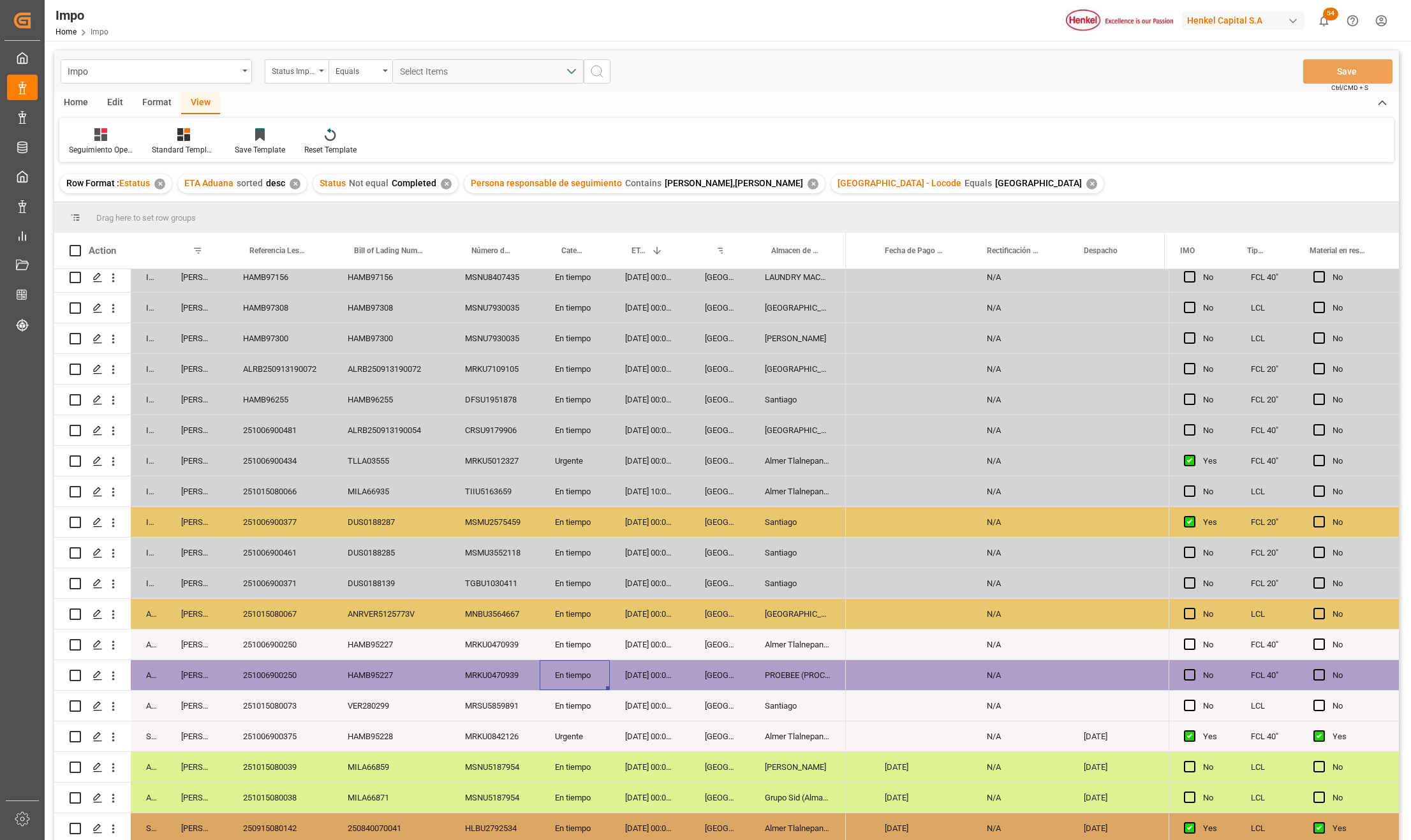
click at [580, 696] on div "En tiempo" at bounding box center [575, 706] width 70 height 30
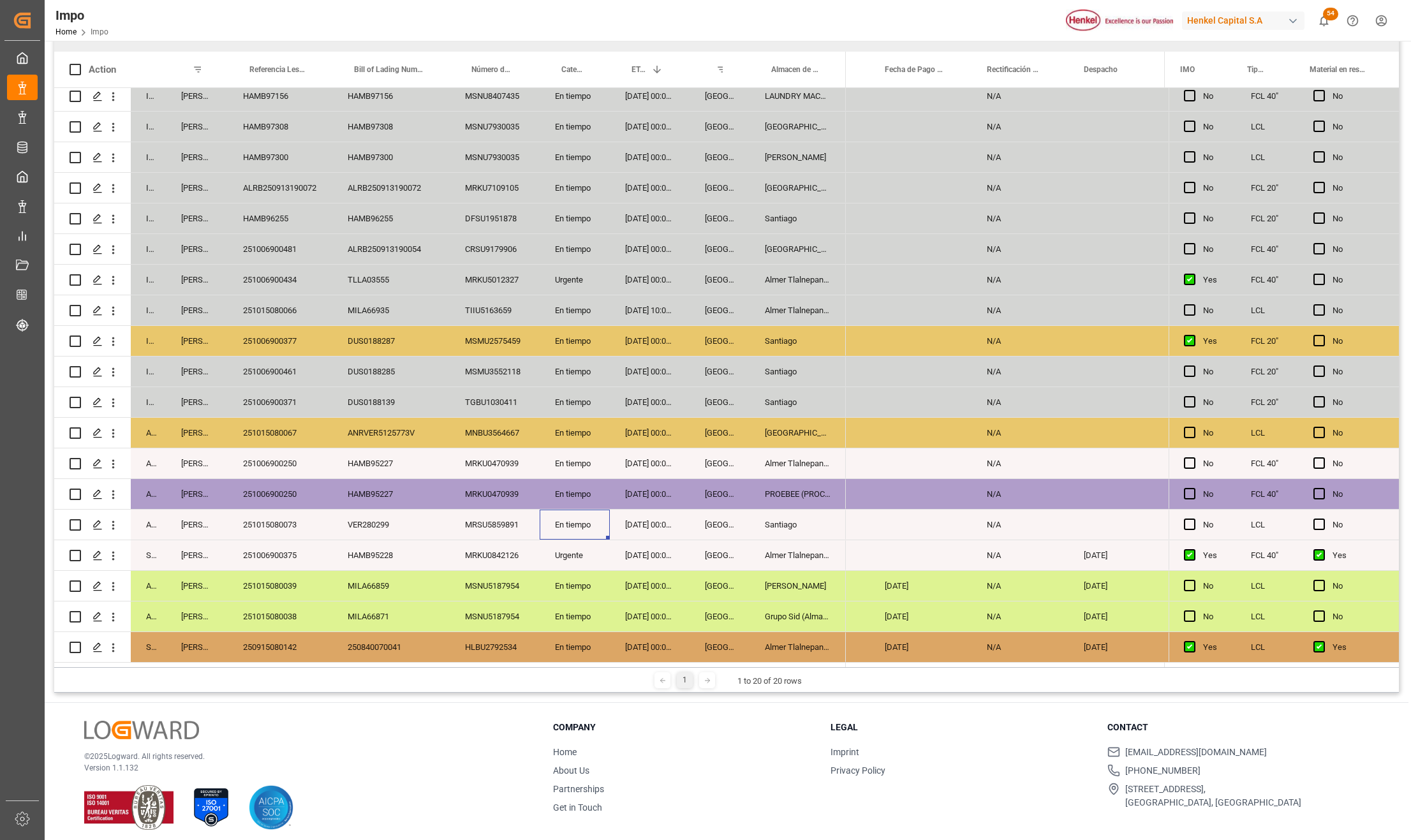
scroll to position [189, 0]
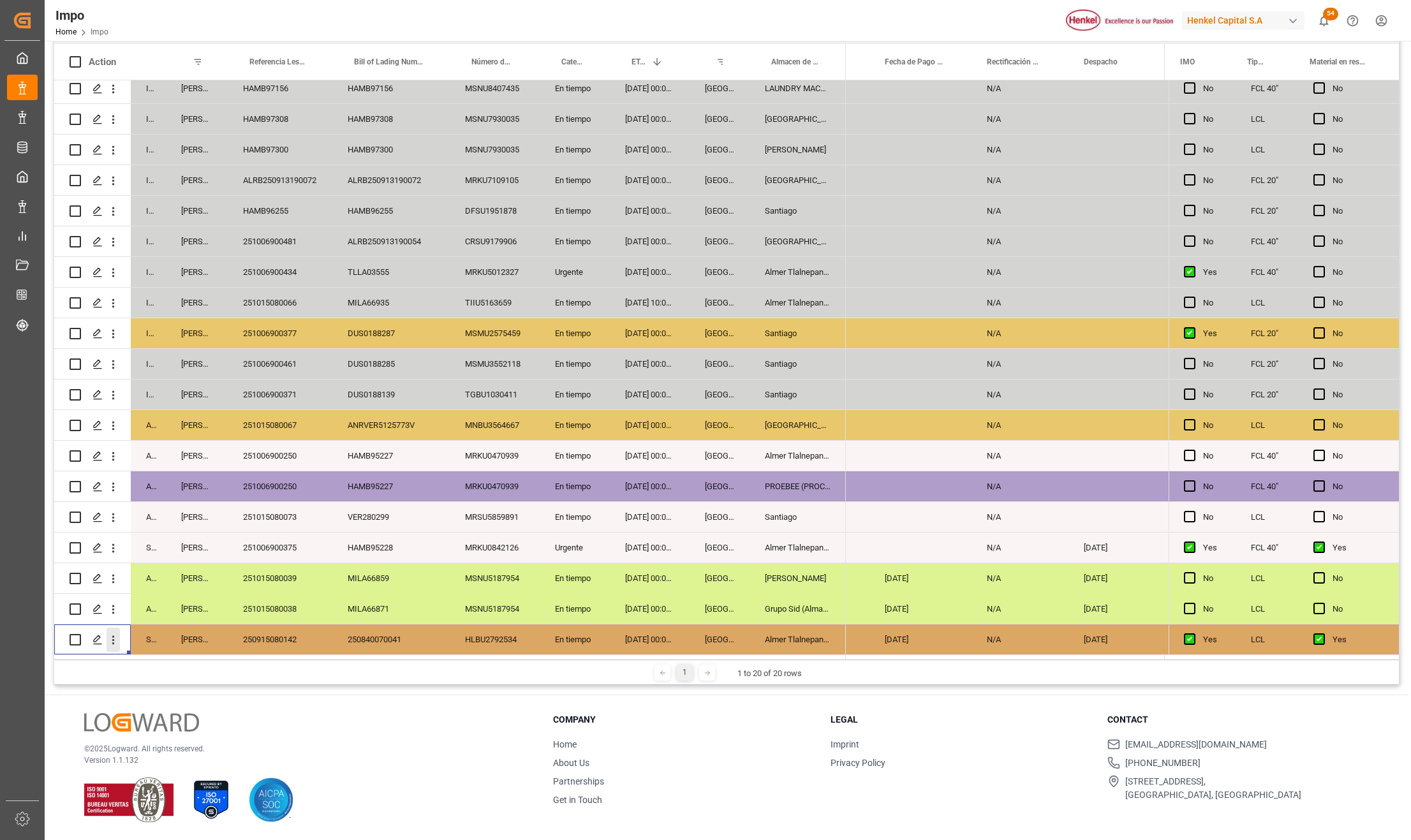
click at [118, 636] on icon "open menu" at bounding box center [113, 640] width 13 height 13
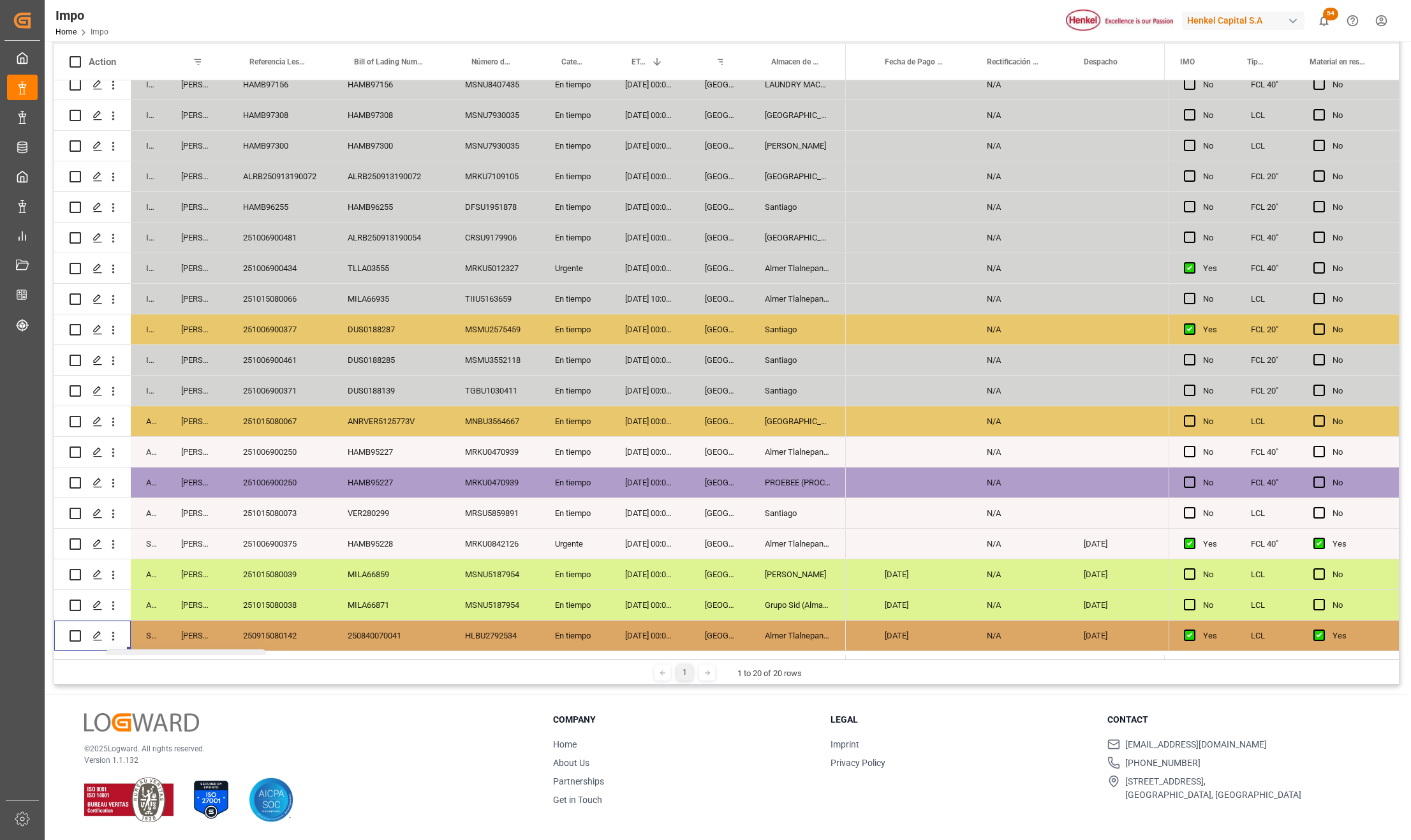
scroll to position [211, 0]
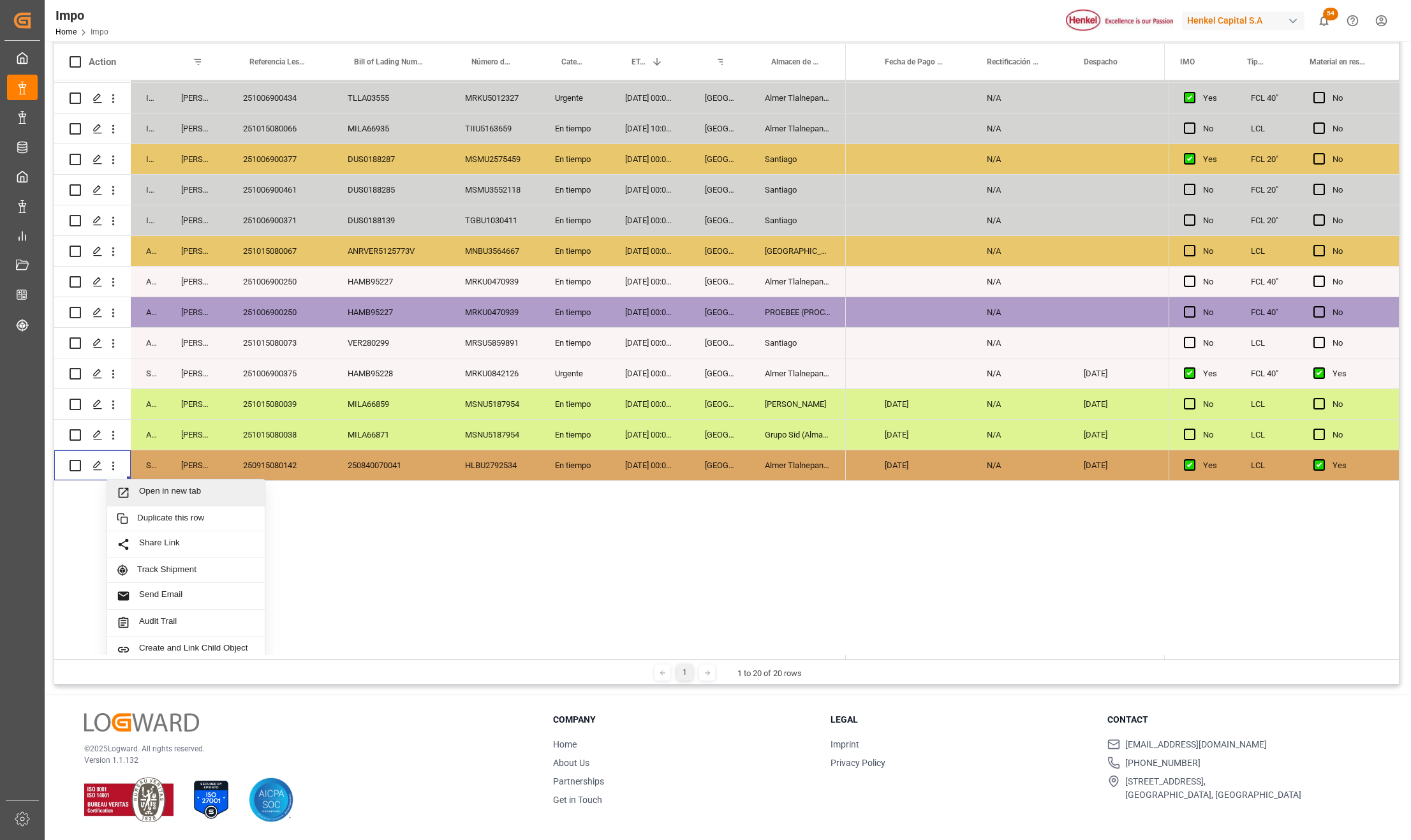
click at [131, 493] on span "Press SPACE to select this row." at bounding box center [128, 493] width 23 height 13
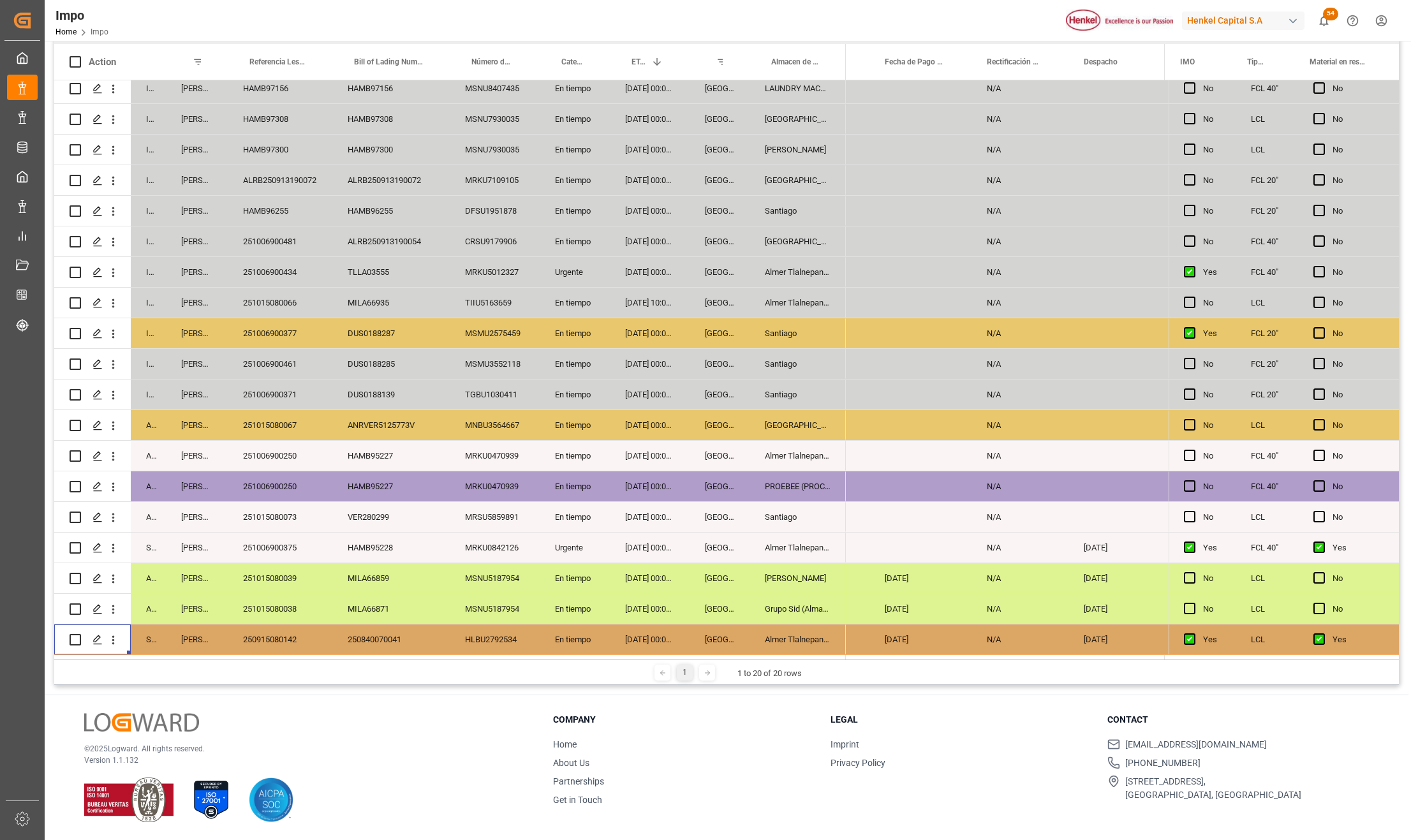
scroll to position [189, 0]
drag, startPoint x: 349, startPoint y: 605, endPoint x: 319, endPoint y: 603, distance: 30.1
click at [349, 605] on div "MILA66871" at bounding box center [391, 609] width 117 height 30
click at [304, 600] on div "251015080038" at bounding box center [279, 609] width 105 height 30
drag, startPoint x: 299, startPoint y: 569, endPoint x: 293, endPoint y: 558, distance: 12.5
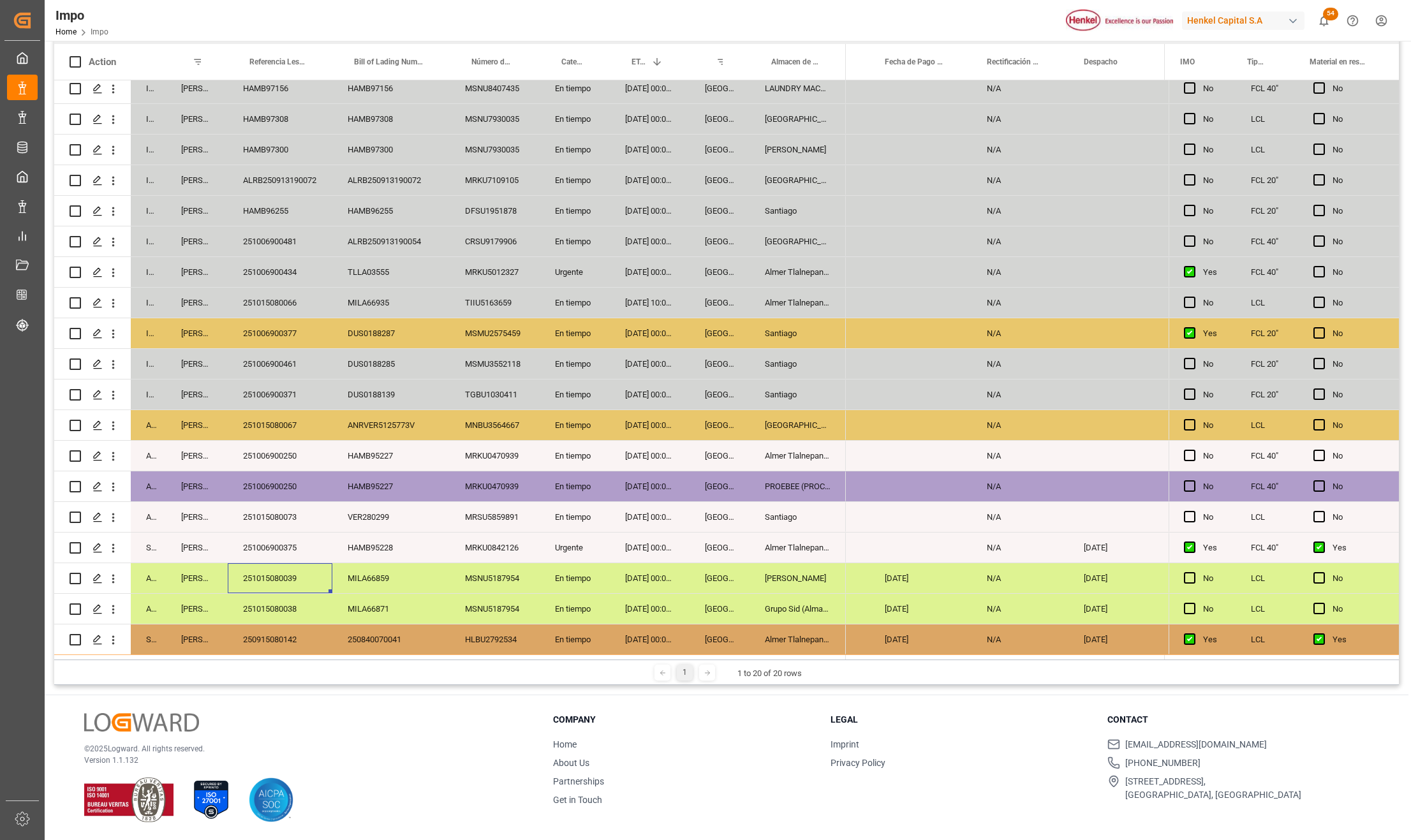
click at [298, 569] on div "251015080039" at bounding box center [279, 579] width 105 height 30
click at [292, 552] on div "251006900375" at bounding box center [279, 547] width 105 height 30
click at [766, 543] on div "Almer Tlalnepantla" at bounding box center [798, 547] width 96 height 30
click at [301, 546] on div "251006900375" at bounding box center [279, 547] width 105 height 30
click at [746, 542] on div "[GEOGRAPHIC_DATA]" at bounding box center [720, 547] width 60 height 30
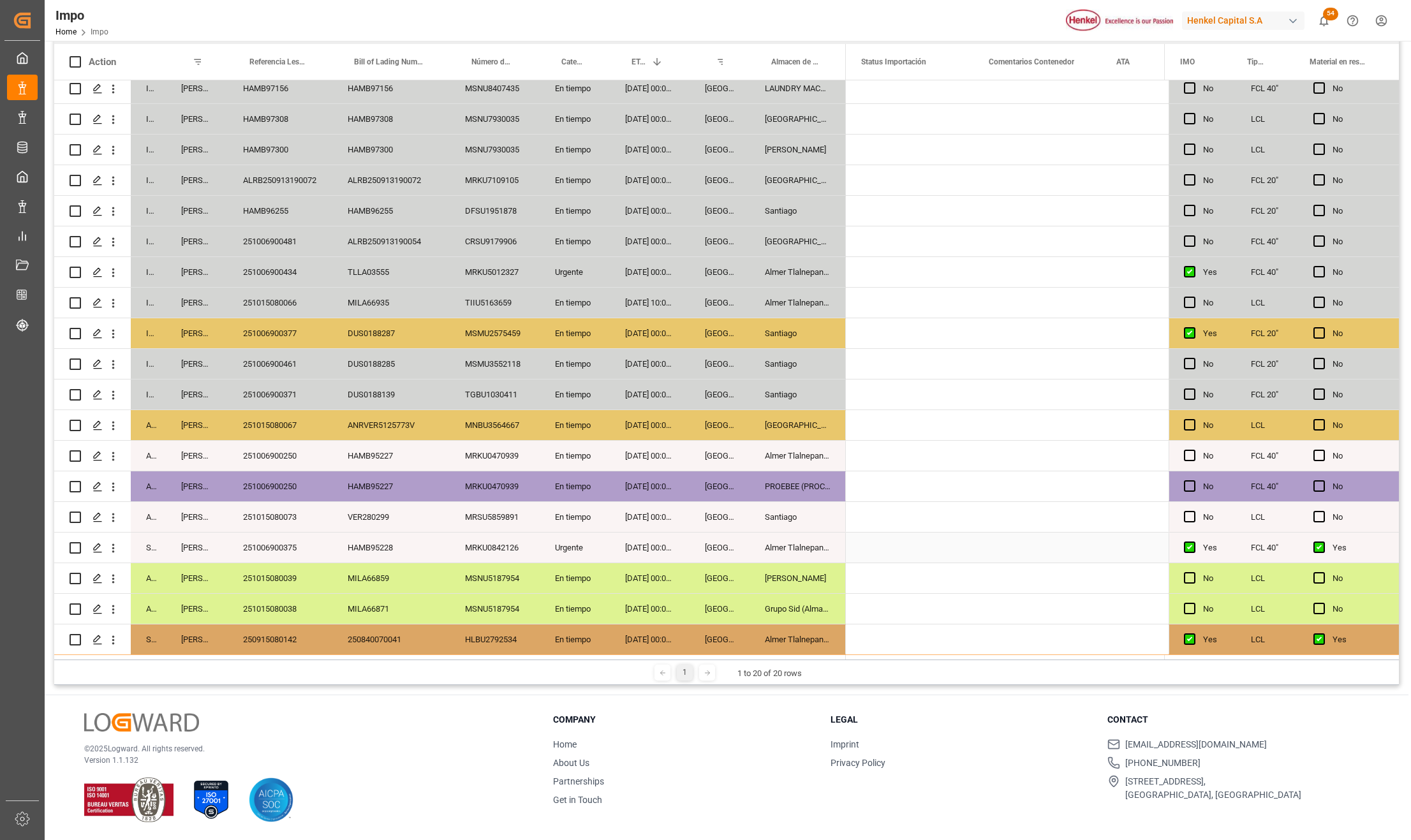
scroll to position [0, 0]
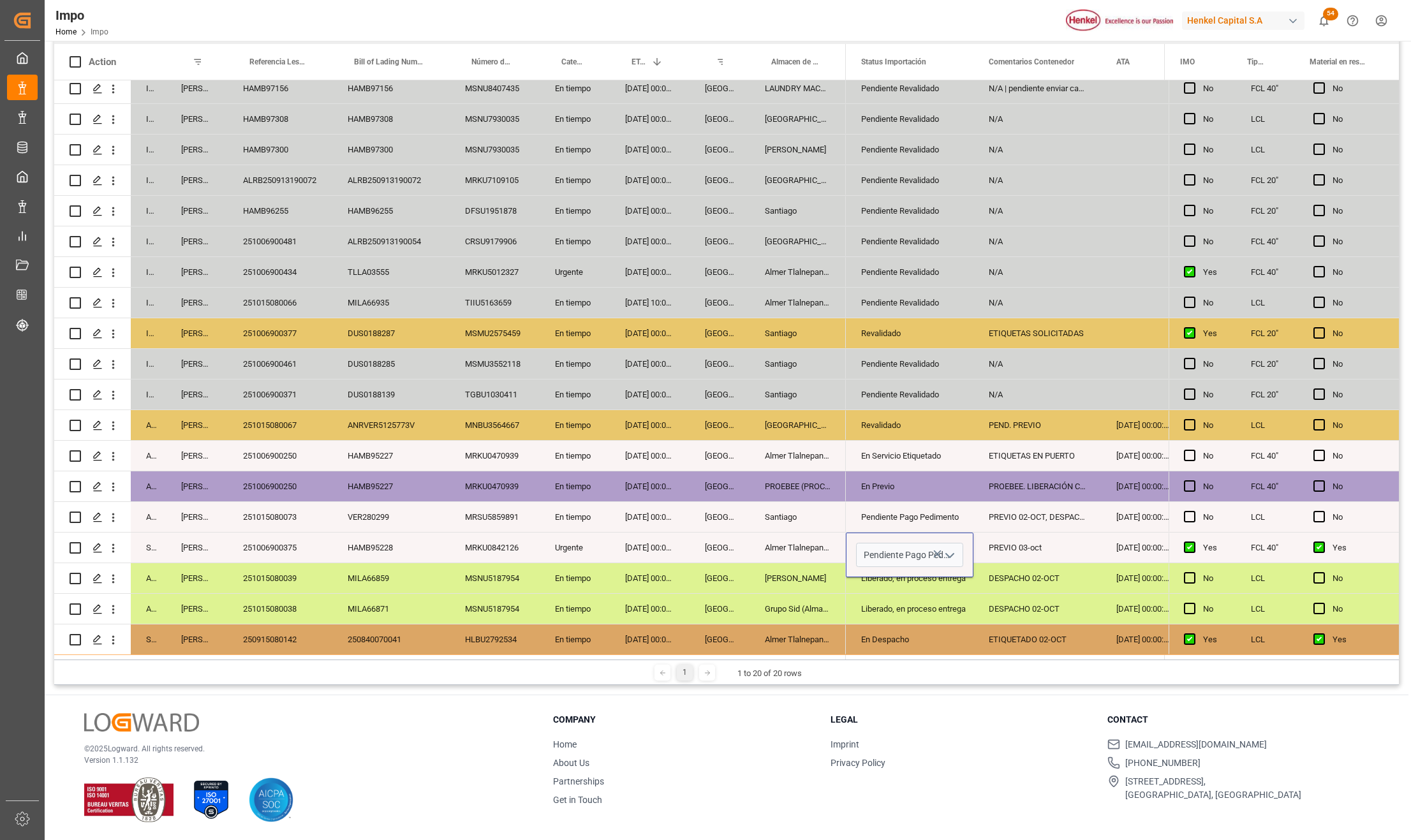
click at [945, 552] on icon "open menu" at bounding box center [949, 556] width 15 height 15
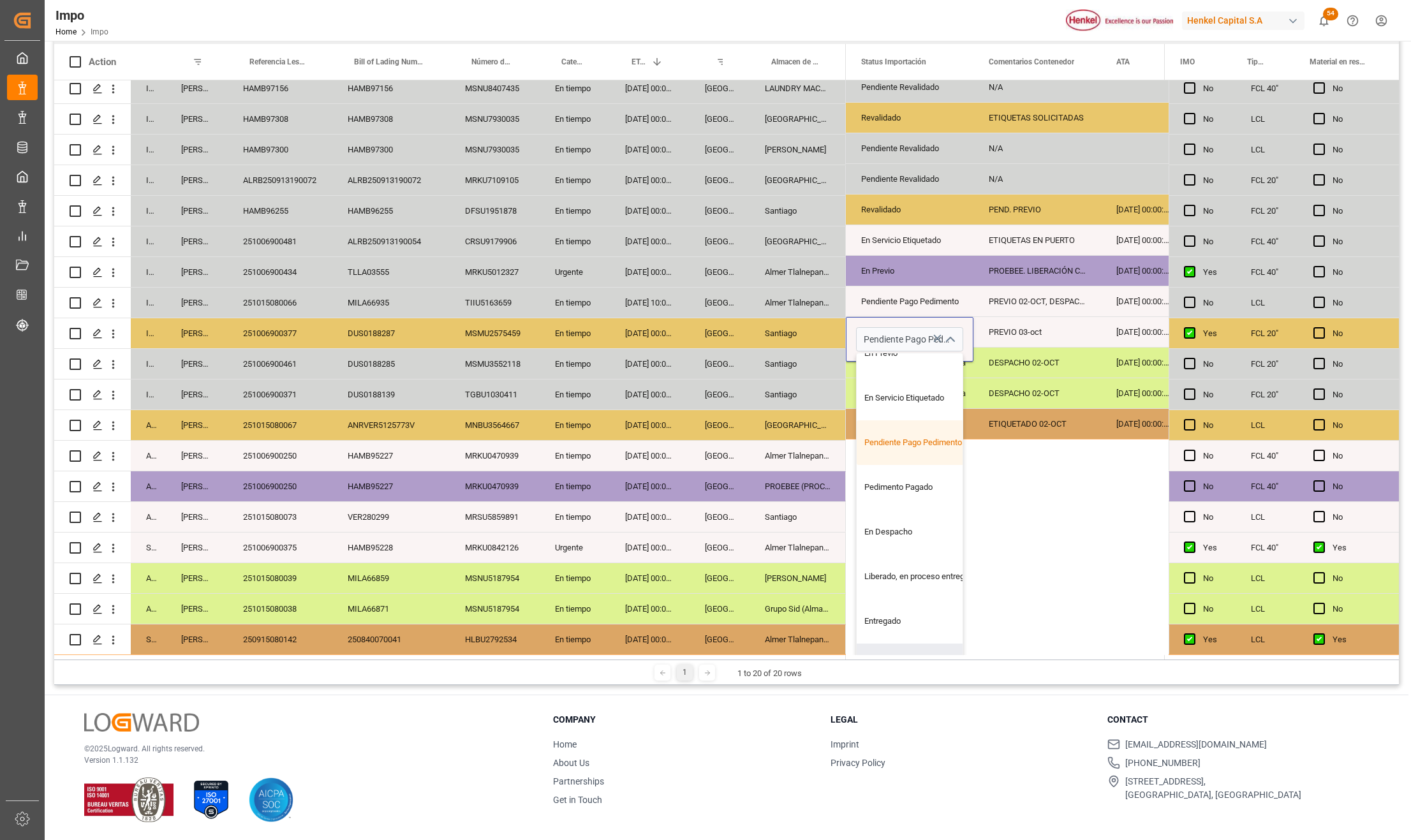
scroll to position [249, 0]
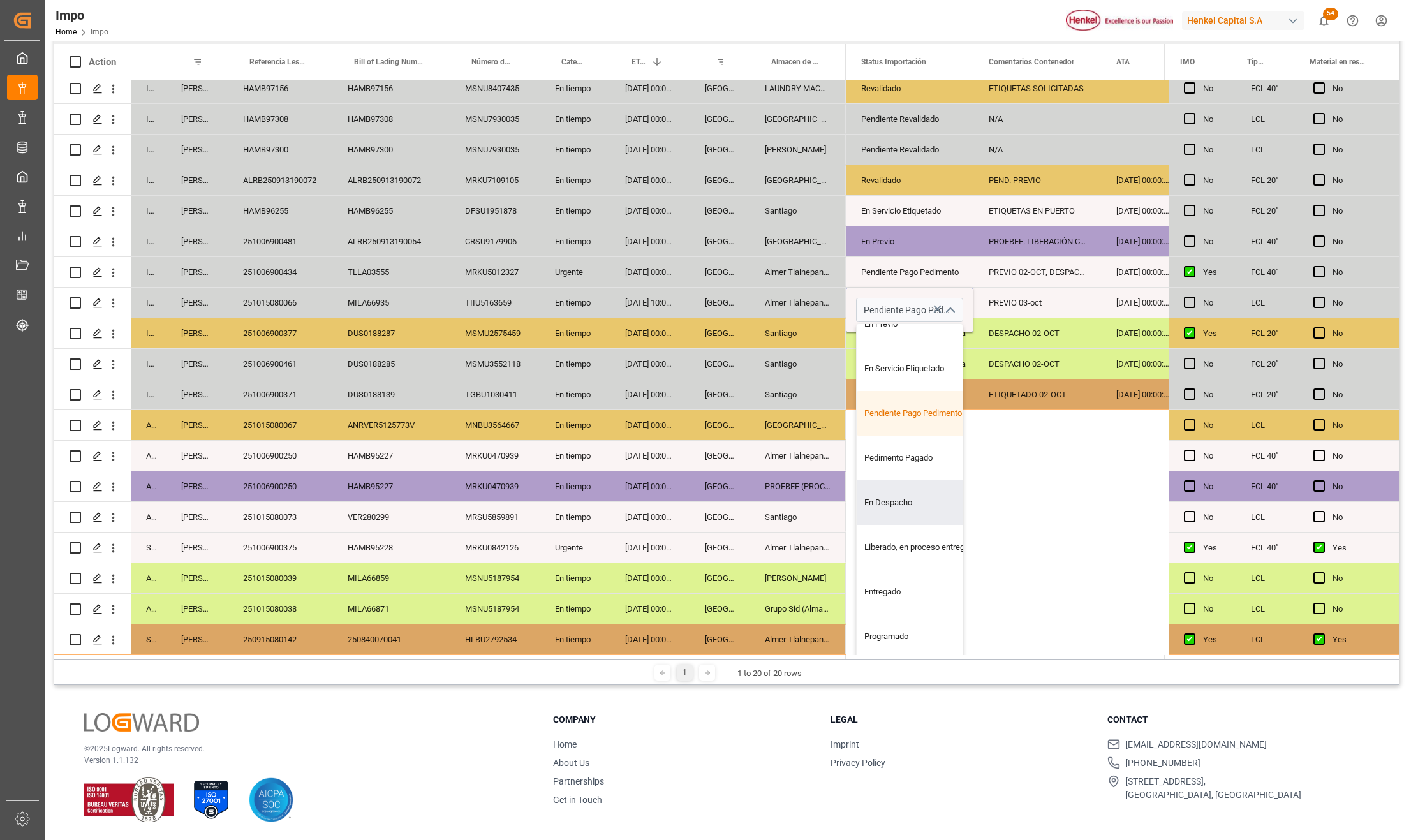
click at [901, 498] on div "En Despacho" at bounding box center [916, 502] width 120 height 44
type input "En Despacho"
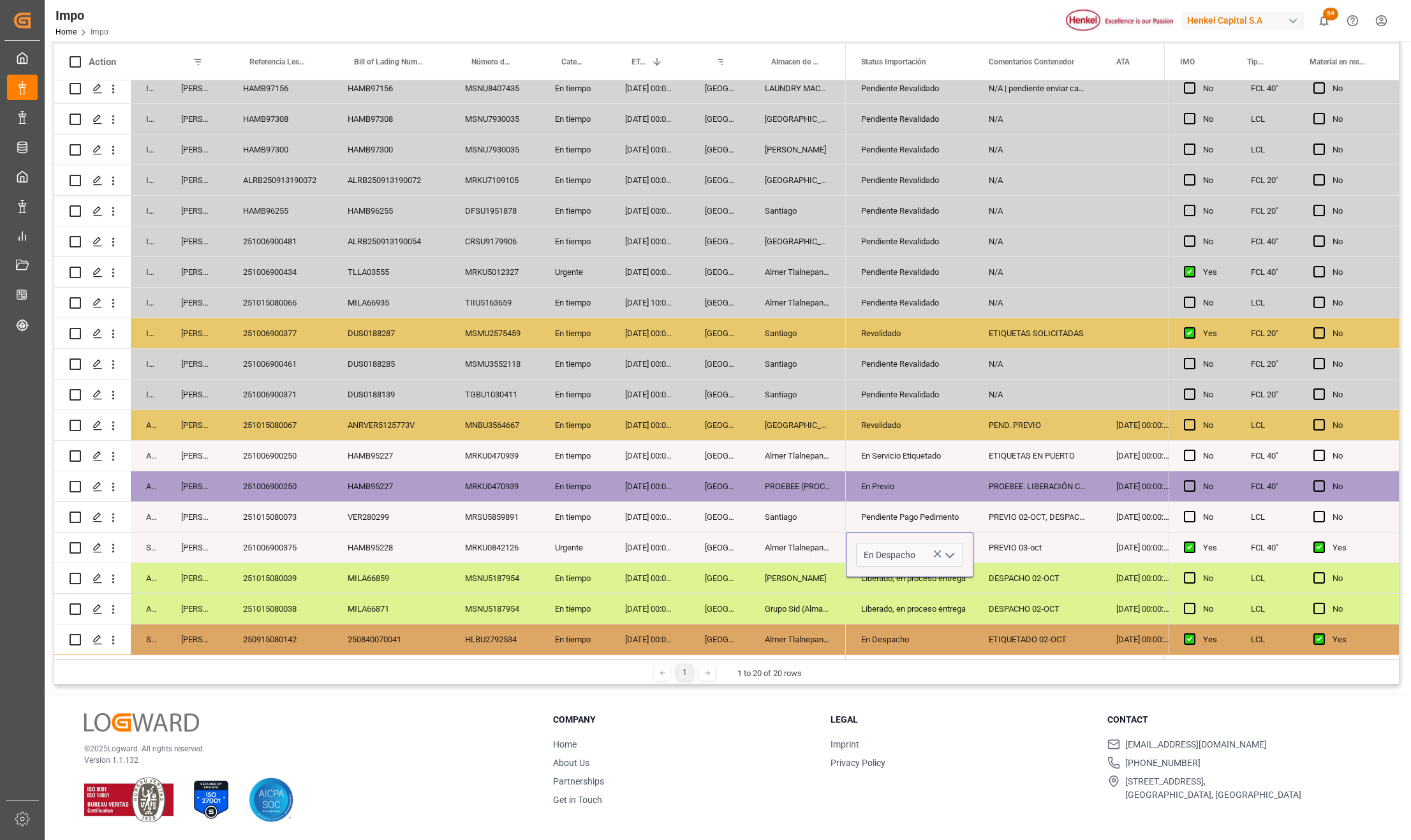
click at [804, 625] on div "Almer Tlalnepantla" at bounding box center [798, 640] width 96 height 30
click at [989, 534] on div "PREVIO 03-oct" at bounding box center [1036, 547] width 127 height 30
click at [1006, 545] on div "PREVIO 03-oct" at bounding box center [1036, 547] width 127 height 30
click at [1006, 545] on input "PREVIO 03-oct" at bounding box center [1037, 555] width 108 height 25
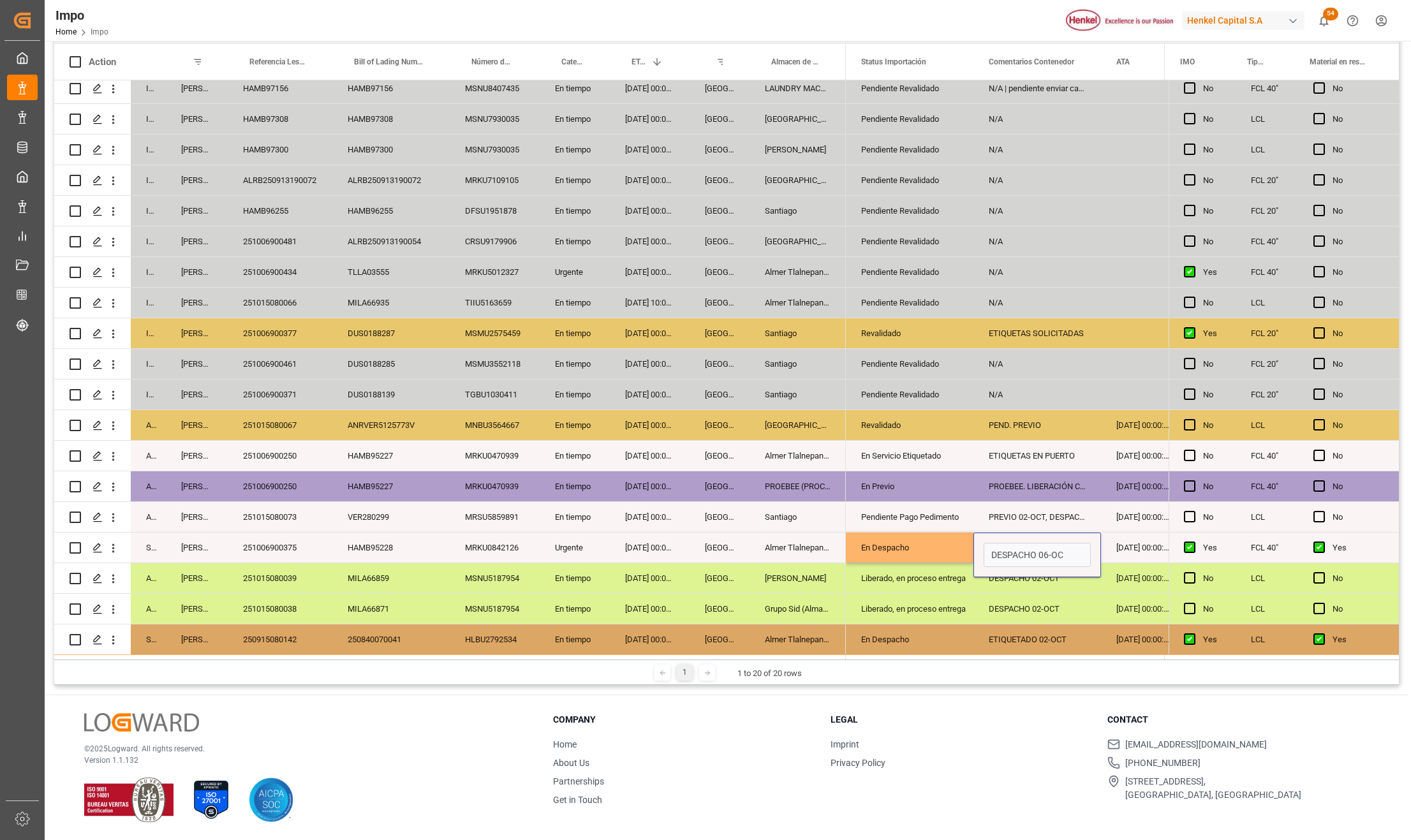
type input "DESPACHO 06-OCT"
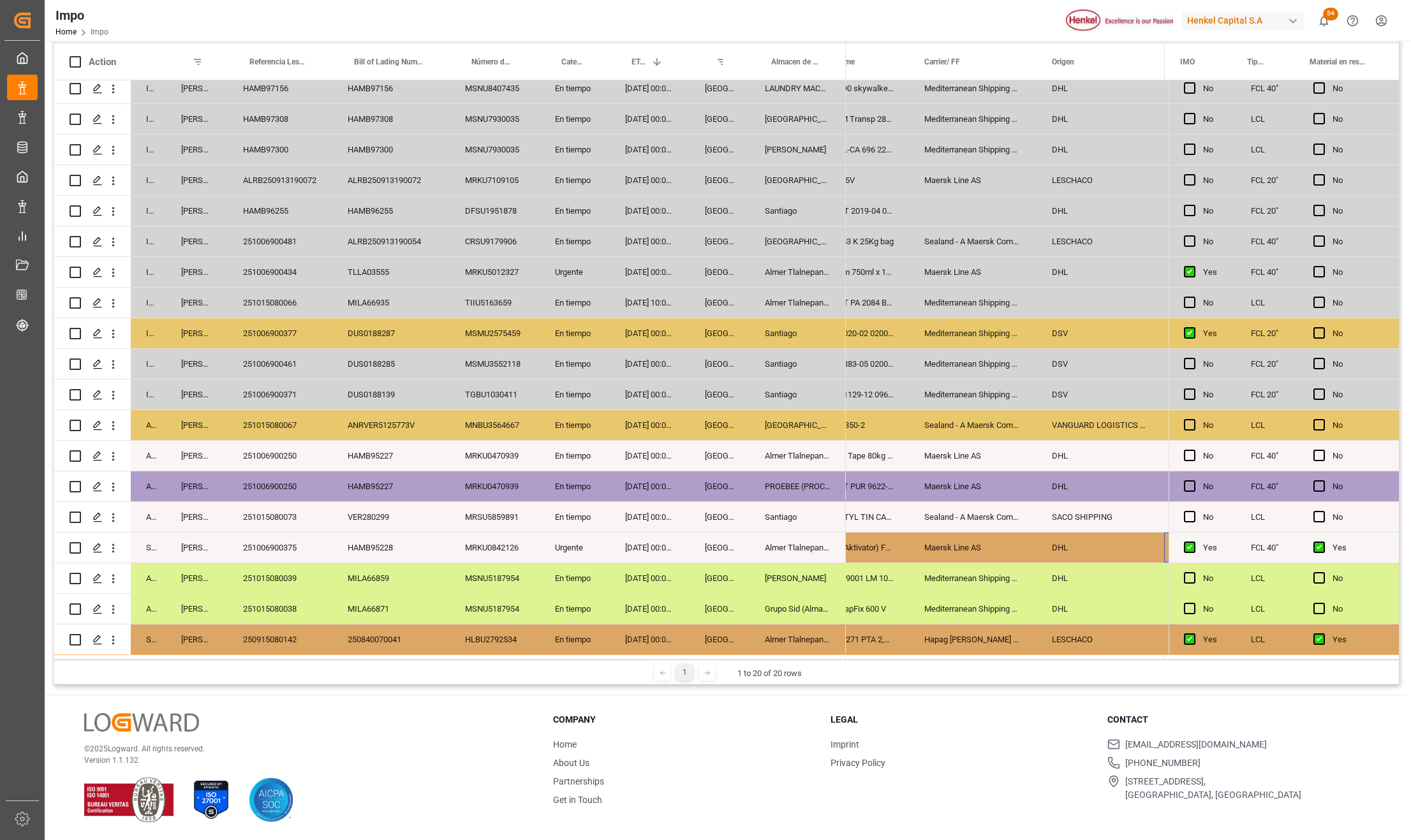
scroll to position [0, 1222]
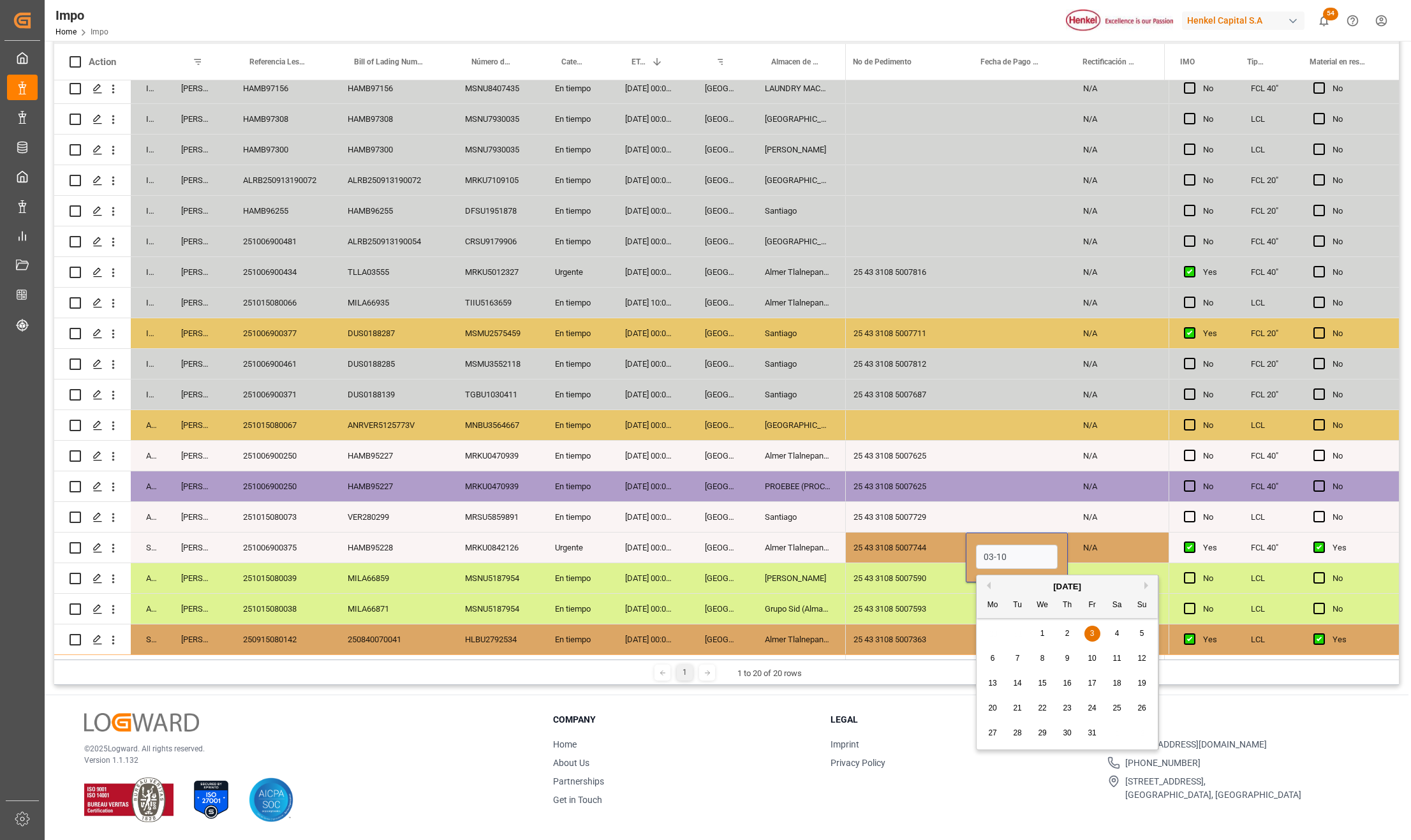
type input "[DATE]"
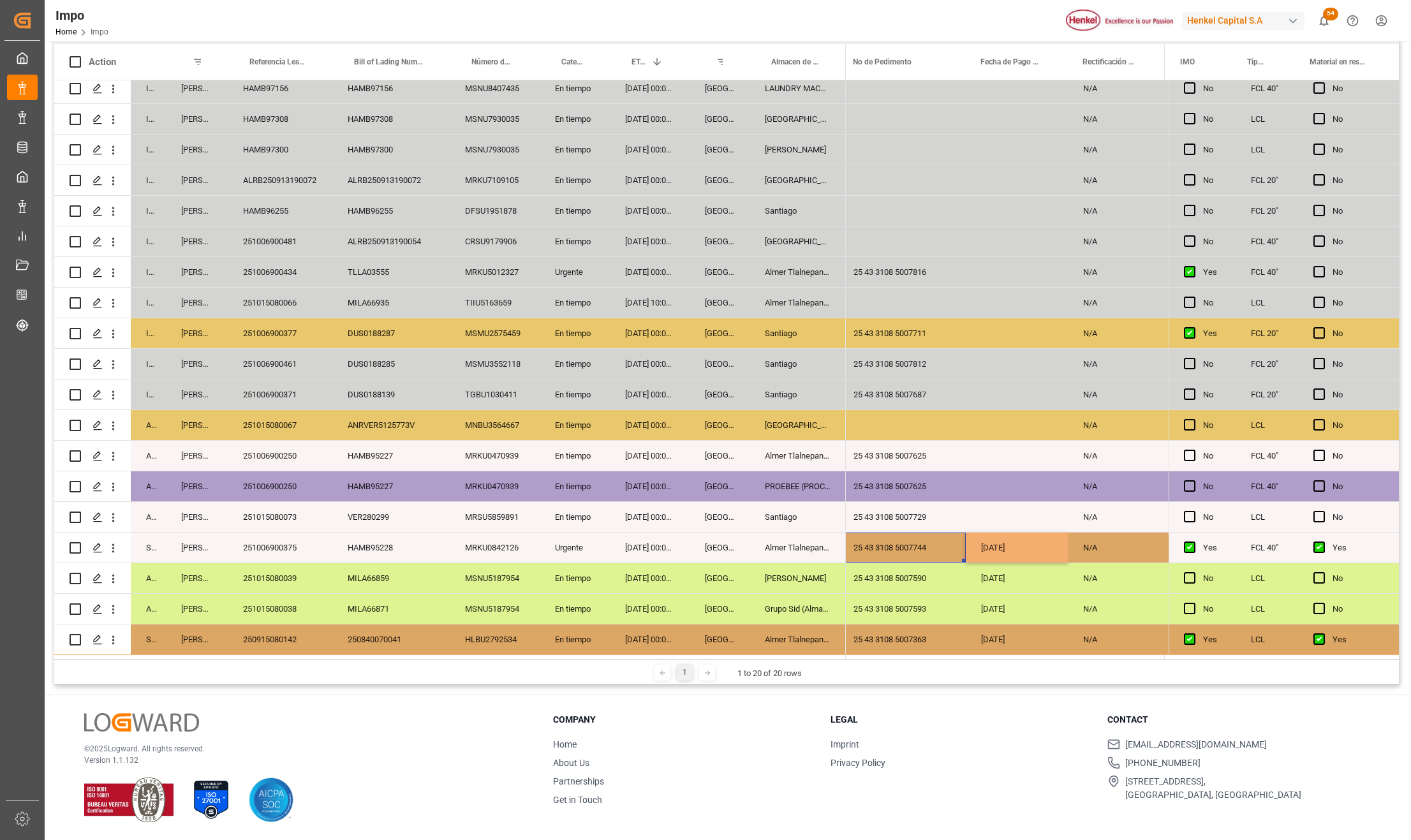
click at [940, 546] on div "25 43 3108 5007744" at bounding box center [901, 547] width 127 height 30
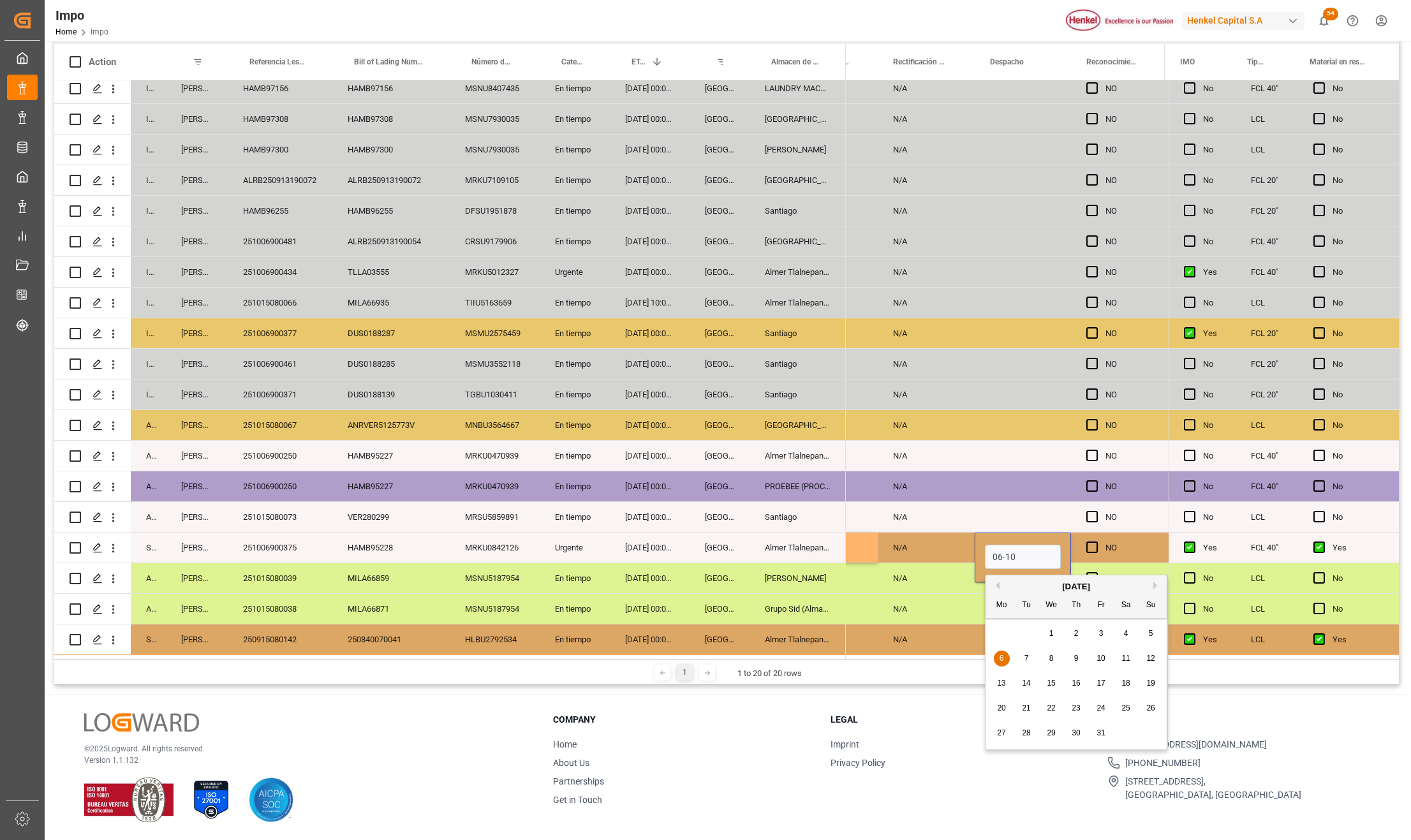
type input "[DATE]"
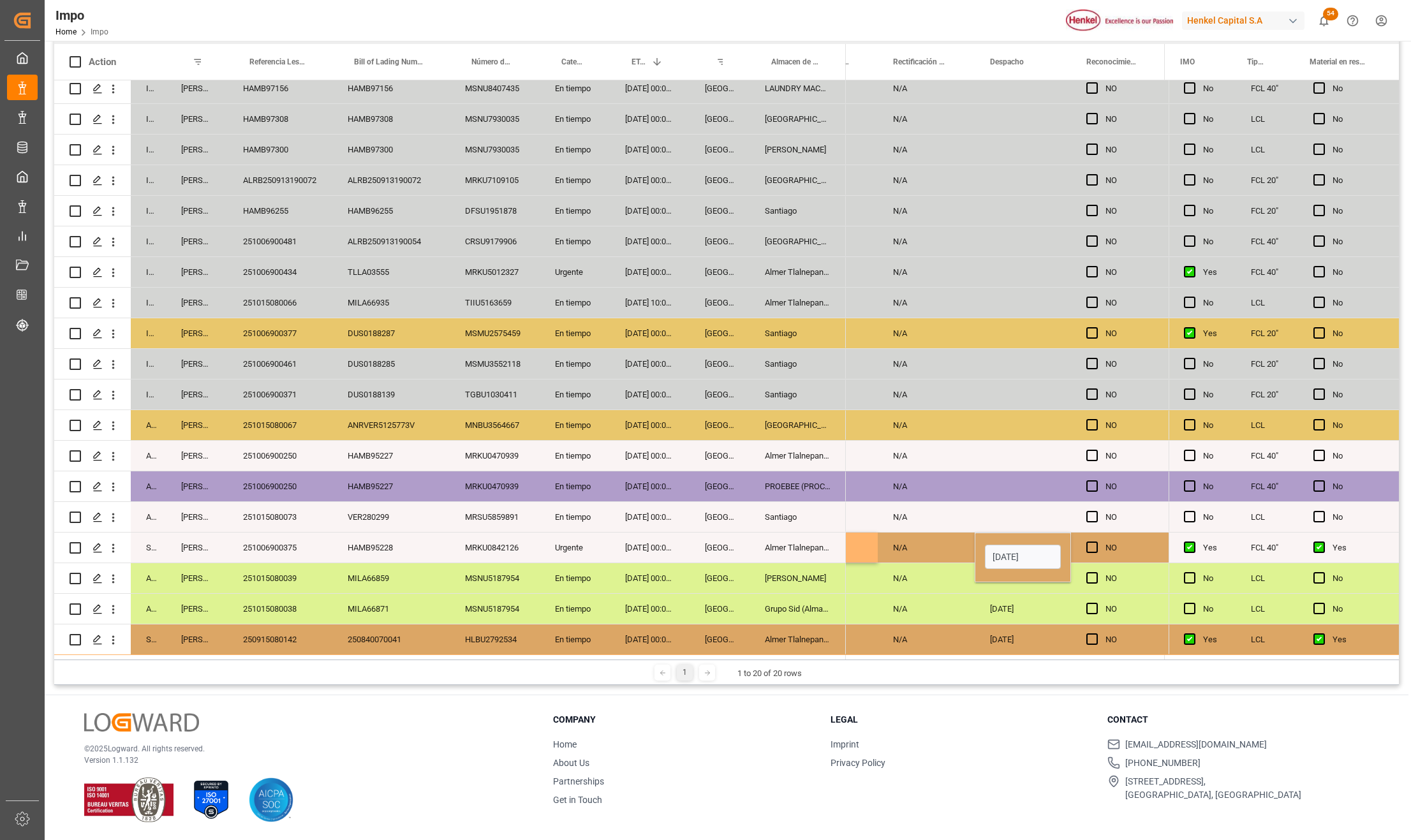
click at [945, 547] on div "N/A" at bounding box center [926, 547] width 97 height 30
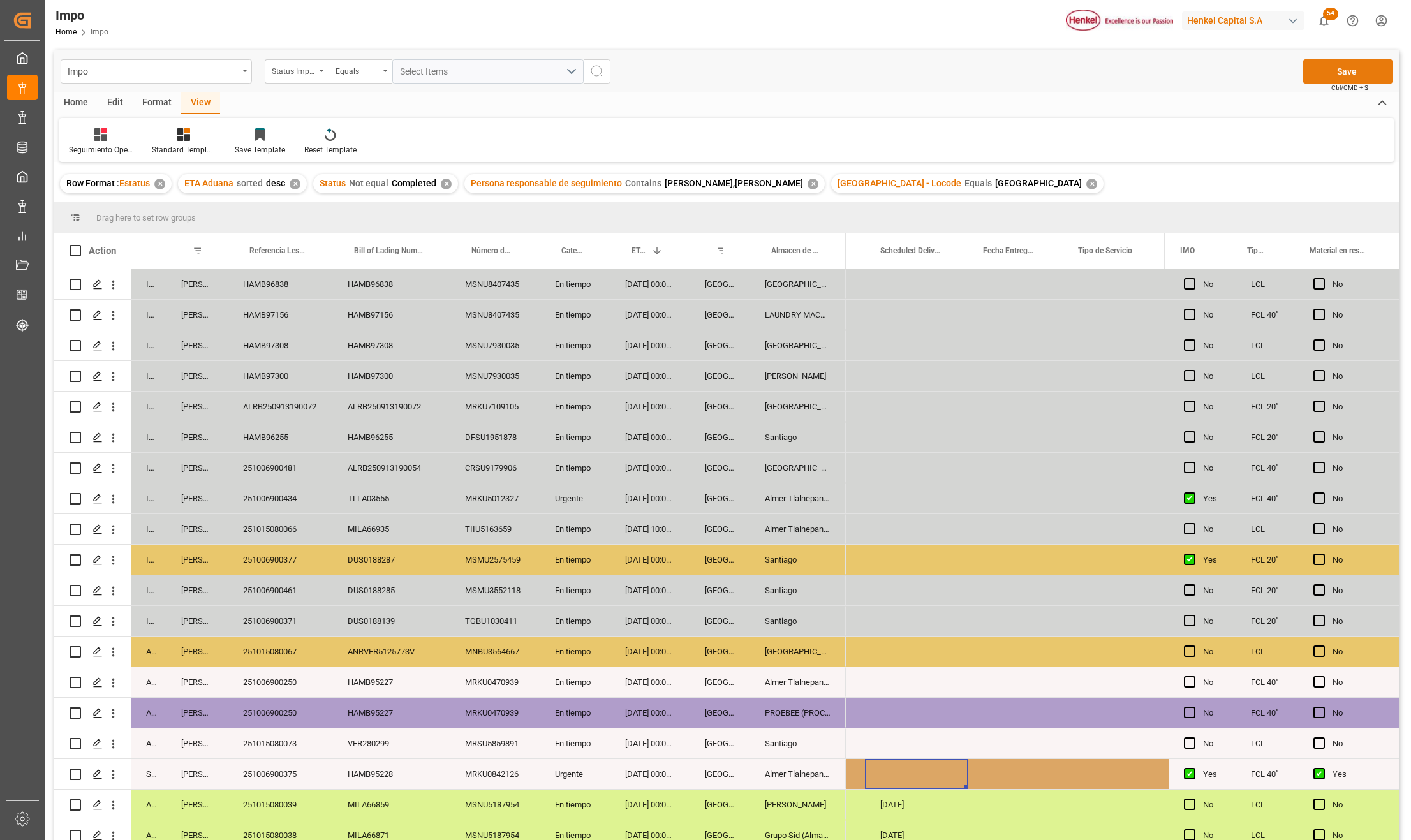
click at [1342, 70] on button "Save" at bounding box center [1348, 72] width 90 height 25
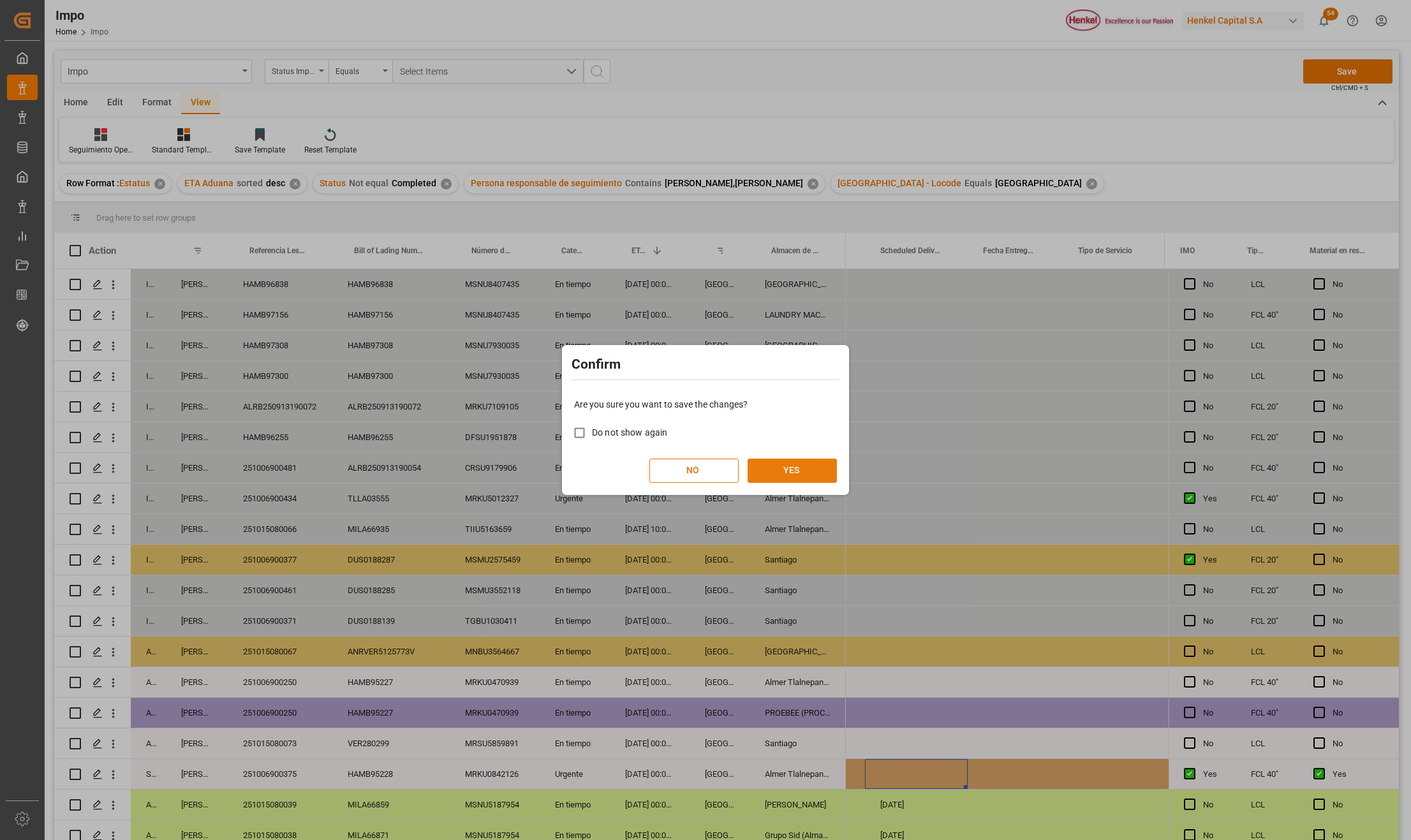
click at [792, 462] on button "YES" at bounding box center [792, 471] width 90 height 25
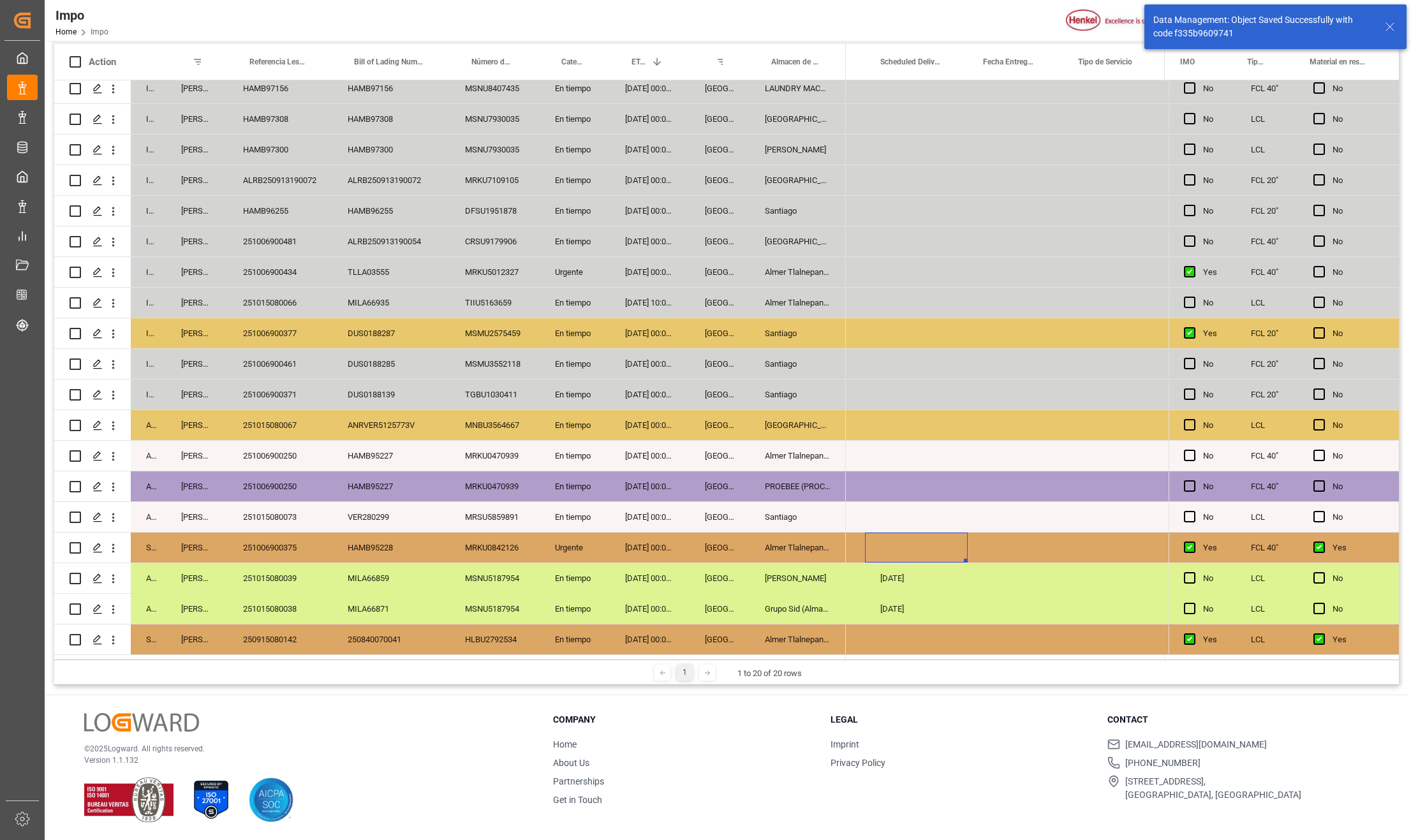
click at [407, 634] on div "250840070041" at bounding box center [391, 640] width 117 height 30
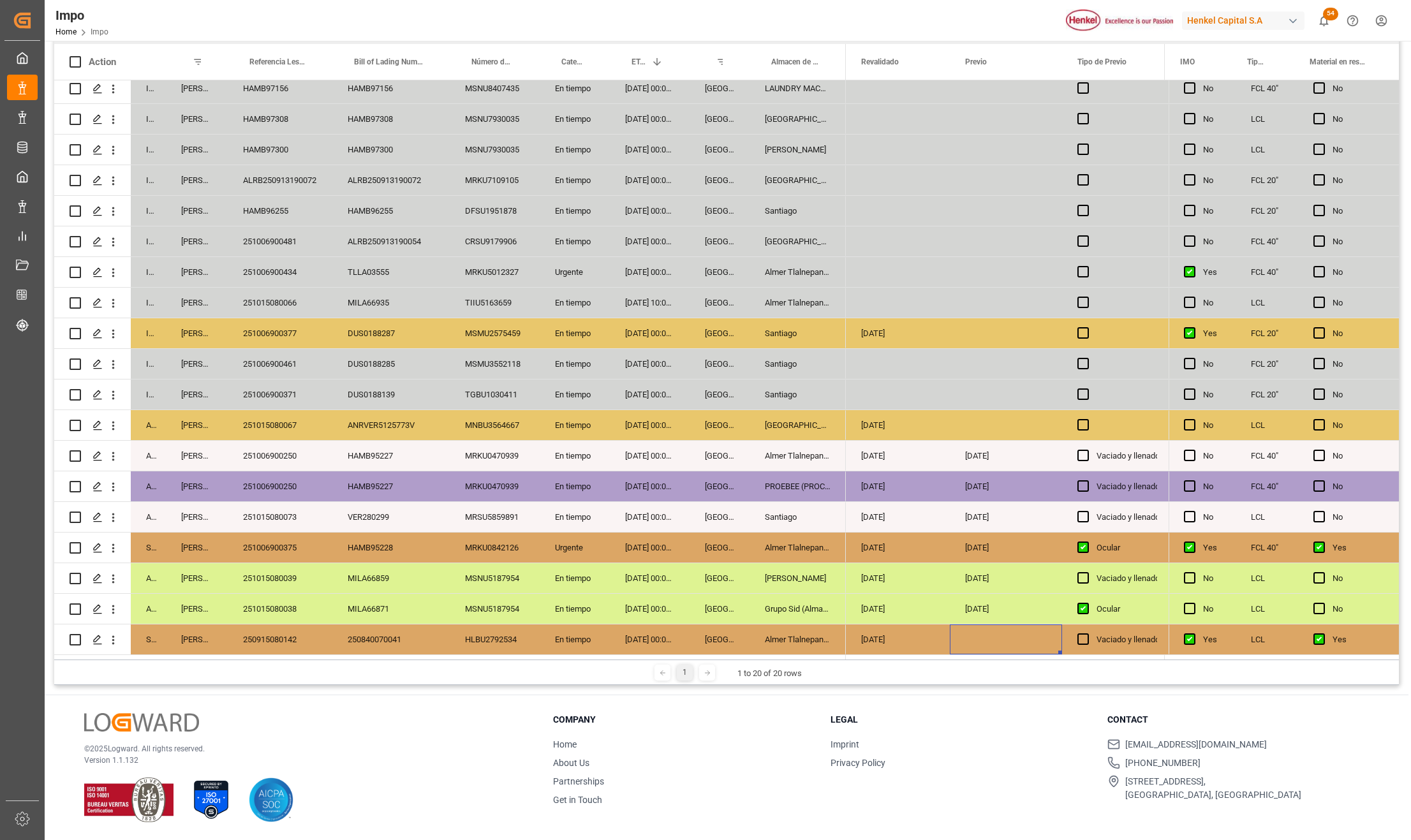
click at [294, 630] on div "250915080142" at bounding box center [279, 640] width 105 height 30
click at [1001, 629] on div "Press SPACE to select this row." at bounding box center [1005, 640] width 112 height 30
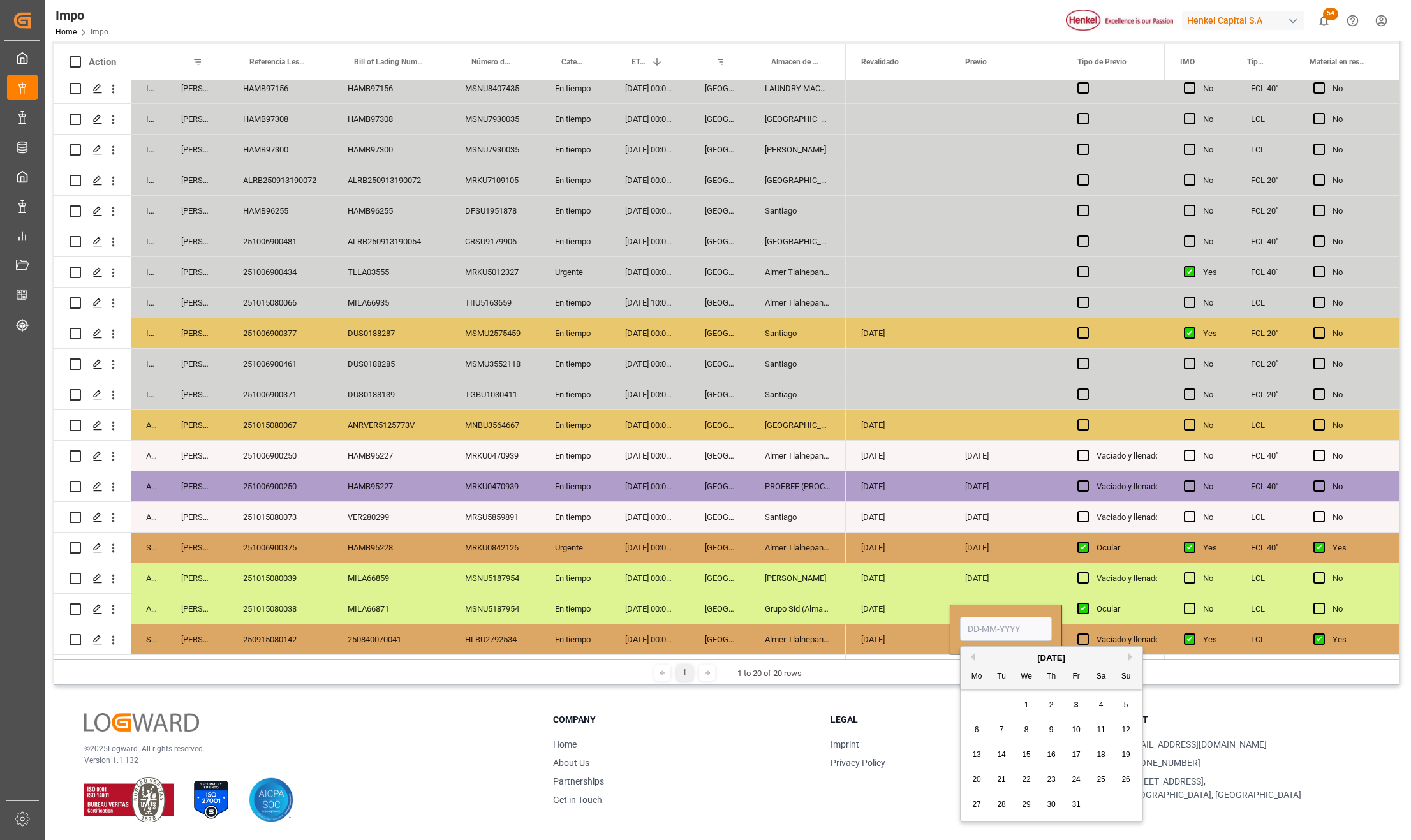
click at [987, 623] on input "Press SPACE to select this row." at bounding box center [1005, 630] width 92 height 25
type input "[DATE]"
drag, startPoint x: 931, startPoint y: 628, endPoint x: 945, endPoint y: 630, distance: 14.1
click at [928, 627] on div "[DATE]" at bounding box center [898, 640] width 104 height 30
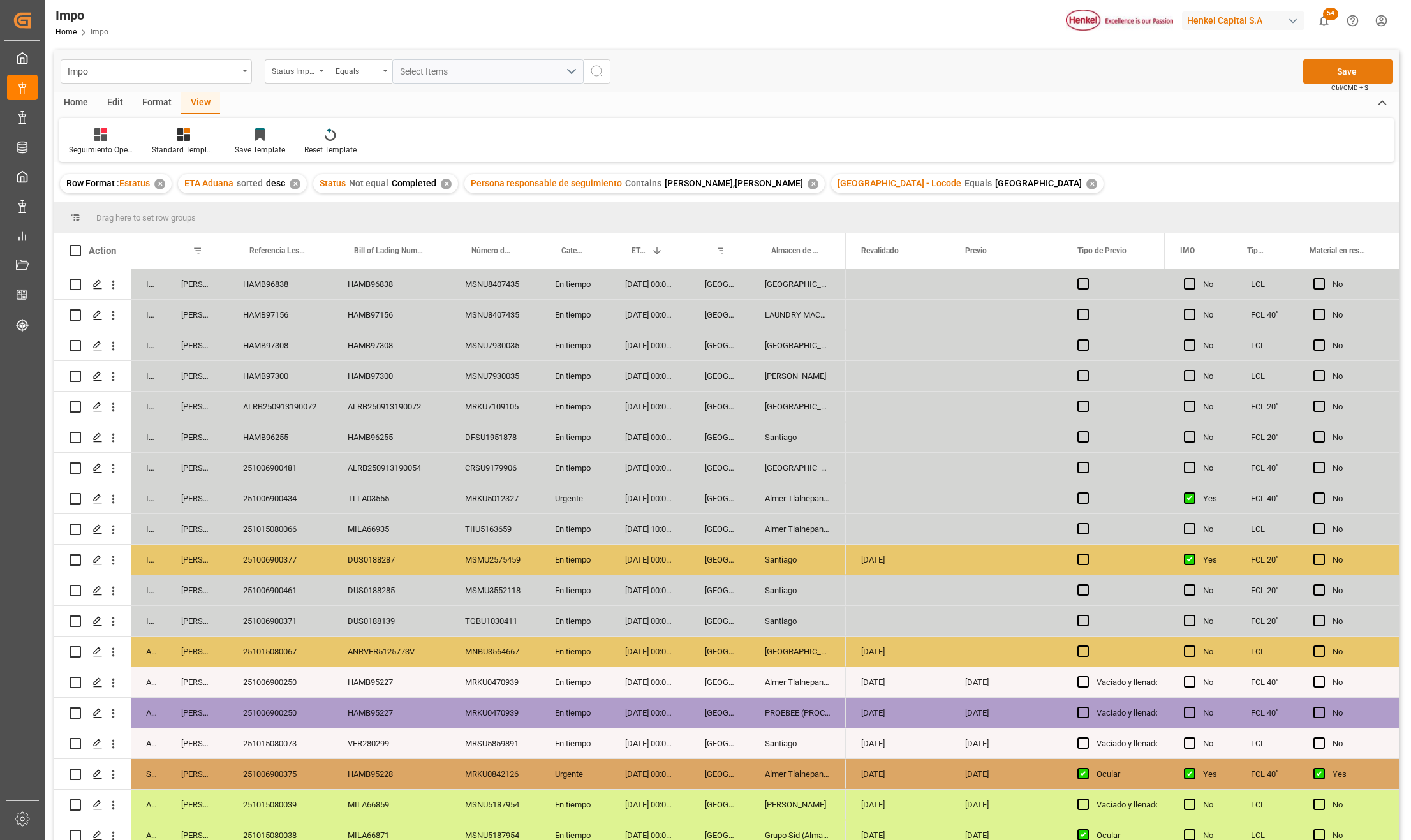
click at [1340, 79] on button "Save" at bounding box center [1348, 72] width 90 height 25
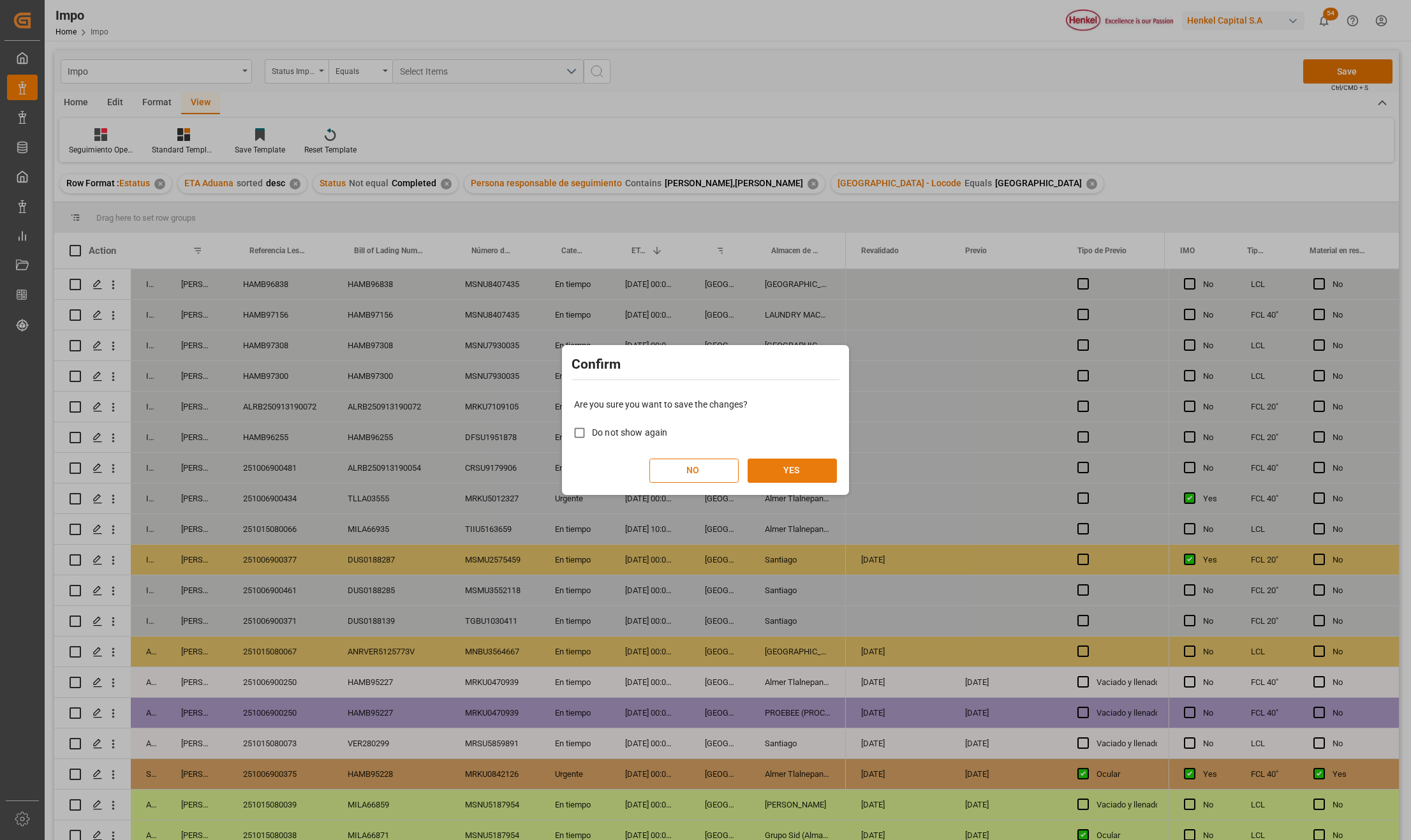
click at [805, 465] on button "YES" at bounding box center [792, 471] width 90 height 25
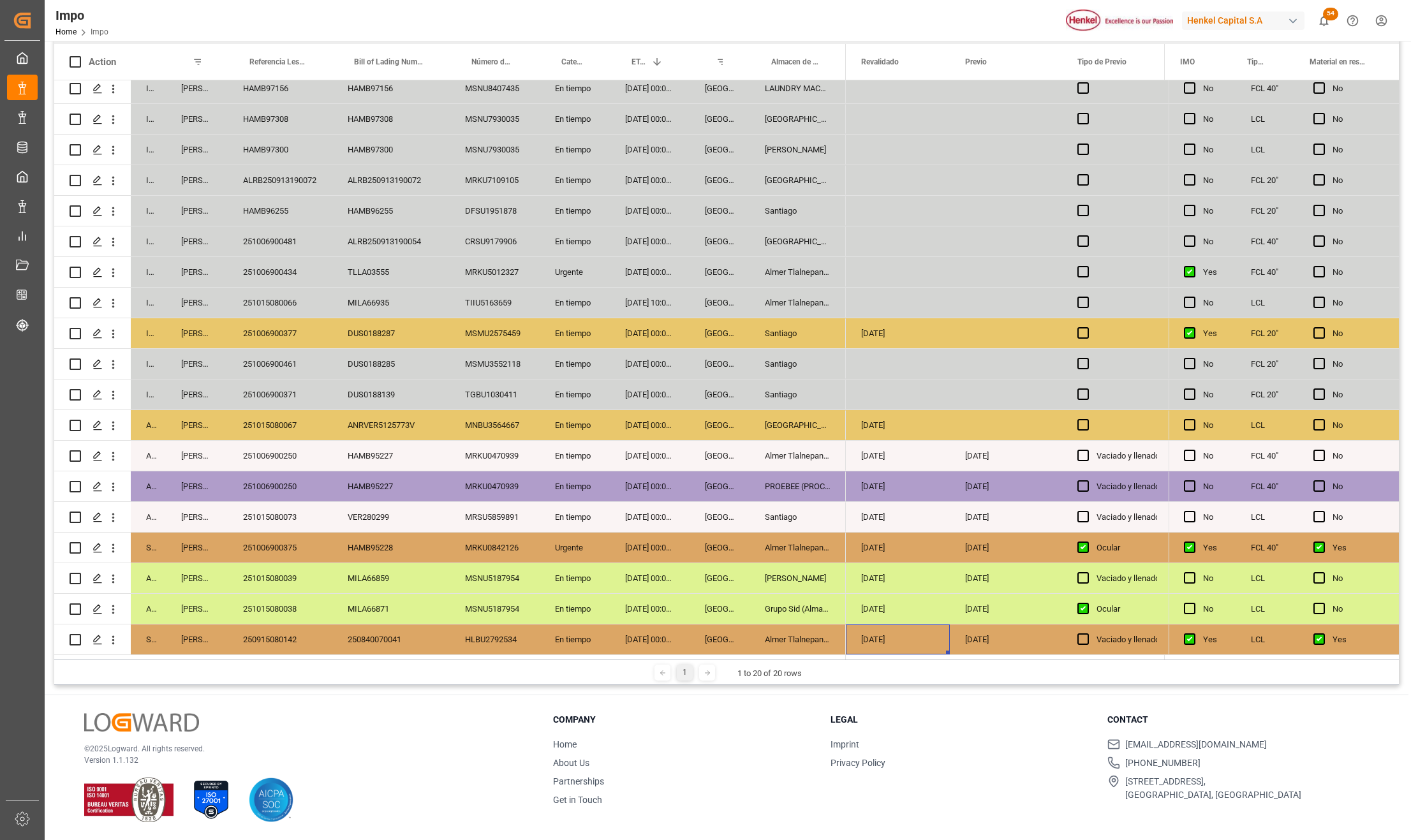
click at [653, 608] on div "[DATE] 00:00:00" at bounding box center [649, 609] width 79 height 30
click at [657, 519] on div "[DATE] 00:00:00" at bounding box center [649, 517] width 79 height 30
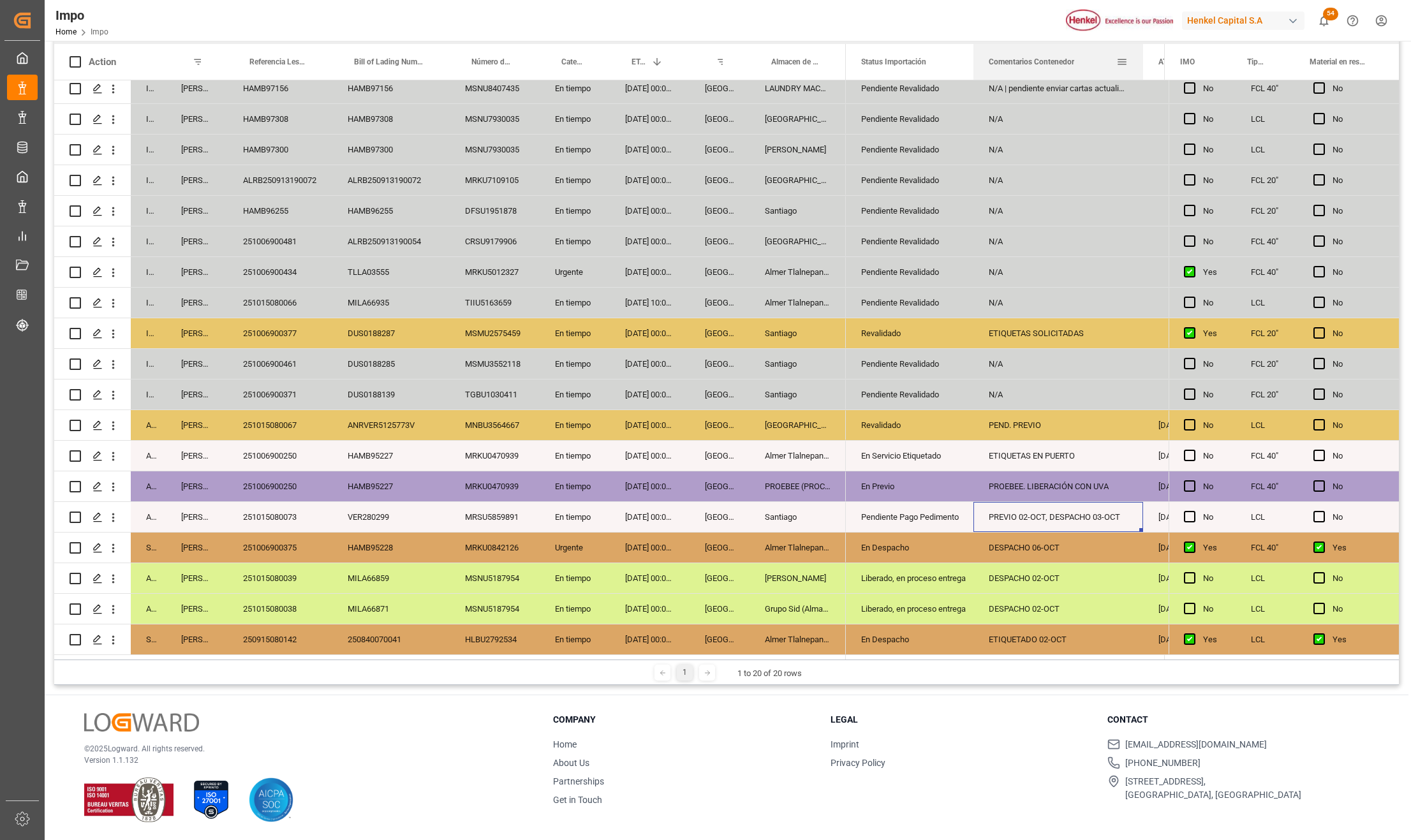
drag, startPoint x: 1100, startPoint y: 54, endPoint x: 1142, endPoint y: 59, distance: 42.3
click at [1142, 59] on div at bounding box center [1143, 62] width 5 height 36
click at [286, 508] on div "251015080073" at bounding box center [279, 517] width 105 height 30
click at [286, 563] on div "251015080039" at bounding box center [279, 579] width 105 height 30
click at [699, 494] on div "[GEOGRAPHIC_DATA]" at bounding box center [720, 487] width 60 height 30
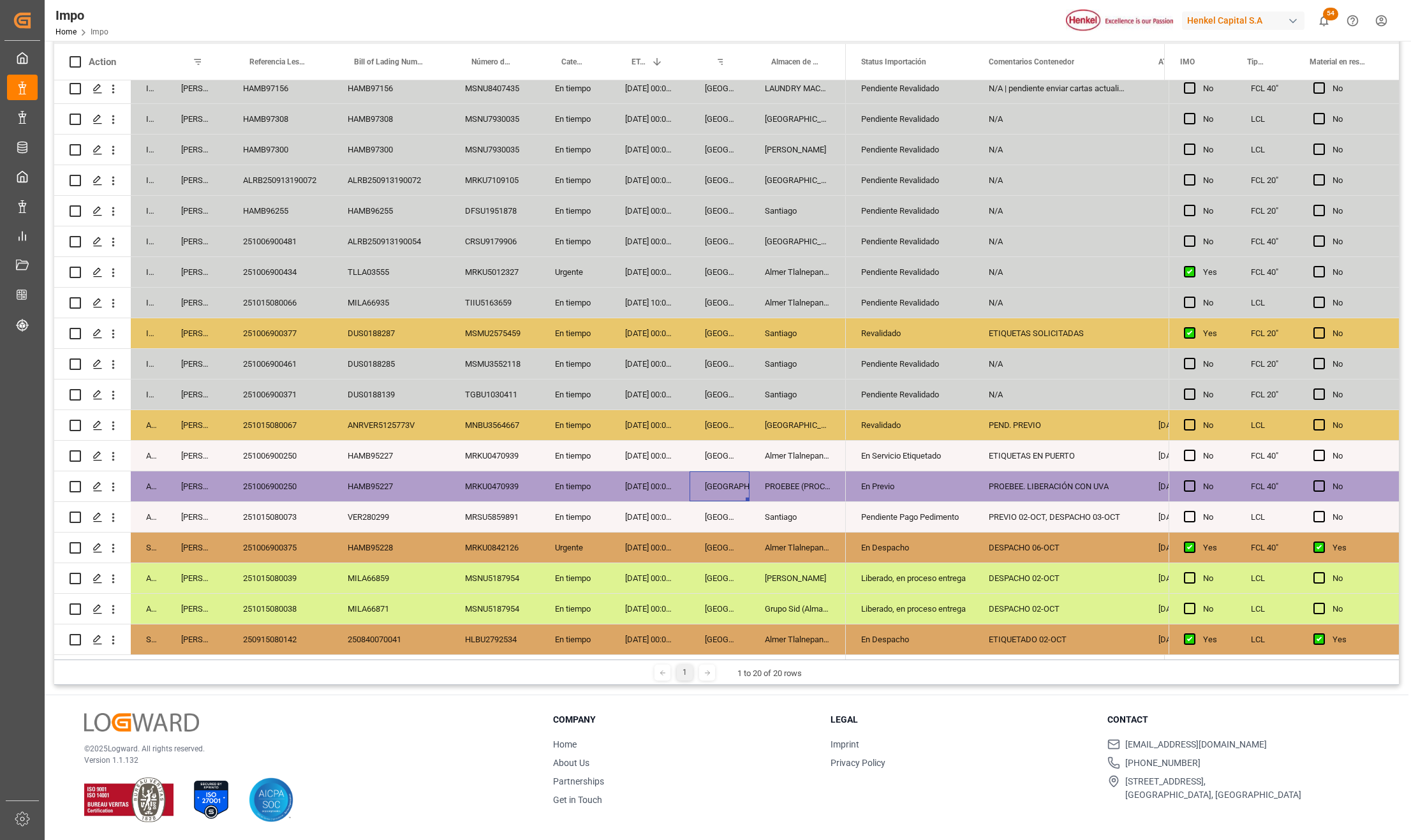
click at [747, 564] on div "[GEOGRAPHIC_DATA]" at bounding box center [720, 579] width 60 height 30
click at [1103, 508] on div "PREVIO 02-OCT, DESPACHO 03-OCT" at bounding box center [1058, 517] width 170 height 30
click at [280, 512] on div "251015080073" at bounding box center [279, 517] width 105 height 30
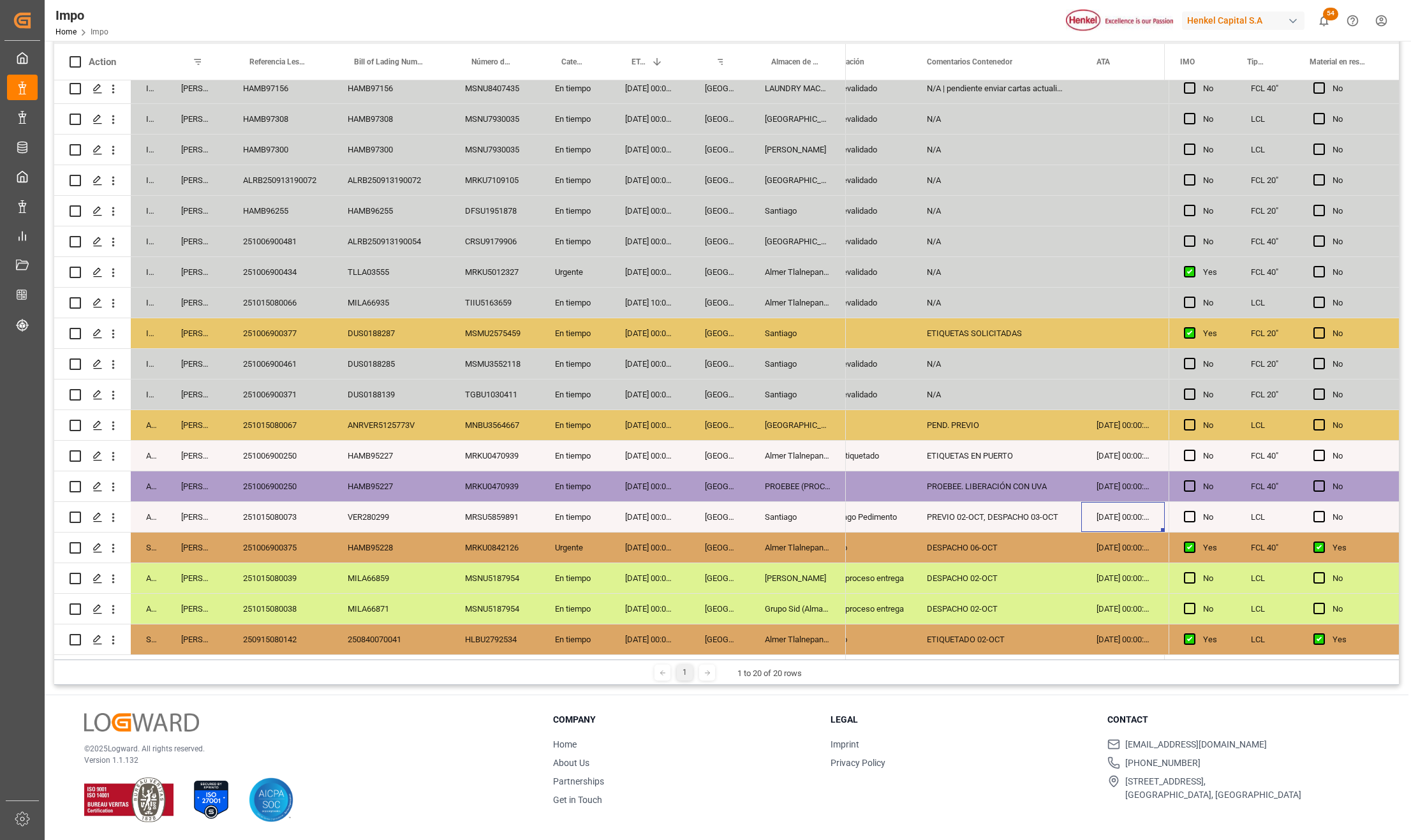
scroll to position [0, 62]
click at [253, 416] on div "251015080067" at bounding box center [279, 426] width 105 height 30
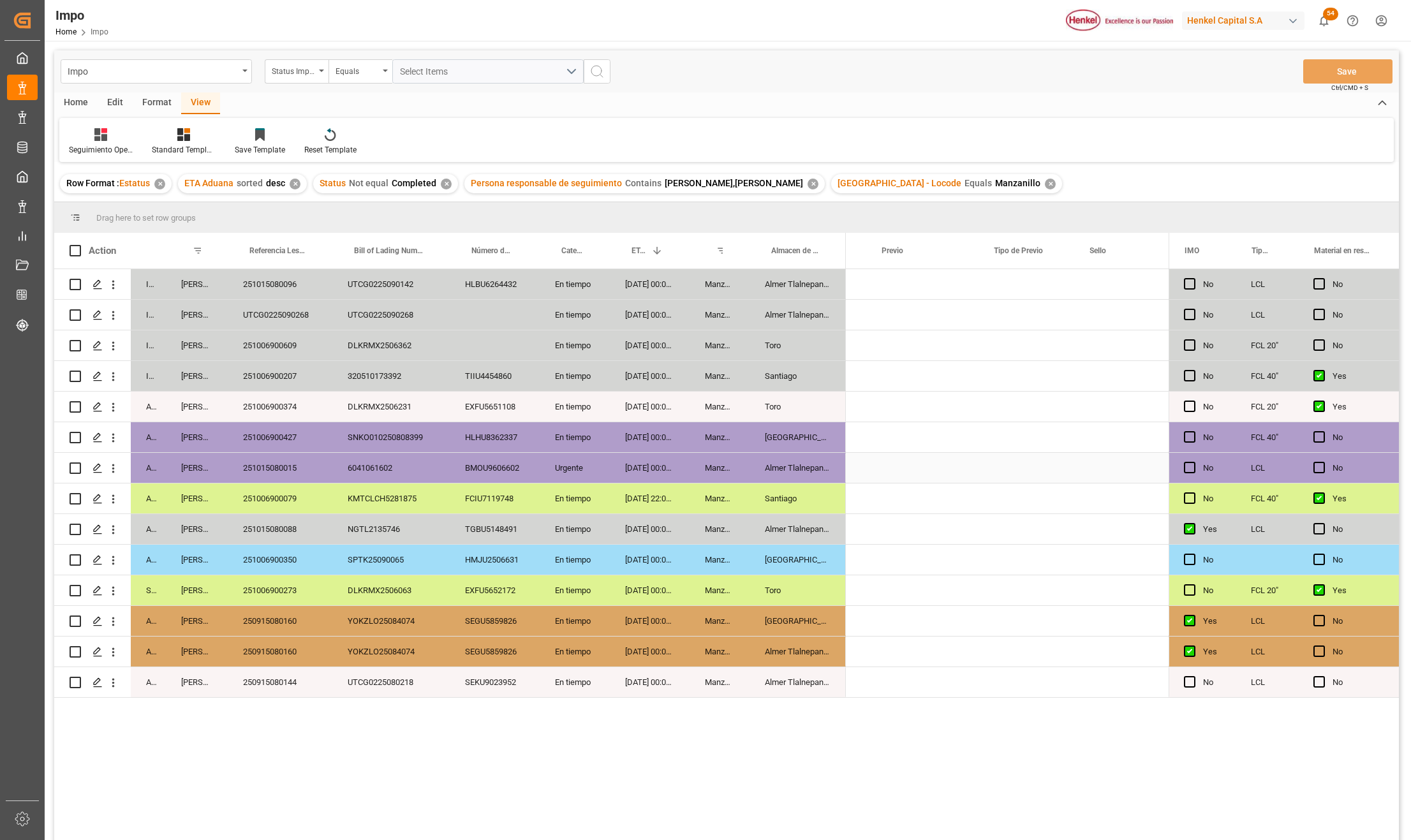
scroll to position [0, 2111]
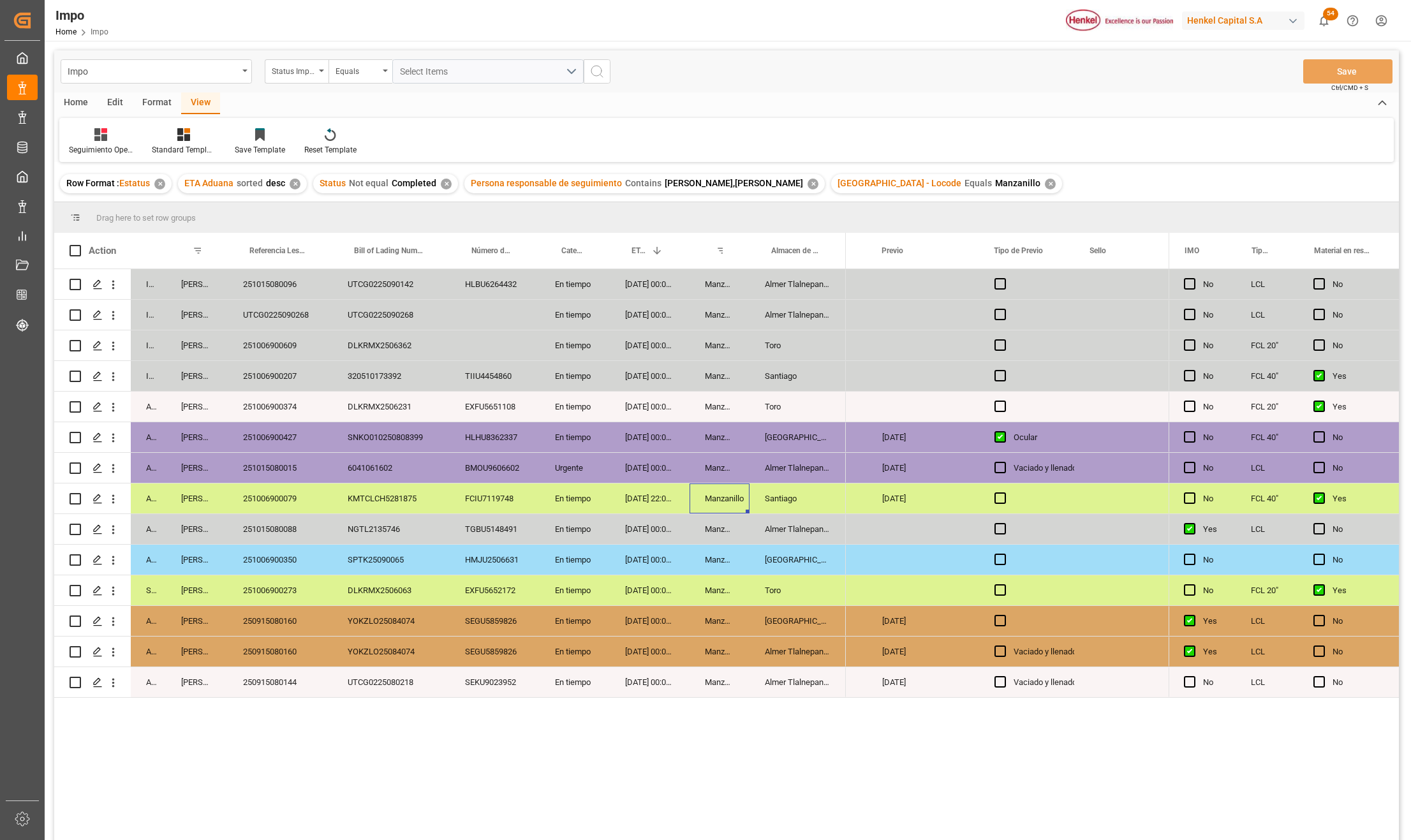
click at [733, 497] on div "Manzanillo" at bounding box center [720, 498] width 60 height 30
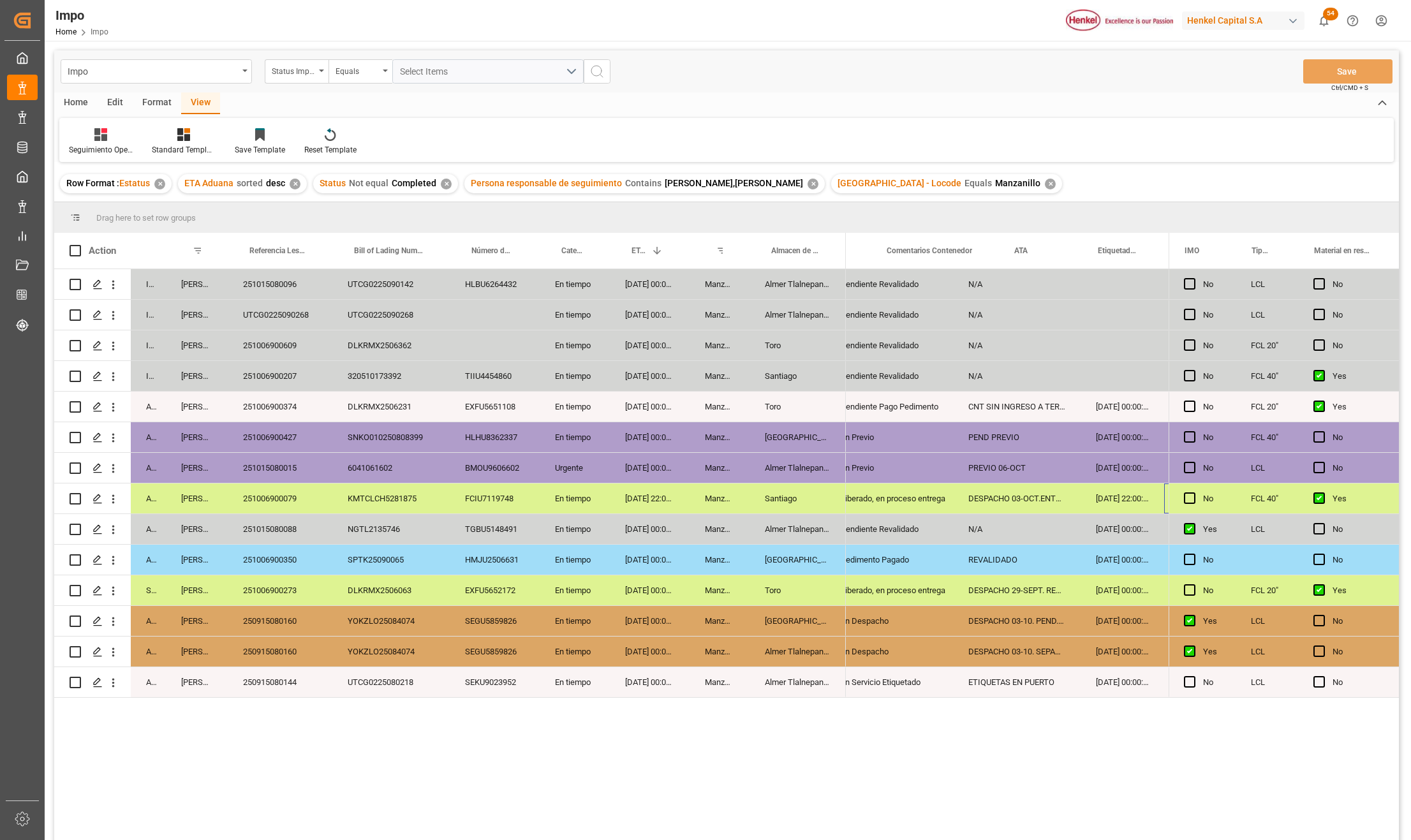
scroll to position [0, 208]
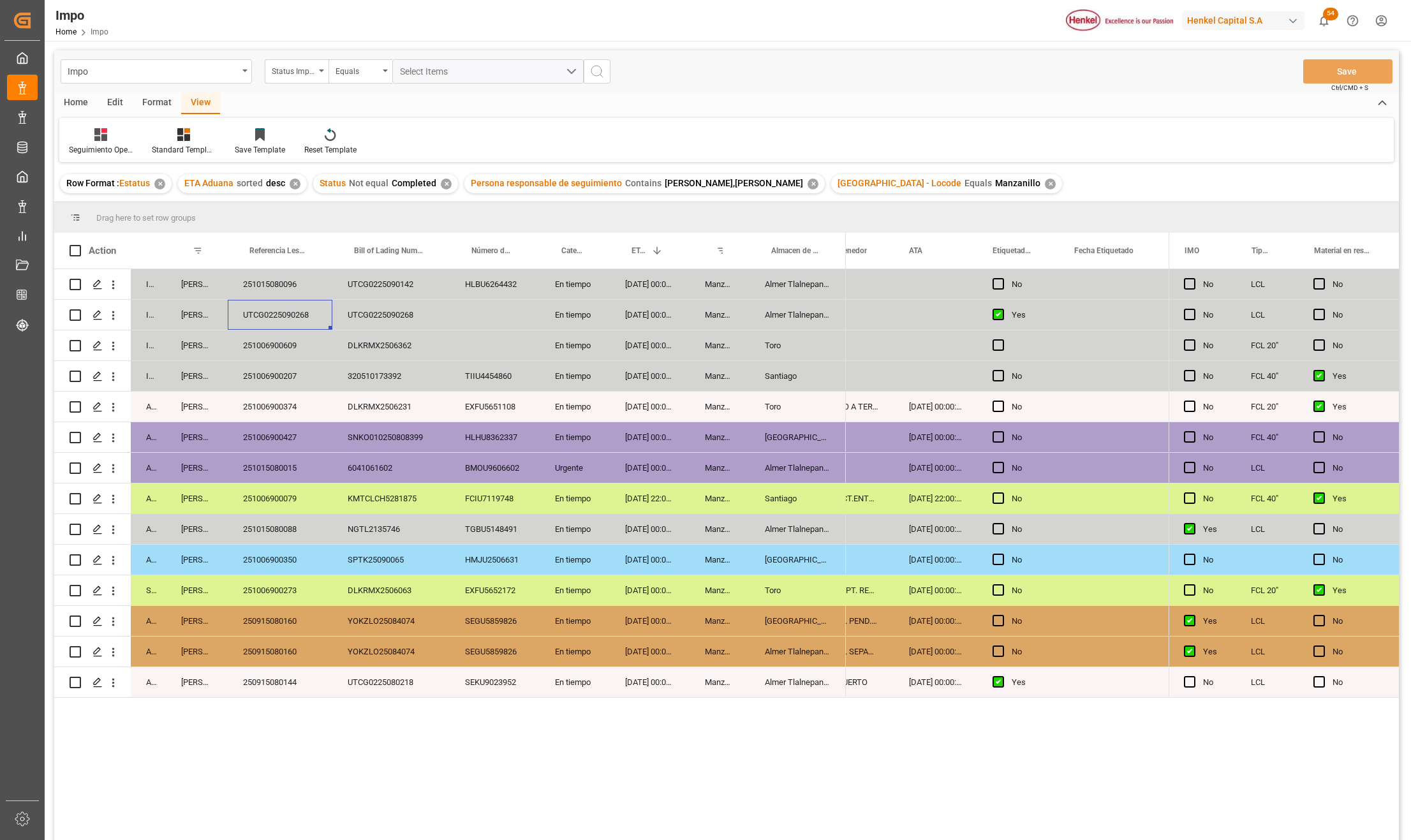
click at [290, 311] on div "UTCG0225090268" at bounding box center [279, 315] width 105 height 30
click at [278, 316] on div "UTCG0225090268" at bounding box center [279, 315] width 105 height 30
drag, startPoint x: 717, startPoint y: 578, endPoint x: 728, endPoint y: 569, distance: 14.2
click at [717, 578] on div "Manzanillo" at bounding box center [720, 591] width 60 height 30
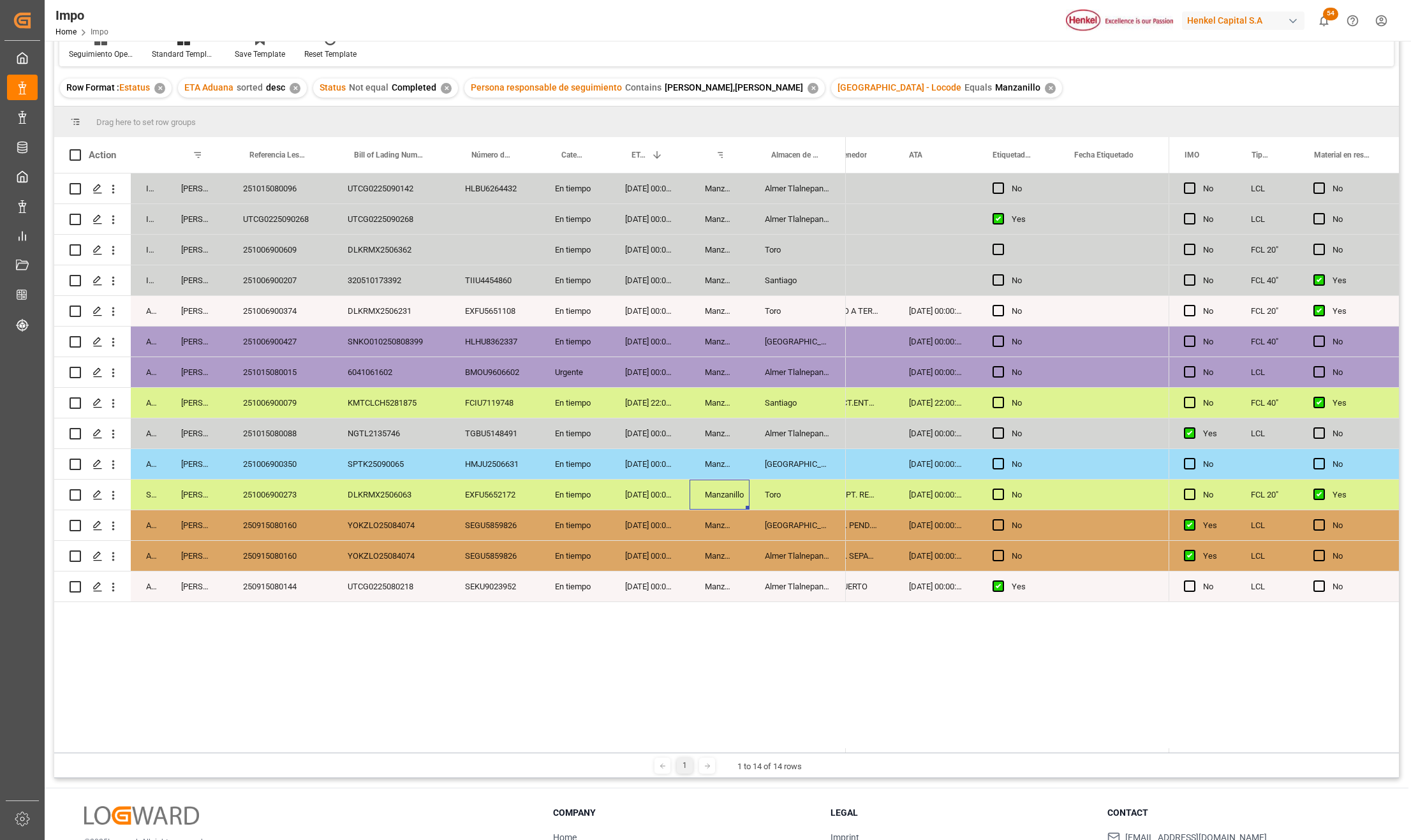
scroll to position [170, 0]
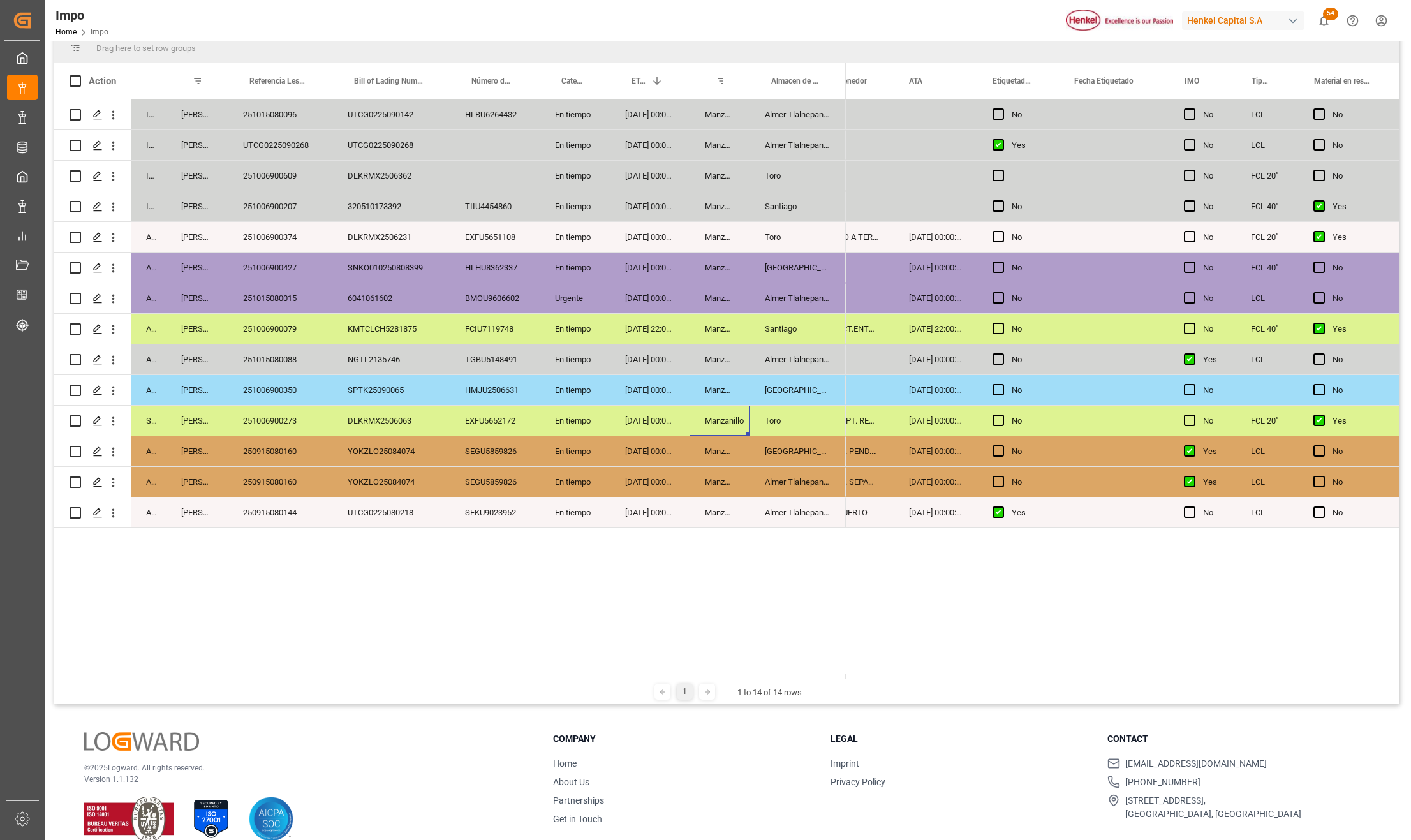
click at [353, 657] on div "In progress [PERSON_NAME] 251015080096 UTCG0225090142 HLBU6264432 En tiempo [DA…" at bounding box center [726, 386] width 1345 height 575
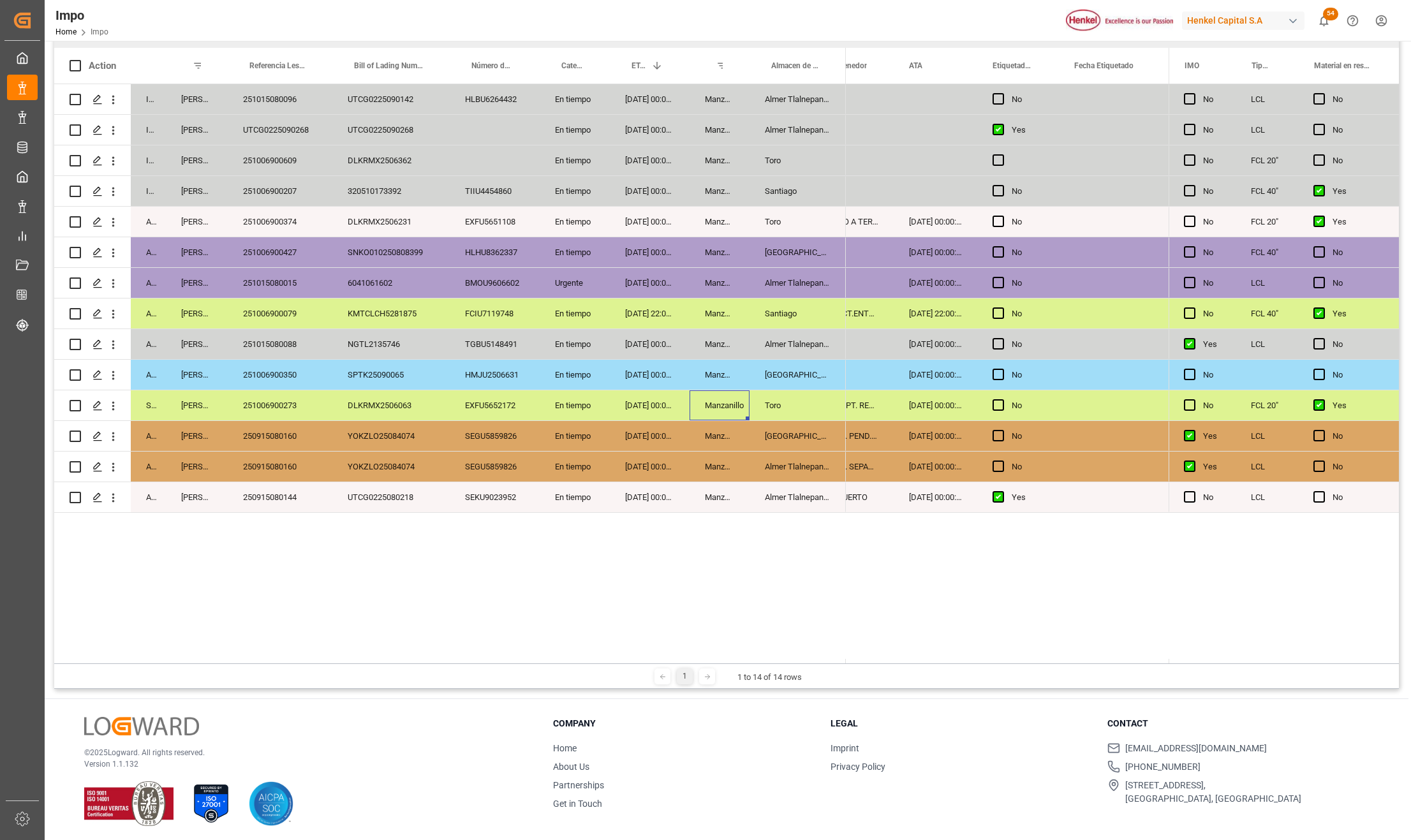
scroll to position [189, 0]
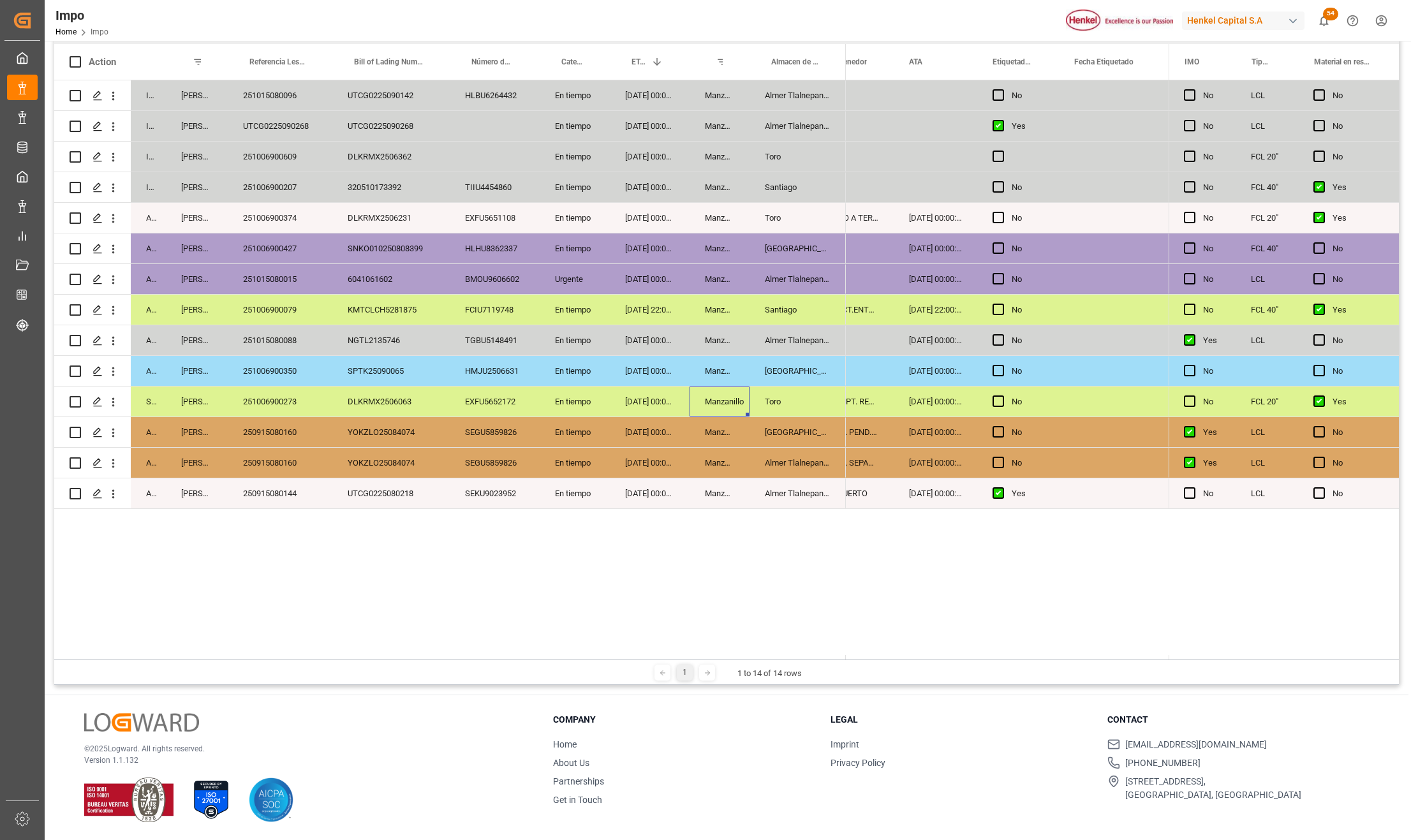
click at [305, 480] on div "250915080144" at bounding box center [279, 494] width 105 height 30
click at [271, 400] on div "251006900273" at bounding box center [279, 402] width 105 height 30
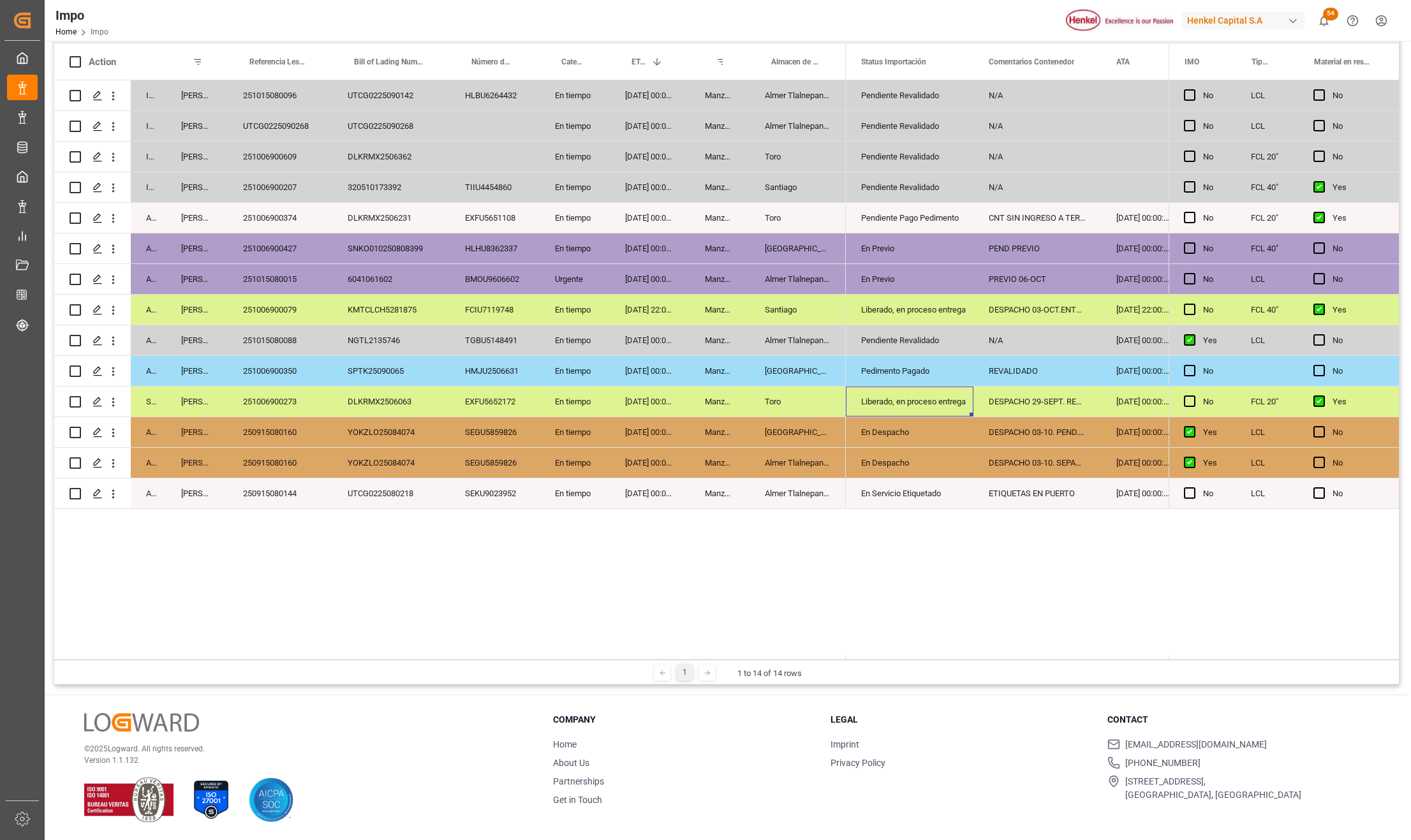
click at [286, 373] on div "251006900350" at bounding box center [279, 371] width 105 height 30
click at [775, 370] on div "[GEOGRAPHIC_DATA]" at bounding box center [798, 371] width 96 height 30
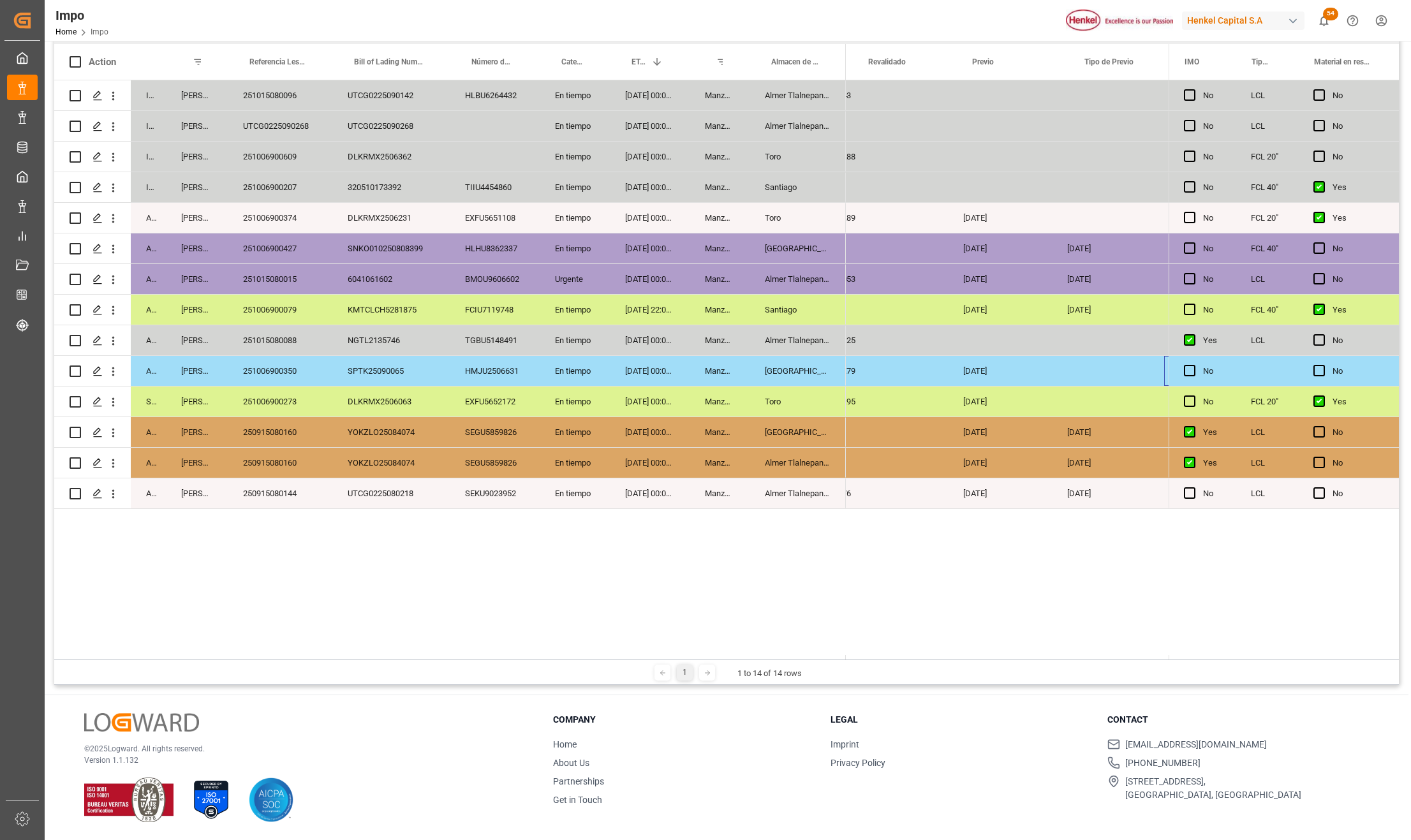
scroll to position [0, 2022]
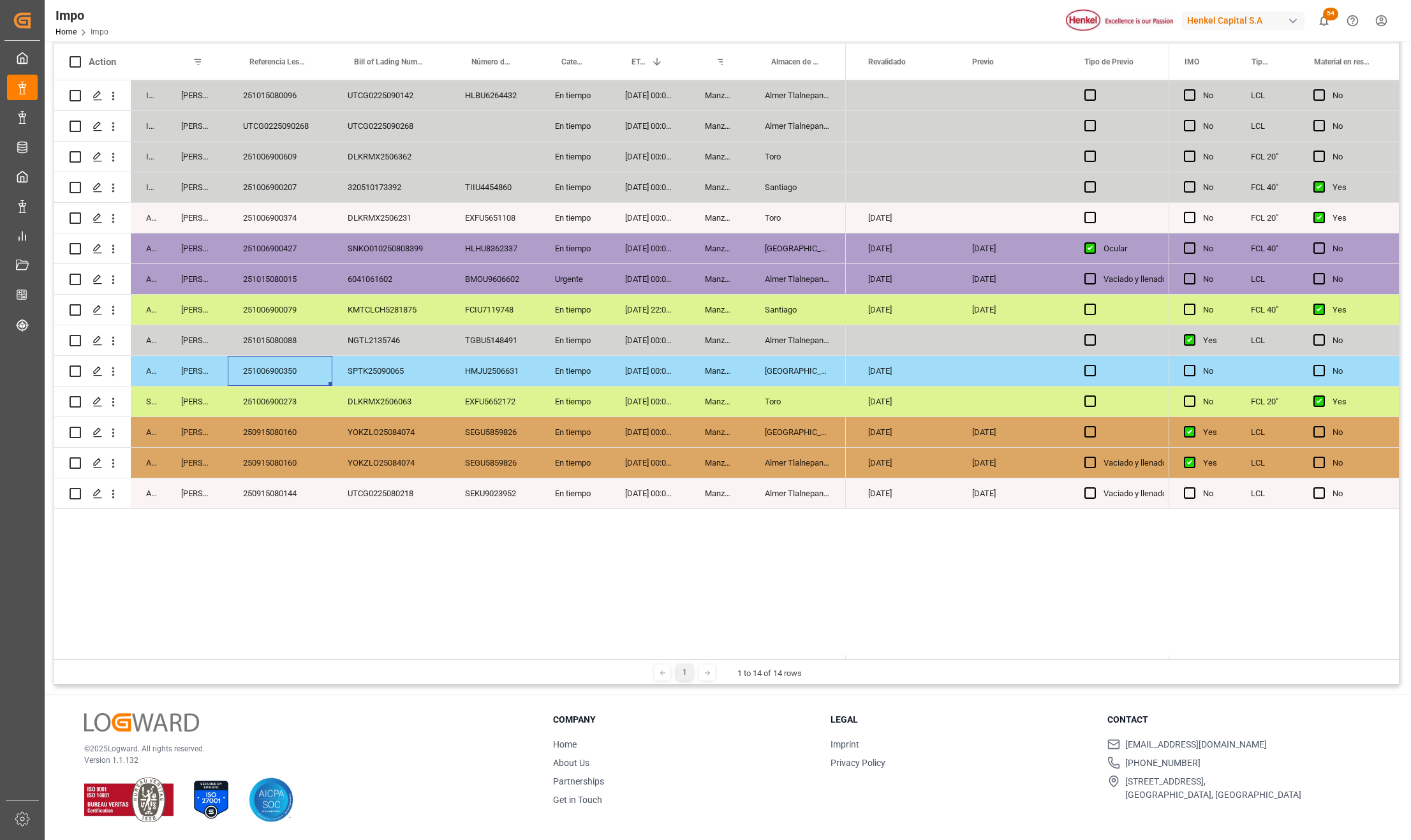
click at [299, 371] on div "251006900350" at bounding box center [279, 371] width 105 height 30
click at [682, 407] on div "[DATE] 00:00:00" at bounding box center [649, 402] width 79 height 30
click at [782, 378] on div "[GEOGRAPHIC_DATA]" at bounding box center [798, 371] width 96 height 30
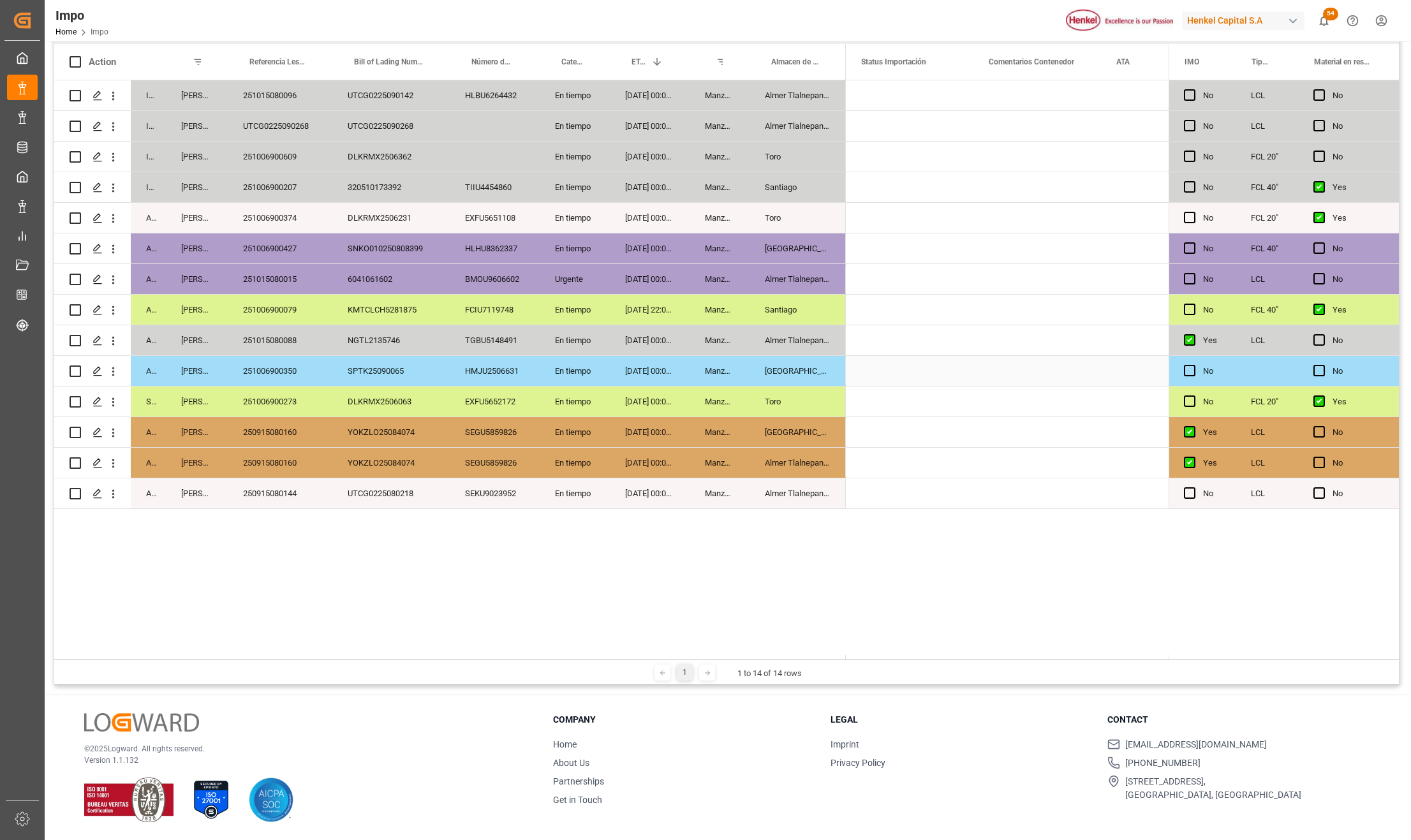
scroll to position [0, 0]
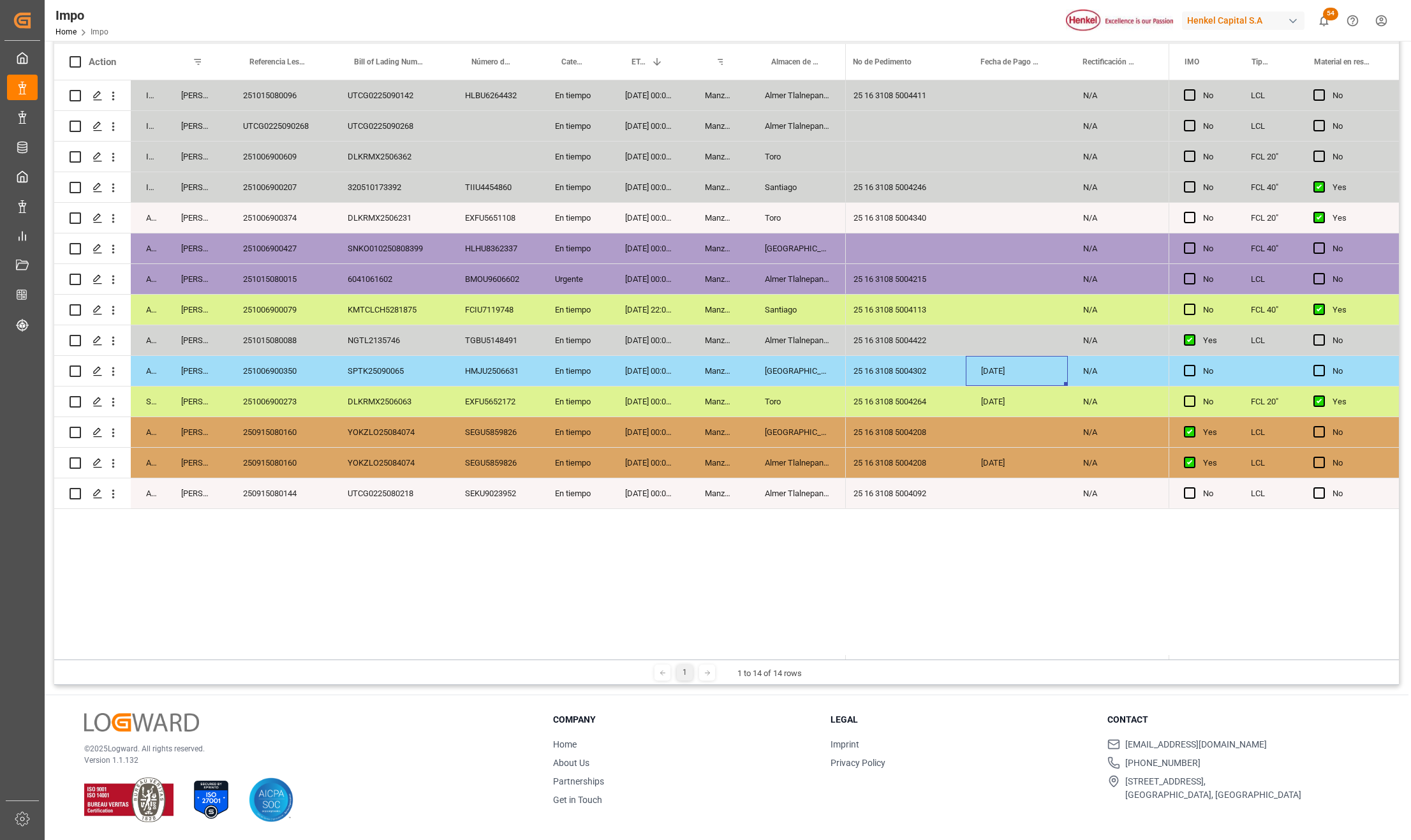
click at [282, 349] on div "251015080088" at bounding box center [279, 341] width 105 height 30
click at [721, 383] on div "Manzanillo" at bounding box center [720, 371] width 60 height 30
click at [645, 340] on div "[DATE] 00:00:00" at bounding box center [649, 341] width 79 height 30
click at [282, 340] on div "251015080088" at bounding box center [279, 341] width 105 height 30
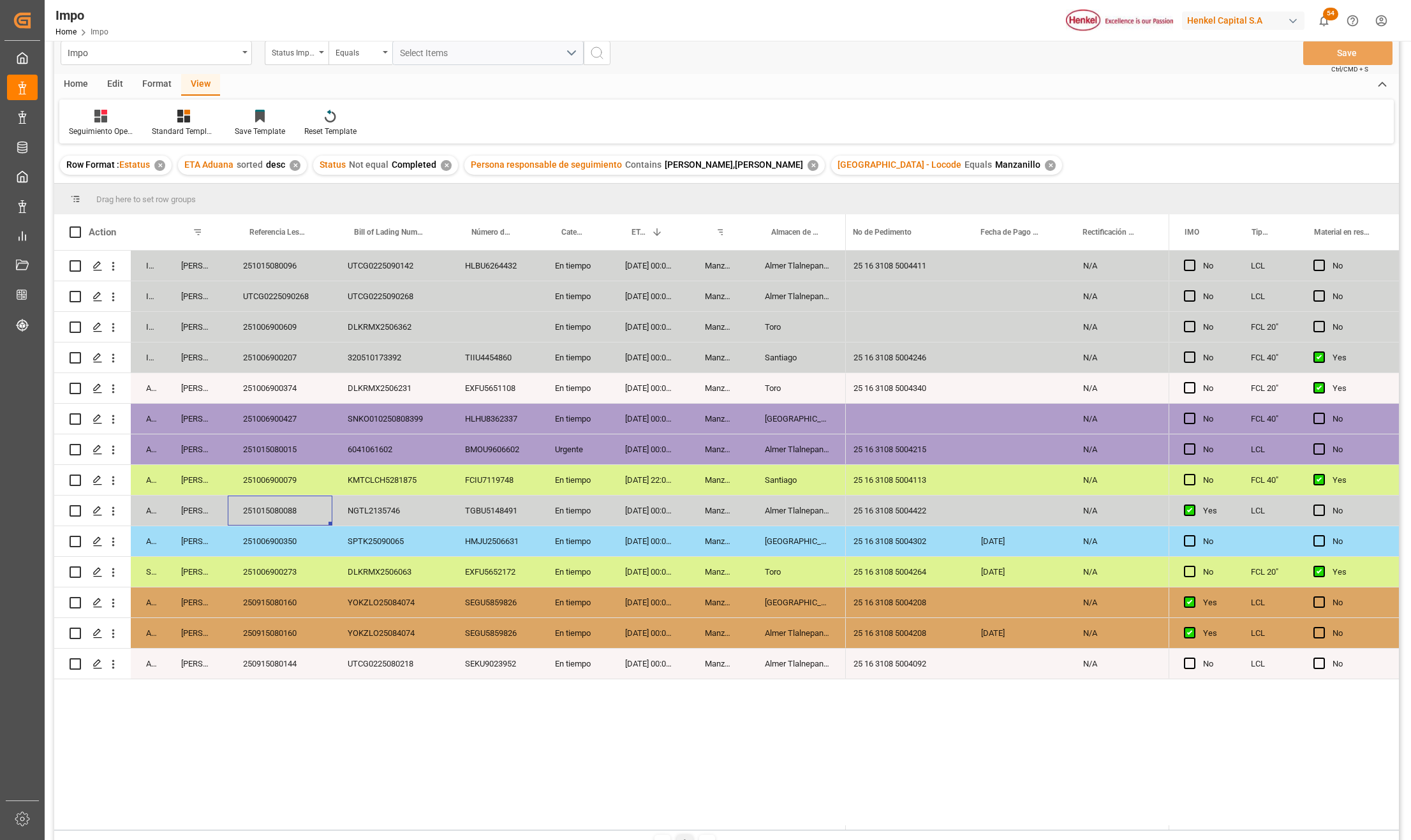
click at [281, 486] on div "251006900079" at bounding box center [279, 480] width 105 height 30
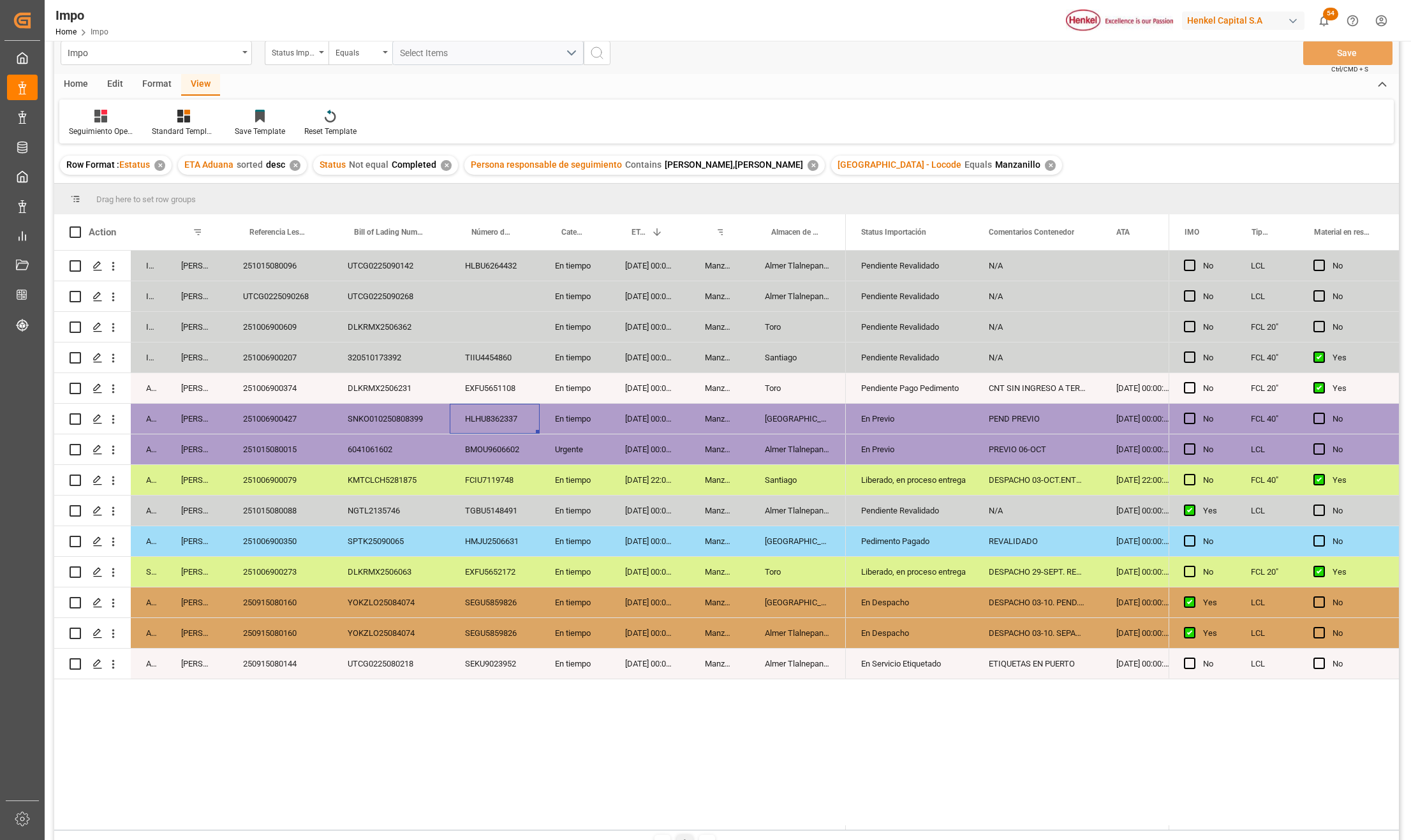
click at [506, 413] on div "HLHU8362337" at bounding box center [495, 419] width 90 height 30
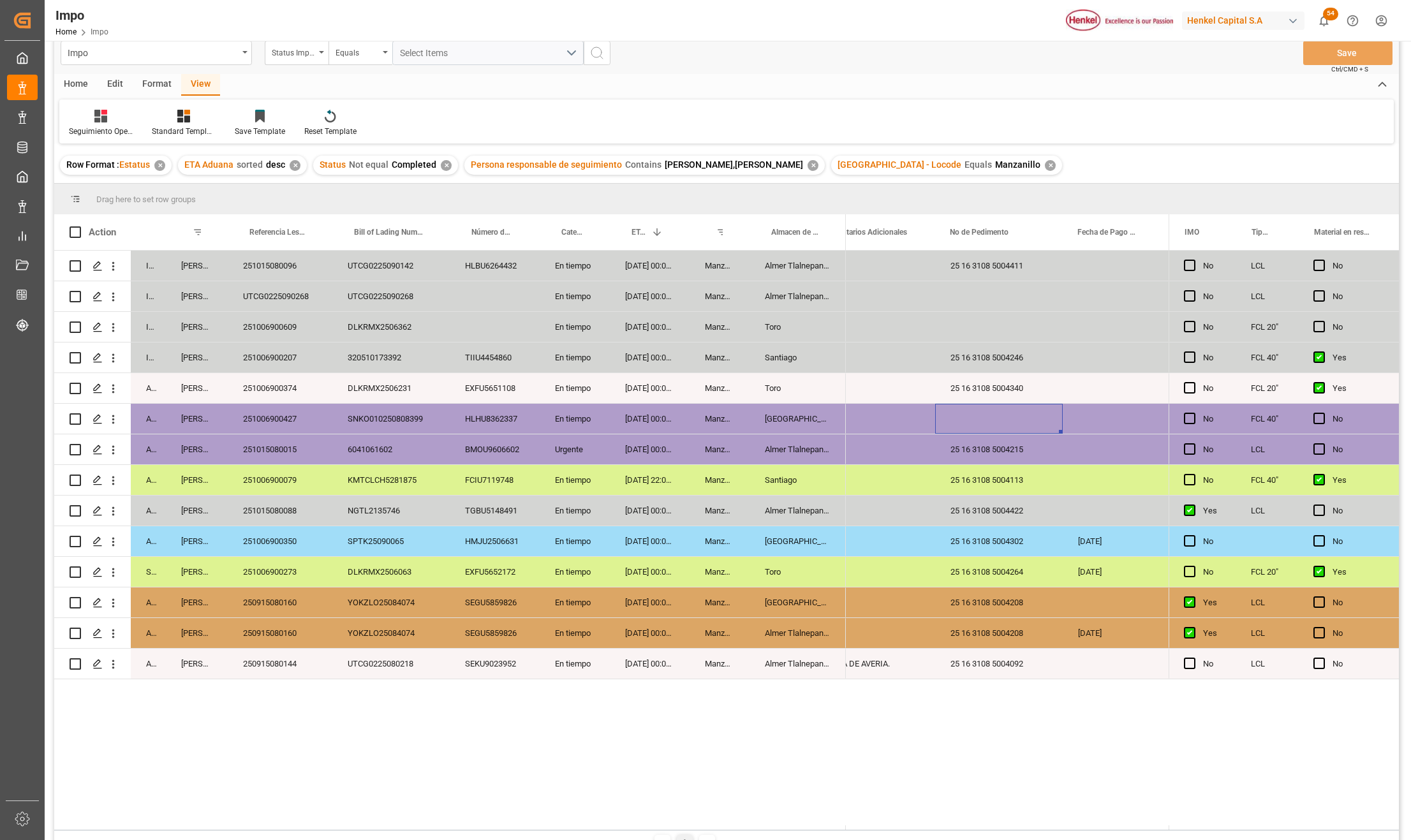
click at [278, 412] on div "251006900427" at bounding box center [279, 419] width 105 height 30
click at [283, 384] on div "251006900374" at bounding box center [279, 388] width 105 height 30
click at [280, 391] on div "251006900374" at bounding box center [279, 388] width 105 height 30
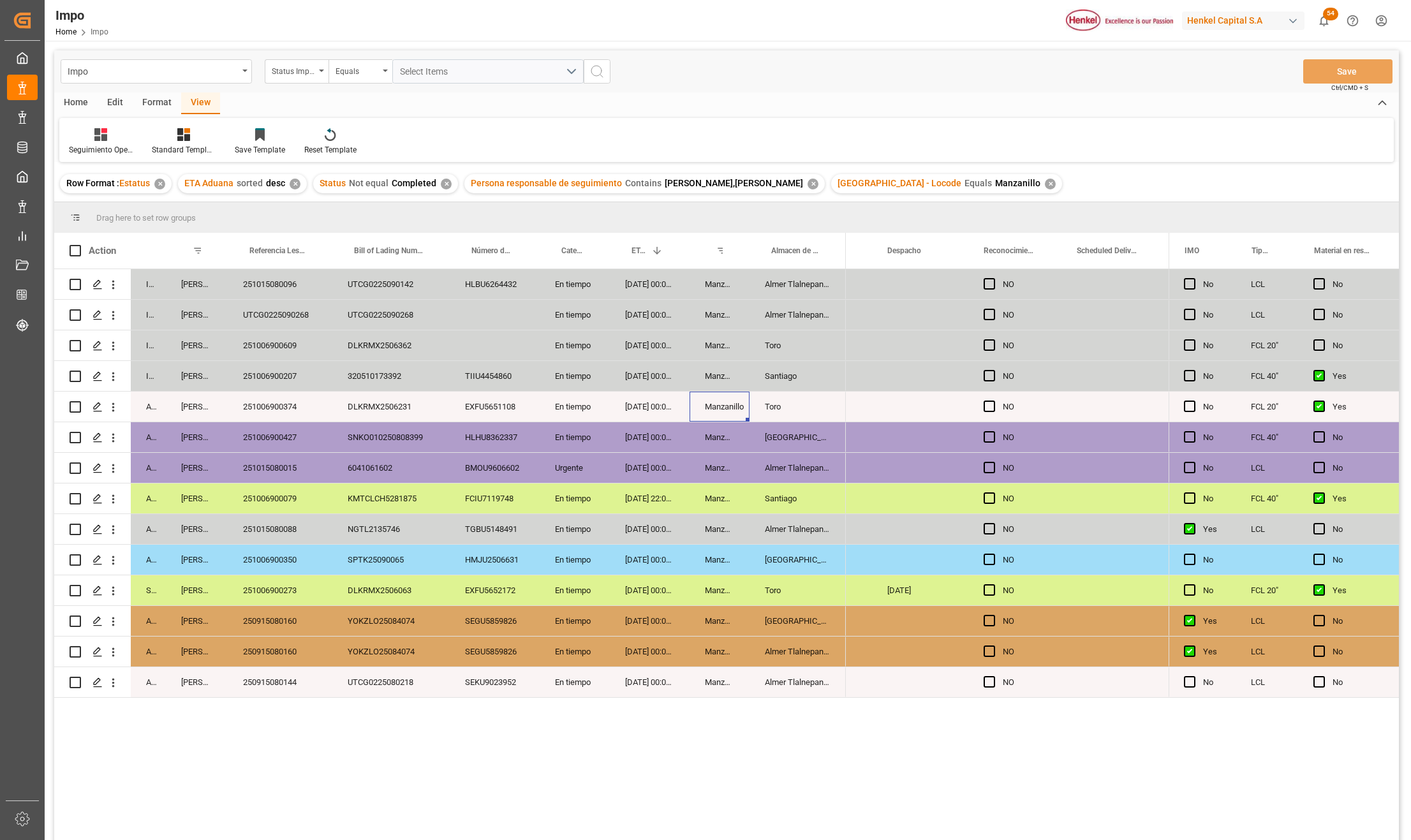
click at [721, 406] on div "Manzanillo" at bounding box center [720, 407] width 60 height 30
click at [543, 438] on div "En tiempo" at bounding box center [575, 437] width 70 height 30
click at [491, 373] on div "TIIU4454860" at bounding box center [495, 377] width 90 height 30
click at [810, 619] on div "[GEOGRAPHIC_DATA]" at bounding box center [798, 621] width 96 height 30
click at [391, 388] on div "320510173392" at bounding box center [391, 377] width 117 height 30
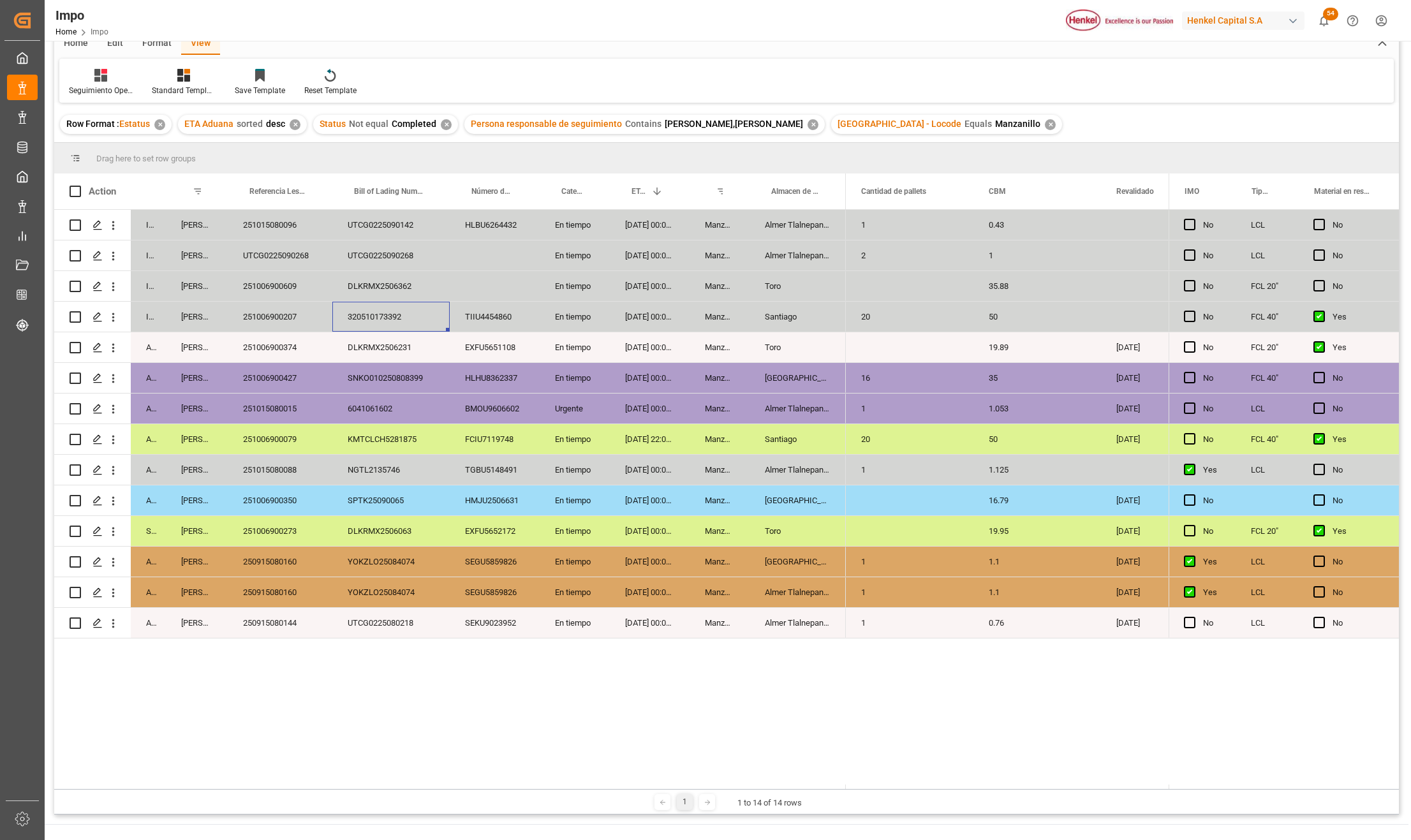
scroll to position [85, 0]
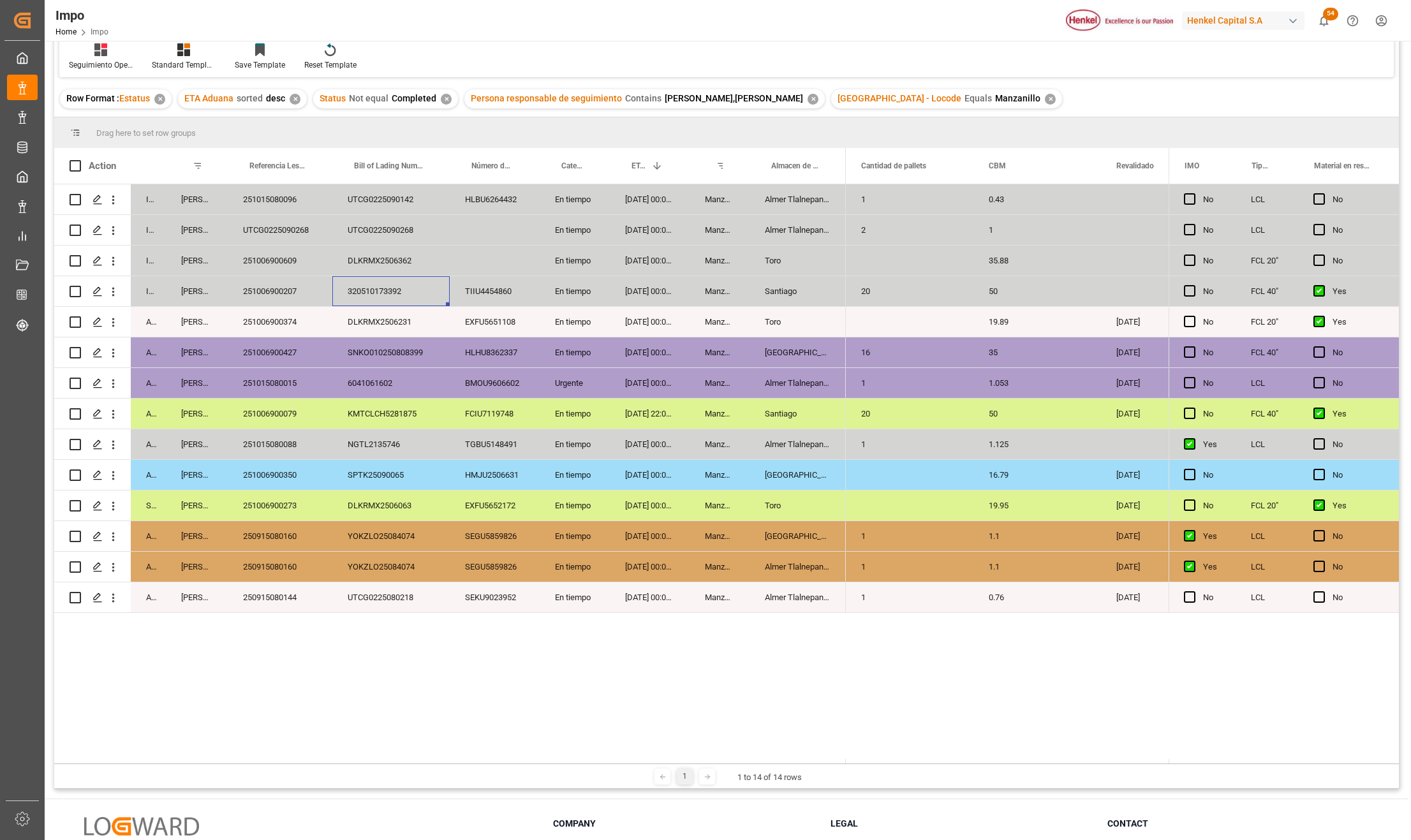
click at [279, 494] on div "251006900273" at bounding box center [279, 506] width 105 height 30
click at [294, 266] on div "251006900609" at bounding box center [279, 260] width 105 height 30
click at [381, 261] on div "DLKRMX2506362" at bounding box center [391, 260] width 117 height 30
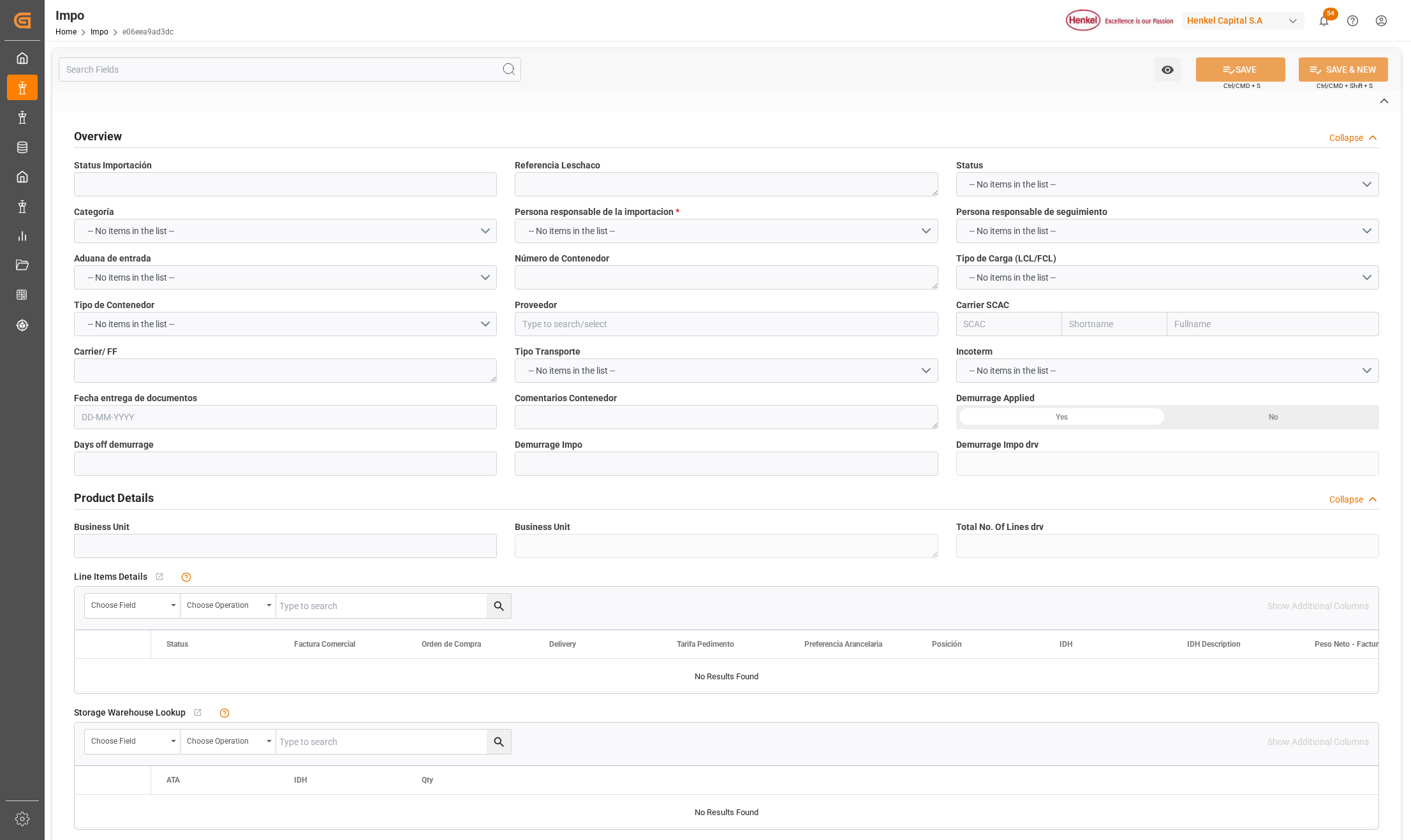
type input "En Despacho"
type textarea "250915080142"
type textarea "HLBU2792534"
type input "HENKEL LTDA."
type input "HLCU"
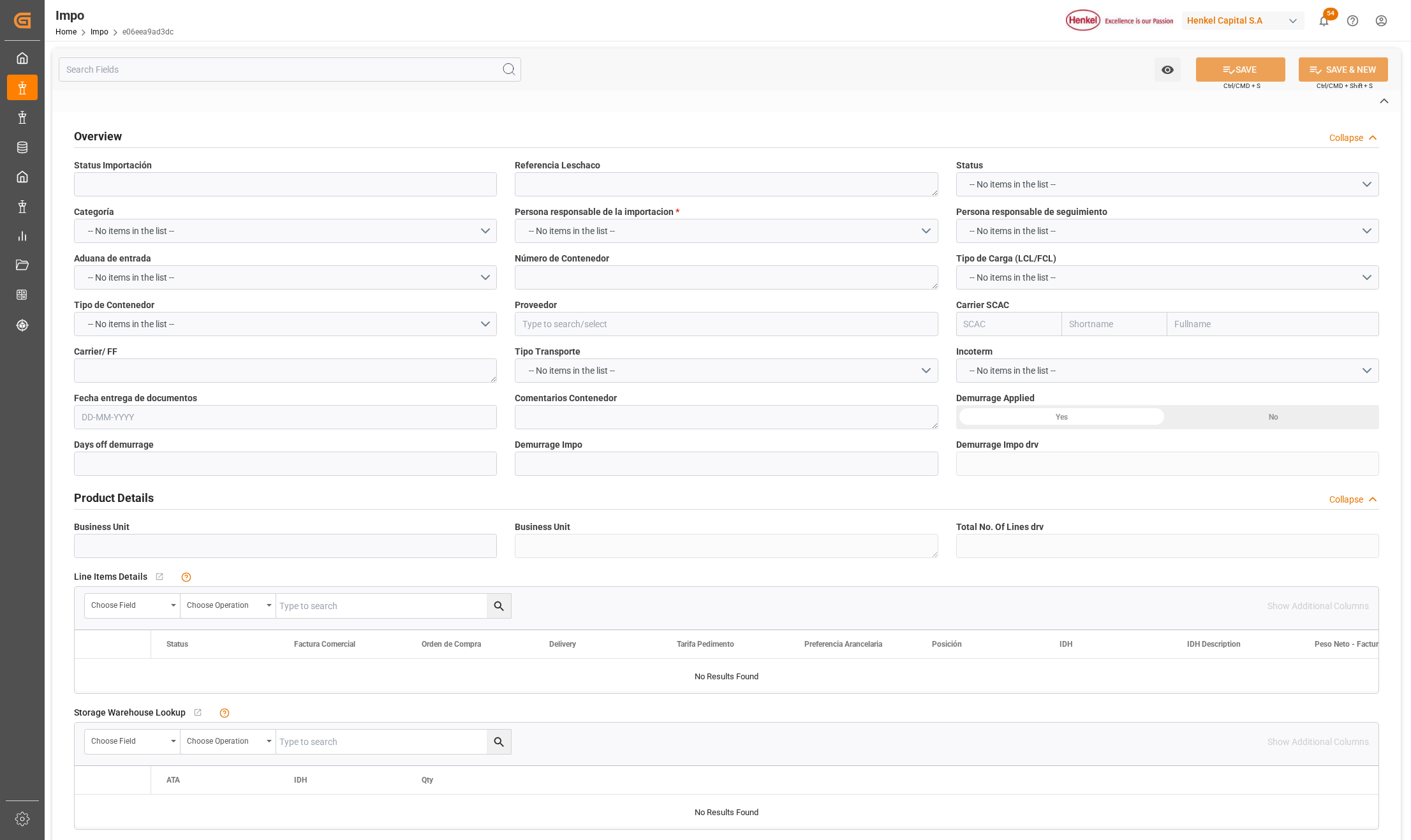
type textarea "LESCHACO"
type textarea "ETIQUETADO 02-OCT"
type input "AA"
type textarea "AA"
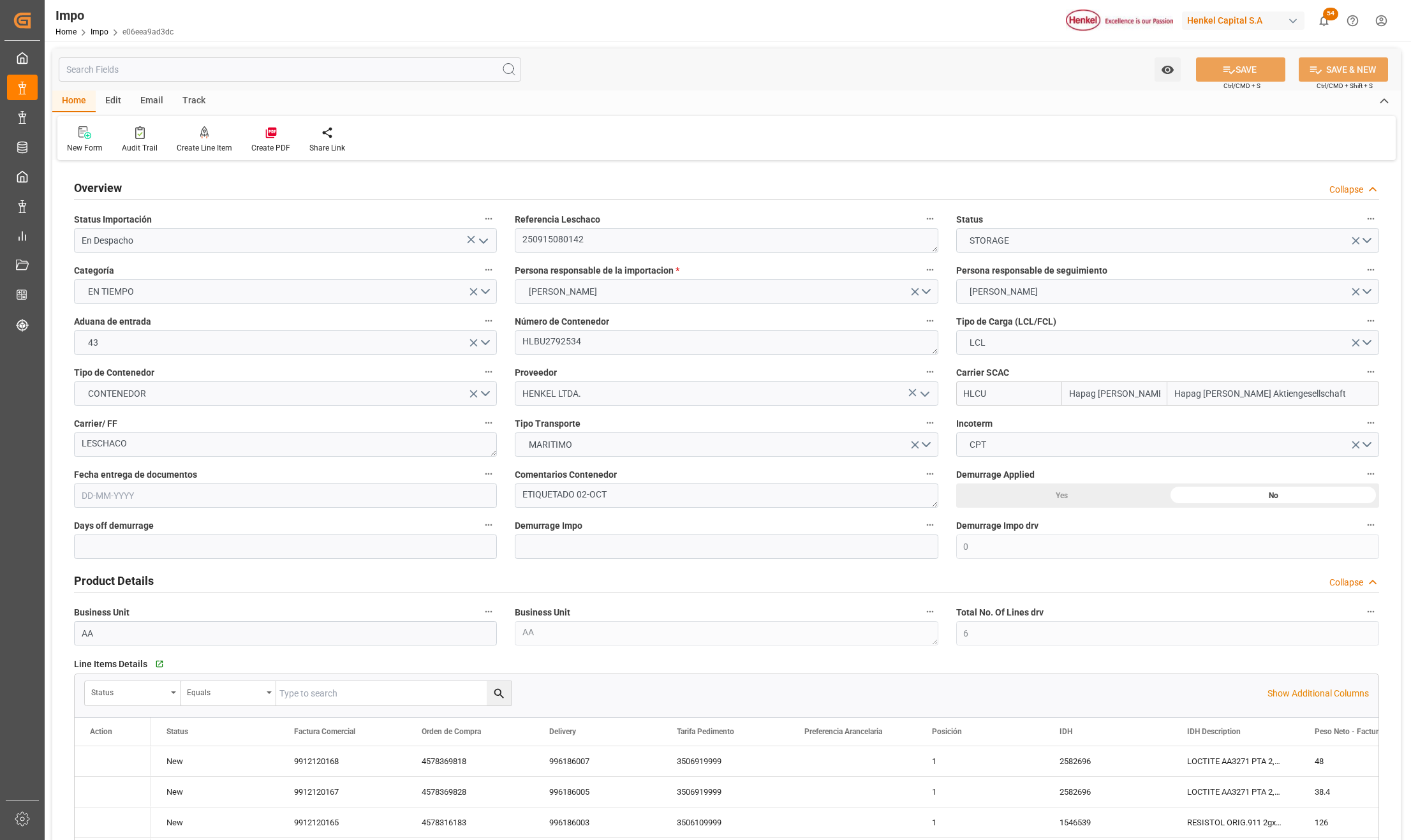
type input "Hapag [PERSON_NAME]"
type input "Hapag [PERSON_NAME] Aktiengesellschaft"
type input "0"
type input "6"
type input "6.61"
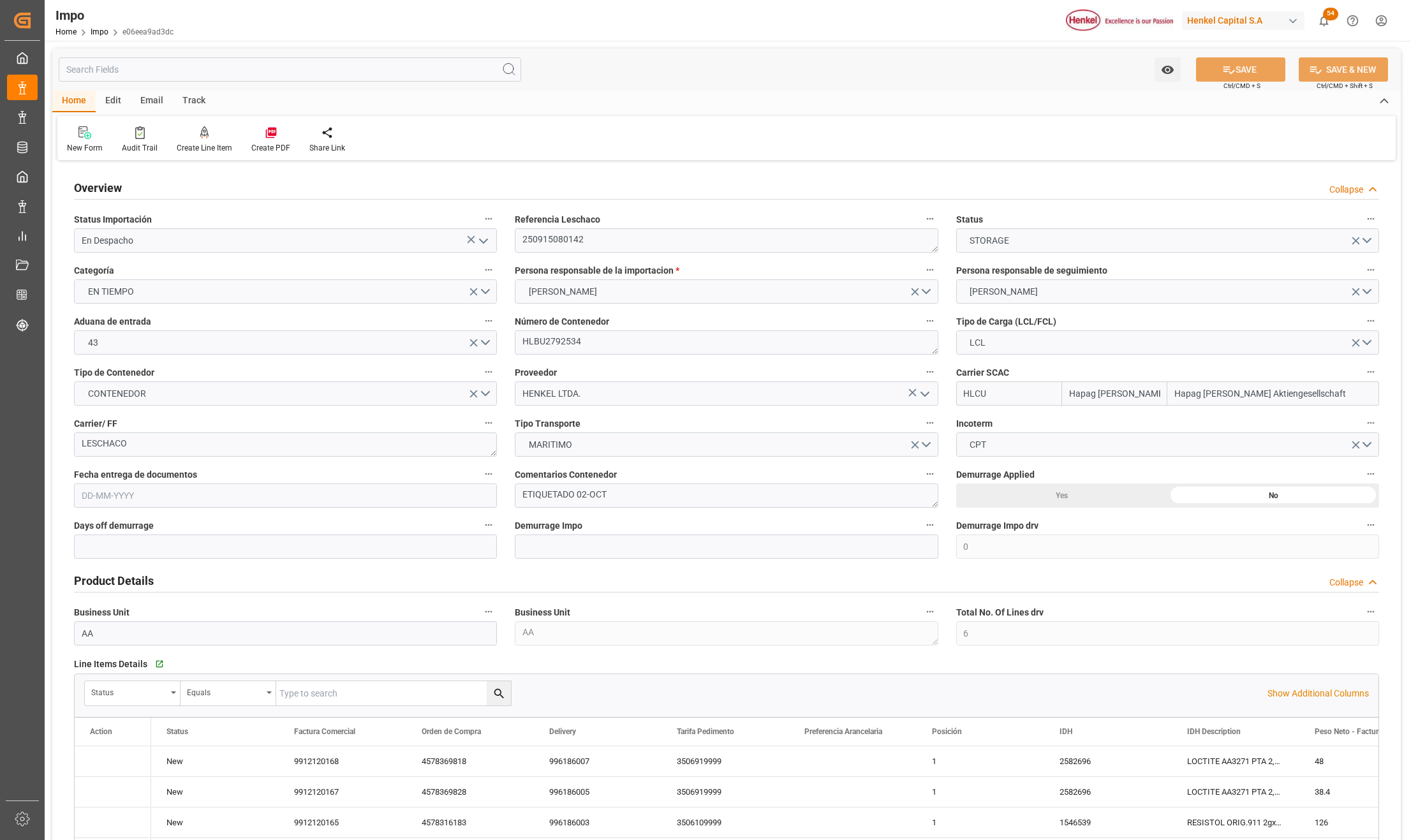
type input "6"
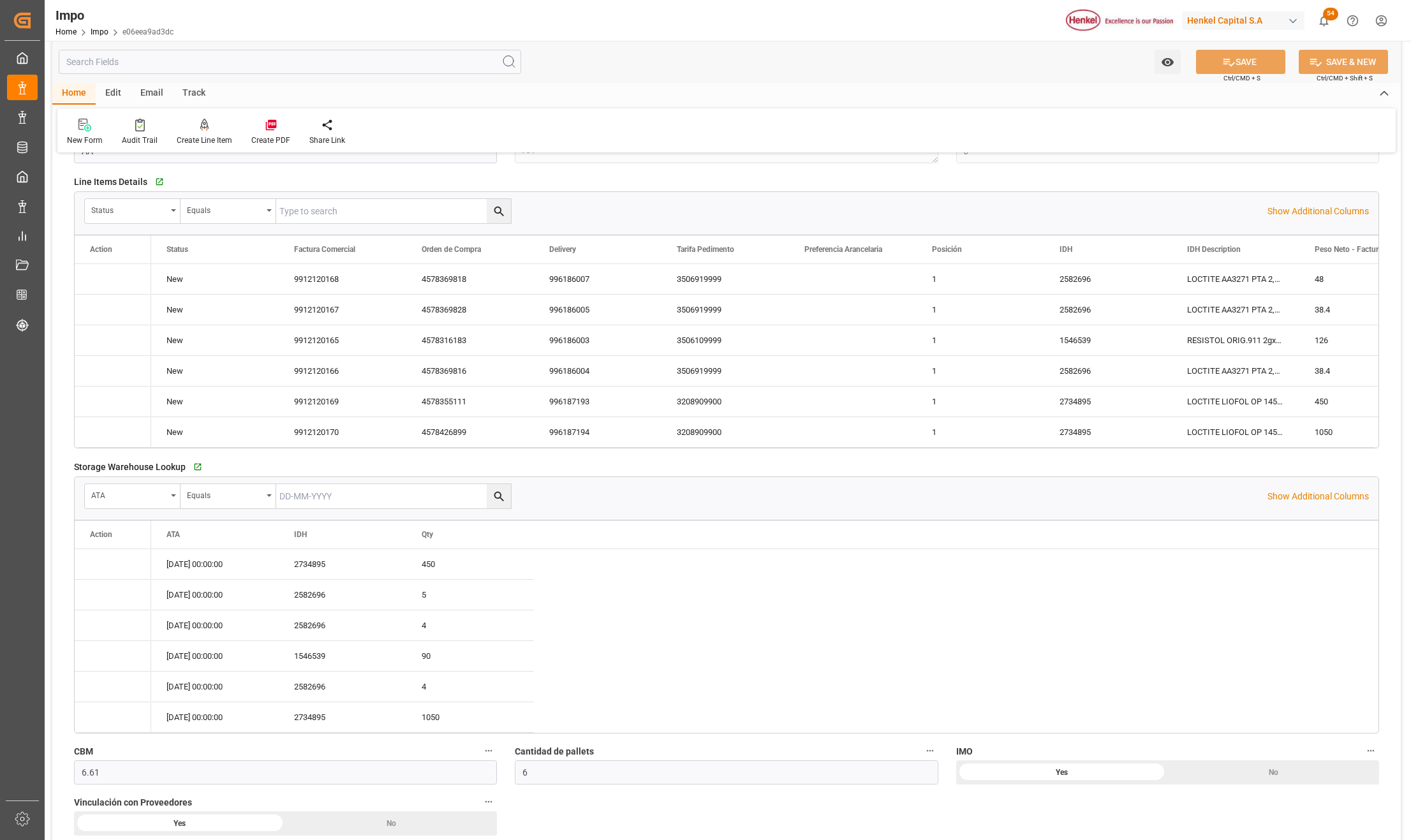
type input "04-09-2025"
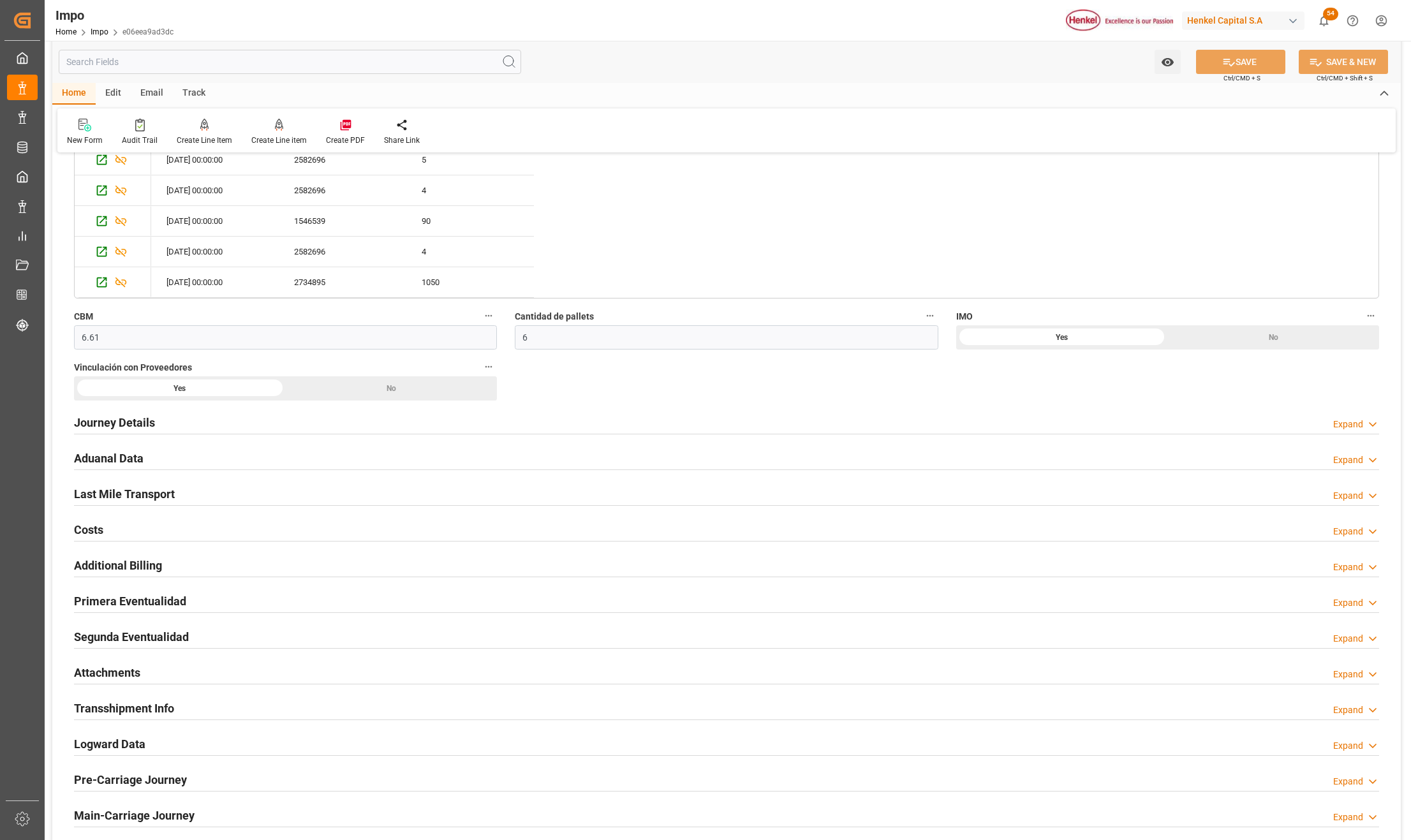
scroll to position [987, 0]
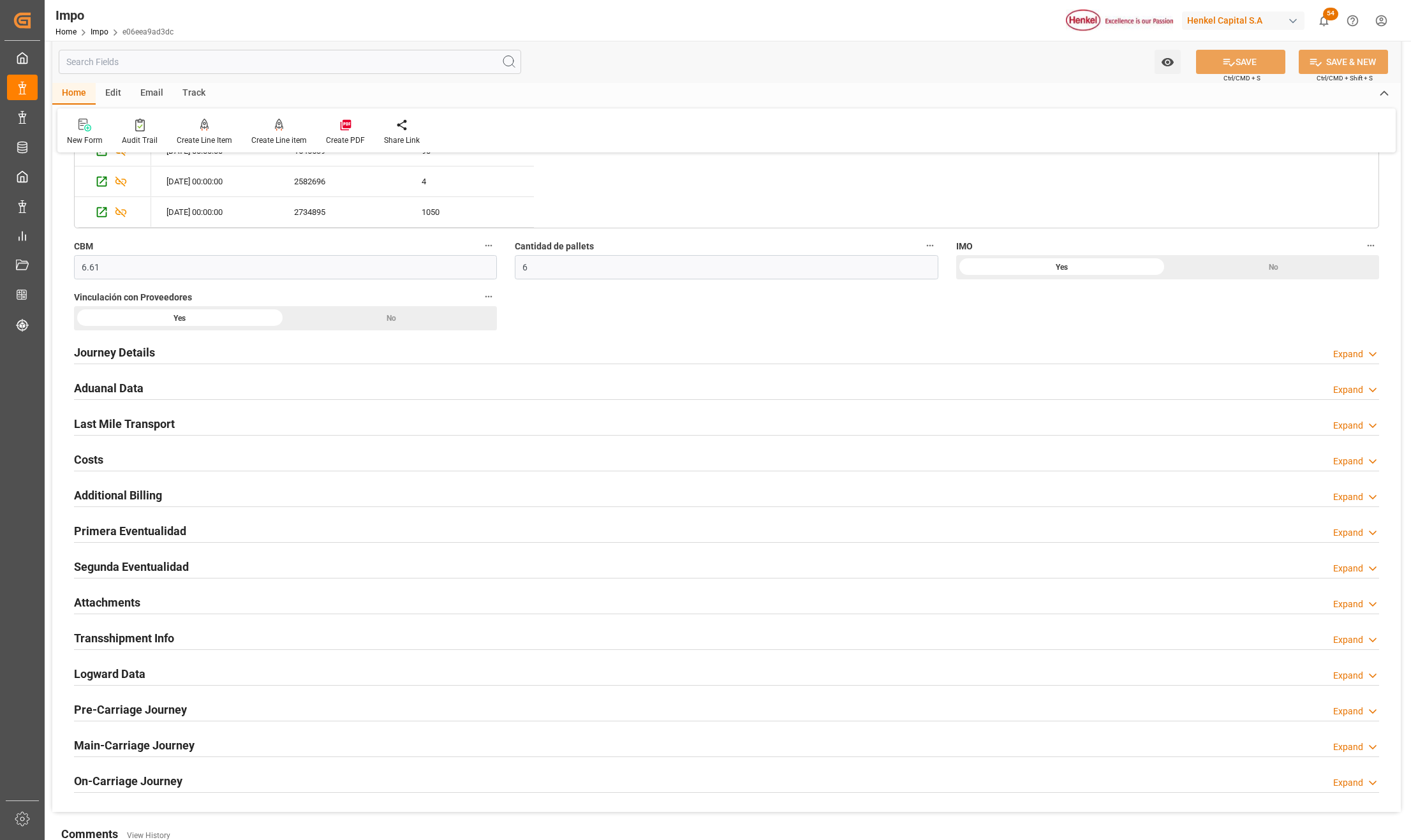
click at [115, 602] on h2 "Attachments" at bounding box center [107, 602] width 66 height 17
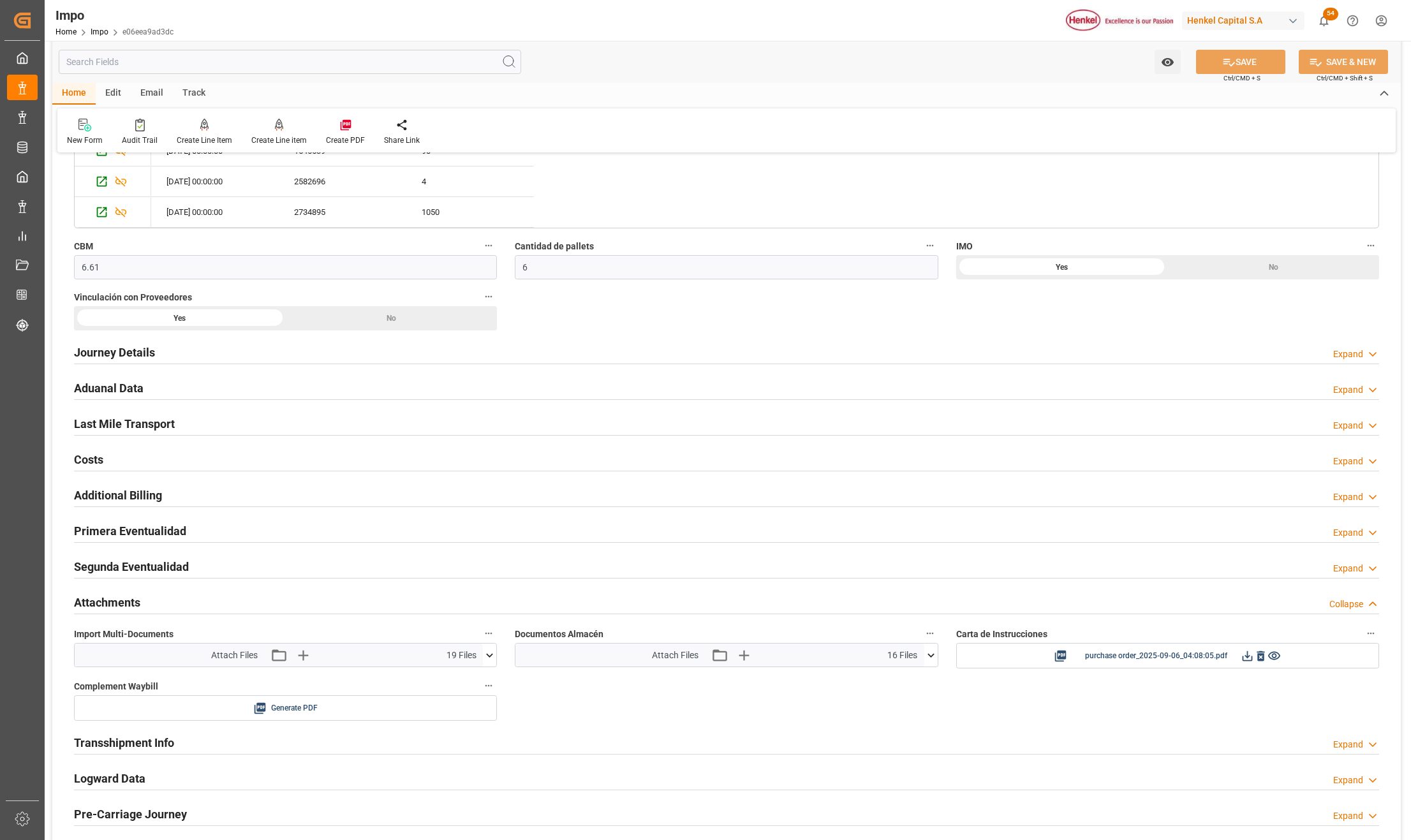
click at [486, 657] on icon at bounding box center [490, 655] width 13 height 13
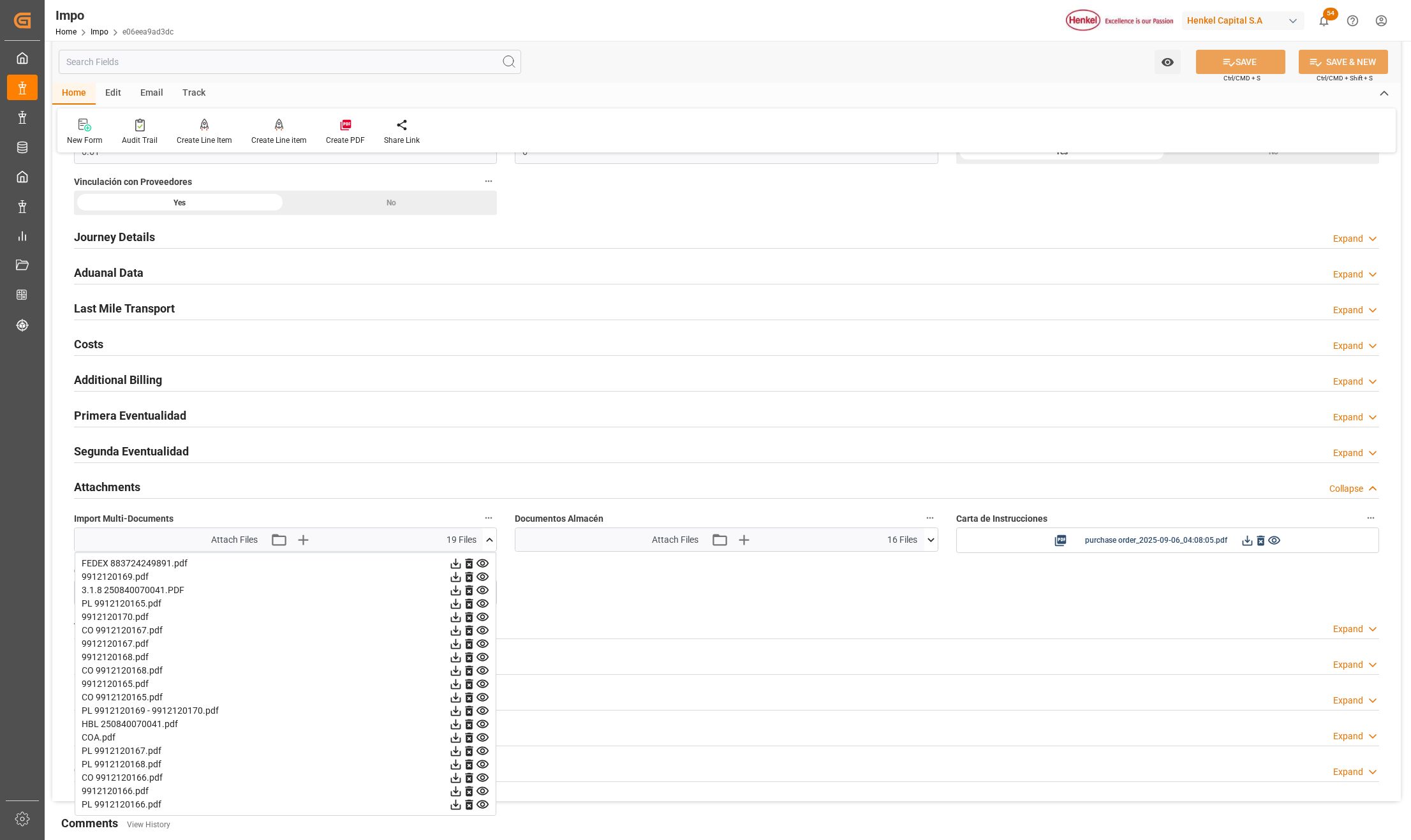
scroll to position [1157, 0]
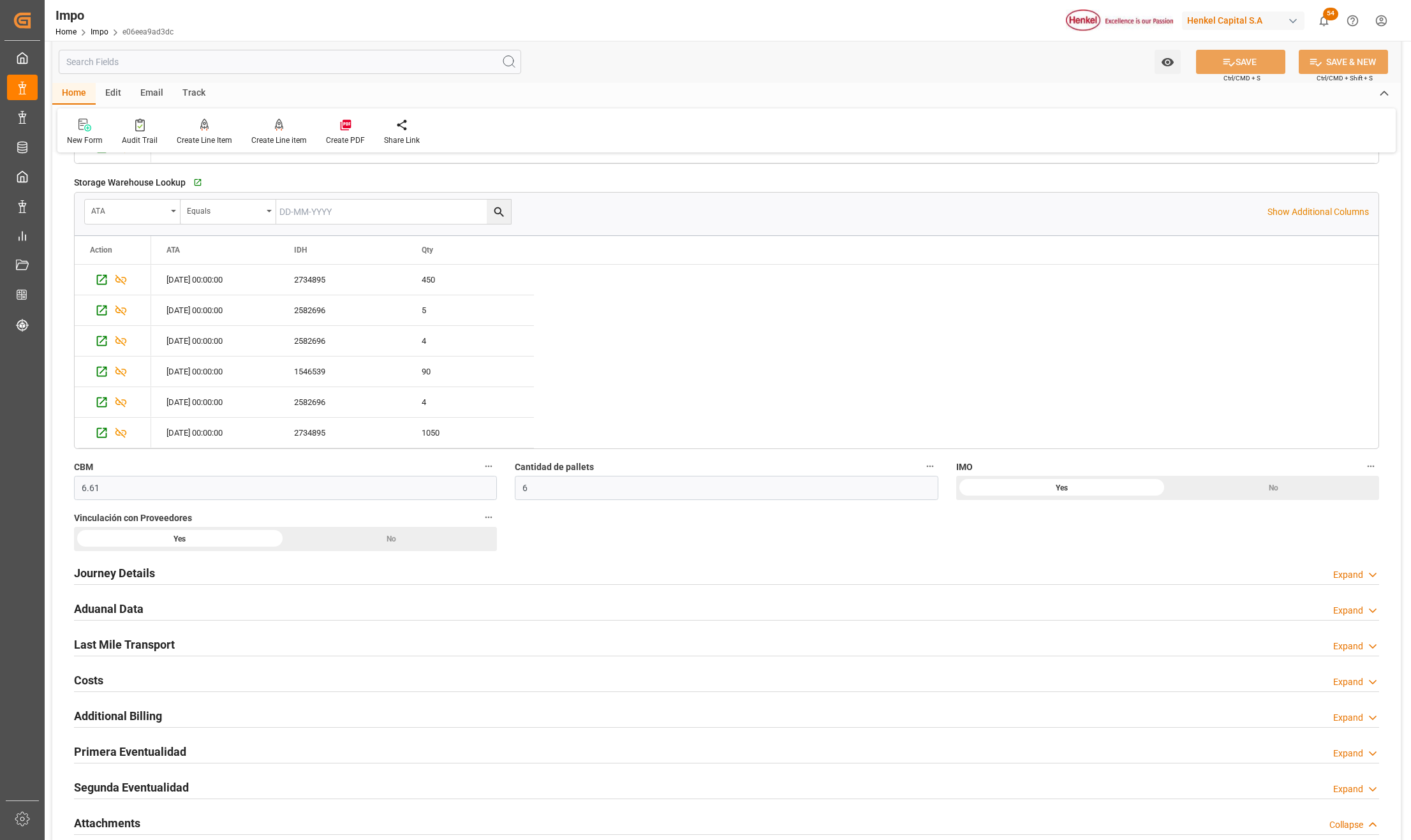
scroll to position [817, 0]
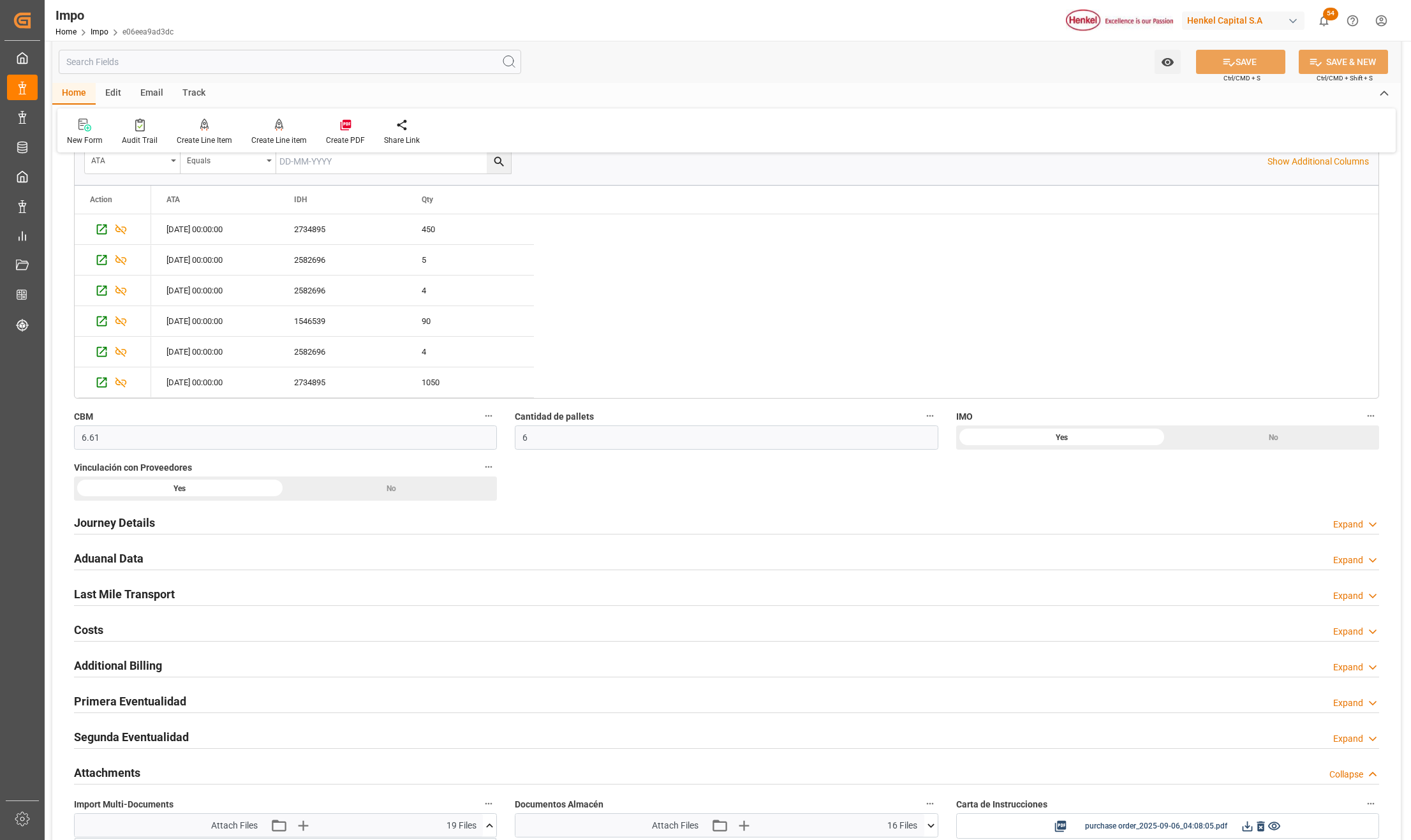
click at [126, 525] on h2 "Journey Details" at bounding box center [114, 523] width 81 height 17
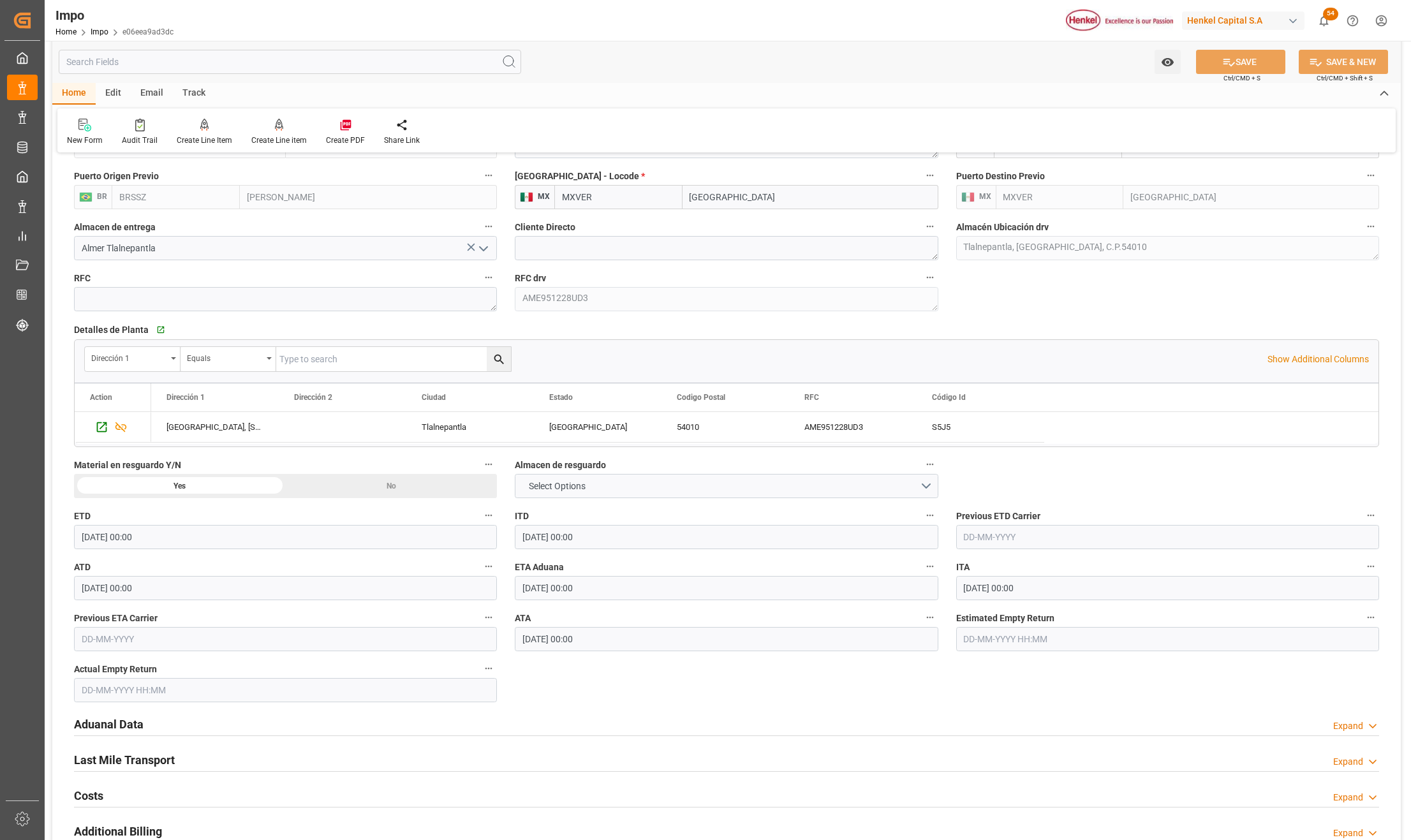
scroll to position [1328, 0]
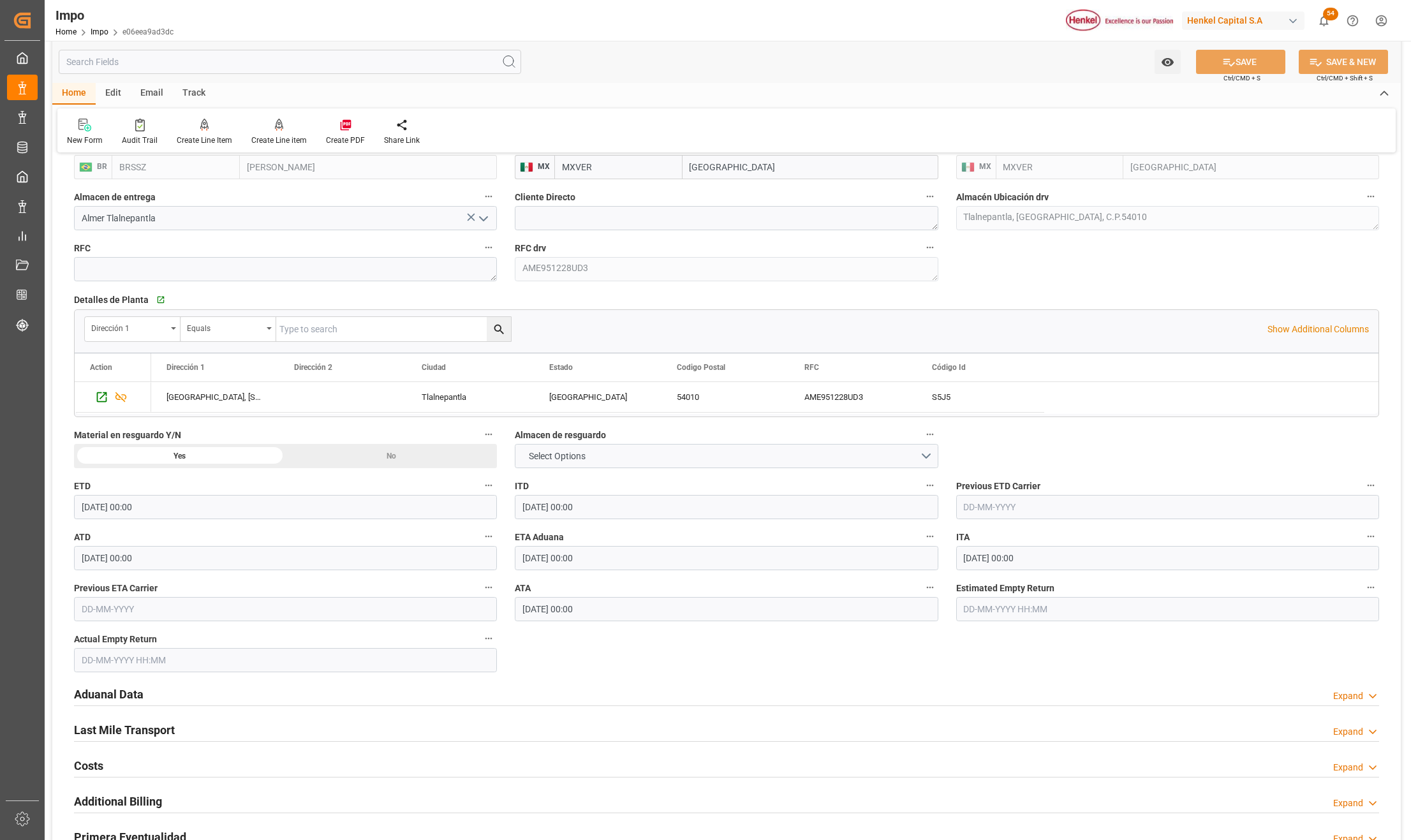
click at [187, 456] on div "Yes" at bounding box center [179, 456] width 211 height 25
click at [621, 456] on button "Select Options" at bounding box center [726, 456] width 423 height 25
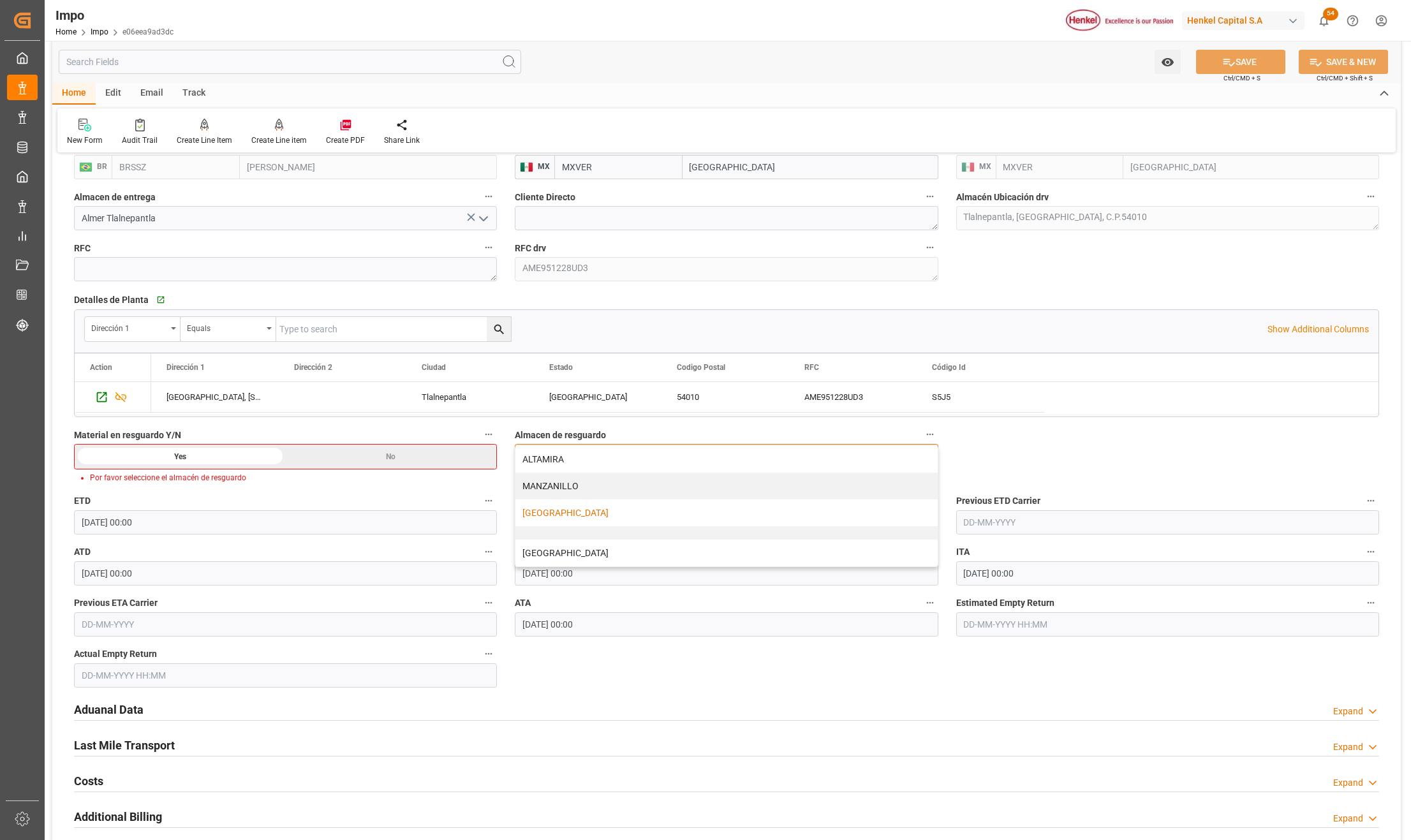
click at [606, 522] on div "VERACRUZ" at bounding box center [726, 512] width 422 height 26
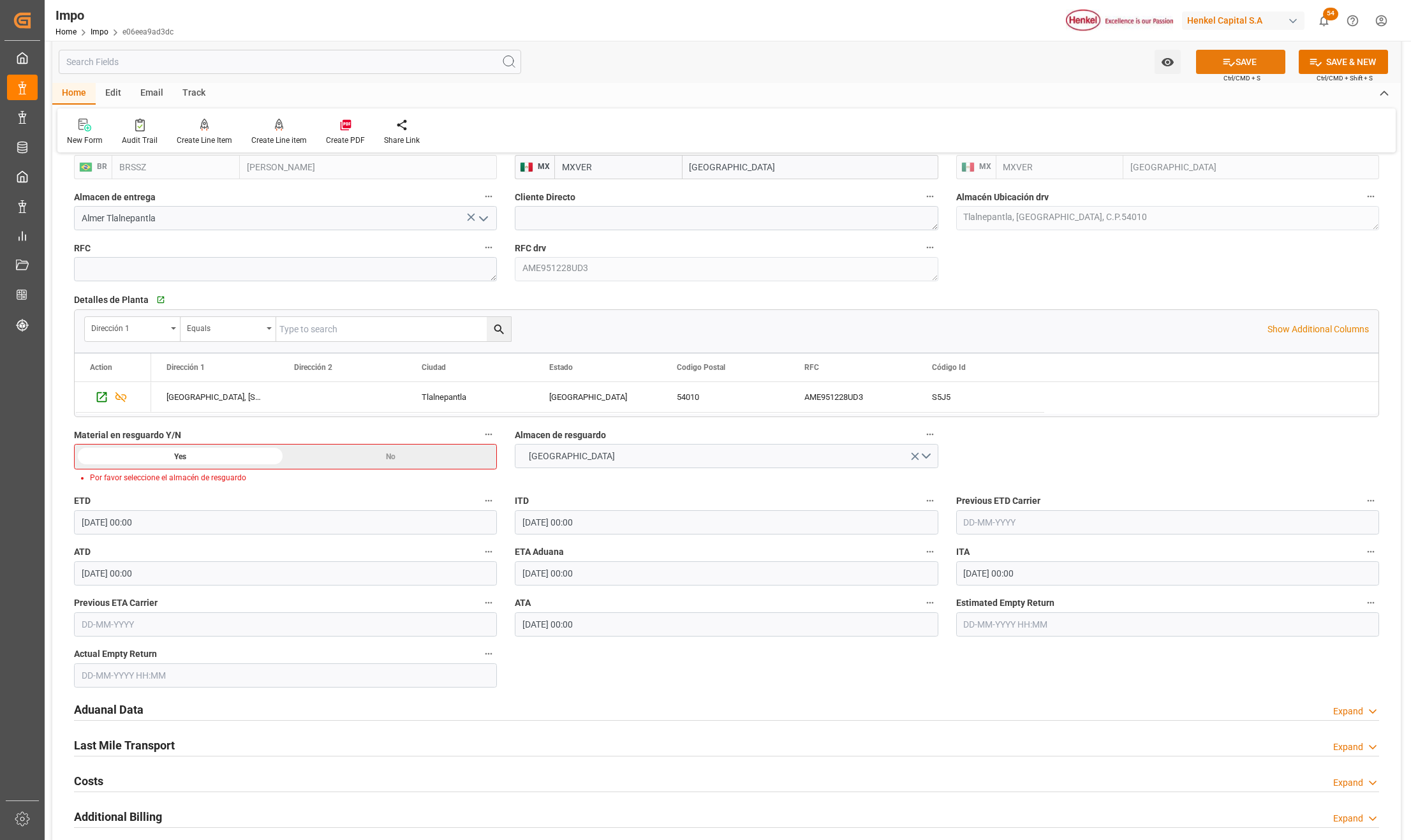
click at [1254, 70] on button "SAVE" at bounding box center [1240, 62] width 90 height 25
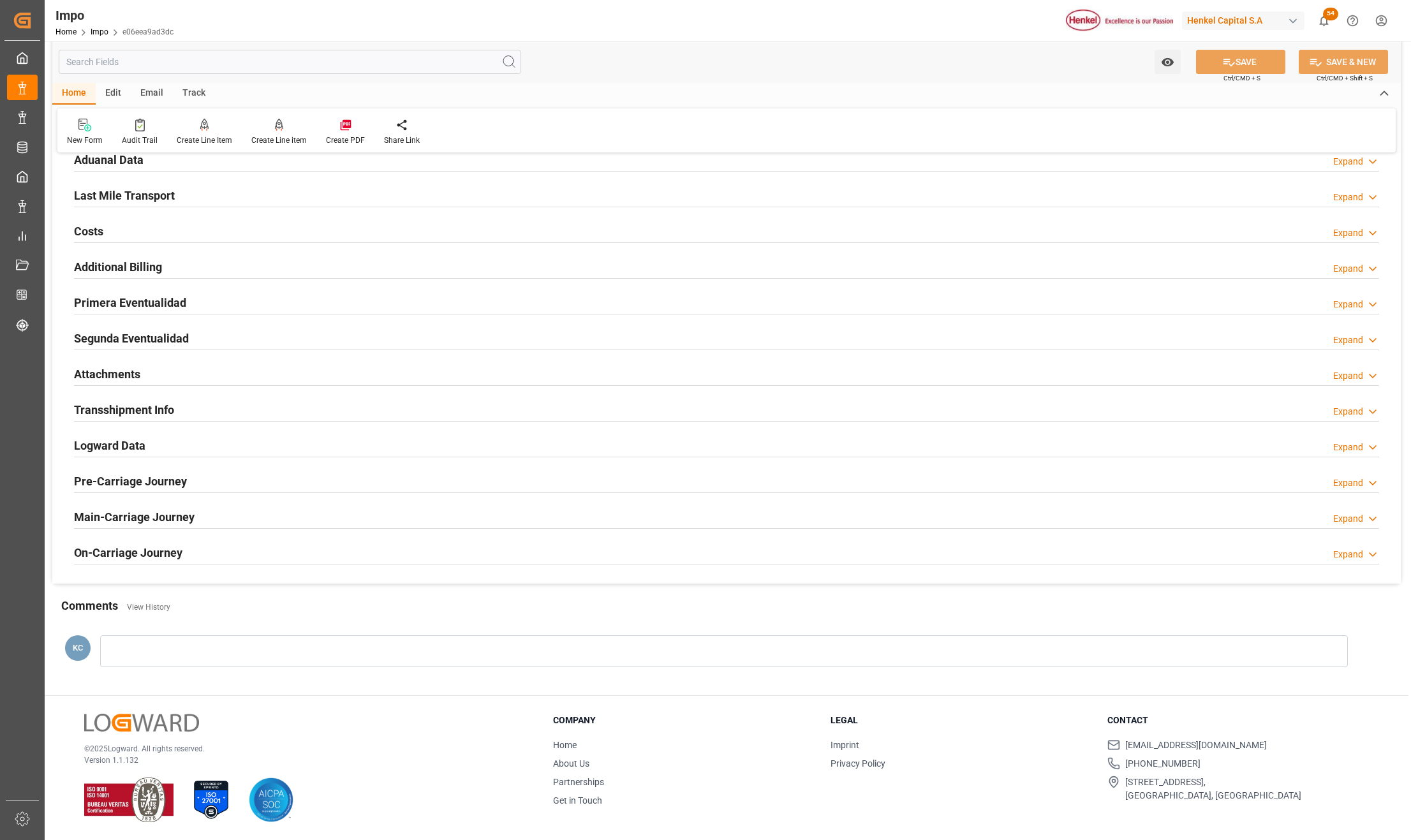
scroll to position [680, 0]
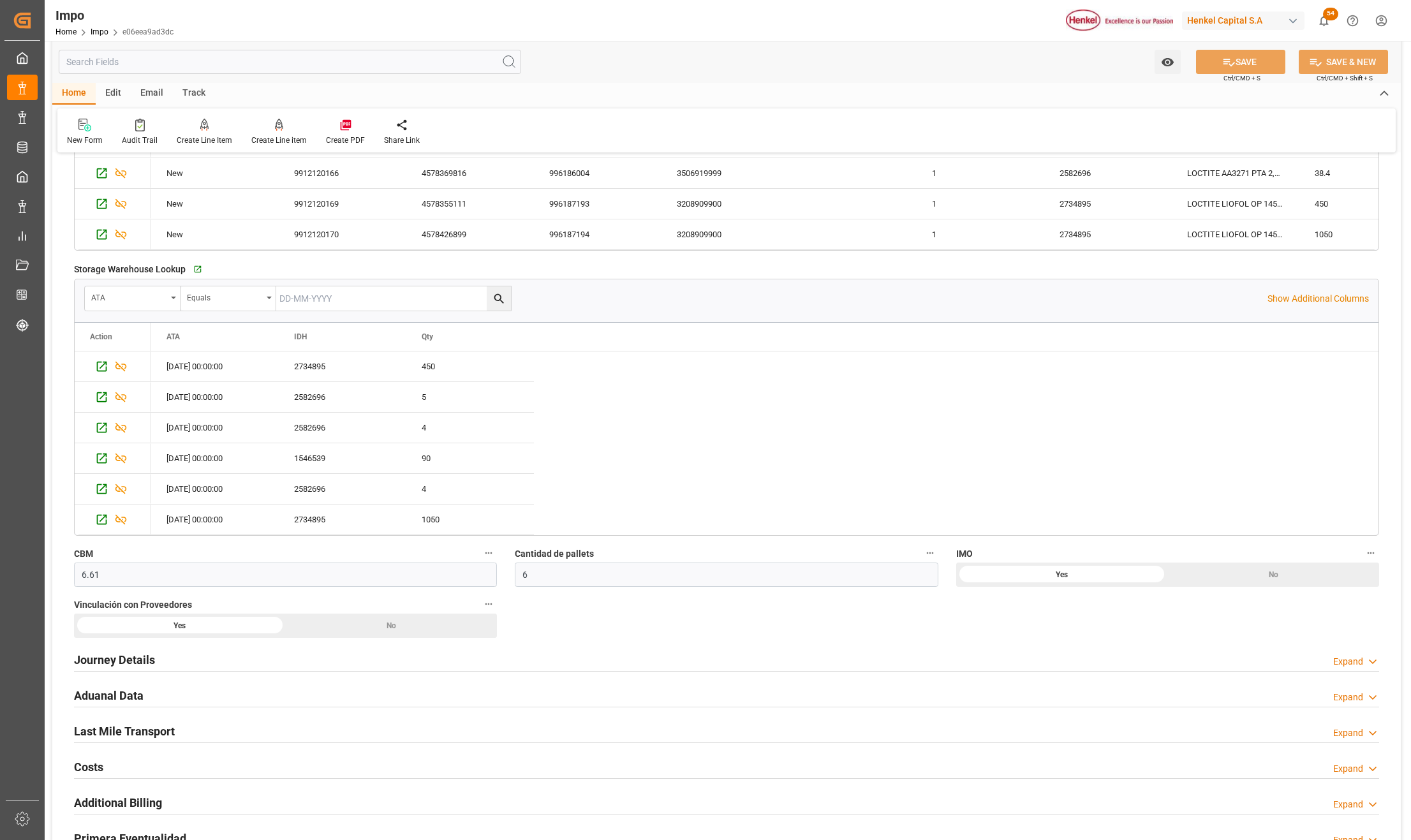
click at [121, 692] on h2 "Aduanal Data" at bounding box center [109, 696] width 70 height 17
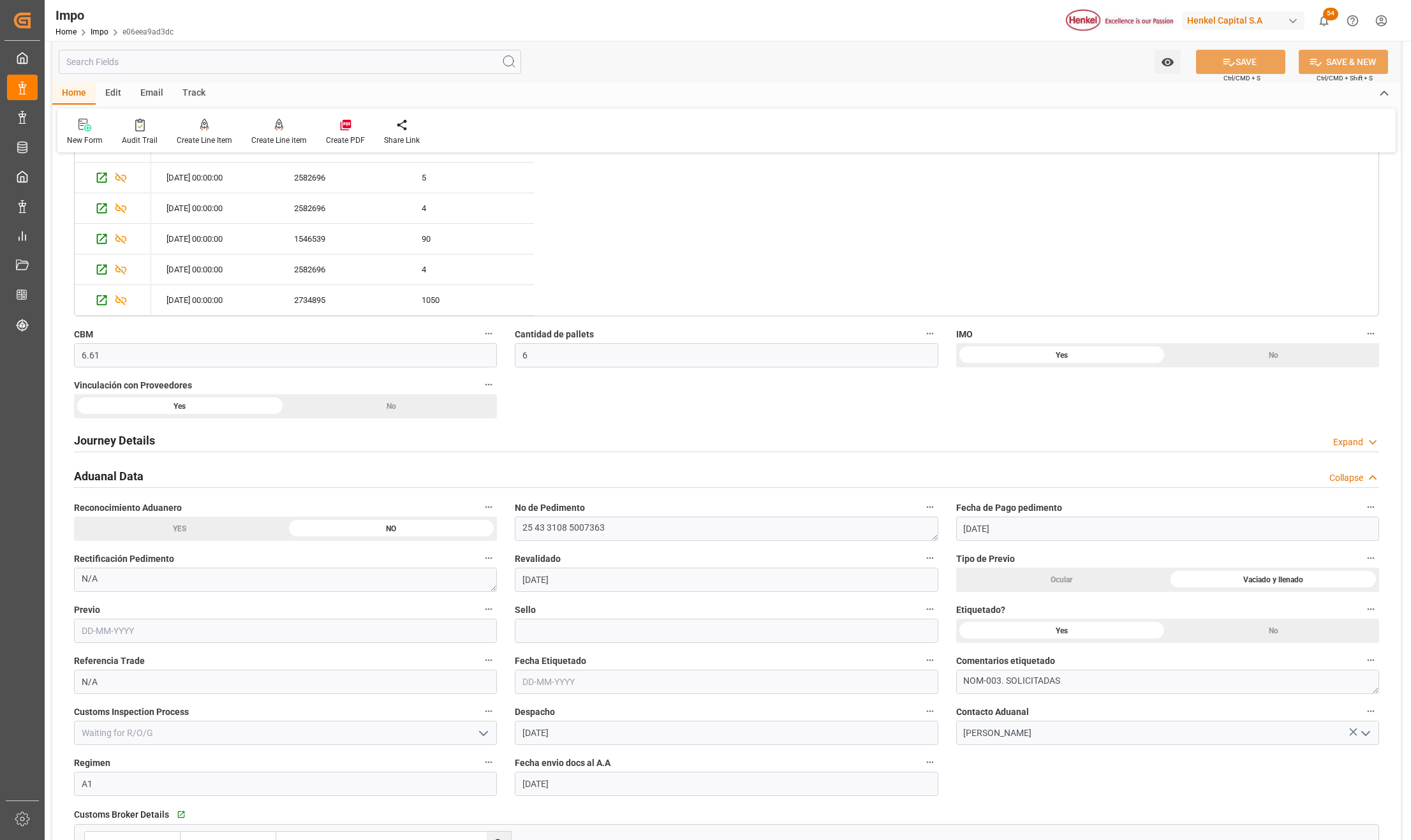
scroll to position [935, 0]
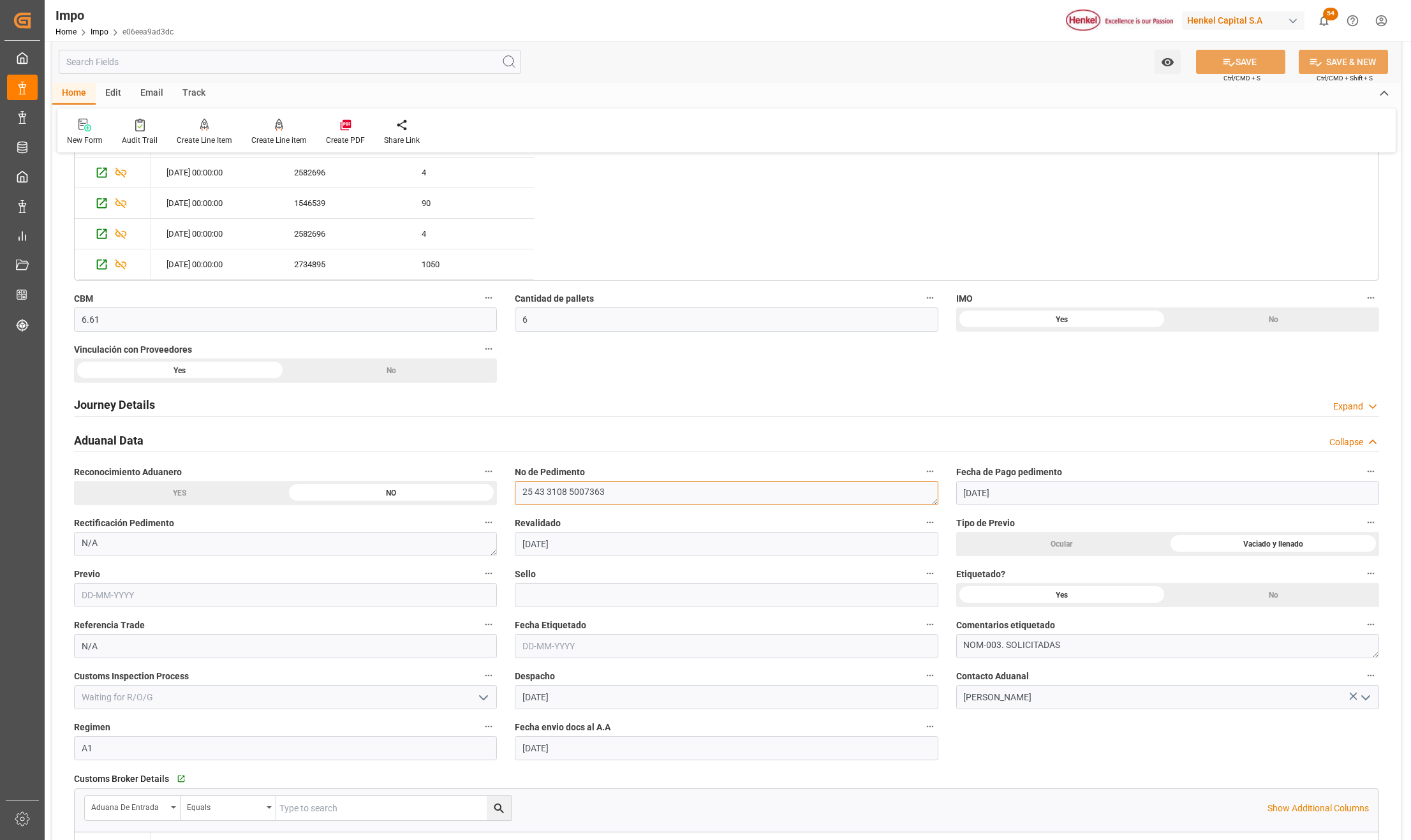
click at [588, 500] on textarea "25 43 3108 5007363" at bounding box center [726, 494] width 423 height 25
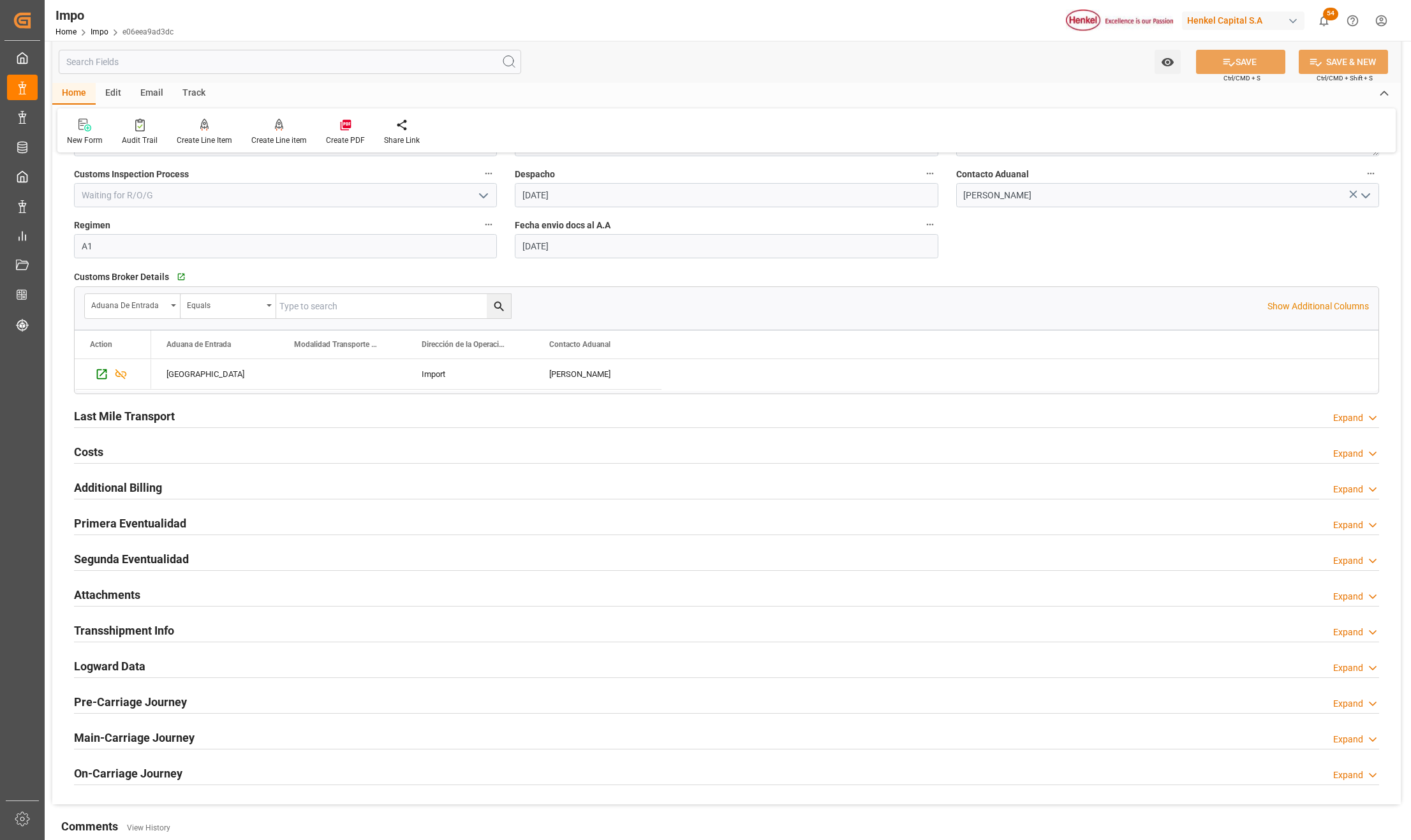
scroll to position [1446, 0]
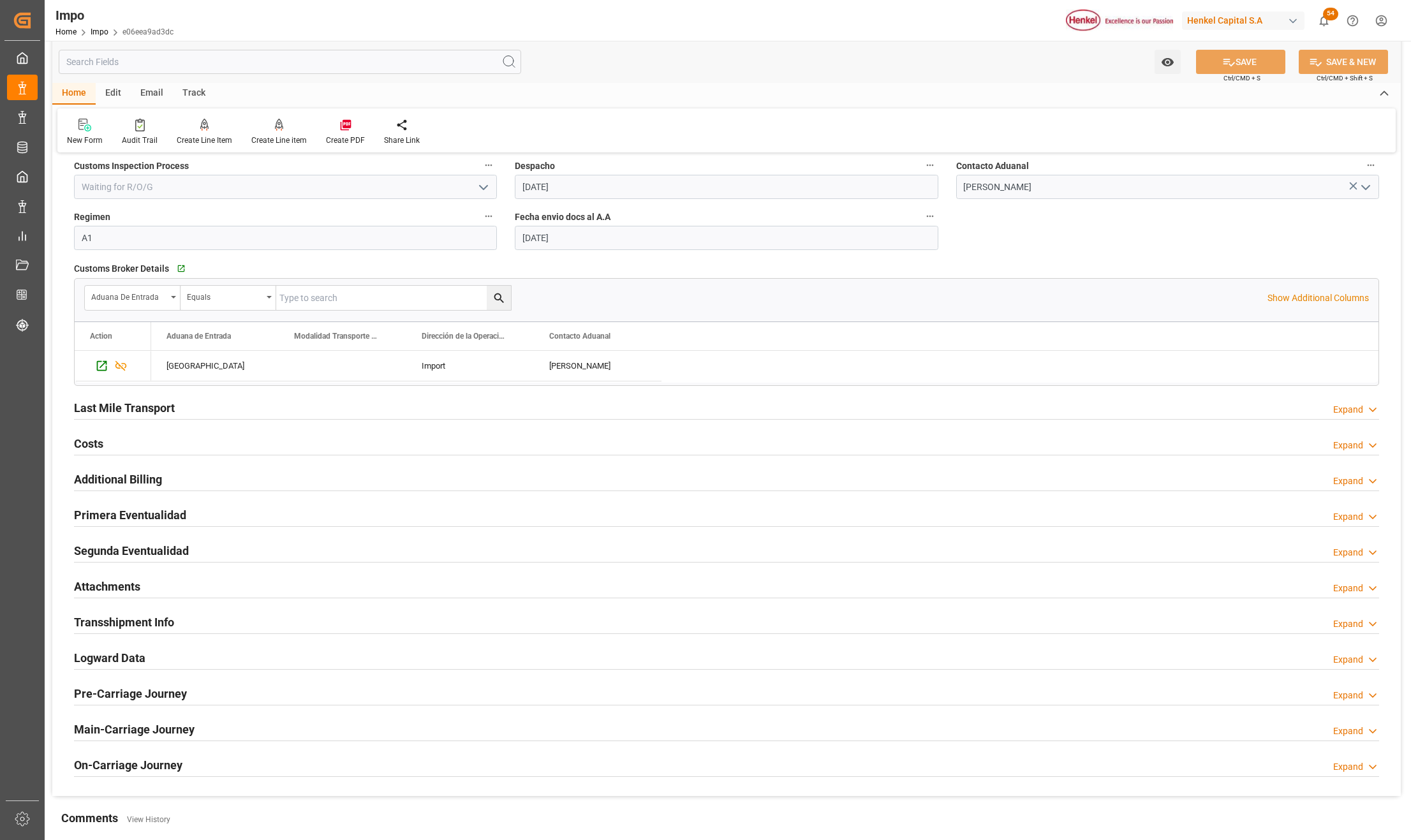
click at [121, 593] on h2 "Attachments" at bounding box center [107, 586] width 66 height 17
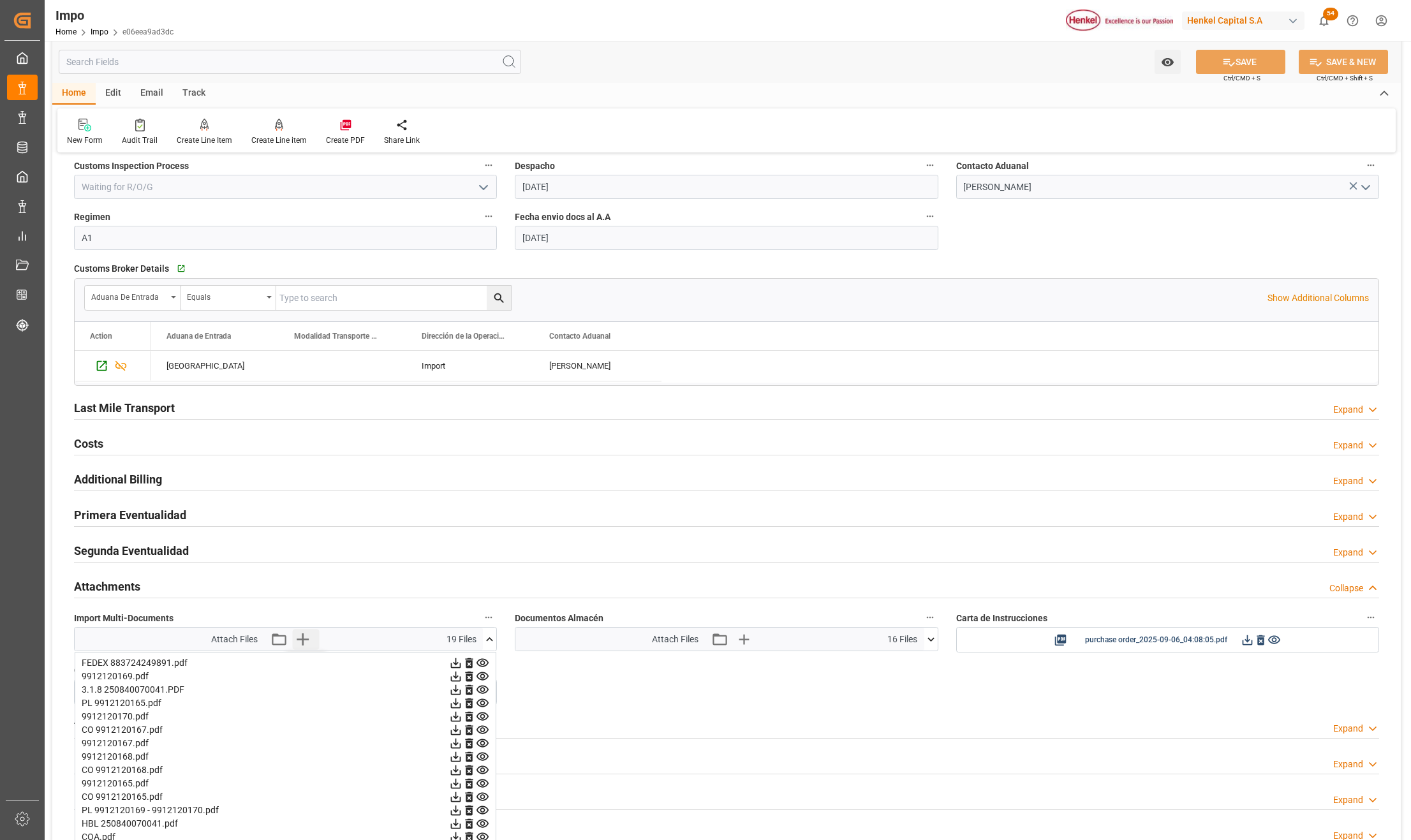
click at [309, 641] on icon "button" at bounding box center [303, 639] width 21 height 21
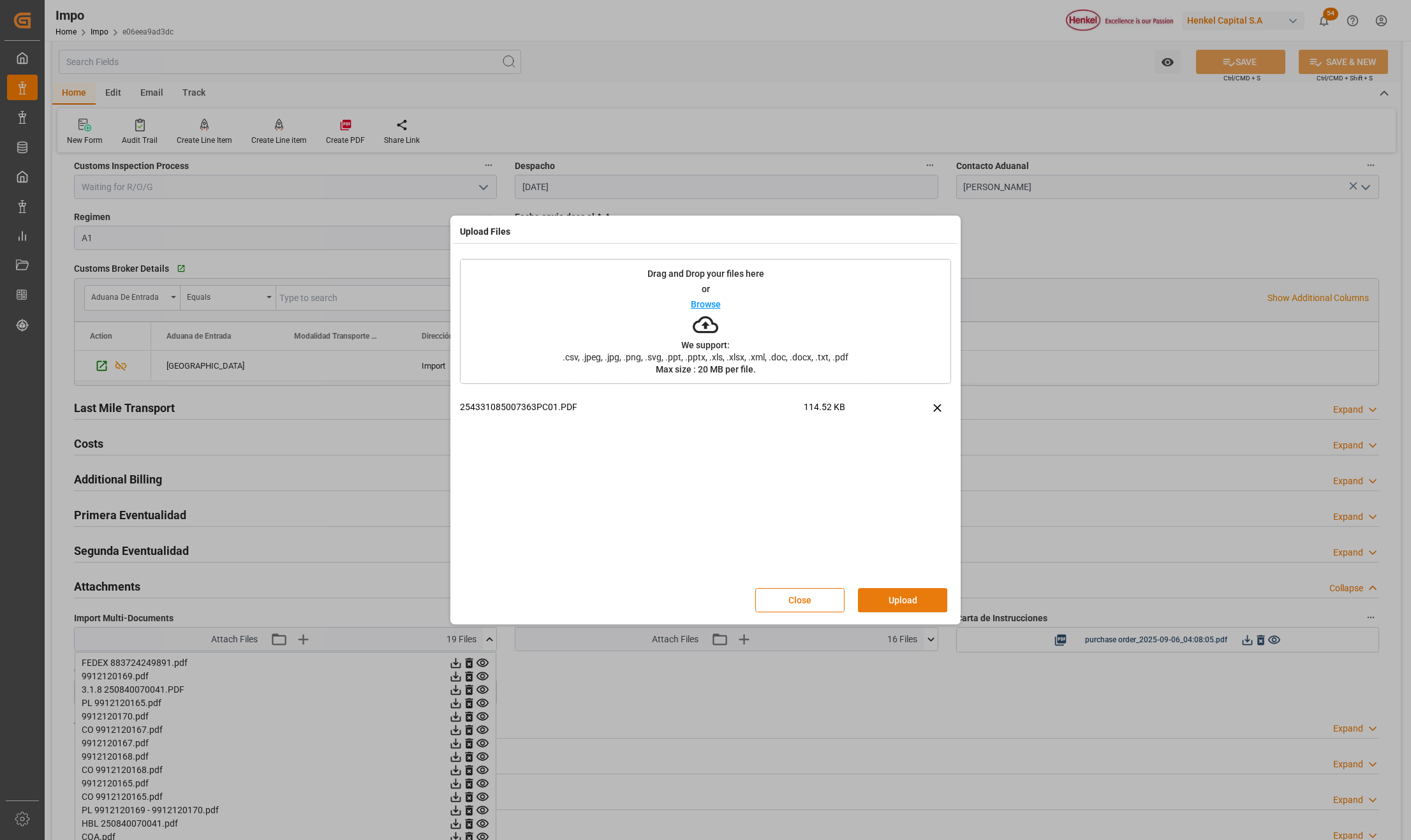
click at [896, 602] on button "Upload" at bounding box center [902, 600] width 90 height 25
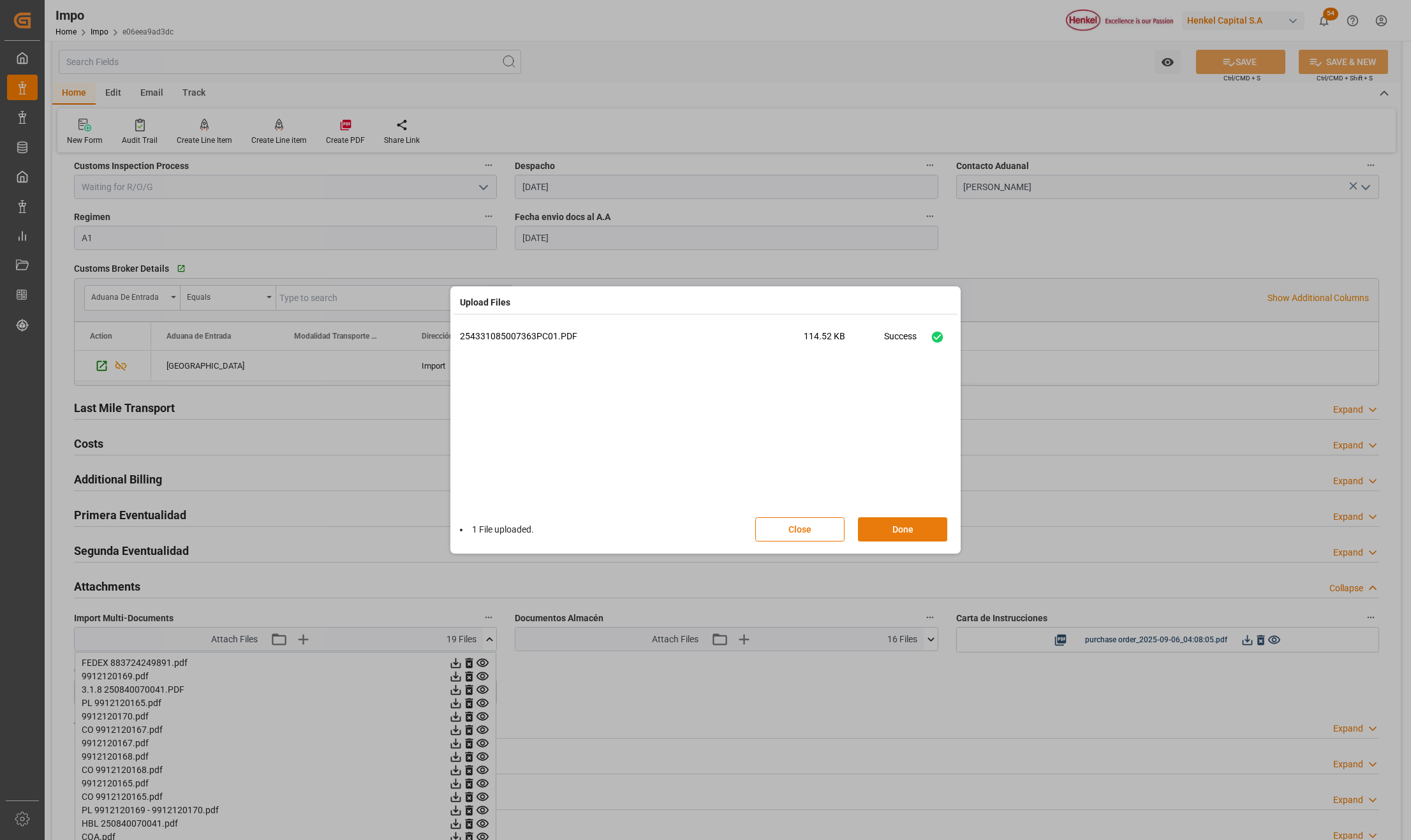
click at [879, 527] on button "Done" at bounding box center [902, 529] width 90 height 25
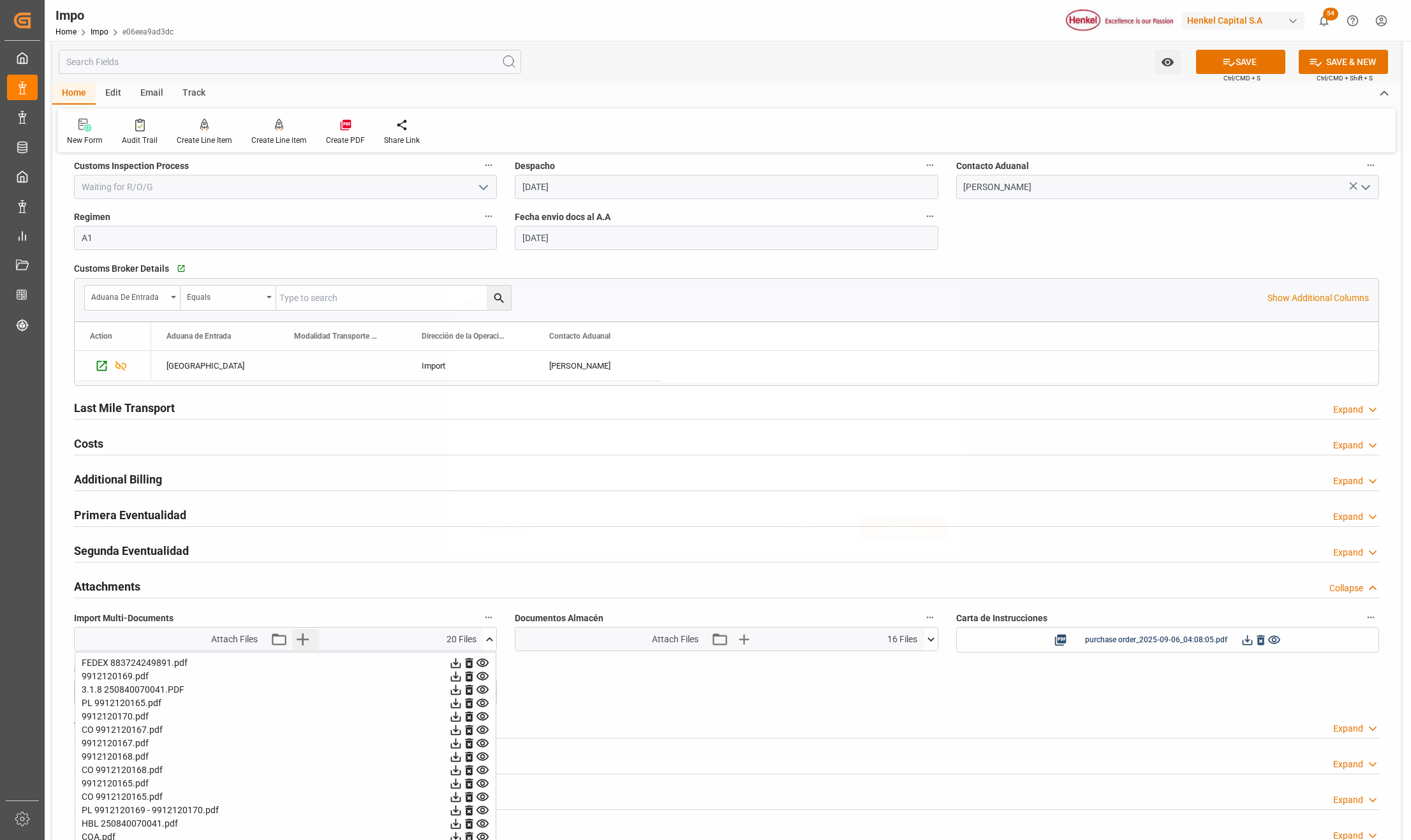
click at [304, 644] on icon "button" at bounding box center [302, 639] width 12 height 12
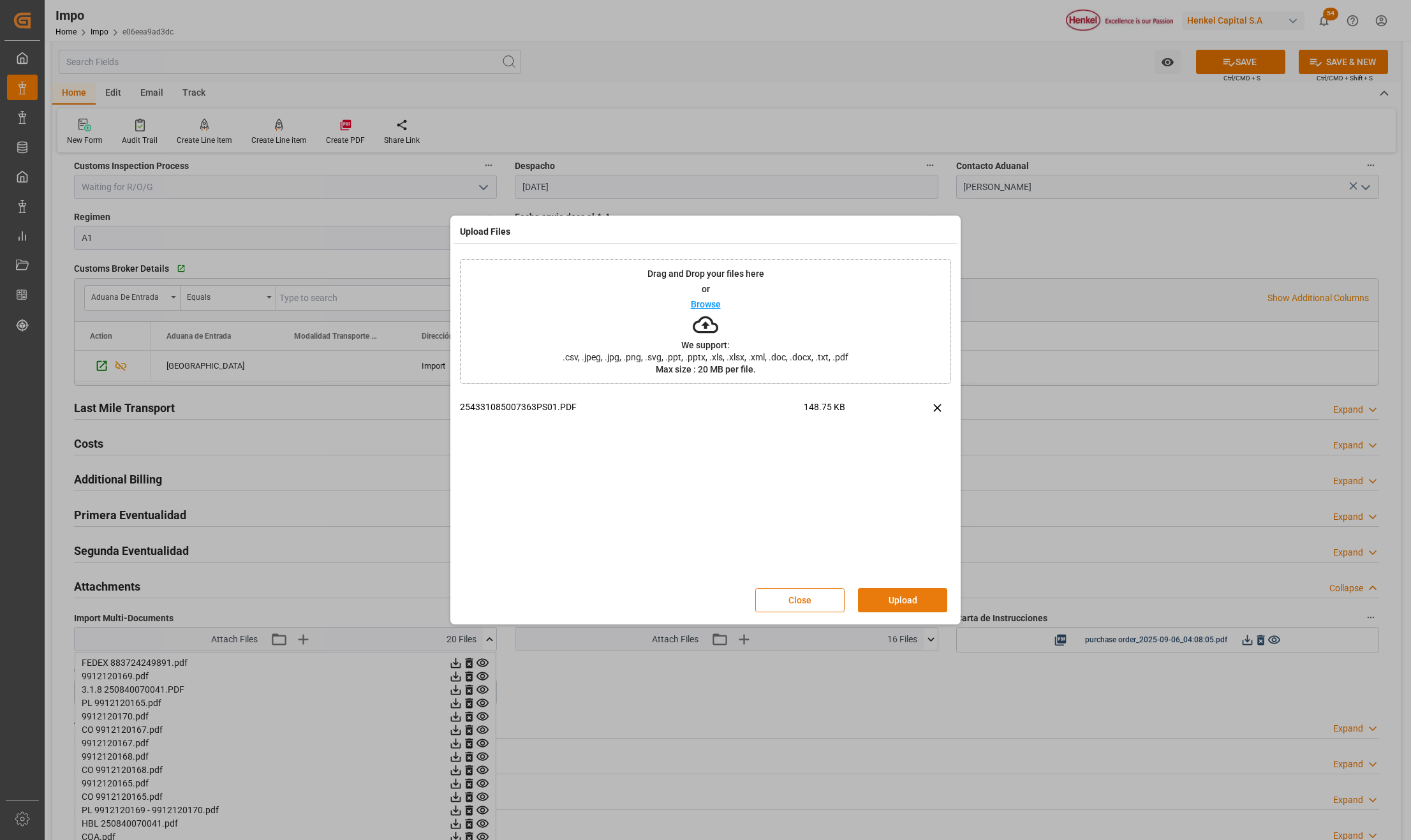
click at [919, 591] on button "Upload" at bounding box center [902, 600] width 90 height 25
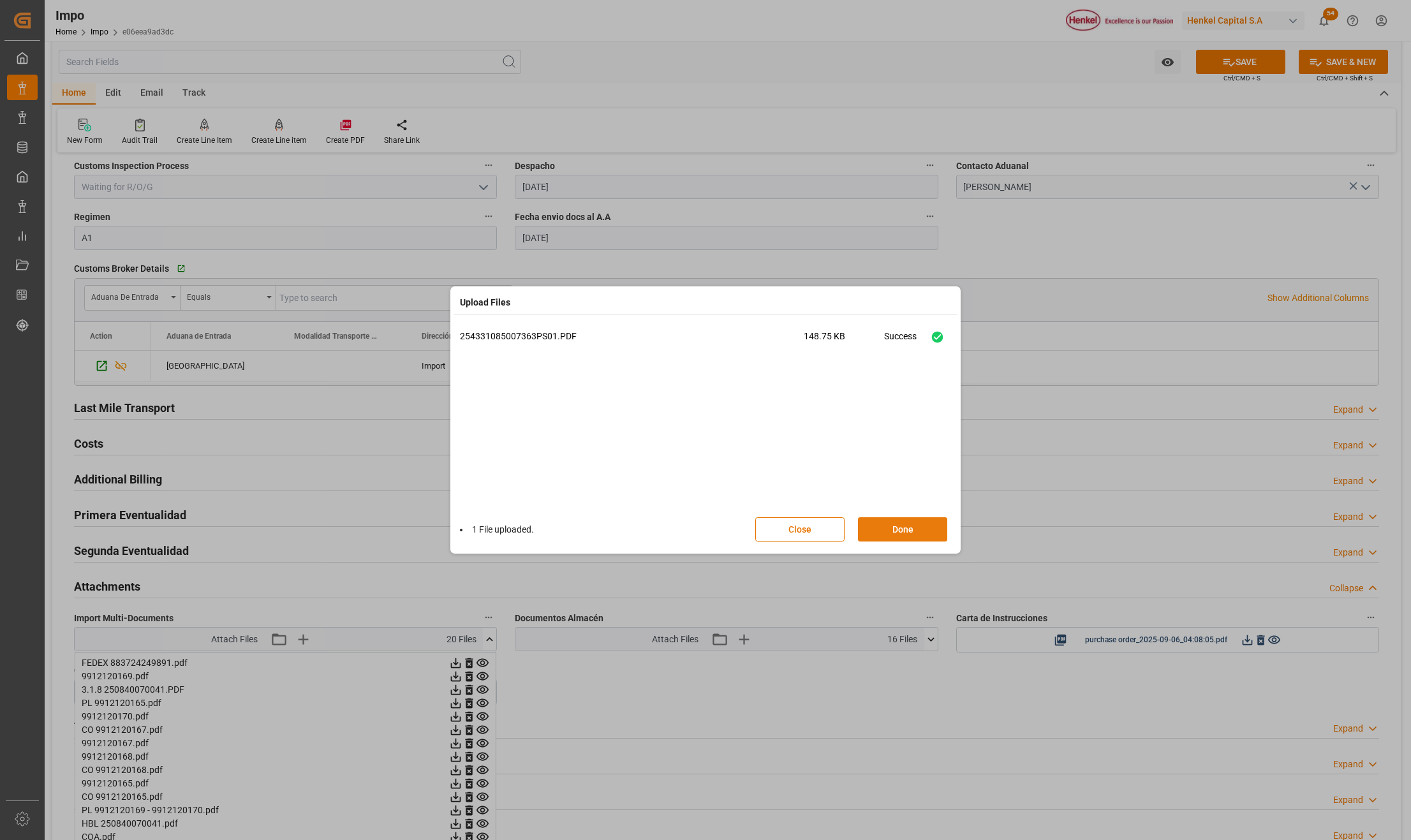
click at [922, 526] on button "Done" at bounding box center [902, 529] width 90 height 25
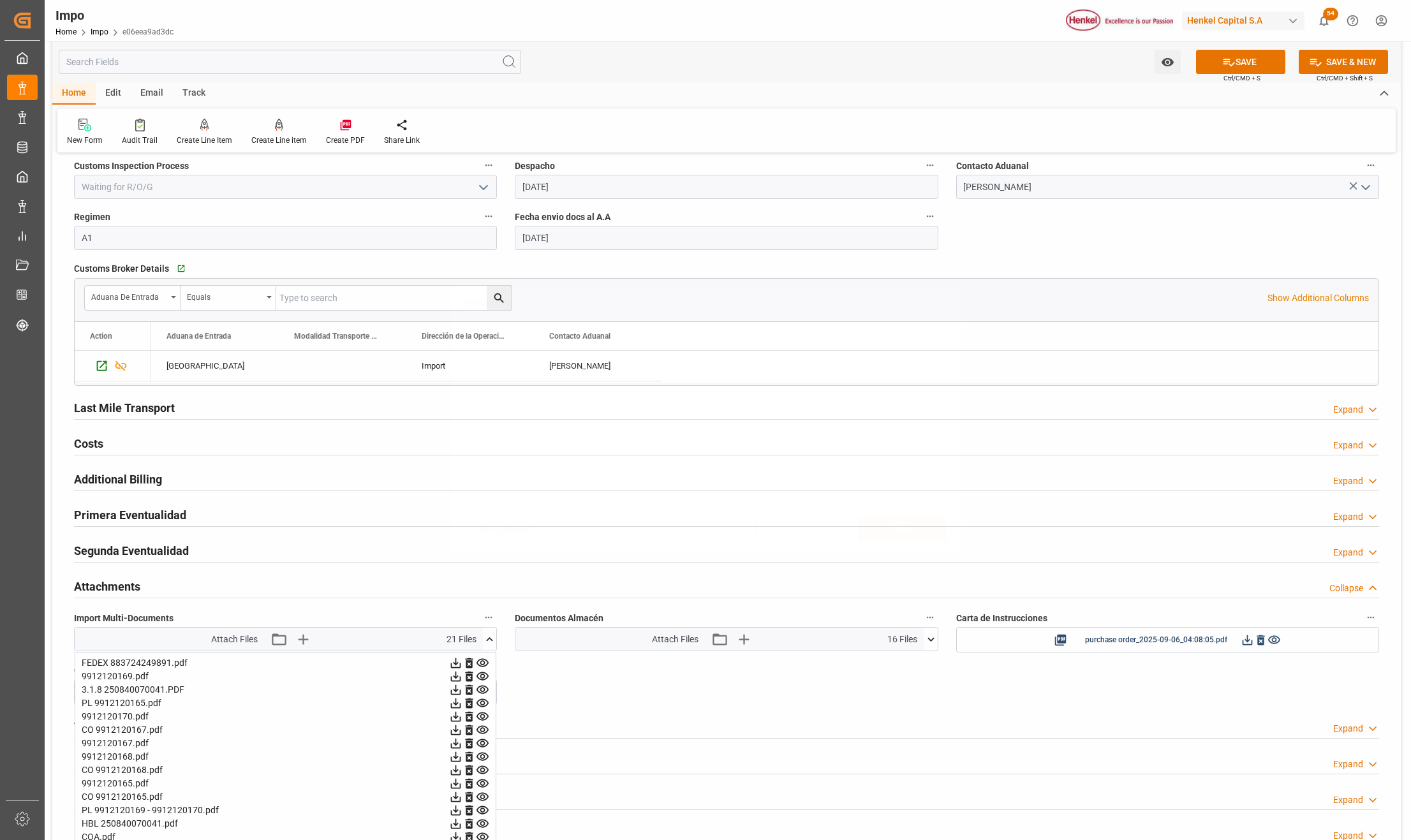
click at [1223, 68] on icon at bounding box center [1229, 62] width 13 height 13
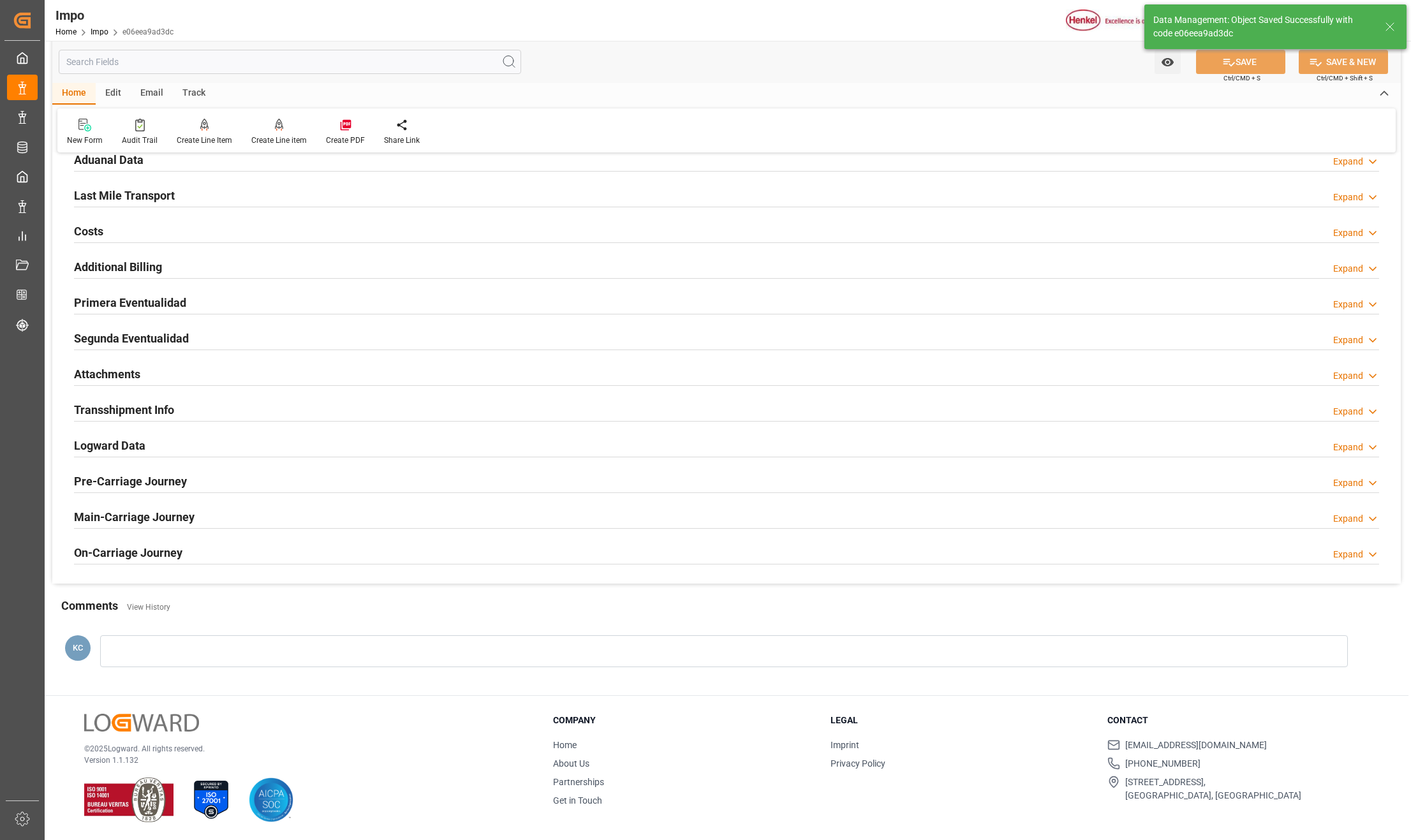
scroll to position [1087, 0]
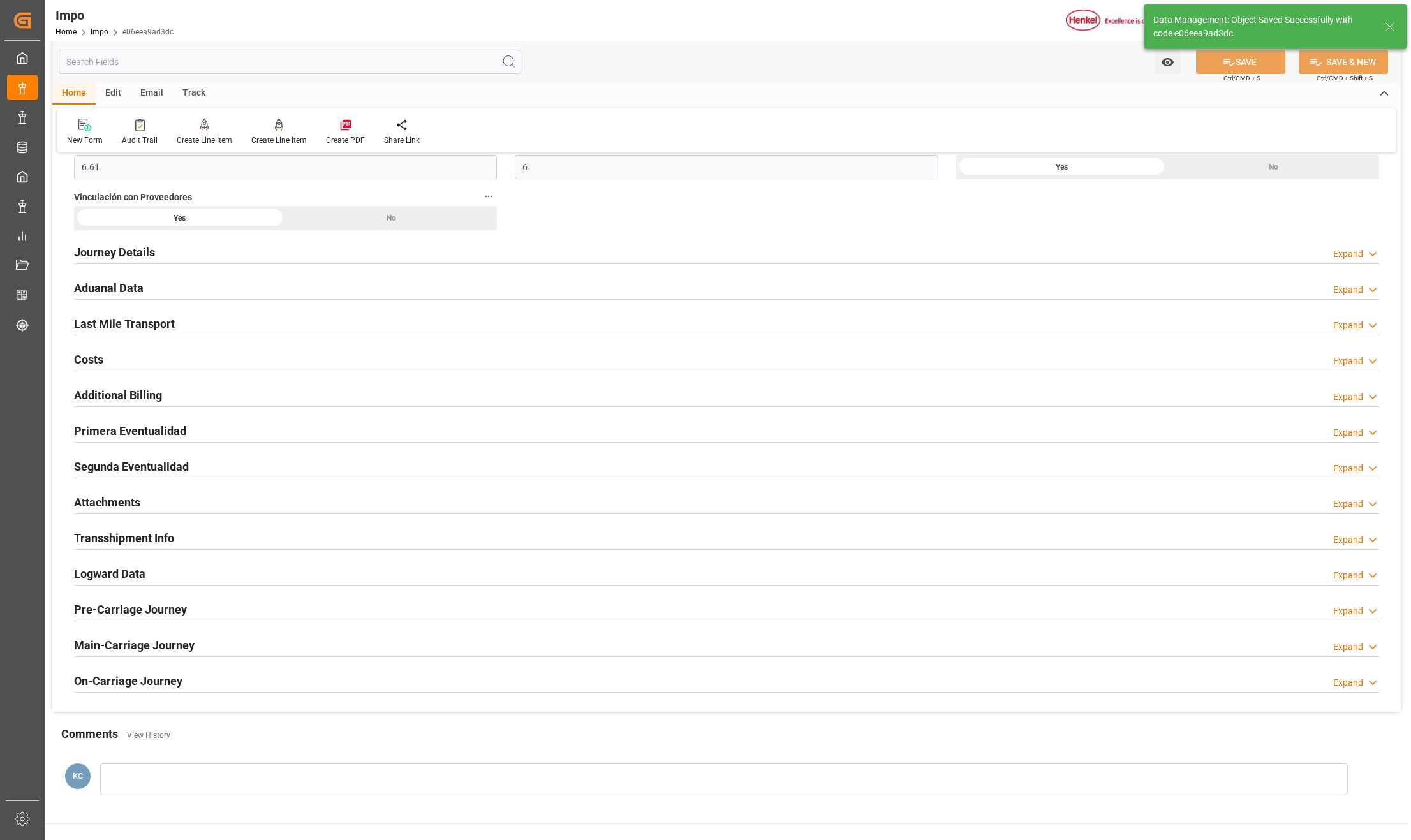
drag, startPoint x: 105, startPoint y: 513, endPoint x: 108, endPoint y: 505, distance: 8.5
click at [105, 511] on h2 "Attachments" at bounding box center [107, 502] width 66 height 17
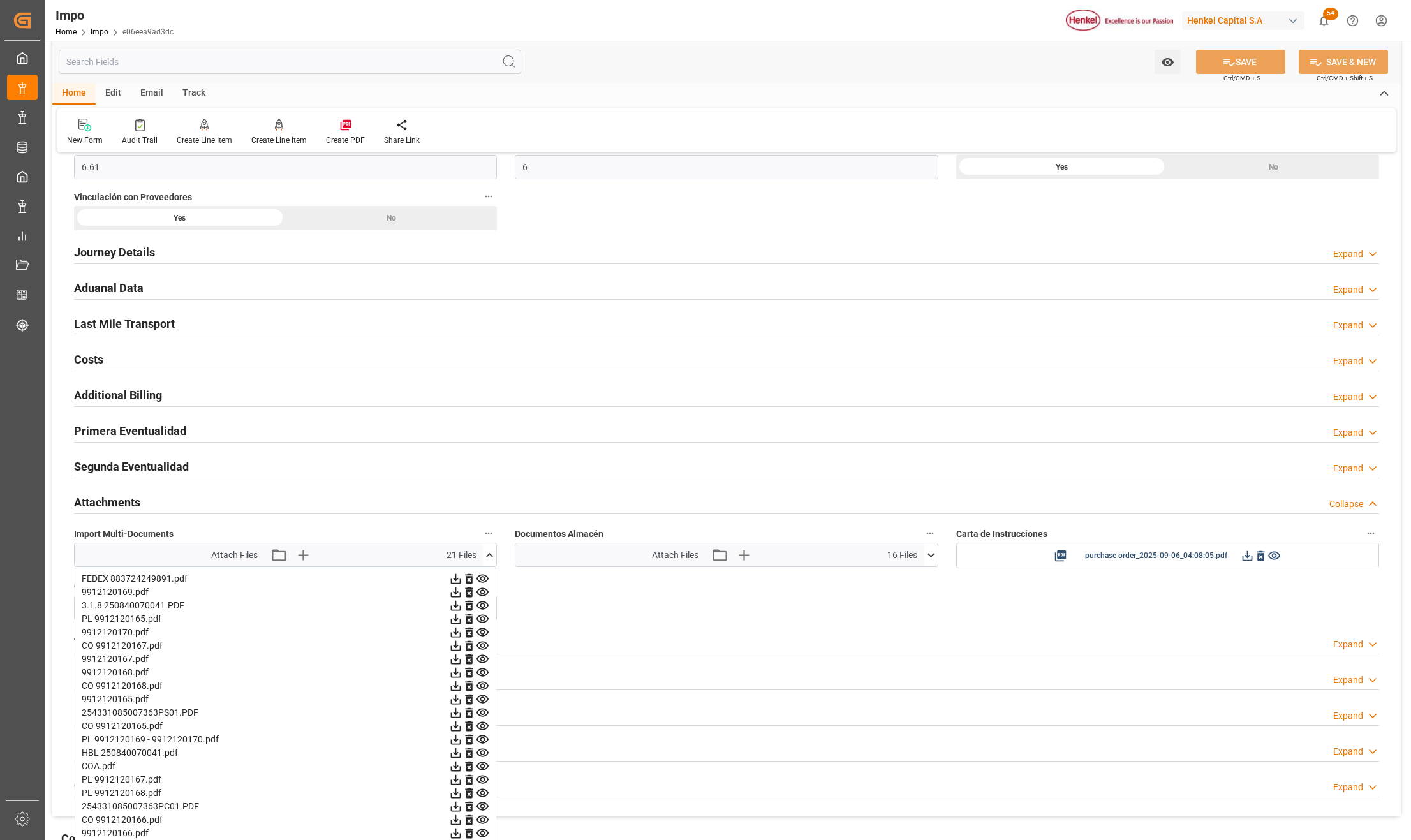
click at [925, 562] on icon at bounding box center [931, 555] width 13 height 13
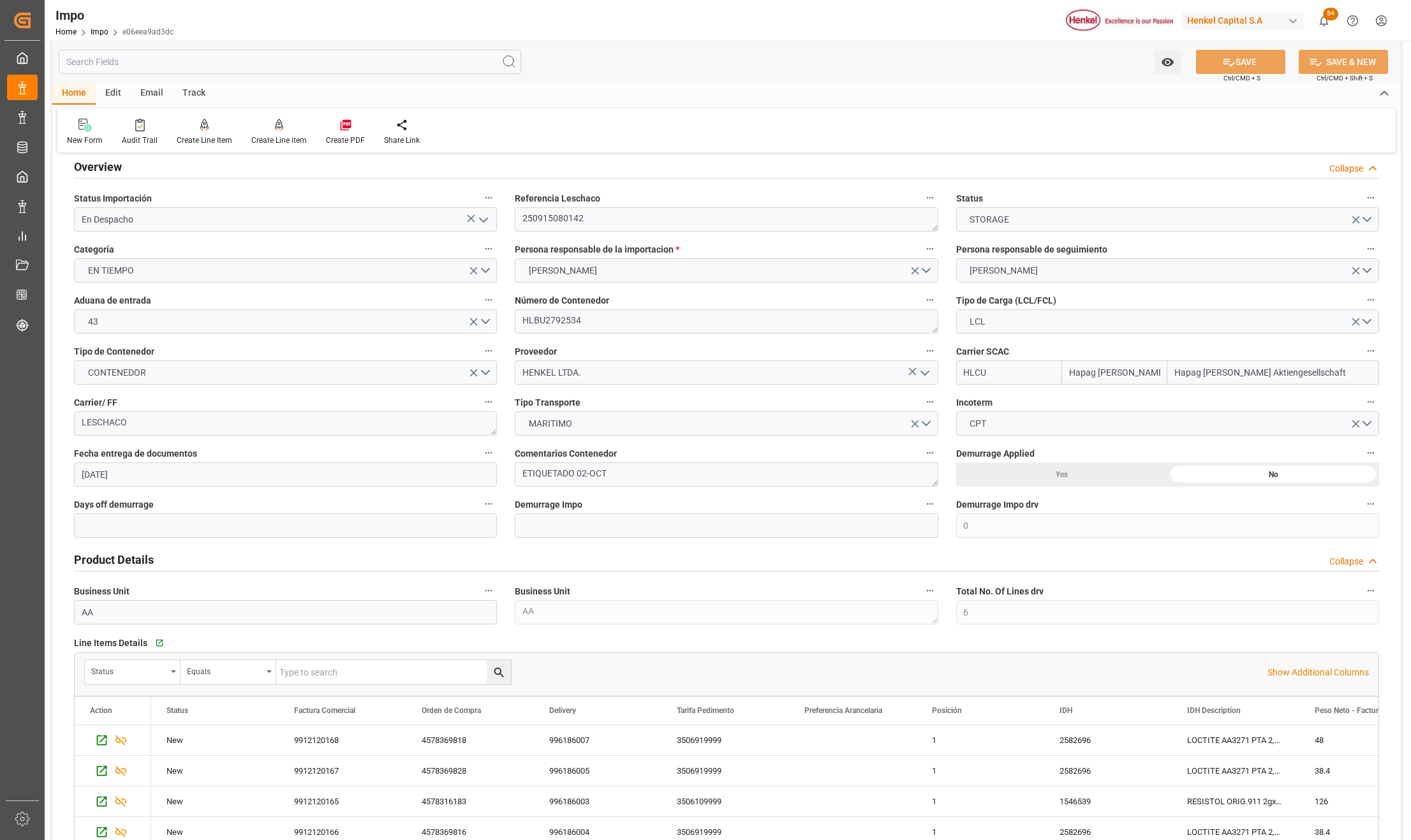
scroll to position [0, 0]
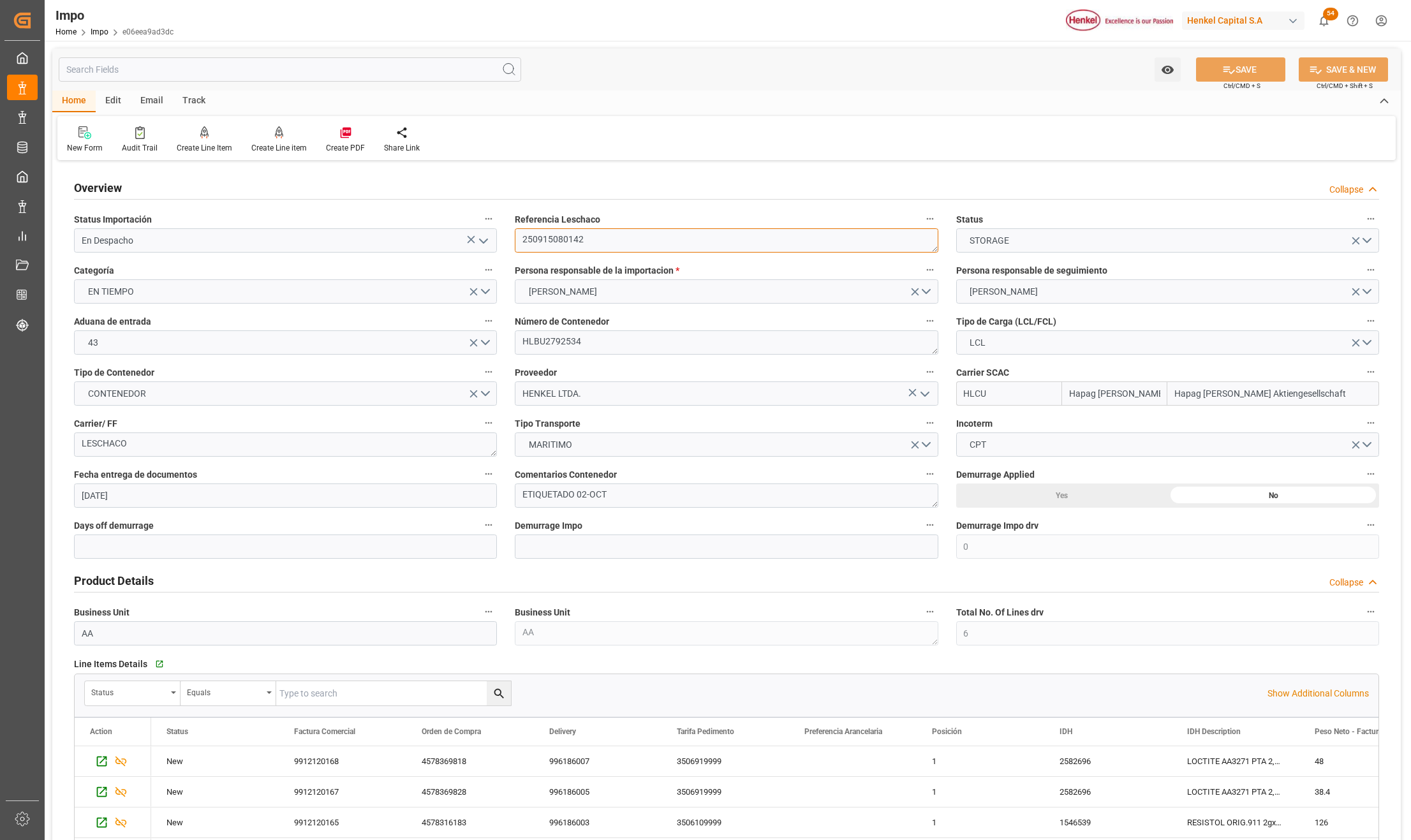
click at [552, 239] on textarea "250915080142" at bounding box center [726, 241] width 423 height 25
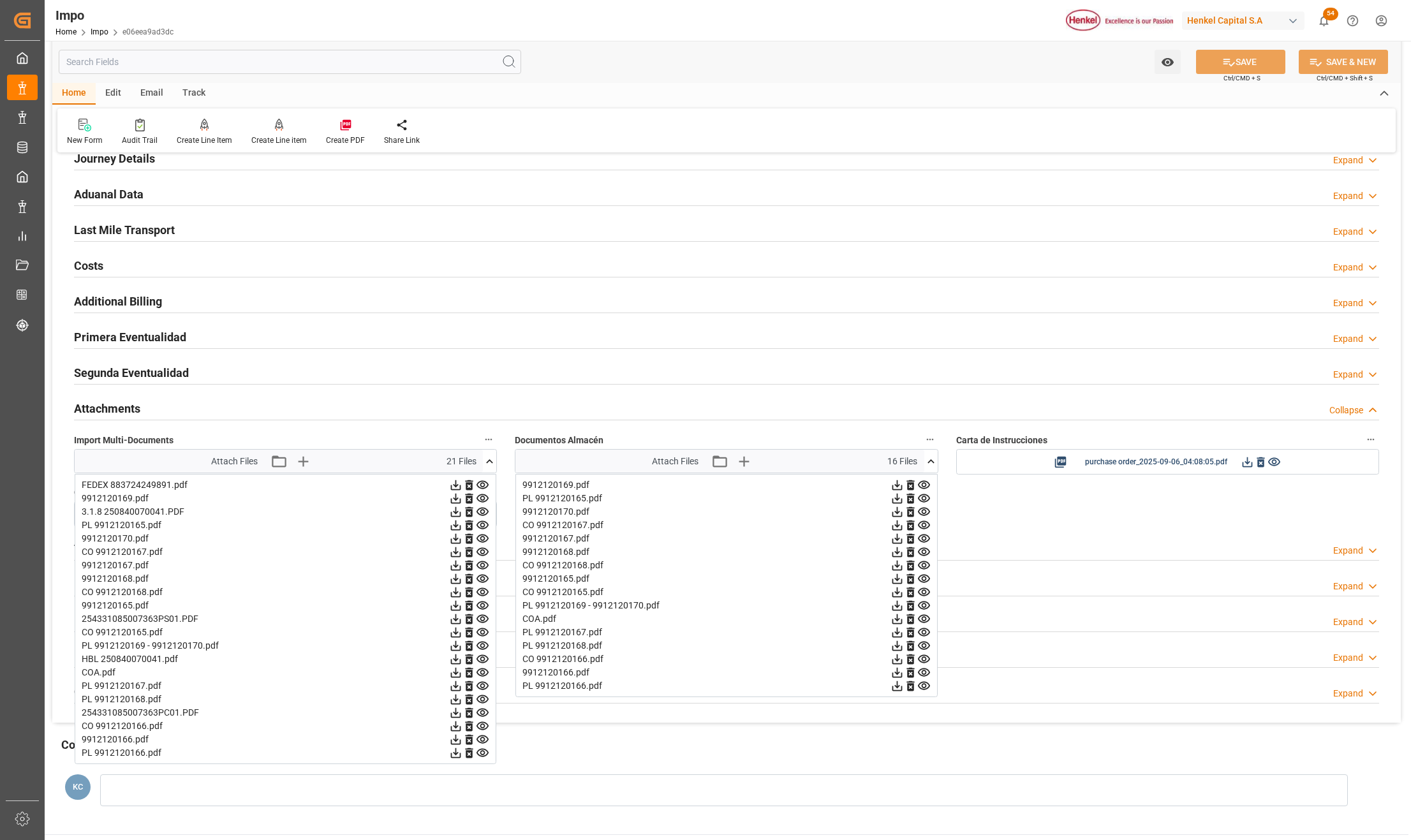
scroll to position [1190, 0]
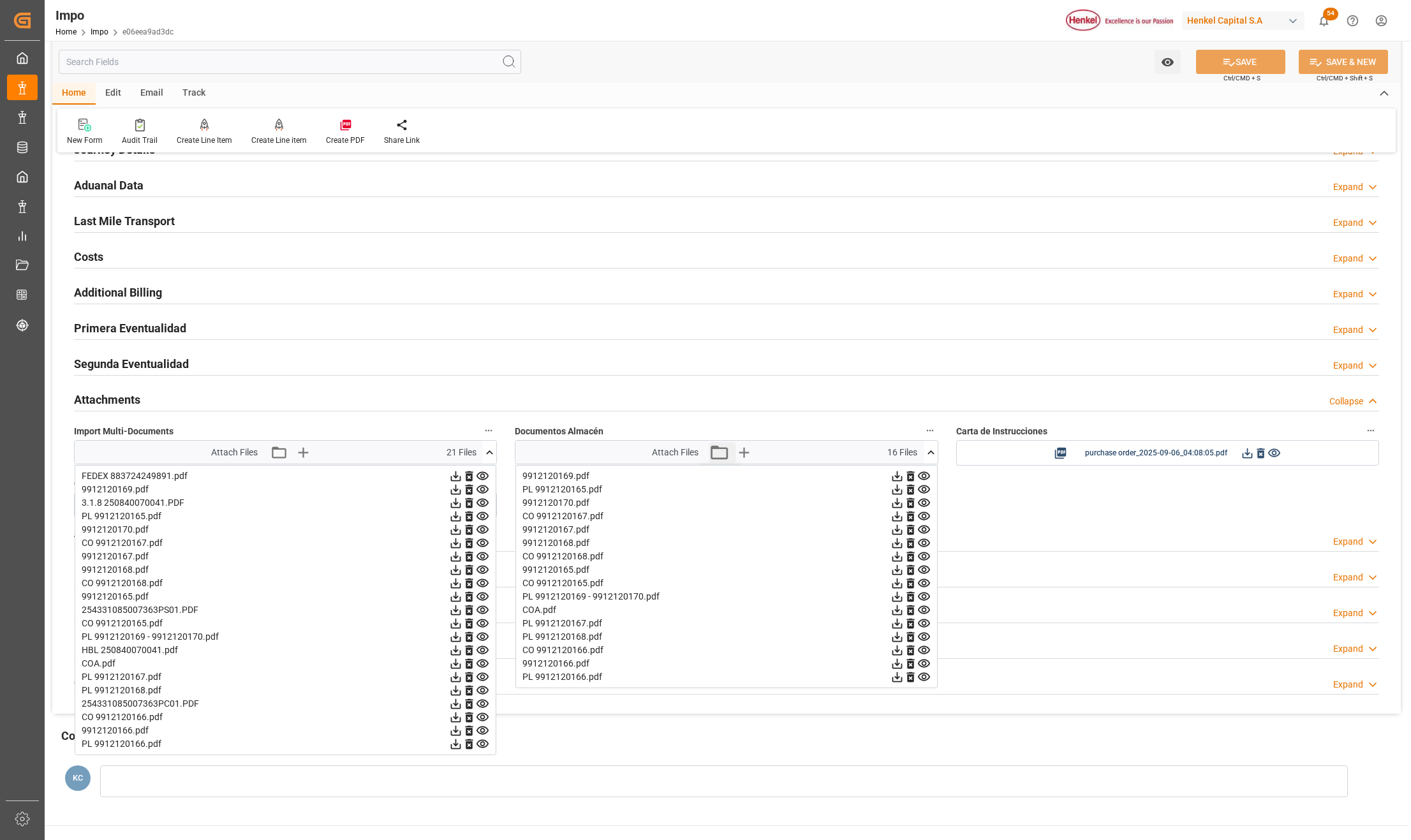
click at [723, 452] on icon "button" at bounding box center [719, 452] width 17 height 14
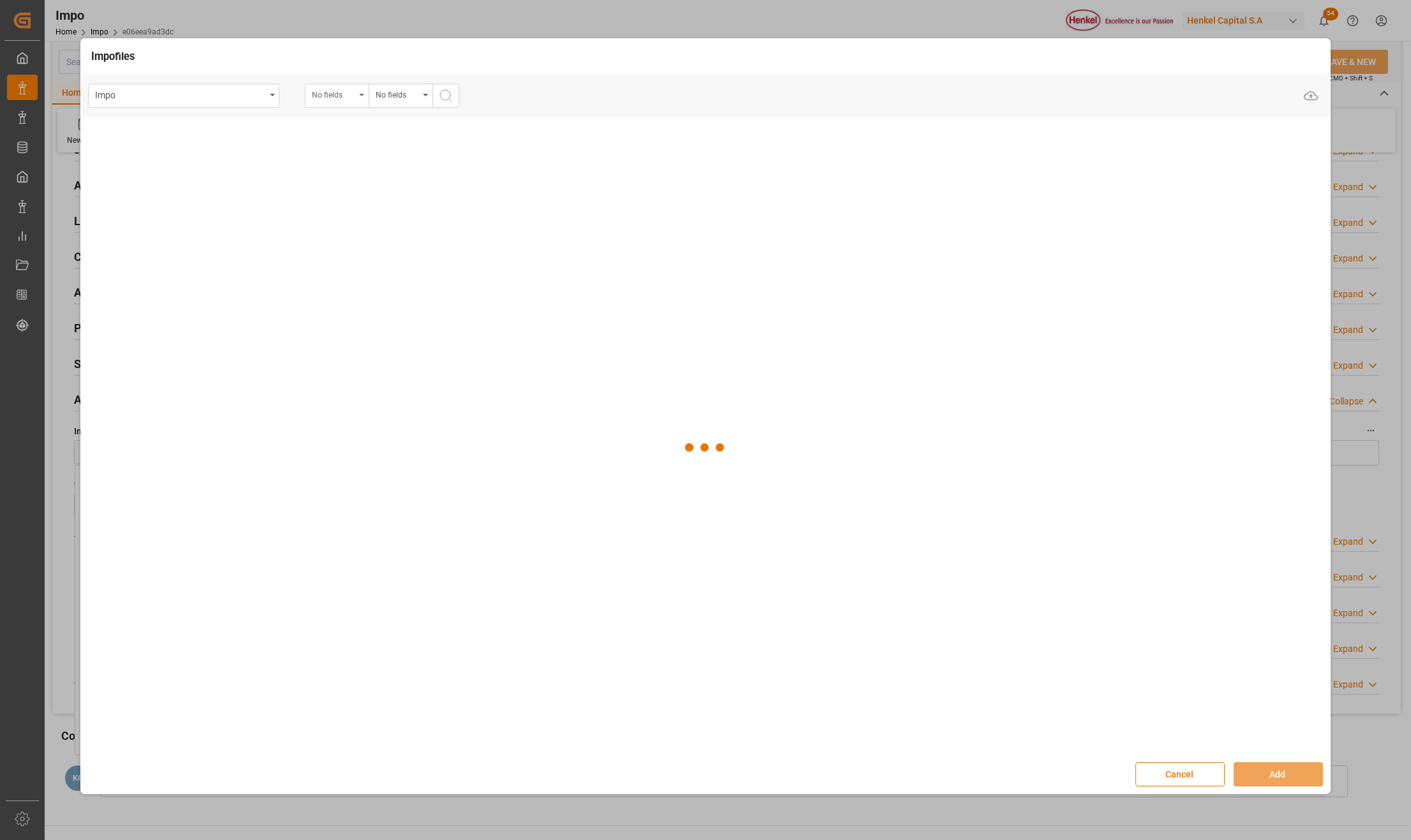
click at [326, 92] on div "No fields" at bounding box center [334, 93] width 43 height 15
click at [361, 95] on div "No fields" at bounding box center [337, 96] width 64 height 25
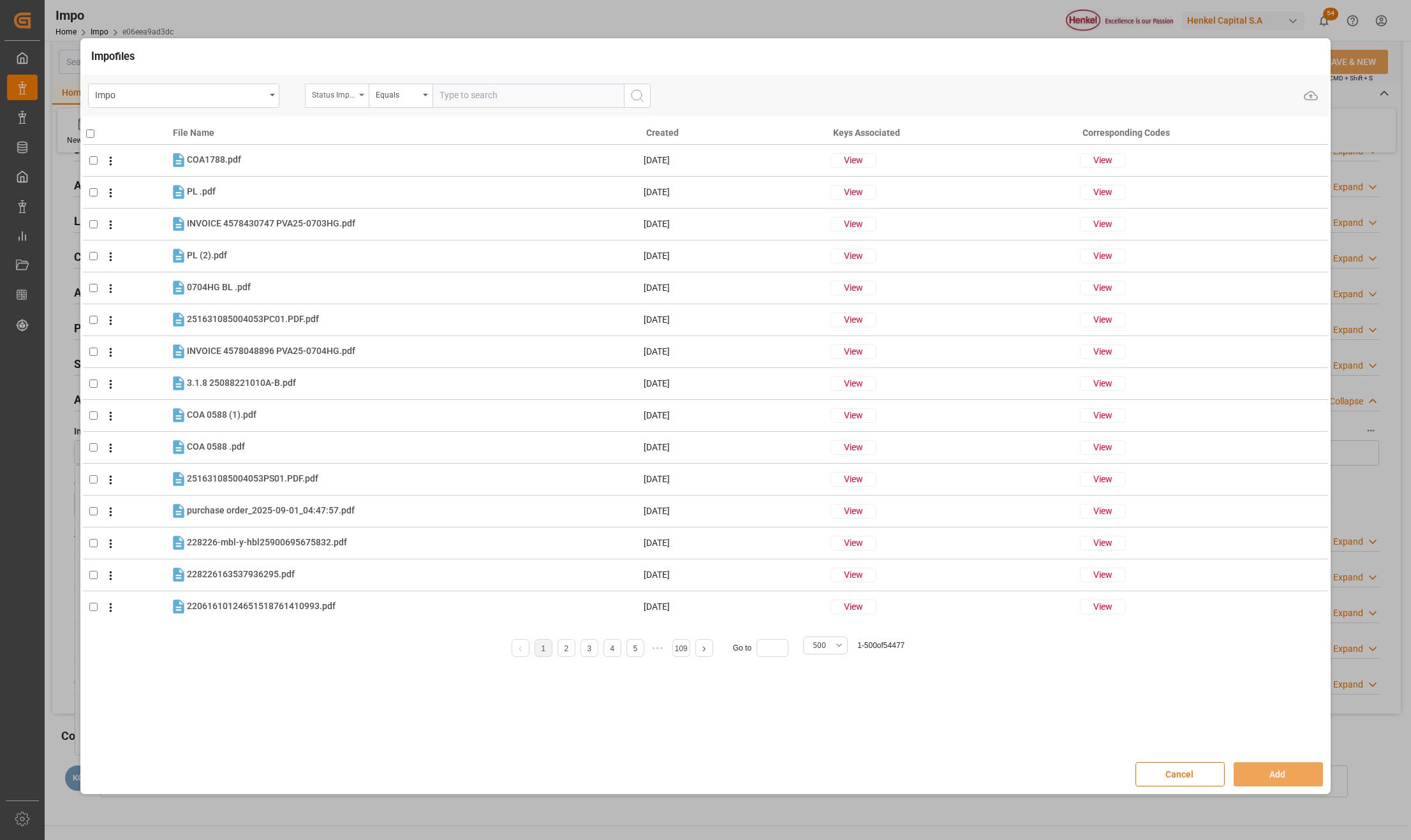
click at [355, 93] on div "Status Importación" at bounding box center [334, 93] width 43 height 15
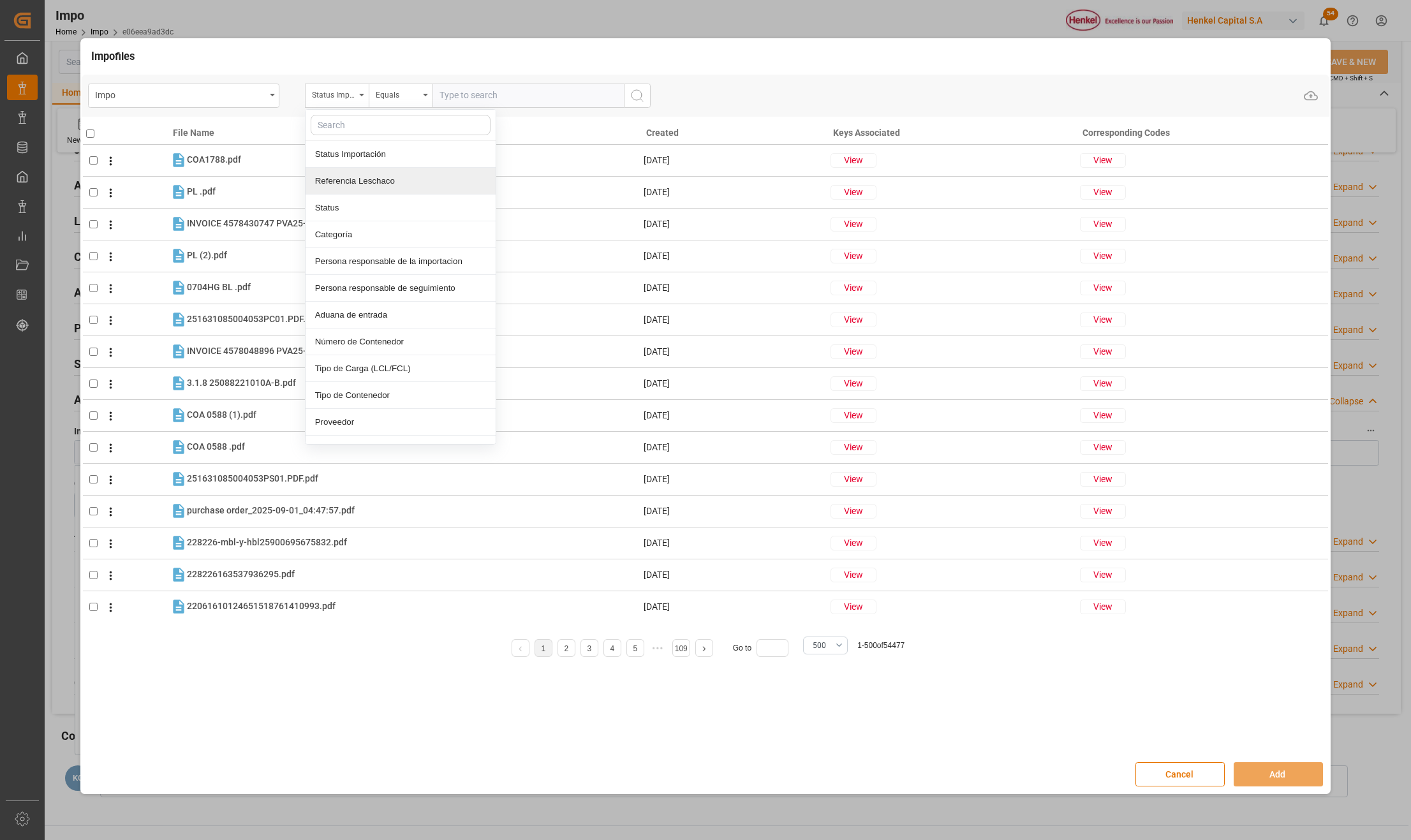
click at [336, 180] on div "Referencia Leschaco" at bounding box center [400, 181] width 190 height 26
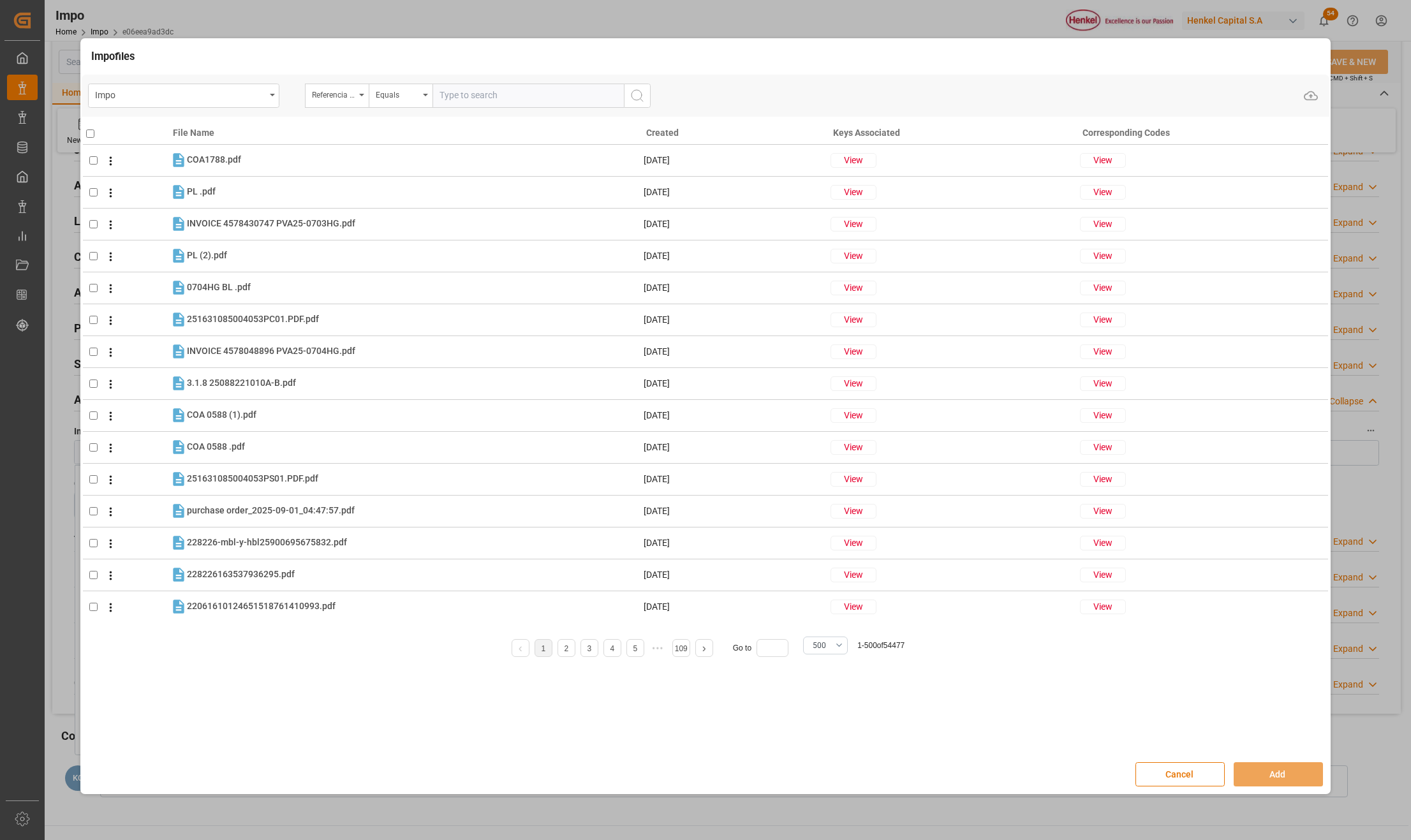
click at [500, 92] on input "text" at bounding box center [528, 96] width 192 height 25
paste input "250915080142"
type input "250915080142"
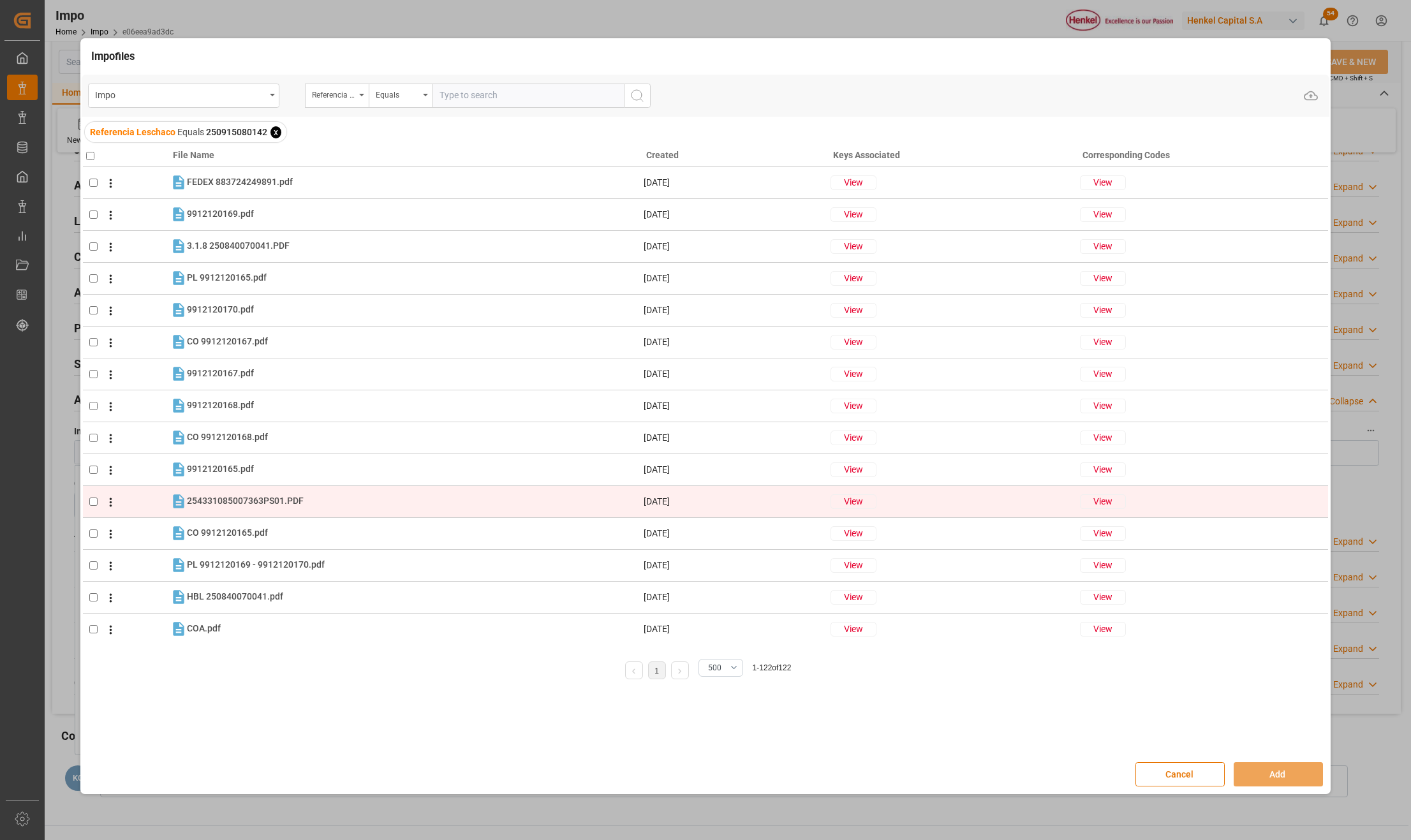
click at [90, 505] on input "checkbox" at bounding box center [93, 501] width 8 height 8
checkbox input "true"
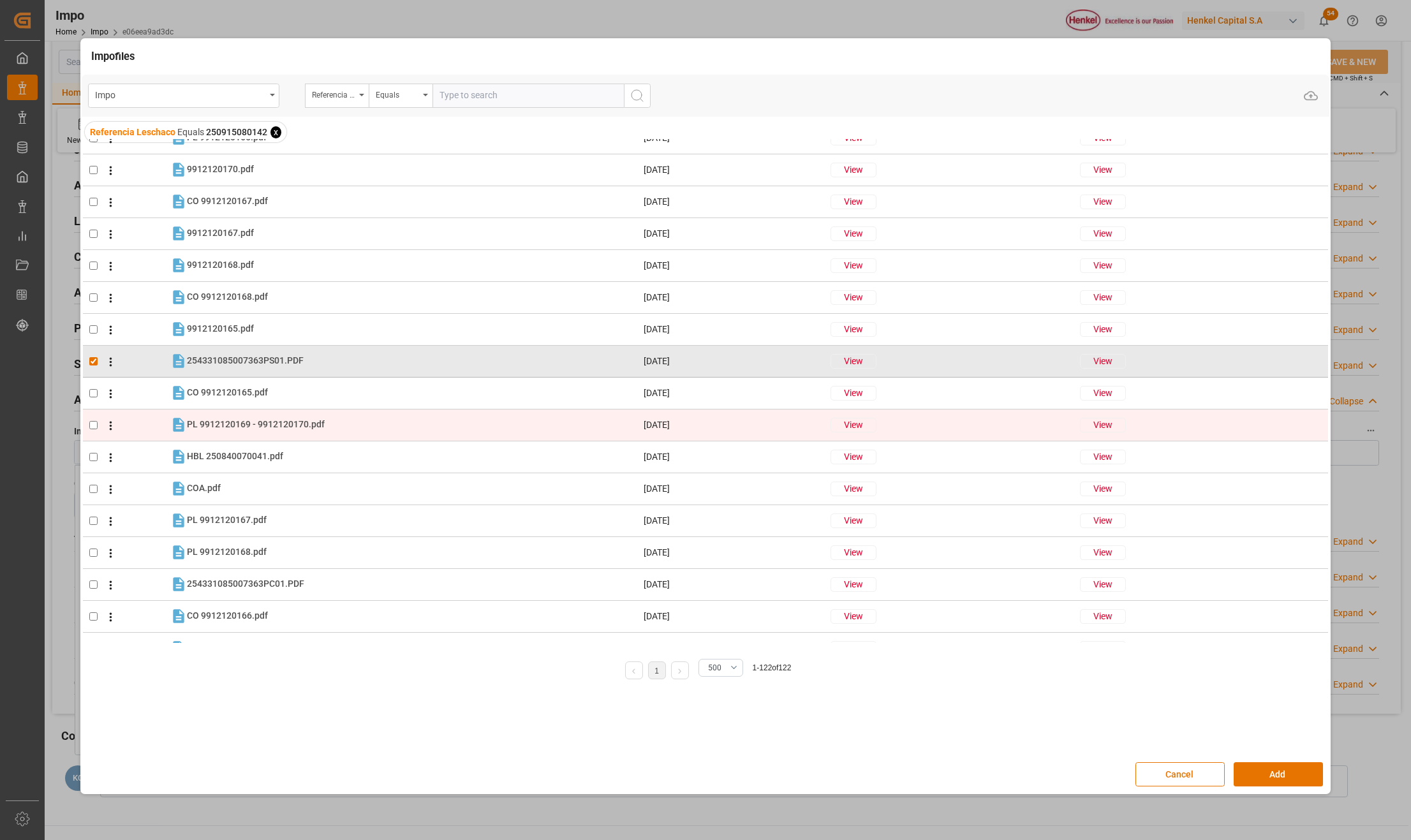
scroll to position [170, 0]
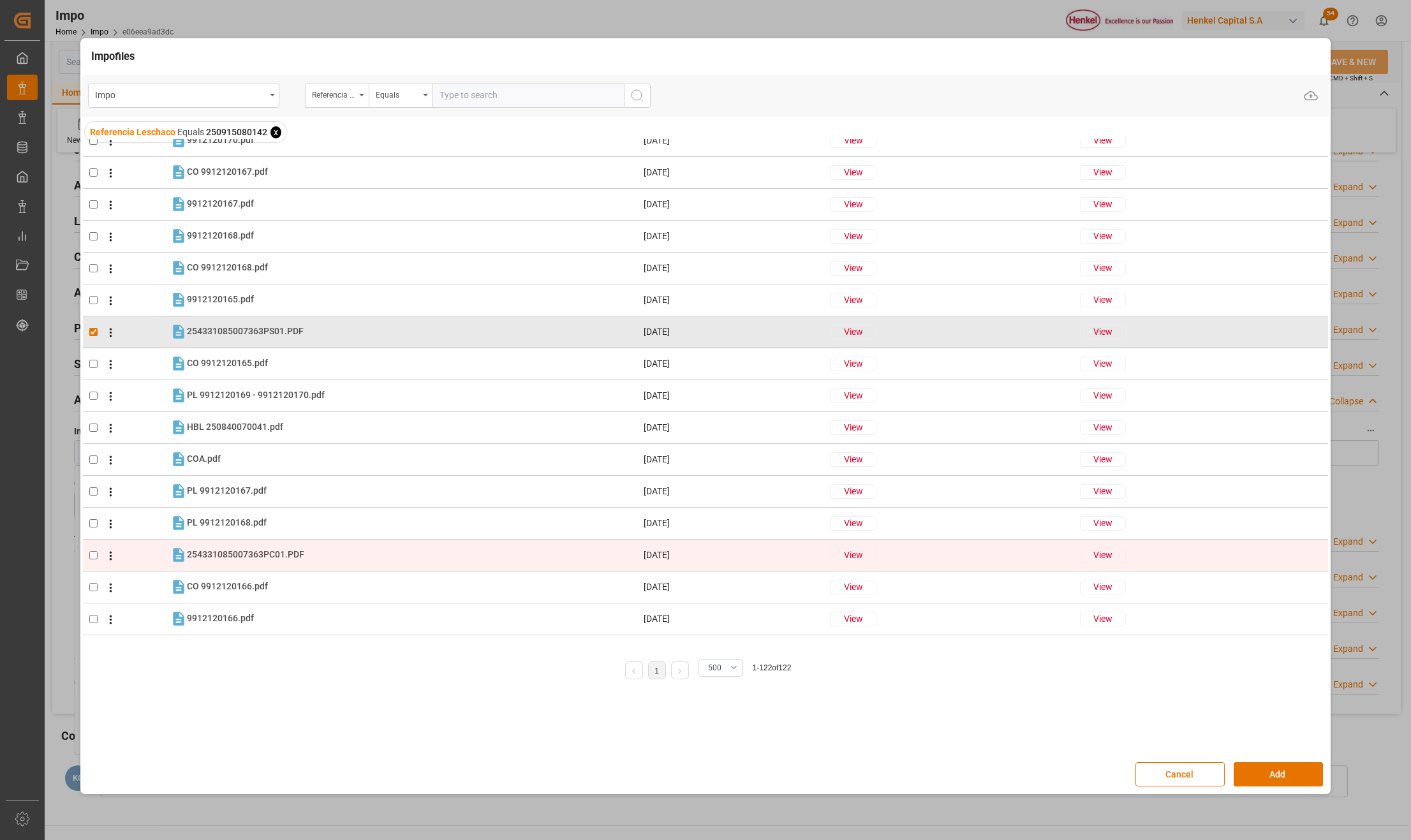
click at [91, 558] on input "checkbox" at bounding box center [93, 555] width 8 height 8
checkbox input "true"
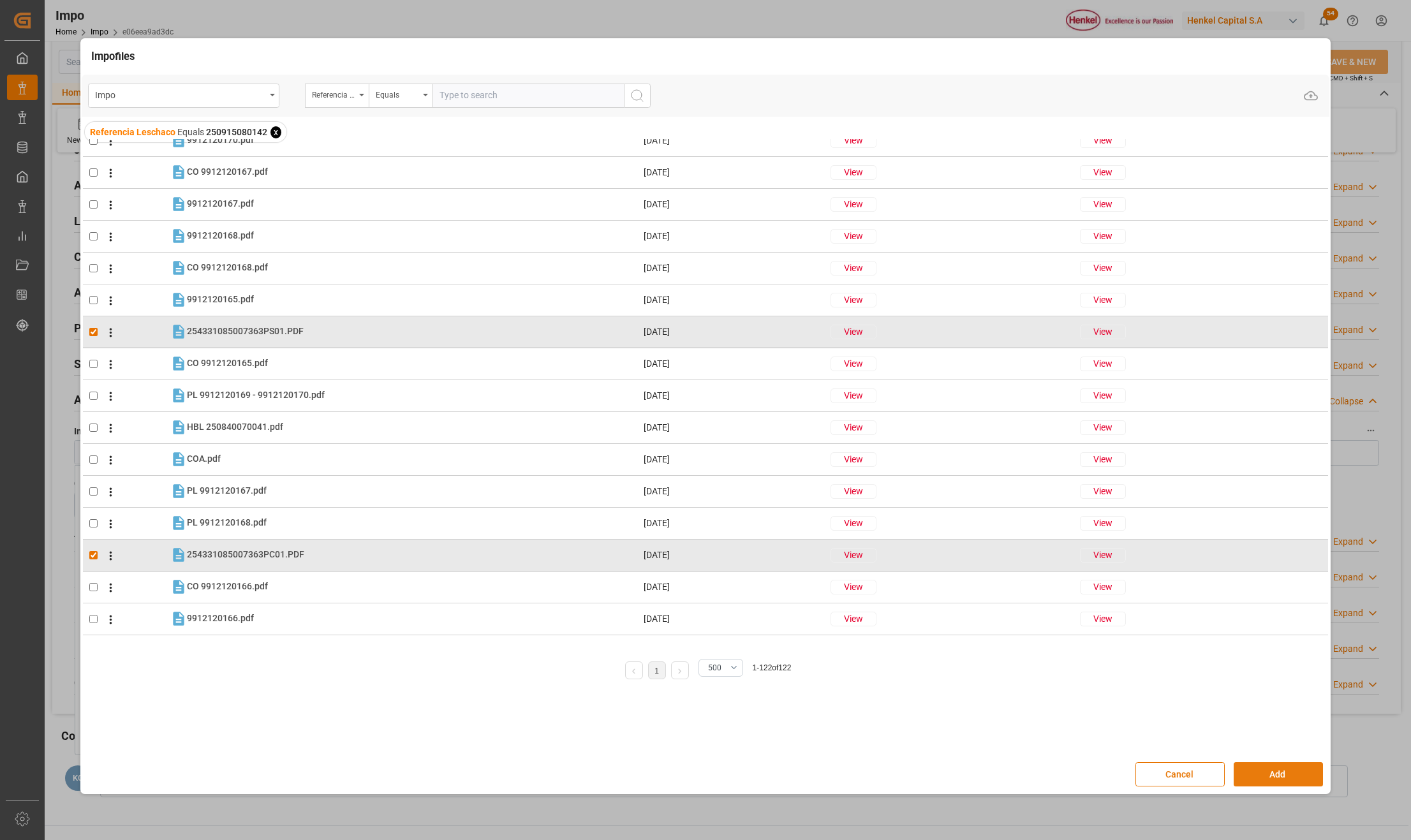
click at [1277, 774] on button "Add" at bounding box center [1278, 775] width 90 height 25
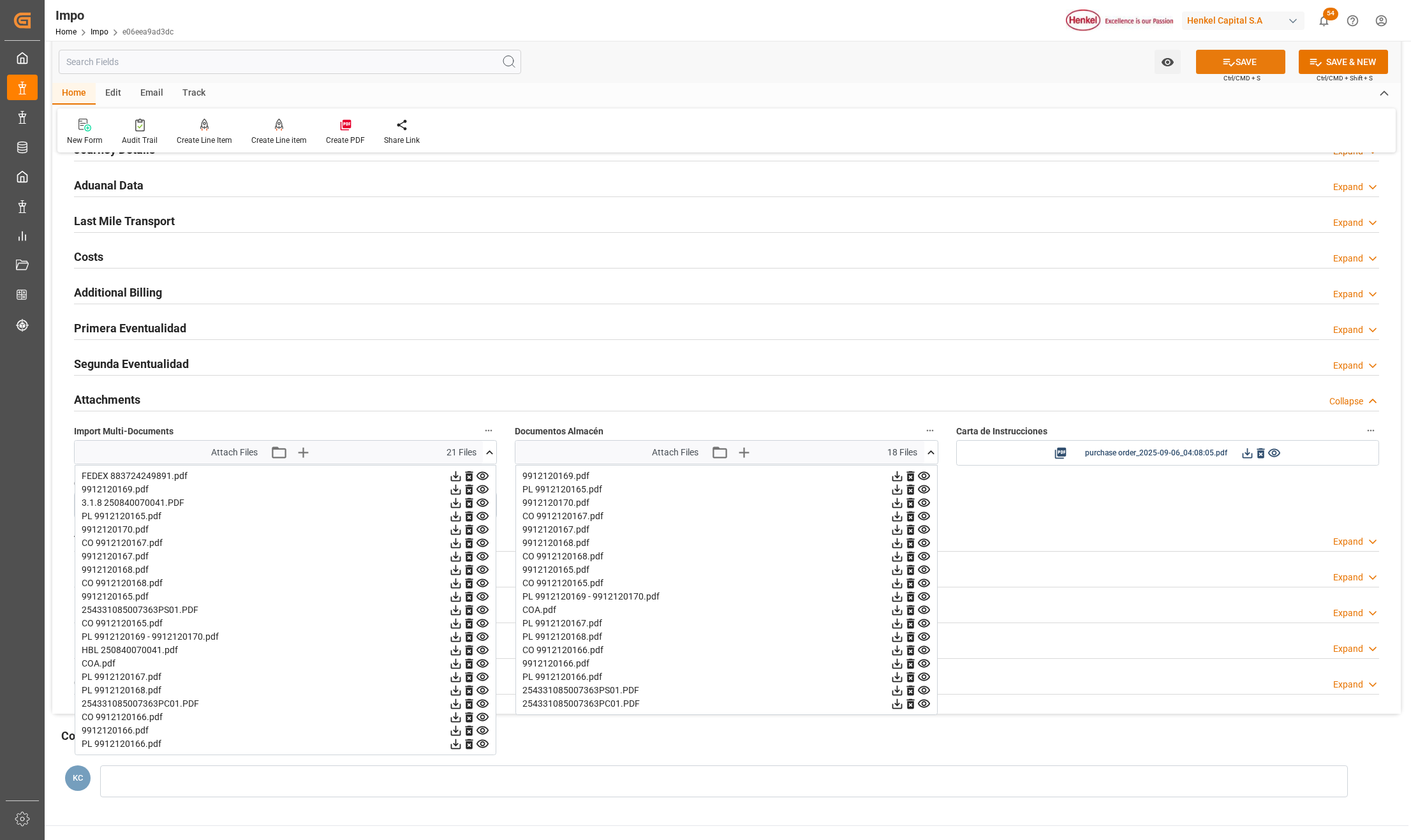
click at [1241, 57] on button "SAVE" at bounding box center [1240, 62] width 90 height 25
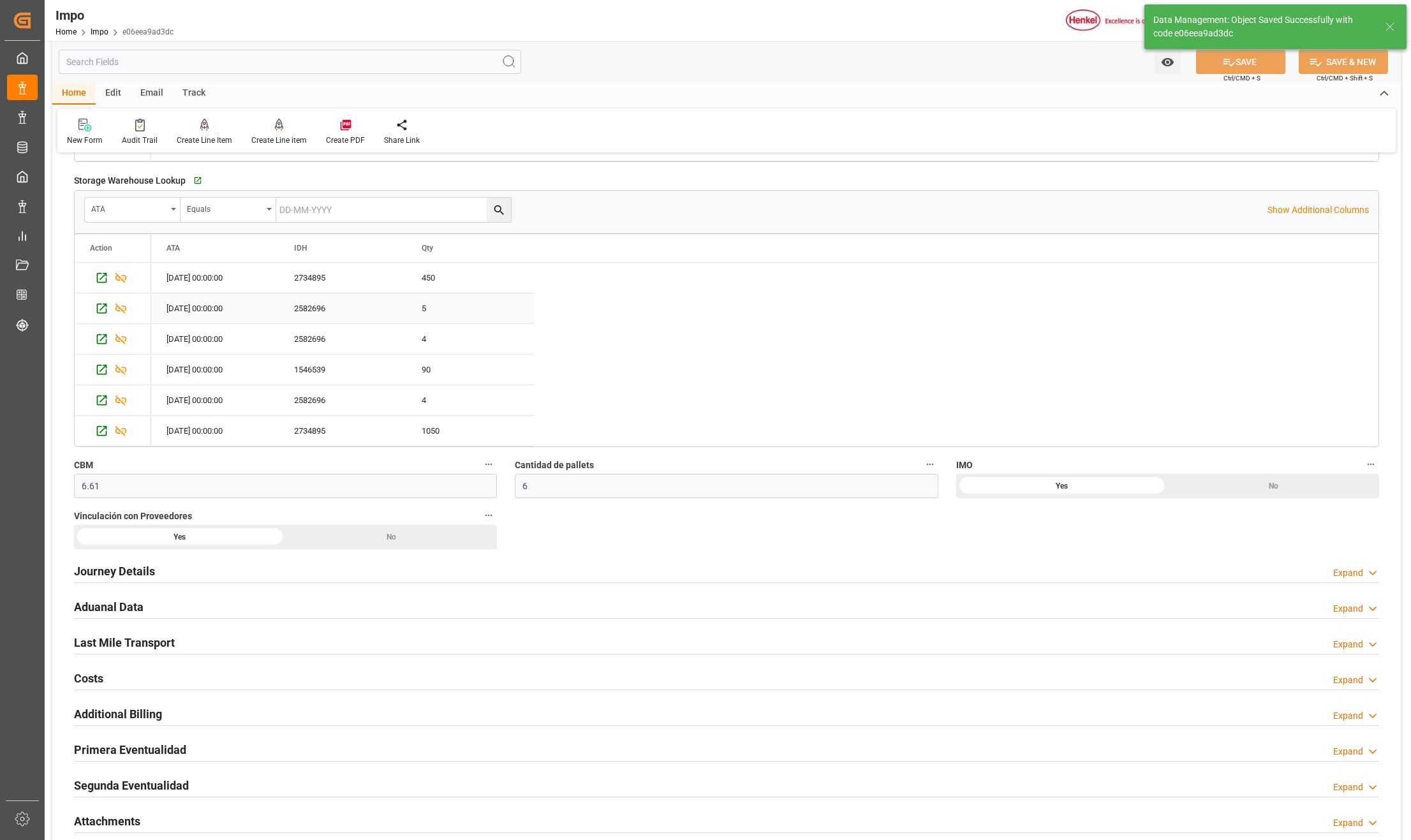
scroll to position [765, 0]
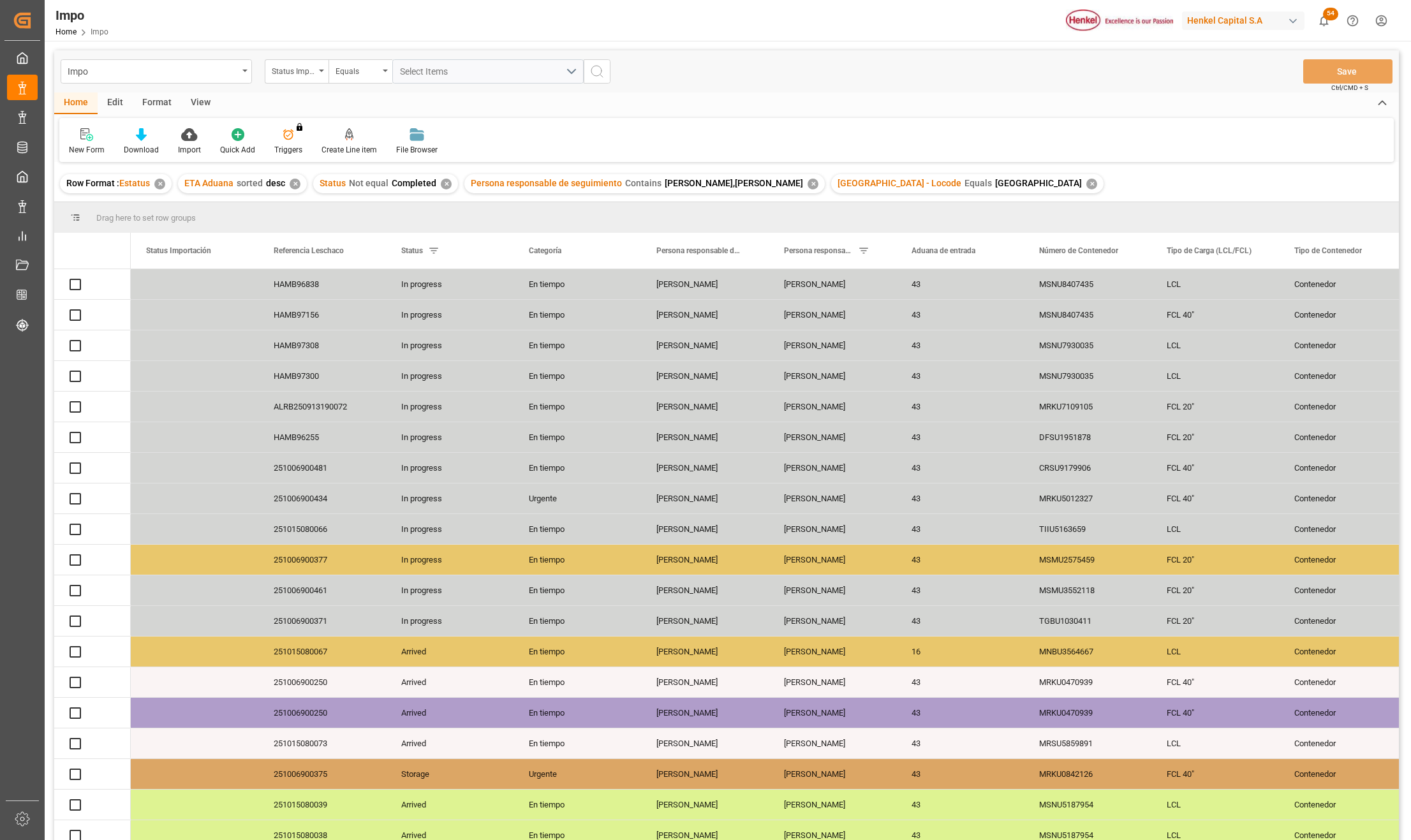
click at [193, 97] on div "View" at bounding box center [200, 103] width 39 height 22
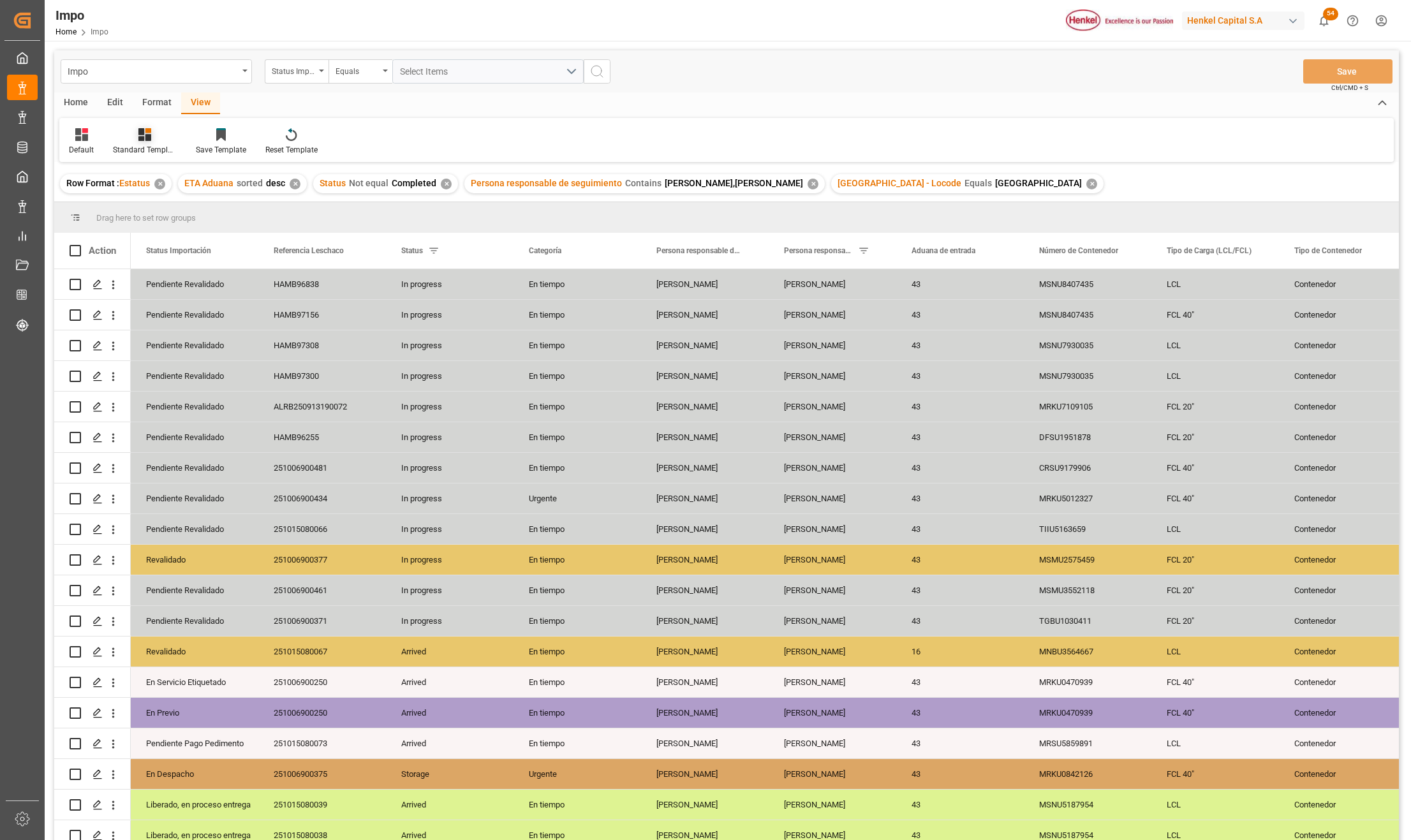
click at [143, 154] on div "Standard Templates" at bounding box center [145, 150] width 64 height 11
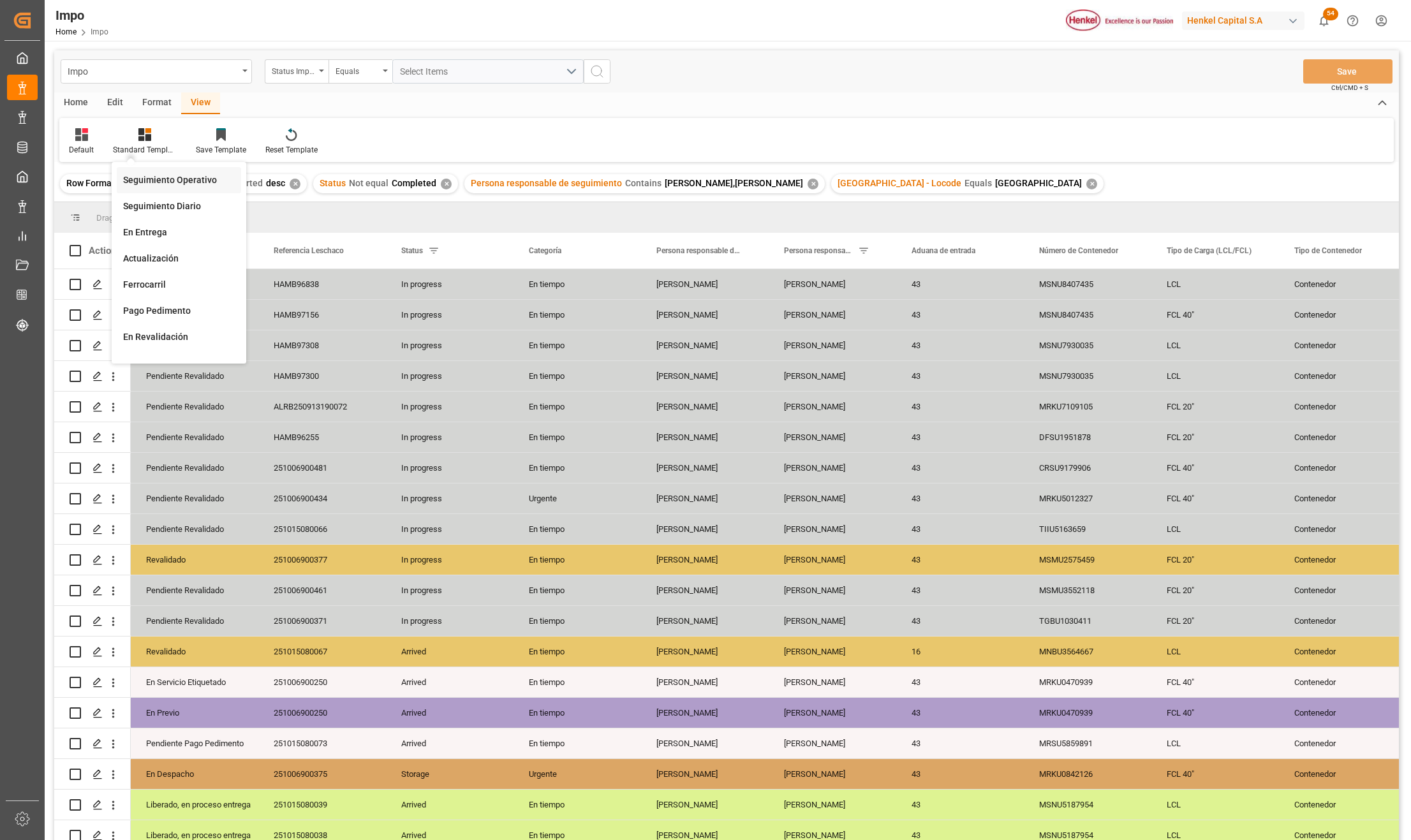
click at [144, 178] on div "Seguimiento Operativo" at bounding box center [178, 180] width 111 height 13
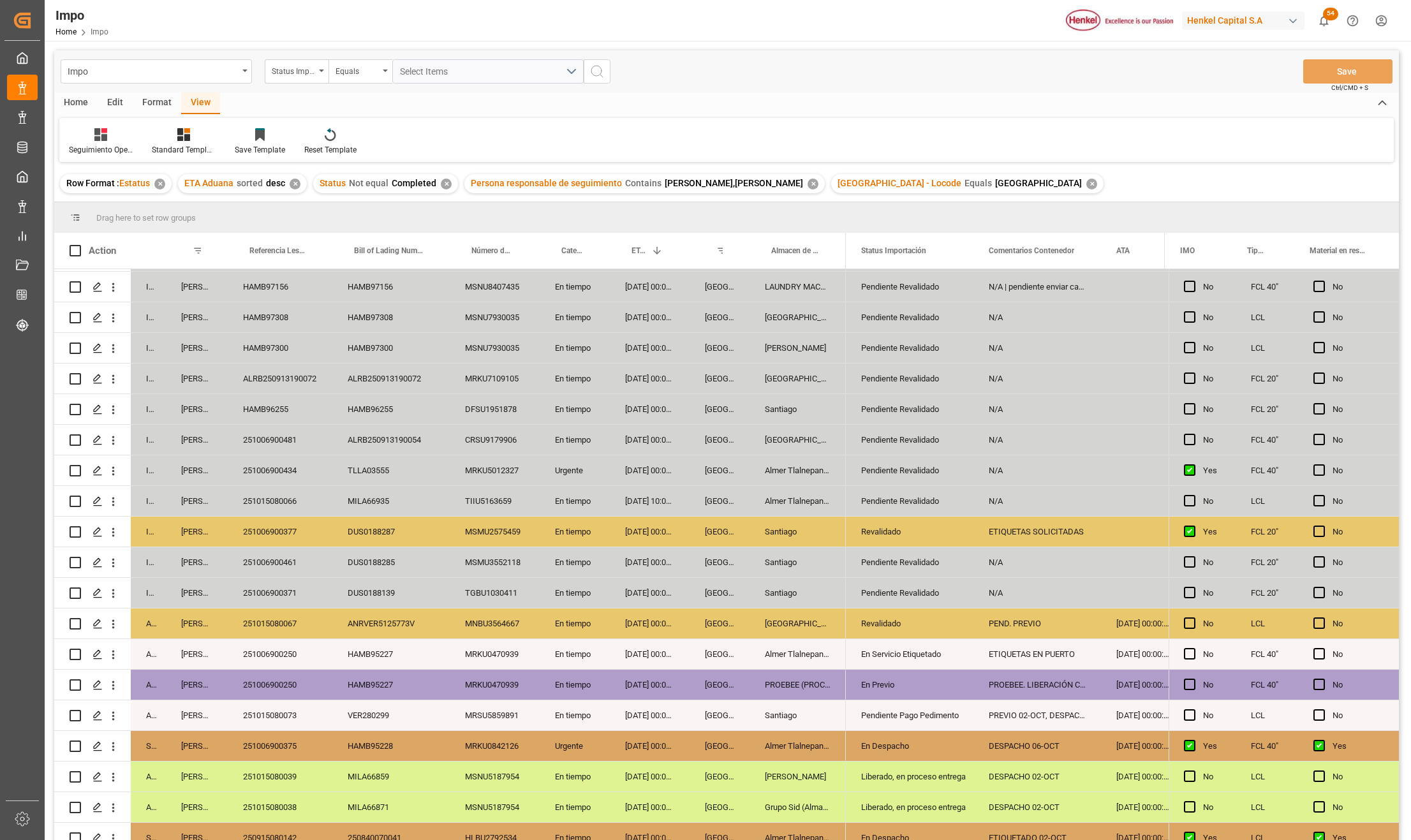
scroll to position [42, 0]
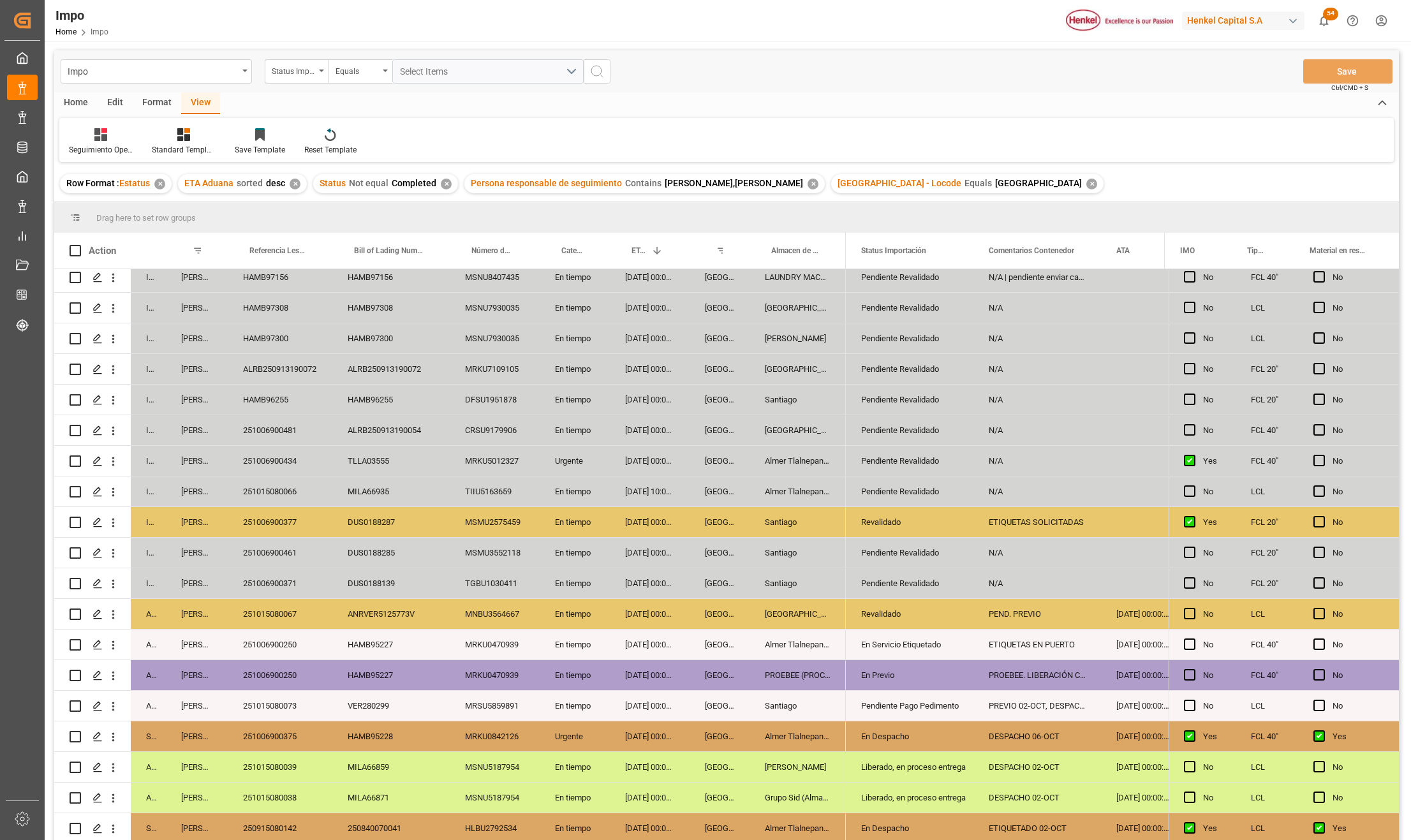
click at [373, 691] on div "VER280299" at bounding box center [391, 706] width 117 height 30
click at [922, 692] on div "Pendiente Pago Pedimento" at bounding box center [910, 706] width 97 height 29
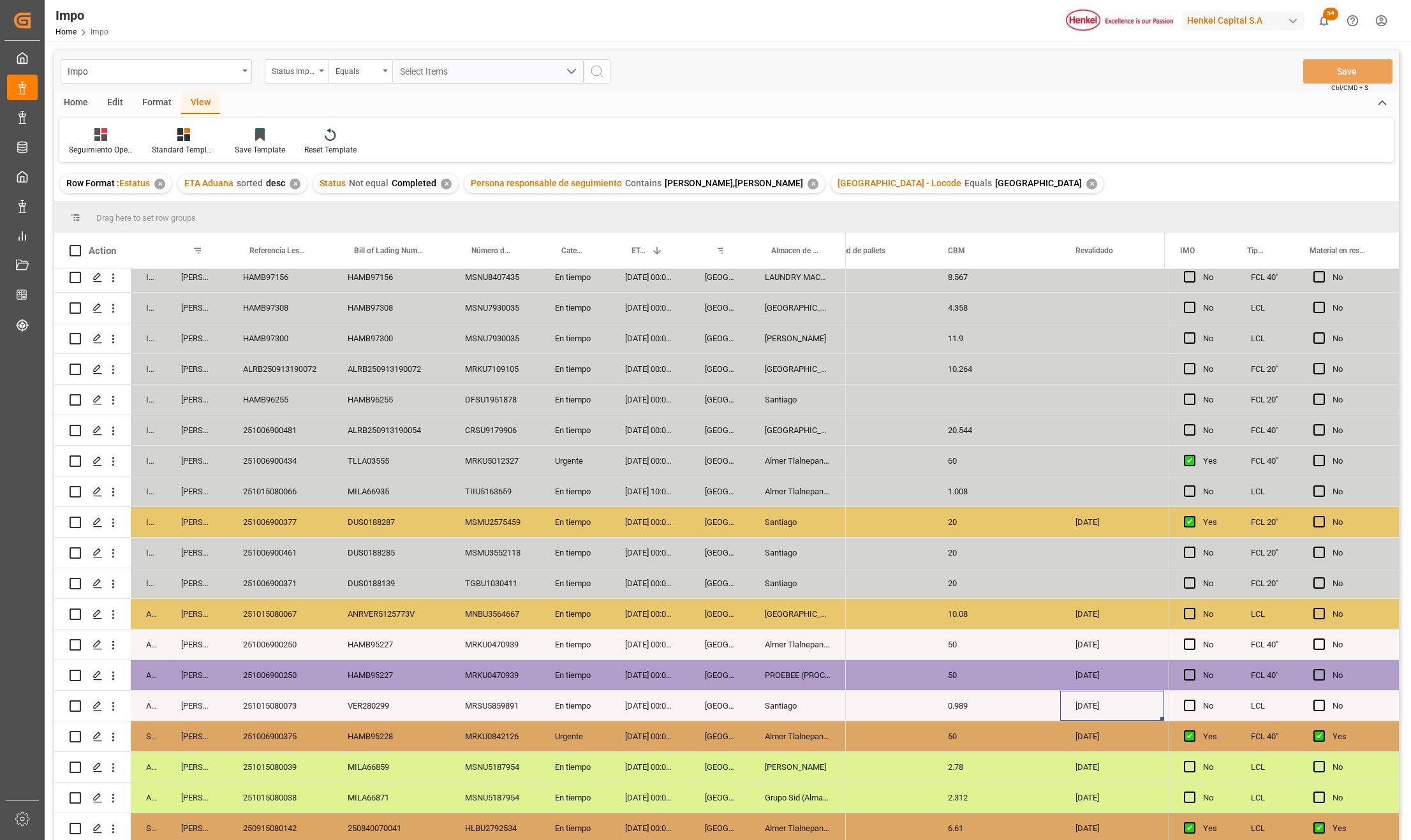
scroll to position [0, 1926]
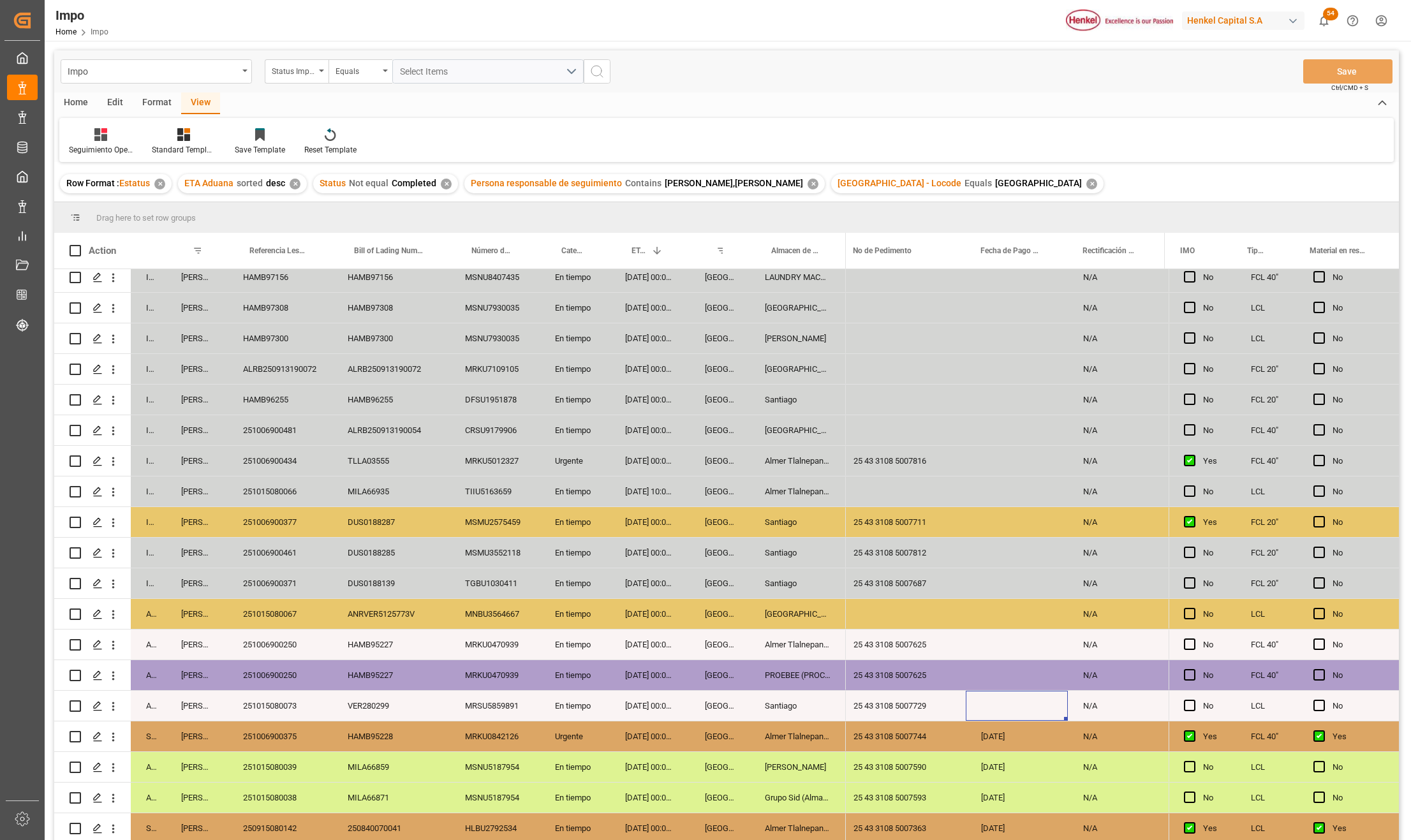
click at [314, 527] on div "251006900377" at bounding box center [279, 522] width 105 height 30
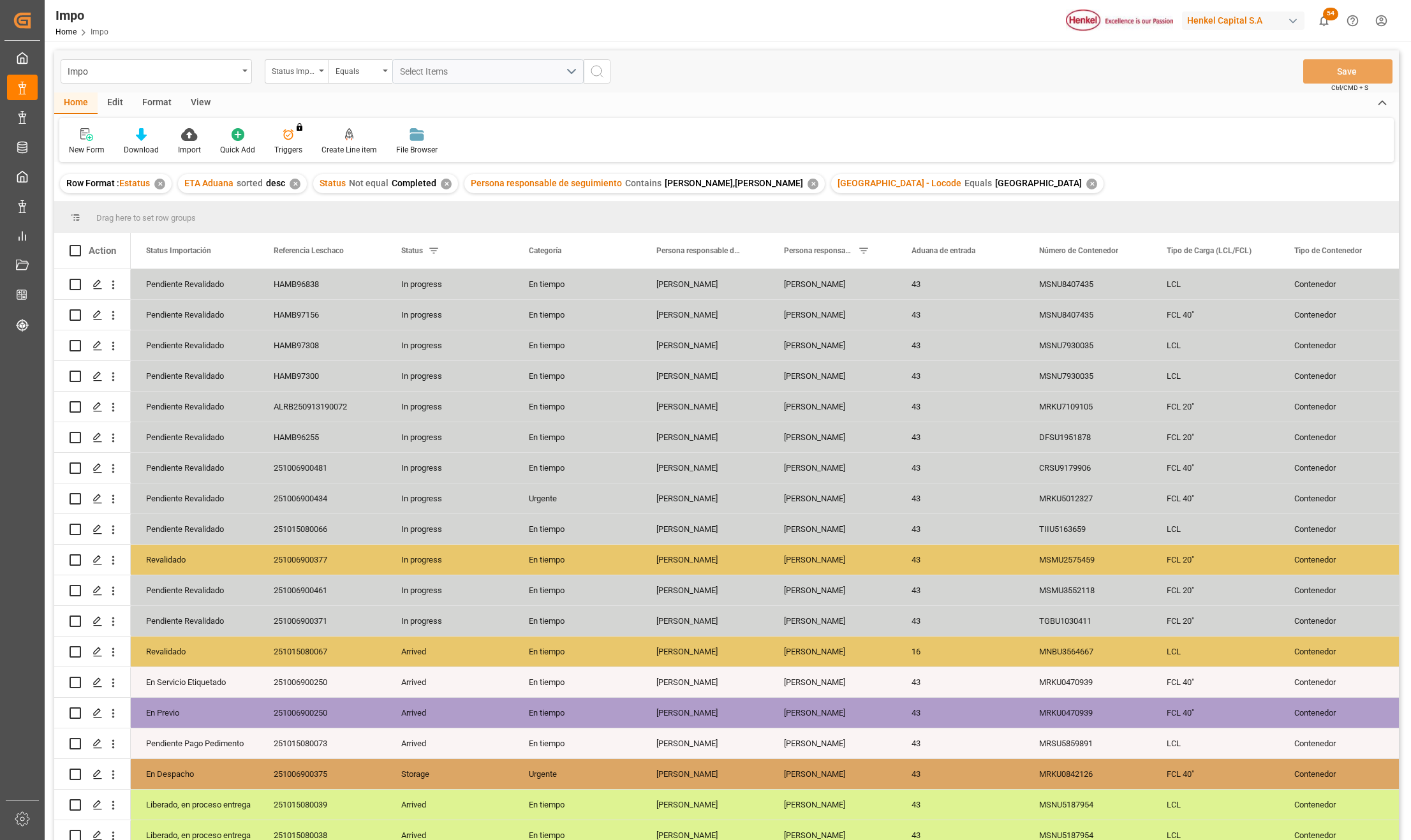
click at [208, 101] on div "View" at bounding box center [200, 103] width 39 height 22
click at [152, 141] on div "Standard Templates" at bounding box center [145, 142] width 83 height 28
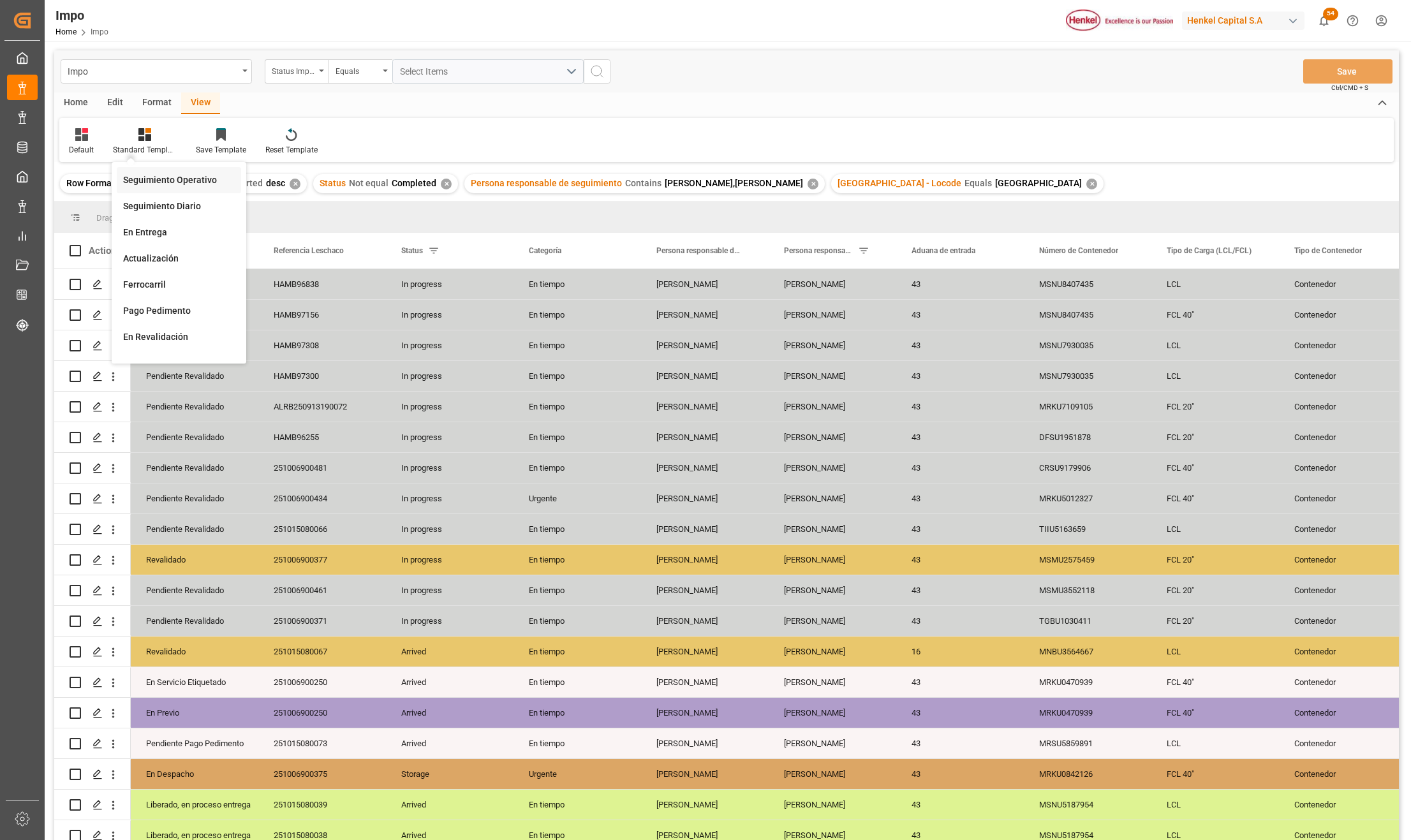
click at [143, 177] on div "Seguimiento Operativo" at bounding box center [178, 180] width 111 height 13
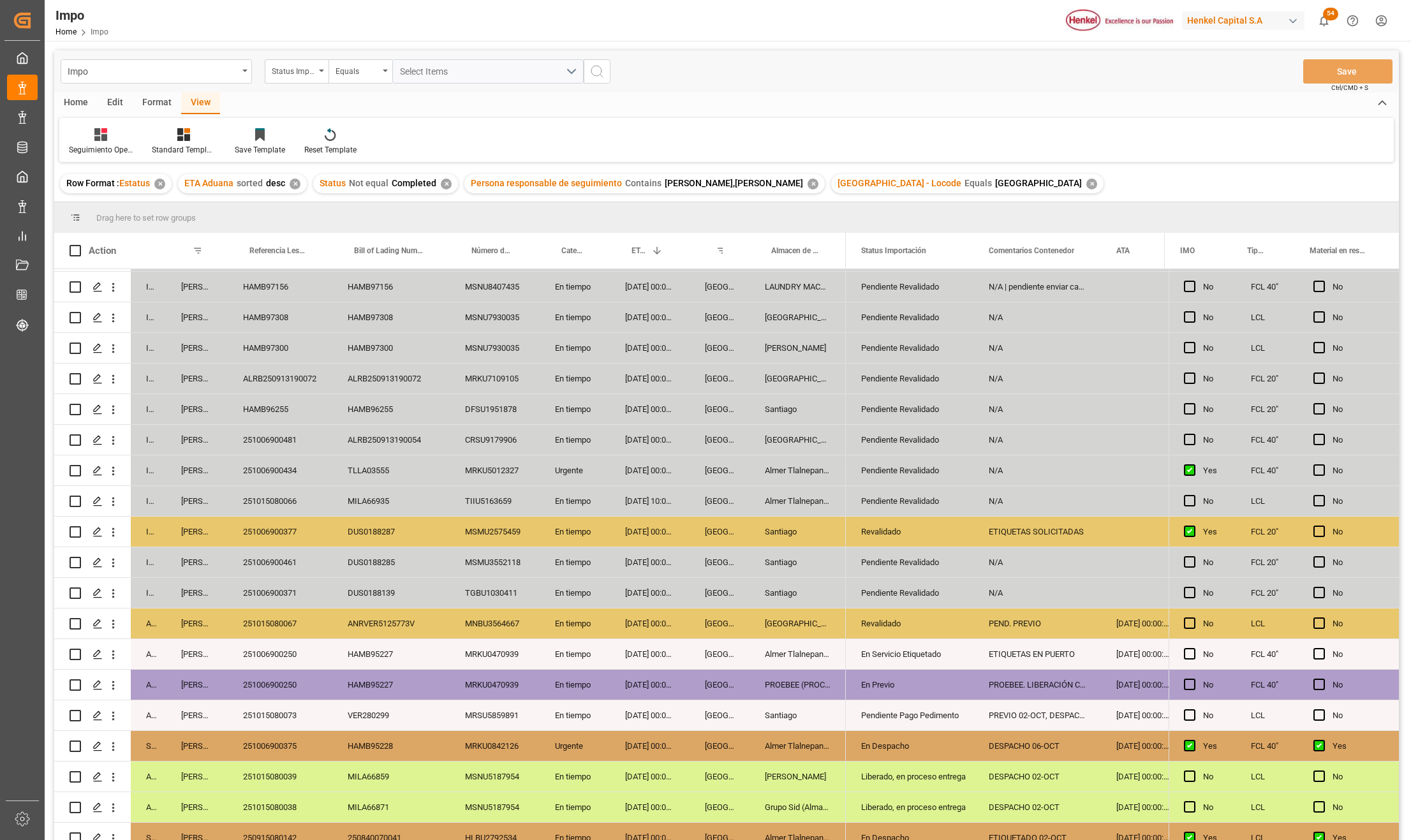
scroll to position [42, 0]
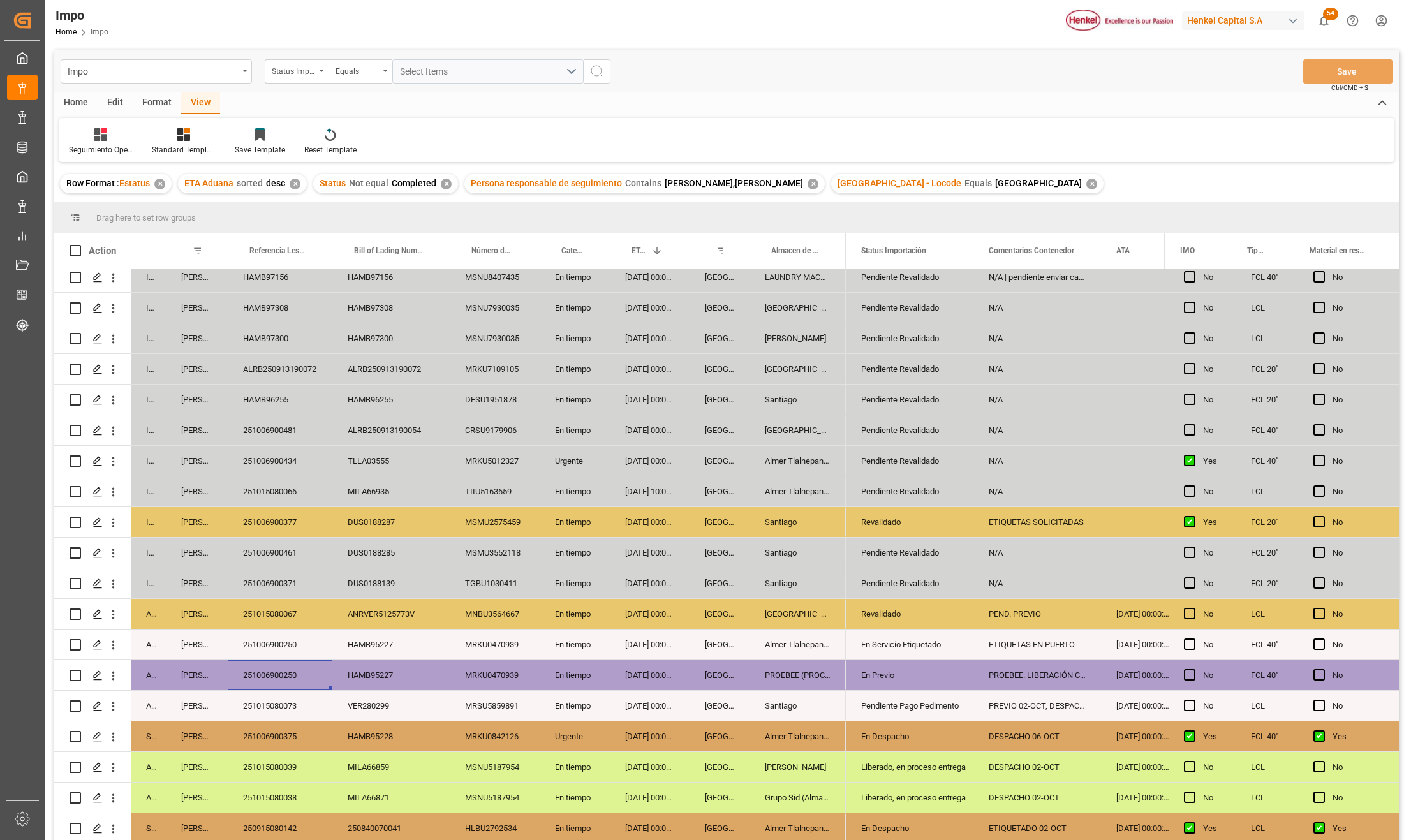
click at [277, 666] on div "251006900250" at bounding box center [279, 676] width 105 height 30
click at [278, 613] on div "251015080067" at bounding box center [279, 614] width 105 height 30
click at [886, 619] on div "Revalidado" at bounding box center [910, 613] width 97 height 29
click at [256, 572] on div "251006900371" at bounding box center [279, 583] width 105 height 30
click at [266, 558] on div "251006900461" at bounding box center [279, 553] width 105 height 30
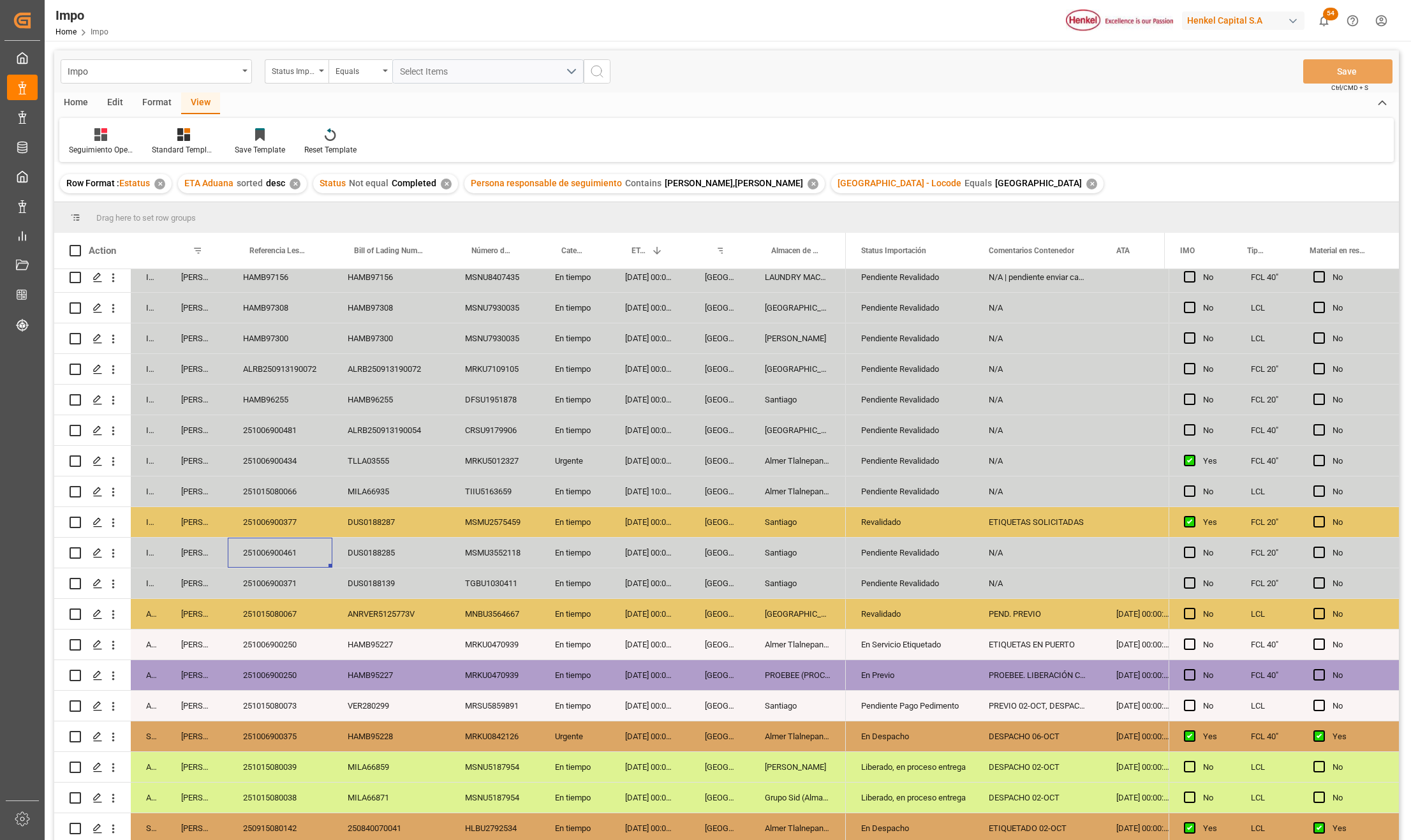
click at [260, 515] on div "251006900377" at bounding box center [279, 522] width 105 height 30
click at [269, 488] on div "251015080066" at bounding box center [279, 492] width 105 height 30
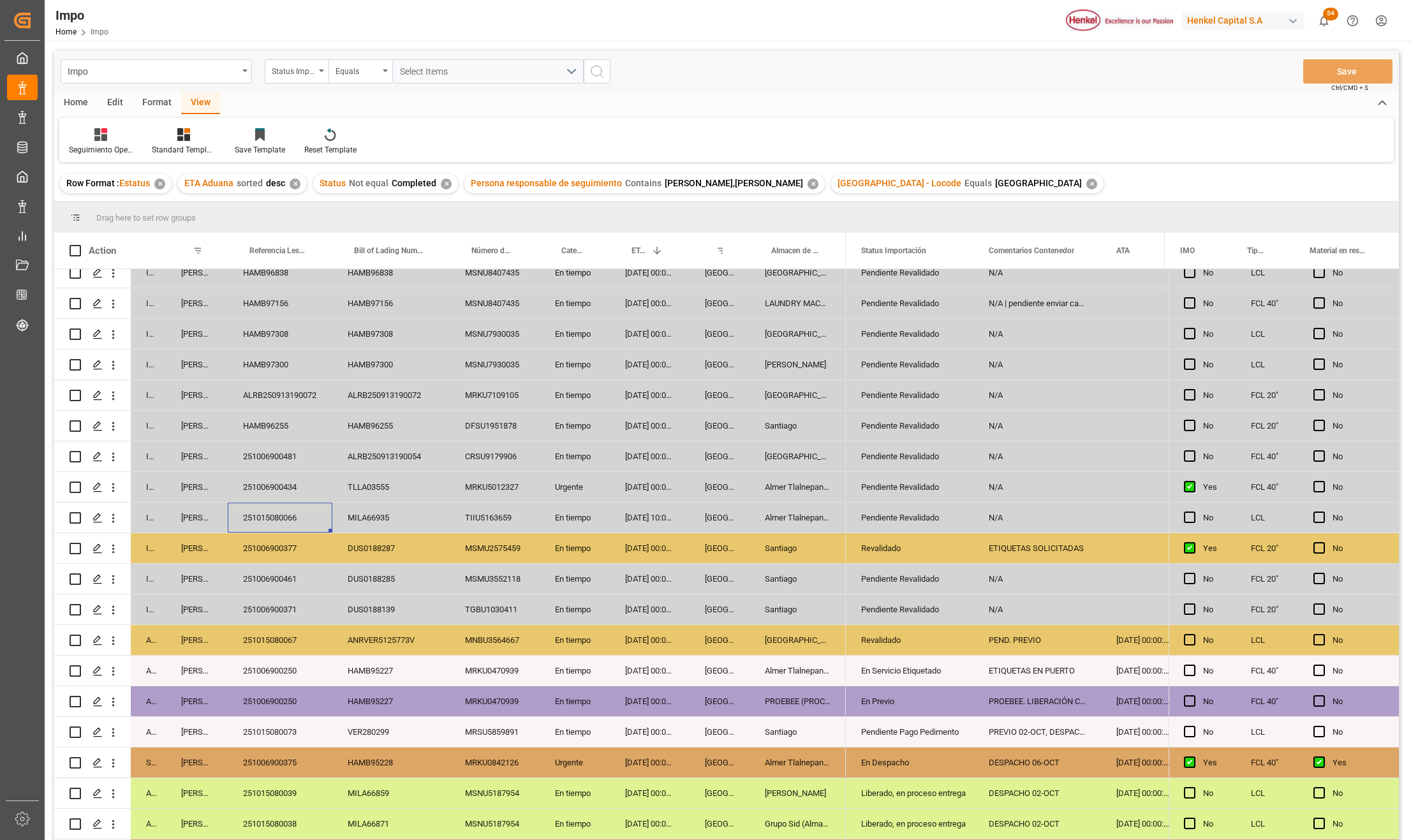
scroll to position [0, 0]
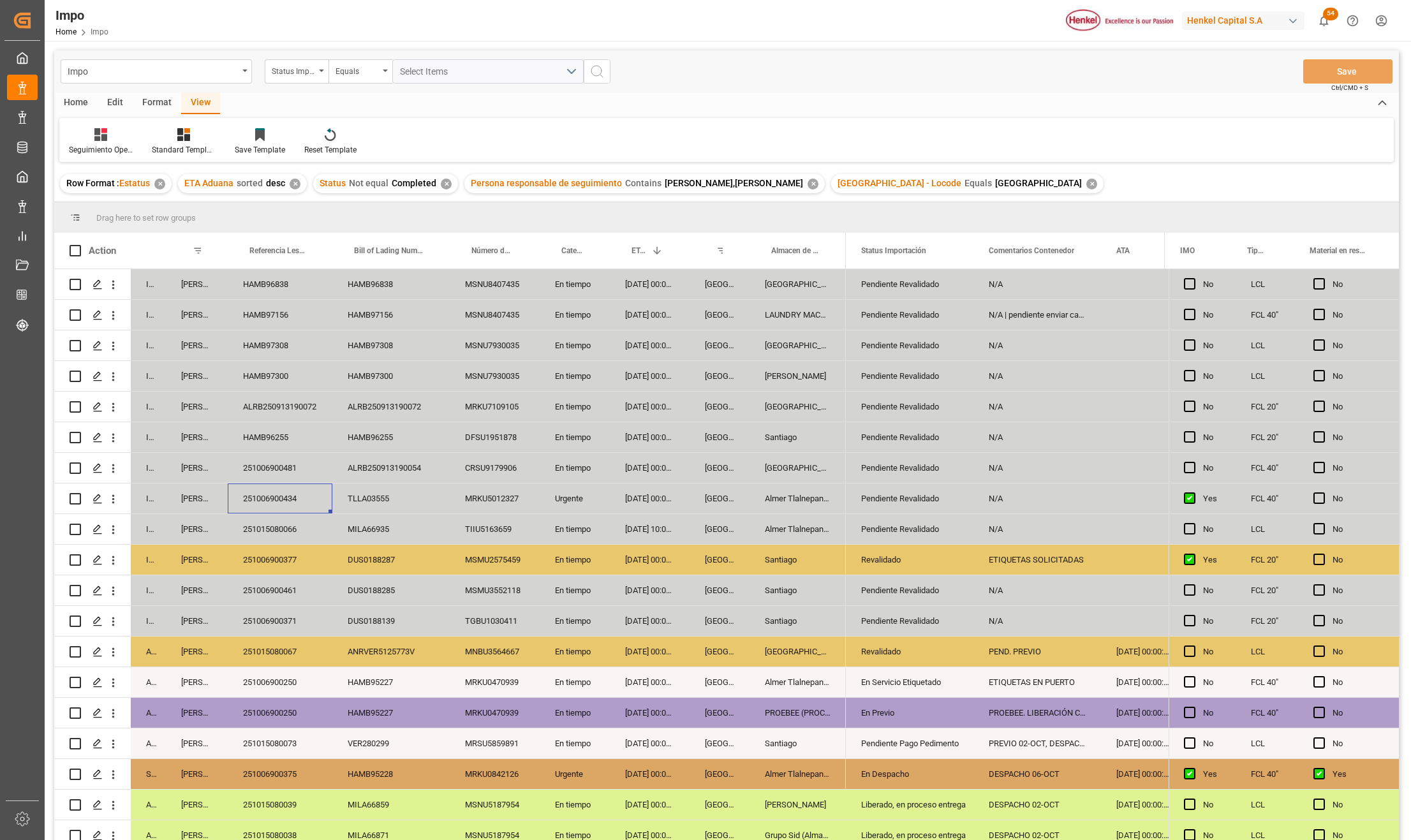
click at [300, 494] on div "251006900434" at bounding box center [279, 498] width 105 height 30
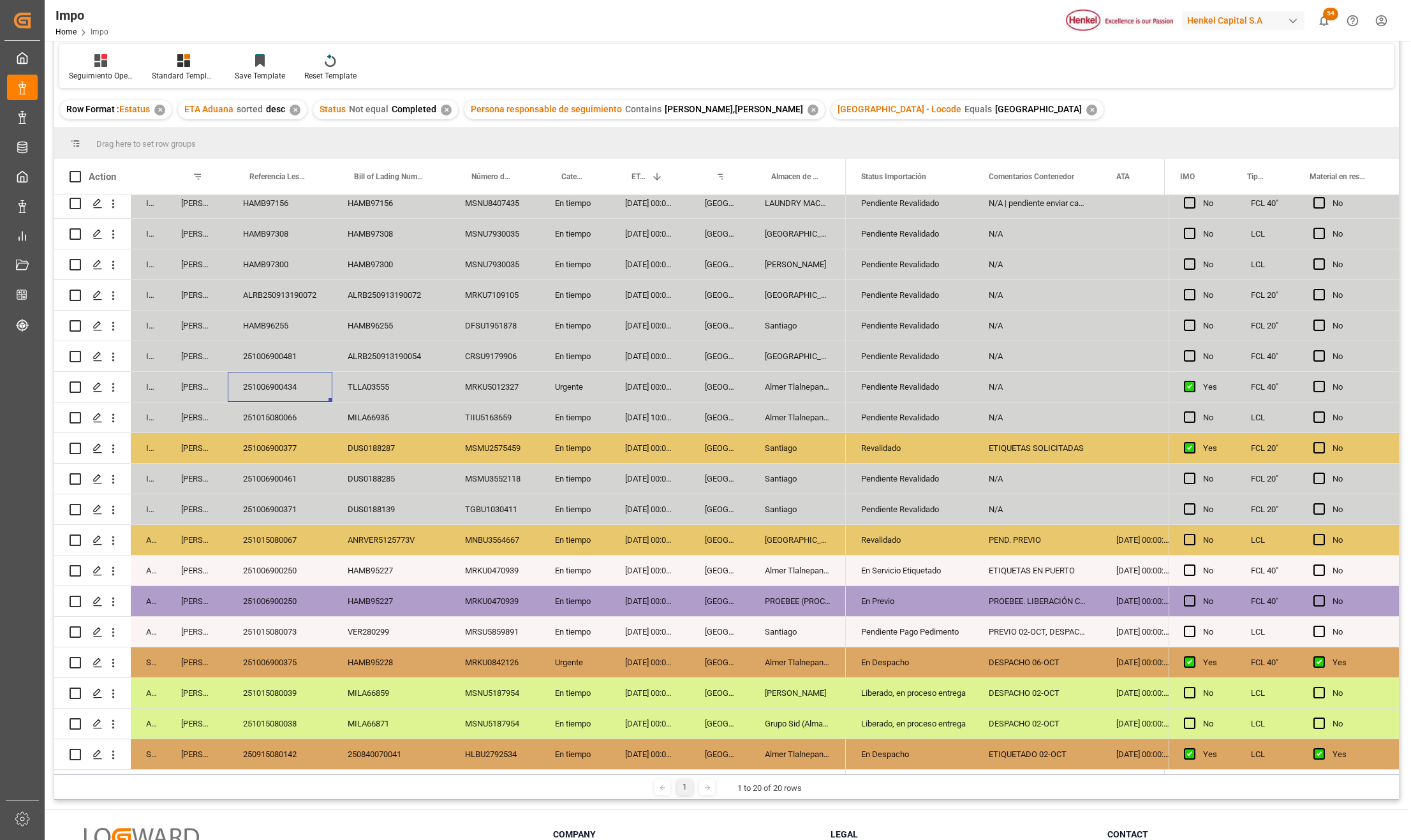
scroll to position [170, 0]
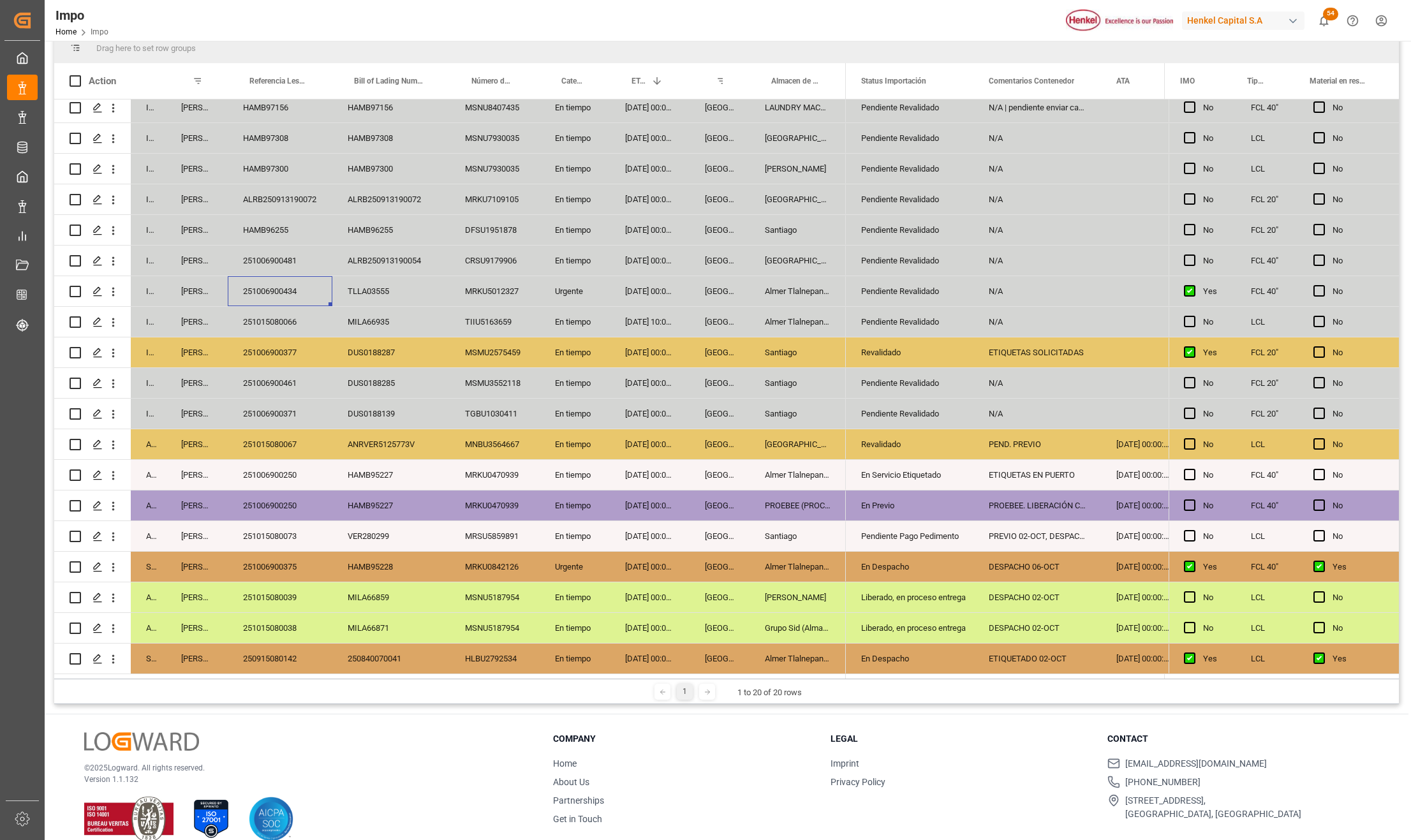
click at [782, 593] on div "[PERSON_NAME]" at bounding box center [798, 597] width 96 height 30
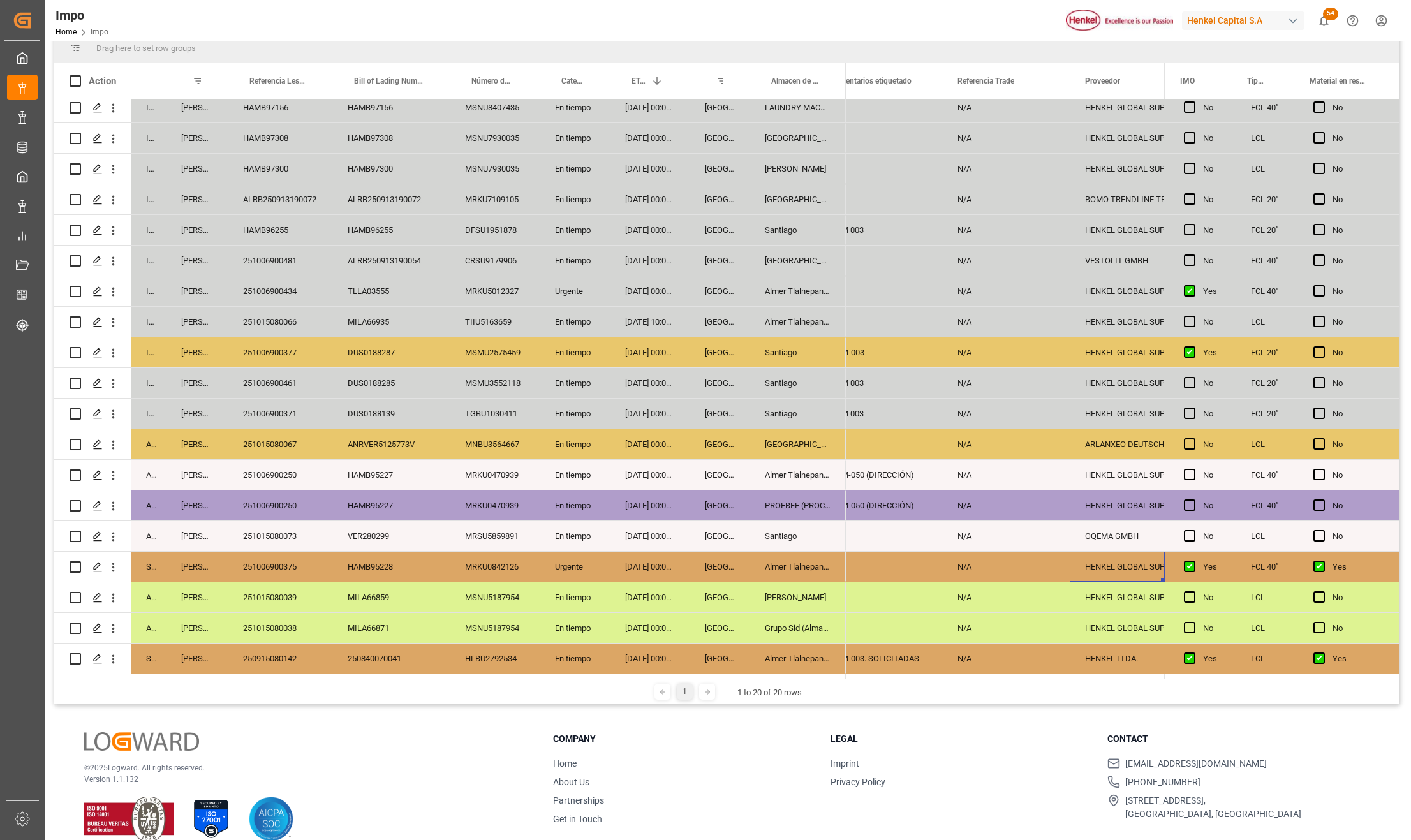
scroll to position [0, 647]
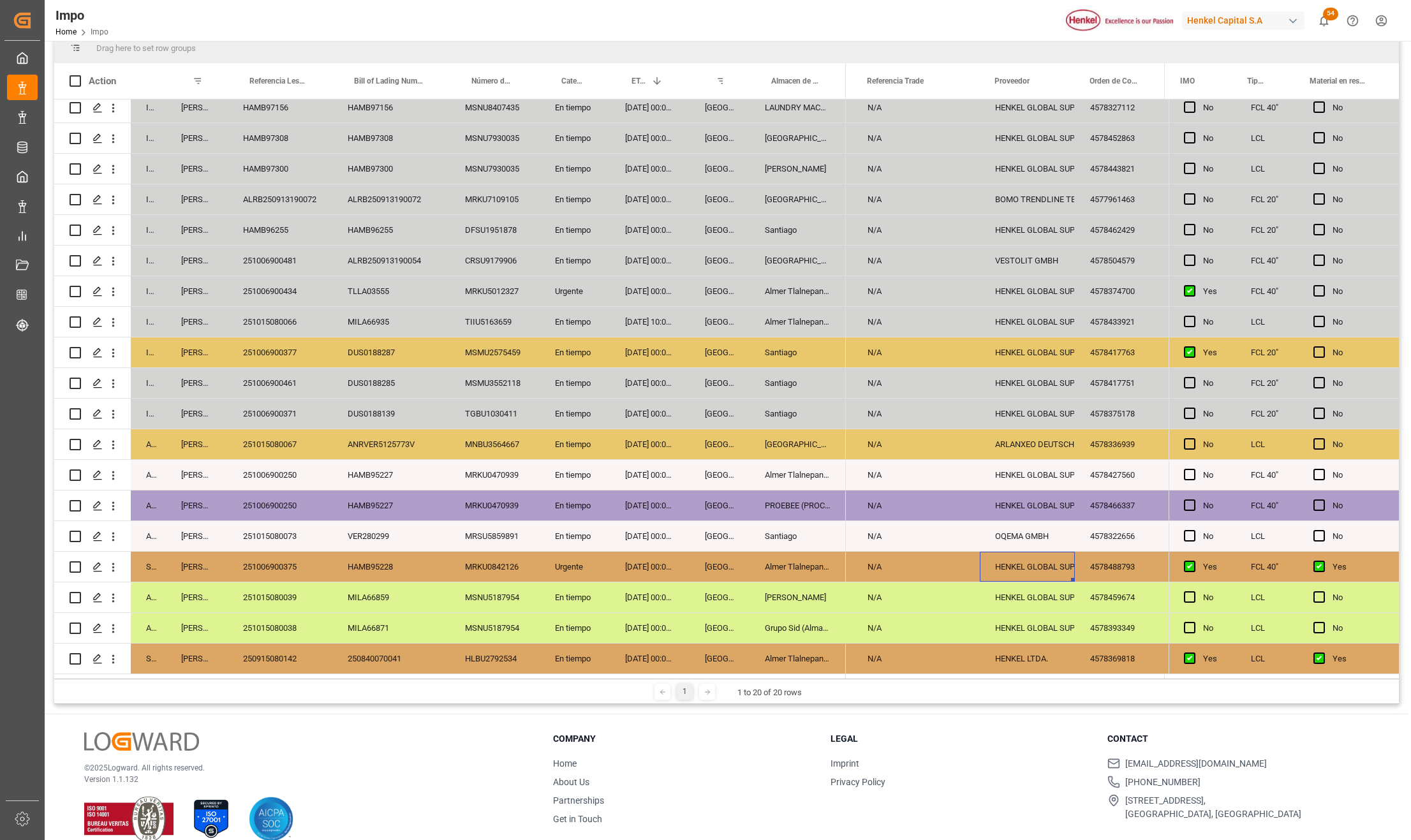
click at [868, 446] on div "N/A" at bounding box center [915, 445] width 127 height 30
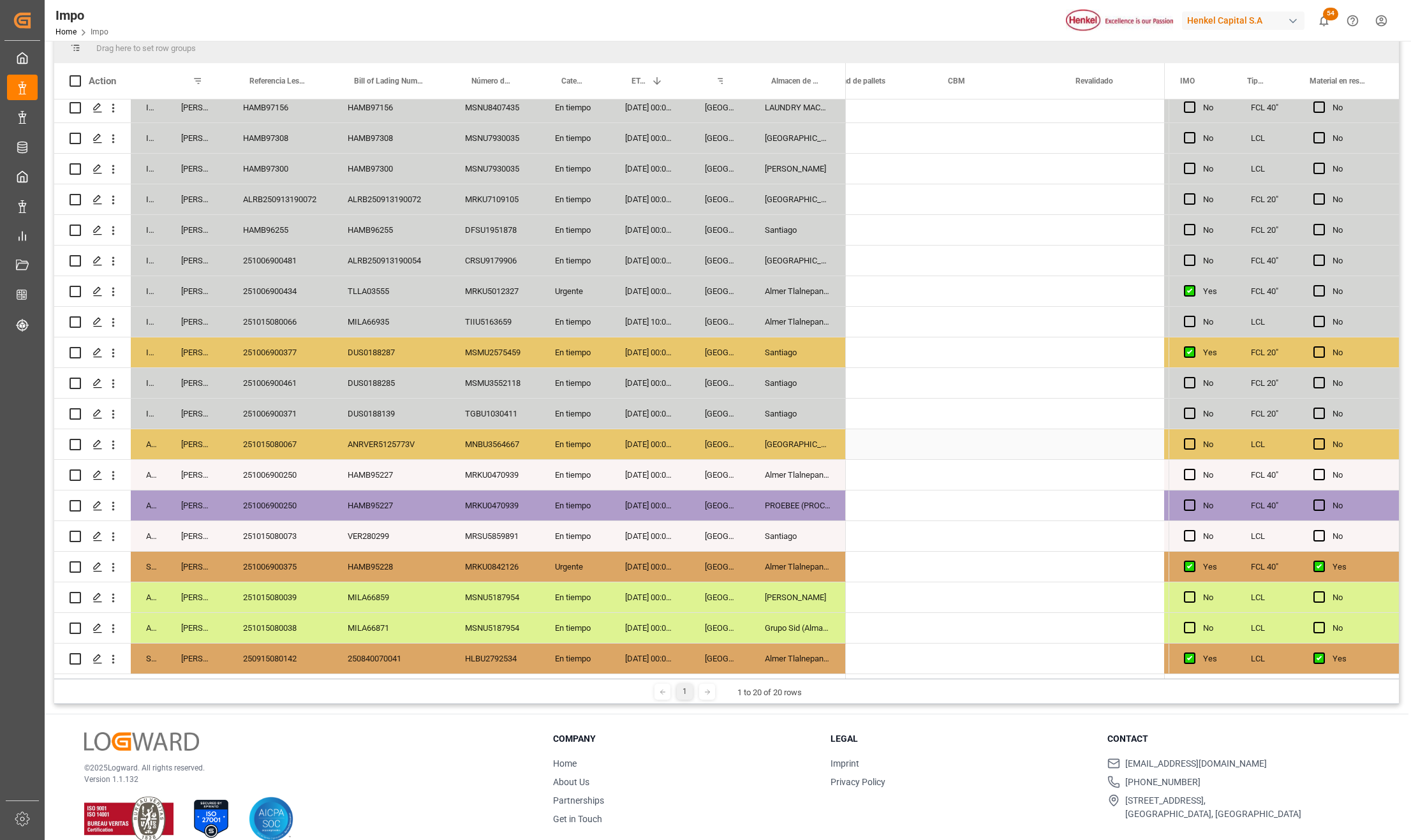
scroll to position [0, 0]
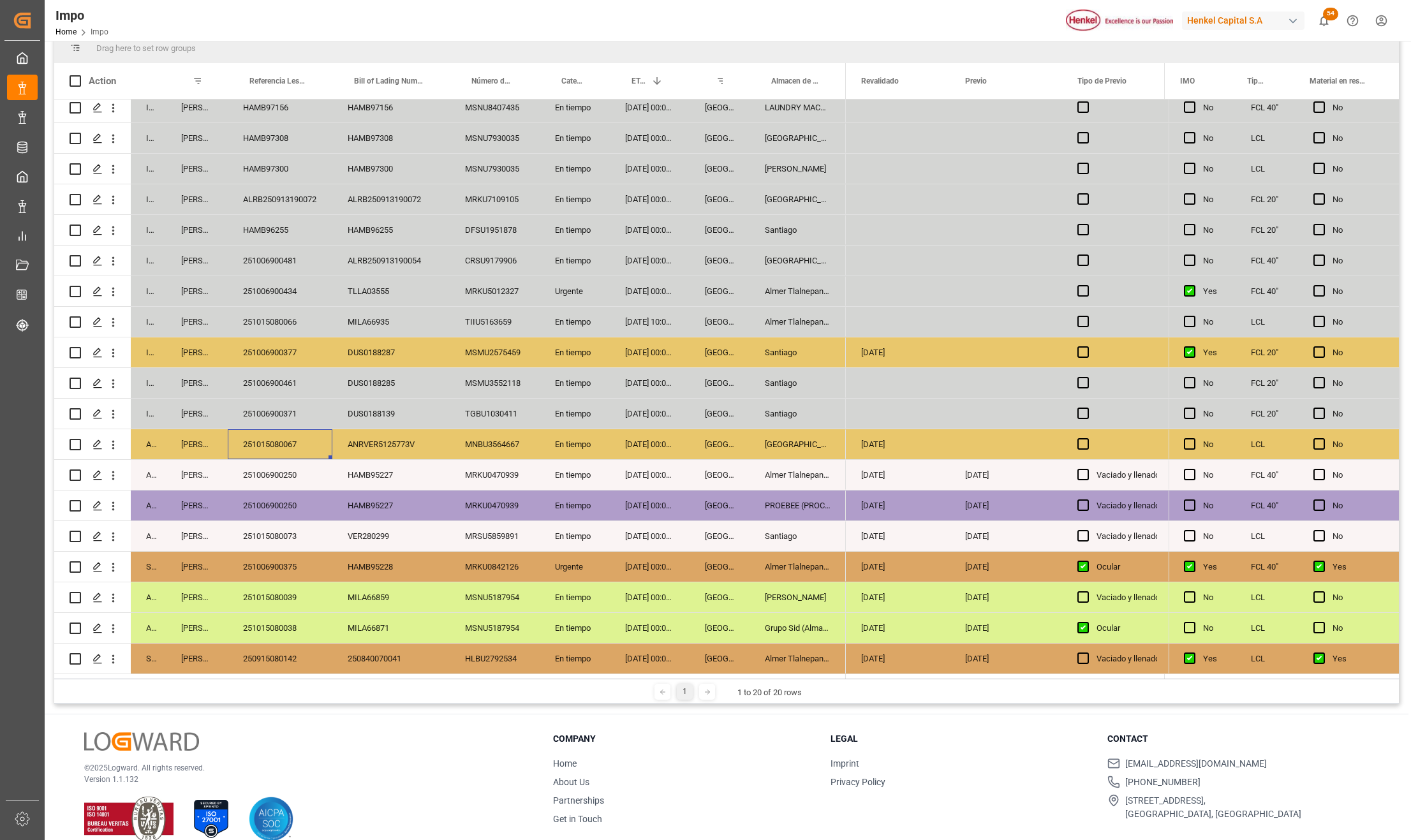
click at [284, 438] on div "251015080067" at bounding box center [279, 445] width 105 height 30
click at [668, 434] on div "29-09-2025 00:00:00" at bounding box center [649, 445] width 79 height 30
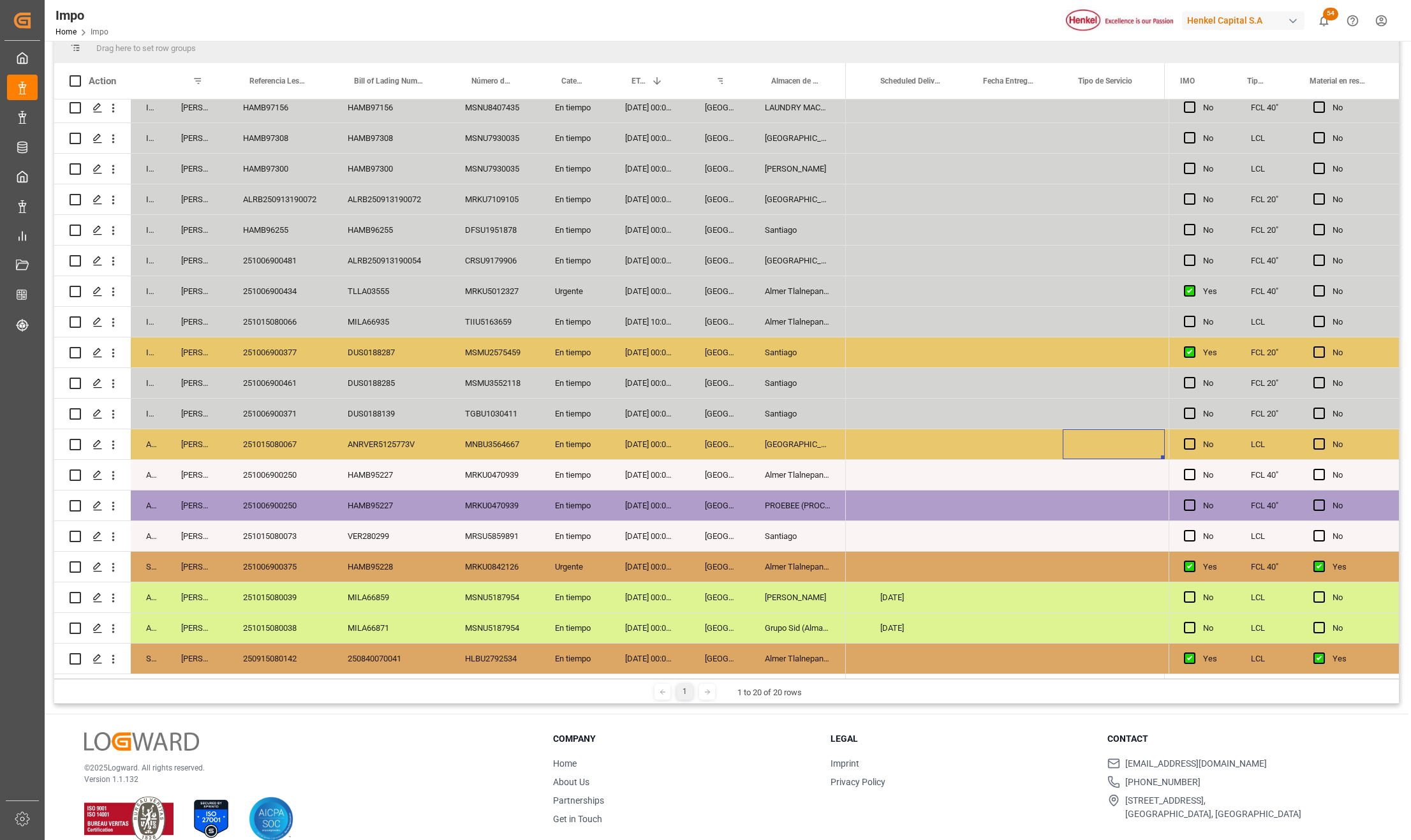
scroll to position [0, 3154]
click at [675, 529] on div "29-09-2025 00:00:00" at bounding box center [649, 536] width 79 height 30
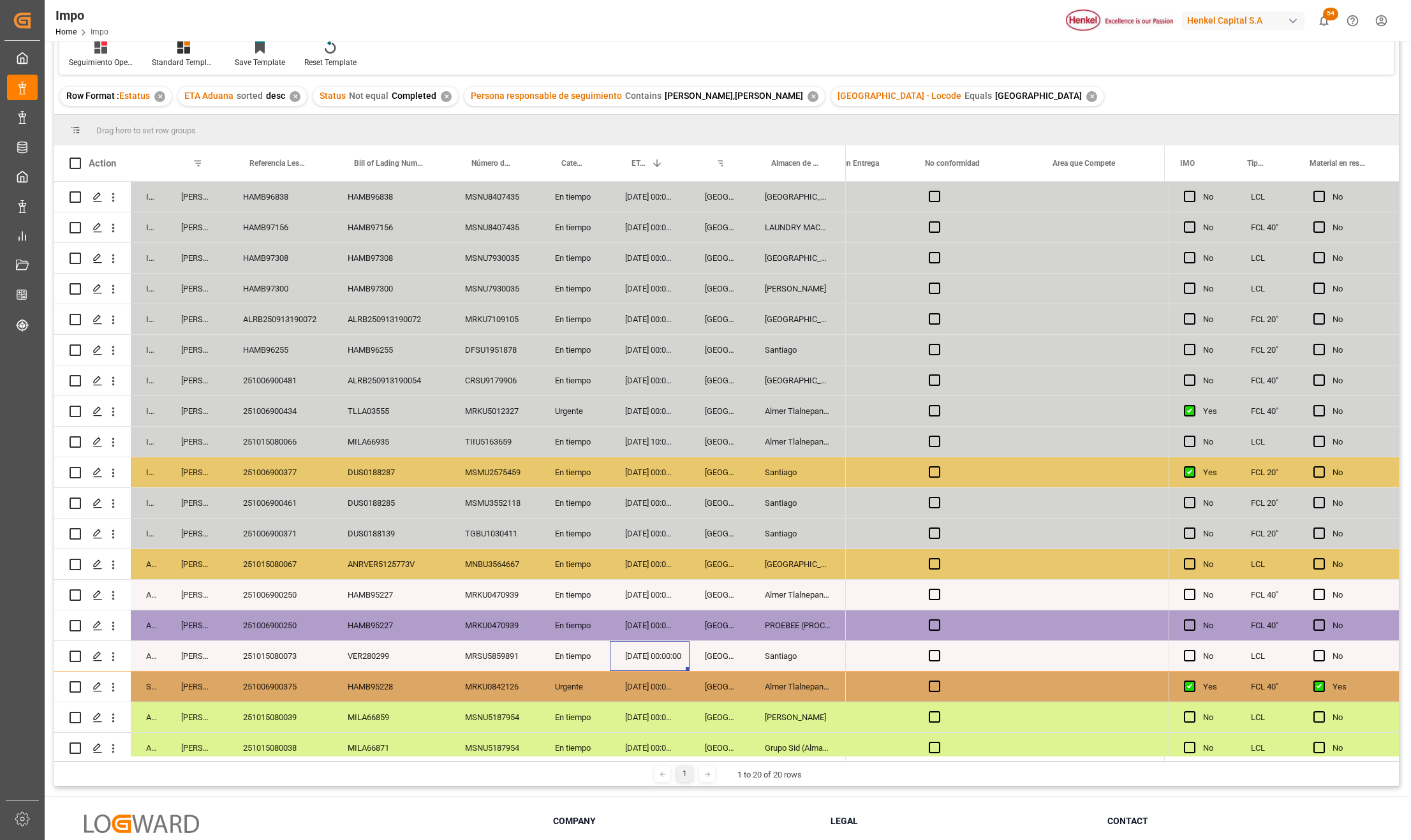
scroll to position [0, 0]
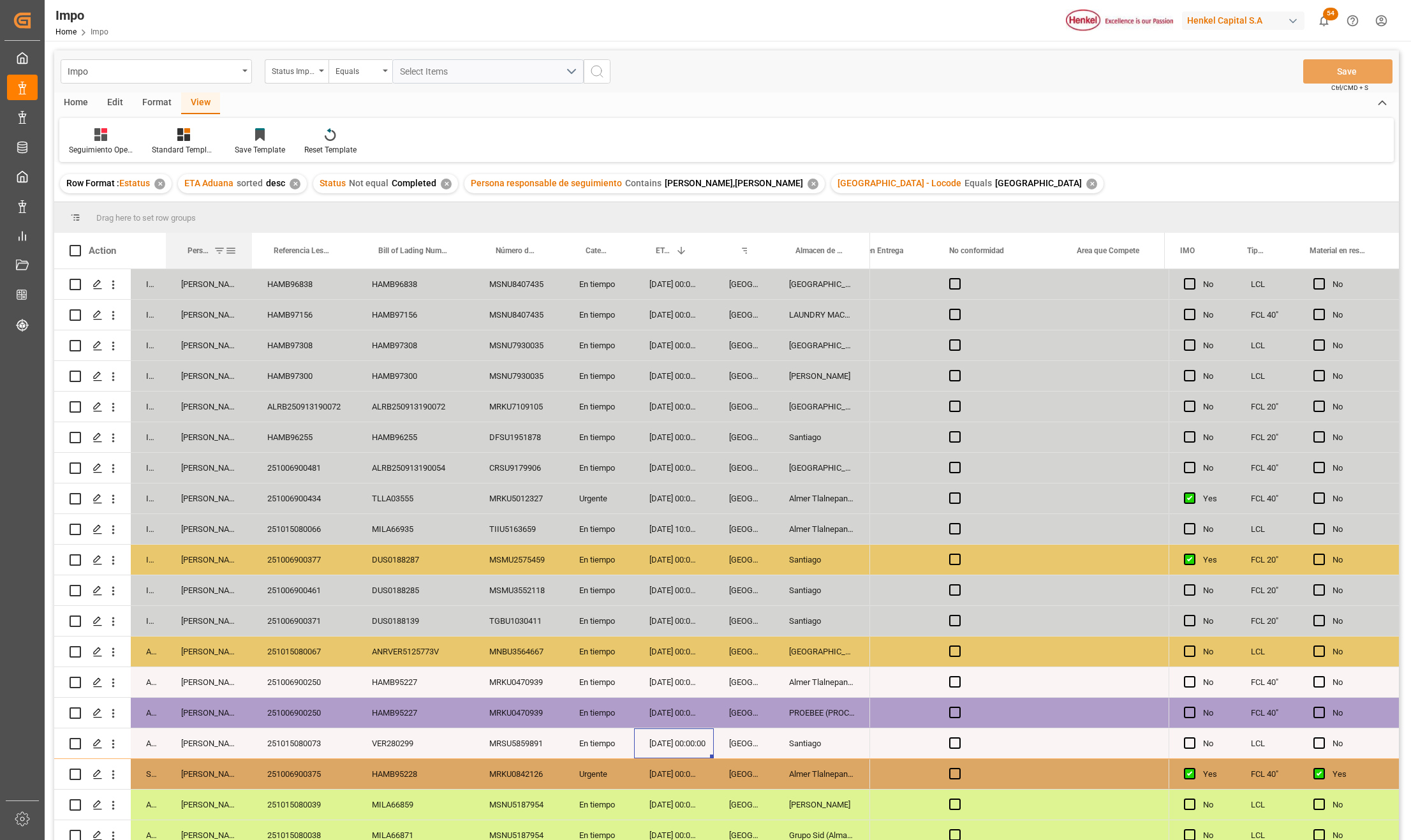
drag, startPoint x: 225, startPoint y: 241, endPoint x: 249, endPoint y: 247, distance: 24.7
click at [249, 247] on div at bounding box center [251, 251] width 5 height 36
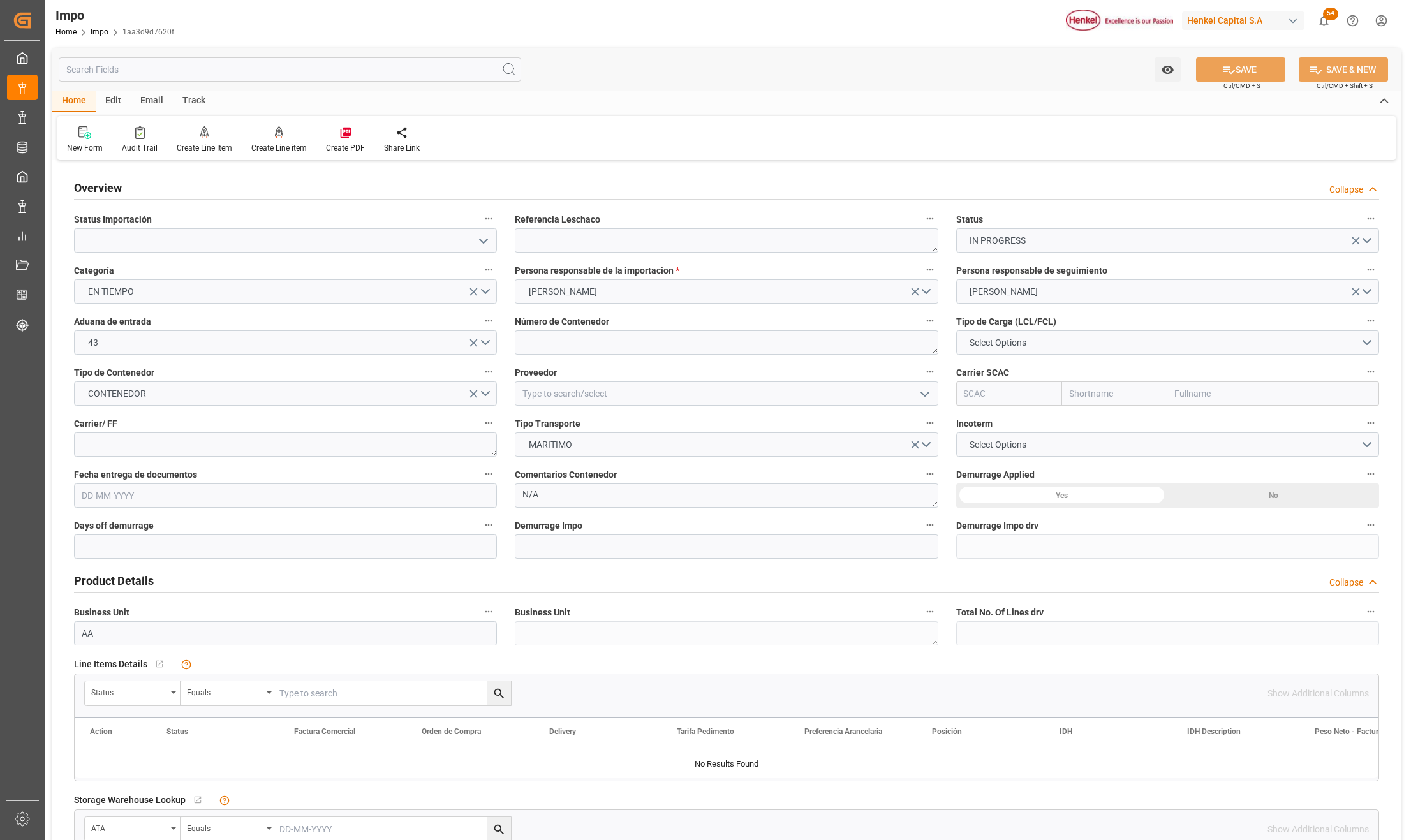
type input "[DATE]"
click at [629, 240] on textarea at bounding box center [726, 241] width 423 height 25
paste textarea "HAMB96256"
click at [539, 245] on textarea "HAMB96256" at bounding box center [726, 241] width 423 height 25
type textarea "HAMB96256"
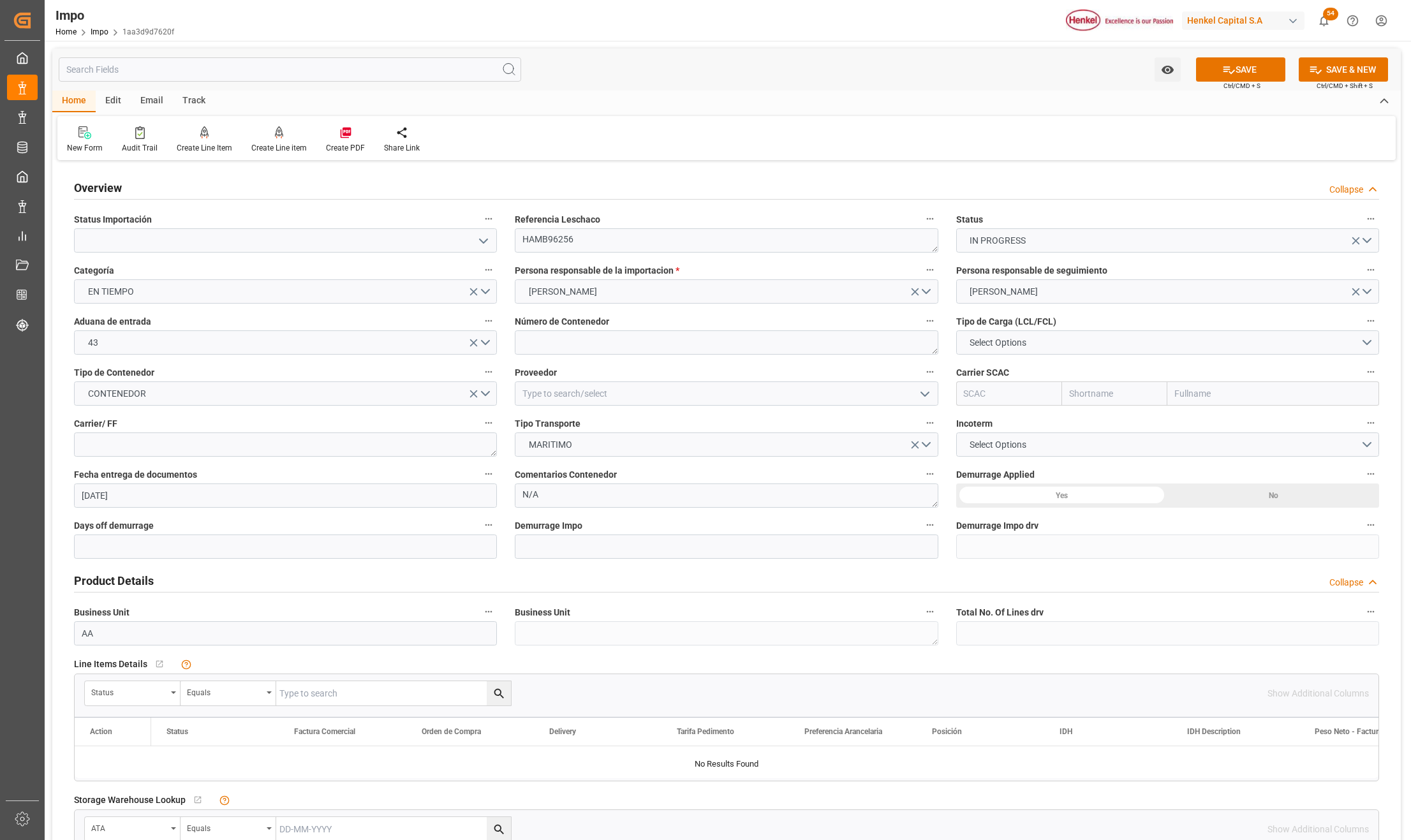
click at [486, 238] on icon "open menu" at bounding box center [483, 241] width 15 height 15
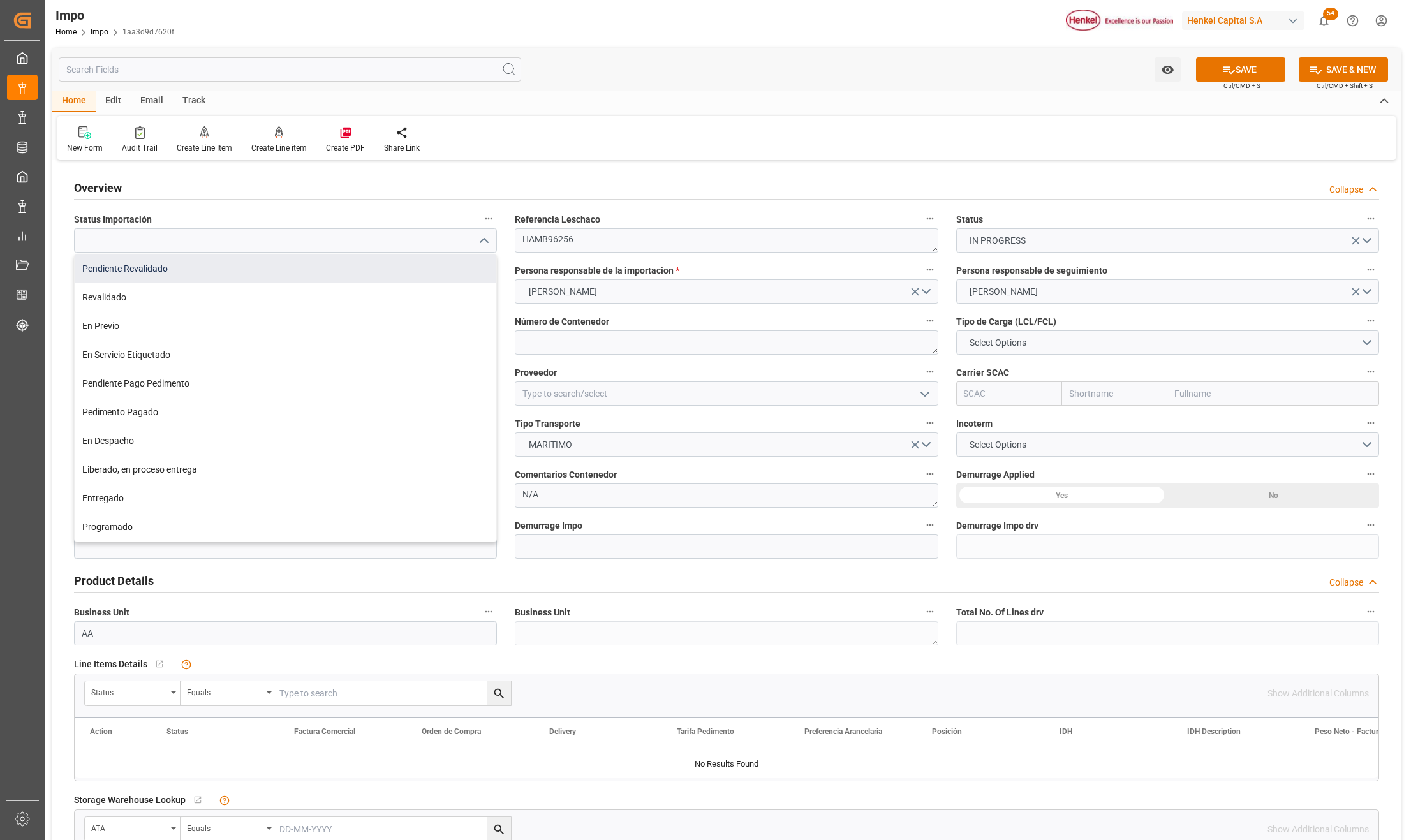
click at [138, 269] on div "Pendiente Revalidado" at bounding box center [285, 269] width 422 height 28
type input "Pendiente Revalidado"
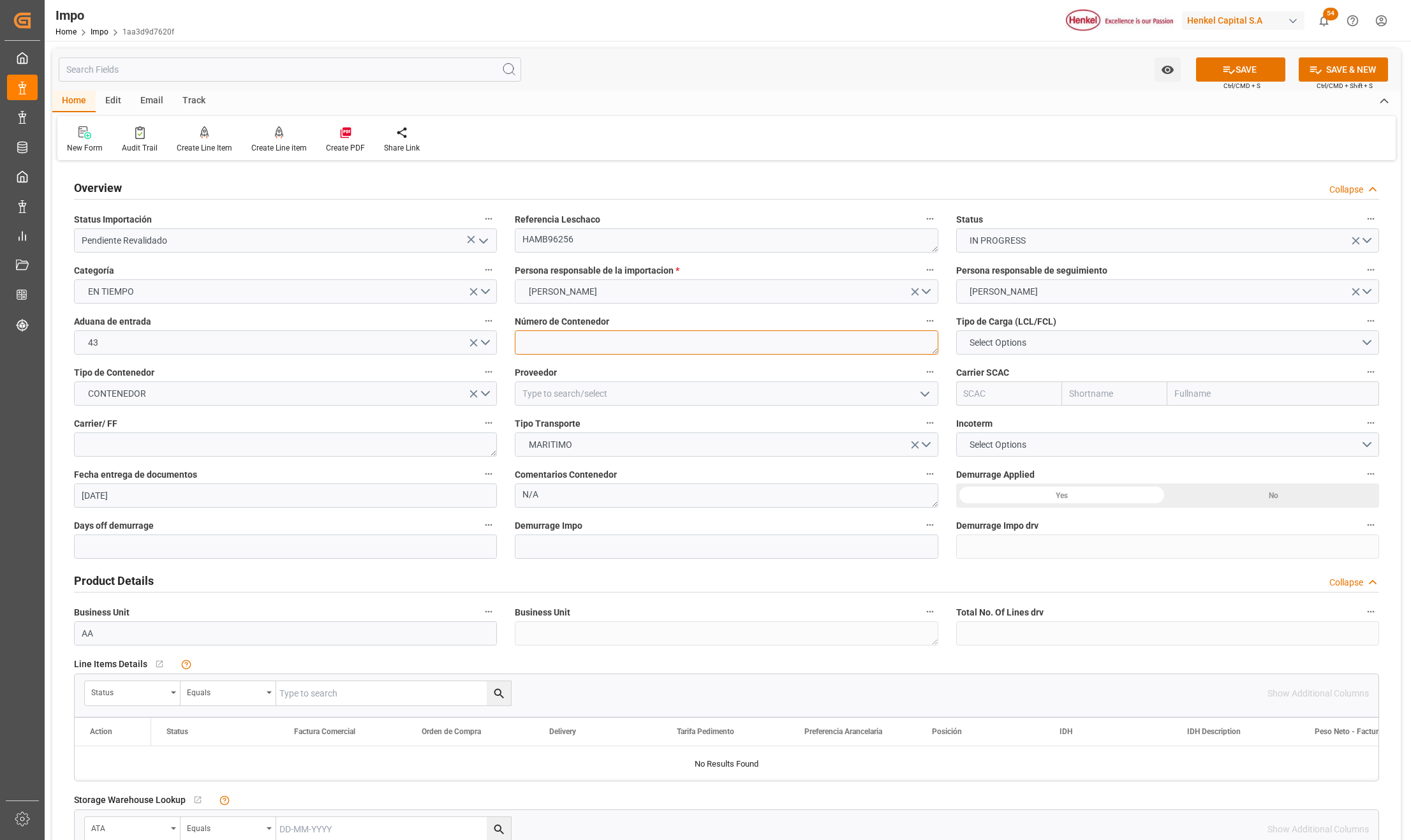
click at [554, 338] on textarea at bounding box center [726, 343] width 423 height 25
click at [555, 343] on textarea at bounding box center [726, 343] width 423 height 25
paste textarea "MRKU0105134"
type textarea "MRKU0105134"
click at [986, 344] on span "Select Options" at bounding box center [999, 343] width 70 height 13
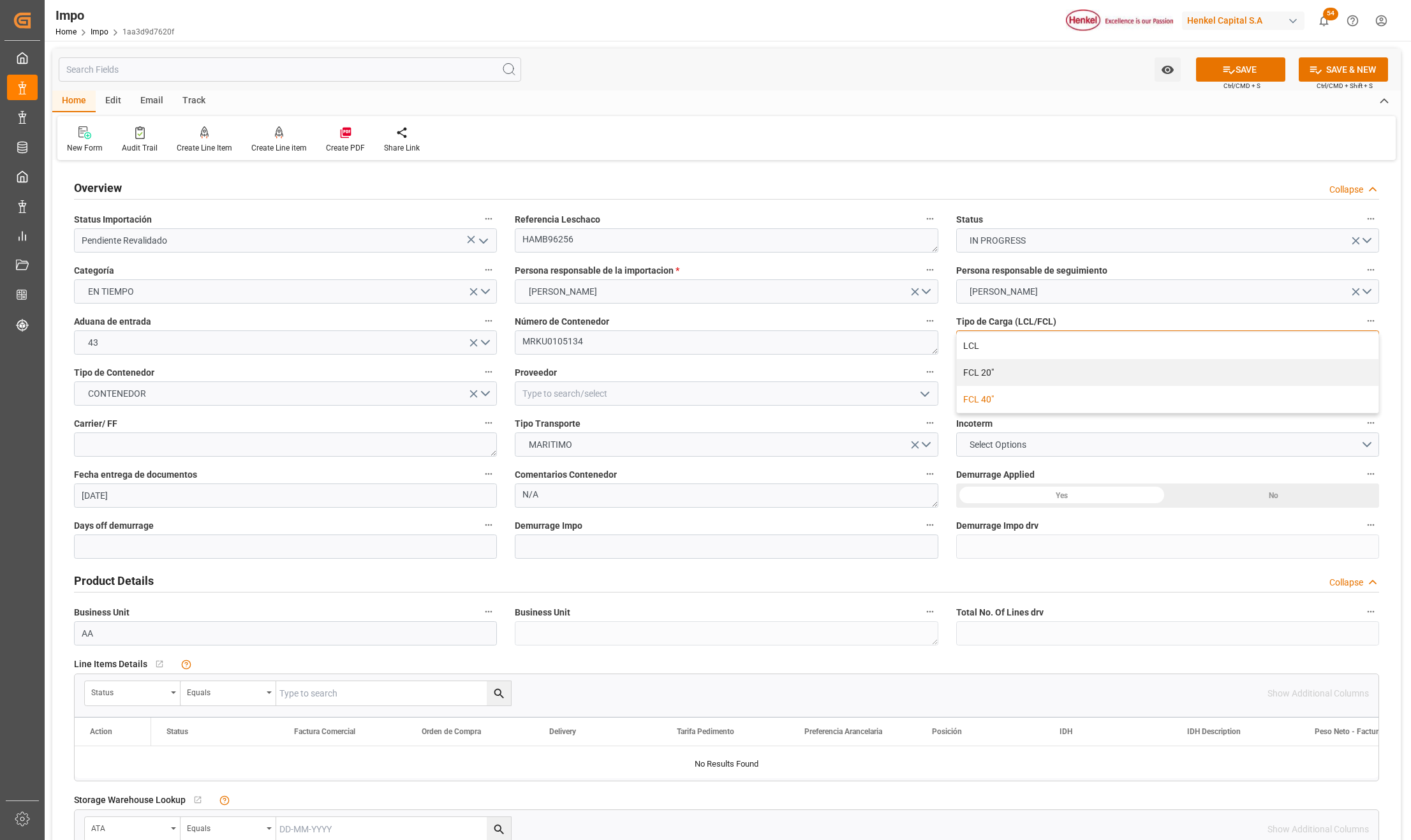
click at [988, 395] on div "FCL 40"" at bounding box center [1167, 399] width 422 height 26
click at [526, 395] on input at bounding box center [726, 394] width 423 height 25
click at [577, 395] on input at bounding box center [726, 394] width 423 height 25
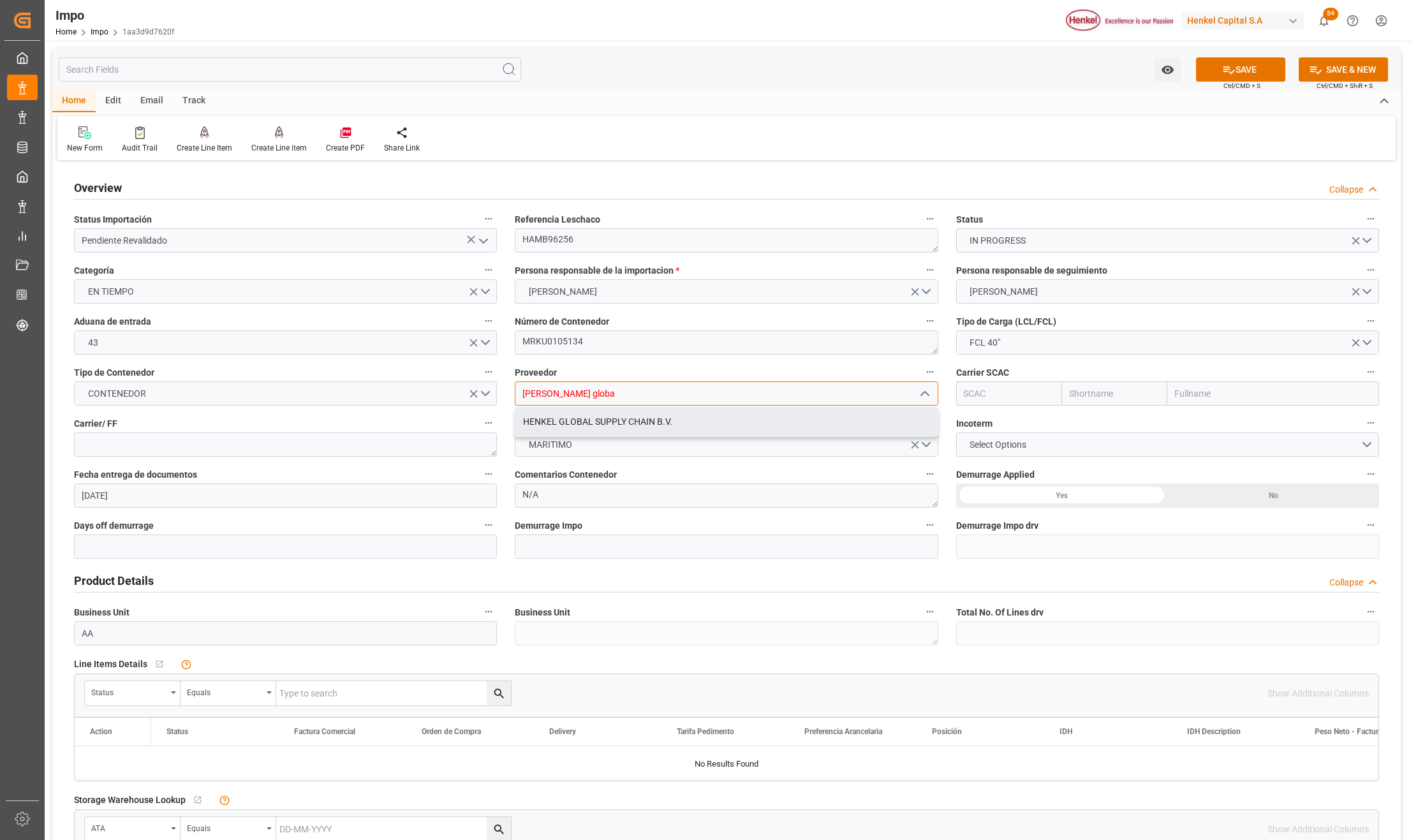
drag, startPoint x: 592, startPoint y: 409, endPoint x: 590, endPoint y: 418, distance: 9.2
click at [592, 413] on div "HENKEL GLOBAL SUPPLY CHAIN B.V." at bounding box center [726, 422] width 422 height 28
type input "HENKEL GLOBAL SUPPLY CHAIN B.V."
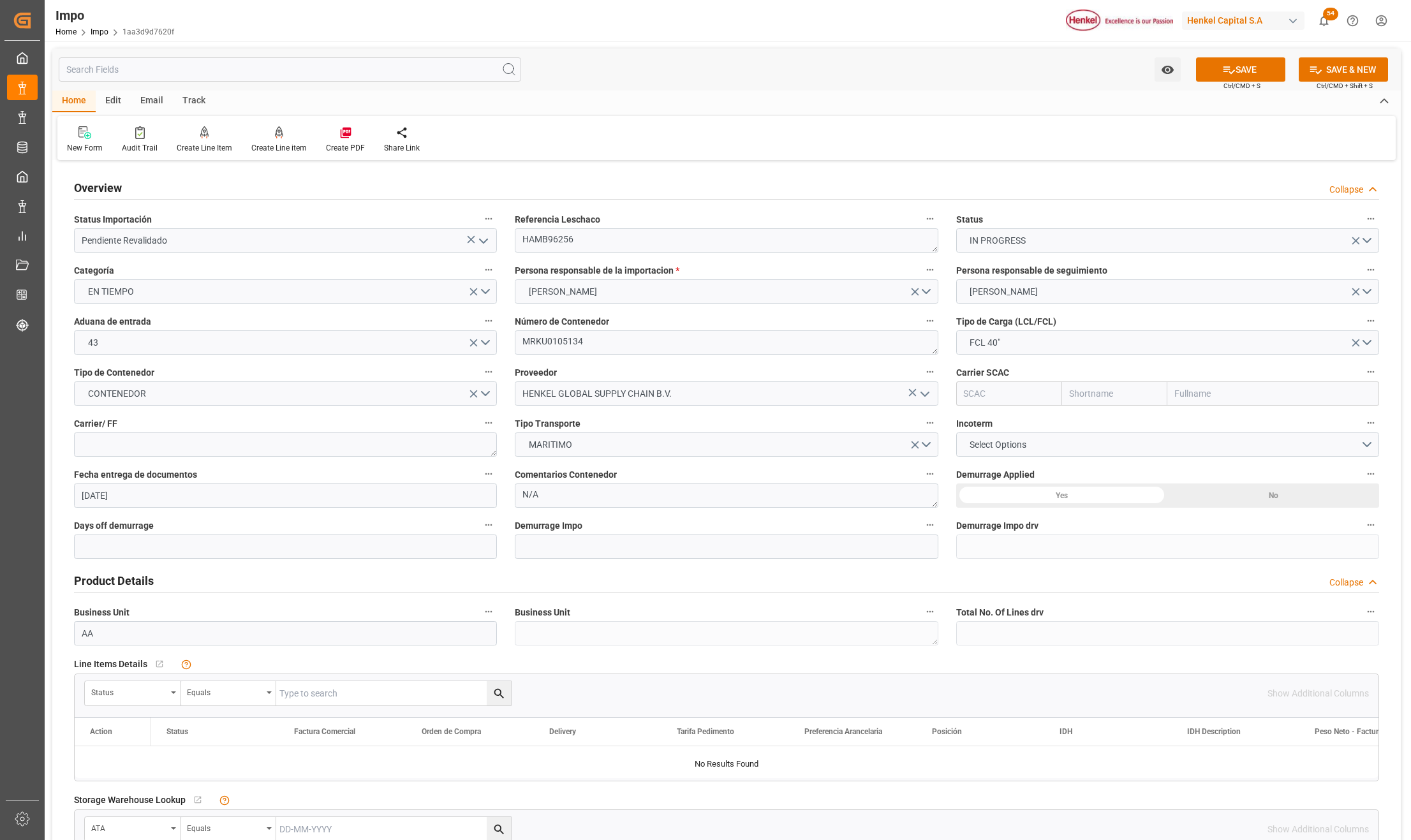
click at [1180, 403] on input "text" at bounding box center [1273, 394] width 211 height 25
click at [537, 332] on textarea "MRKU0105134" at bounding box center [726, 343] width 423 height 25
click at [1193, 406] on input "text" at bounding box center [1273, 394] width 211 height 25
click at [1193, 396] on input "text" at bounding box center [1273, 394] width 211 height 25
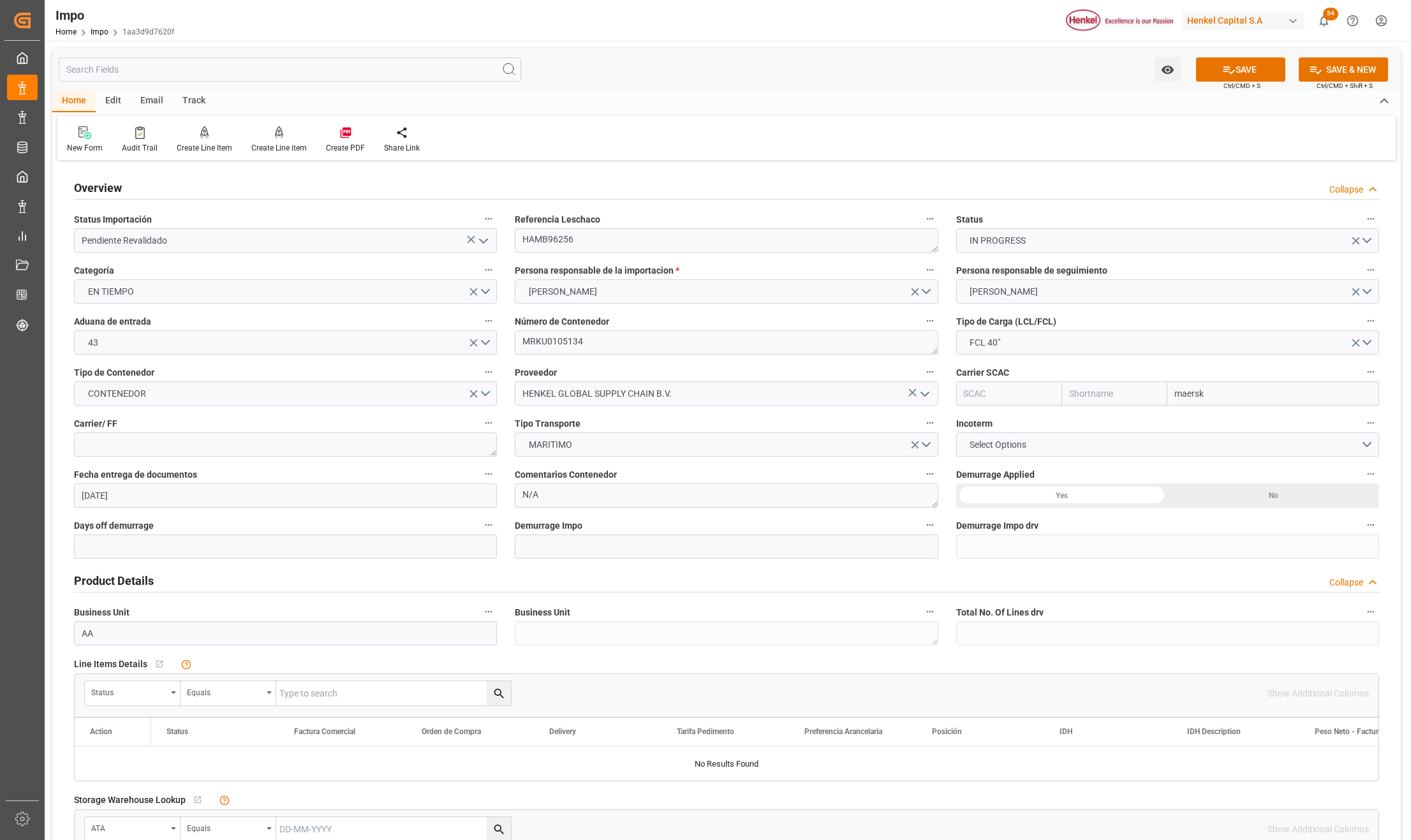
click at [1193, 396] on input "maersk" at bounding box center [1273, 394] width 211 height 25
click at [1208, 416] on b "Maersk Line AS" at bounding box center [1207, 421] width 63 height 10
type input "Maersk Line AS"
type input "MAEU"
type input "Maersk"
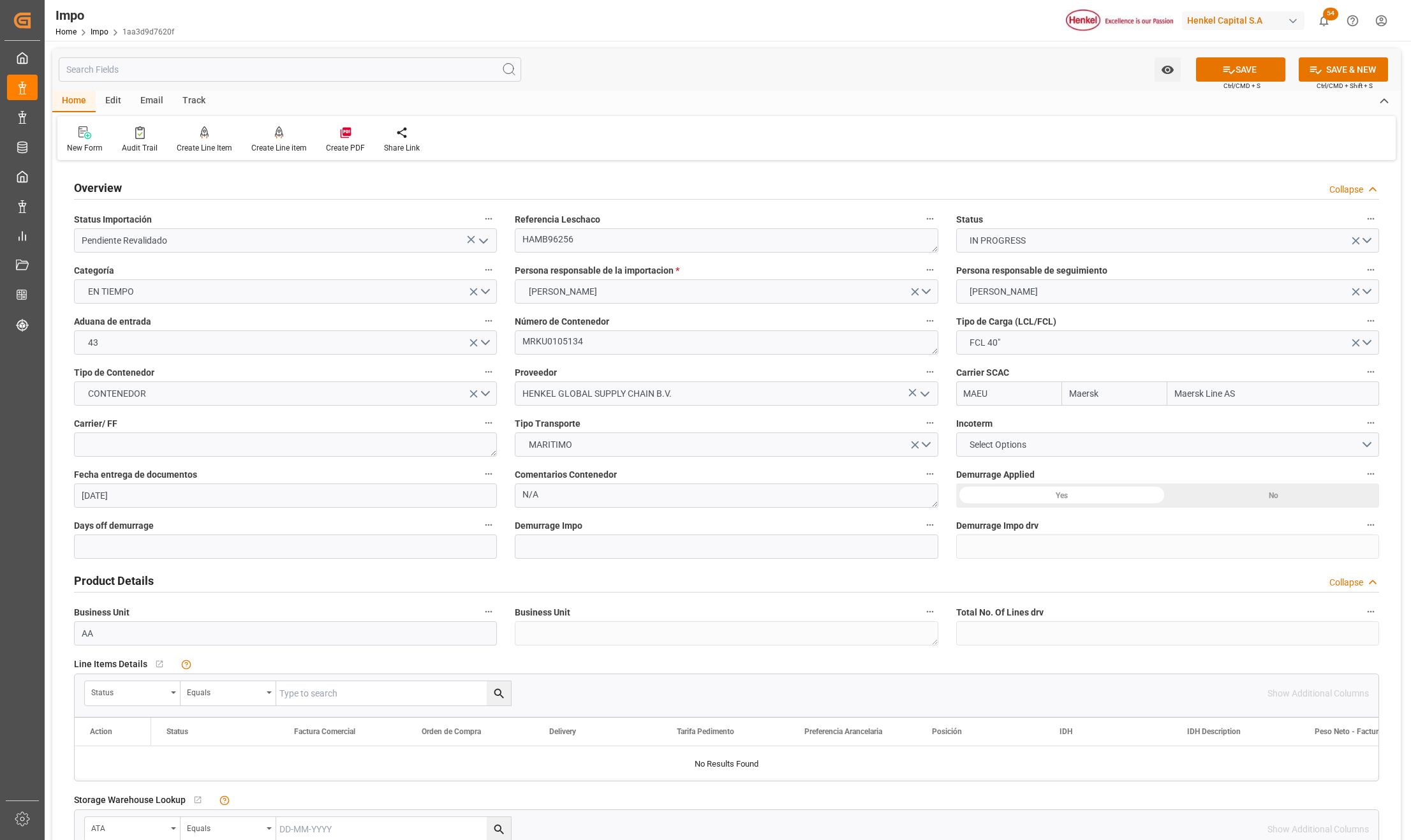
type input "Maersk Line AS"
click at [176, 445] on textarea at bounding box center [285, 445] width 423 height 25
type textarea "DHL"
click at [978, 435] on button "Select Options" at bounding box center [1167, 445] width 423 height 25
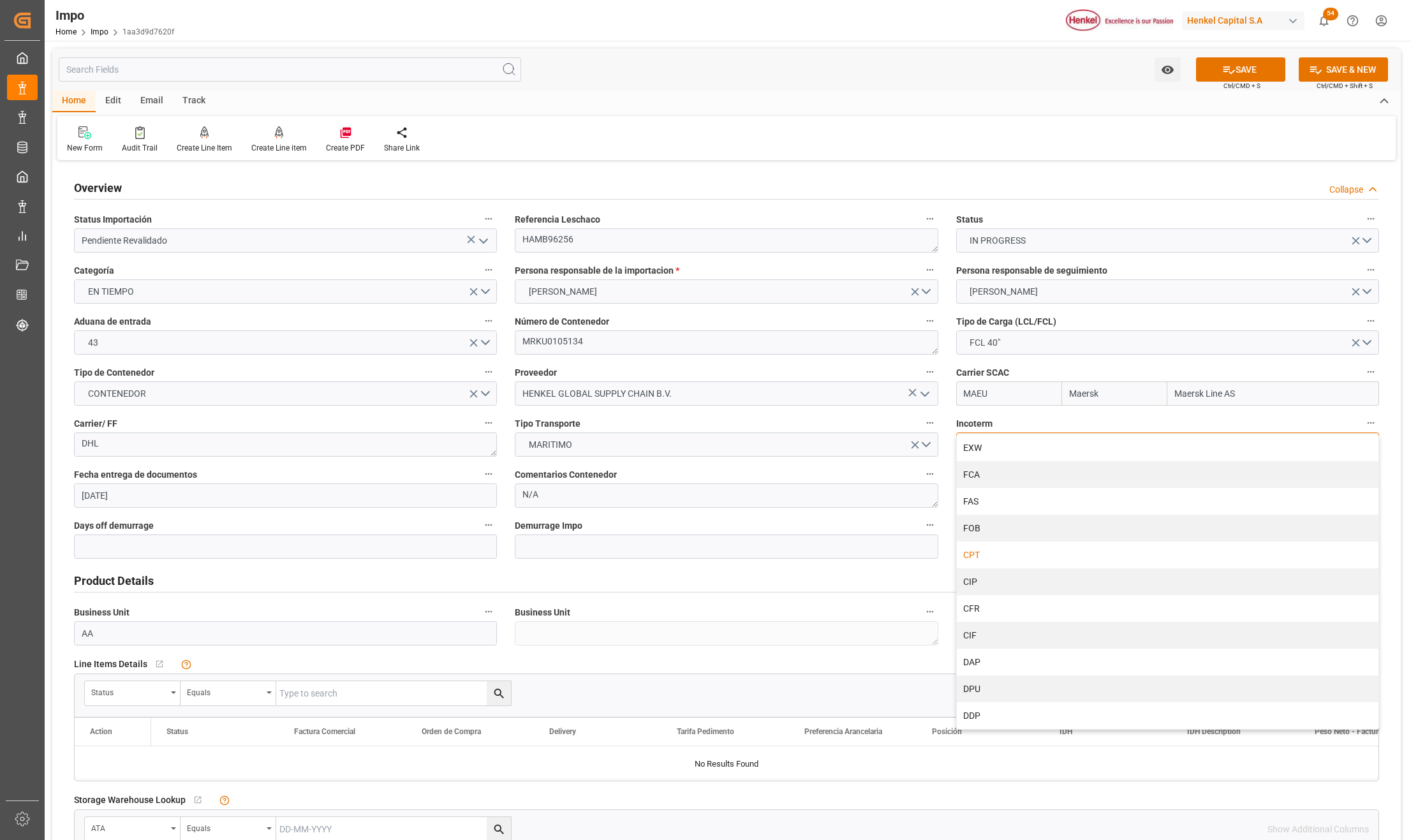
click at [980, 559] on div "CPT" at bounding box center [1167, 555] width 422 height 26
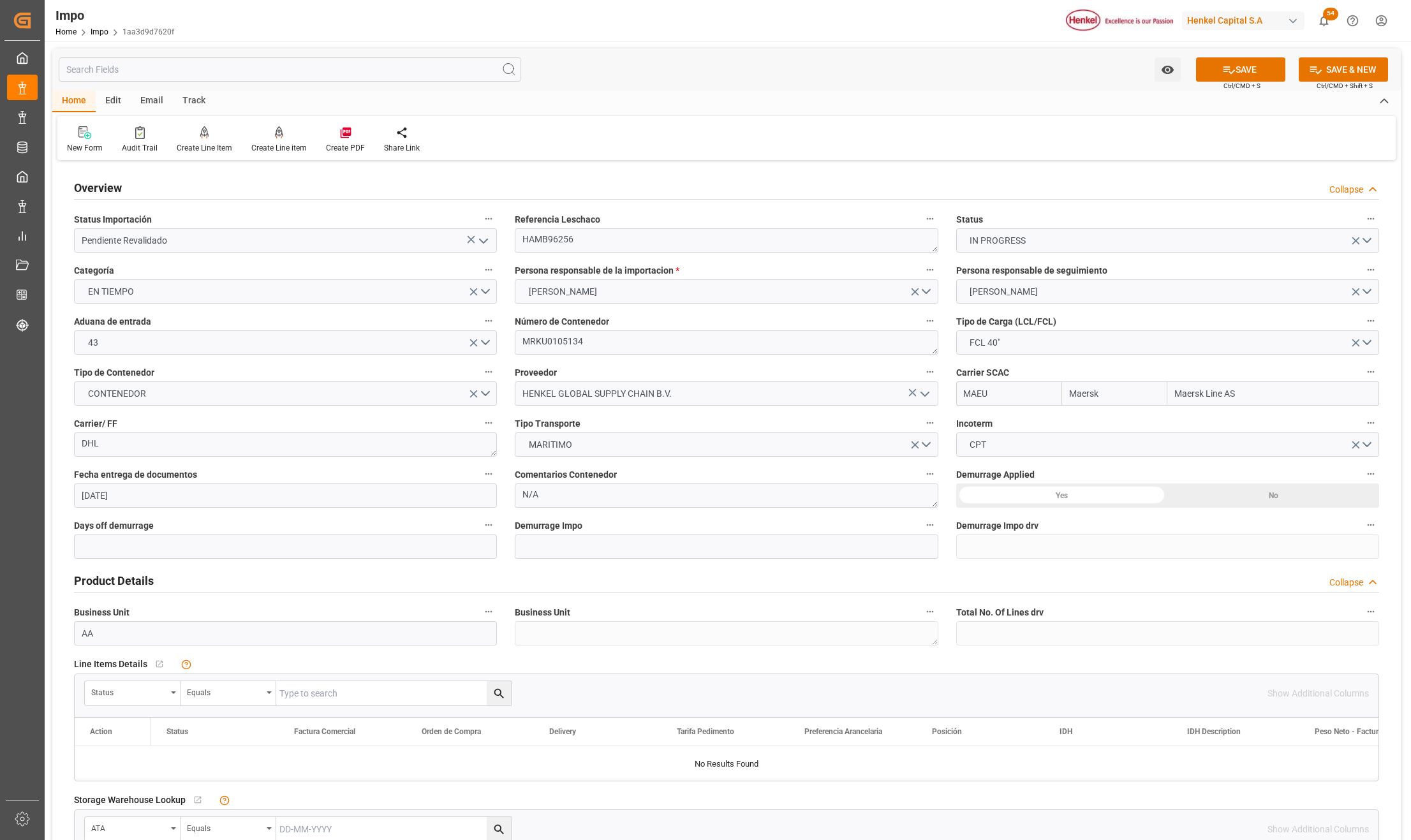
click at [1136, 491] on div "Yes" at bounding box center [1062, 496] width 211 height 25
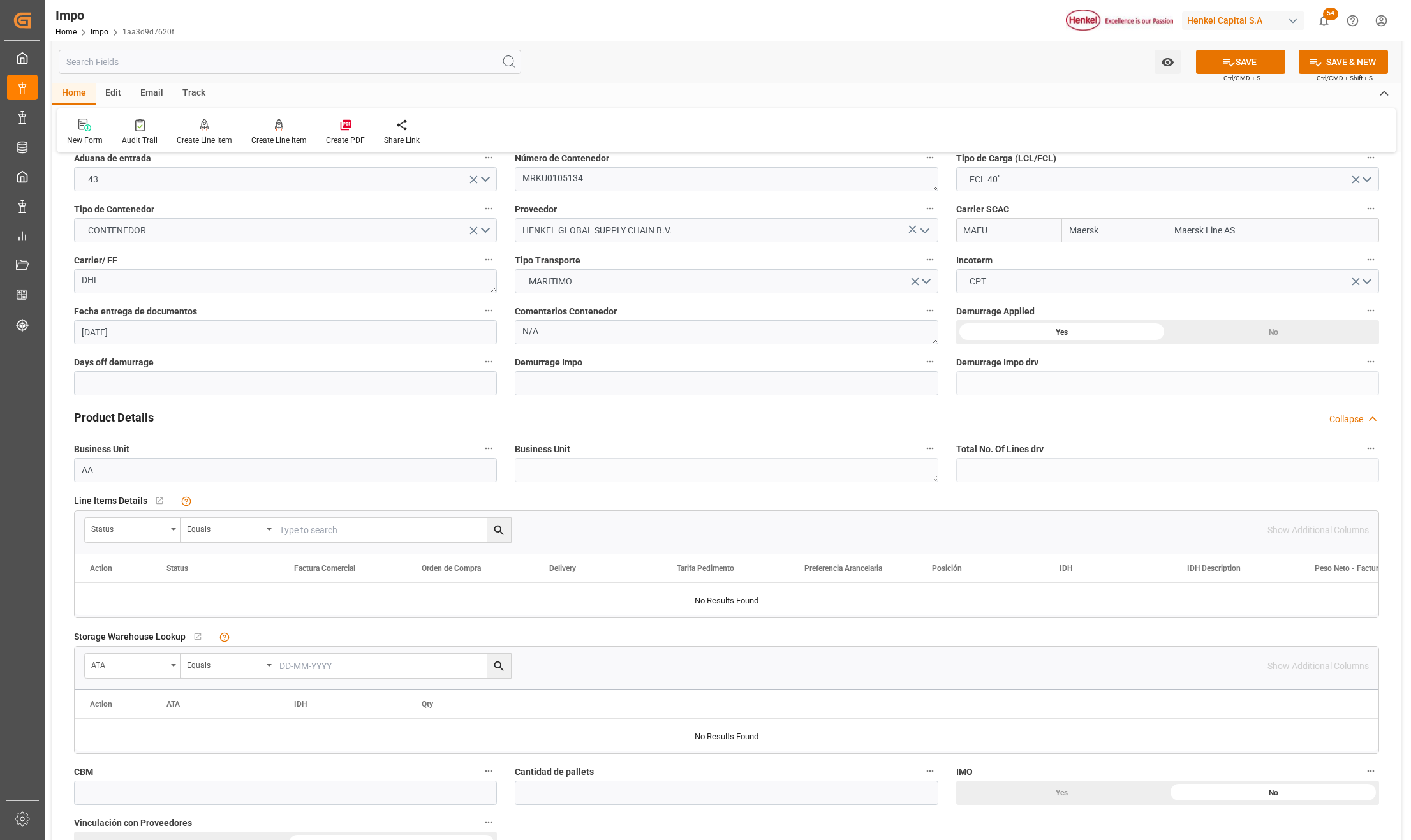
scroll to position [170, 0]
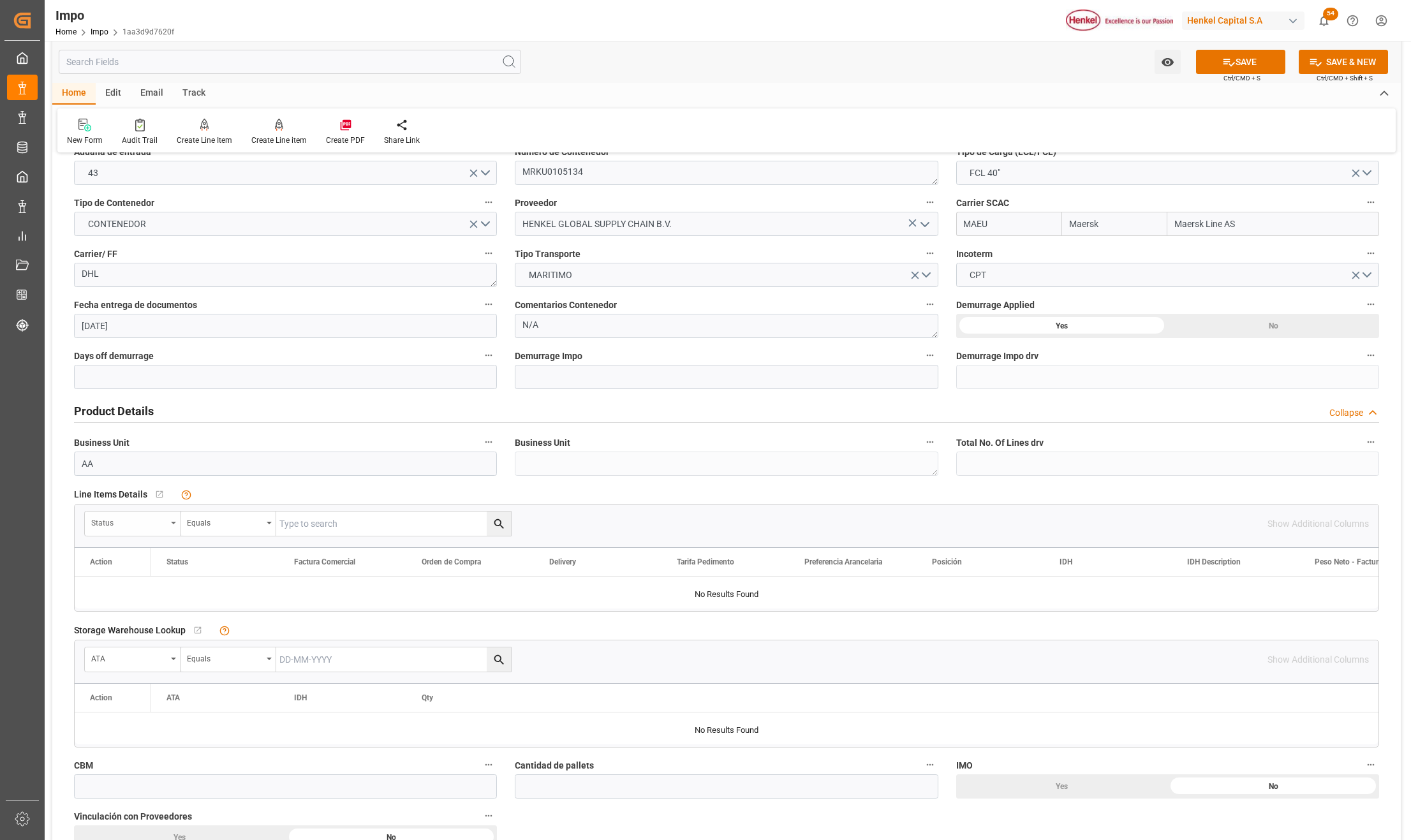
click at [171, 529] on div "Status" at bounding box center [132, 524] width 95 height 25
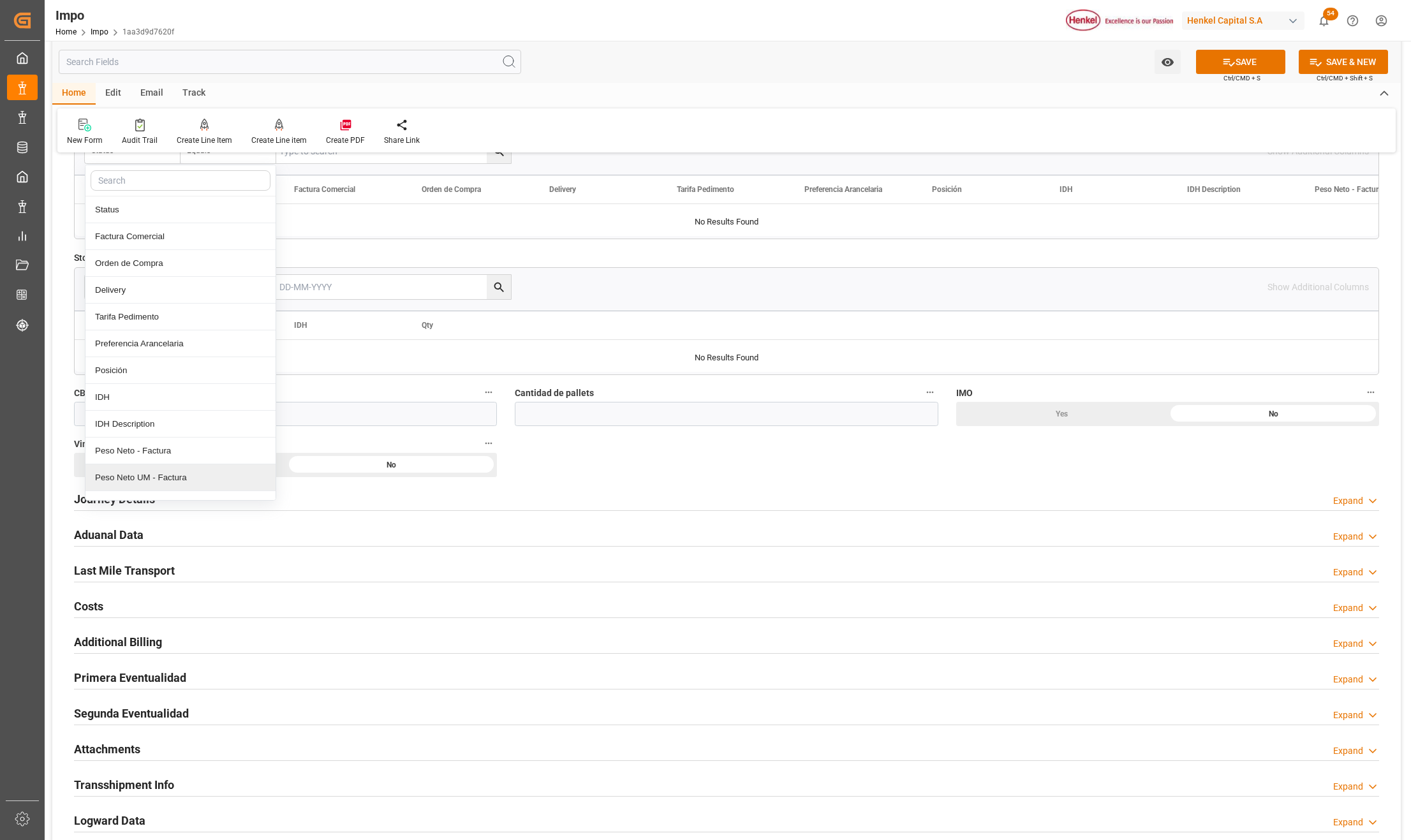
scroll to position [511, 0]
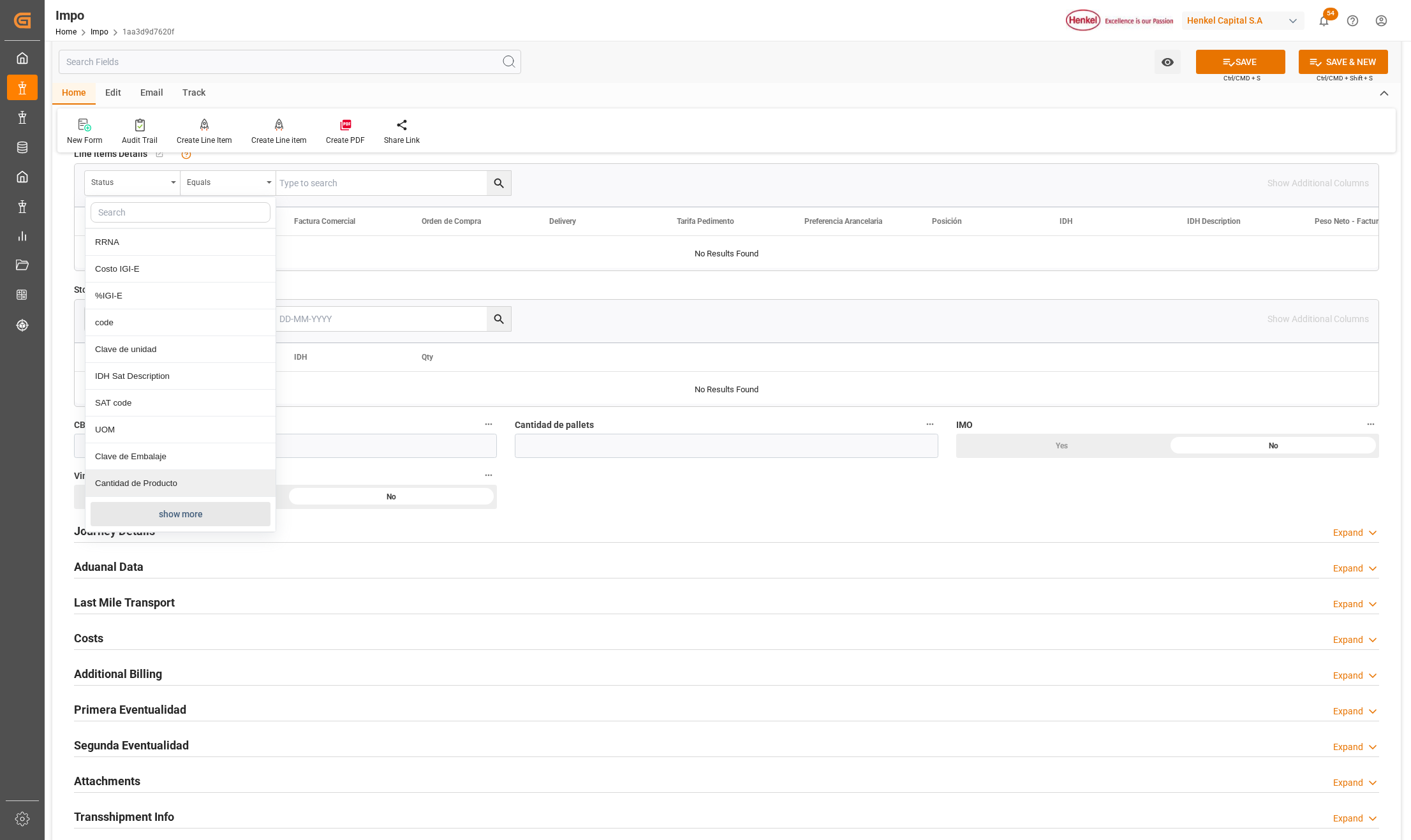
click at [175, 509] on button "show more" at bounding box center [180, 514] width 180 height 25
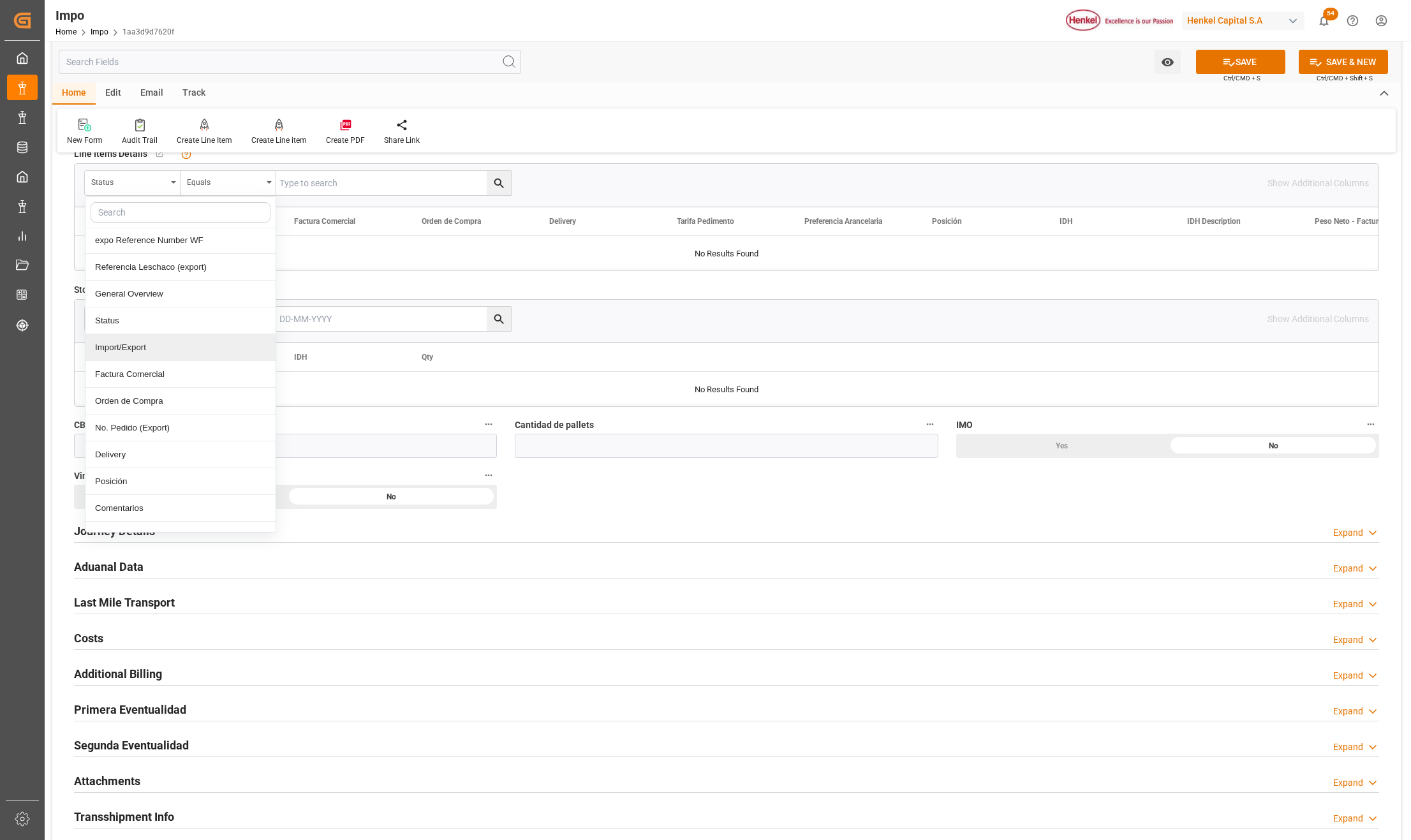
scroll to position [85, 0]
click at [133, 479] on div "Comentarios" at bounding box center [180, 479] width 190 height 26
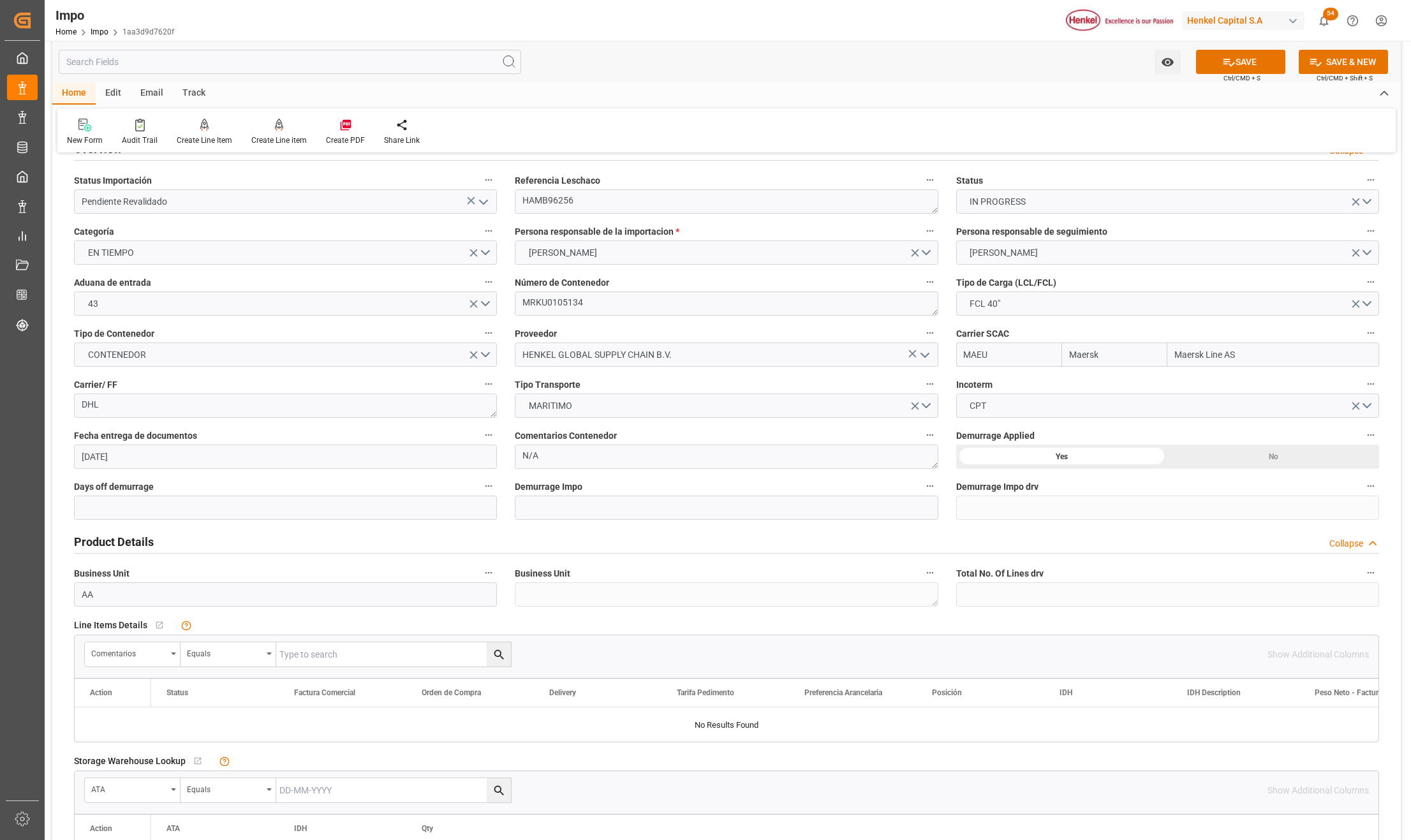
scroll to position [0, 0]
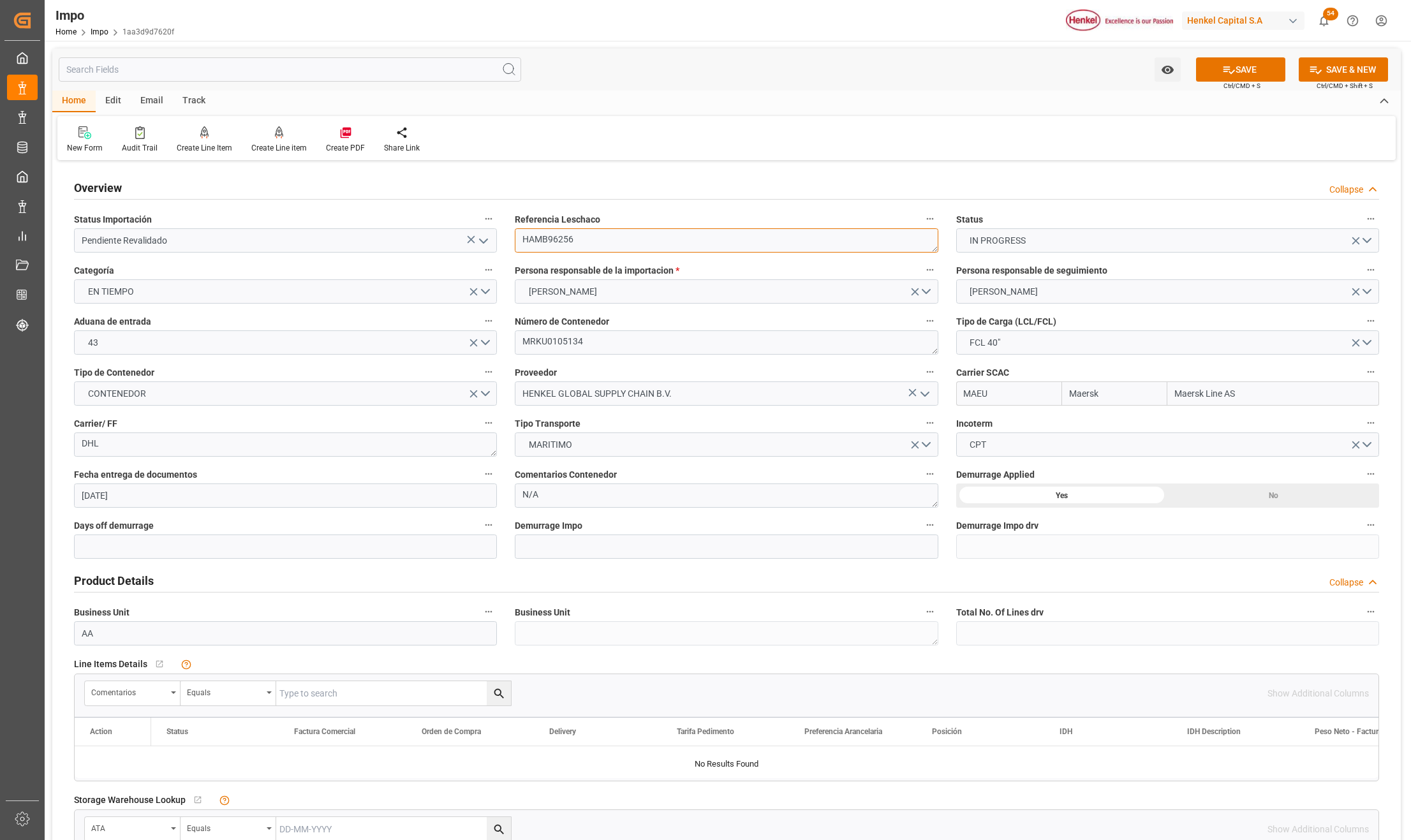
click at [547, 237] on textarea "HAMB96256" at bounding box center [726, 241] width 423 height 25
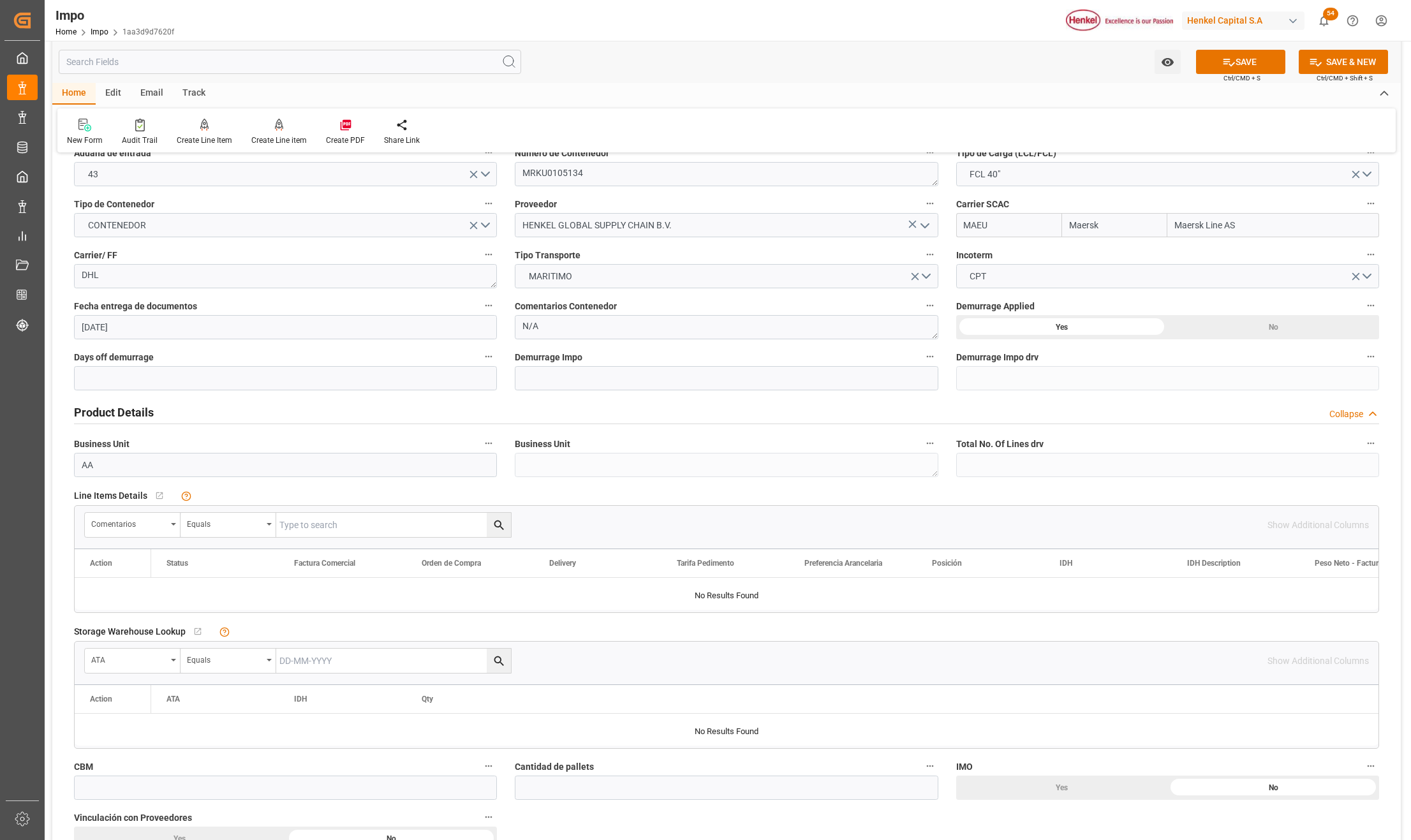
scroll to position [170, 0]
click at [304, 521] on input "text" at bounding box center [394, 524] width 235 height 25
paste input "HAMB96256"
type input "HAMB96256"
click at [496, 527] on icon "search button" at bounding box center [499, 524] width 13 height 13
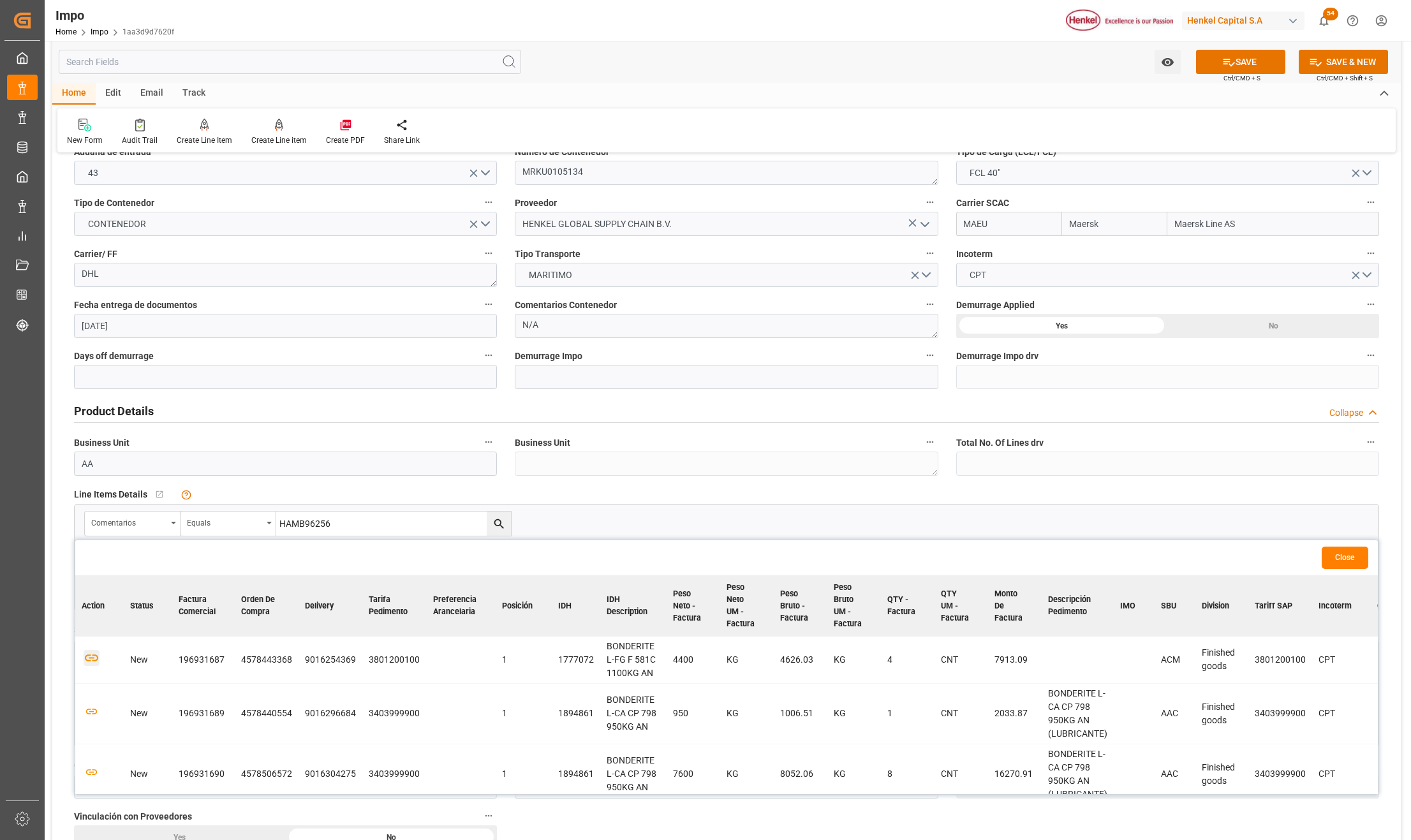
click at [90, 662] on icon "button" at bounding box center [92, 658] width 16 height 16
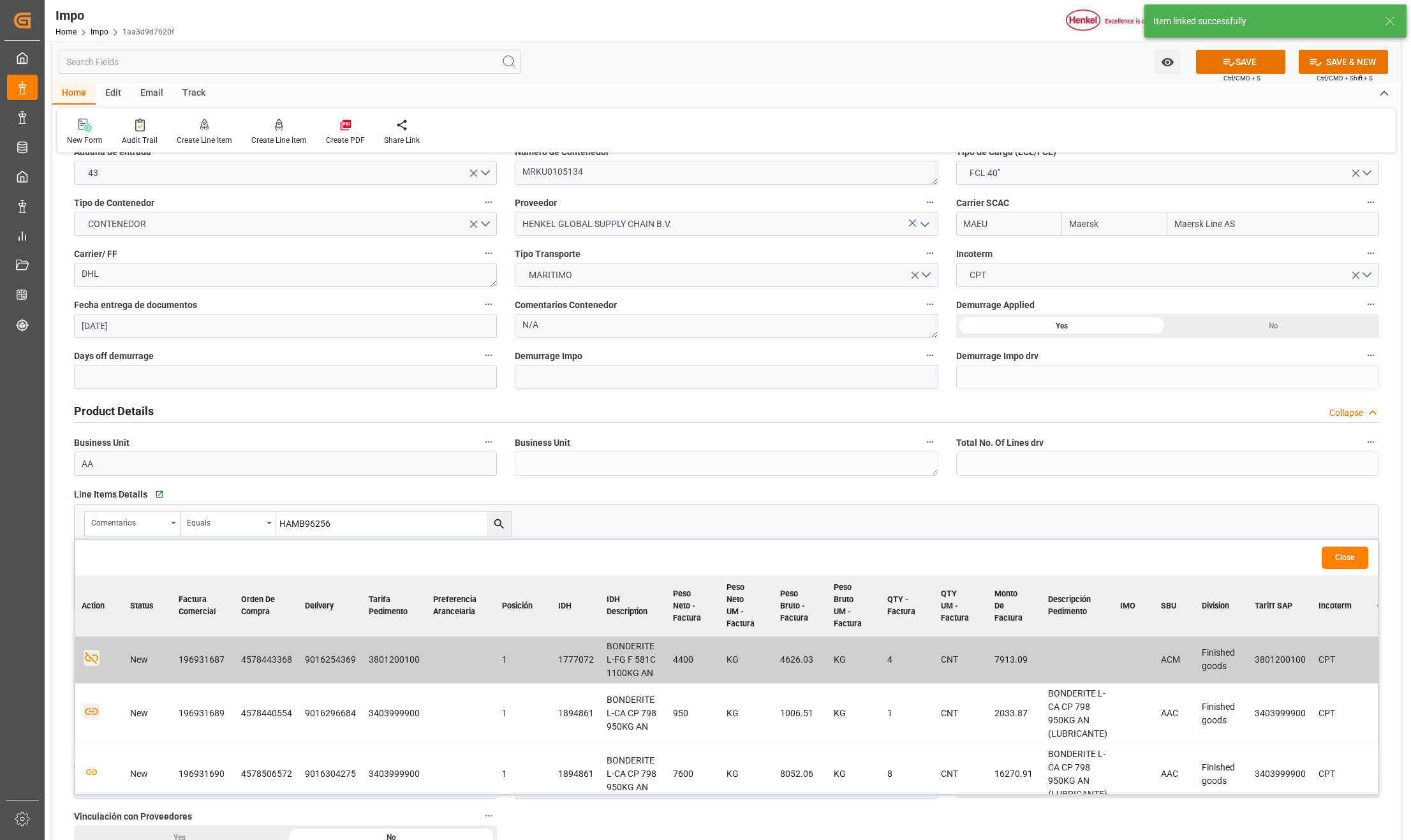
click at [90, 710] on icon "button" at bounding box center [92, 712] width 16 height 16
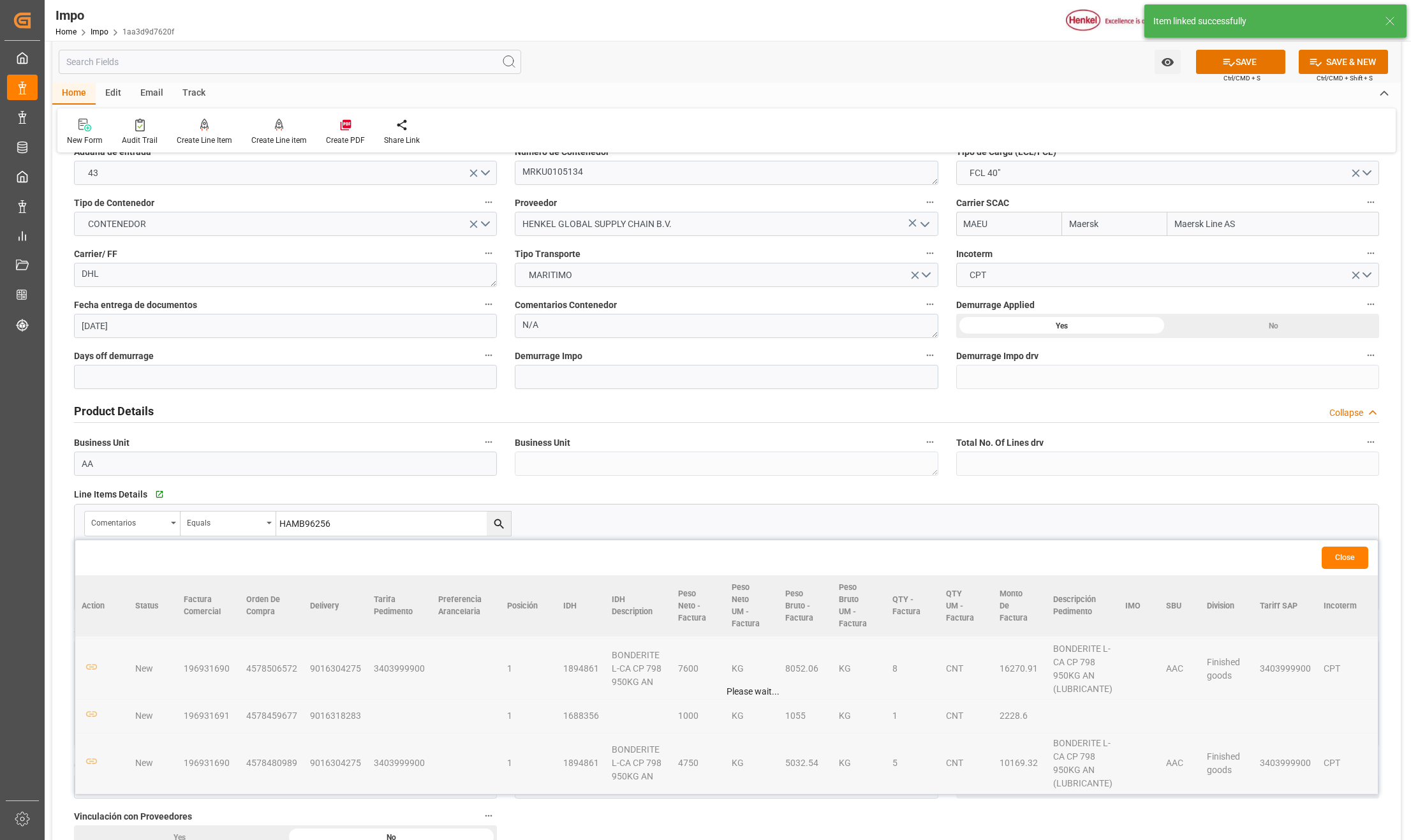
scroll to position [124, 0]
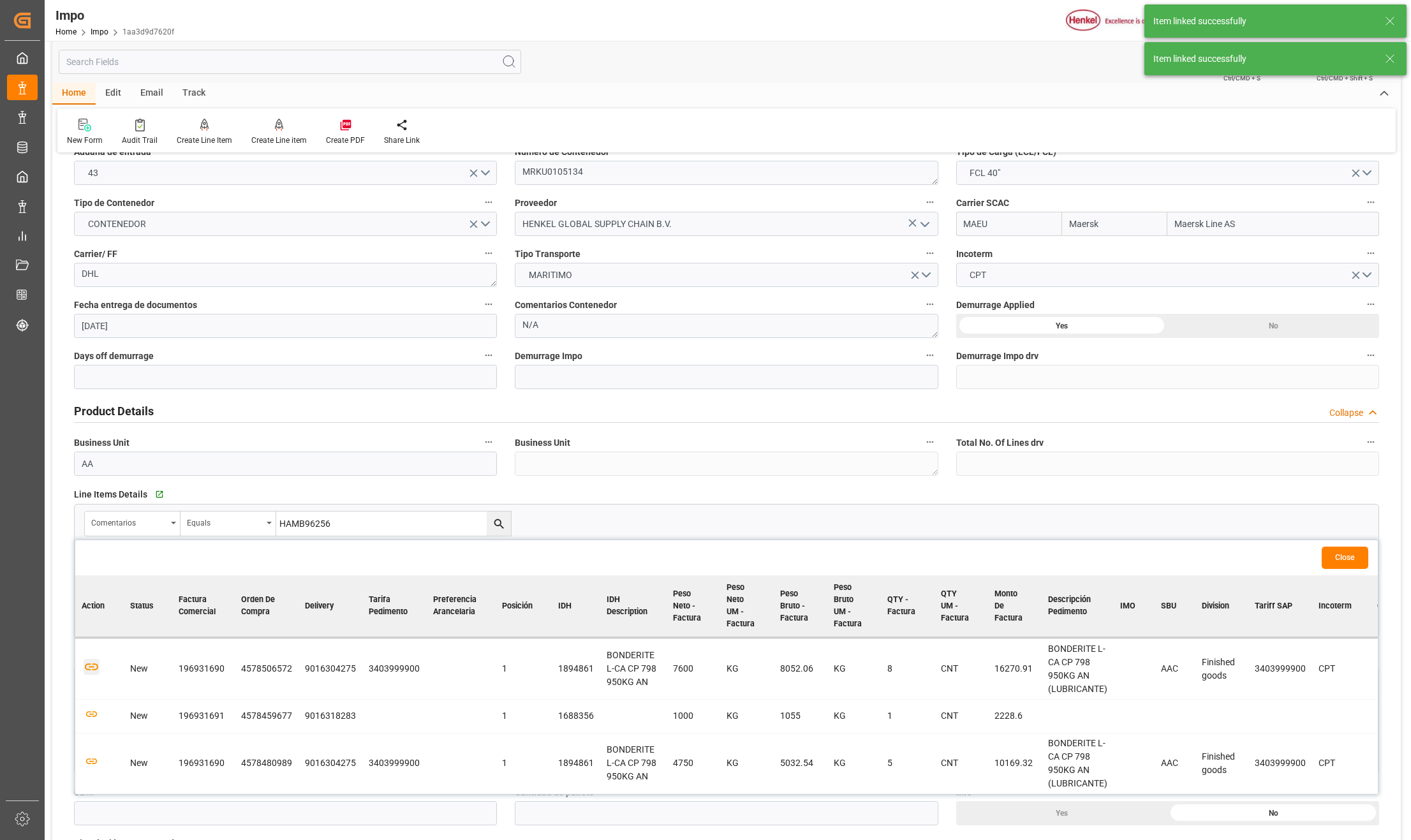
click at [92, 666] on icon "button" at bounding box center [92, 666] width 16 height 16
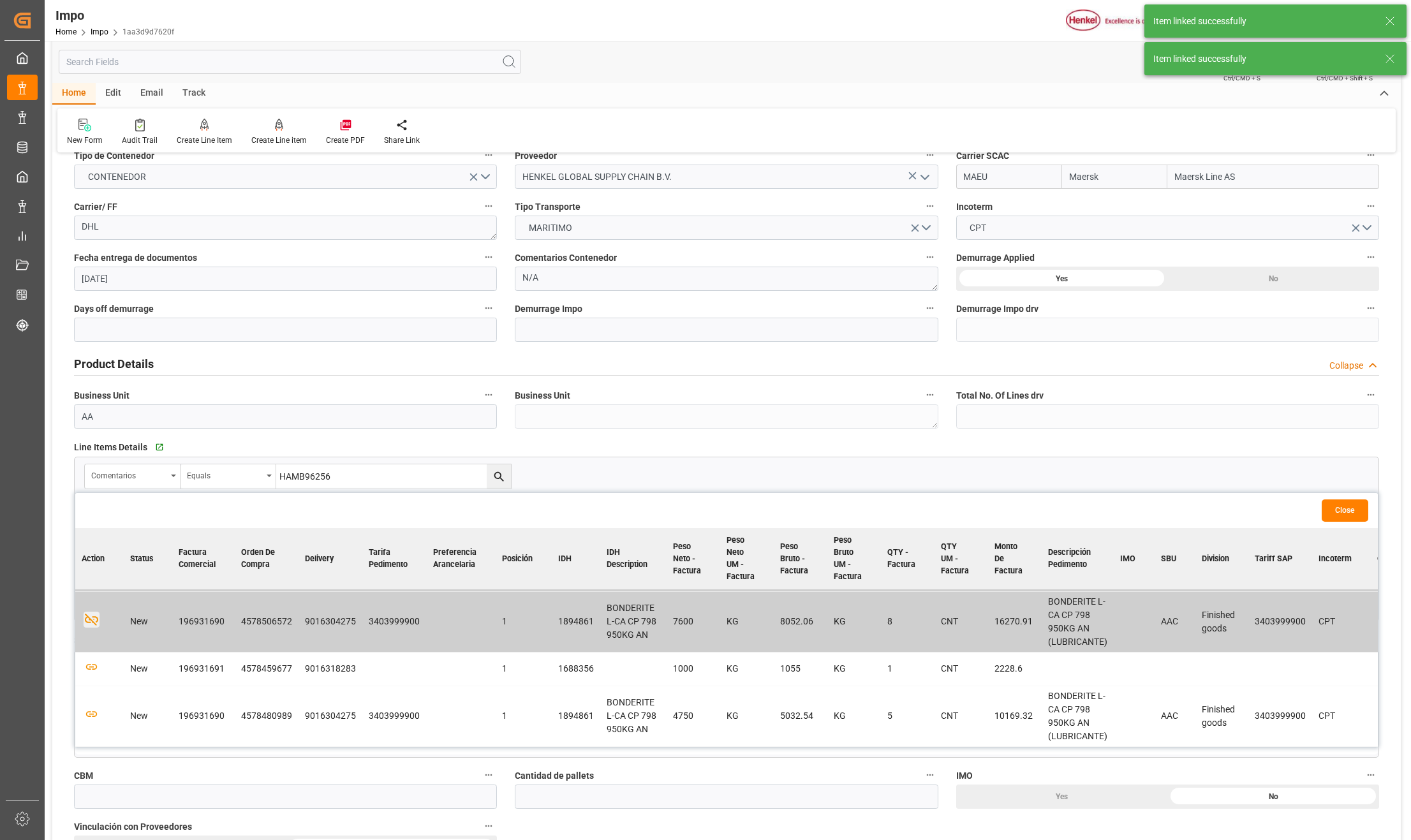
scroll to position [255, 0]
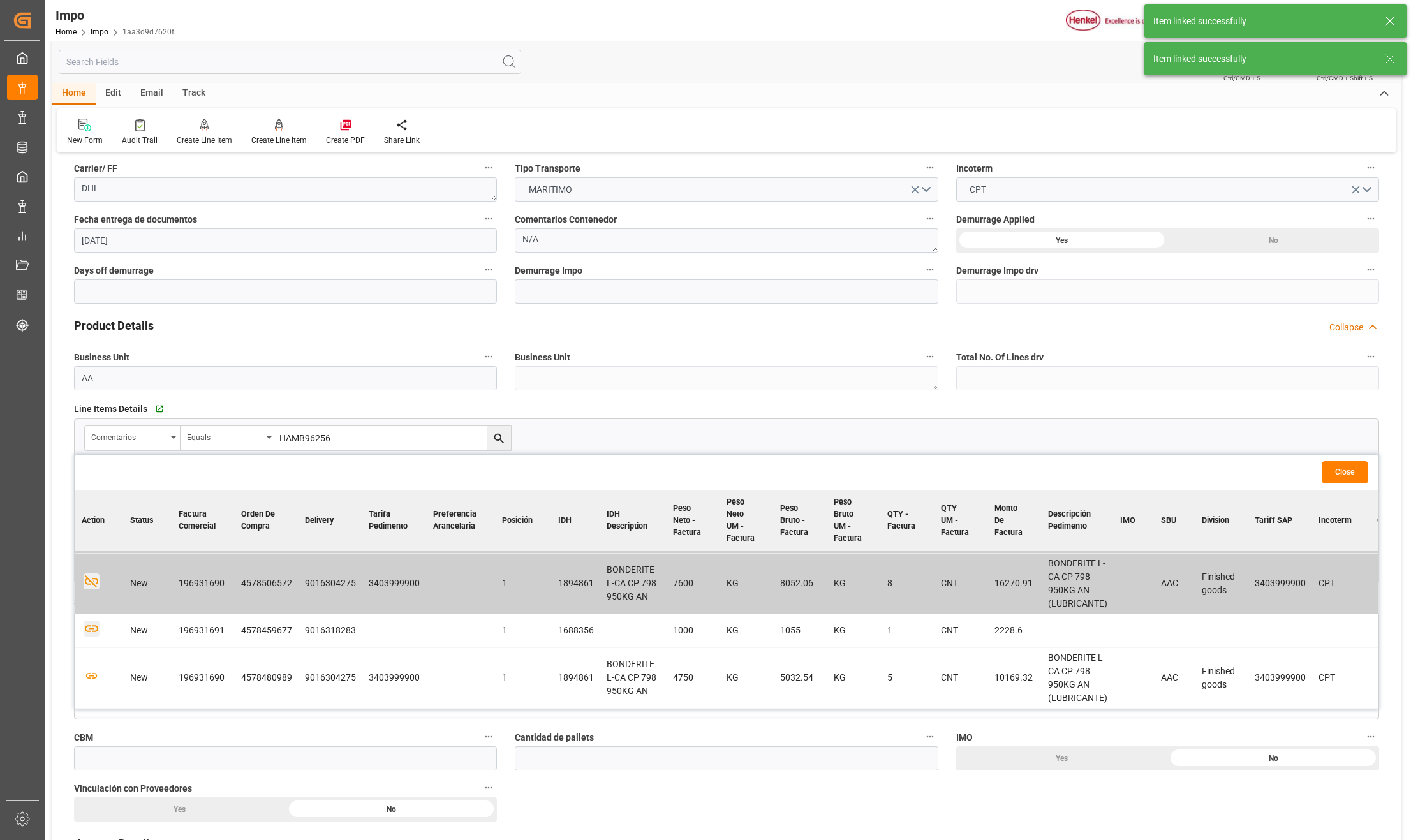
click at [92, 624] on icon "button" at bounding box center [92, 629] width 16 height 16
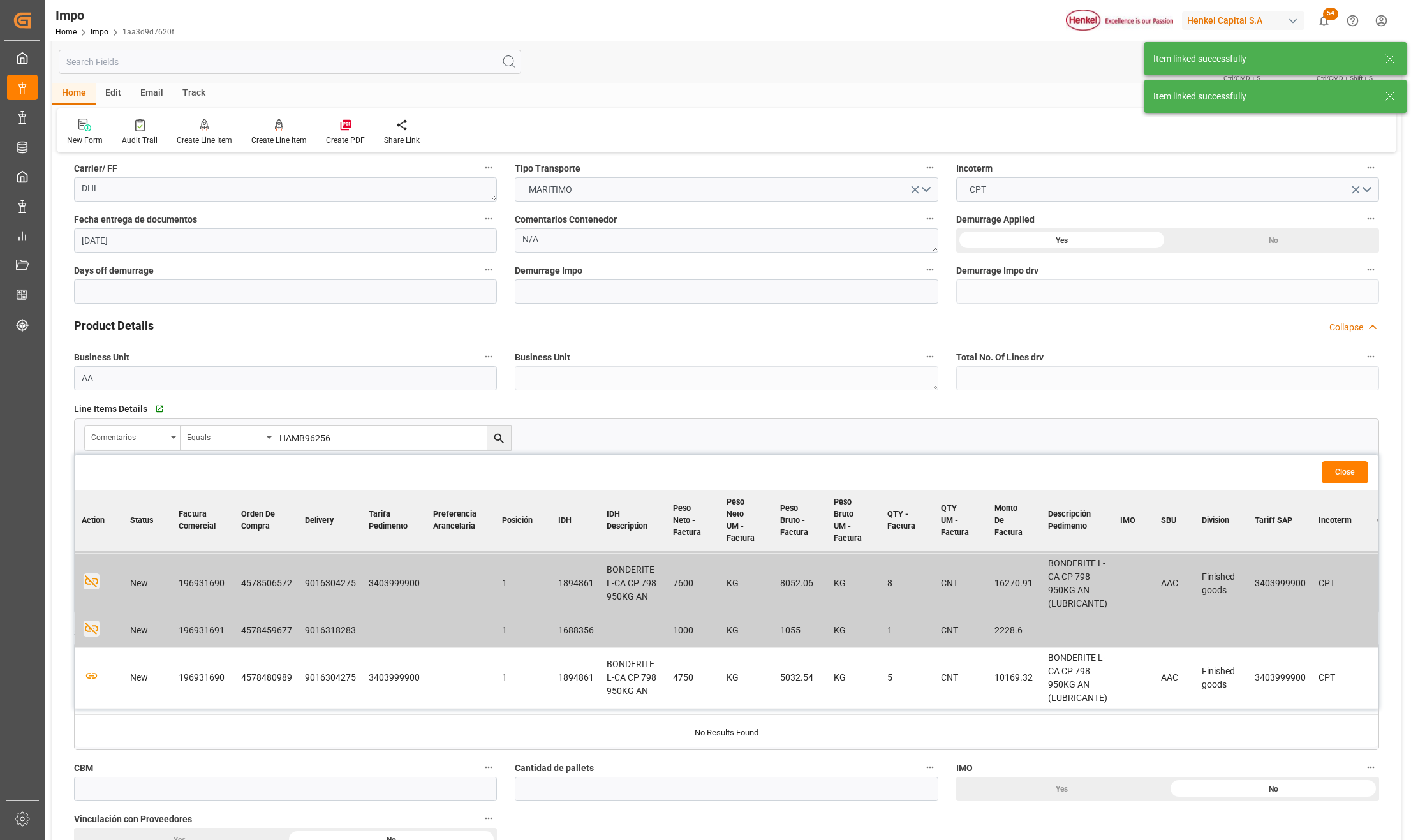
scroll to position [340, 0]
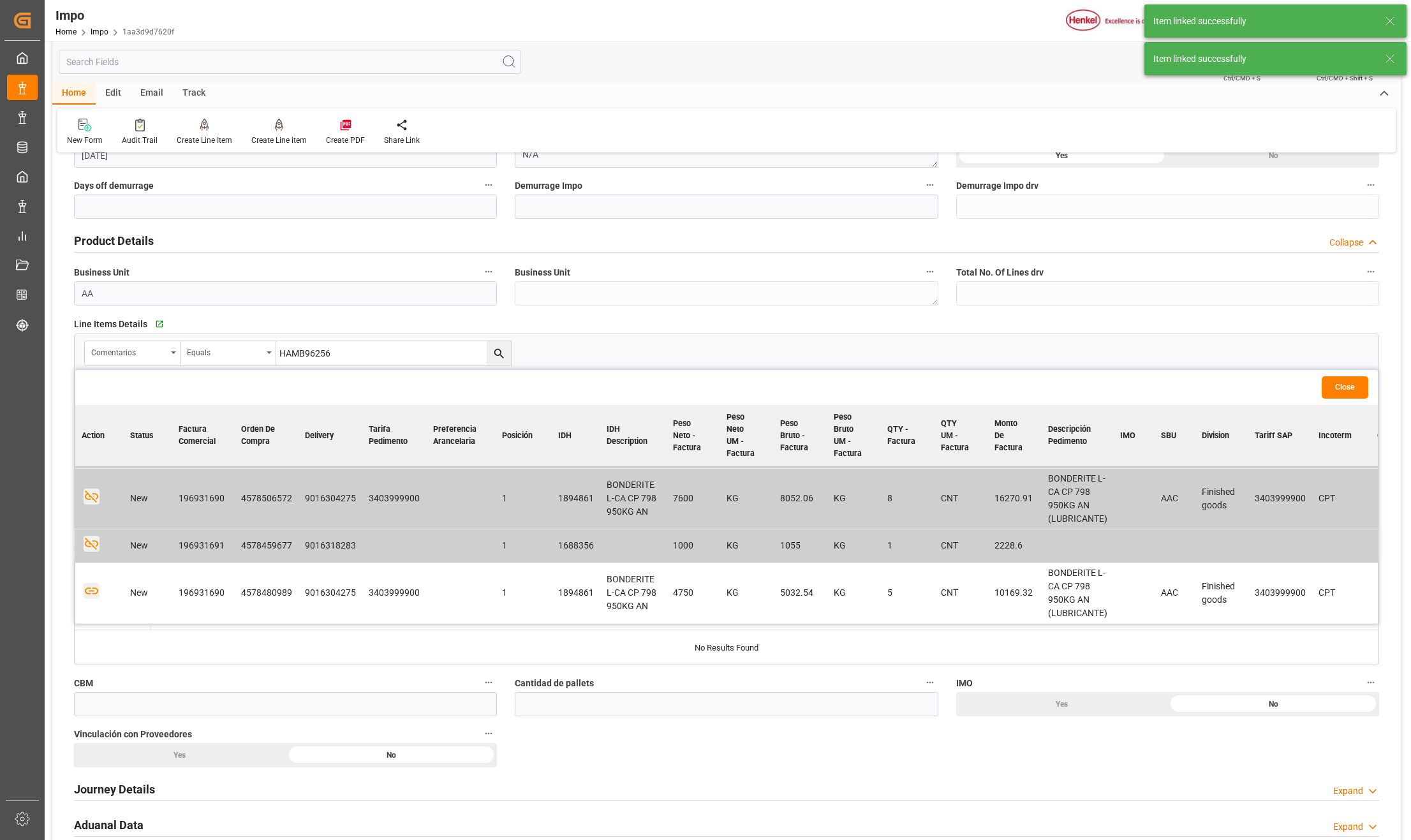
click at [92, 584] on icon "button" at bounding box center [92, 591] width 16 height 16
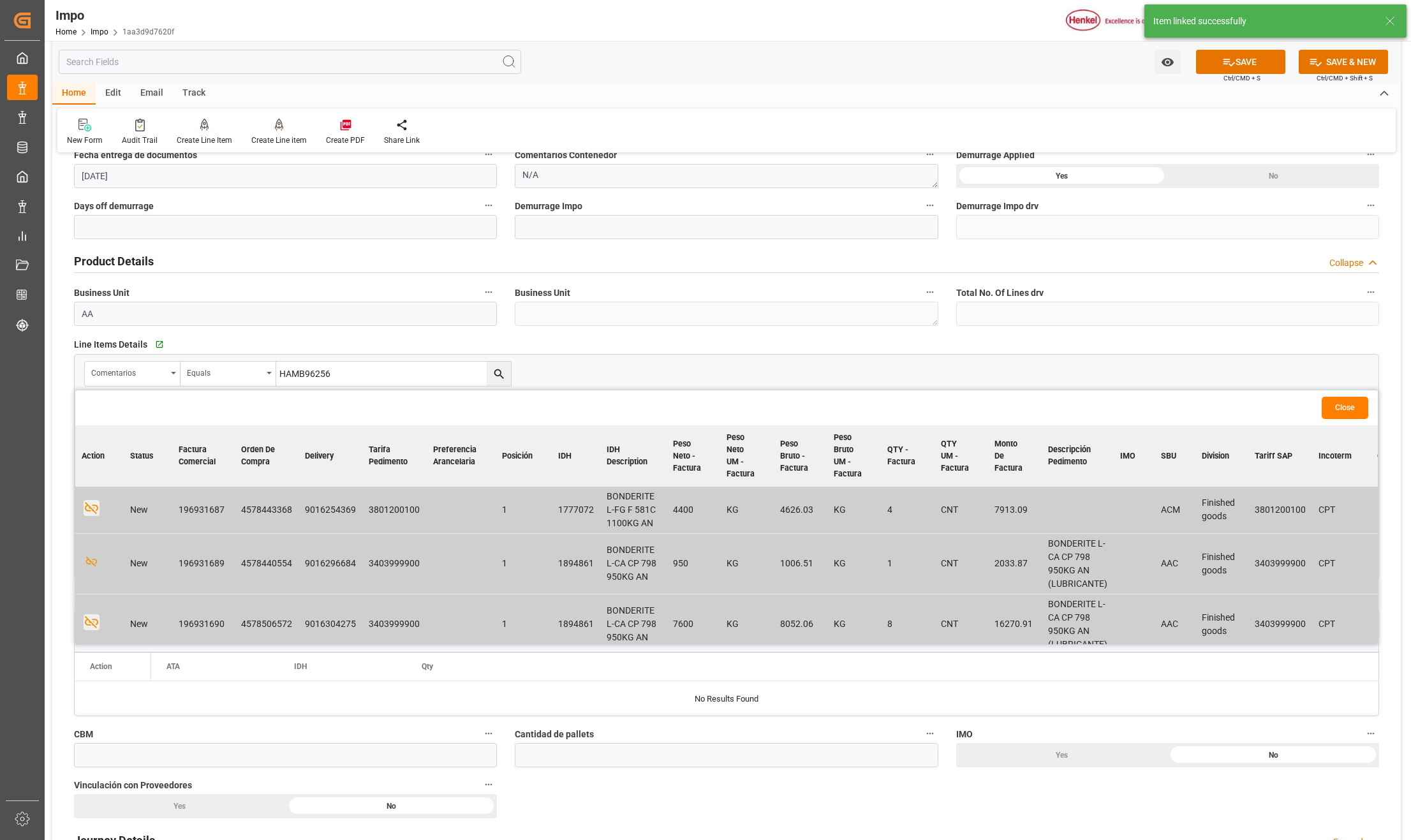
scroll to position [170, 0]
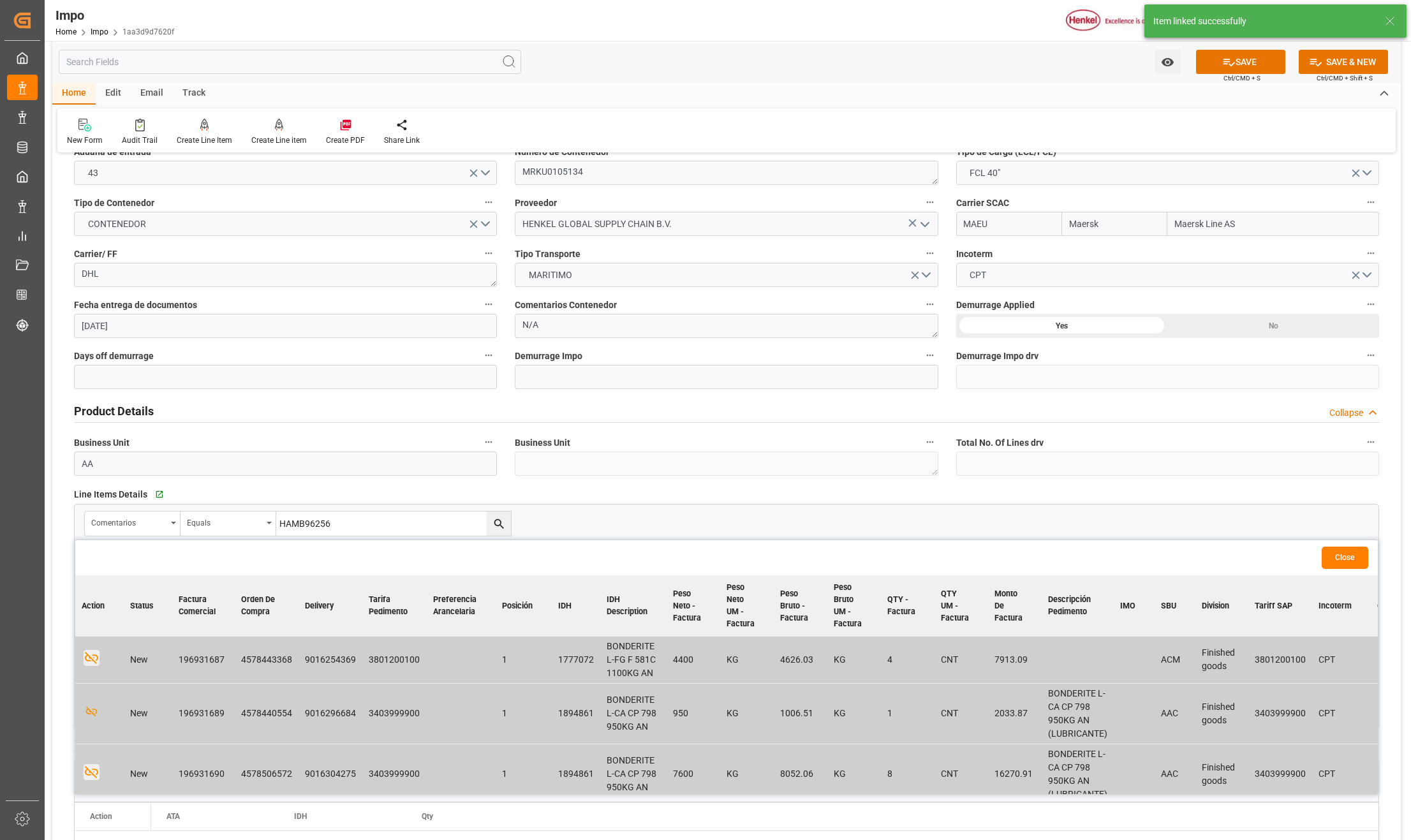
click at [1343, 560] on button "Close" at bounding box center [1345, 558] width 46 height 23
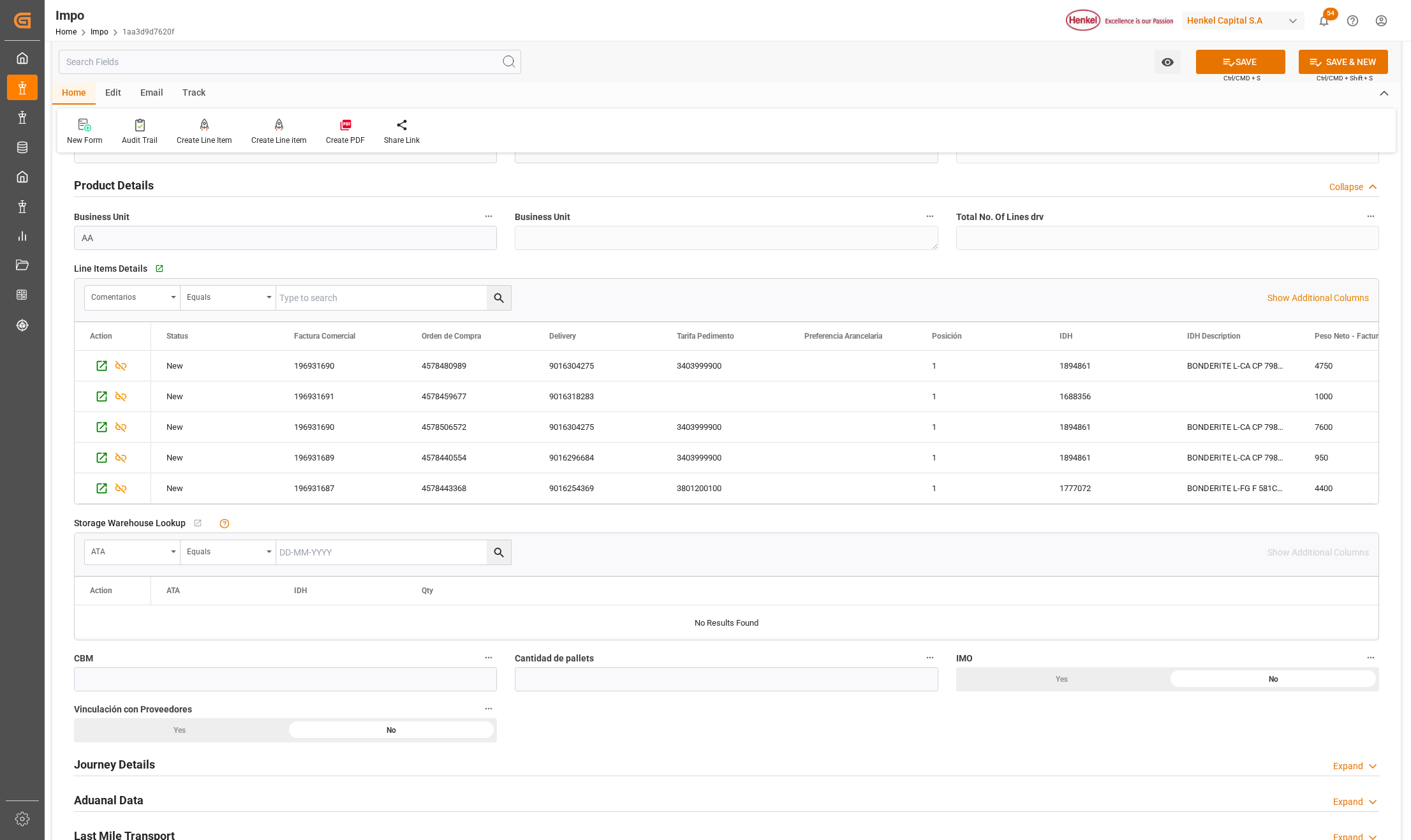
scroll to position [425, 0]
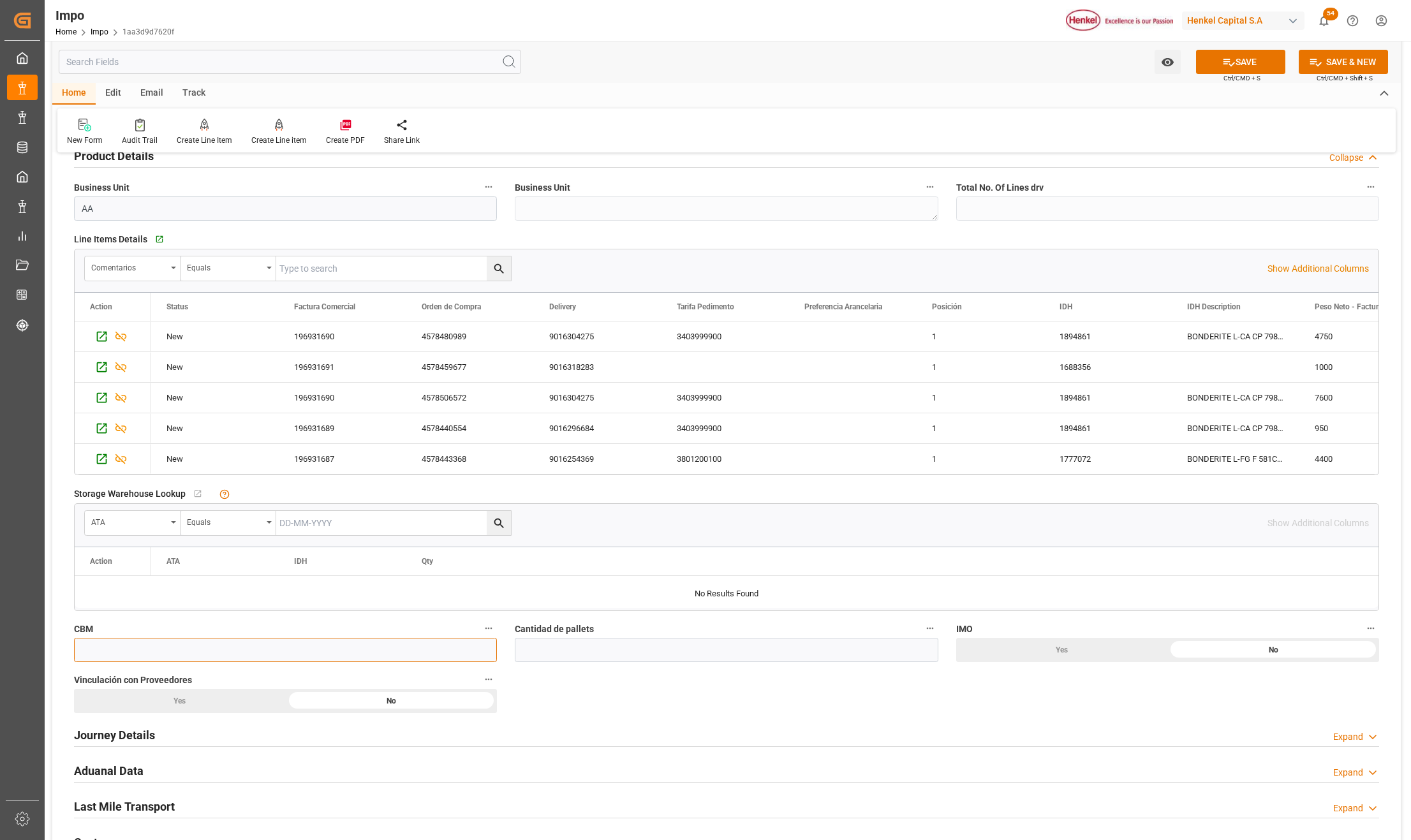
click at [87, 645] on input "text" at bounding box center [285, 650] width 423 height 25
type input "50"
click at [648, 657] on input "text" at bounding box center [726, 650] width 423 height 25
type input "19"
drag, startPoint x: 1144, startPoint y: 696, endPoint x: 1203, endPoint y: 657, distance: 70.7
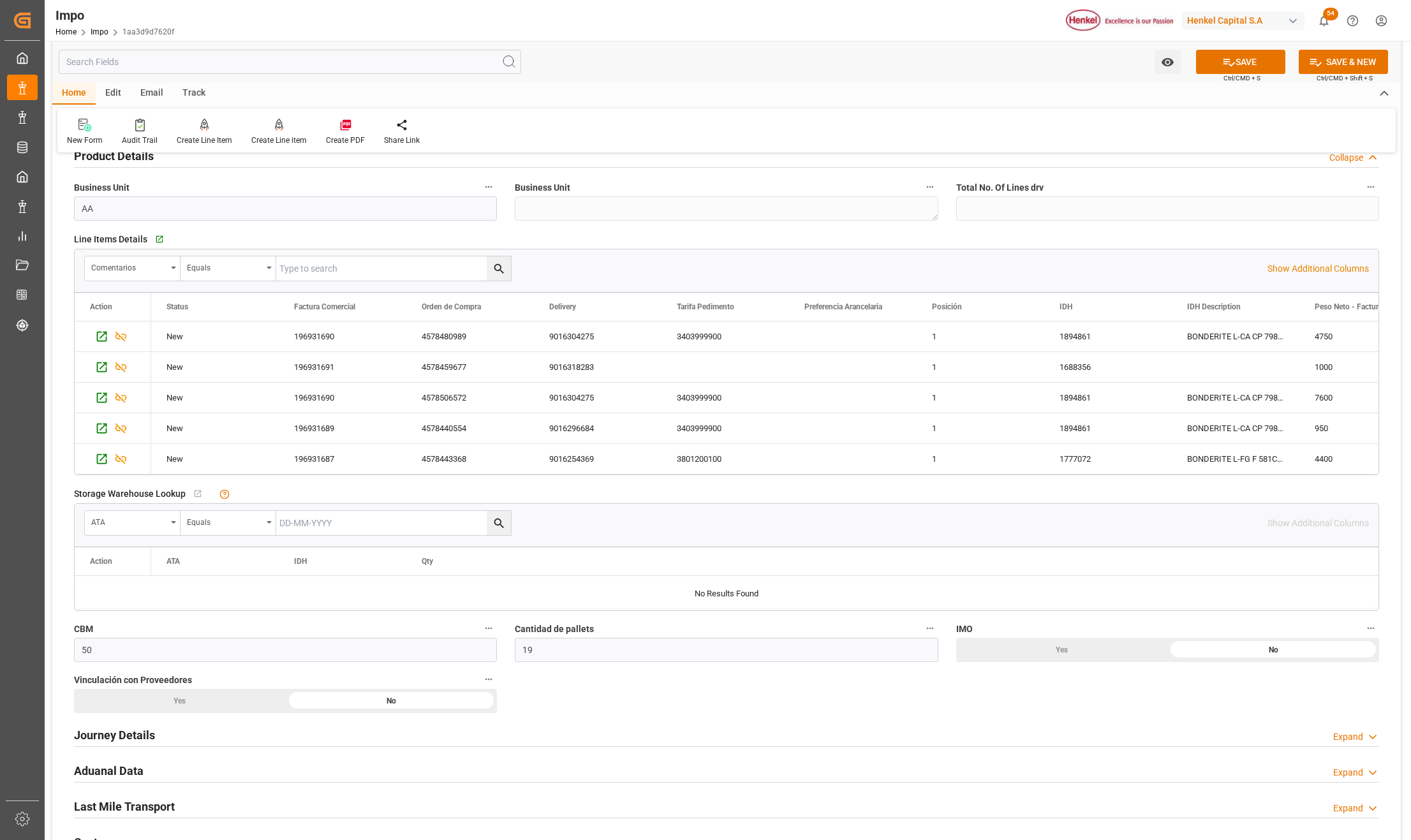
click at [1144, 695] on div "Overview Collapse Status Importación Pendiente Revalidado Referencia Leschaco H…" at bounding box center [726, 467] width 1349 height 1455
click at [176, 702] on div "Yes" at bounding box center [179, 701] width 211 height 25
click at [129, 736] on h2 "Journey Details" at bounding box center [114, 735] width 81 height 17
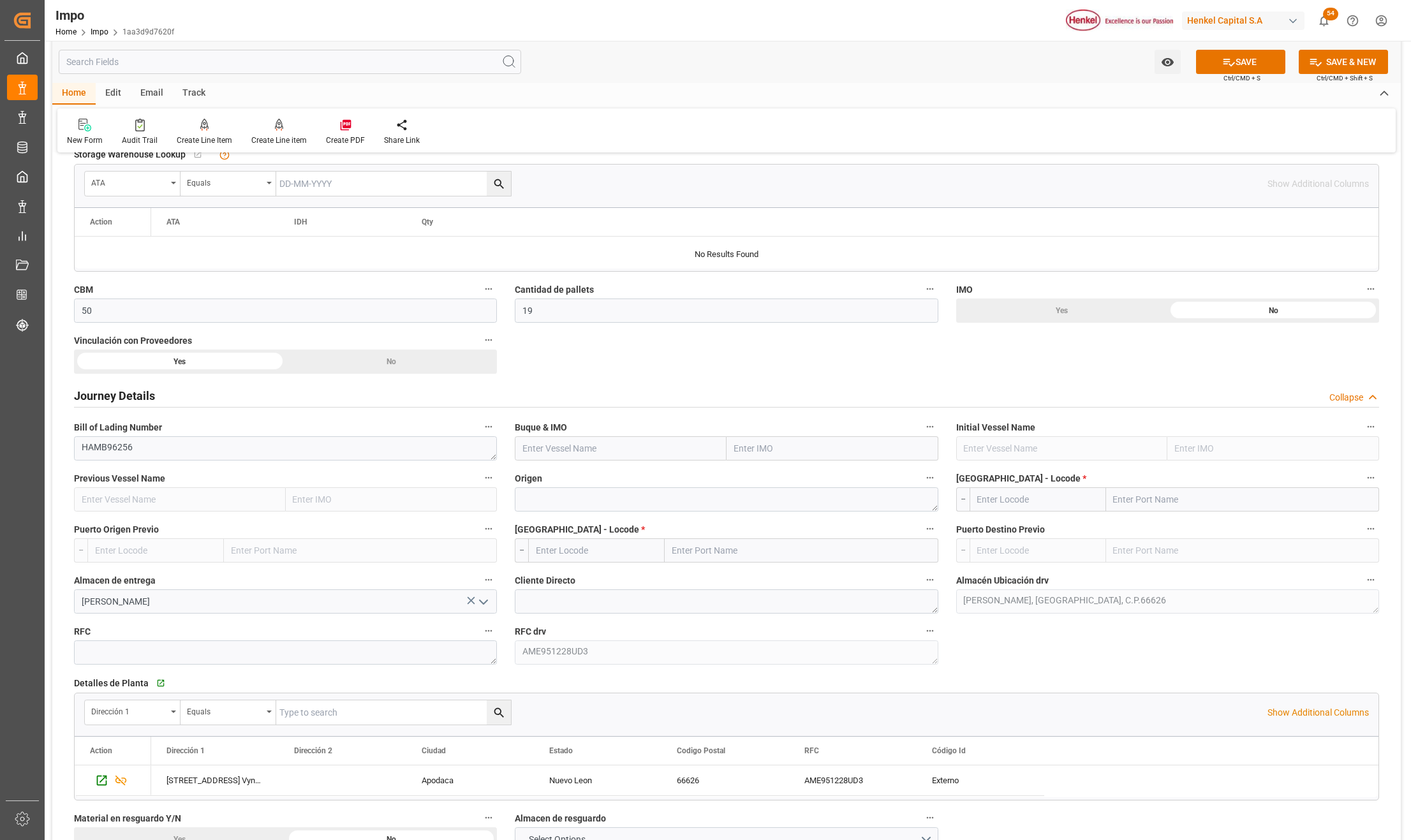
scroll to position [765, 0]
click at [753, 453] on input "text" at bounding box center [832, 447] width 211 height 25
click at [781, 450] on input "text" at bounding box center [832, 447] width 211 height 25
click at [766, 447] on input "MERSK [GEOGRAPHIC_DATA]" at bounding box center [832, 447] width 211 height 25
click at [812, 473] on span "9697026 - [GEOGRAPHIC_DATA] [GEOGRAPHIC_DATA]" at bounding box center [815, 475] width 161 height 10
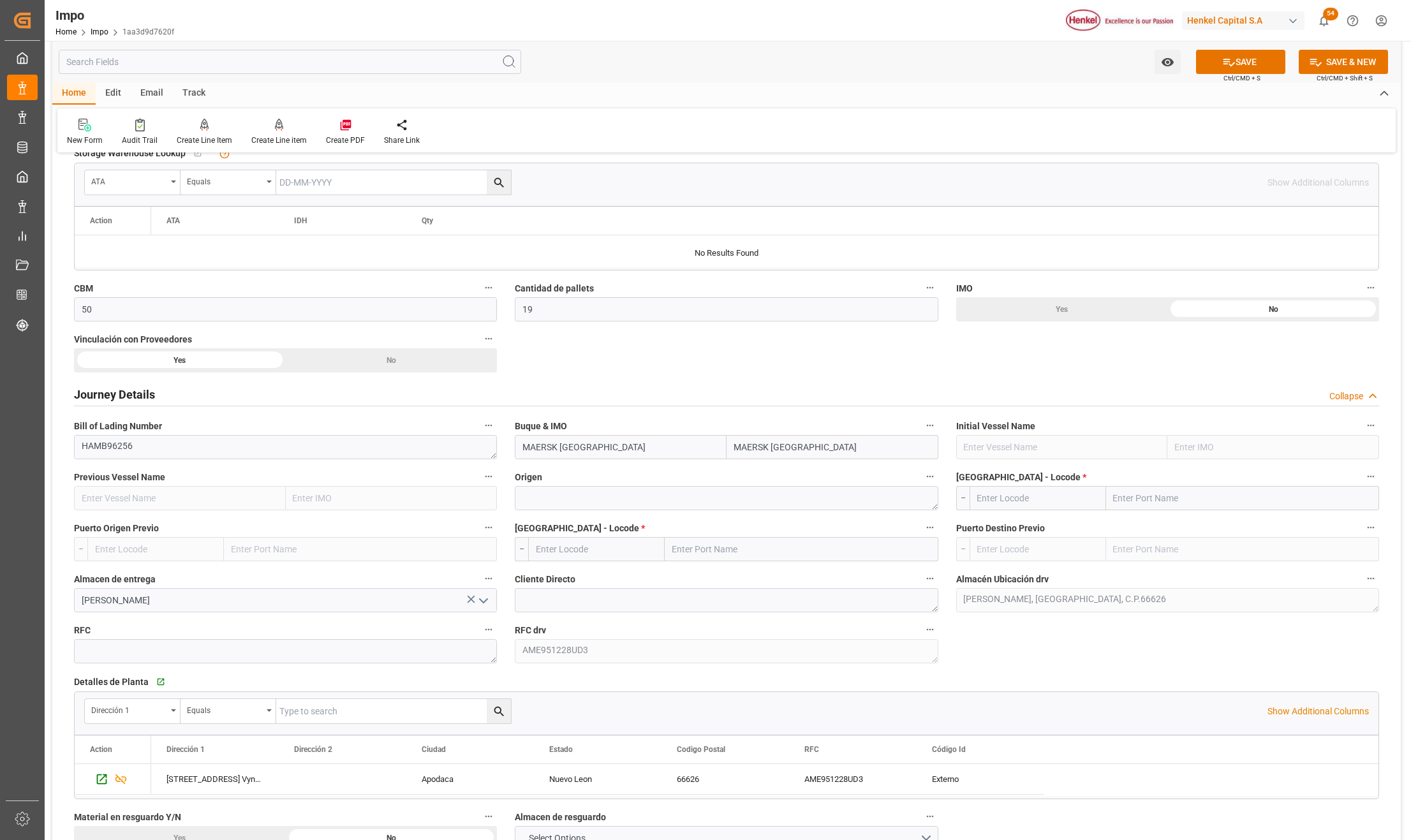
type input "9697026"
click at [582, 503] on textarea at bounding box center [726, 498] width 423 height 25
type input "MAERSK [GEOGRAPHIC_DATA]"
type textarea "[GEOGRAPHIC_DATA]"
click at [1147, 504] on input "text" at bounding box center [1242, 498] width 273 height 25
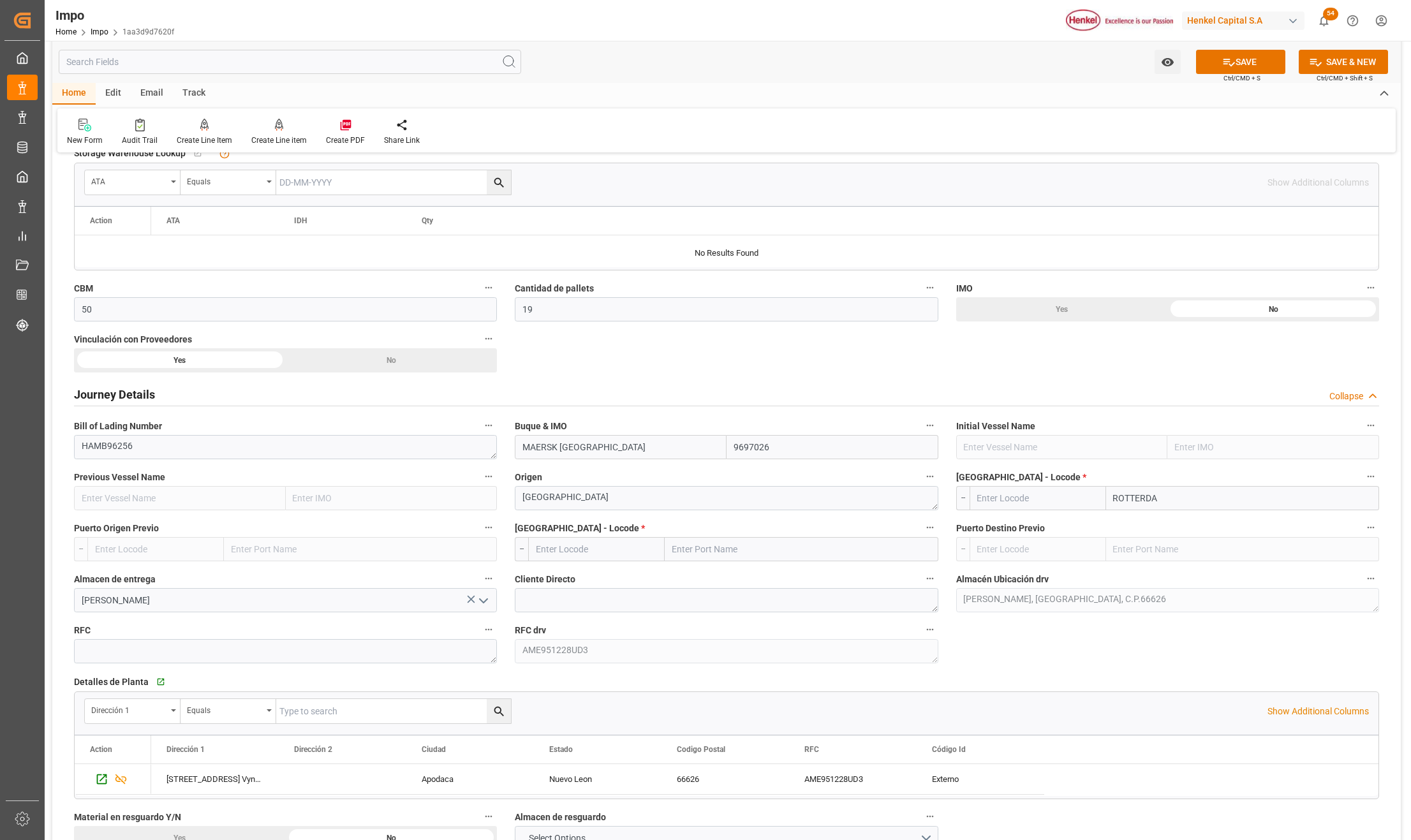
type input "[GEOGRAPHIC_DATA]"
click at [1151, 527] on b "[GEOGRAPHIC_DATA]" at bounding box center [1158, 526] width 87 height 10
type input "NLRTM"
type input "[GEOGRAPHIC_DATA]"
click at [680, 552] on input "text" at bounding box center [800, 549] width 273 height 25
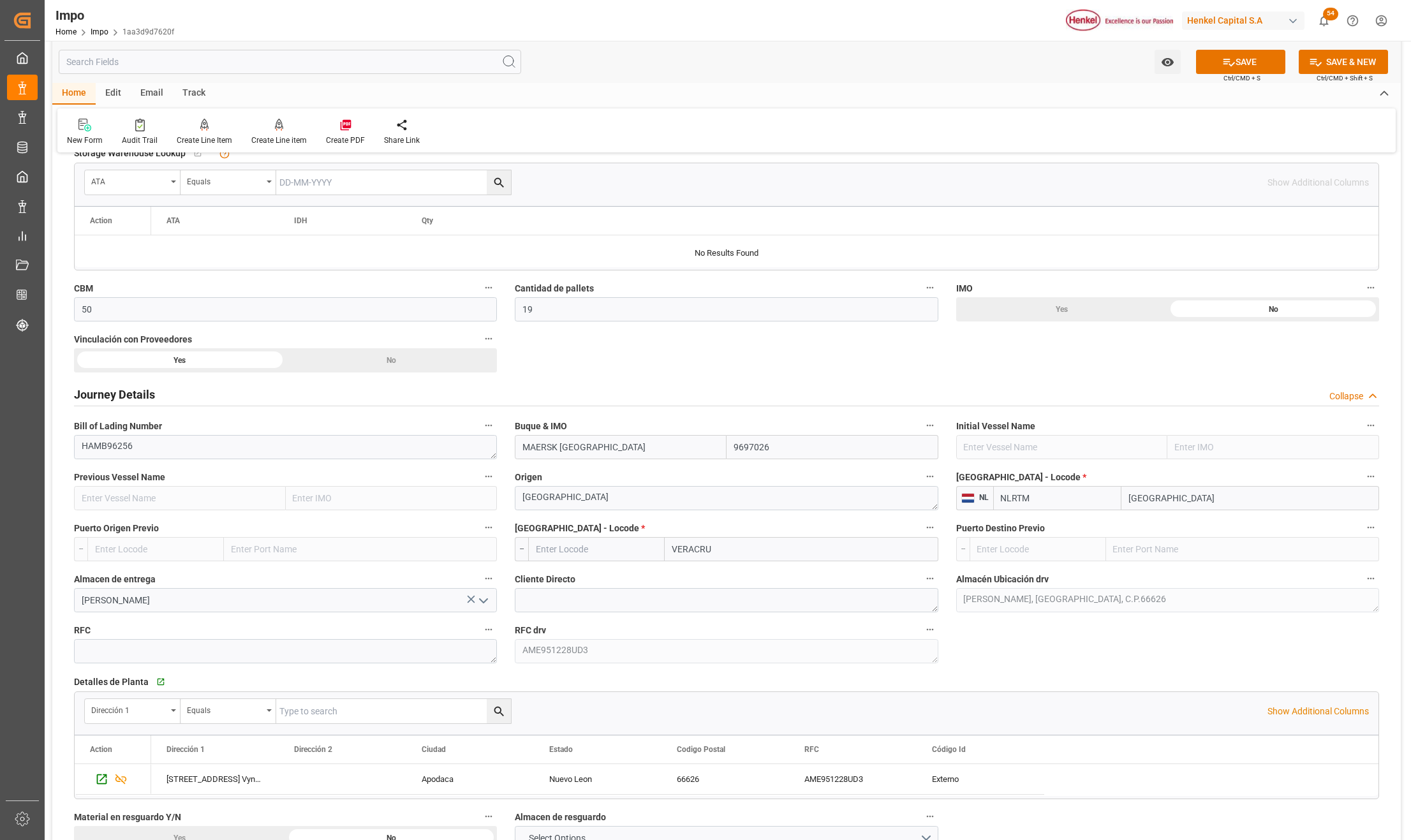
type input "[GEOGRAPHIC_DATA]"
click at [722, 582] on span "Veracruz - MXVER" at bounding box center [732, 577] width 119 height 10
type input "MXVER"
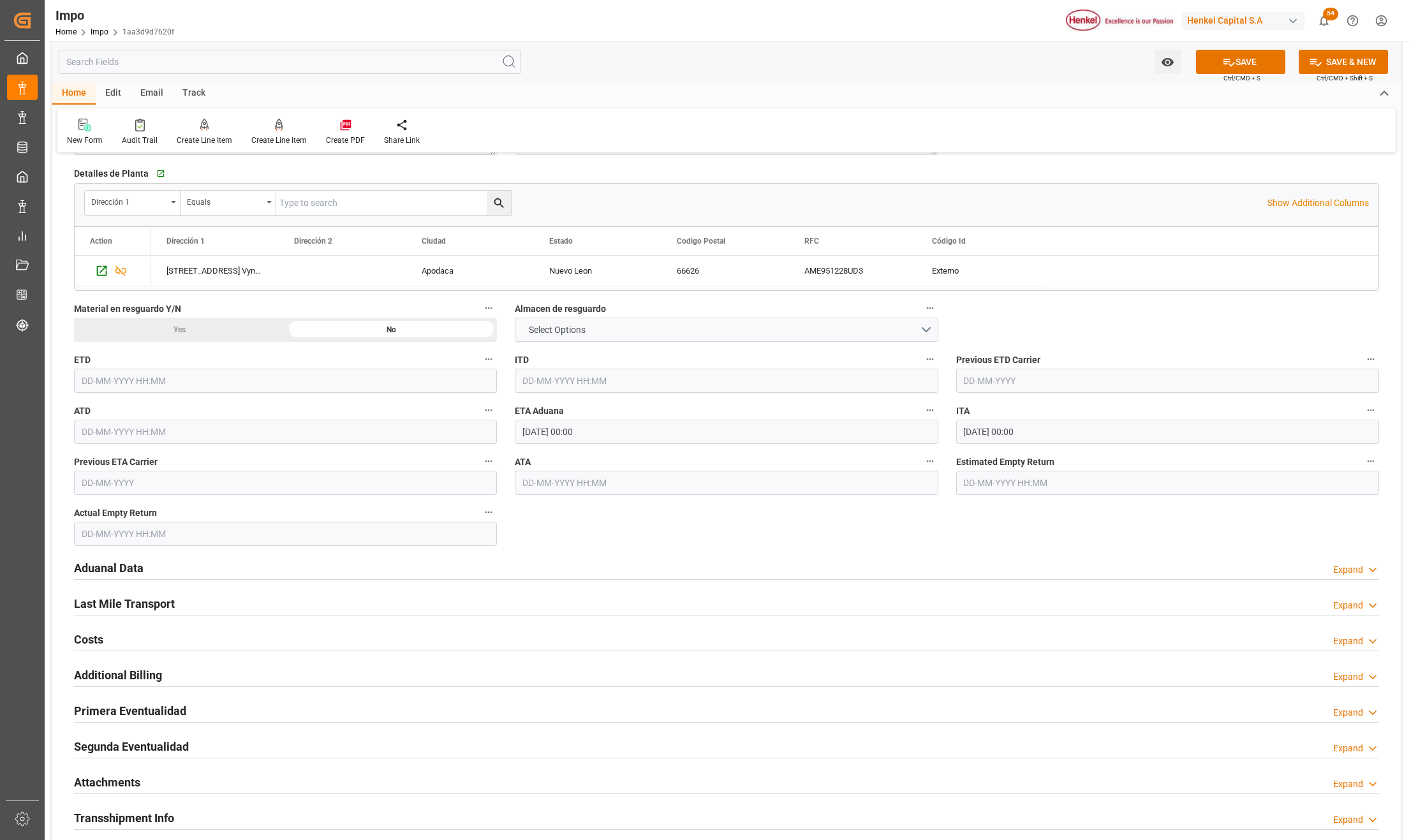
scroll to position [1276, 0]
type input "[GEOGRAPHIC_DATA]"
click at [117, 564] on h2 "Aduanal Data" at bounding box center [109, 566] width 70 height 17
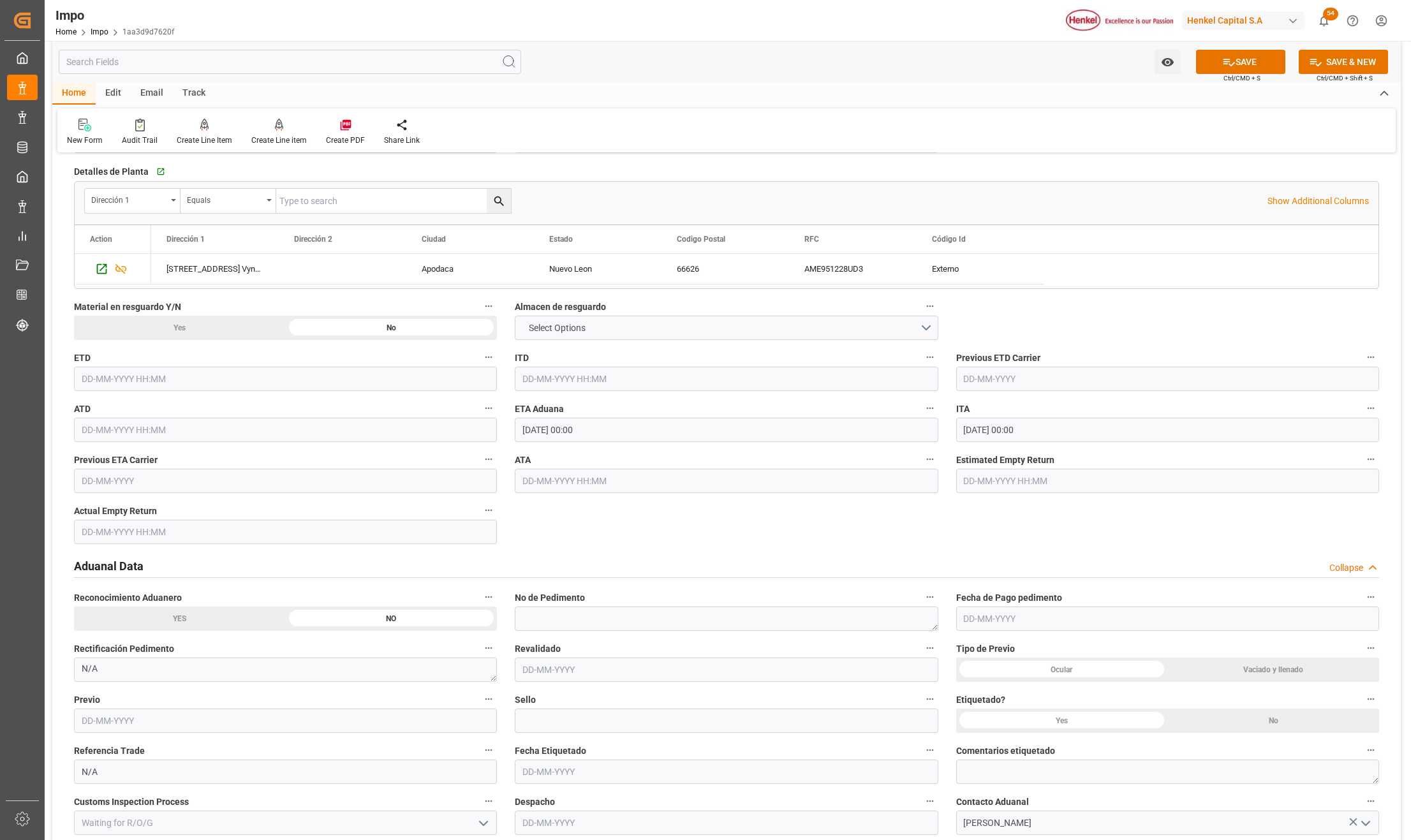
scroll to position [1446, 0]
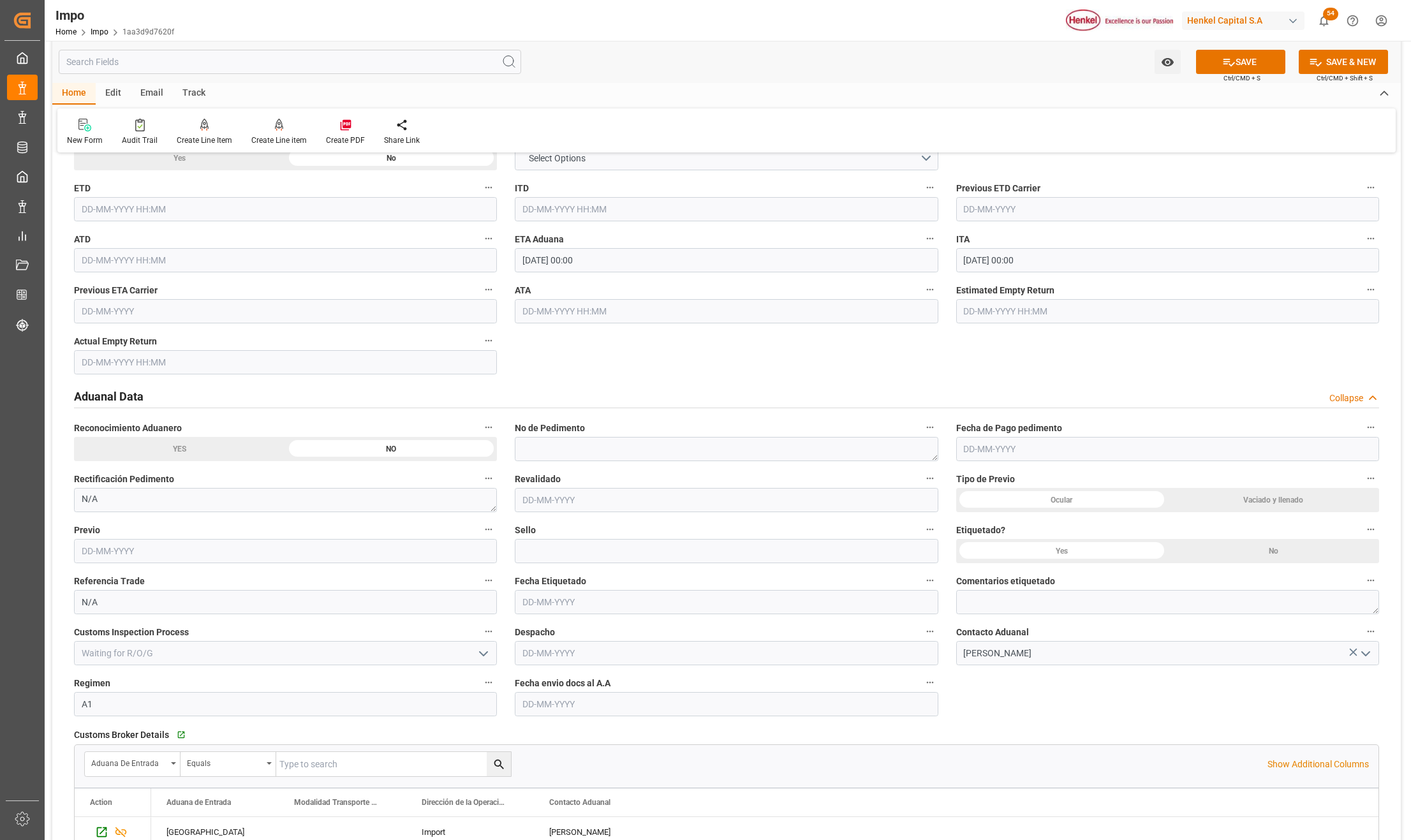
click at [587, 708] on input "text" at bounding box center [726, 704] width 423 height 25
type input "[DATE]"
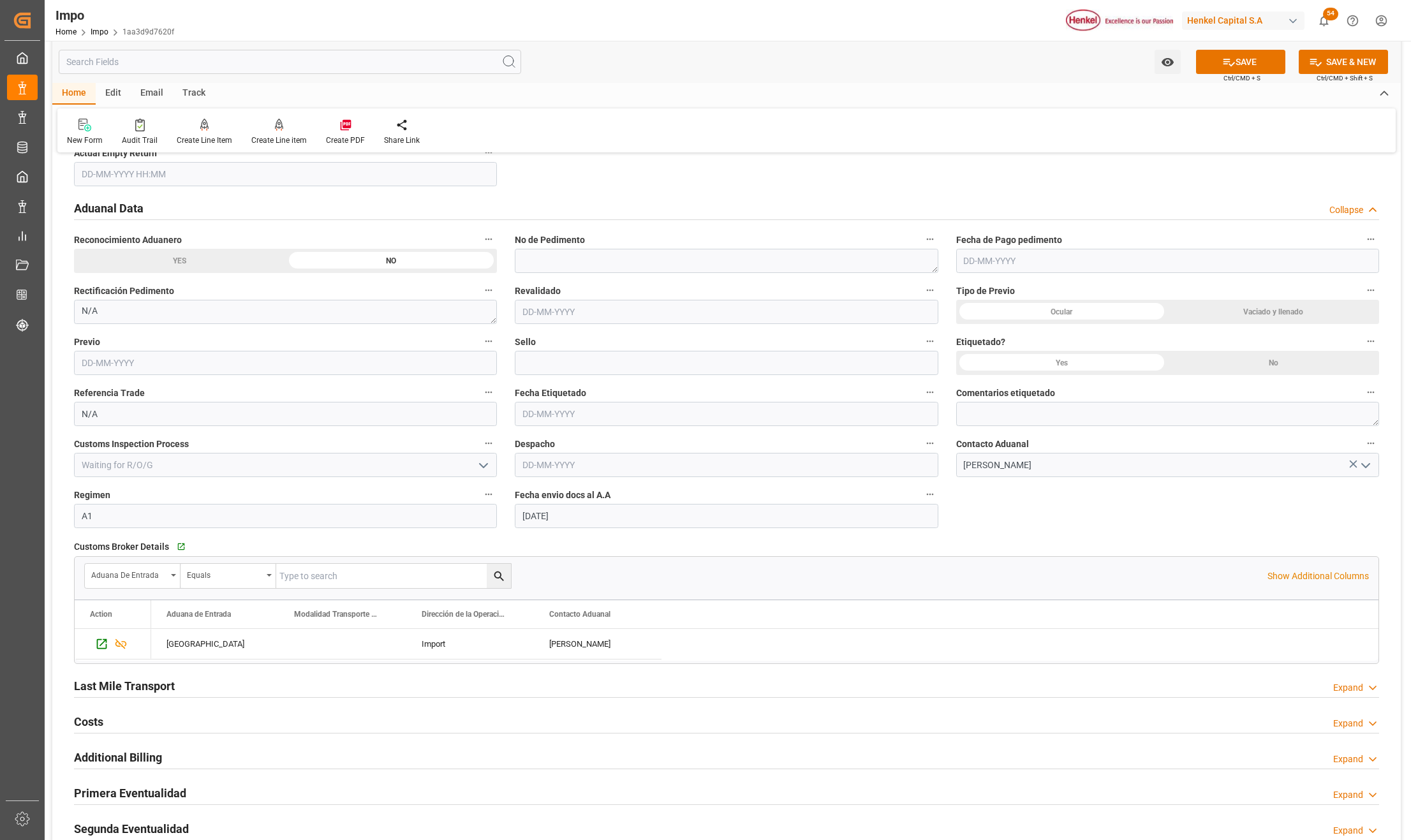
scroll to position [1701, 0]
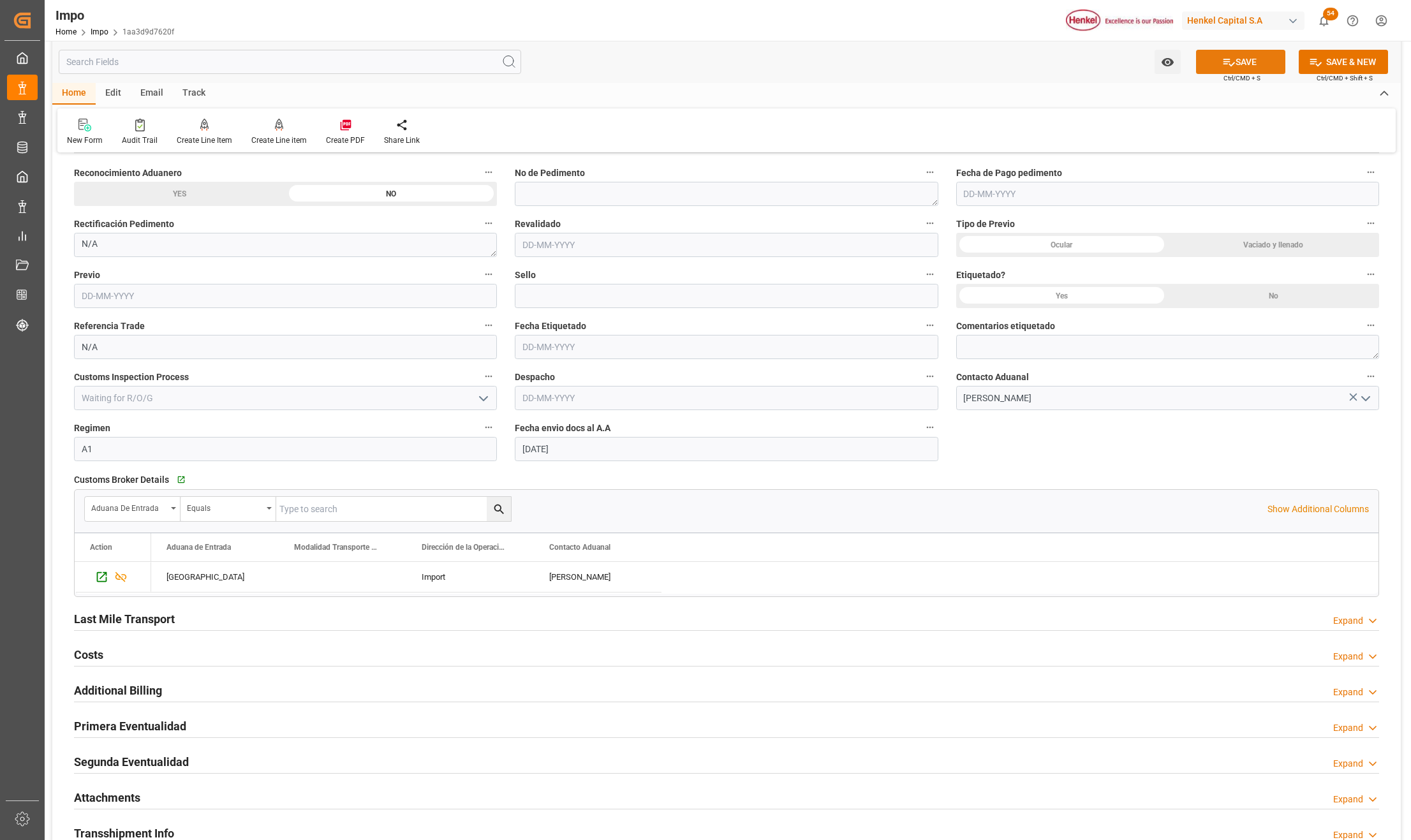
click at [1241, 60] on button "SAVE" at bounding box center [1240, 62] width 90 height 25
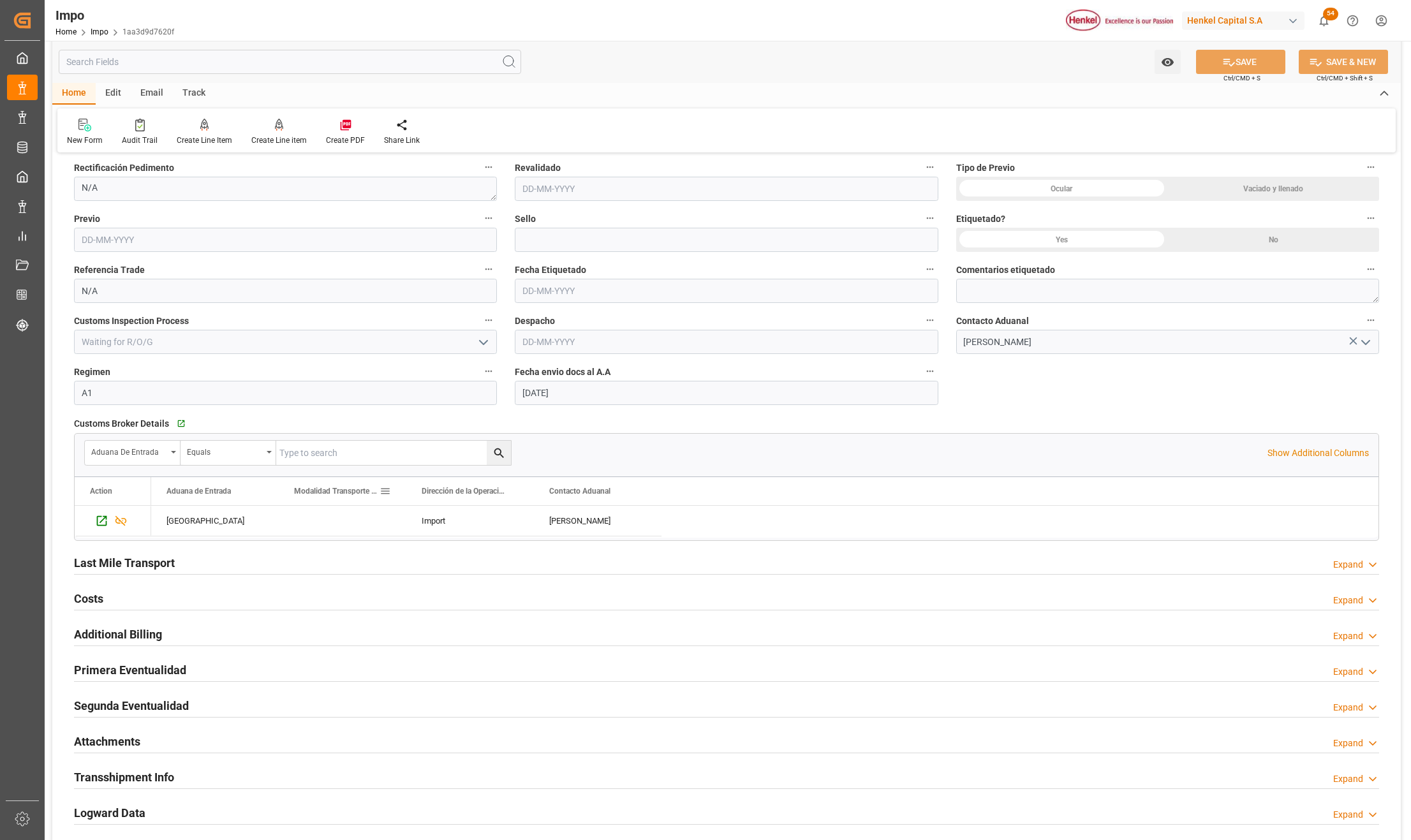
click at [116, 733] on h2 "Attachments" at bounding box center [107, 742] width 66 height 17
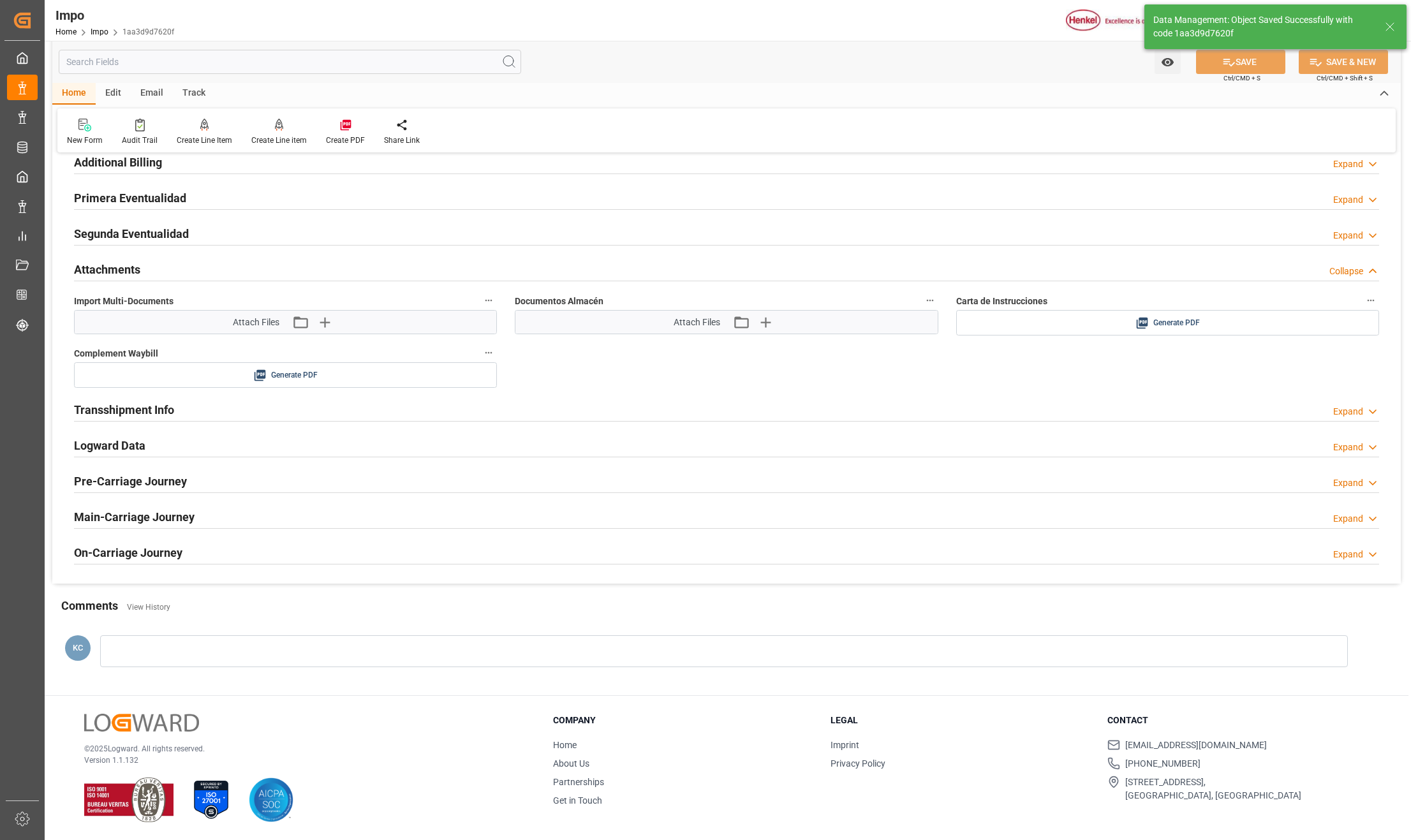
type textarea "AA"
type input "5"
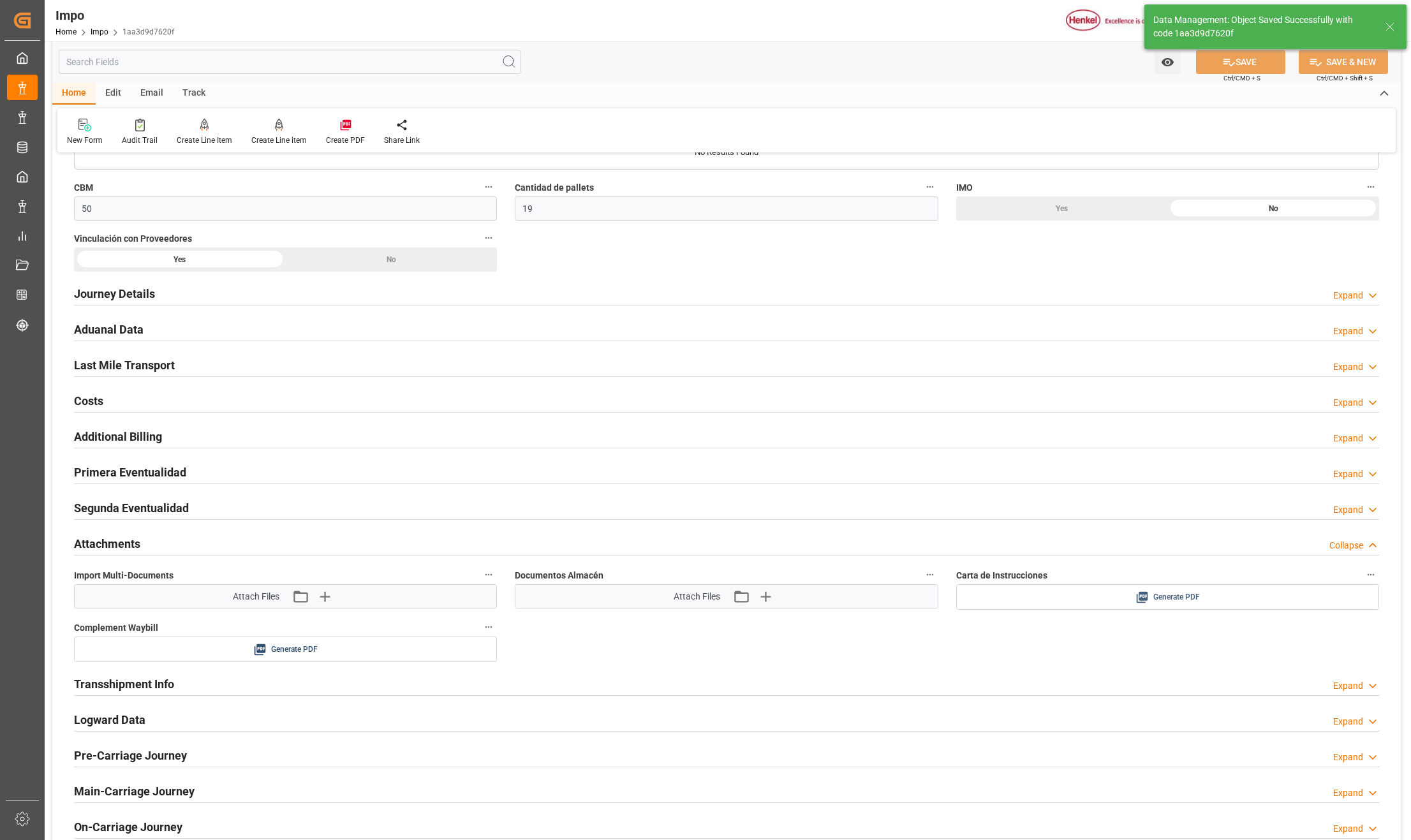
click at [1151, 603] on div "Generate PDF" at bounding box center [1167, 597] width 404 height 16
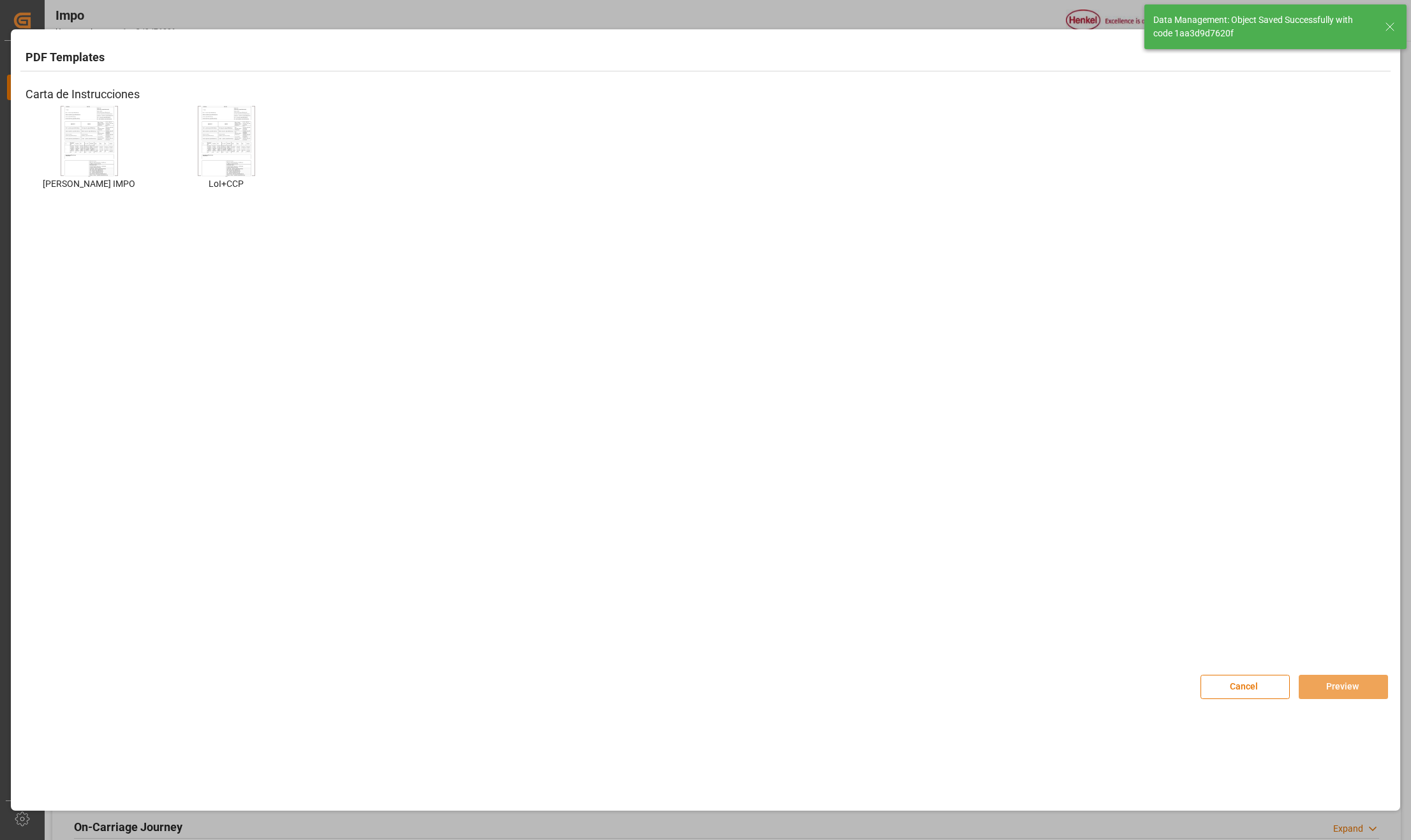
click at [113, 125] on img at bounding box center [90, 142] width 51 height 72
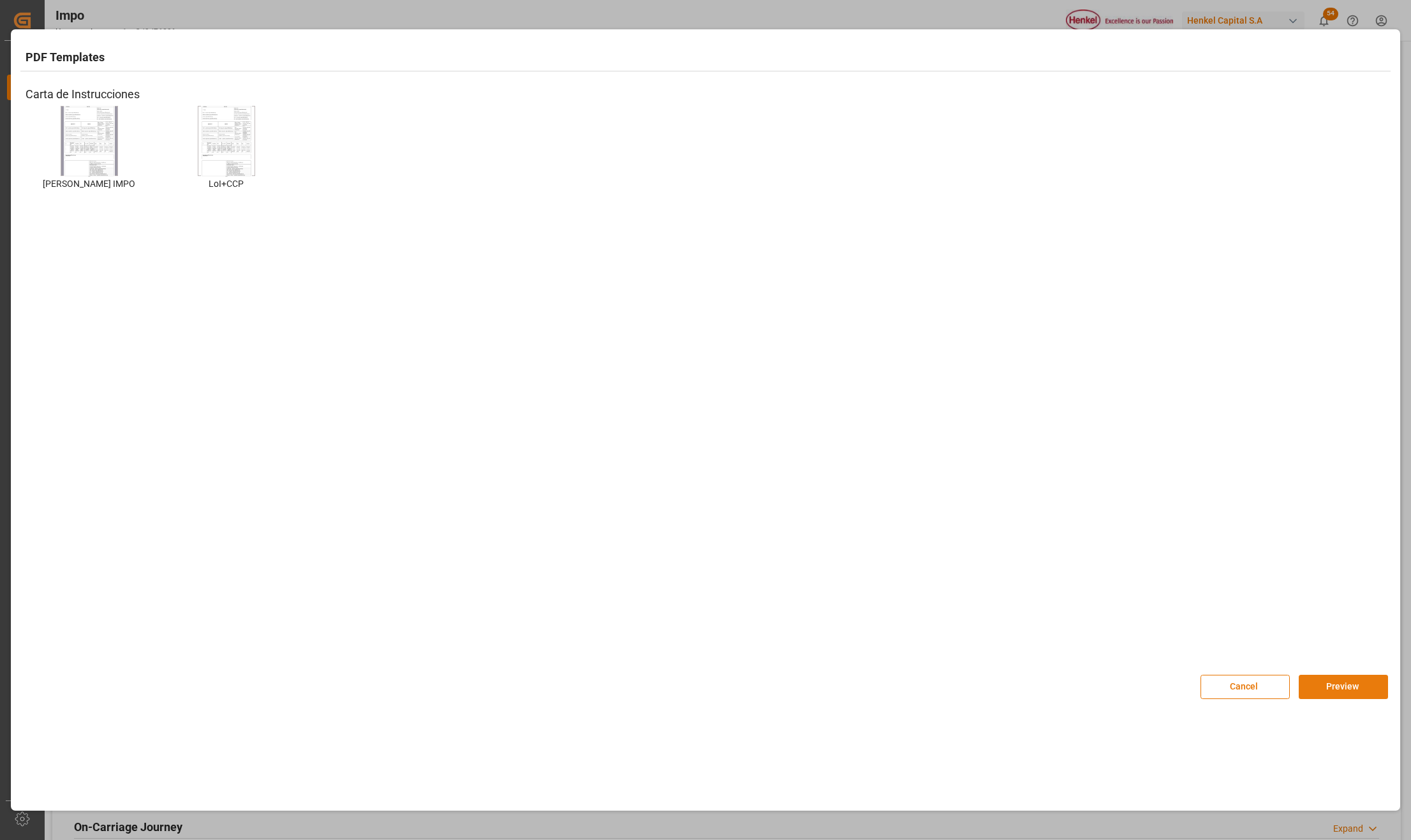
click at [1325, 684] on button "Preview" at bounding box center [1343, 687] width 90 height 25
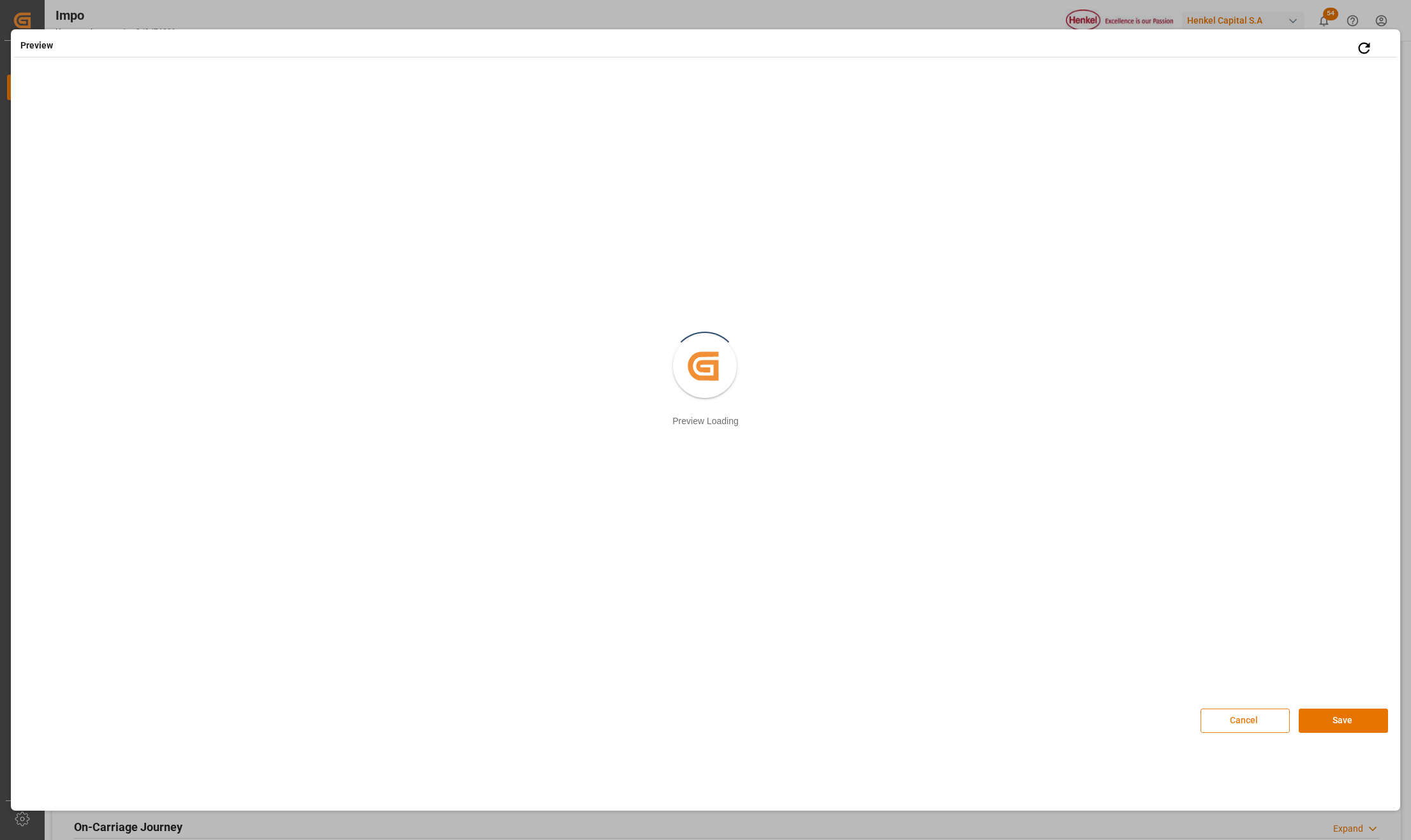
click at [1239, 722] on button "Cancel" at bounding box center [1245, 721] width 90 height 25
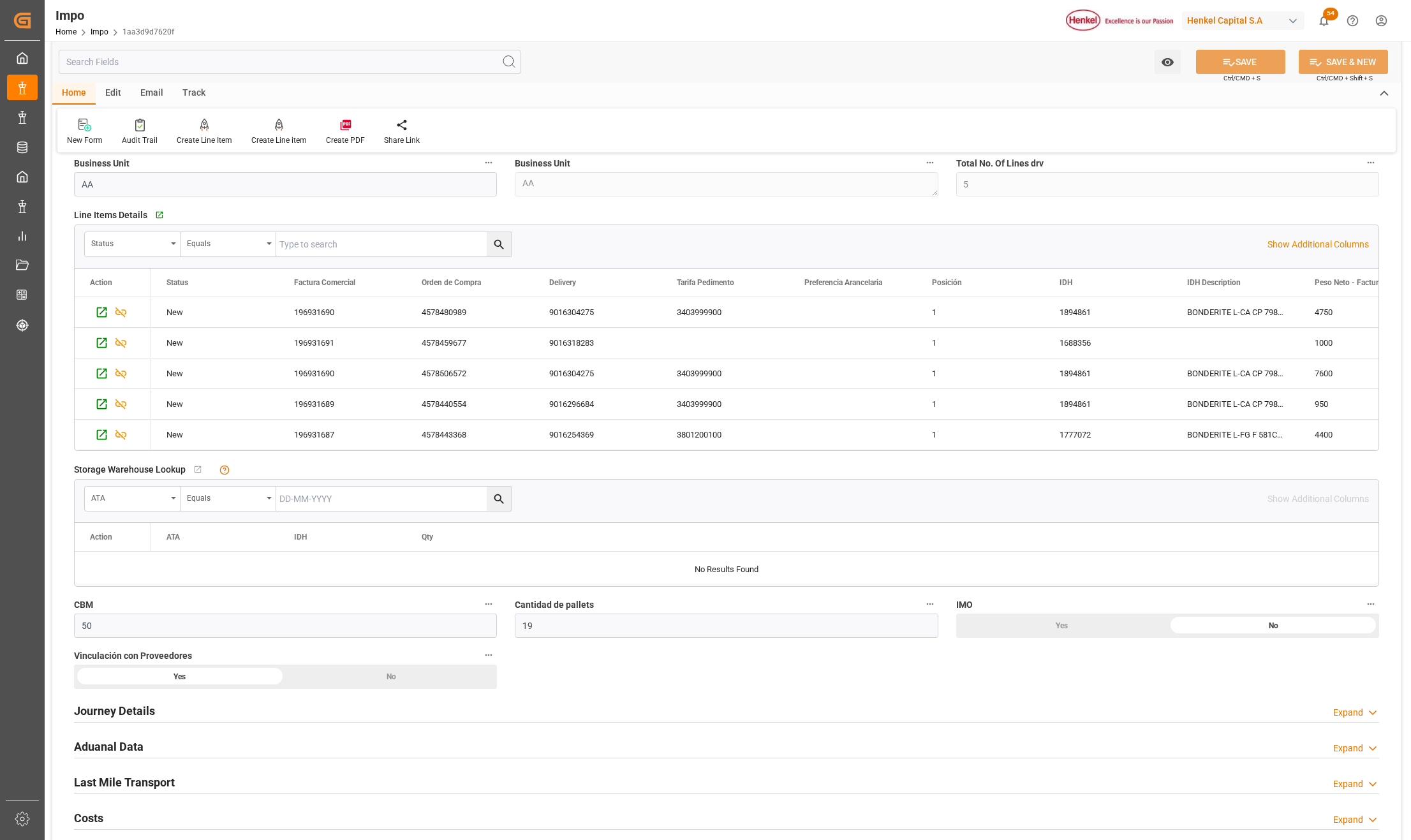
scroll to position [442, 0]
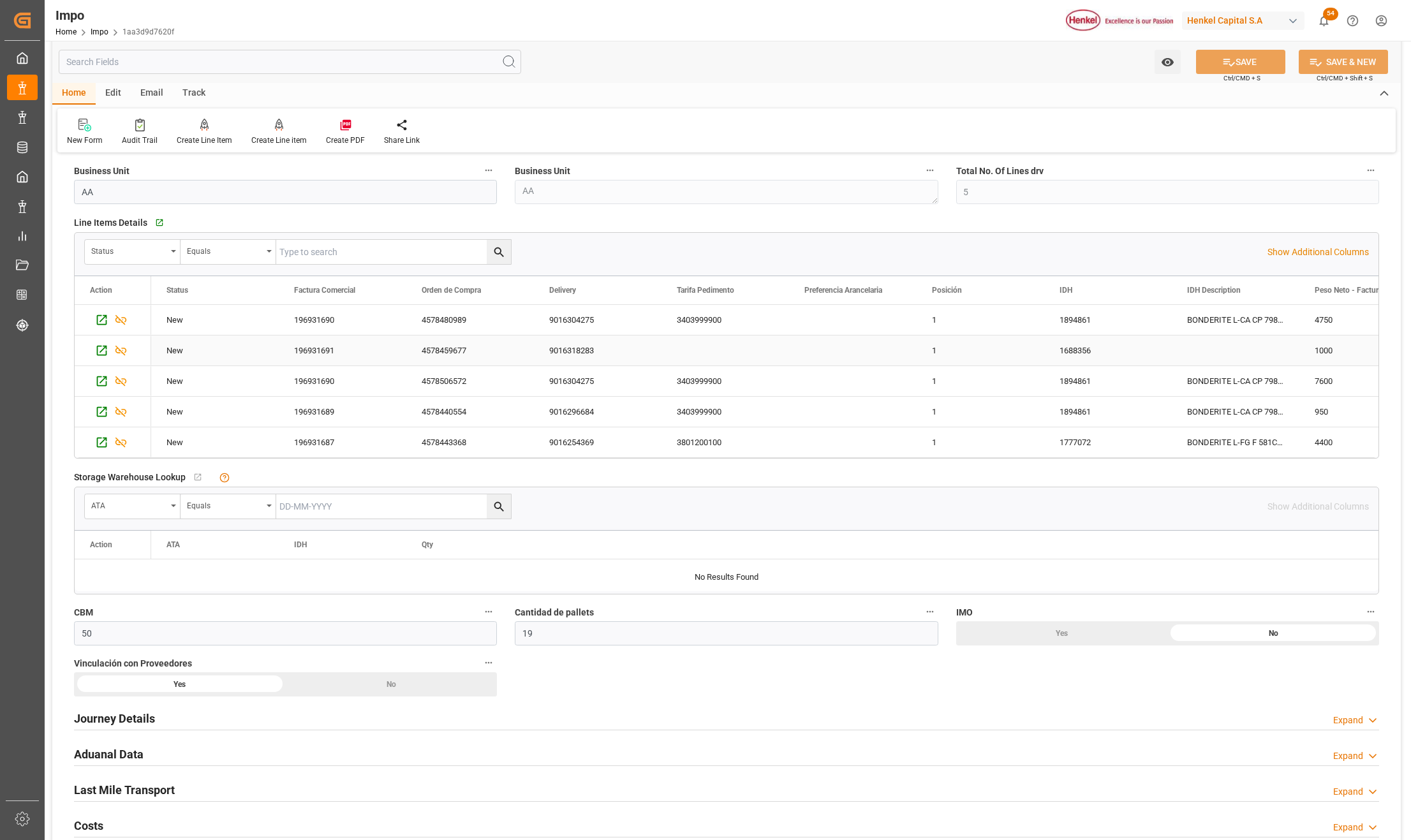
click at [1054, 358] on div "1688356" at bounding box center [1107, 351] width 127 height 30
